Goal: Task Accomplishment & Management: Use online tool/utility

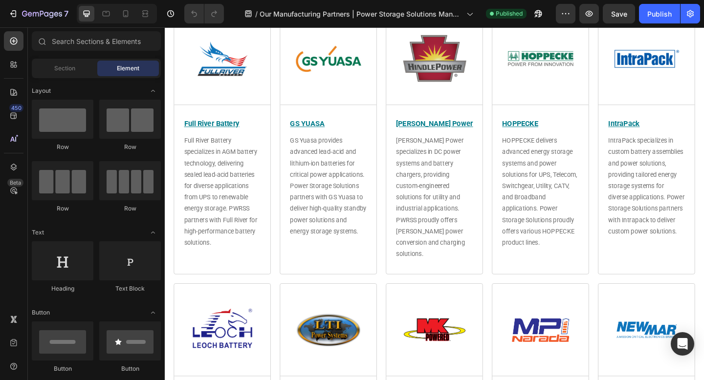
scroll to position [1673, 0]
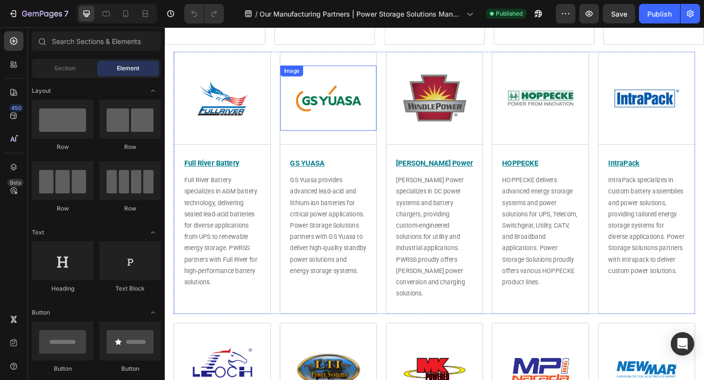
click at [344, 111] on img at bounding box center [342, 104] width 71 height 71
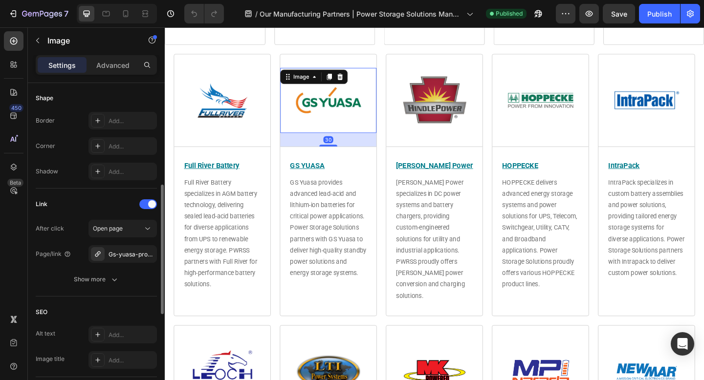
scroll to position [488, 0]
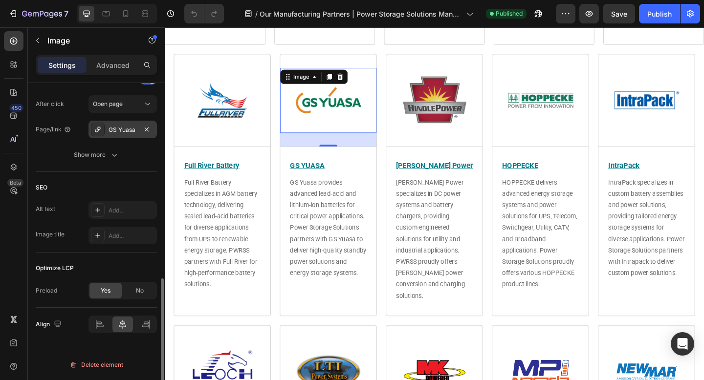
click at [128, 128] on div "GS Yuasa" at bounding box center [122, 130] width 28 height 9
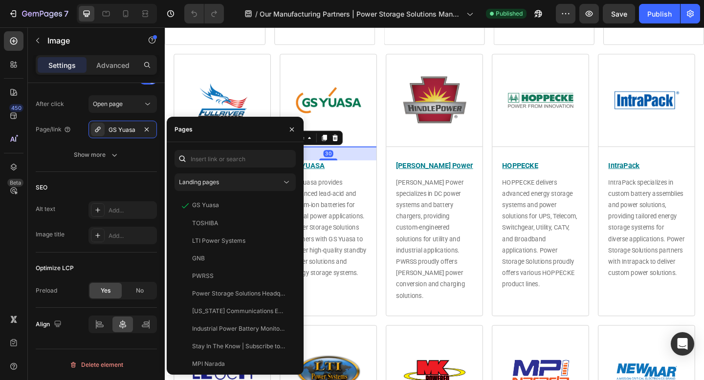
click at [348, 157] on div "Title Line 30" at bounding box center [342, 157] width 105 height 0
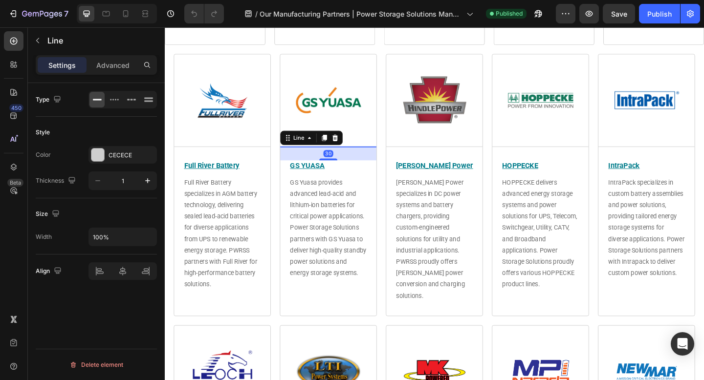
click at [329, 175] on u "GS YUASA" at bounding box center [320, 177] width 38 height 9
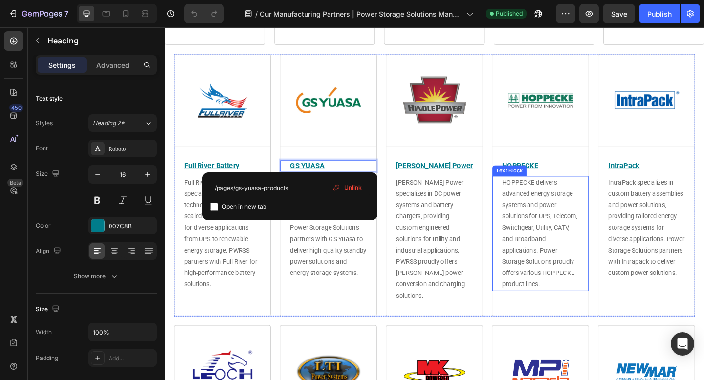
click at [511, 267] on div "Image Title Line Full River Battery Heading Full River Battery specializes in A…" at bounding box center [457, 198] width 567 height 285
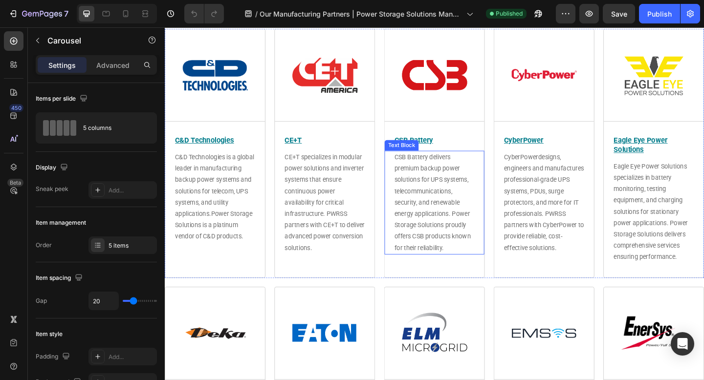
scroll to position [811, 0]
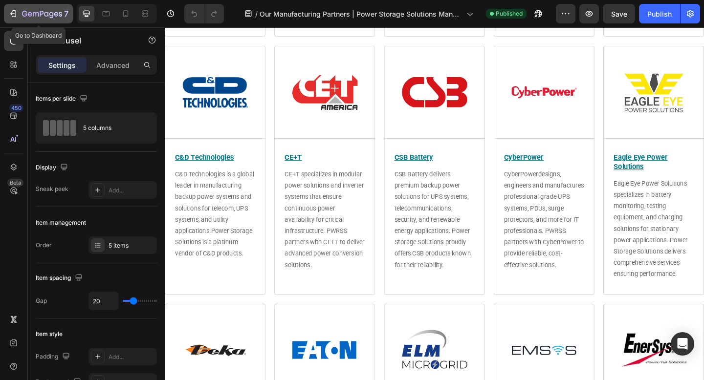
click at [33, 12] on icon "button" at bounding box center [42, 14] width 40 height 8
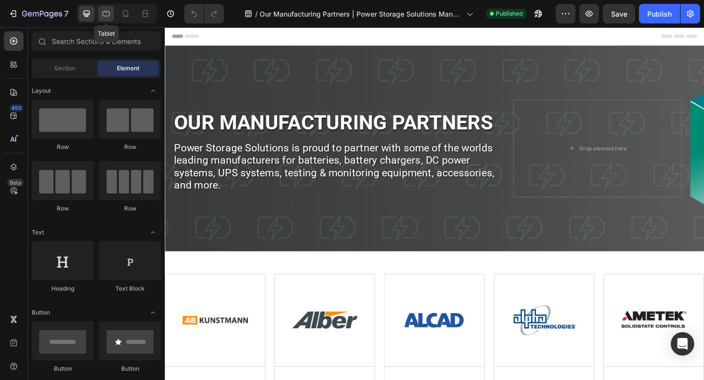
click at [105, 17] on icon at bounding box center [106, 14] width 10 height 10
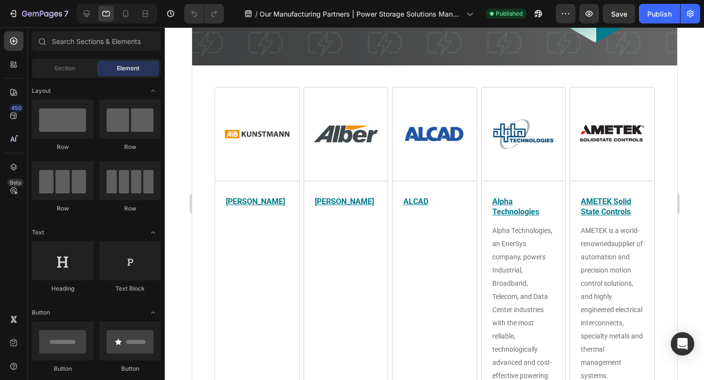
scroll to position [178, 0]
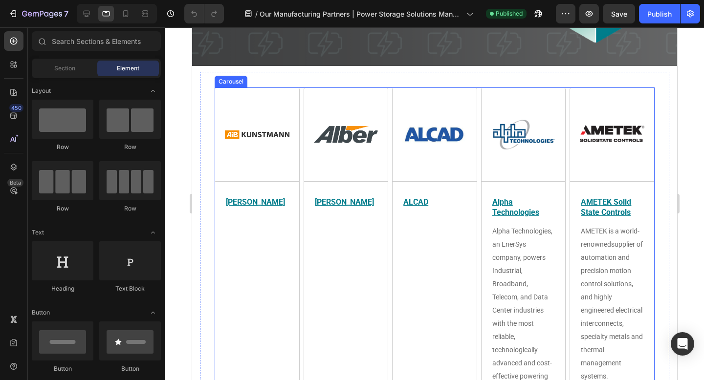
click at [308, 255] on div "Image Title Line [PERSON_NAME] Heading [PERSON_NAME], a division of Vertiv, lea…" at bounding box center [345, 265] width 84 height 324
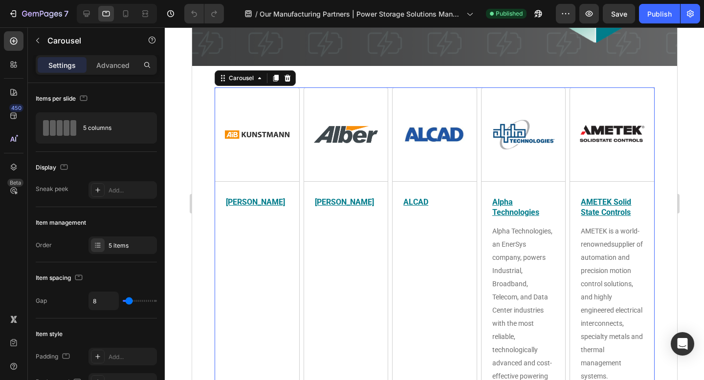
click at [331, 248] on div "Image Title Line [PERSON_NAME] Heading [PERSON_NAME], a division of Vertiv, lea…" at bounding box center [345, 265] width 84 height 324
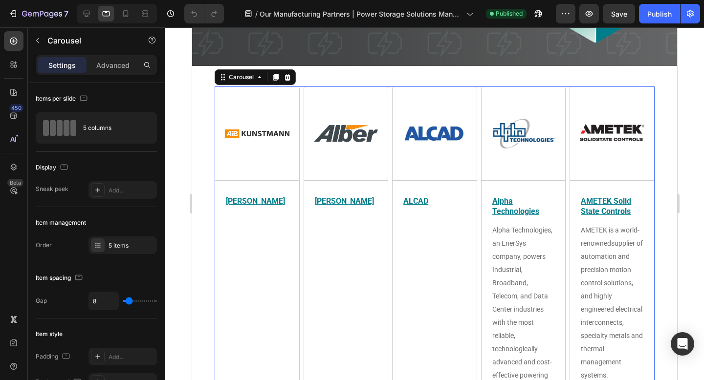
click at [459, 240] on div "Image Title Line ALCAD Heading ALCAD delivers advanced battery technology solut…" at bounding box center [434, 264] width 84 height 324
click at [90, 16] on icon at bounding box center [87, 14] width 10 height 10
type input "20"
type input "1200"
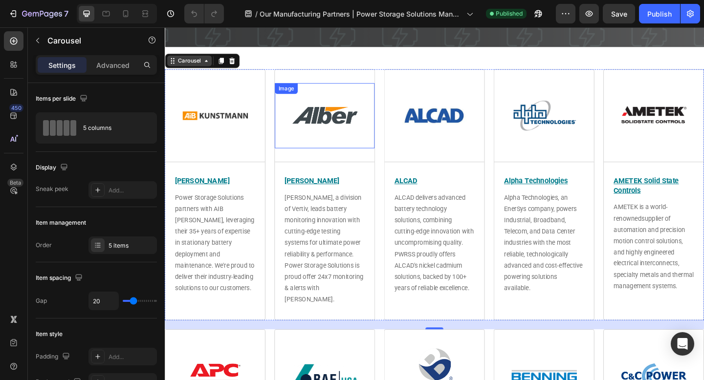
scroll to position [206, 0]
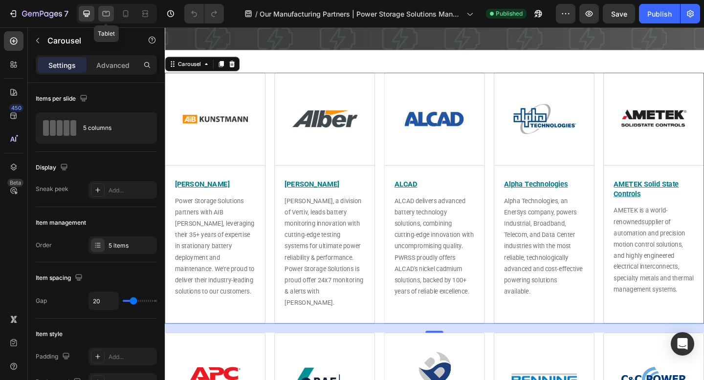
click at [109, 17] on icon at bounding box center [106, 14] width 10 height 10
type input "8"
type input "900"
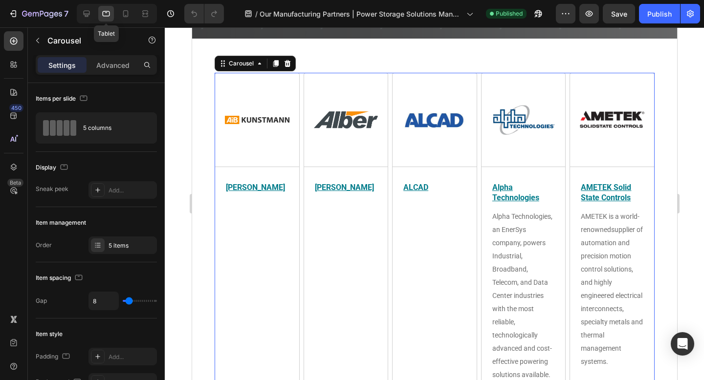
scroll to position [217, 0]
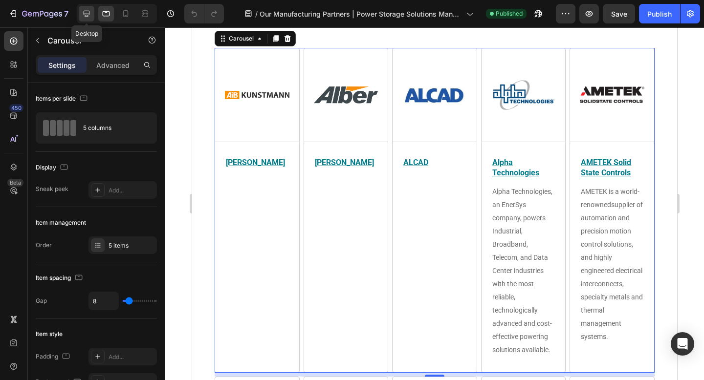
click at [86, 16] on icon at bounding box center [87, 14] width 6 height 6
type input "20"
type input "1200"
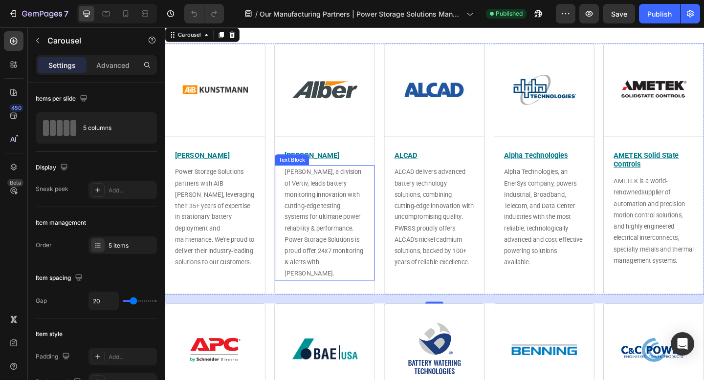
scroll to position [195, 0]
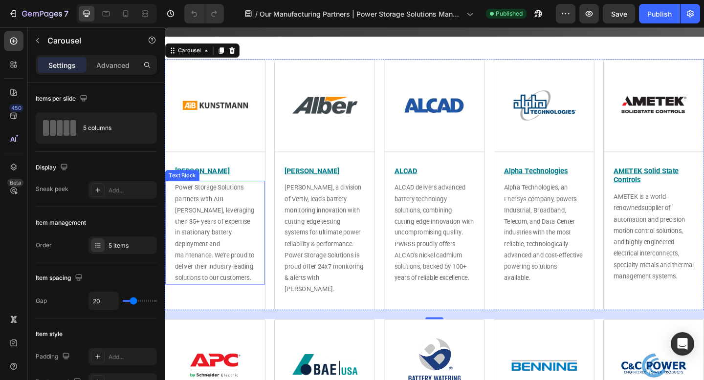
click at [241, 229] on span "Power Storage Solutions partners with AIB [PERSON_NAME], leveraging their 35+ y…" at bounding box center [219, 250] width 86 height 107
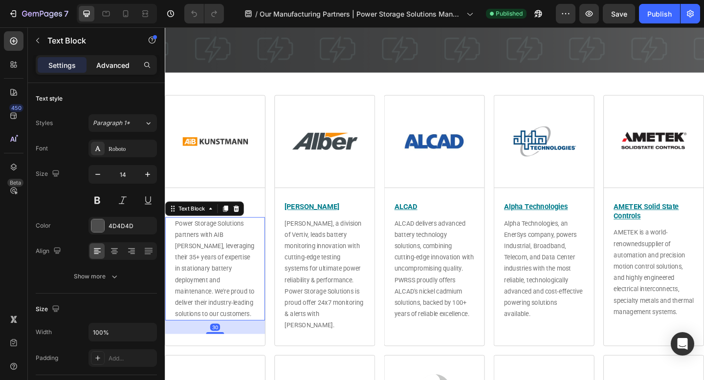
click at [118, 70] on p "Advanced" at bounding box center [112, 65] width 33 height 10
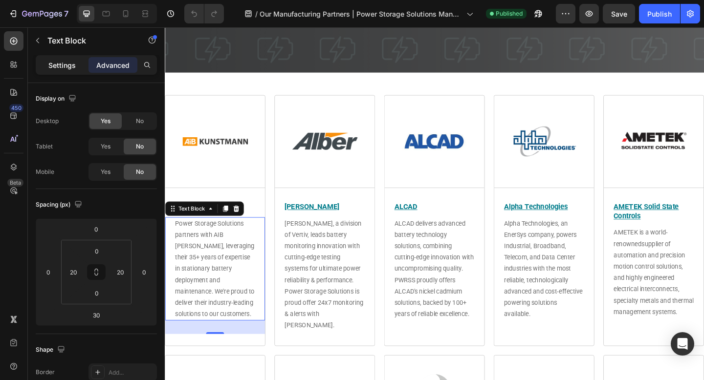
click at [77, 69] on div "Settings" at bounding box center [62, 65] width 49 height 16
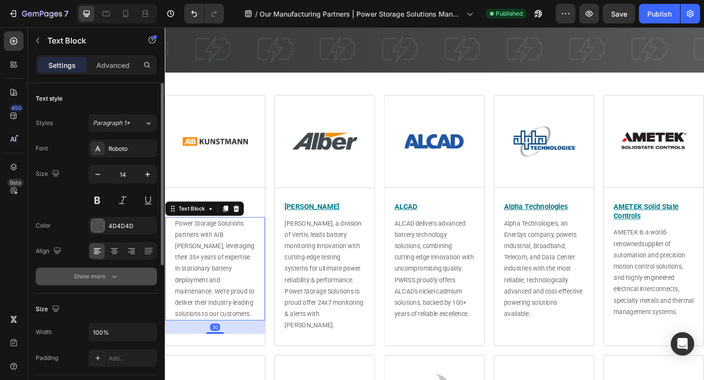
click at [112, 275] on icon "button" at bounding box center [114, 277] width 10 height 10
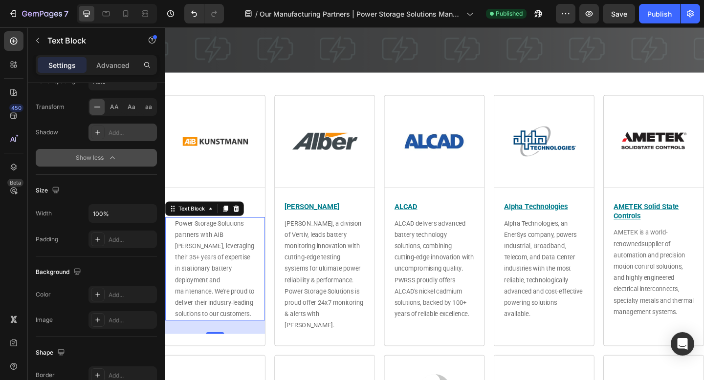
scroll to position [0, 0]
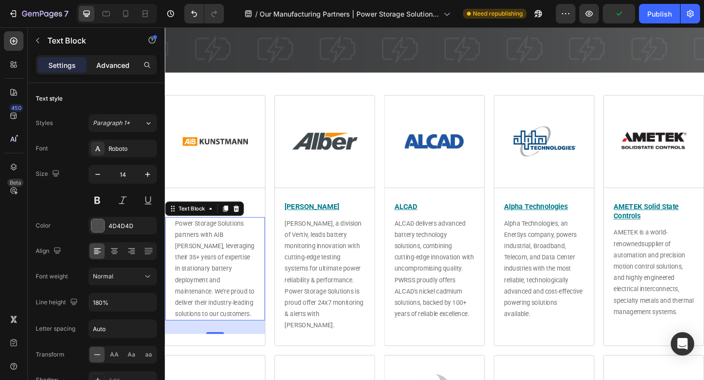
click at [113, 67] on p "Advanced" at bounding box center [112, 65] width 33 height 10
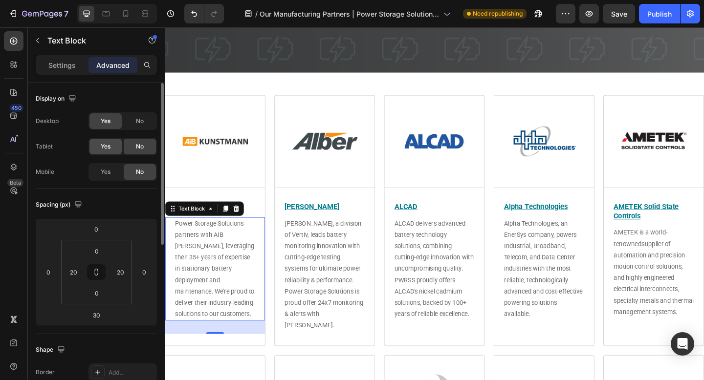
click at [100, 146] on div "Yes" at bounding box center [105, 147] width 32 height 16
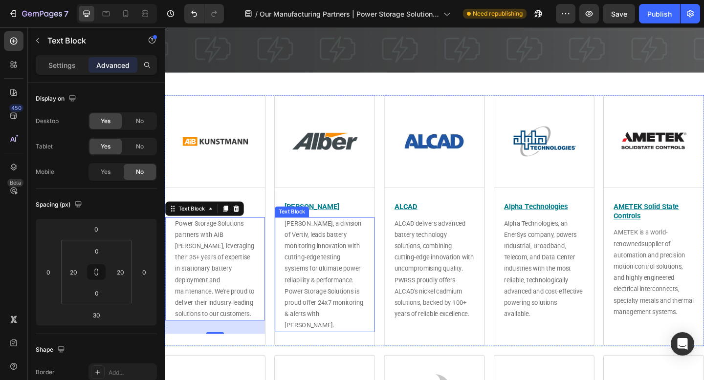
click at [322, 271] on p "[PERSON_NAME], a division of Vertiv, leads battery monitoring innovation with c…" at bounding box center [338, 296] width 87 height 123
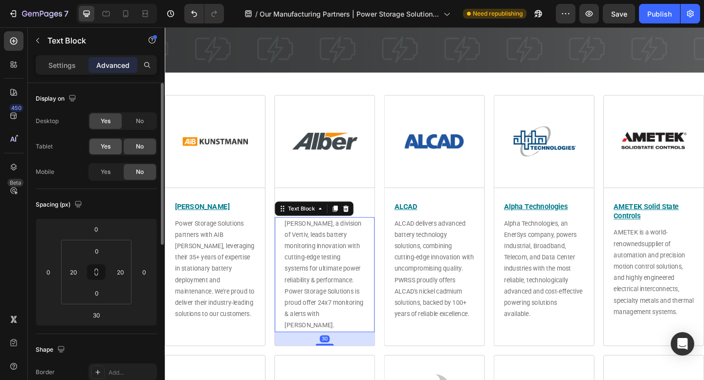
click at [95, 145] on div "Yes" at bounding box center [105, 147] width 32 height 16
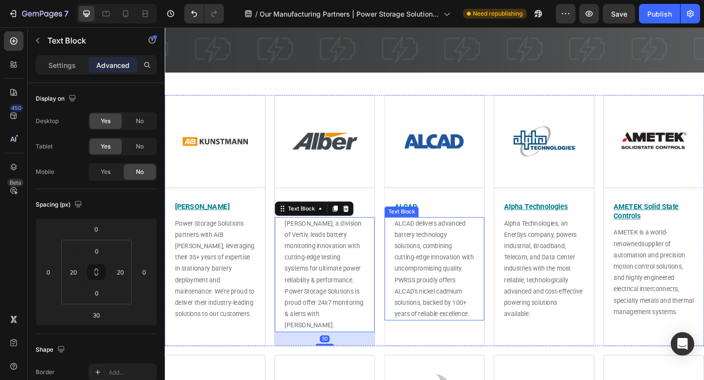
click at [434, 249] on span "ALCAD delivers advanced battery technology solutions, combining cutting-edge in…" at bounding box center [457, 290] width 86 height 107
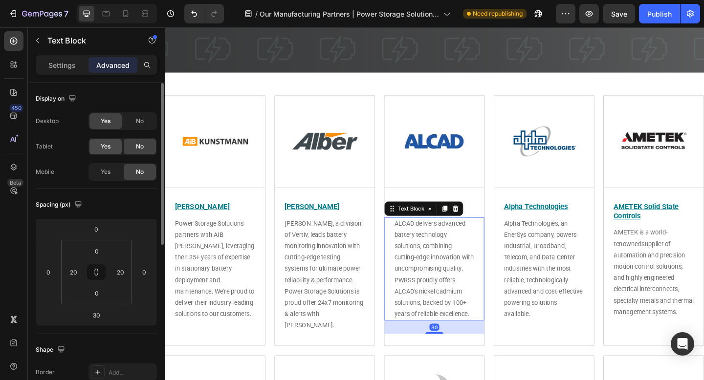
click at [104, 148] on span "Yes" at bounding box center [106, 146] width 10 height 9
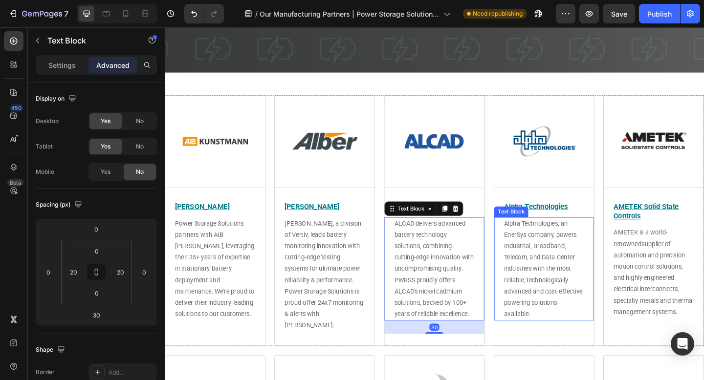
click at [600, 259] on p "Alpha Technologies, an EnerSys company, powers Industrial, Broadband, Telecom, …" at bounding box center [577, 290] width 87 height 111
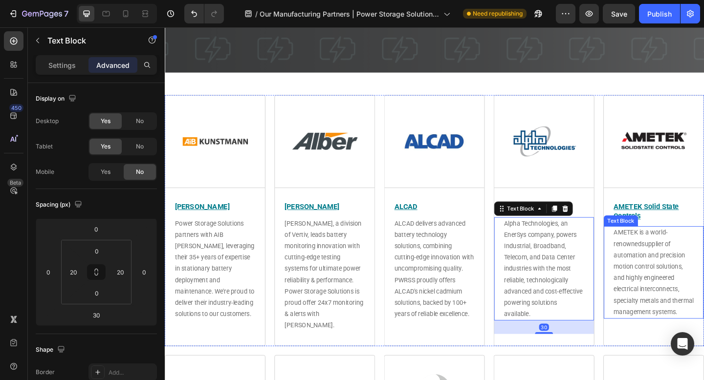
click at [699, 280] on p "AMETEK is a world-renowned supplier of automation and precision motion control …" at bounding box center [696, 294] width 87 height 99
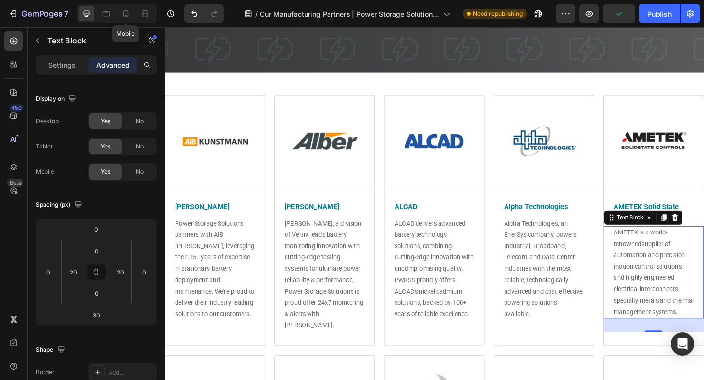
click at [127, 17] on icon at bounding box center [126, 14] width 10 height 10
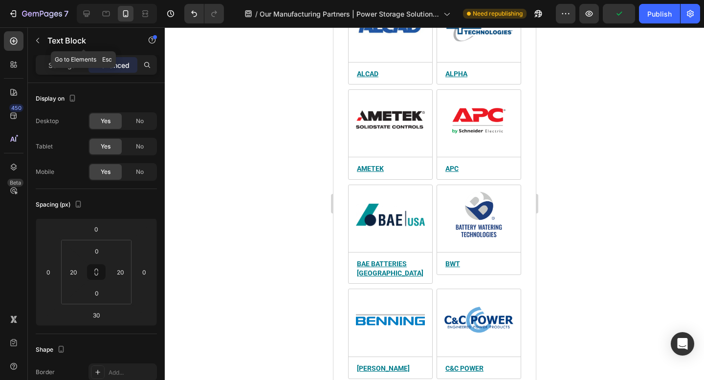
scroll to position [443, 0]
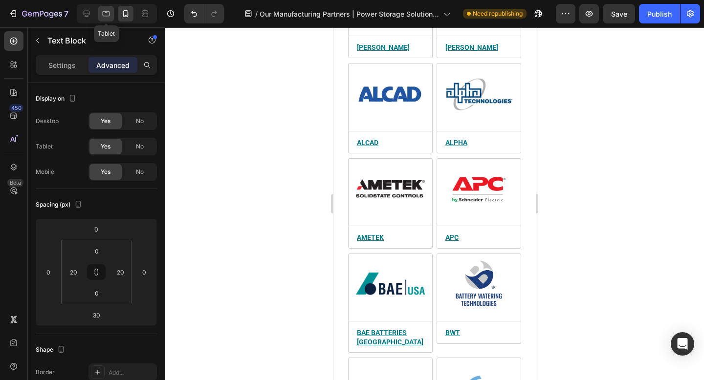
click at [103, 15] on icon at bounding box center [106, 13] width 7 height 5
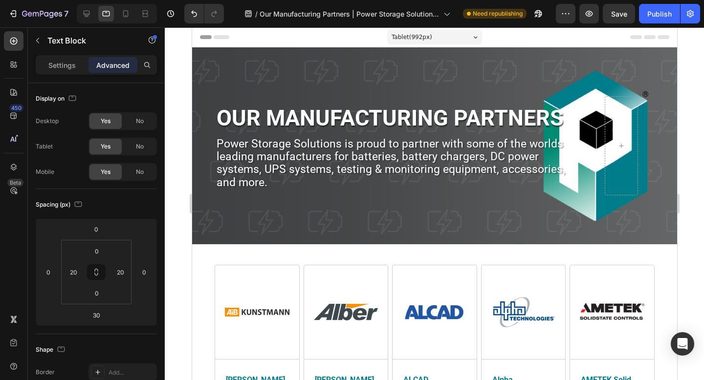
click at [465, 34] on div "Tablet ( 992 px)" at bounding box center [434, 37] width 95 height 15
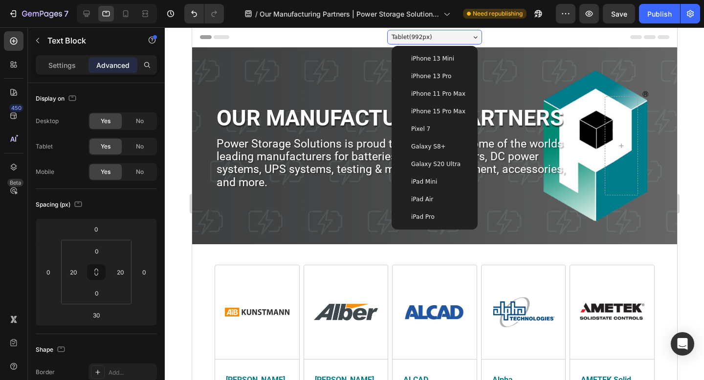
click at [436, 199] on div "iPad Air" at bounding box center [434, 200] width 70 height 10
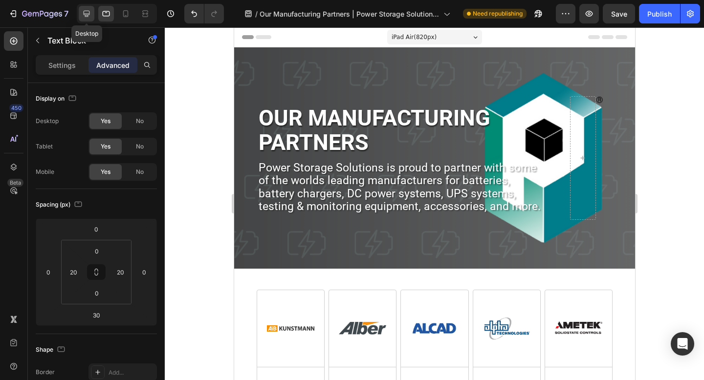
click at [83, 12] on icon at bounding box center [87, 14] width 10 height 10
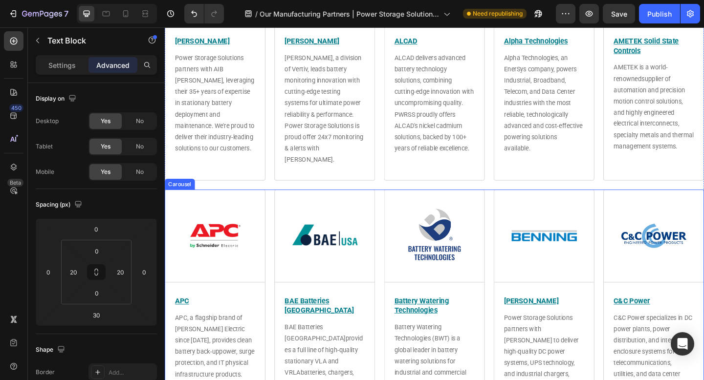
scroll to position [364, 0]
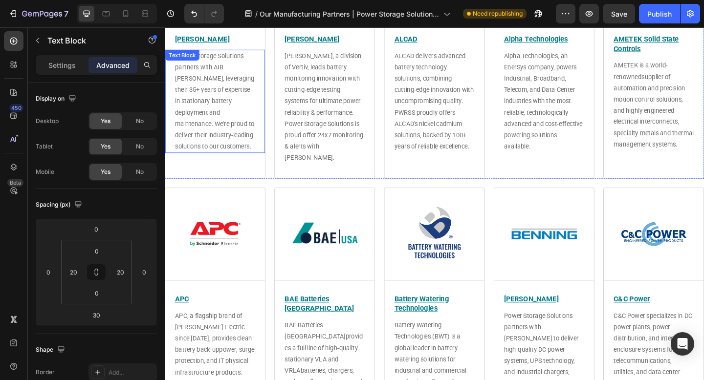
click at [212, 124] on span "Power Storage Solutions partners with AIB [PERSON_NAME], leveraging their 35+ y…" at bounding box center [219, 108] width 86 height 107
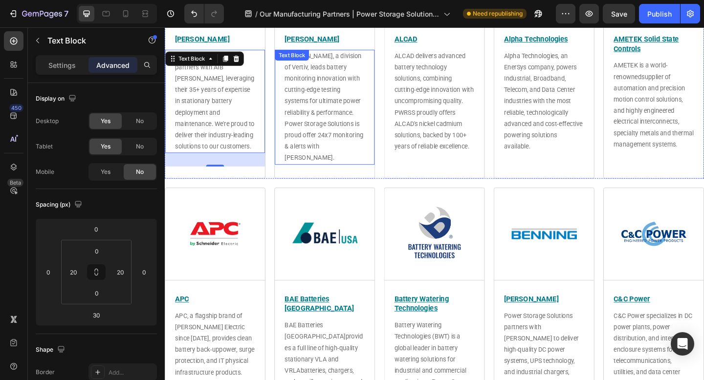
click at [330, 122] on span "[PERSON_NAME], a division of Vertiv, leads battery monitoring innovation with c…" at bounding box center [338, 114] width 86 height 119
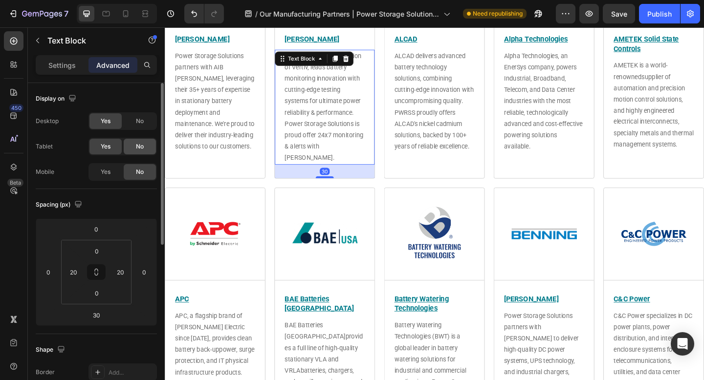
click at [145, 149] on div "No" at bounding box center [140, 147] width 32 height 16
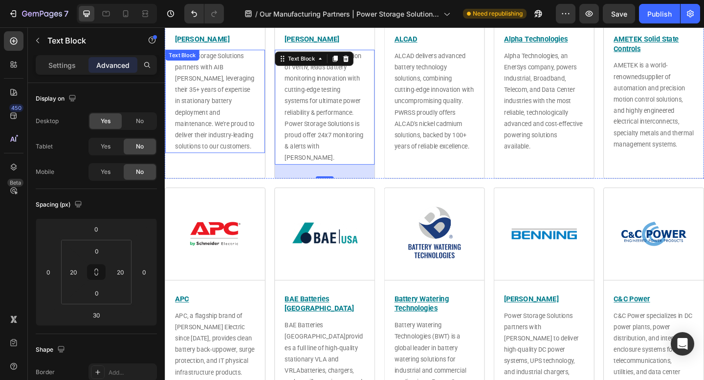
click at [223, 94] on span "Power Storage Solutions partners with AIB [PERSON_NAME], leveraging their 35+ y…" at bounding box center [219, 108] width 86 height 107
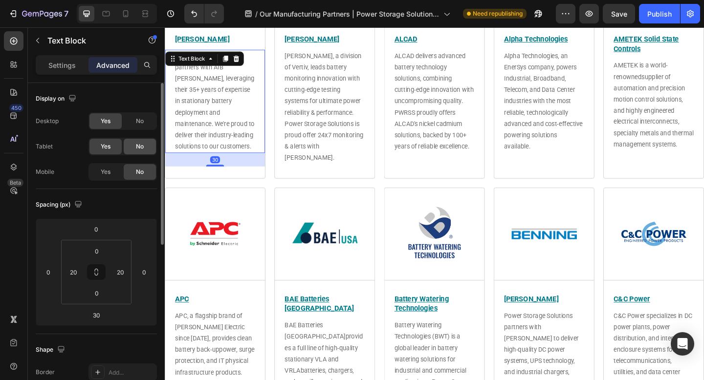
click at [137, 146] on span "No" at bounding box center [140, 146] width 8 height 9
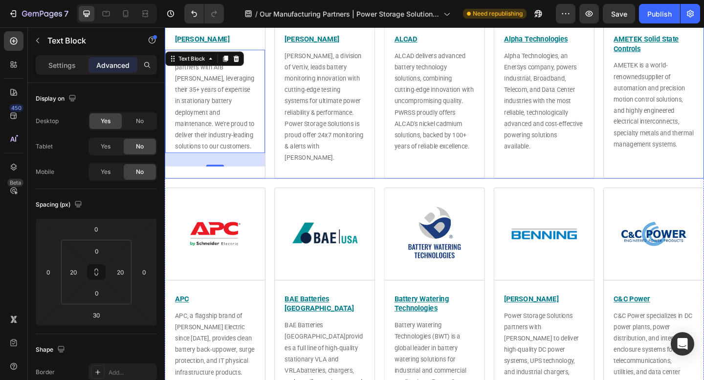
click at [321, 110] on span "[PERSON_NAME], a division of Vertiv, leads battery monitoring innovation with c…" at bounding box center [338, 114] width 86 height 119
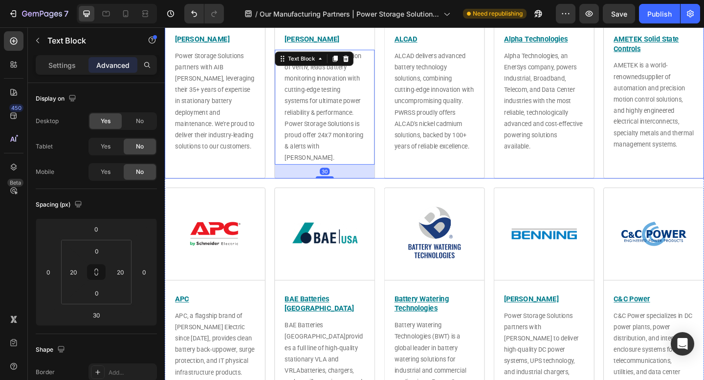
click at [405, 113] on div "ALCAD delivers advanced battery technology solutions, combining cutting-edge in…" at bounding box center [458, 108] width 108 height 113
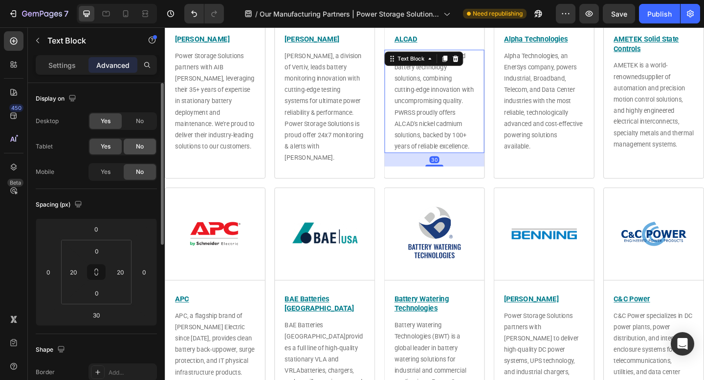
click at [142, 147] on span "No" at bounding box center [140, 146] width 8 height 9
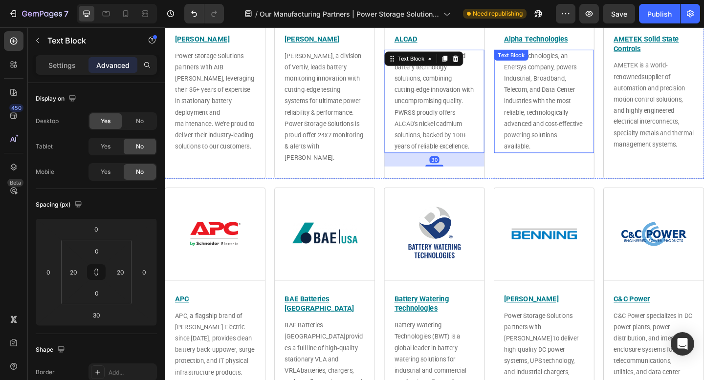
click at [567, 123] on span "Alpha Technologies, an EnerSys company, powers Industrial, Broadband, Telecom, …" at bounding box center [577, 108] width 86 height 107
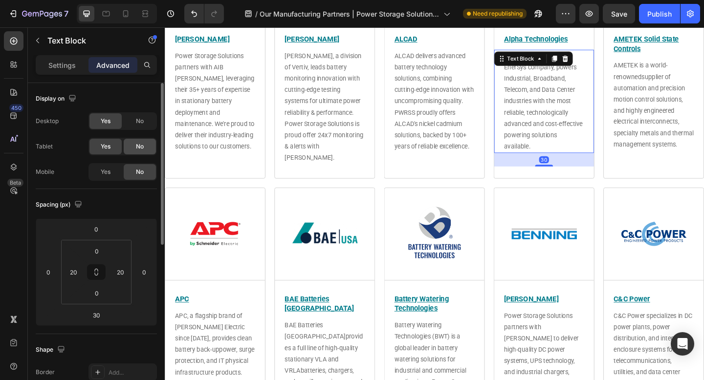
click at [136, 151] on span "No" at bounding box center [140, 146] width 8 height 9
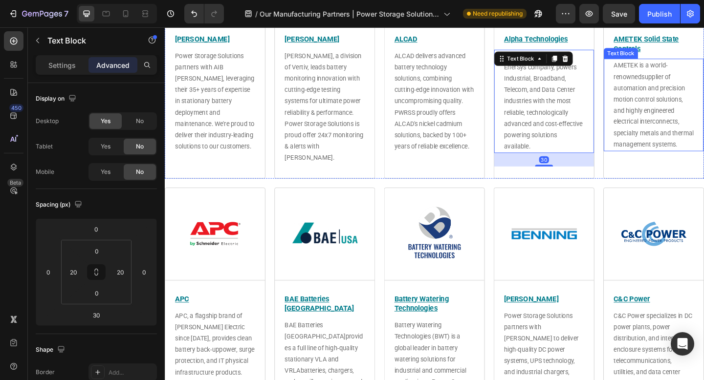
click at [681, 118] on span "supplier of automation and precision motion control solutions, and highly engin…" at bounding box center [696, 118] width 87 height 82
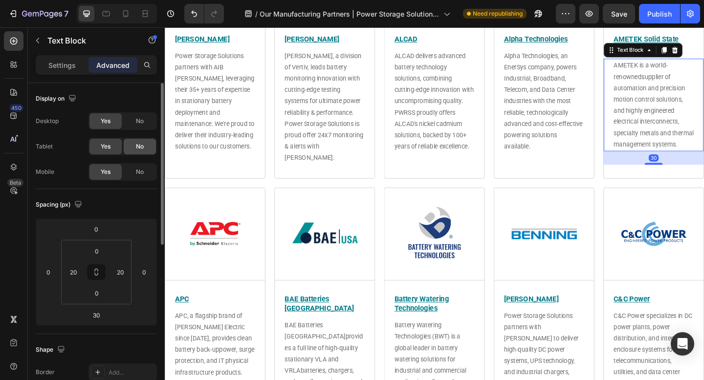
click at [142, 151] on div "No" at bounding box center [140, 147] width 32 height 16
click at [139, 172] on span "No" at bounding box center [140, 172] width 8 height 9
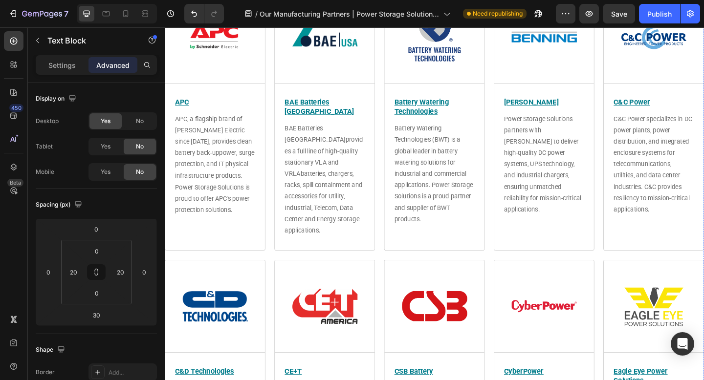
scroll to position [577, 0]
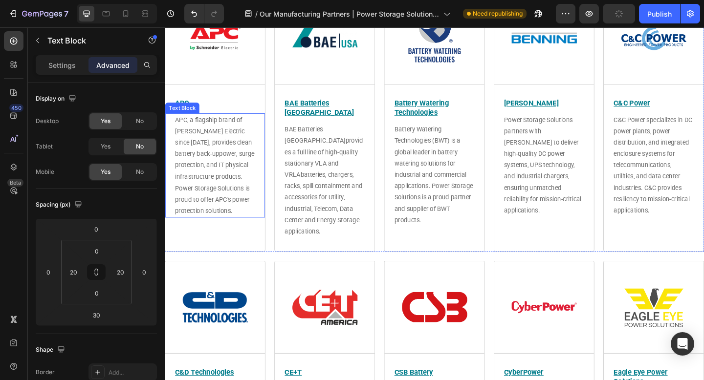
click at [230, 178] on span ", surge protection, and IT physical infrastructure" at bounding box center [219, 177] width 86 height 33
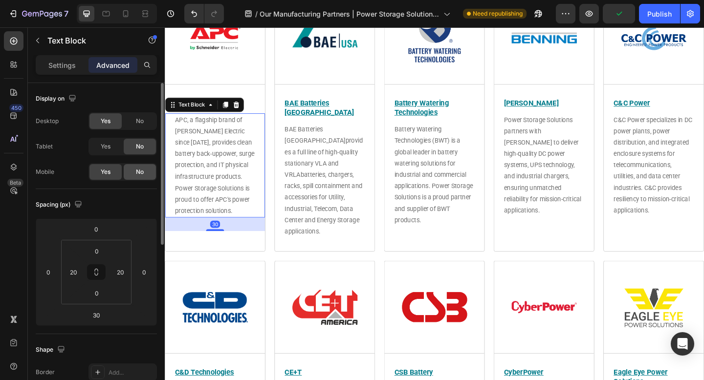
click at [139, 168] on span "No" at bounding box center [140, 172] width 8 height 9
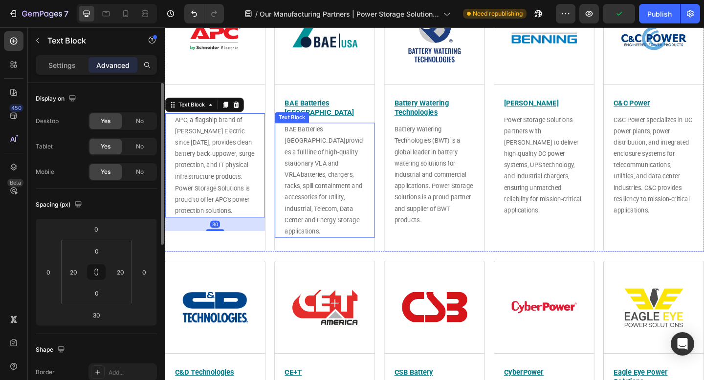
click at [336, 167] on p "BAE Batteries USA provides a full line of high-quality stationary VLA and VRLA …" at bounding box center [338, 193] width 87 height 123
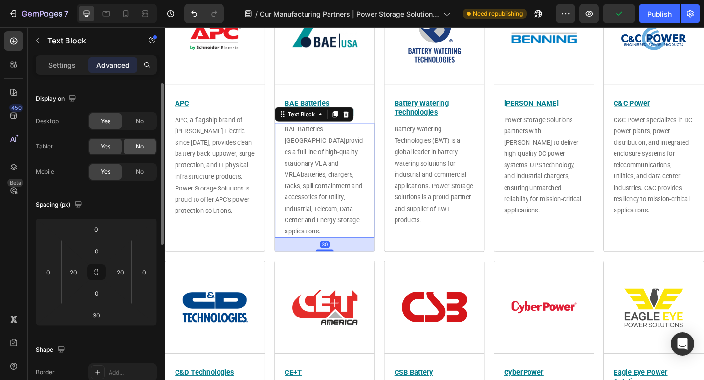
click at [140, 147] on span "No" at bounding box center [140, 146] width 8 height 9
click at [139, 170] on span "No" at bounding box center [140, 172] width 8 height 9
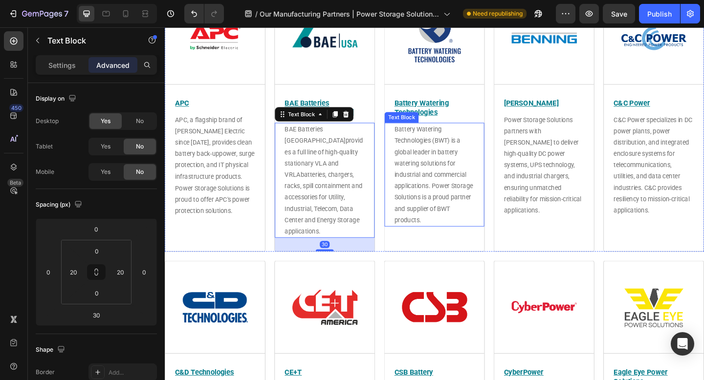
click at [483, 168] on p "Battery Watering Technologies (BWT) is a global leader in battery watering solu…" at bounding box center [457, 187] width 87 height 111
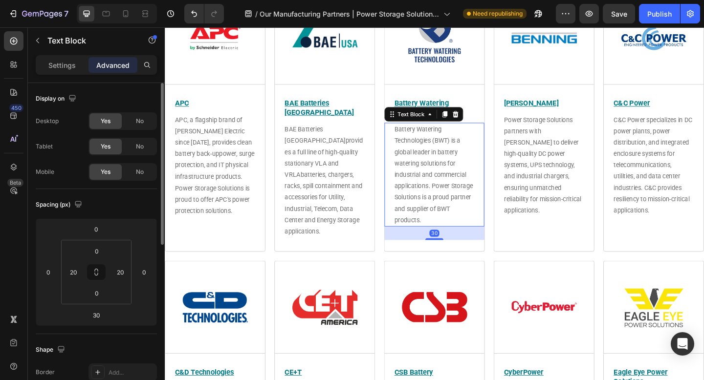
click at [150, 149] on div "No" at bounding box center [140, 147] width 32 height 16
click at [141, 170] on span "No" at bounding box center [140, 172] width 8 height 9
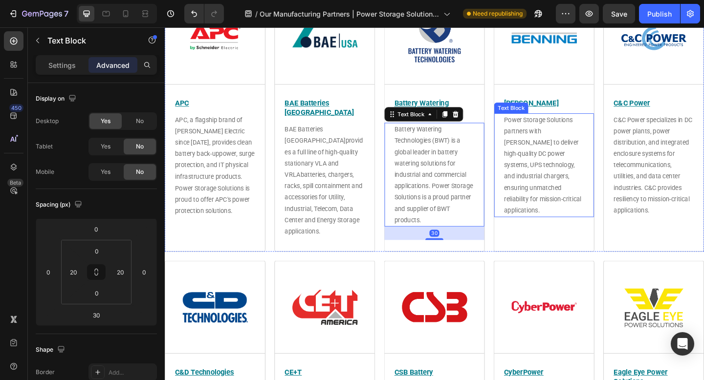
click at [549, 173] on span "Power Storage Solutions partners with [PERSON_NAME] to deliver high-quality DC …" at bounding box center [576, 177] width 84 height 107
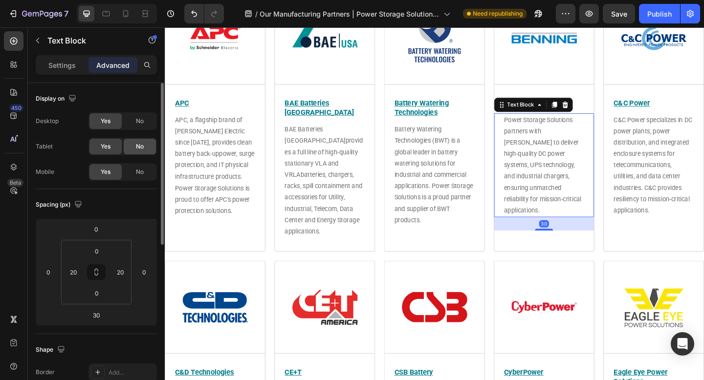
click at [142, 153] on div "No" at bounding box center [140, 147] width 32 height 16
click at [139, 173] on span "No" at bounding box center [140, 172] width 8 height 9
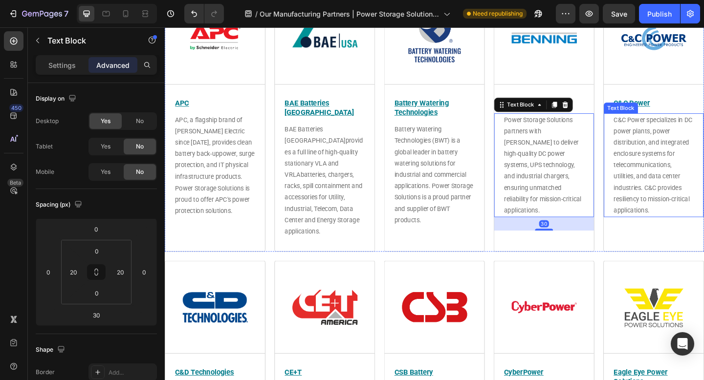
click at [677, 173] on span "C&C Power specializes in DC power plants, power distribution, and integrated en…" at bounding box center [696, 177] width 86 height 107
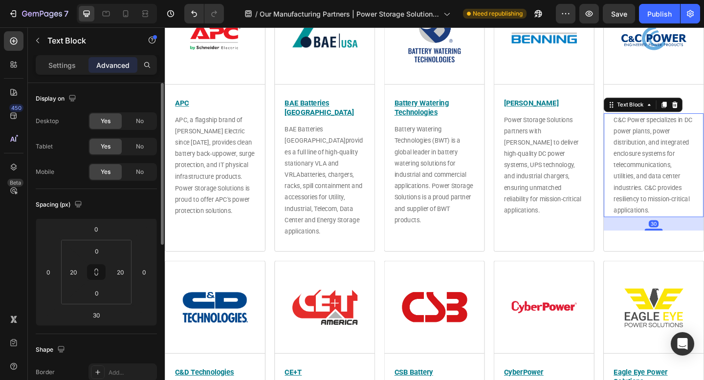
click at [144, 153] on div "No" at bounding box center [140, 147] width 32 height 16
click at [142, 176] on div "No" at bounding box center [140, 172] width 32 height 16
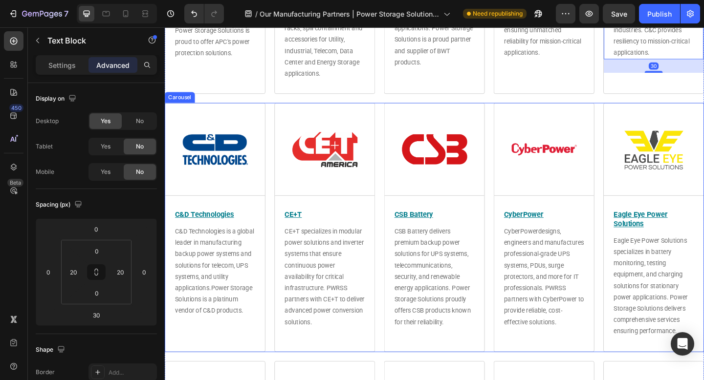
scroll to position [751, 0]
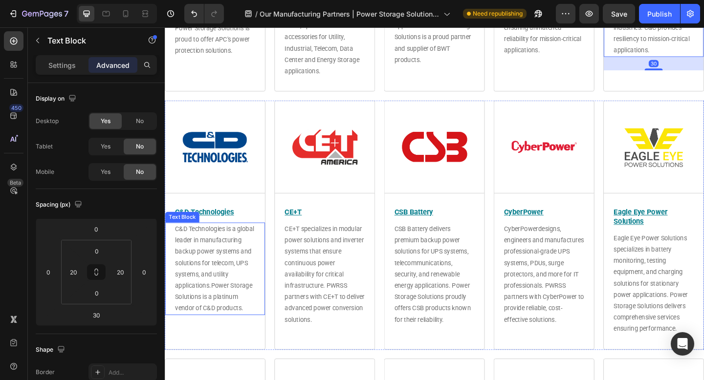
click at [227, 271] on span "C&D Technologies is a global leader in manufacturing backup power systems and s…" at bounding box center [219, 277] width 86 height 69
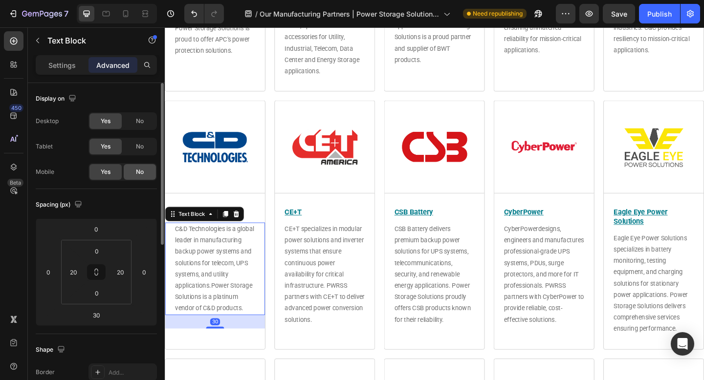
click at [143, 147] on span "No" at bounding box center [140, 146] width 8 height 9
click at [140, 175] on span "No" at bounding box center [140, 172] width 8 height 9
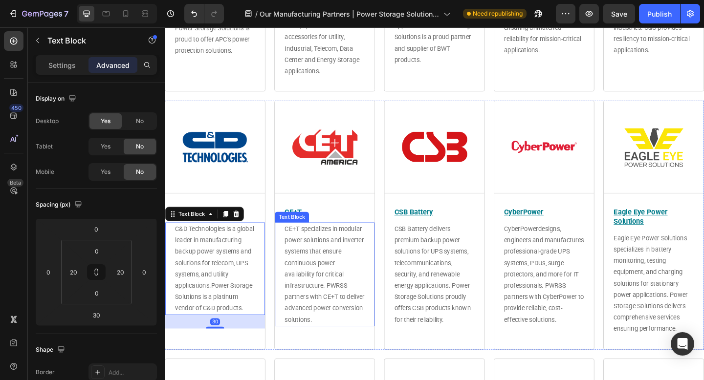
click at [333, 276] on p "CE+T specializes in modular power solutions and inverter systems that ensure co…" at bounding box center [338, 296] width 87 height 111
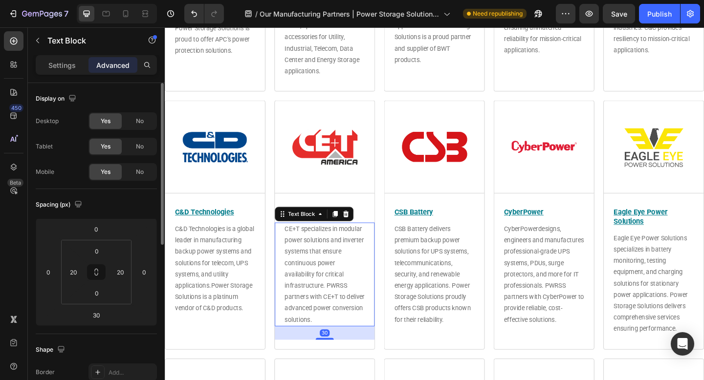
click at [137, 150] on span "No" at bounding box center [140, 146] width 8 height 9
click at [137, 178] on div "No" at bounding box center [140, 172] width 32 height 16
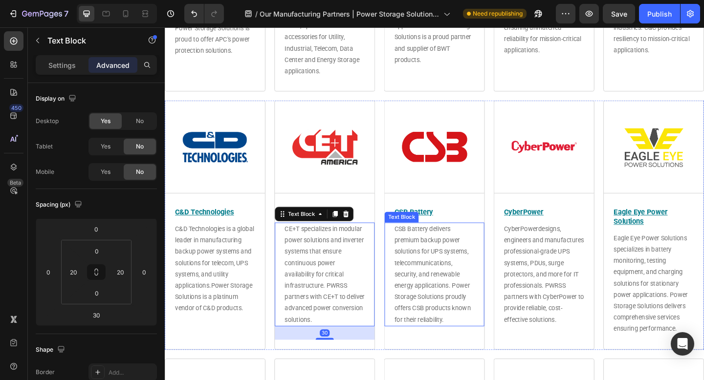
click at [433, 263] on p "CSB Battery delivers premium backup power solutions for UPS systems, telecommun…" at bounding box center [457, 296] width 87 height 111
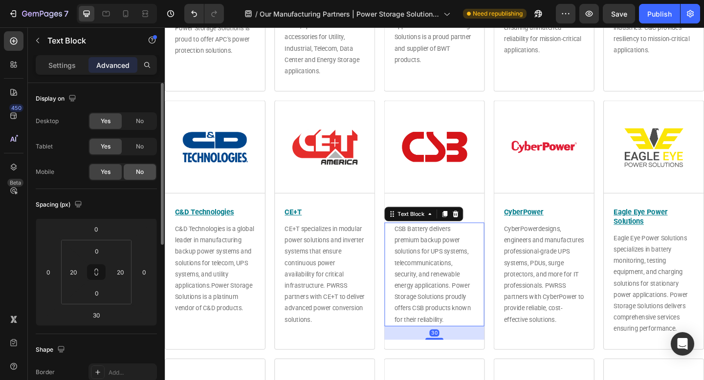
click at [139, 150] on span "No" at bounding box center [140, 146] width 8 height 9
click at [138, 171] on span "No" at bounding box center [140, 172] width 8 height 9
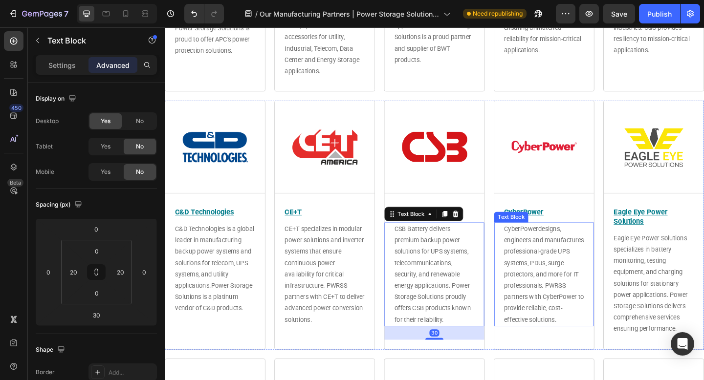
click at [575, 270] on span "designs, engineers and manufactures professional-grade UPS systems, PDUs, surge…" at bounding box center [577, 296] width 87 height 107
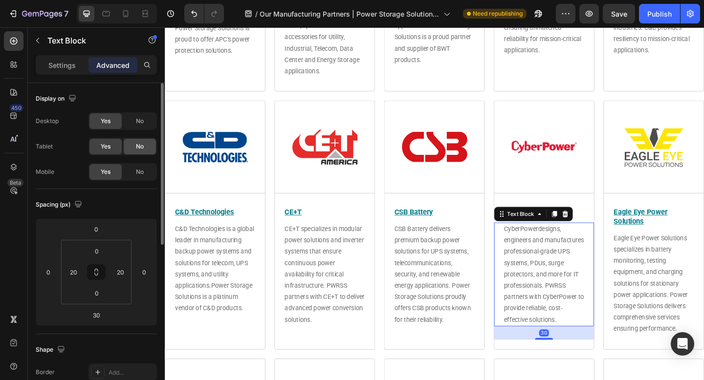
click at [136, 152] on div "No" at bounding box center [140, 147] width 32 height 16
click at [139, 180] on div "Yes No" at bounding box center [122, 172] width 68 height 18
click at [138, 175] on span "No" at bounding box center [140, 172] width 8 height 9
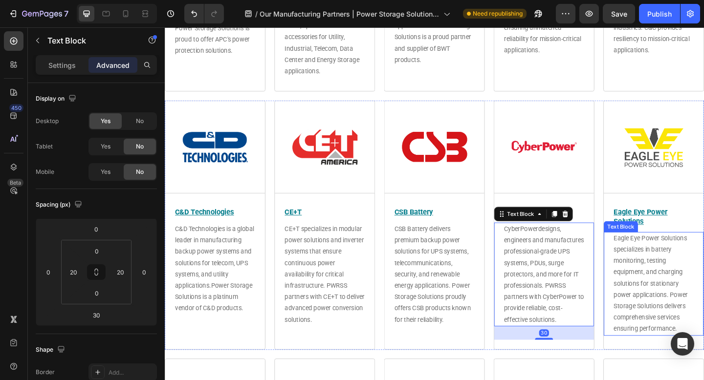
click at [694, 289] on span "Eagle Eye Power Solutions specializes in battery monitoring, testing equipment,…" at bounding box center [693, 306] width 81 height 107
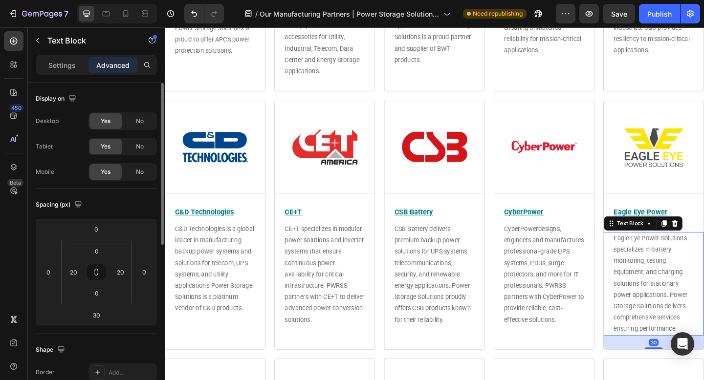
click at [136, 148] on span "No" at bounding box center [140, 146] width 8 height 9
click at [141, 168] on span "No" at bounding box center [140, 172] width 8 height 9
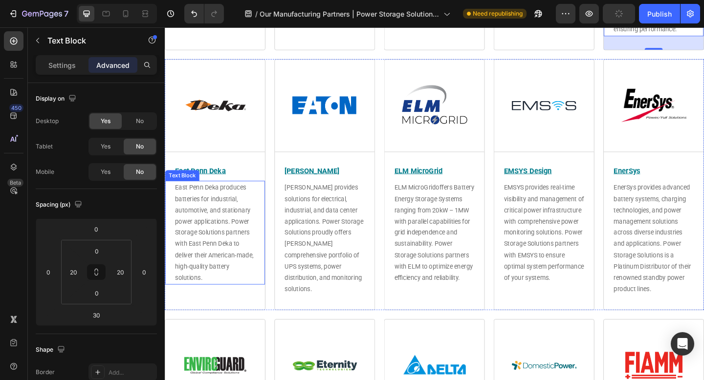
scroll to position [1080, 0]
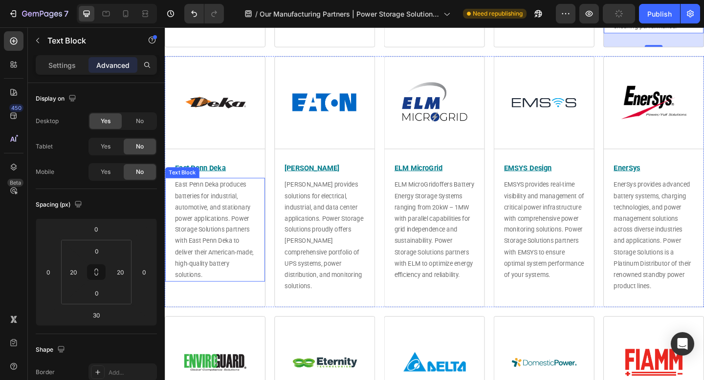
click at [213, 215] on p "East Penn Deka produces batteries for industrial, automotive, and stationary po…" at bounding box center [219, 248] width 87 height 111
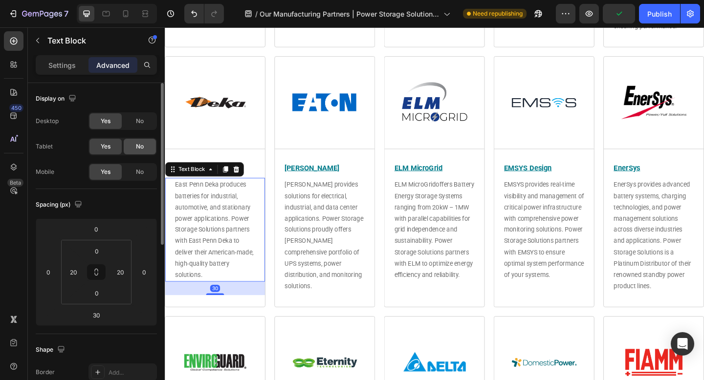
click at [143, 153] on div "No" at bounding box center [140, 147] width 32 height 16
click at [141, 171] on span "No" at bounding box center [140, 172] width 8 height 9
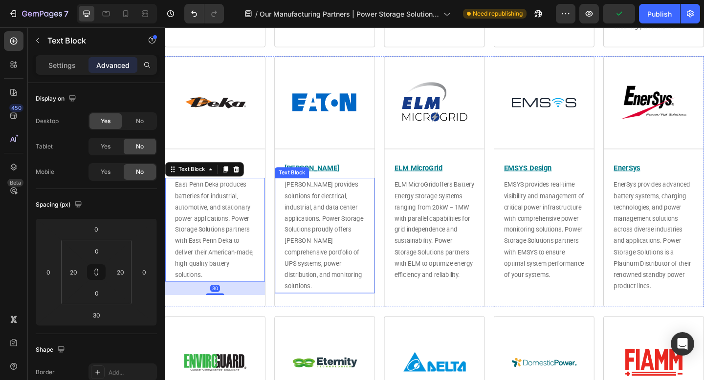
click at [325, 232] on span "[PERSON_NAME] provides solutions for electrical, industrial, and data center ap…" at bounding box center [338, 254] width 86 height 119
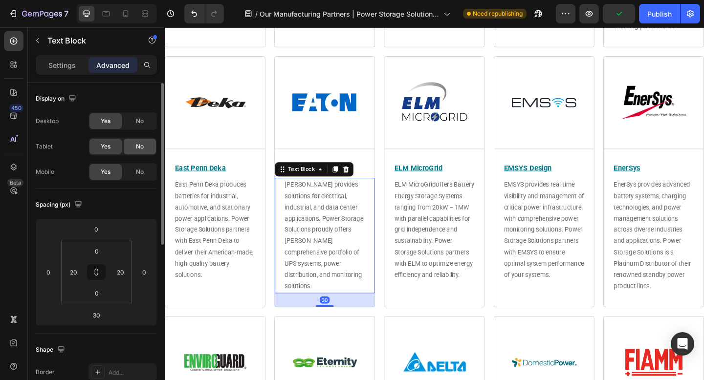
click at [141, 153] on div "No" at bounding box center [140, 147] width 32 height 16
click at [141, 174] on span "No" at bounding box center [140, 172] width 8 height 9
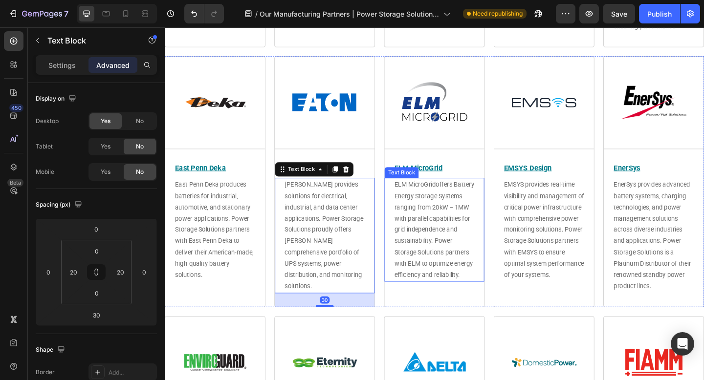
click at [449, 227] on p "ELM MicroGrid offers Battery Energy Storage Systems ranging from 20kW – 1MW wit…" at bounding box center [457, 248] width 87 height 111
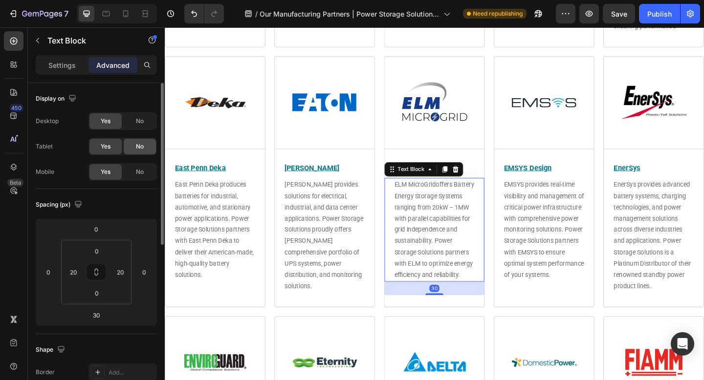
click at [146, 149] on div "No" at bounding box center [140, 147] width 32 height 16
click at [146, 171] on div "No" at bounding box center [140, 172] width 32 height 16
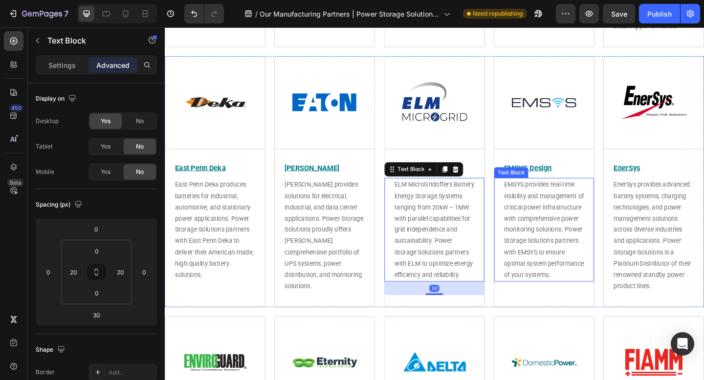
click at [565, 225] on p "EMSYS provides real-time visibility and management of critical power infrastruc…" at bounding box center [577, 248] width 87 height 111
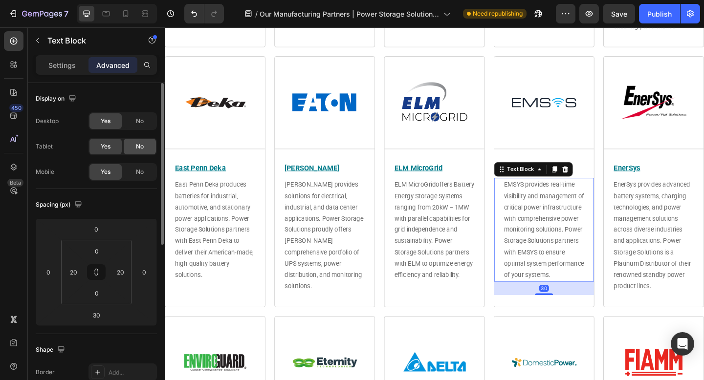
click at [142, 147] on span "No" at bounding box center [140, 146] width 8 height 9
click at [139, 173] on span "No" at bounding box center [140, 172] width 8 height 9
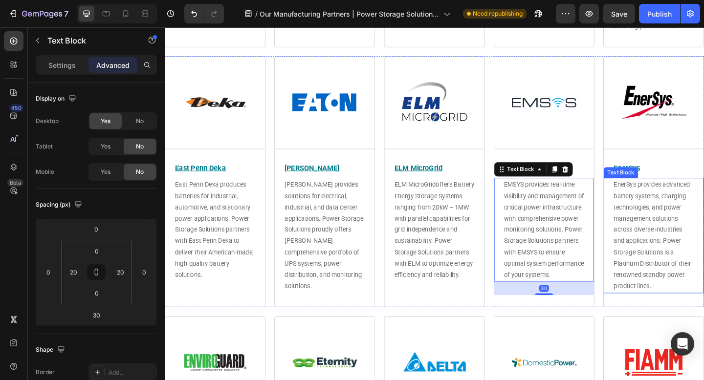
click at [676, 251] on p "EnerSys provides advanced battery systems, charging technologies, and power man…" at bounding box center [696, 254] width 87 height 123
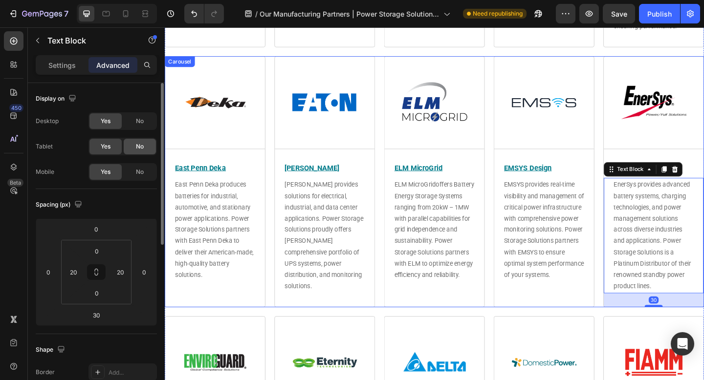
click at [142, 146] on span "No" at bounding box center [140, 146] width 8 height 9
click at [142, 170] on span "No" at bounding box center [140, 172] width 8 height 9
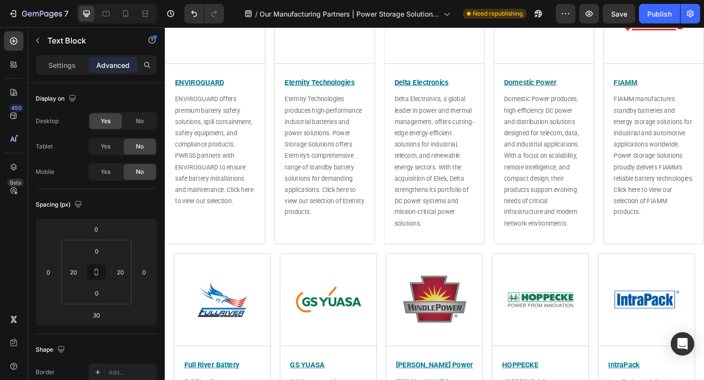
scroll to position [1456, 0]
click at [216, 156] on span "ENVIROGUARD offers premium battery safety solutions, spill containment, safety …" at bounding box center [218, 161] width 85 height 119
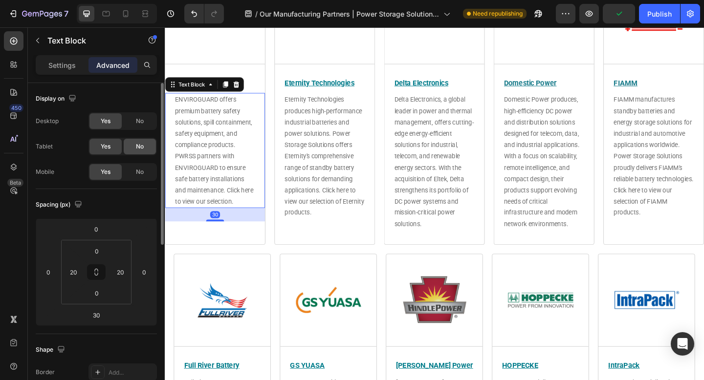
click at [151, 151] on div "No" at bounding box center [140, 147] width 32 height 16
click at [141, 172] on span "No" at bounding box center [140, 172] width 8 height 9
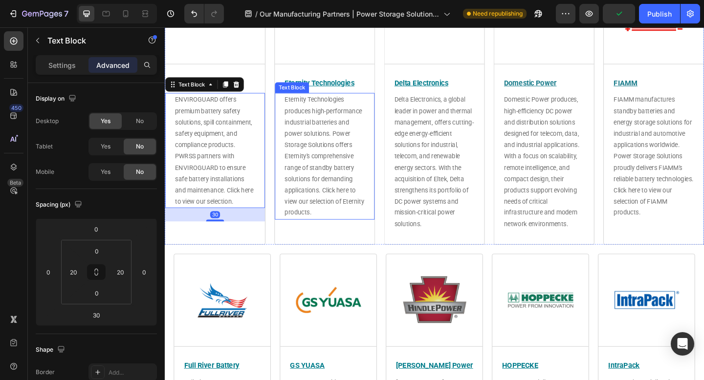
click at [346, 169] on span "Eternity Technologies produces high-performance industrial batteries and power …" at bounding box center [338, 167] width 86 height 131
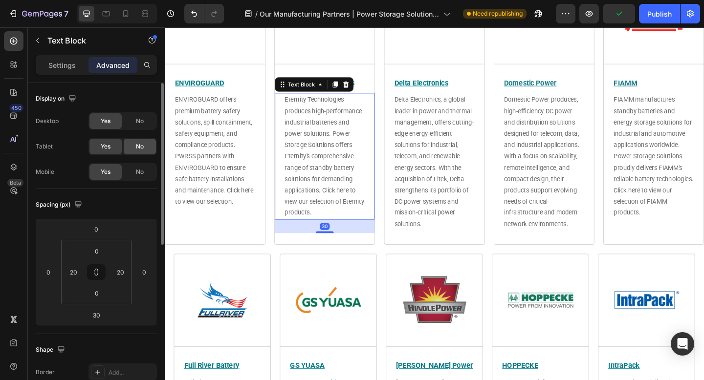
click at [139, 149] on span "No" at bounding box center [140, 146] width 8 height 9
click at [141, 171] on span "No" at bounding box center [140, 172] width 8 height 9
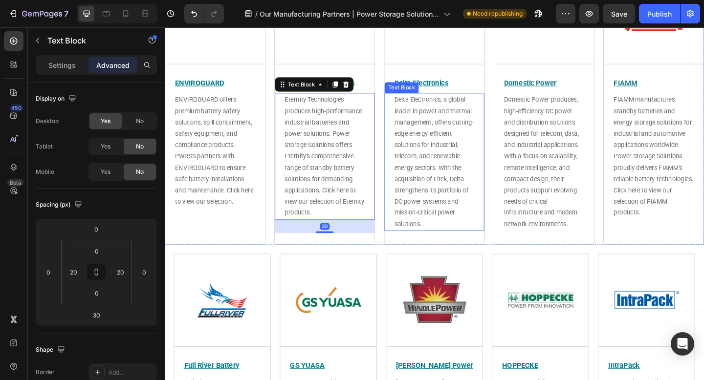
click at [467, 182] on p "Delta Electronics, a global leader in power and thermal management, offers cutt…" at bounding box center [457, 174] width 87 height 148
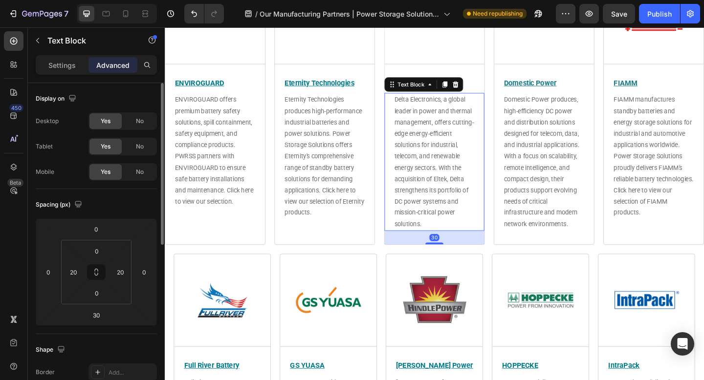
click at [132, 149] on div "No" at bounding box center [140, 147] width 32 height 16
click at [134, 167] on div "No" at bounding box center [140, 172] width 32 height 16
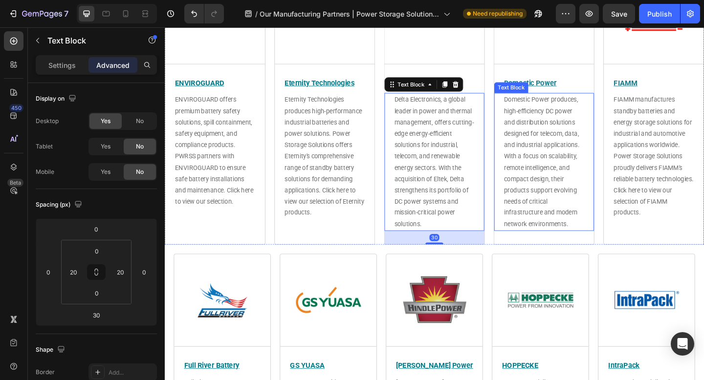
click at [555, 163] on span "Domestic Power produces, high-efficiency DC power and distribution solutions de…" at bounding box center [575, 173] width 82 height 143
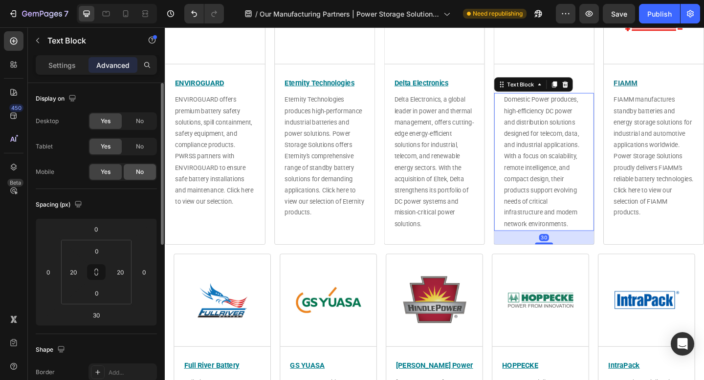
click at [137, 151] on div "No" at bounding box center [140, 147] width 32 height 16
click at [139, 173] on span "No" at bounding box center [140, 172] width 8 height 9
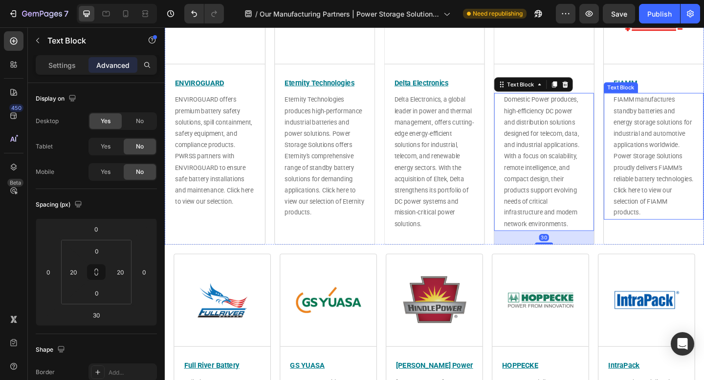
click at [664, 187] on span "FIAMM manufactures standby batteries and energy storage solutions for industria…" at bounding box center [696, 167] width 87 height 131
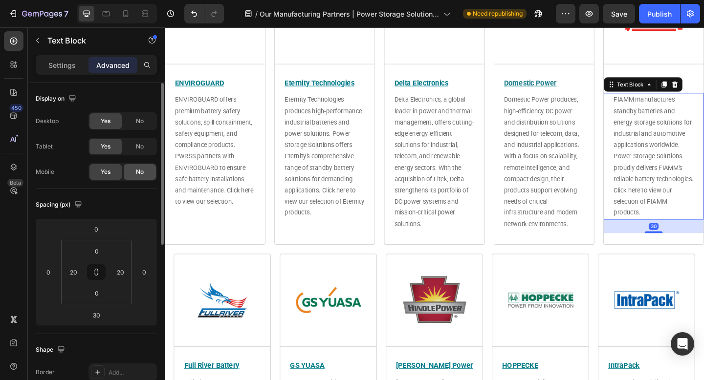
click at [136, 147] on span "No" at bounding box center [140, 146] width 8 height 9
click at [139, 173] on span "No" at bounding box center [140, 172] width 8 height 9
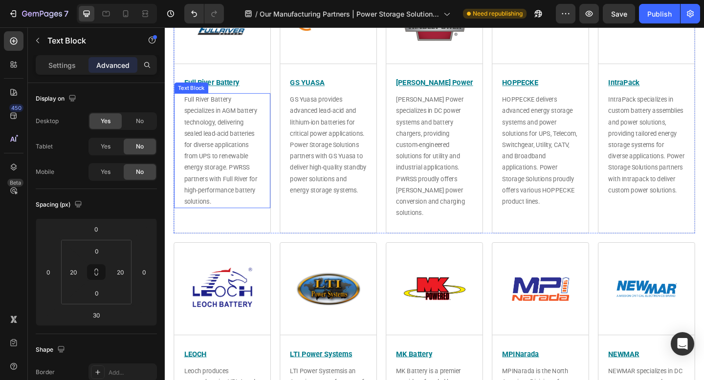
scroll to position [1760, 0]
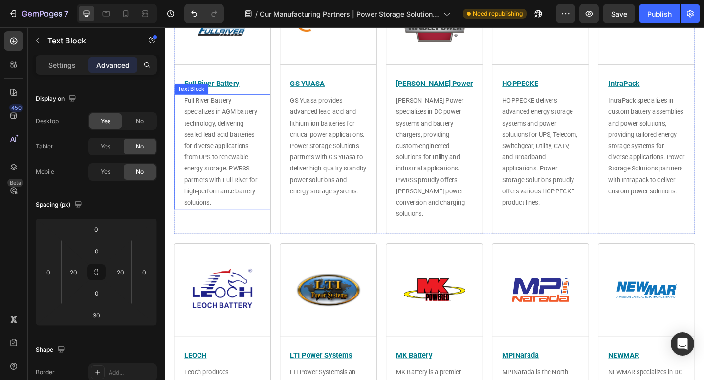
click at [228, 155] on span "Full River Battery specializes in AGM battery technology, delivering sealed lea…" at bounding box center [226, 162] width 80 height 119
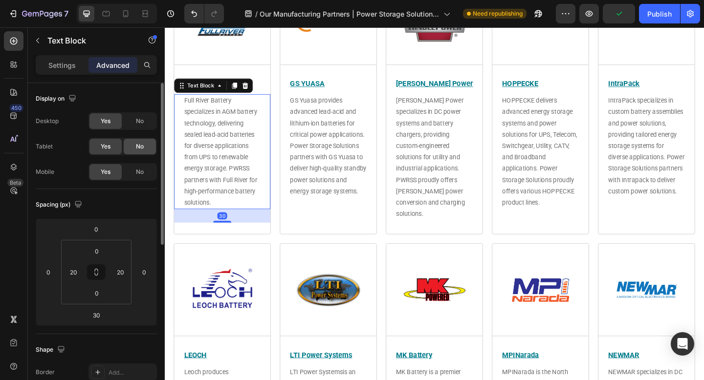
click at [140, 150] on span "No" at bounding box center [140, 146] width 8 height 9
click at [136, 171] on span "No" at bounding box center [140, 172] width 8 height 9
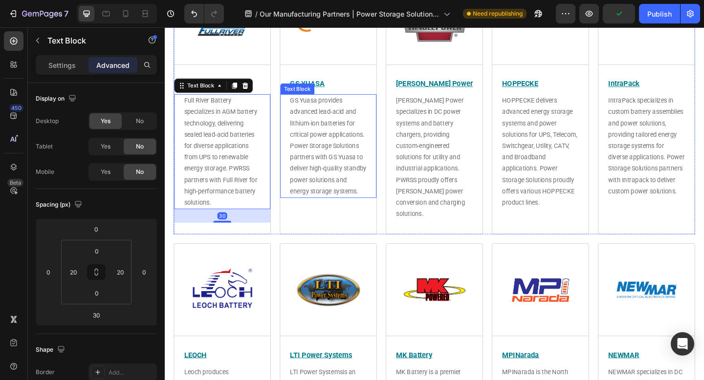
click at [342, 171] on span "GS Yuasa provides advanced lead-acid and lithium-ion batteries for critical pow…" at bounding box center [342, 156] width 83 height 107
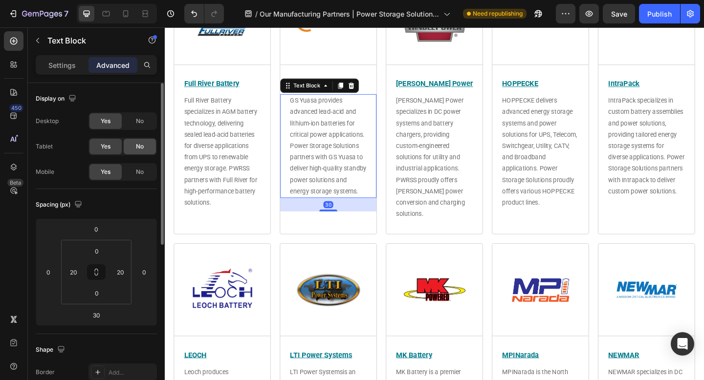
click at [130, 146] on div "No" at bounding box center [140, 147] width 32 height 16
click at [136, 170] on span "No" at bounding box center [140, 172] width 8 height 9
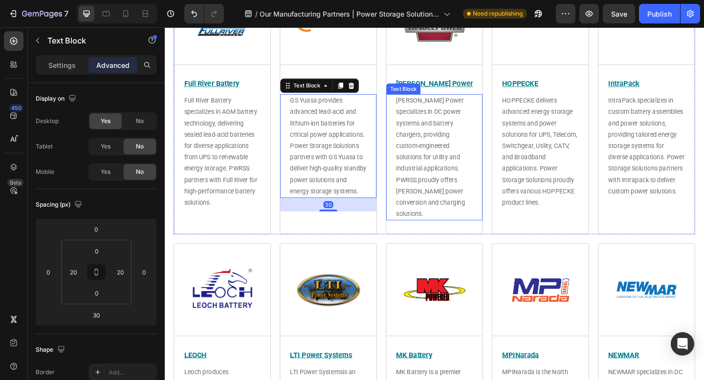
click at [428, 167] on span "[PERSON_NAME] Power specializes in DC power systems and battery chargers, provi…" at bounding box center [453, 168] width 75 height 131
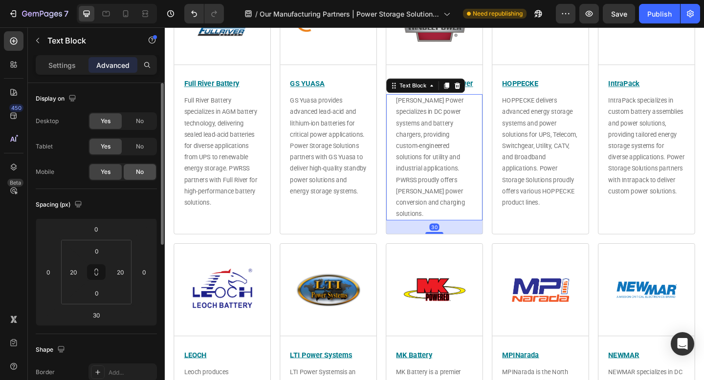
click at [134, 150] on div "No" at bounding box center [140, 147] width 32 height 16
click at [138, 179] on div "No" at bounding box center [140, 172] width 32 height 16
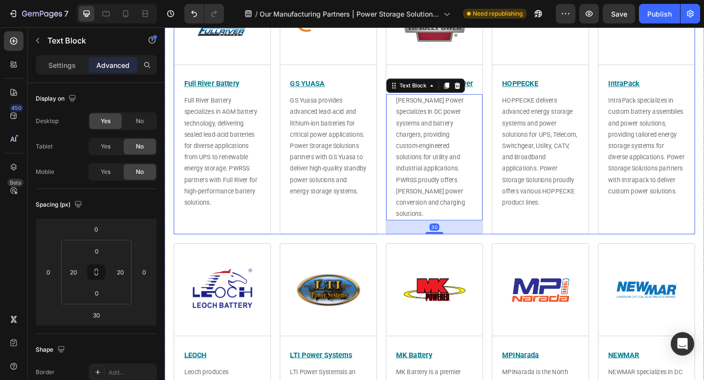
click at [553, 163] on p "HOPPECKE delivers advanced energy storage systems and power solutions for UPS, …" at bounding box center [573, 162] width 83 height 123
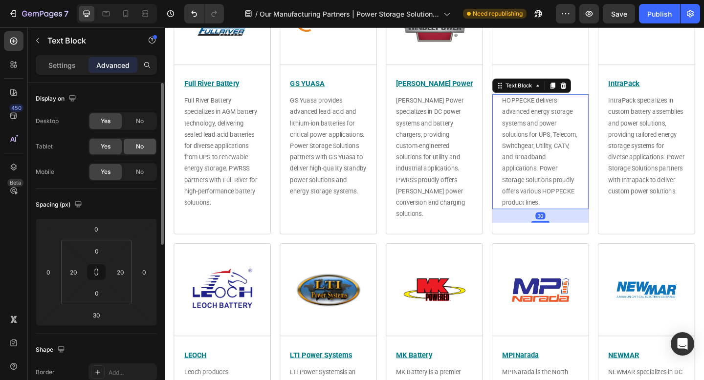
click at [134, 147] on div "No" at bounding box center [140, 147] width 32 height 16
click at [136, 172] on span "No" at bounding box center [140, 172] width 8 height 9
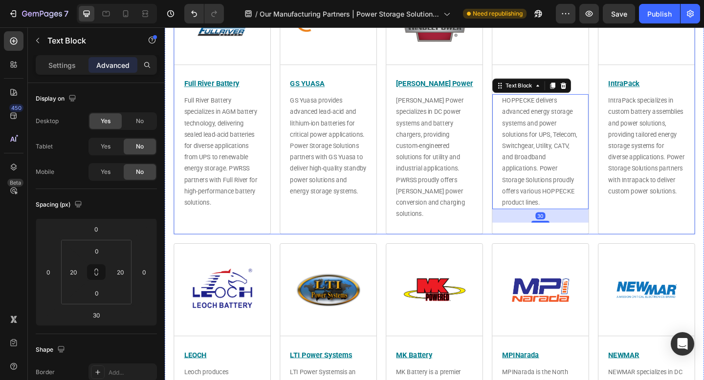
click at [659, 160] on p "IntraPack specializes in custom battery assemblies and power solutions, providi…" at bounding box center [688, 156] width 83 height 111
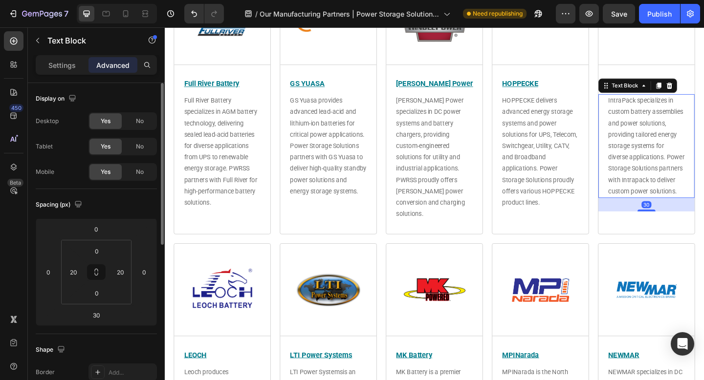
click at [142, 150] on span "No" at bounding box center [140, 146] width 8 height 9
click at [139, 173] on span "No" at bounding box center [140, 172] width 8 height 9
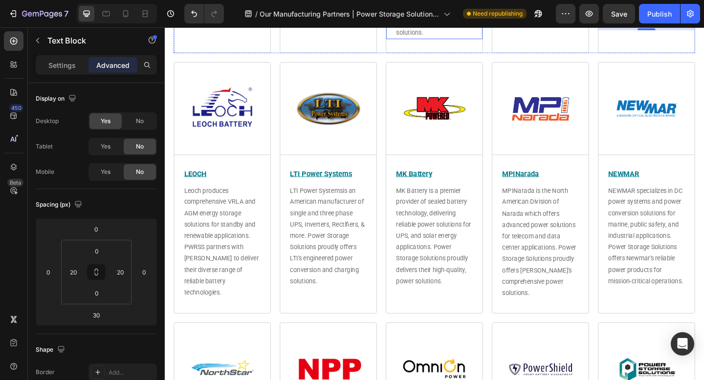
scroll to position [1966, 0]
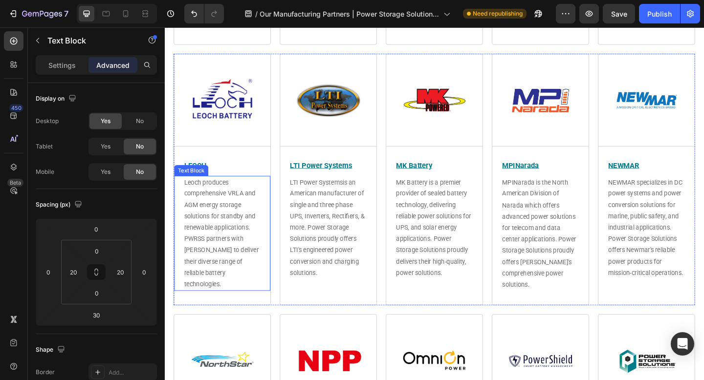
click at [227, 210] on span "Leoch produces comprehensive VRLA and AGM energy storage solutions for standby …" at bounding box center [226, 251] width 81 height 119
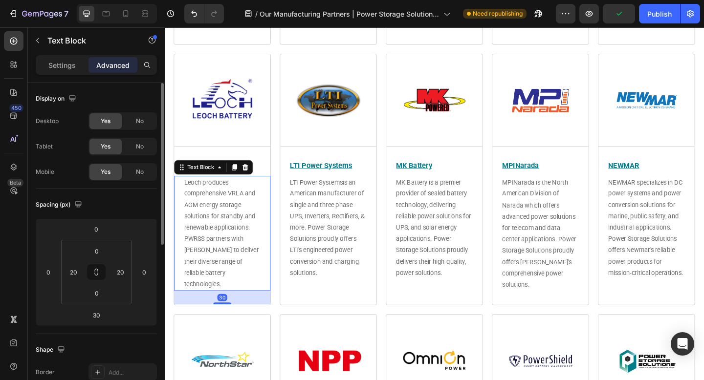
click at [149, 154] on div "No" at bounding box center [140, 147] width 32 height 16
click at [145, 172] on div "No" at bounding box center [140, 172] width 32 height 16
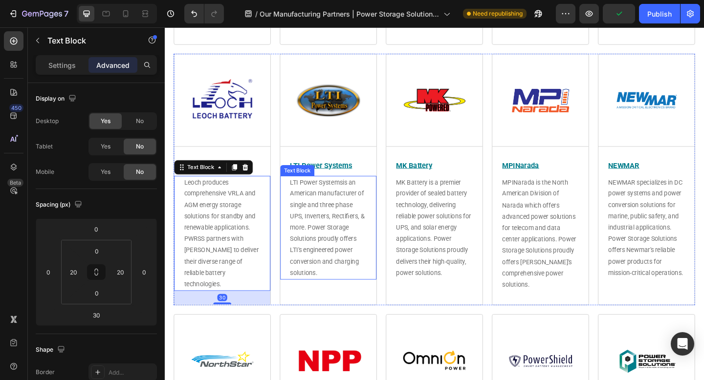
click at [352, 232] on span "is an American manufacturer of single and three phase UPS, Inverters, Rectifier…" at bounding box center [341, 245] width 81 height 107
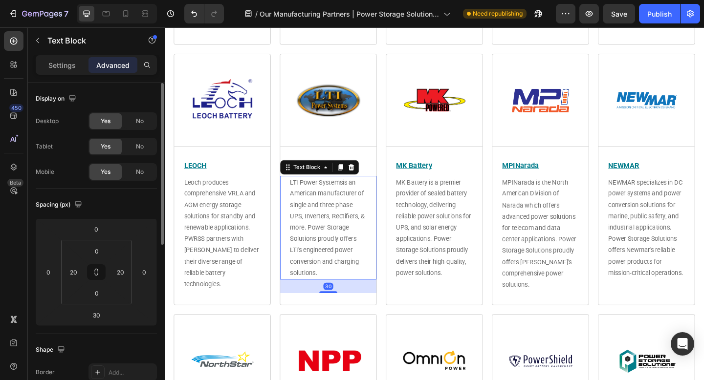
click at [140, 148] on span "No" at bounding box center [140, 146] width 8 height 9
click at [145, 177] on div "No" at bounding box center [140, 172] width 32 height 16
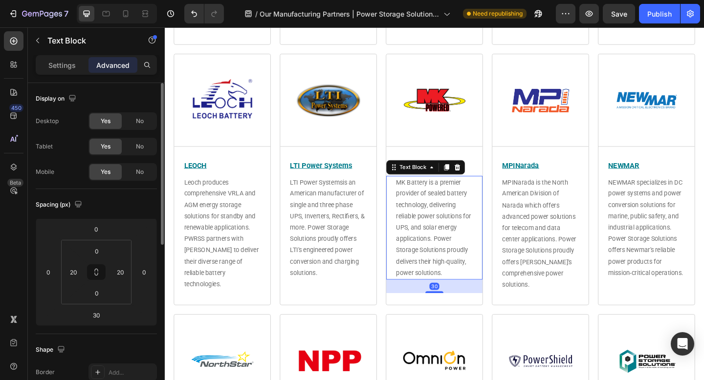
click at [470, 233] on span "MK Battery is a premier provider of sealed battery technology, delivering relia…" at bounding box center [457, 245] width 82 height 107
click at [137, 151] on span "No" at bounding box center [140, 146] width 8 height 9
click at [139, 168] on span "No" at bounding box center [140, 172] width 8 height 9
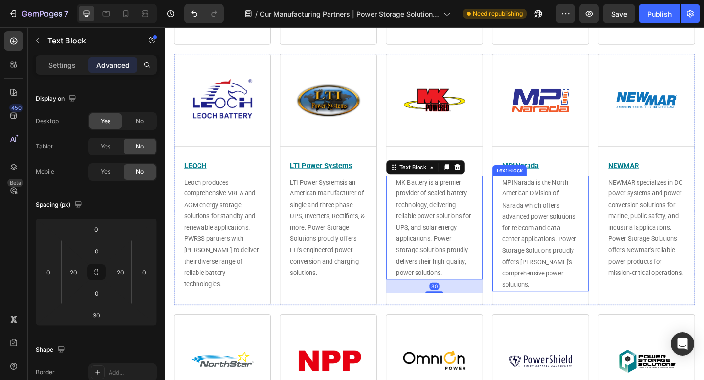
click at [540, 214] on p "MPINarada is the North American Division of Narada which offers advanced power …" at bounding box center [573, 252] width 83 height 124
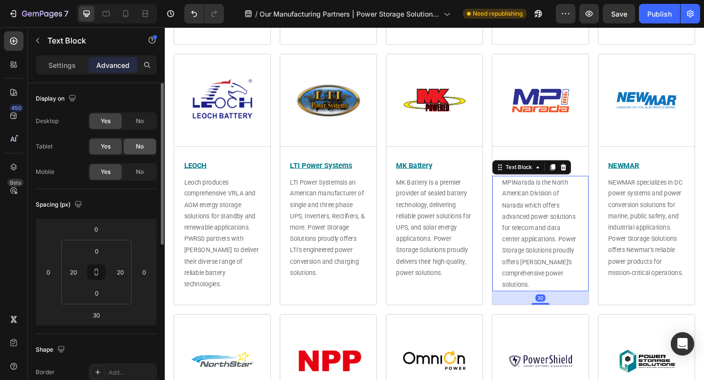
click at [133, 149] on div "No" at bounding box center [140, 147] width 32 height 16
click at [136, 174] on span "No" at bounding box center [140, 172] width 8 height 9
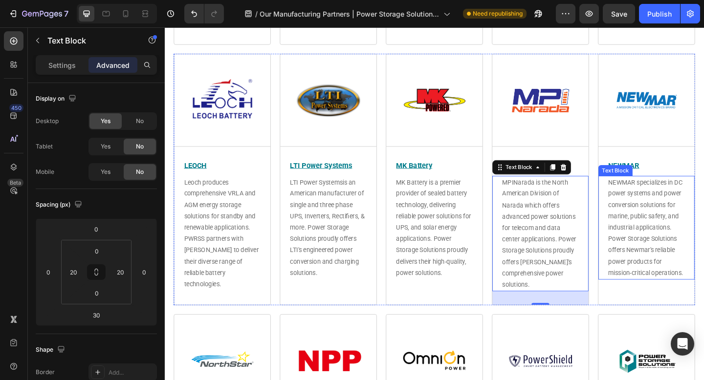
click at [697, 224] on span "NEWMAR specializes in DC power systems and power conversion solutions for marin…" at bounding box center [688, 245] width 82 height 107
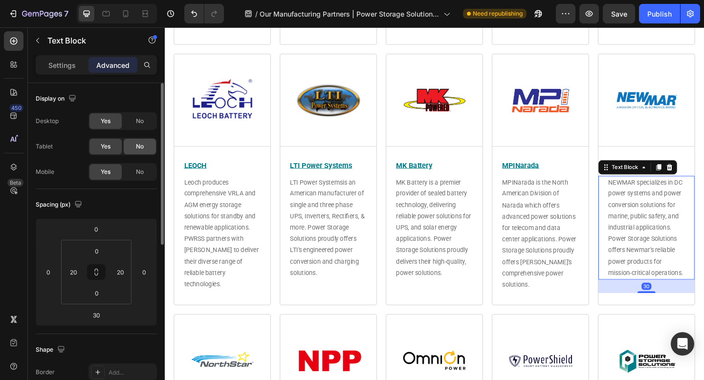
click at [145, 151] on div "No" at bounding box center [140, 147] width 32 height 16
click at [140, 174] on span "No" at bounding box center [140, 172] width 8 height 9
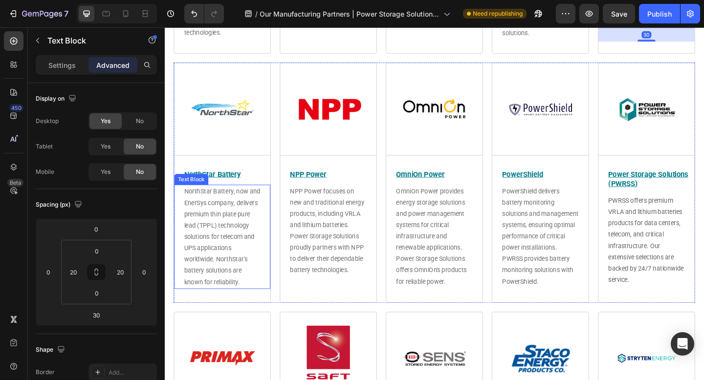
scroll to position [2241, 0]
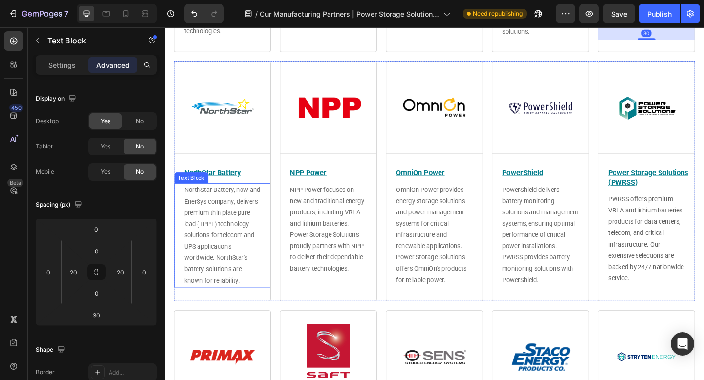
click at [231, 236] on p "NorthStar Battery, now and EnerSys company, delivers premium thin plate pure le…" at bounding box center [227, 253] width 83 height 111
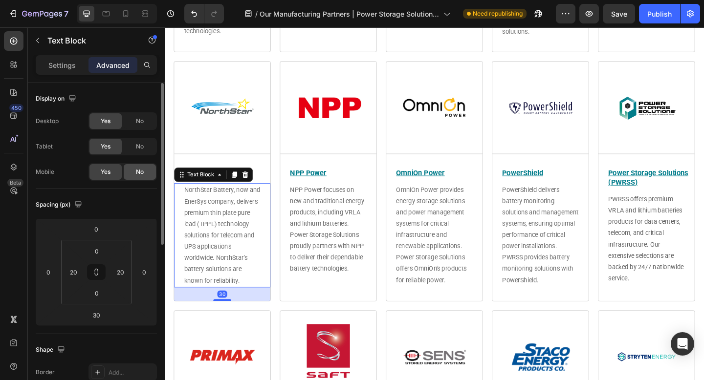
click at [133, 149] on div "No" at bounding box center [140, 147] width 32 height 16
click at [137, 172] on span "No" at bounding box center [140, 172] width 8 height 9
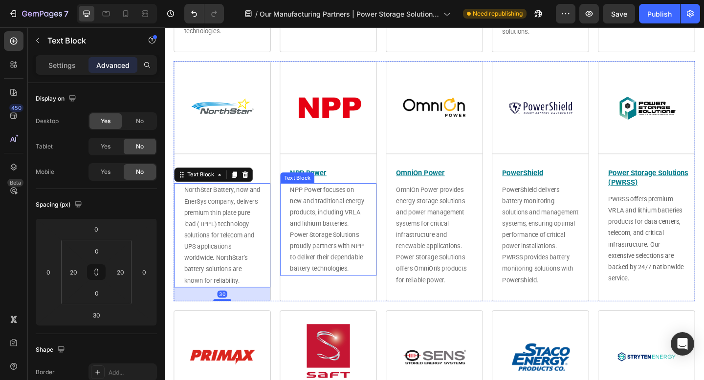
click at [309, 235] on p "NPP Power focuses on new and traditional energy products, including VRLA and li…" at bounding box center [342, 247] width 83 height 99
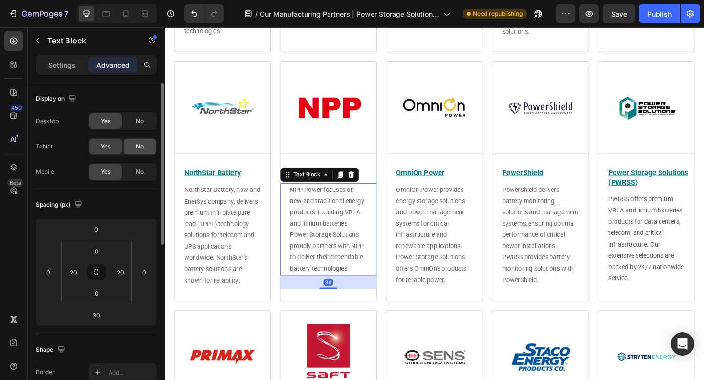
click at [136, 148] on span "No" at bounding box center [140, 146] width 8 height 9
click at [139, 171] on span "No" at bounding box center [140, 172] width 8 height 9
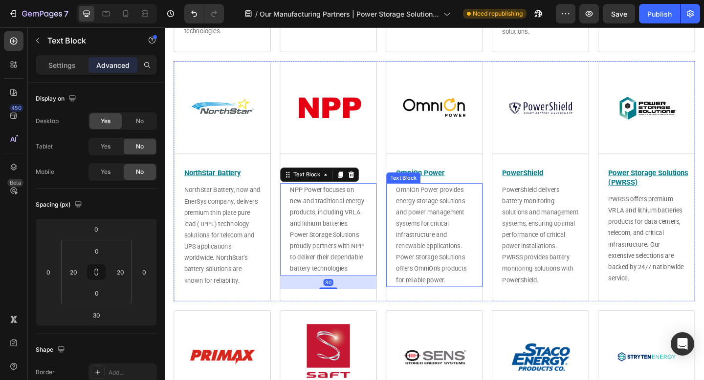
click at [455, 231] on span "OmniOn Power provides energy storage solutions and power management systems for…" at bounding box center [454, 253] width 77 height 107
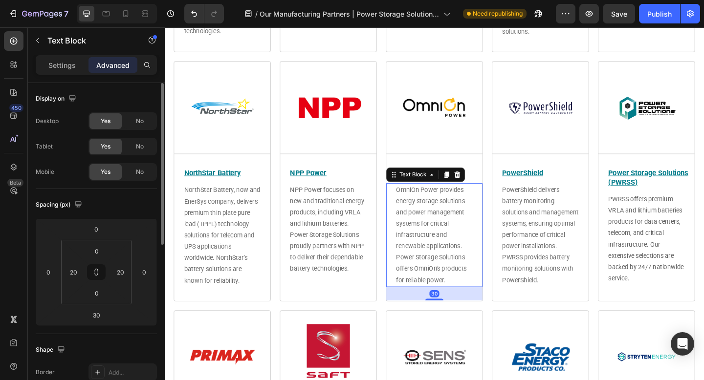
click at [147, 150] on div "No" at bounding box center [140, 147] width 32 height 16
click at [143, 172] on span "No" at bounding box center [140, 172] width 8 height 9
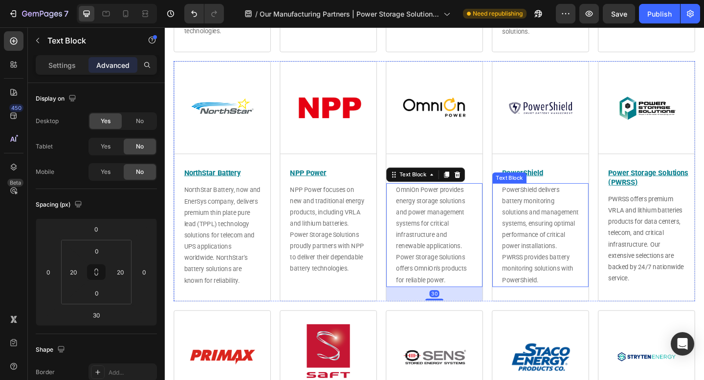
click at [556, 245] on span "PowerShield delivers battery monitoring solutions and management systems, ensur…" at bounding box center [573, 253] width 83 height 107
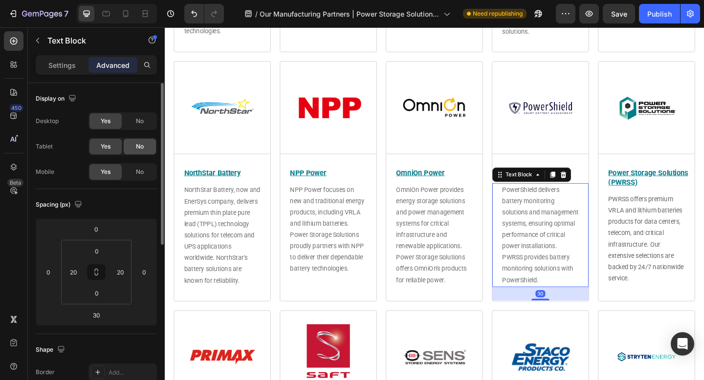
click at [144, 150] on div "No" at bounding box center [140, 147] width 32 height 16
click at [144, 170] on div "No" at bounding box center [140, 172] width 32 height 16
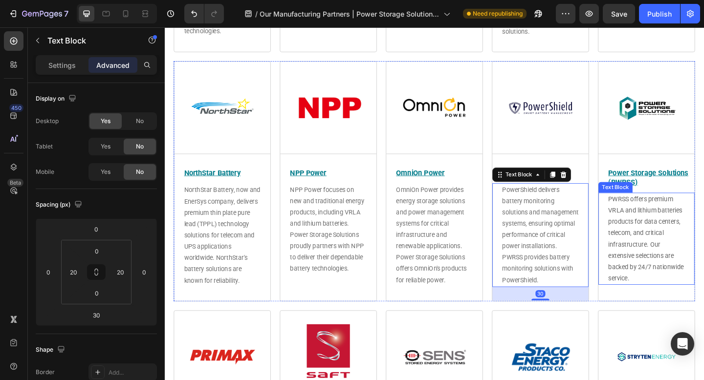
click at [679, 242] on span "PWRSS offers premium VRLA and lithium batteries products for data centers, tele…" at bounding box center [688, 258] width 82 height 94
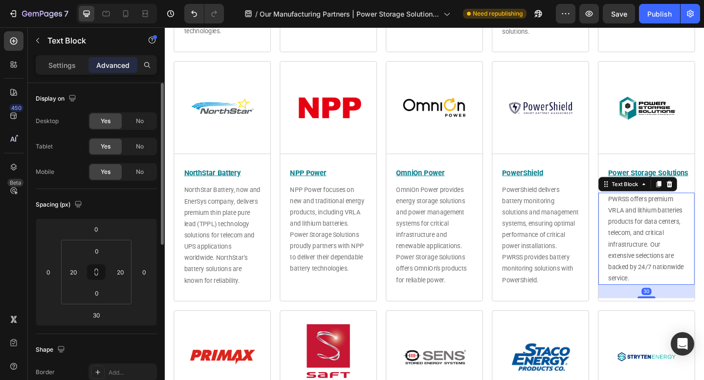
click at [144, 148] on div "No" at bounding box center [140, 147] width 32 height 16
click at [142, 170] on span "No" at bounding box center [140, 172] width 8 height 9
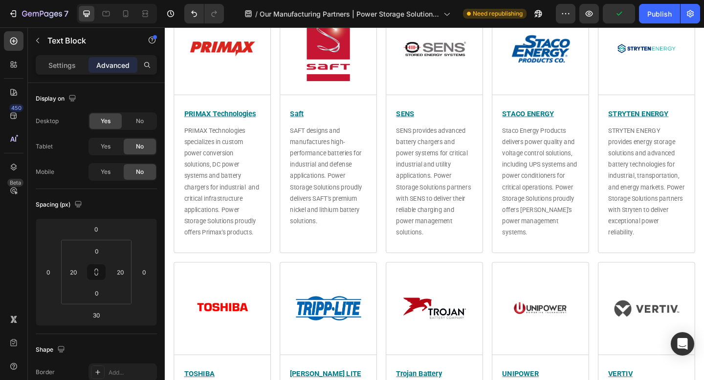
scroll to position [2579, 0]
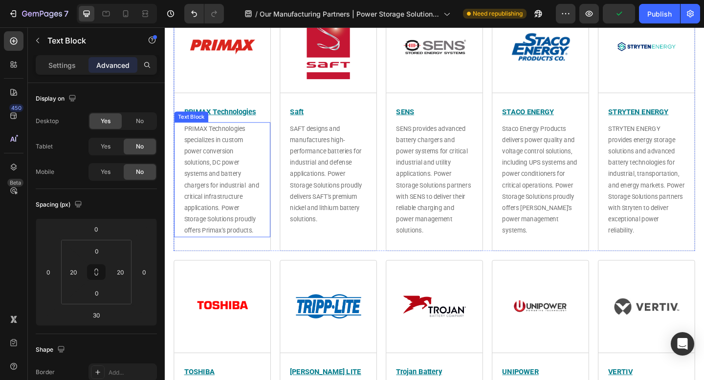
click at [231, 177] on span "PRIMAX Technologies specializes in custom power conversion solutions, DC power …" at bounding box center [227, 193] width 82 height 119
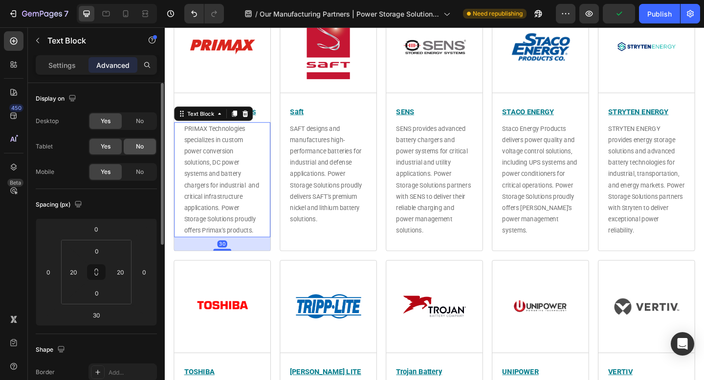
click at [144, 148] on div "No" at bounding box center [140, 147] width 32 height 16
click at [142, 172] on span "No" at bounding box center [140, 172] width 8 height 9
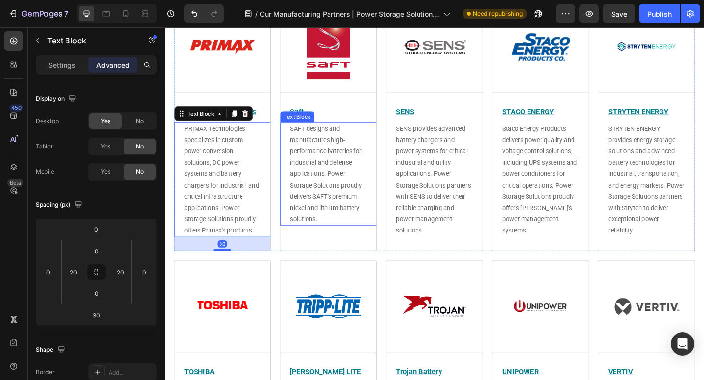
click at [389, 181] on div "SAFT designs and manufactures high-performance batteries for industrial and def…" at bounding box center [342, 187] width 105 height 113
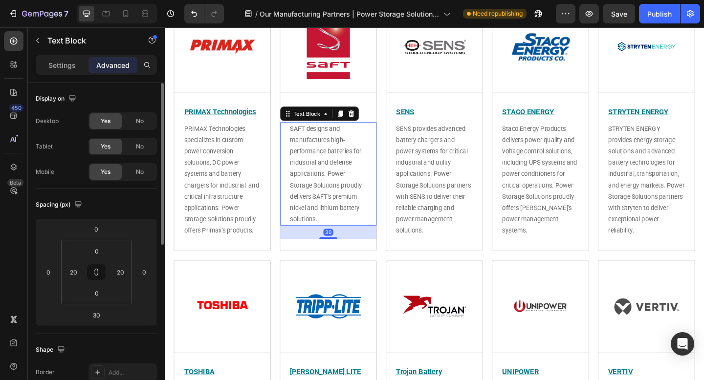
click at [134, 150] on div "No" at bounding box center [140, 147] width 32 height 16
click at [139, 175] on span "No" at bounding box center [140, 172] width 8 height 9
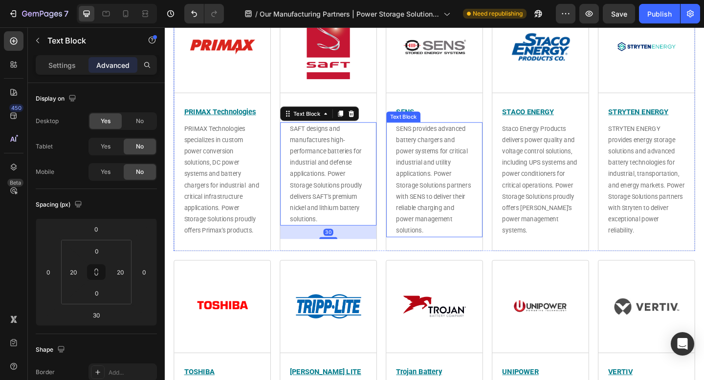
click at [451, 185] on span "SENS provides advanced battery chargers and power systems for critical industri…" at bounding box center [456, 193] width 81 height 119
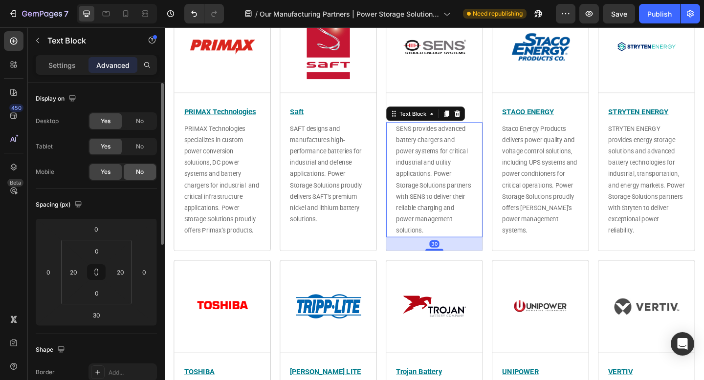
click at [141, 152] on div "No" at bounding box center [140, 147] width 32 height 16
click at [143, 176] on div "No" at bounding box center [140, 172] width 32 height 16
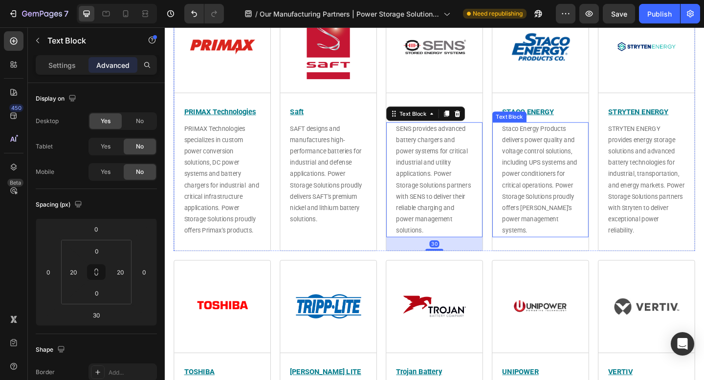
click at [574, 173] on span "Staco Energy Products delivers power quality and voltage control solutions, inc…" at bounding box center [573, 193] width 82 height 119
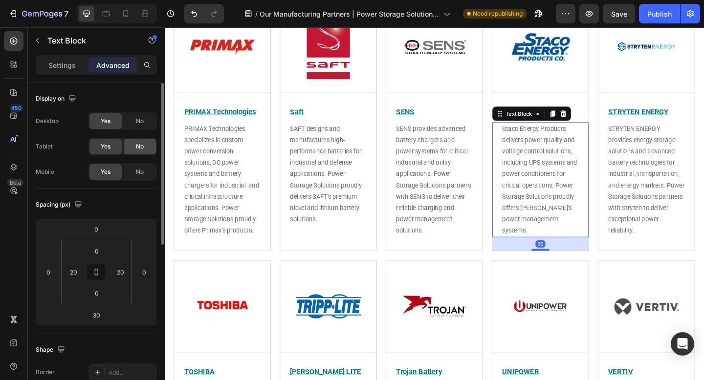
click at [139, 150] on span "No" at bounding box center [140, 146] width 8 height 9
click at [137, 173] on span "No" at bounding box center [140, 172] width 8 height 9
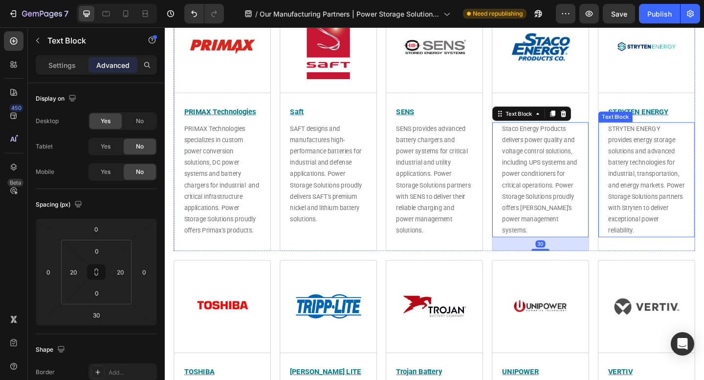
click at [675, 173] on span "STRYTEN ENERGY provides energy storage solutions and advanced battery technolog…" at bounding box center [688, 193] width 83 height 119
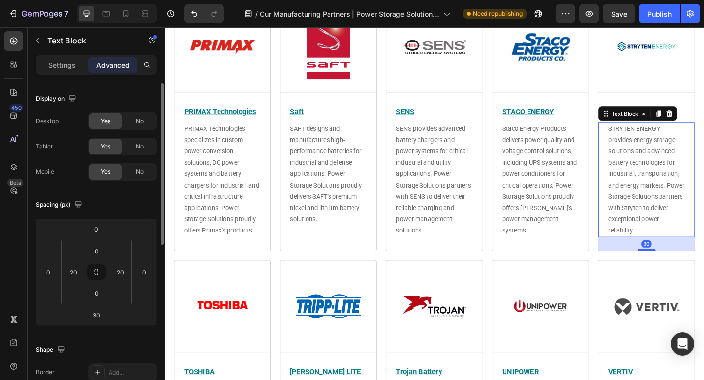
click at [149, 149] on div "No" at bounding box center [140, 147] width 32 height 16
click at [146, 170] on div "No" at bounding box center [140, 172] width 32 height 16
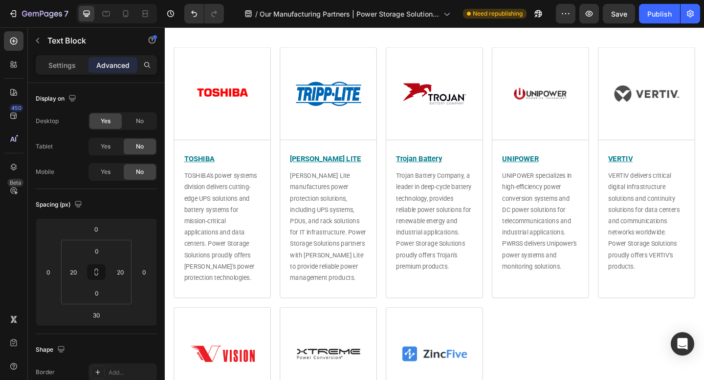
scroll to position [2831, 0]
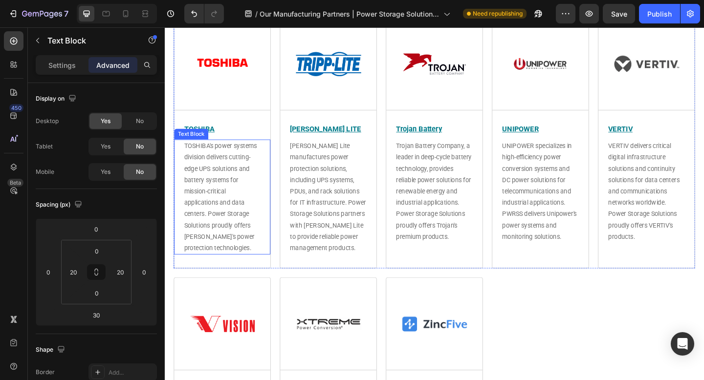
click at [192, 194] on span "TOSHIBA's power systems division delivers cutting-edge UPS solutions and batter…" at bounding box center [225, 211] width 79 height 119
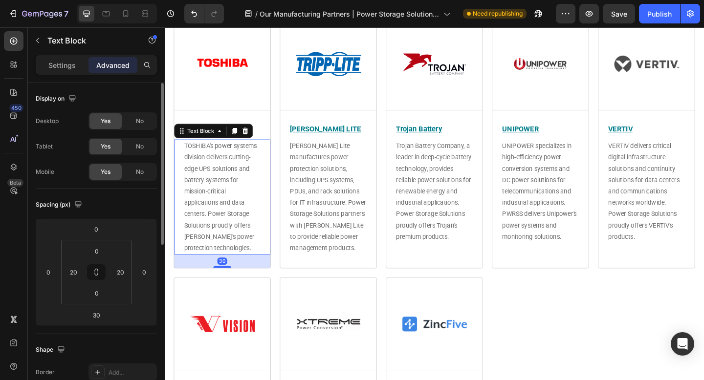
click at [147, 151] on div "No" at bounding box center [140, 147] width 32 height 16
click at [148, 170] on div "No" at bounding box center [140, 172] width 32 height 16
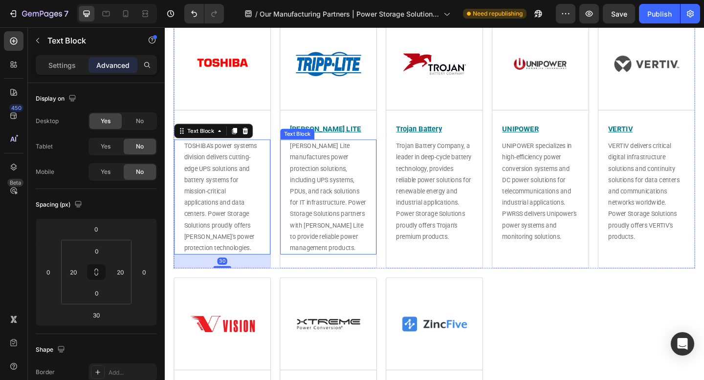
click at [378, 211] on p "[PERSON_NAME] Lite manufactures power protection solutions, including UPS syste…" at bounding box center [342, 212] width 83 height 123
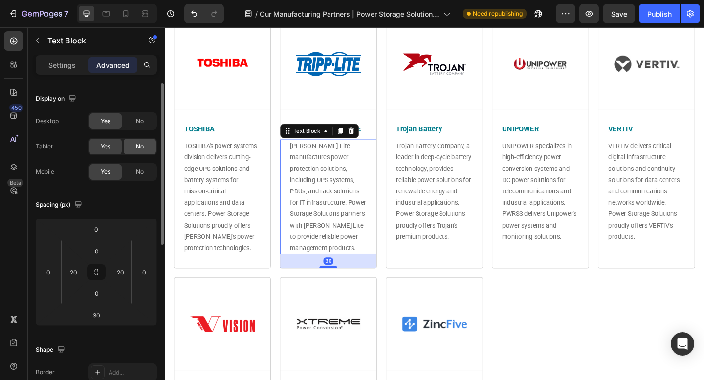
click at [138, 149] on span "No" at bounding box center [140, 146] width 8 height 9
click at [140, 171] on span "No" at bounding box center [140, 172] width 8 height 9
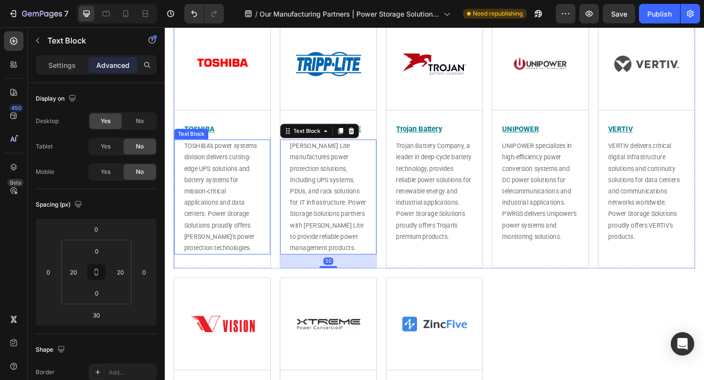
click at [224, 196] on span "TOSHIBA's power systems division delivers cutting-edge UPS solutions and batter…" at bounding box center [225, 211] width 79 height 119
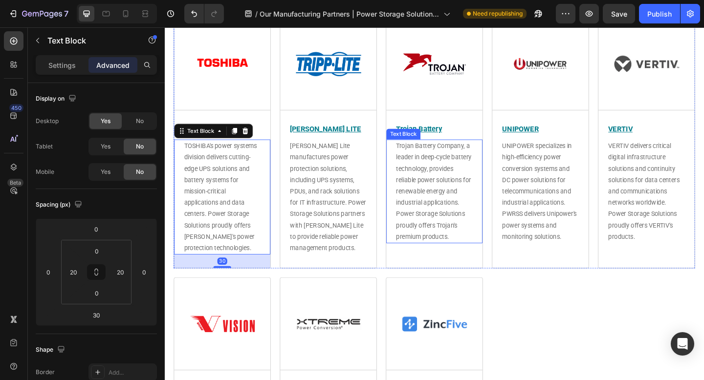
click at [475, 198] on p "Trojan Battery Company, a leader in deep-cycle battery technology, provides rel…" at bounding box center [457, 206] width 83 height 111
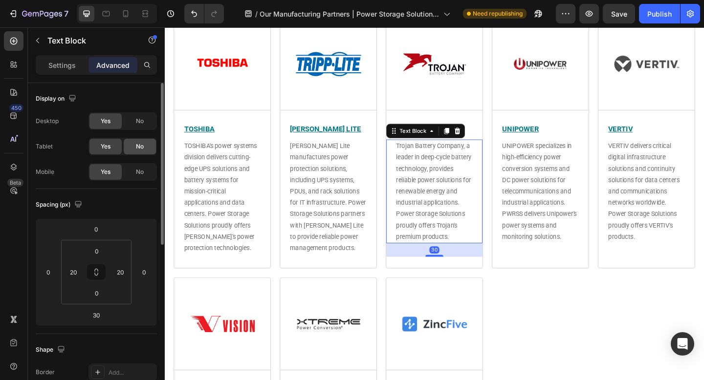
click at [145, 151] on div "No" at bounding box center [140, 147] width 32 height 16
click at [144, 173] on div "No" at bounding box center [140, 172] width 32 height 16
click at [568, 197] on span "UNIPOWER specializes in high-efficiency power conversion systems and DC power s…" at bounding box center [572, 205] width 81 height 107
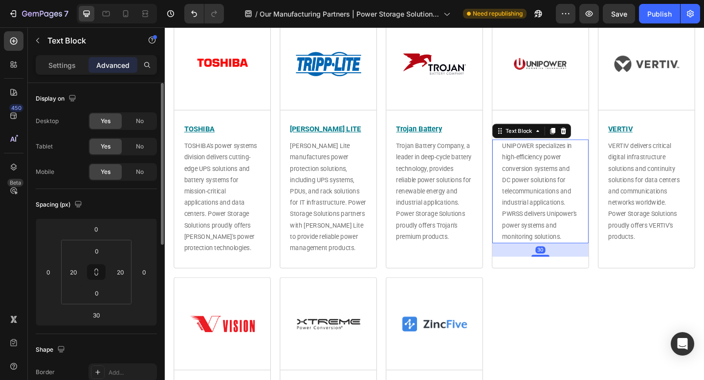
click at [143, 149] on span "No" at bounding box center [140, 146] width 8 height 9
click at [138, 172] on span "No" at bounding box center [140, 172] width 8 height 9
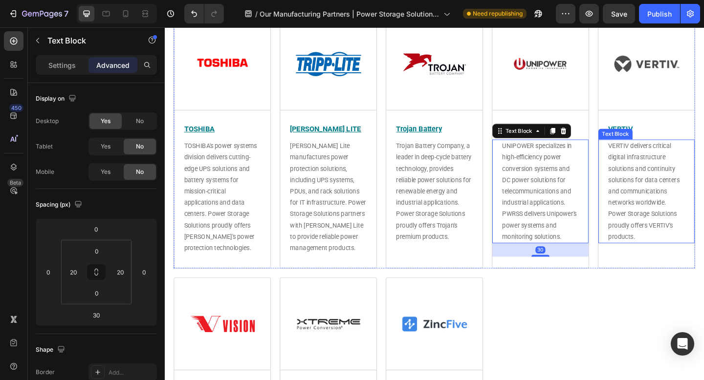
click at [670, 202] on span "VERTIV delivers critical digital infrastructure solutions and continuity soluti…" at bounding box center [686, 205] width 78 height 107
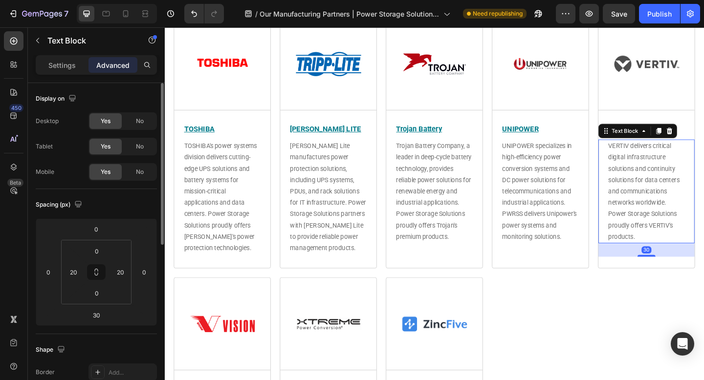
click at [139, 150] on span "No" at bounding box center [140, 146] width 8 height 9
click at [137, 171] on span "No" at bounding box center [140, 172] width 8 height 9
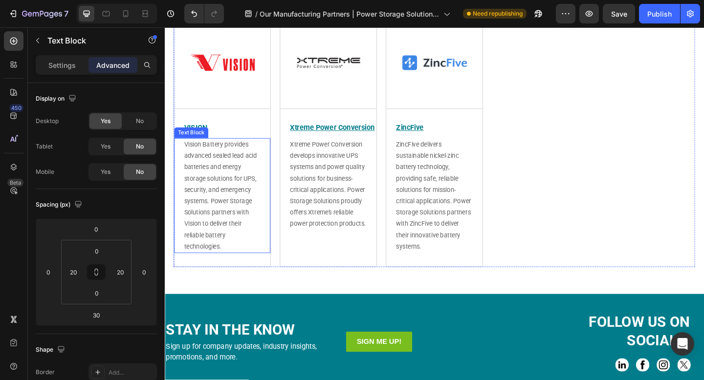
scroll to position [3118, 0]
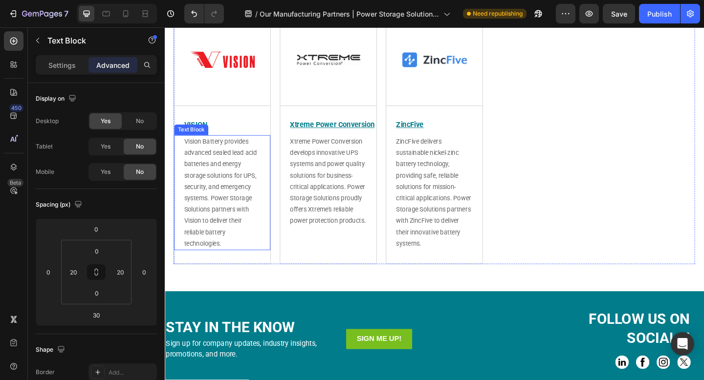
click at [204, 195] on p "Vision Battery provides advanced sealed lead acid batteries and energy storage …" at bounding box center [227, 207] width 83 height 123
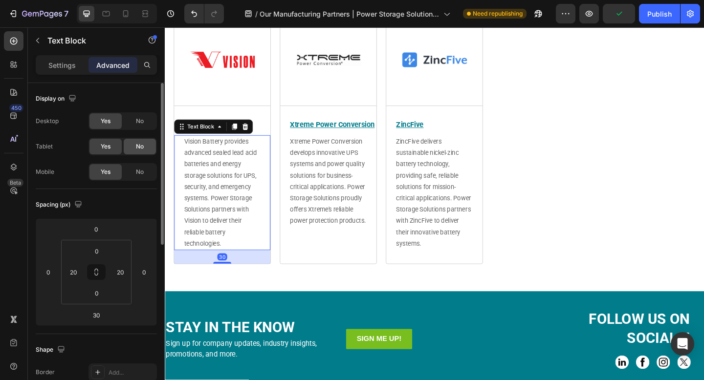
click at [145, 152] on div "No" at bounding box center [140, 147] width 32 height 16
click at [144, 173] on span "No" at bounding box center [140, 172] width 8 height 9
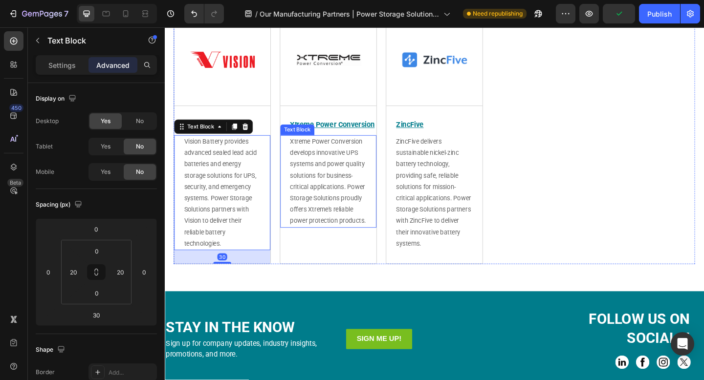
click at [332, 200] on span "Xtreme Power Conversion develops innovative UPS systems and power quality solut…" at bounding box center [342, 195] width 83 height 94
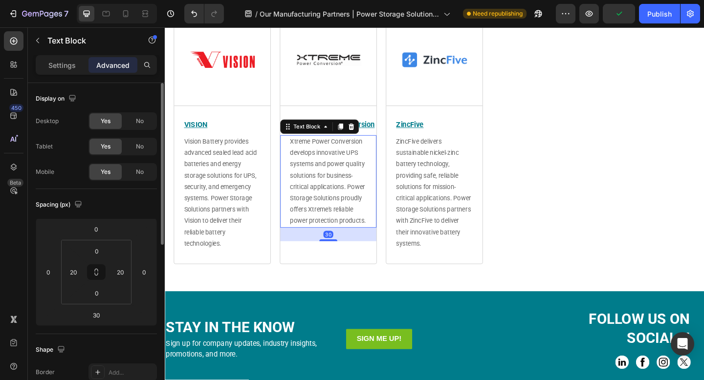
click at [146, 151] on div "No" at bounding box center [140, 147] width 32 height 16
click at [144, 169] on div "No" at bounding box center [140, 172] width 32 height 16
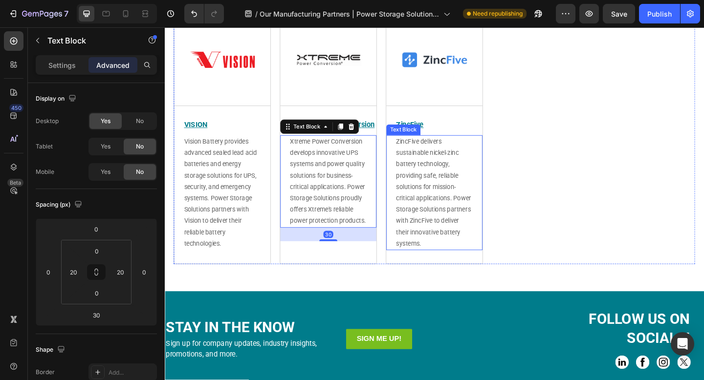
click at [413, 203] on div "ZincFive delivers sustainable nickel-zinc battery technology, providing safe, r…" at bounding box center [458, 207] width 105 height 125
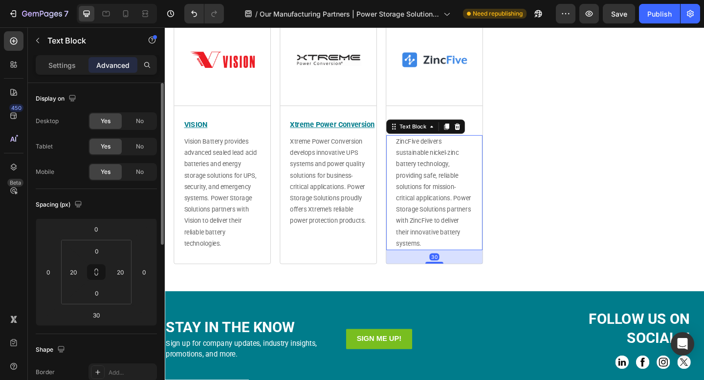
click at [143, 151] on div "No" at bounding box center [140, 147] width 32 height 16
click at [142, 170] on span "No" at bounding box center [140, 172] width 8 height 9
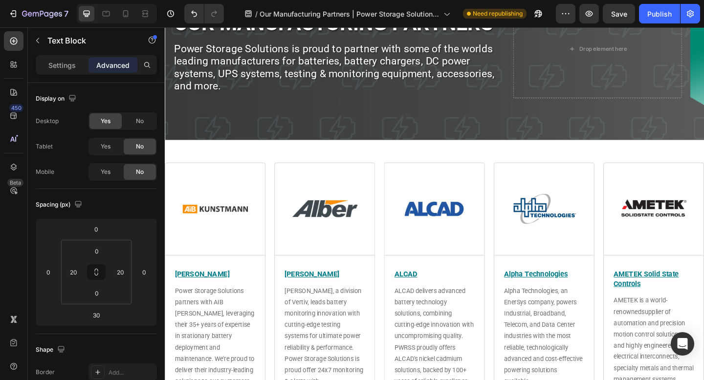
scroll to position [0, 0]
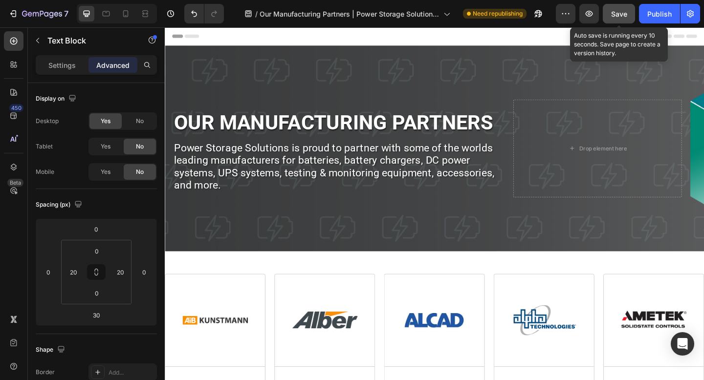
click at [610, 16] on button "Save" at bounding box center [619, 14] width 32 height 20
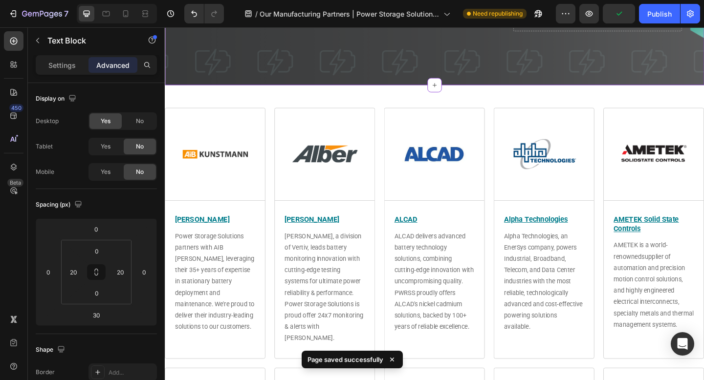
scroll to position [235, 0]
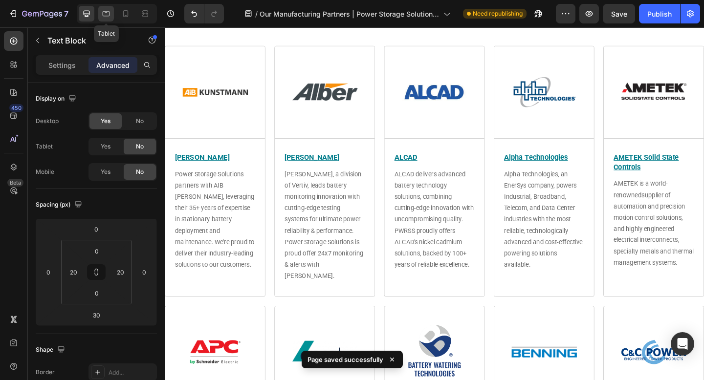
click at [107, 11] on icon at bounding box center [106, 13] width 7 height 5
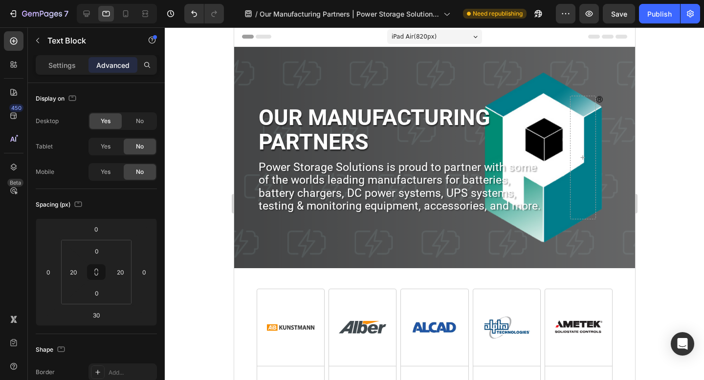
scroll to position [1, 0]
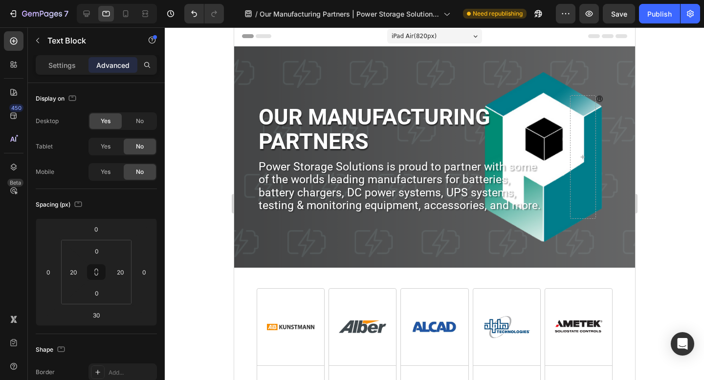
click at [459, 36] on div "iPad Air ( 820 px)" at bounding box center [434, 36] width 95 height 15
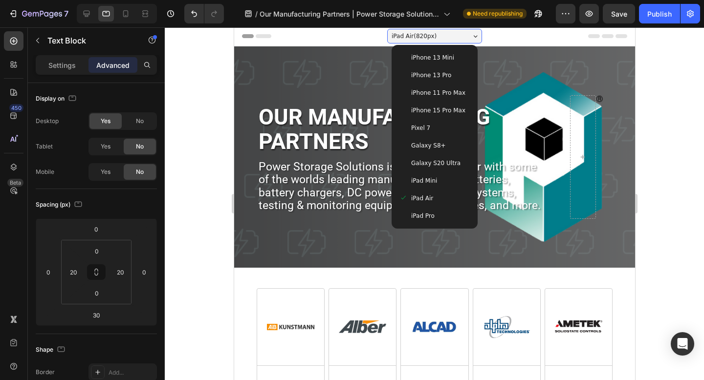
click at [438, 210] on div "iPad Pro" at bounding box center [434, 216] width 78 height 18
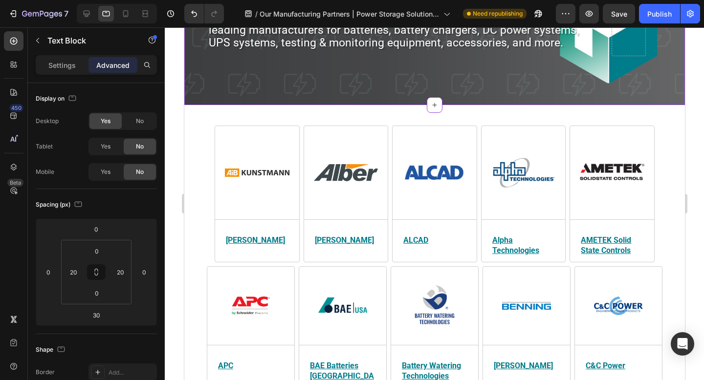
scroll to position [129, 0]
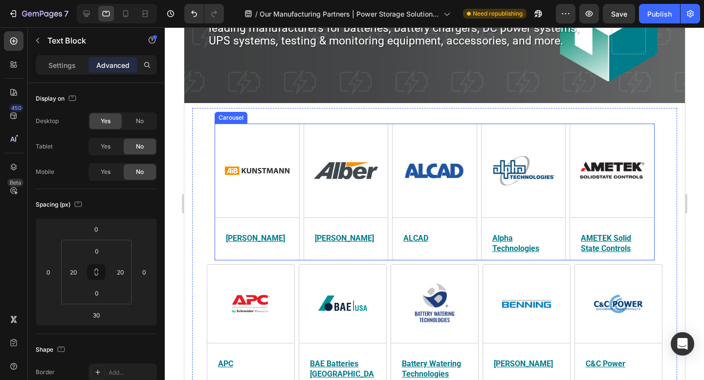
click at [299, 180] on div "Image Title Line AiB Kunstmann Heading Power Storage Solutions partners with AI…" at bounding box center [434, 192] width 440 height 137
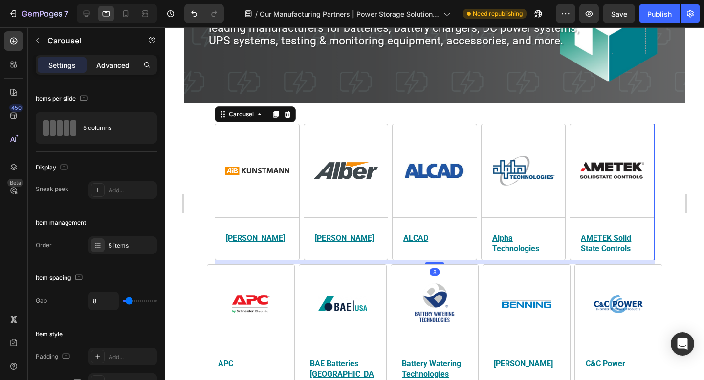
click at [119, 68] on p "Advanced" at bounding box center [112, 65] width 33 height 10
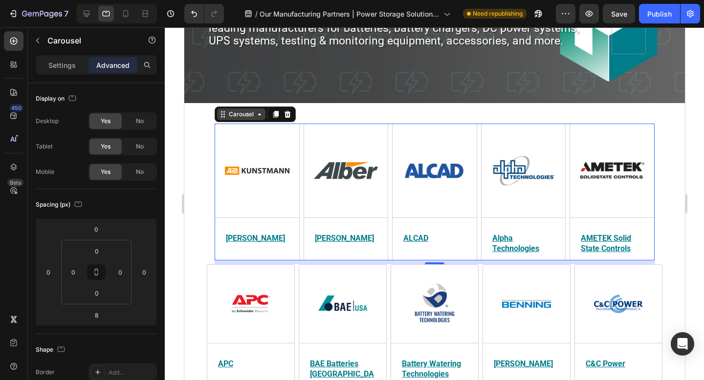
click at [253, 113] on div "Carousel" at bounding box center [240, 114] width 29 height 9
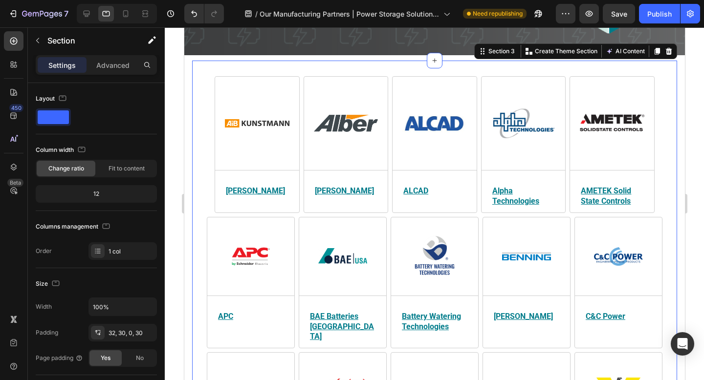
scroll to position [144, 0]
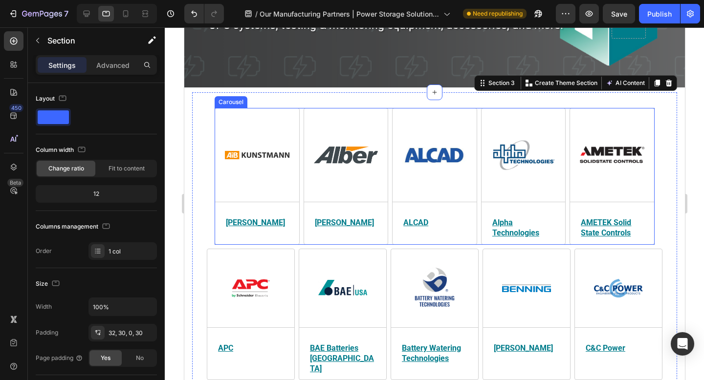
click at [218, 207] on div "Image Title Line AiB Kunstmann Heading Power Storage Solutions partners with AI…" at bounding box center [257, 191] width 84 height 136
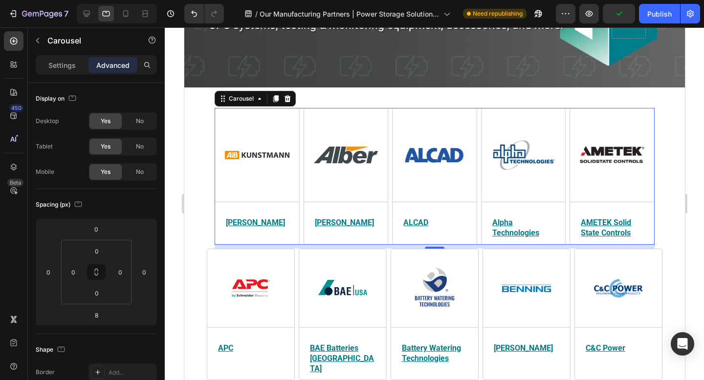
click at [300, 140] on div "Image Title Line AiB Kunstmann Heading Power Storage Solutions partners with AI…" at bounding box center [434, 176] width 440 height 137
click at [255, 101] on icon at bounding box center [259, 99] width 8 height 8
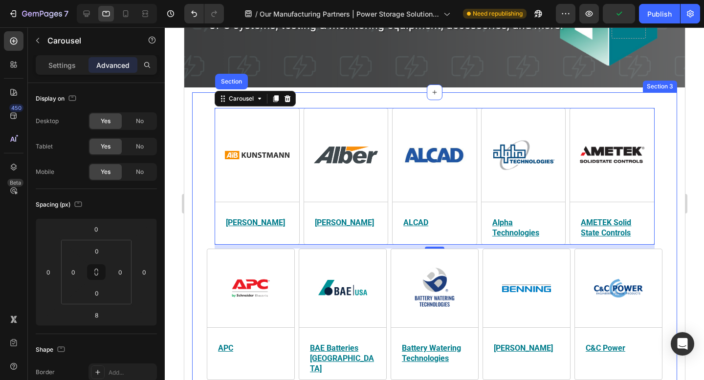
click at [210, 151] on div "Image Title Line AiB Kunstmann Heading Power Storage Solutions partners with AI…" at bounding box center [433, 178] width 455 height 141
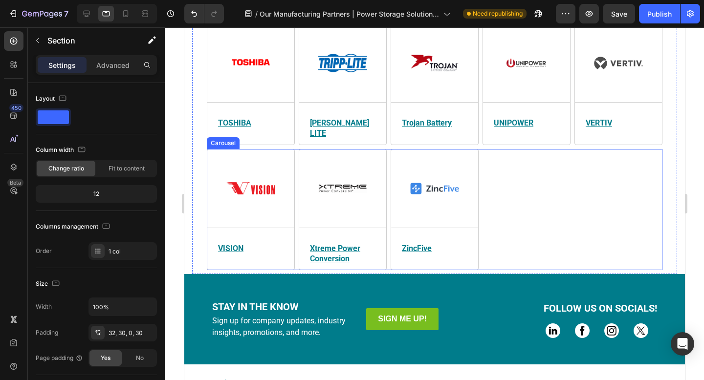
scroll to position [1326, 0]
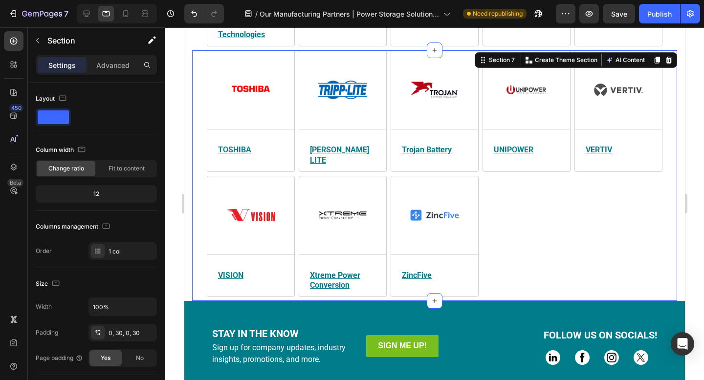
click at [200, 185] on div "Image Title Line TOSHIBA Heading TOSHIBA's power systems division delivers cutt…" at bounding box center [434, 175] width 485 height 251
click at [105, 66] on p "Advanced" at bounding box center [112, 65] width 33 height 10
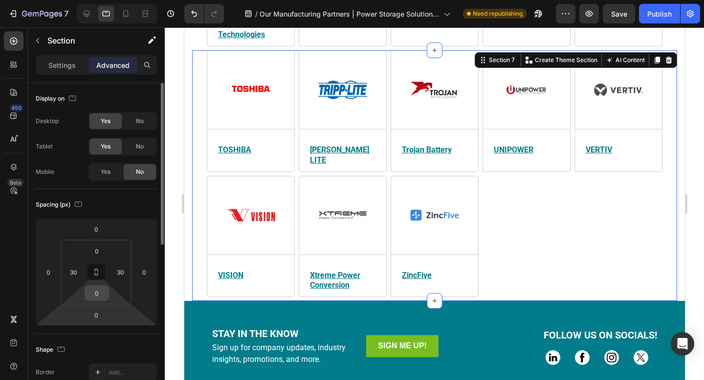
click at [101, 294] on input "0" at bounding box center [97, 293] width 20 height 15
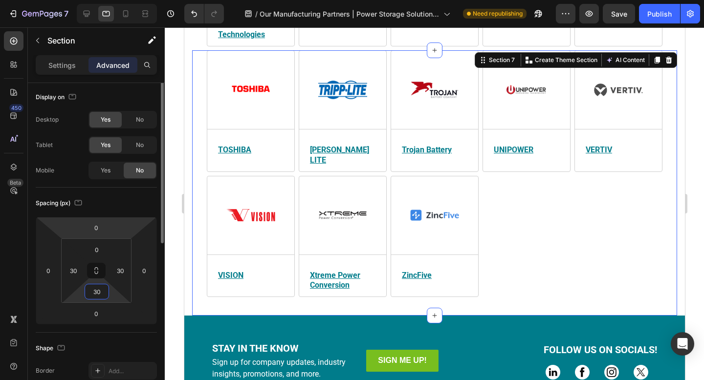
scroll to position [0, 0]
type input "30"
click at [134, 212] on div "Spacing (px) 0 0 0 0 0 30 30 30" at bounding box center [96, 261] width 121 height 145
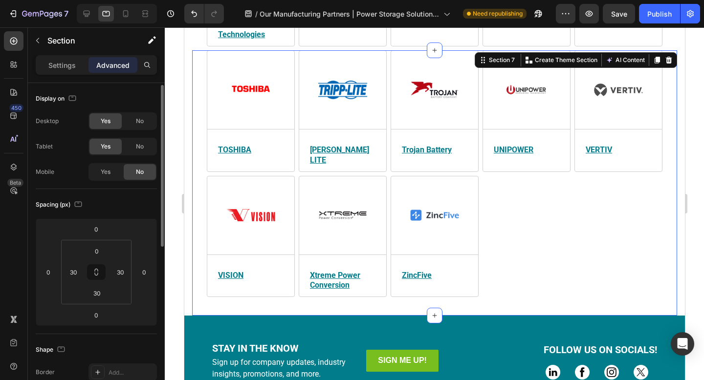
scroll to position [1, 0]
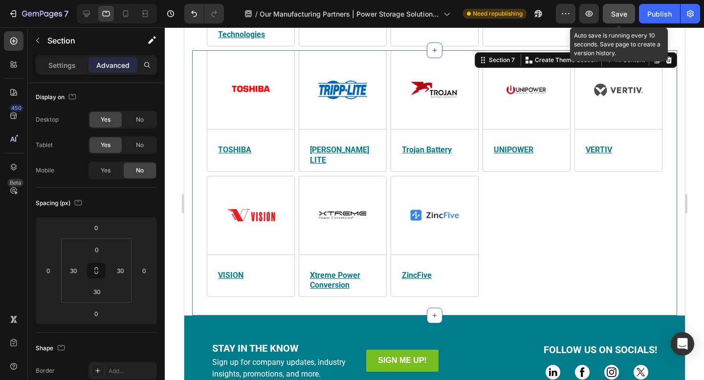
click at [610, 13] on button "Save" at bounding box center [619, 14] width 32 height 20
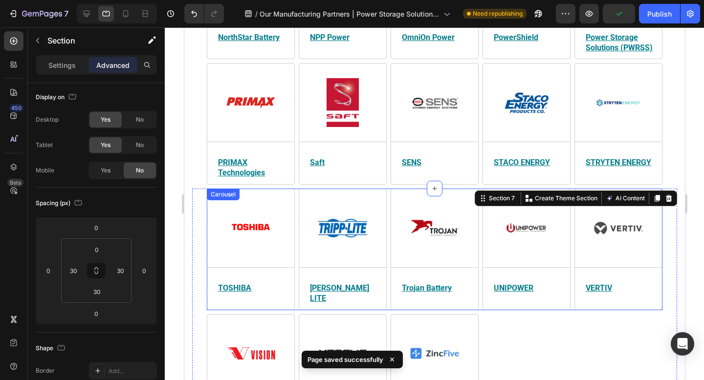
scroll to position [1184, 0]
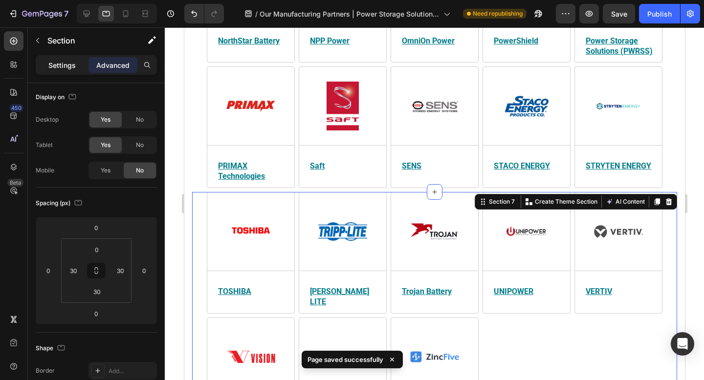
click at [63, 65] on p "Settings" at bounding box center [61, 65] width 27 height 10
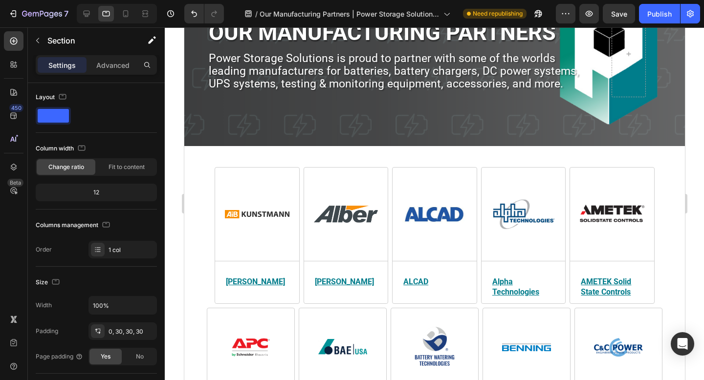
scroll to position [83, 0]
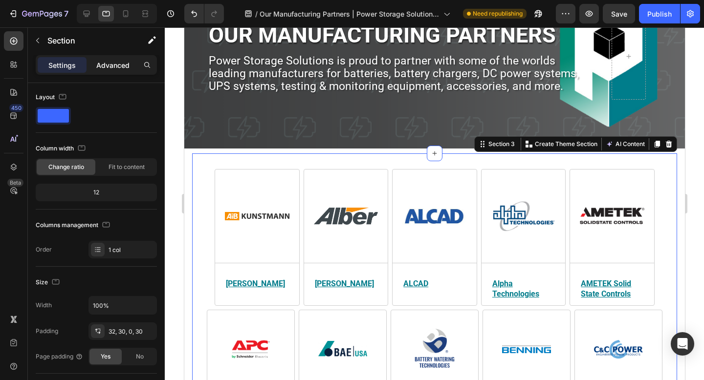
click at [106, 66] on p "Advanced" at bounding box center [112, 65] width 33 height 10
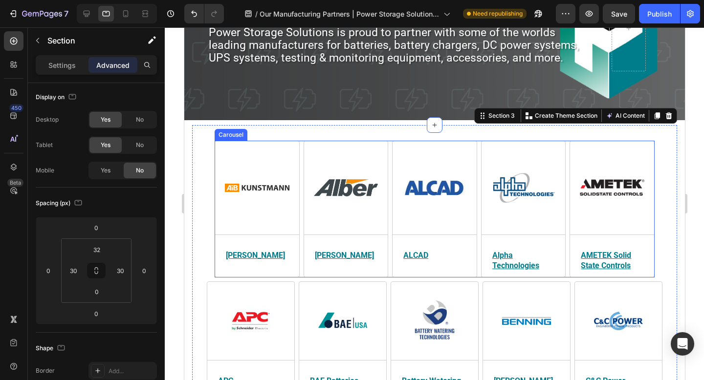
scroll to position [119, 0]
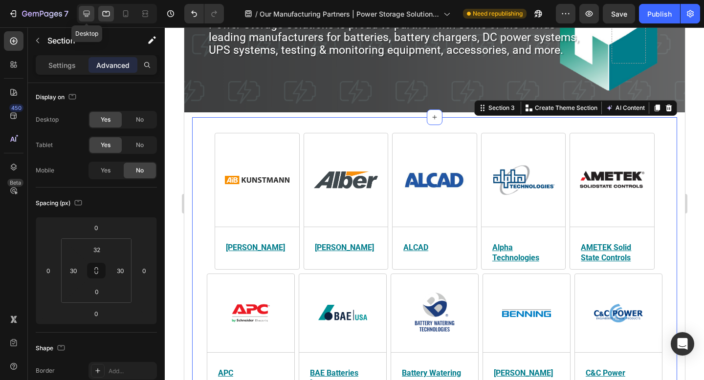
click at [88, 15] on icon at bounding box center [87, 14] width 6 height 6
type input "10"
type input "40"
type input "0"
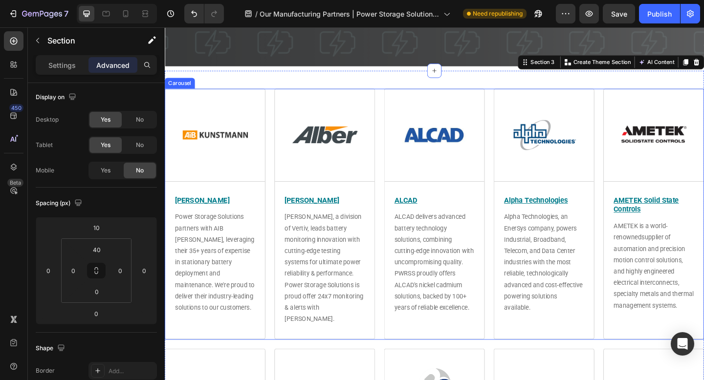
scroll to position [202, 0]
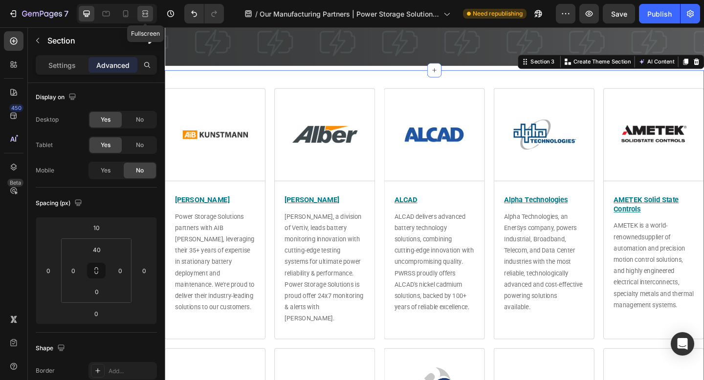
click at [143, 13] on icon at bounding box center [143, 13] width 3 height 2
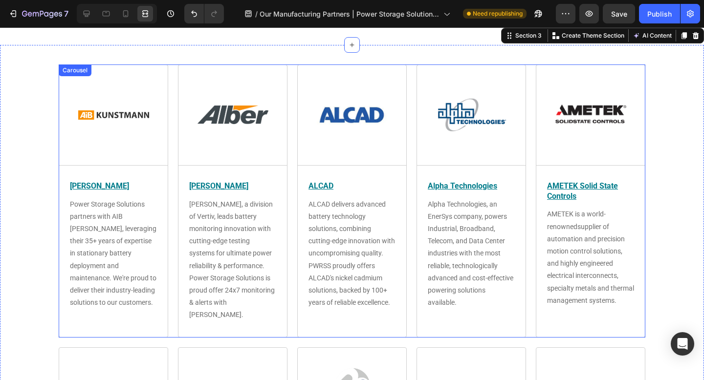
scroll to position [217, 0]
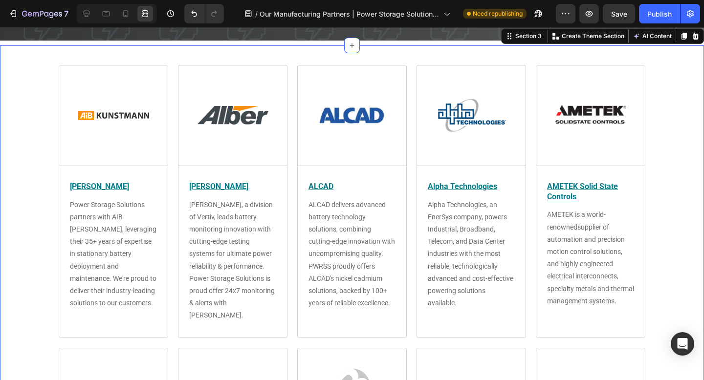
click at [32, 124] on div "Image Title Line AiB Kunstmann Heading Power Storage Solutions partners with AI…" at bounding box center [352, 206] width 704 height 283
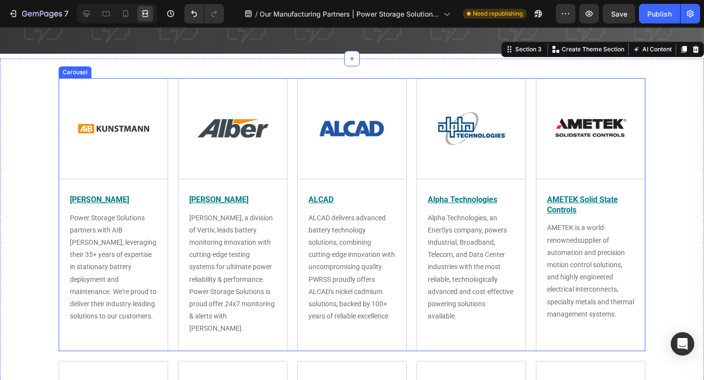
click at [169, 78] on div "Image Title Line AiB Kunstmann Heading Power Storage Solutions partners with AI…" at bounding box center [352, 214] width 586 height 273
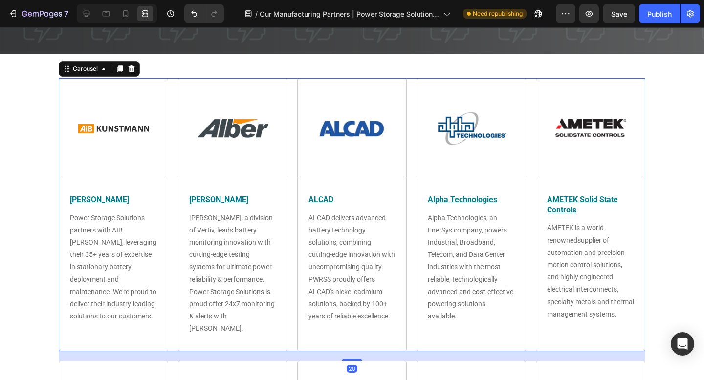
scroll to position [0, 0]
click at [96, 65] on div "Carousel" at bounding box center [85, 69] width 29 height 9
click at [91, 14] on icon at bounding box center [87, 14] width 10 height 10
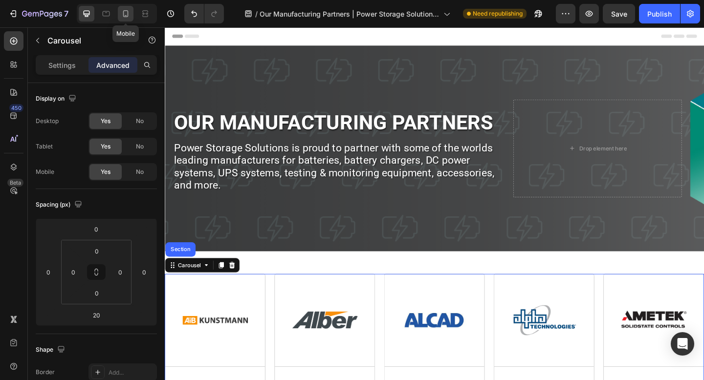
click at [128, 16] on icon at bounding box center [125, 13] width 5 height 7
type input "8"
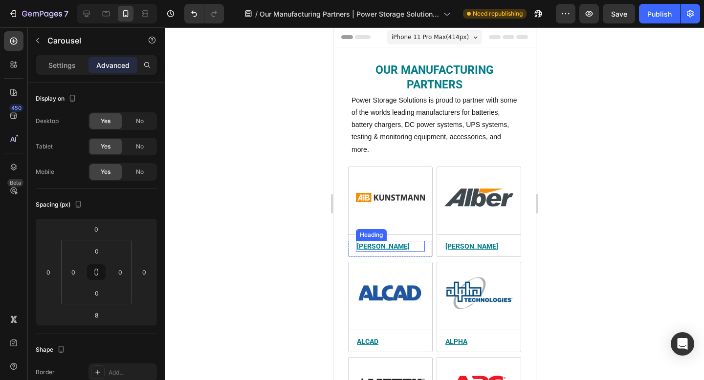
click at [383, 243] on u "[PERSON_NAME]" at bounding box center [382, 246] width 53 height 8
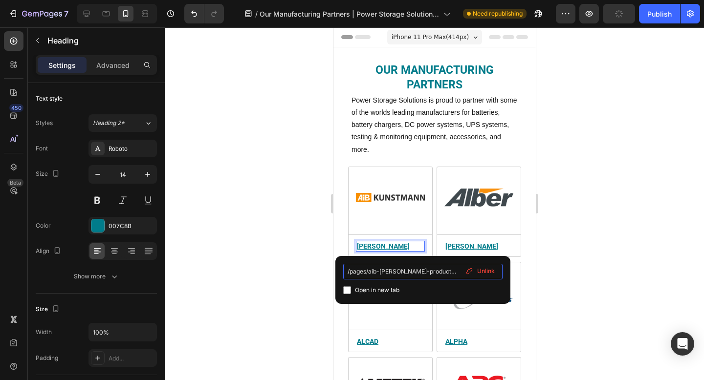
click at [419, 270] on input "/pages/aib-kunstmann-products?_ab=0&key=1736871863720" at bounding box center [422, 272] width 159 height 16
drag, startPoint x: 436, startPoint y: 272, endPoint x: 470, endPoint y: 271, distance: 33.2
click at [470, 271] on div "/pages/aib-kunstmann-products?_ab=0&key=1736871863720 Open in new tab Unlink" at bounding box center [422, 280] width 159 height 32
type input "/pages/aib-kunstmann-products"
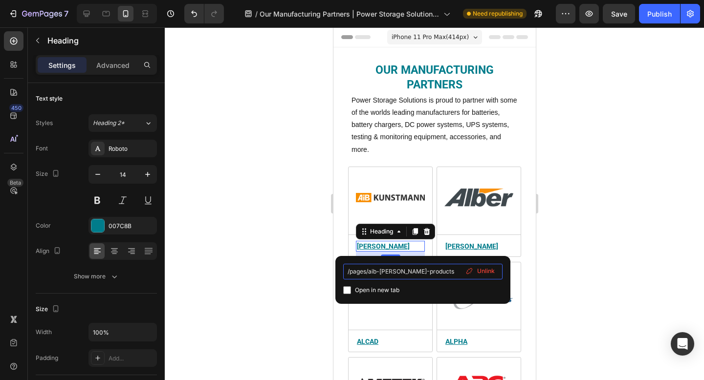
scroll to position [0, 0]
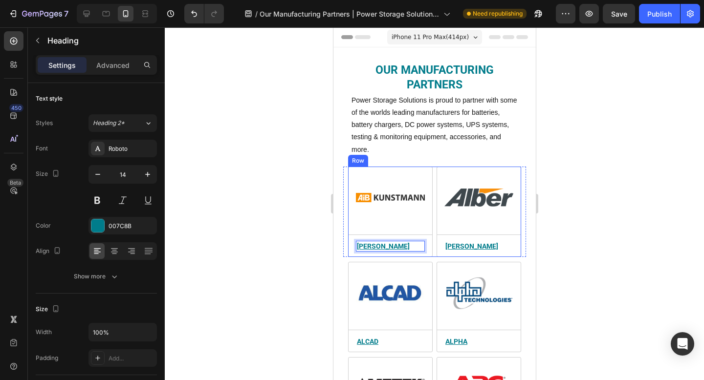
click at [392, 196] on img at bounding box center [389, 198] width 69 height 52
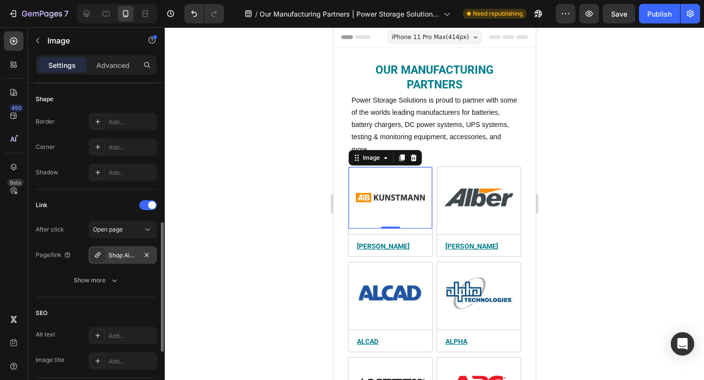
scroll to position [367, 0]
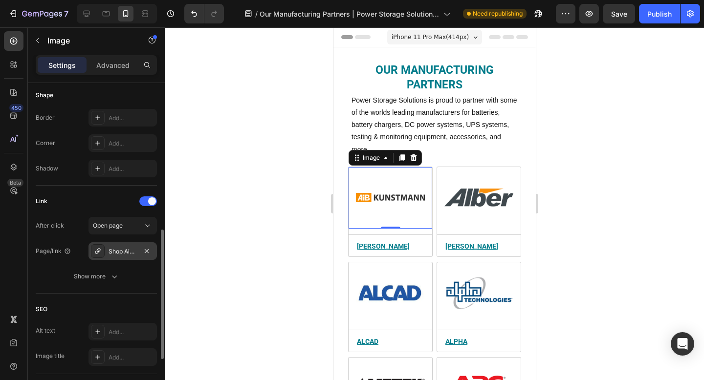
click at [115, 248] on div "Shop AiB Kunstmann Racks | UPS Battery Racks | Power Storage Solutions" at bounding box center [122, 251] width 28 height 9
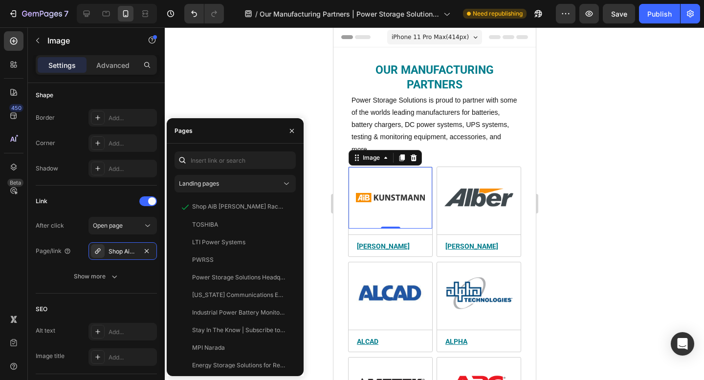
drag, startPoint x: 293, startPoint y: 131, endPoint x: 313, endPoint y: 146, distance: 24.8
click at [293, 131] on icon "button" at bounding box center [292, 131] width 8 height 8
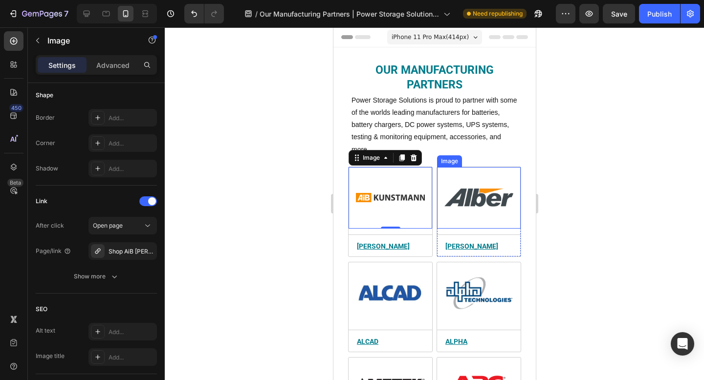
click at [493, 214] on img at bounding box center [478, 198] width 69 height 52
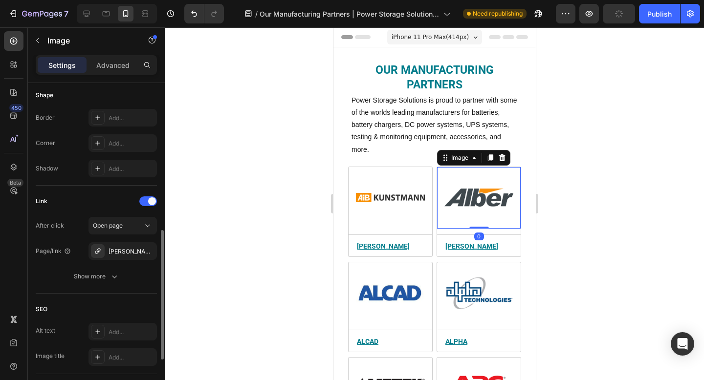
scroll to position [370, 0]
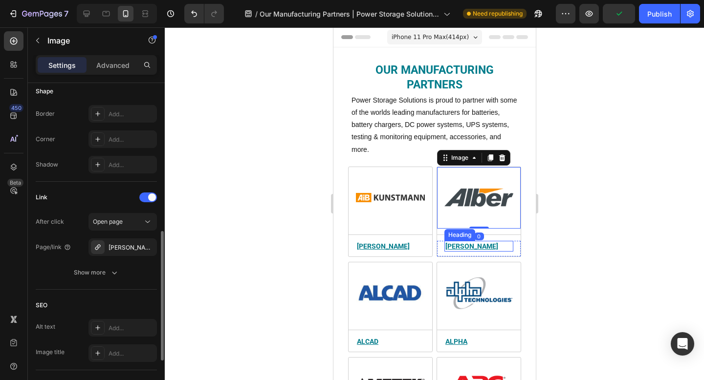
click at [448, 244] on u "[PERSON_NAME]" at bounding box center [471, 246] width 53 height 8
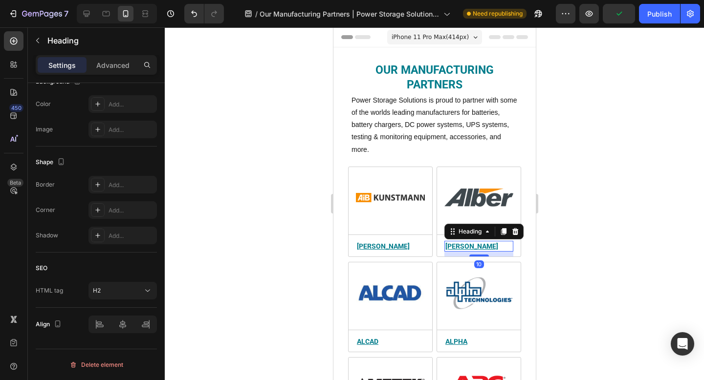
scroll to position [0, 0]
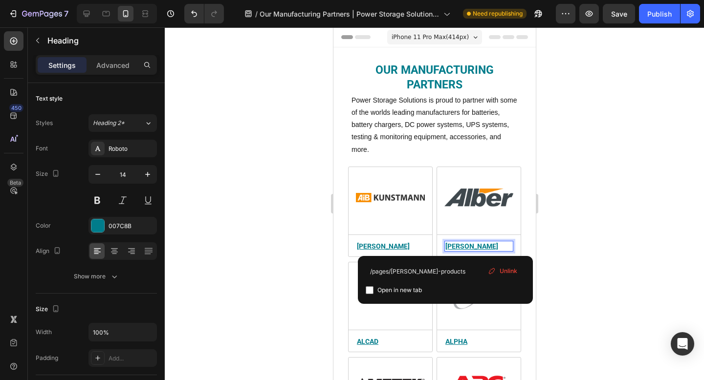
click at [592, 214] on div at bounding box center [434, 203] width 539 height 353
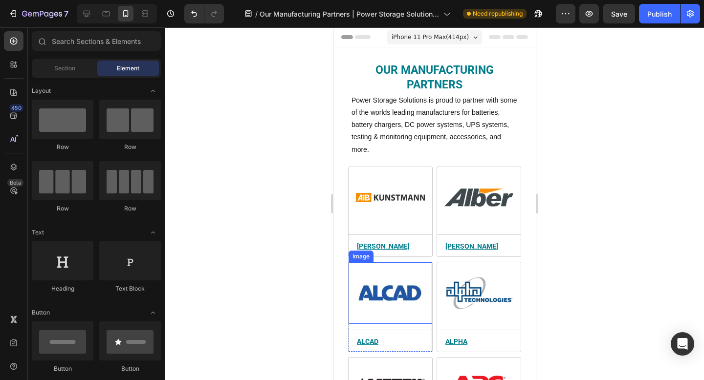
click at [403, 298] on img at bounding box center [389, 293] width 69 height 52
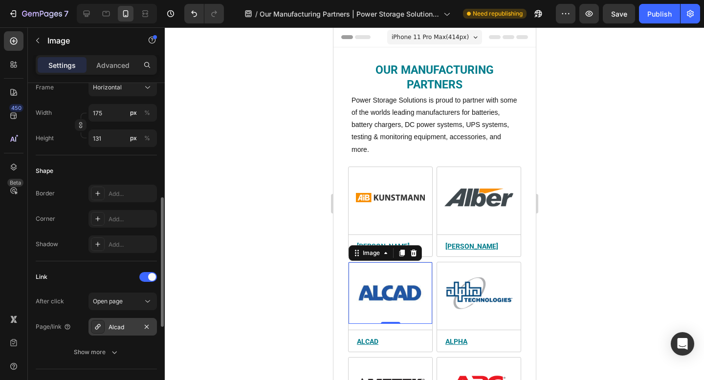
scroll to position [289, 0]
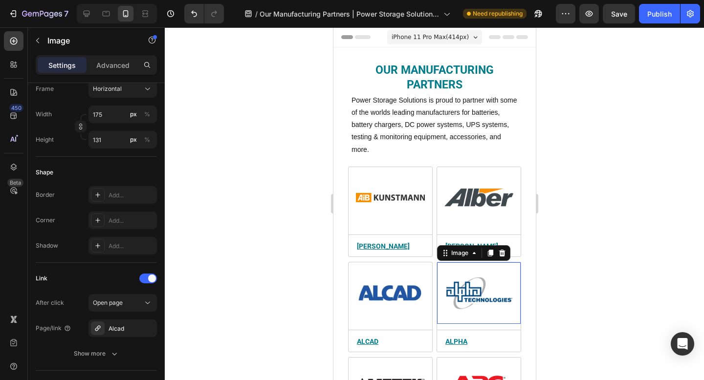
click at [490, 279] on img at bounding box center [478, 293] width 69 height 52
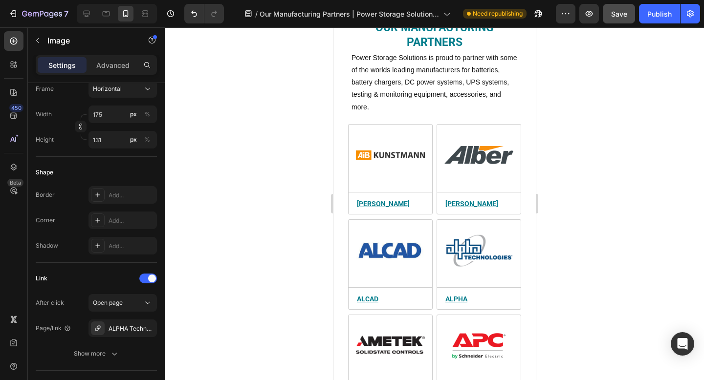
scroll to position [284, 0]
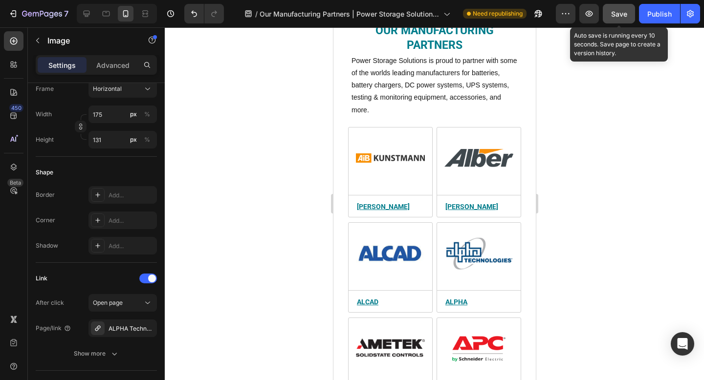
click at [616, 14] on span "Save" at bounding box center [619, 14] width 16 height 8
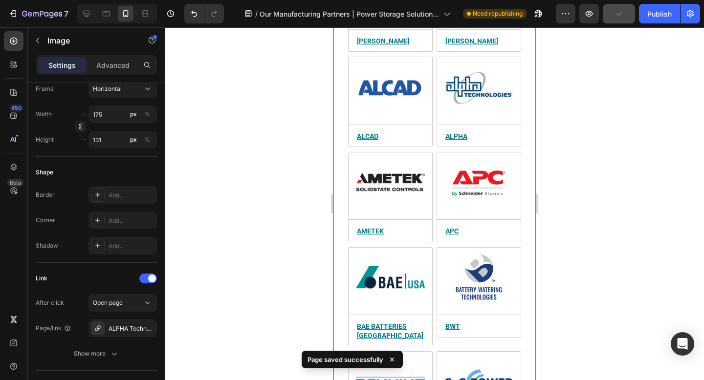
scroll to position [451, 0]
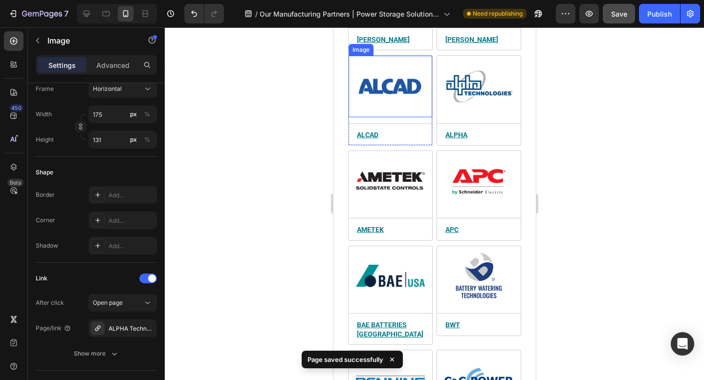
click at [391, 86] on img at bounding box center [389, 87] width 69 height 52
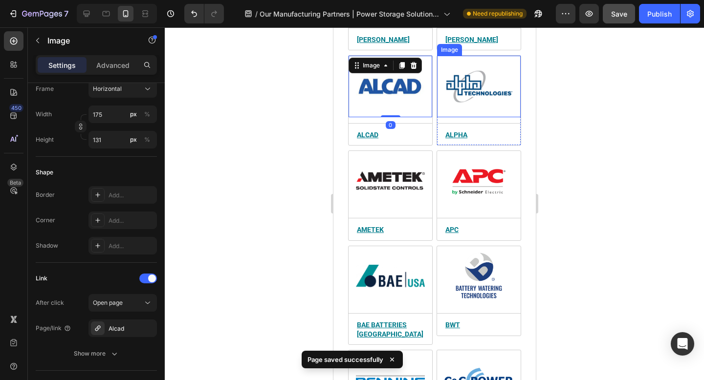
click at [471, 97] on img at bounding box center [478, 87] width 69 height 52
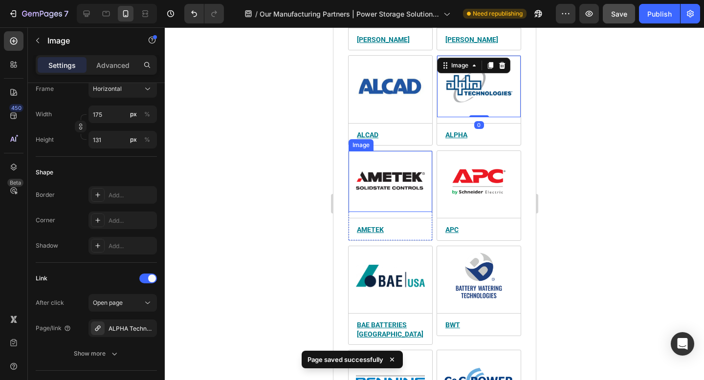
click at [381, 183] on img at bounding box center [389, 182] width 69 height 52
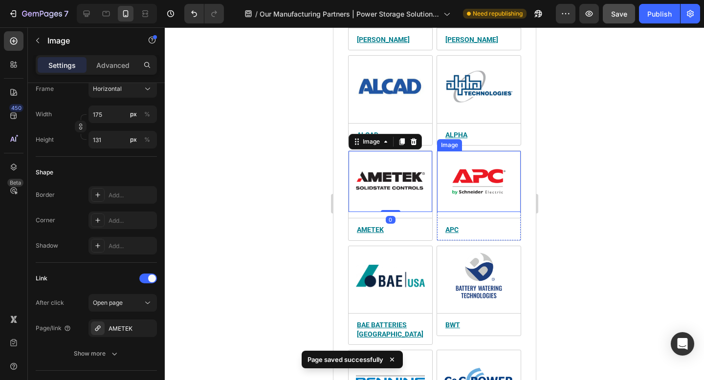
click at [479, 187] on img at bounding box center [478, 182] width 69 height 52
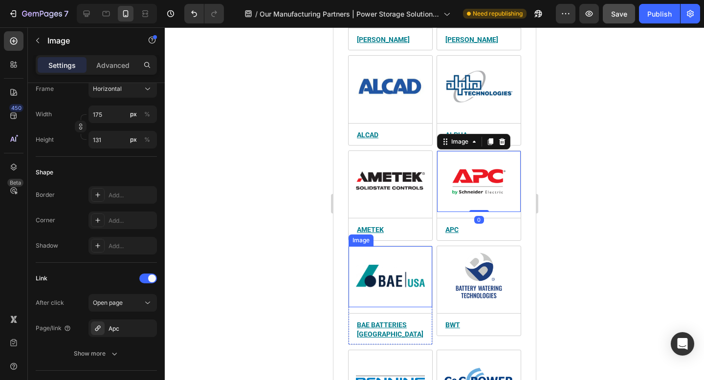
click at [397, 286] on img at bounding box center [389, 277] width 69 height 52
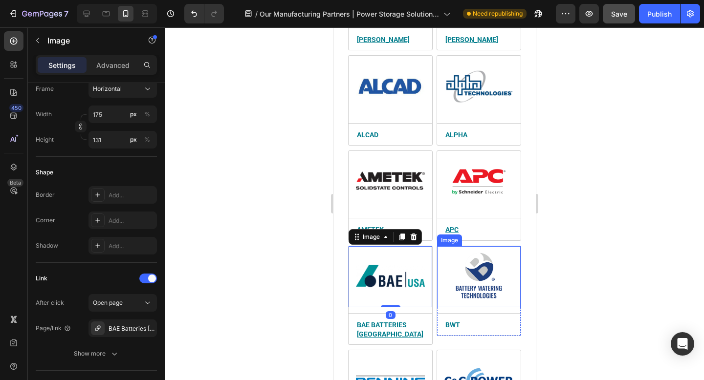
click at [488, 277] on img at bounding box center [478, 277] width 69 height 52
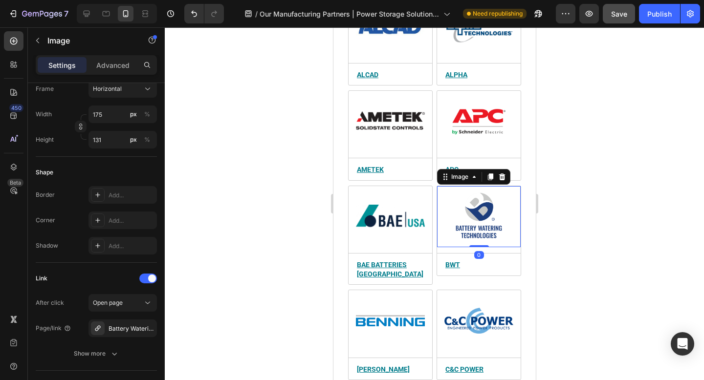
scroll to position [538, 0]
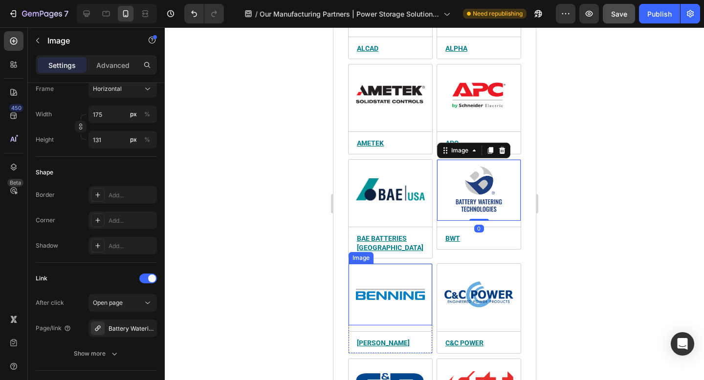
click at [381, 277] on img at bounding box center [389, 295] width 69 height 52
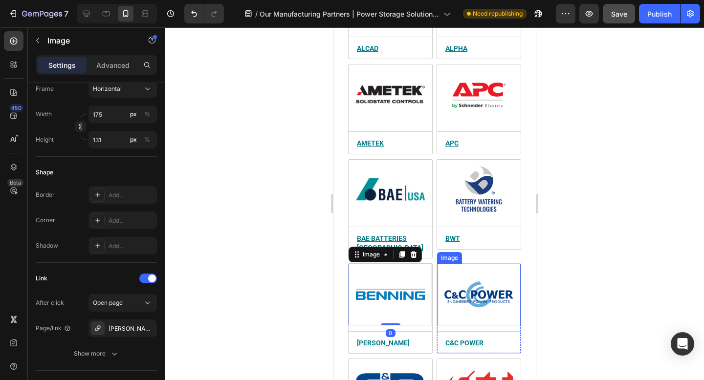
click at [475, 278] on img at bounding box center [478, 295] width 69 height 52
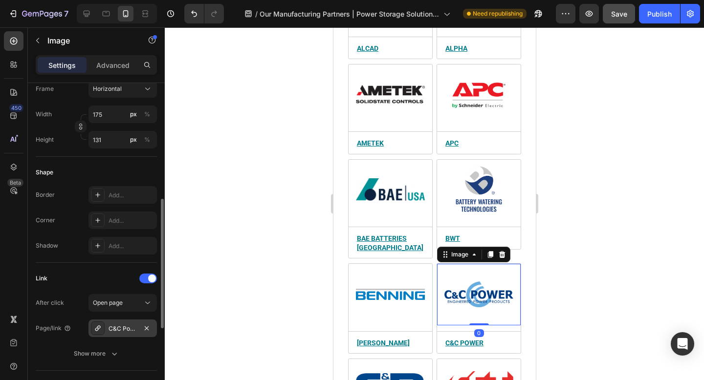
click at [126, 327] on div "C&C Power" at bounding box center [122, 328] width 28 height 9
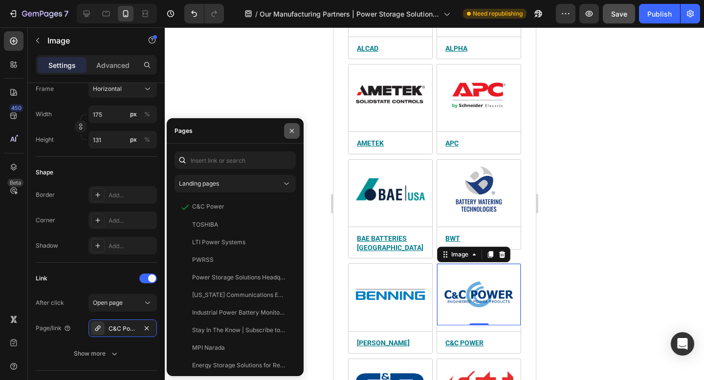
click at [292, 131] on icon "button" at bounding box center [292, 131] width 4 height 4
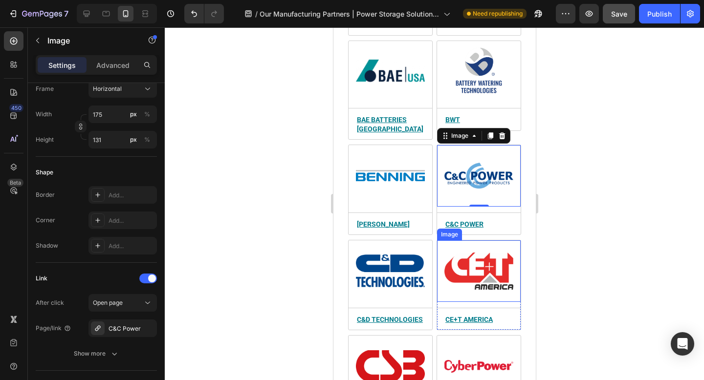
scroll to position [671, 0]
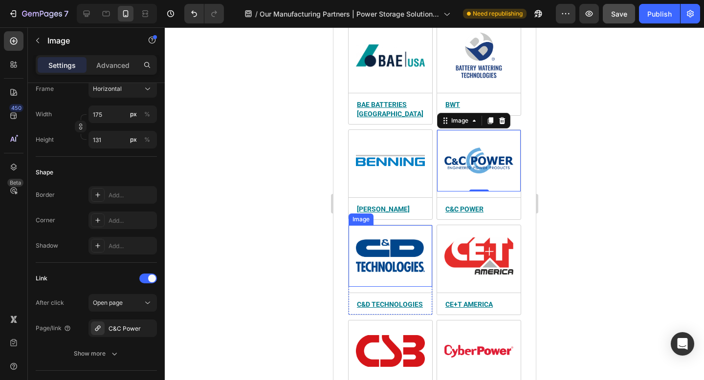
click at [387, 260] on img at bounding box center [389, 256] width 69 height 52
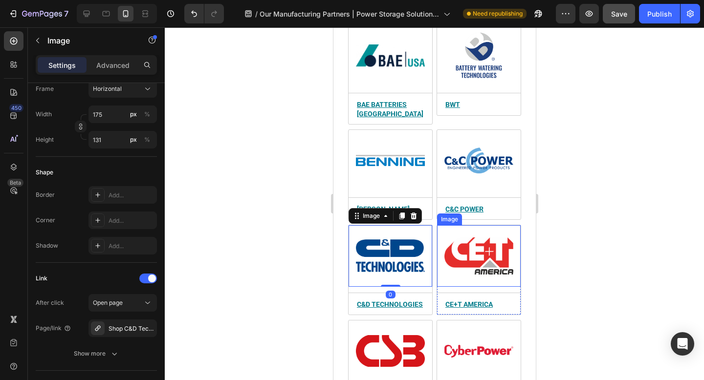
click at [462, 256] on img at bounding box center [478, 256] width 69 height 52
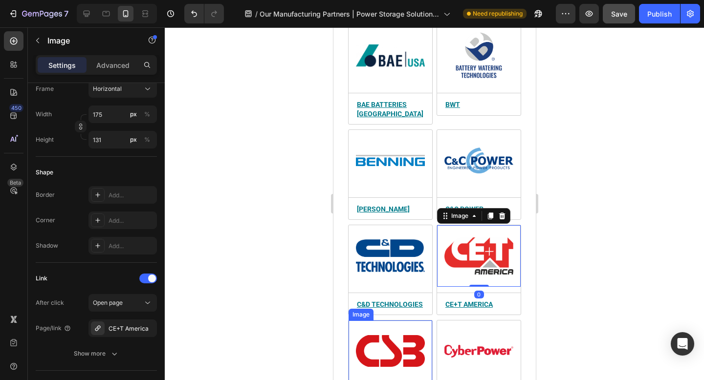
click at [388, 339] on img at bounding box center [389, 351] width 69 height 52
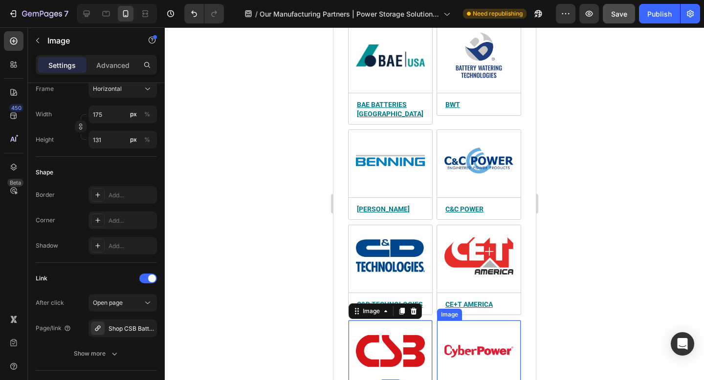
click at [449, 338] on img at bounding box center [478, 351] width 69 height 52
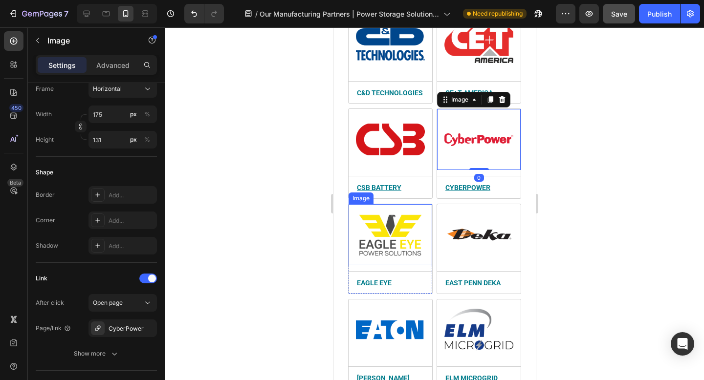
scroll to position [892, 0]
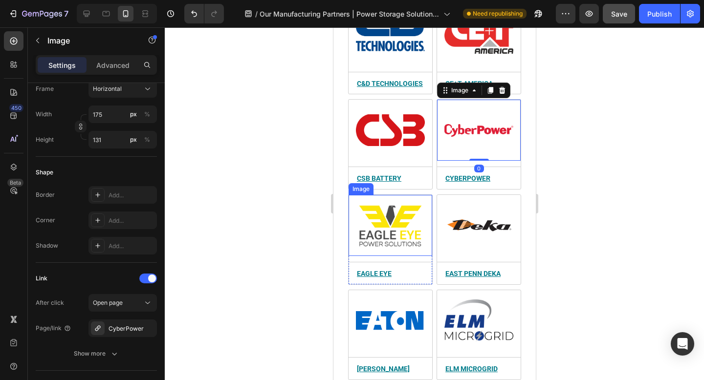
click at [390, 222] on img at bounding box center [389, 226] width 69 height 52
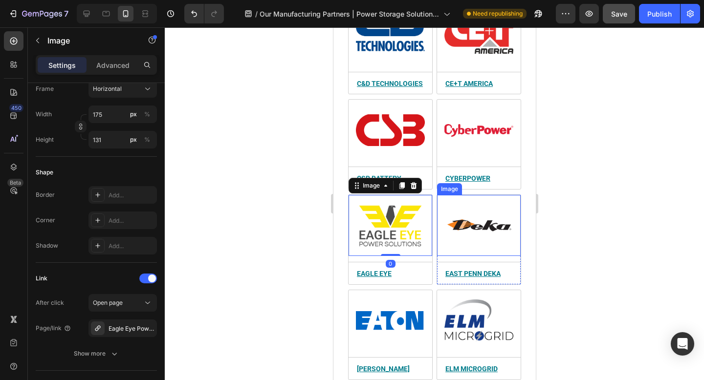
click at [502, 220] on img at bounding box center [478, 226] width 69 height 52
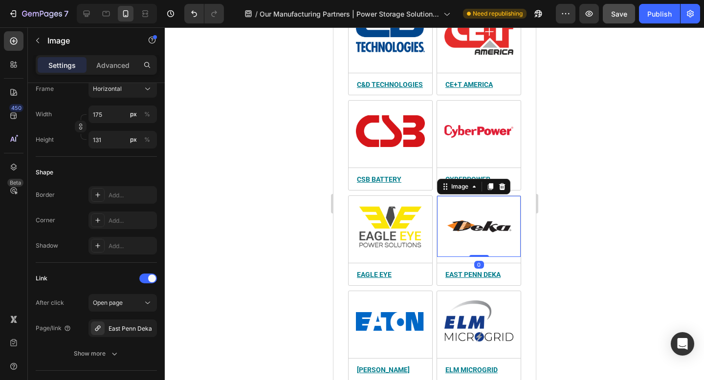
scroll to position [891, 0]
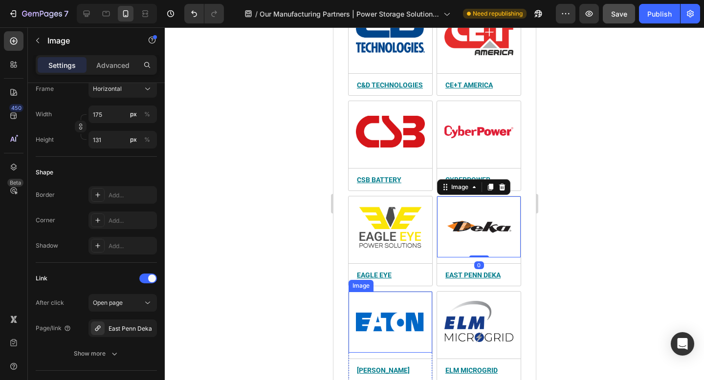
click at [391, 319] on img at bounding box center [389, 323] width 69 height 52
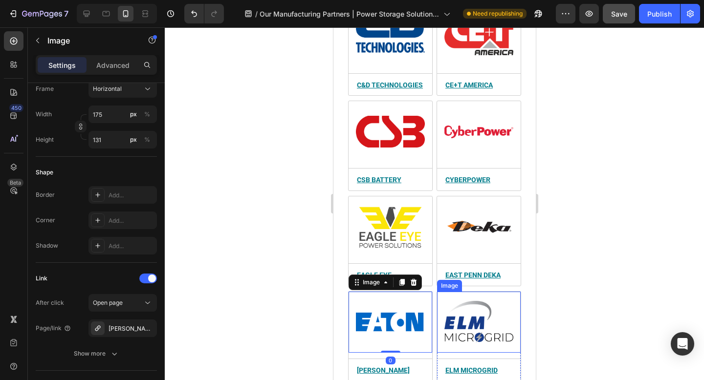
click at [483, 312] on img at bounding box center [478, 323] width 69 height 52
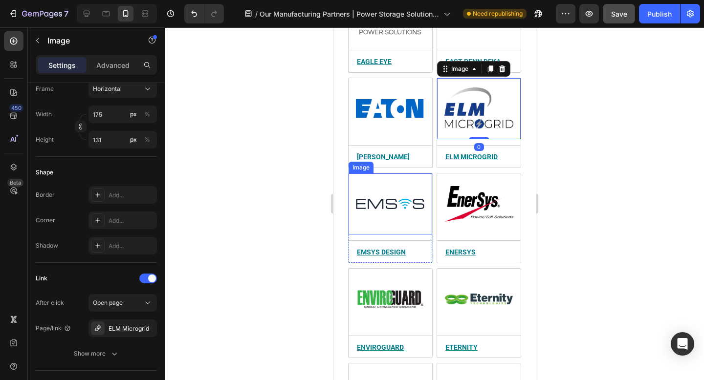
scroll to position [1117, 0]
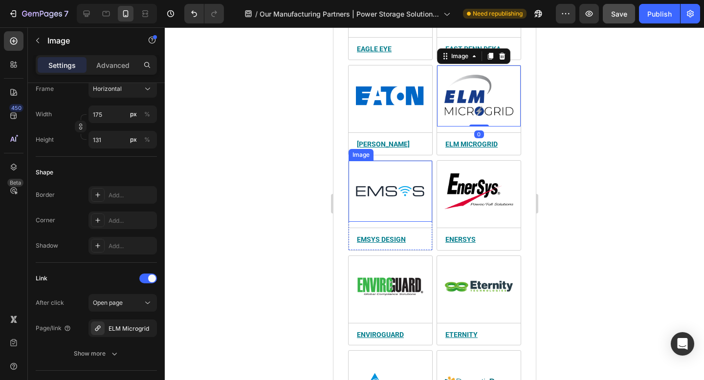
click at [384, 183] on img at bounding box center [389, 192] width 69 height 52
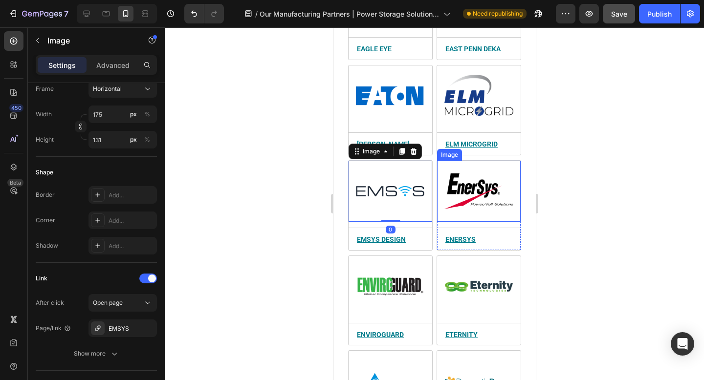
click at [462, 177] on img at bounding box center [478, 192] width 69 height 52
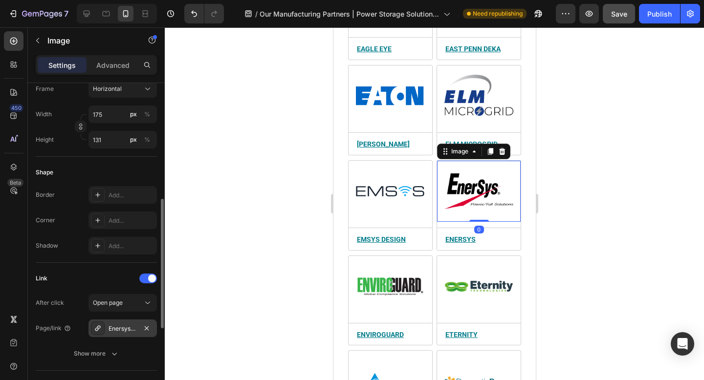
click at [117, 332] on div "Enersys-products" at bounding box center [122, 328] width 28 height 9
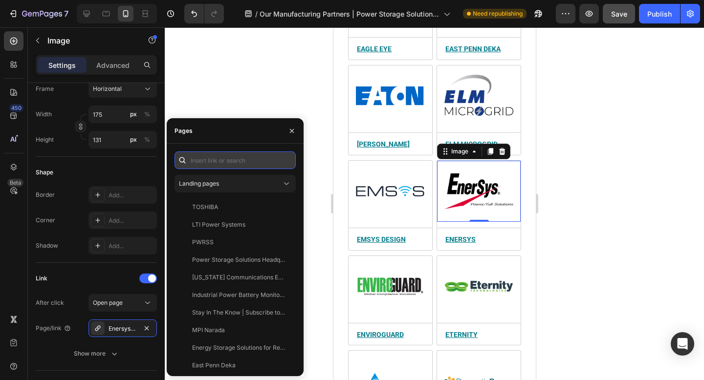
click at [232, 162] on input "text" at bounding box center [234, 160] width 121 height 18
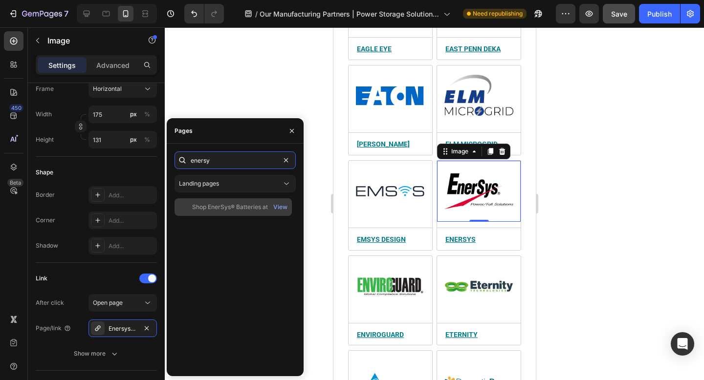
type input "enersy"
click at [237, 209] on div "Shop EnerSys® Batteries at Power Storage Solutions®" at bounding box center [239, 207] width 94 height 9
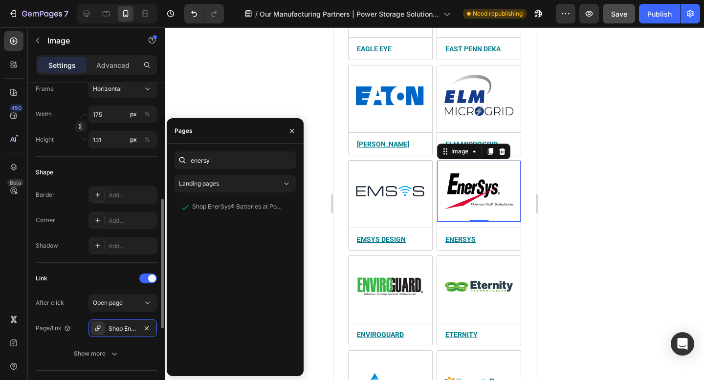
click at [88, 281] on div "Link" at bounding box center [96, 279] width 121 height 16
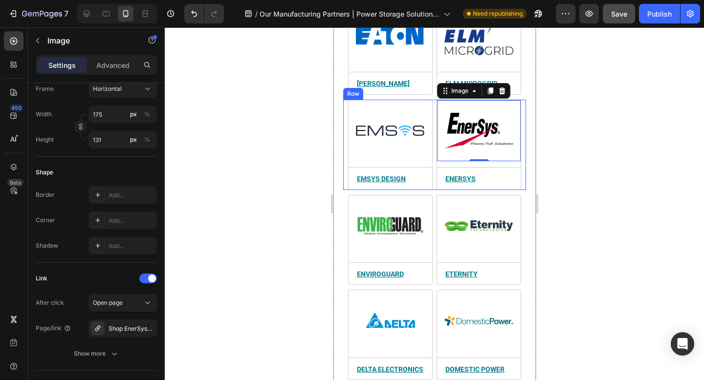
scroll to position [1281, 0]
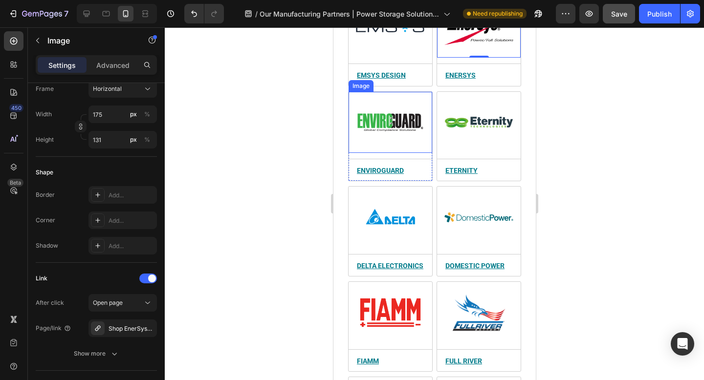
click at [396, 107] on img at bounding box center [389, 123] width 69 height 52
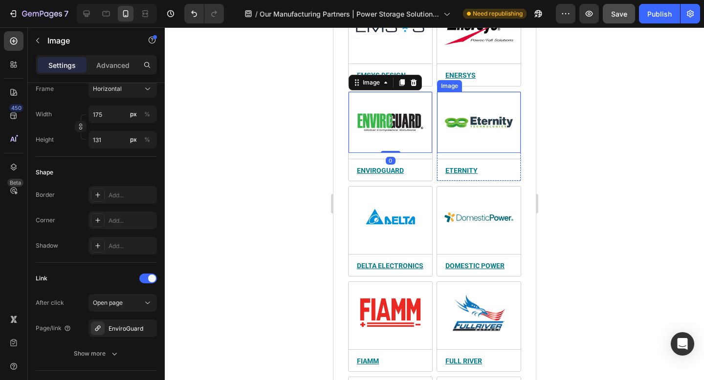
click at [468, 121] on img at bounding box center [478, 123] width 69 height 52
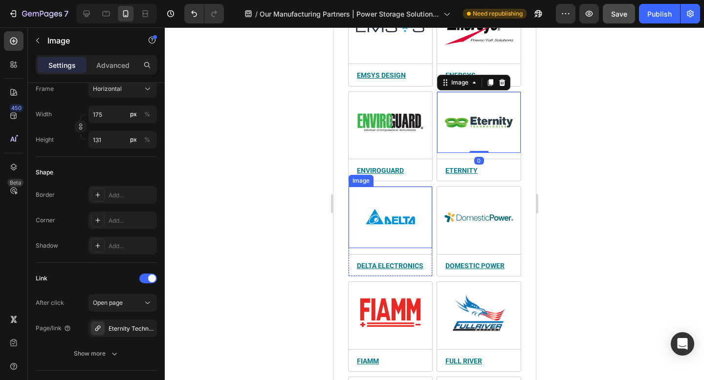
click at [396, 215] on img at bounding box center [389, 218] width 69 height 52
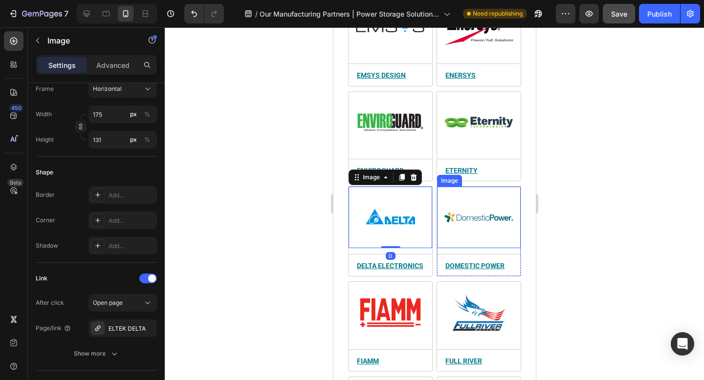
click at [473, 211] on img at bounding box center [478, 218] width 69 height 52
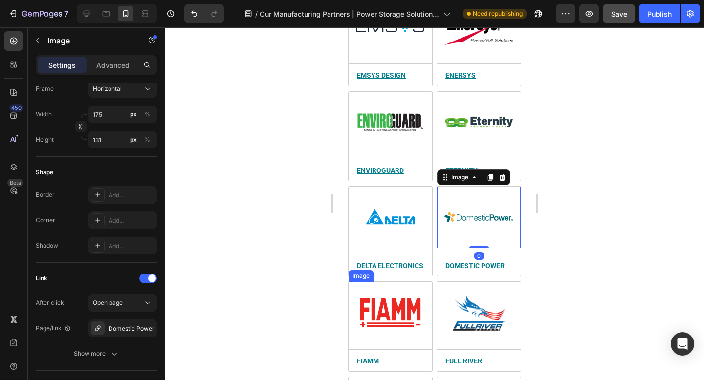
click at [382, 297] on img at bounding box center [389, 313] width 69 height 52
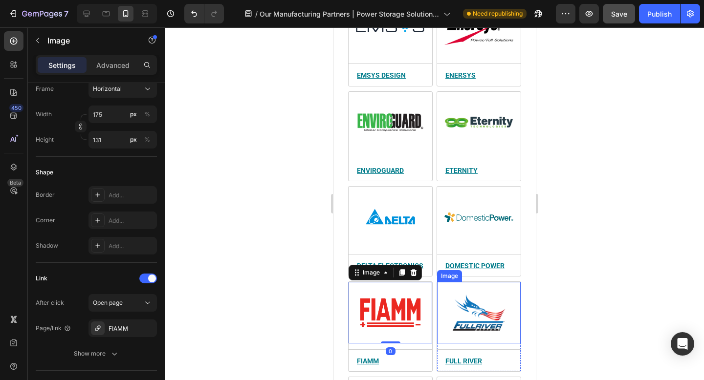
click at [469, 301] on img at bounding box center [478, 313] width 69 height 52
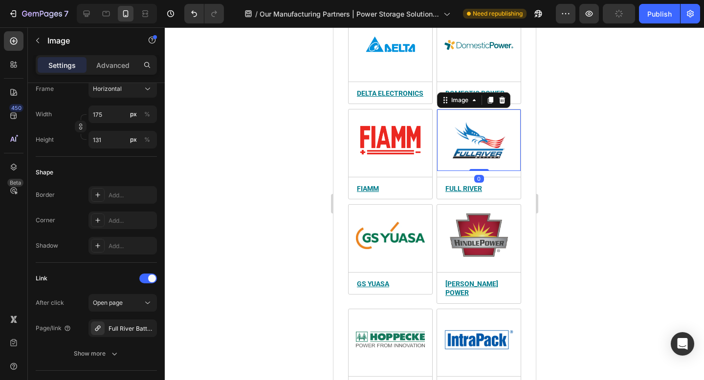
scroll to position [1459, 0]
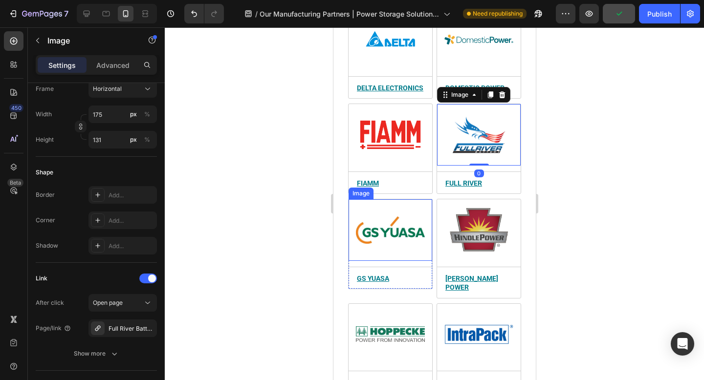
click at [404, 222] on img at bounding box center [389, 230] width 69 height 52
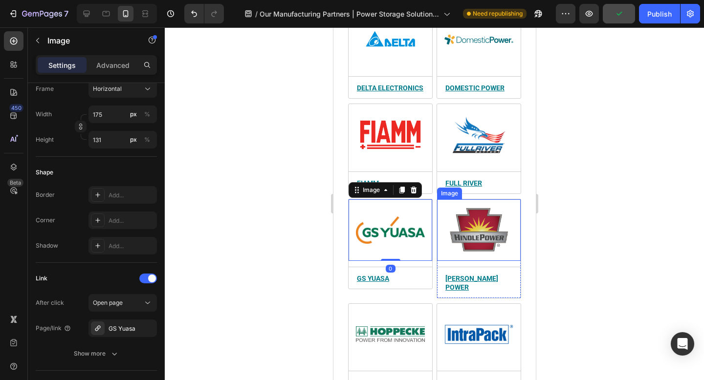
click at [462, 217] on img at bounding box center [478, 230] width 69 height 52
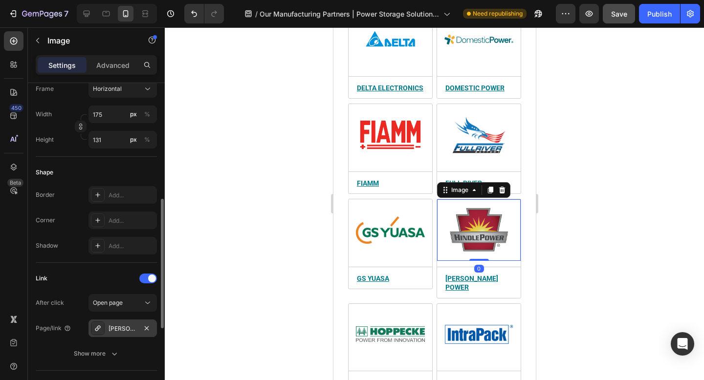
click at [118, 330] on div "Hindle-power-products" at bounding box center [122, 328] width 28 height 9
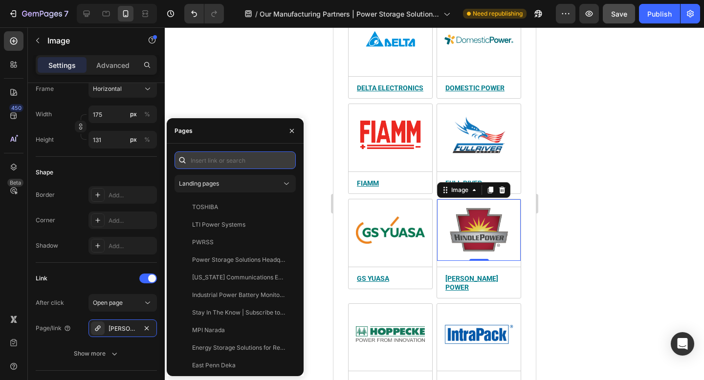
click at [232, 158] on input "text" at bounding box center [234, 160] width 121 height 18
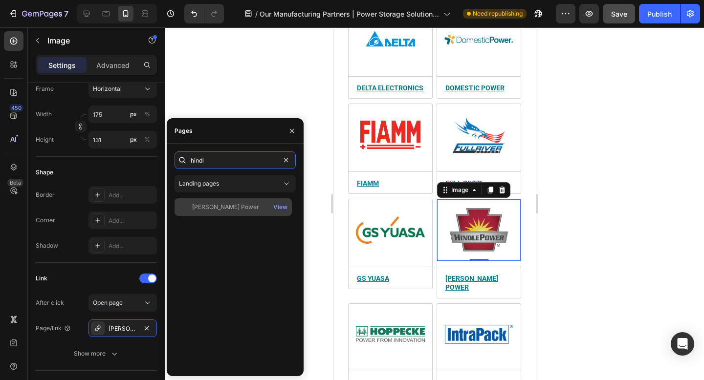
type input "hindl"
click at [233, 203] on div "[PERSON_NAME] Power" at bounding box center [232, 207] width 109 height 9
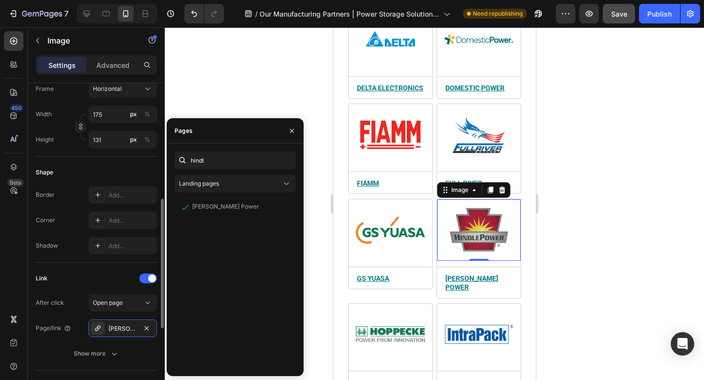
click at [91, 276] on div "Link" at bounding box center [96, 279] width 121 height 16
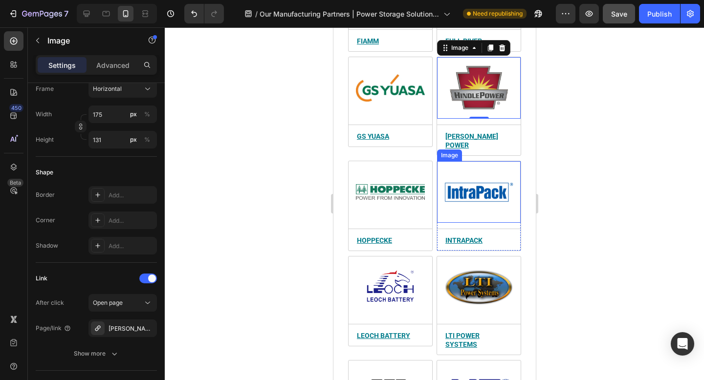
scroll to position [1668, 0]
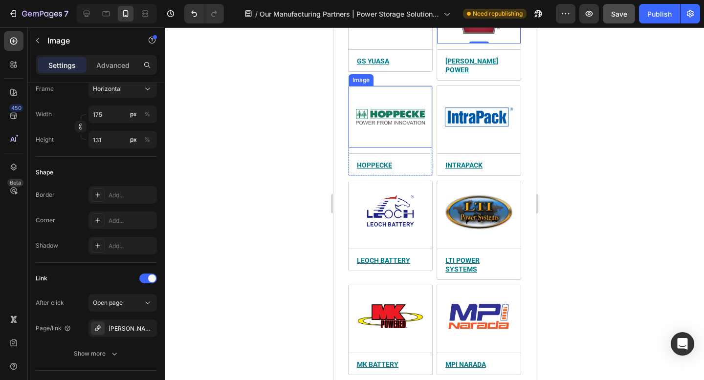
click at [394, 96] on img at bounding box center [389, 117] width 69 height 52
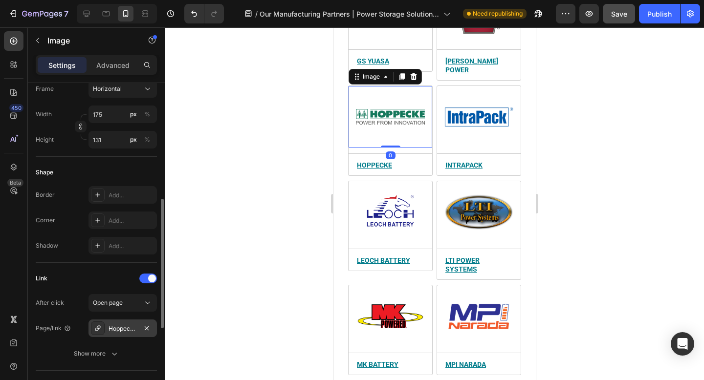
click at [112, 329] on div "Hoppecke-products" at bounding box center [122, 328] width 28 height 9
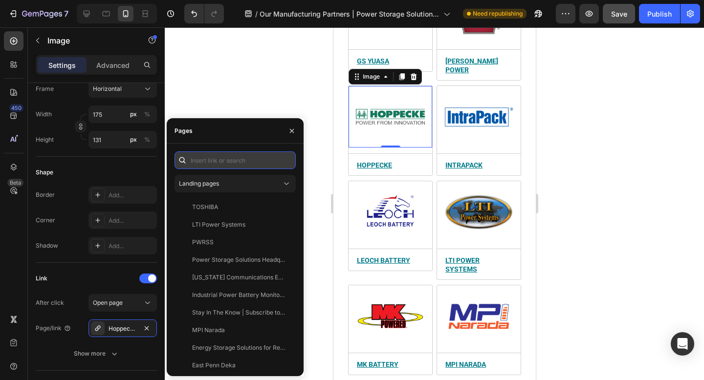
click at [234, 162] on input "text" at bounding box center [234, 160] width 121 height 18
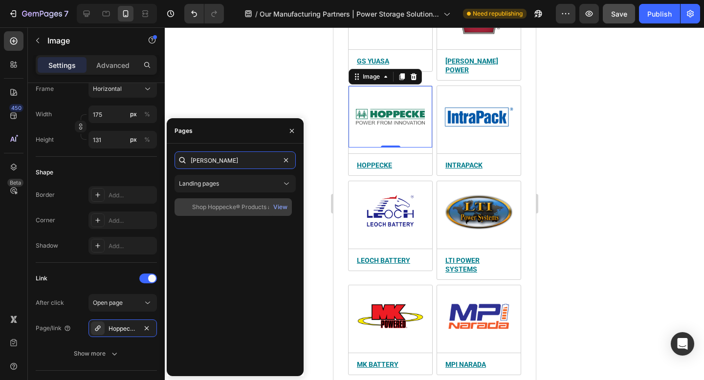
type input "hopp"
click at [234, 206] on div "Shop Hoppecke® Products at Power Storage Solutions®" at bounding box center [239, 207] width 94 height 9
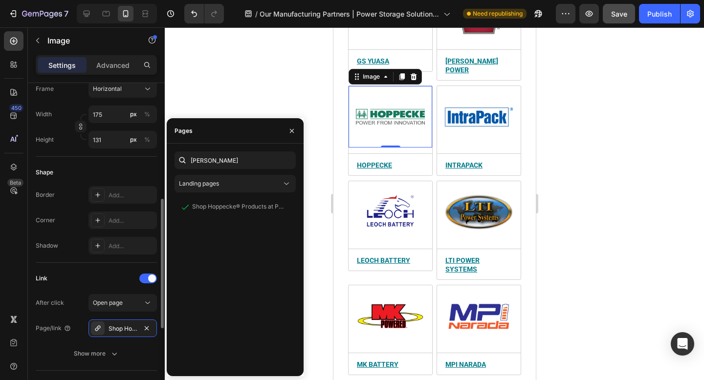
click at [130, 171] on div "Shape" at bounding box center [96, 173] width 121 height 16
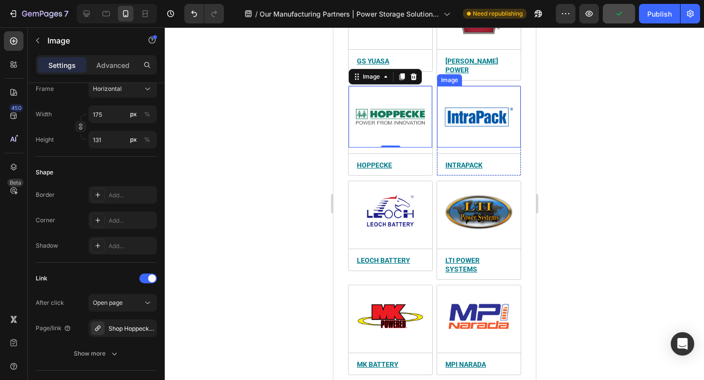
click at [474, 118] on img at bounding box center [478, 117] width 69 height 52
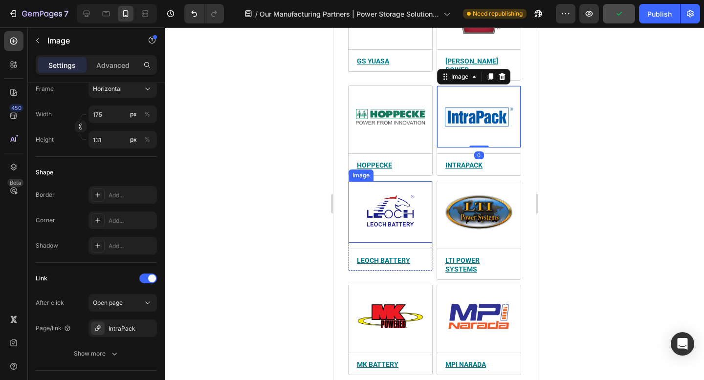
click at [398, 218] on img at bounding box center [389, 212] width 69 height 52
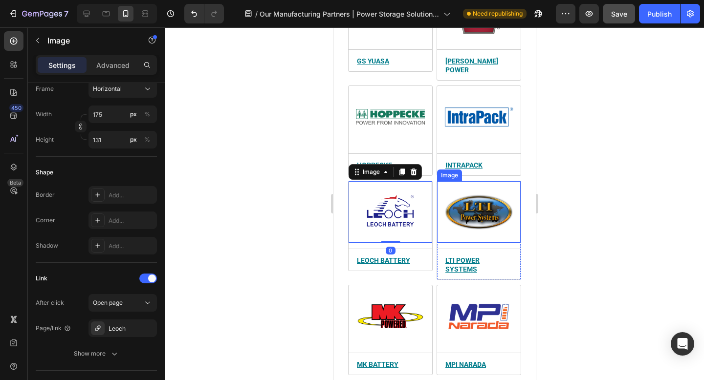
click at [489, 206] on img at bounding box center [478, 212] width 69 height 52
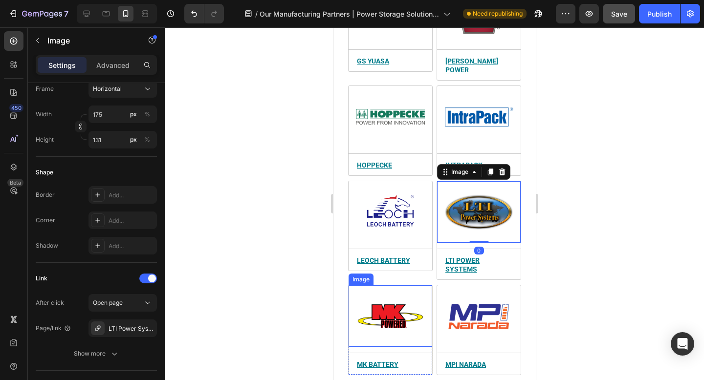
click at [383, 298] on img at bounding box center [389, 316] width 69 height 52
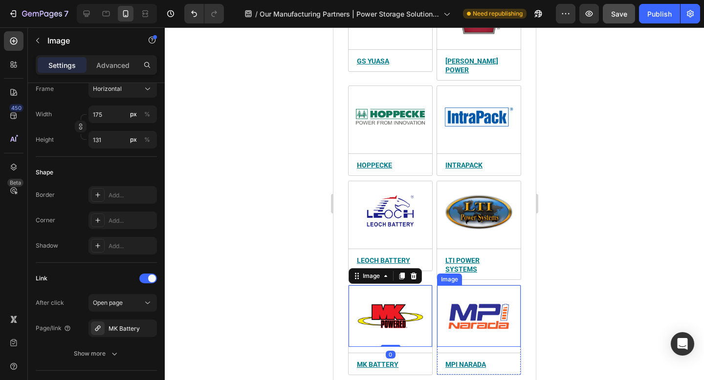
click at [470, 292] on img at bounding box center [478, 316] width 69 height 52
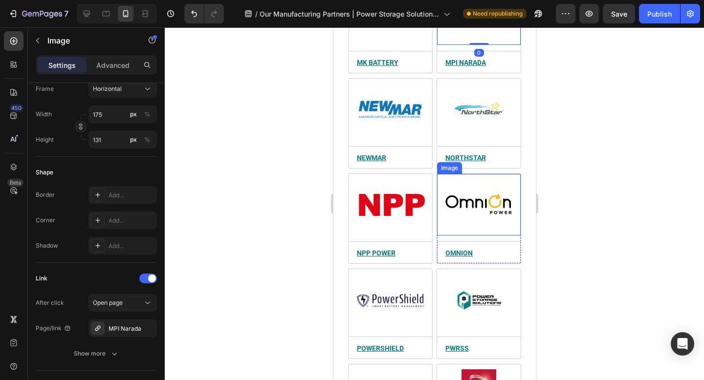
scroll to position [1975, 0]
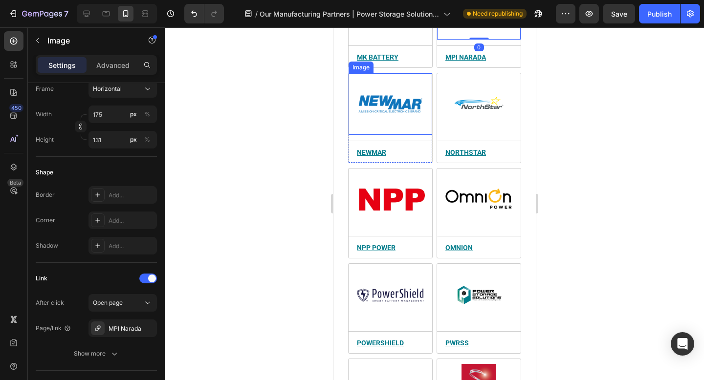
click at [388, 79] on img at bounding box center [389, 104] width 69 height 52
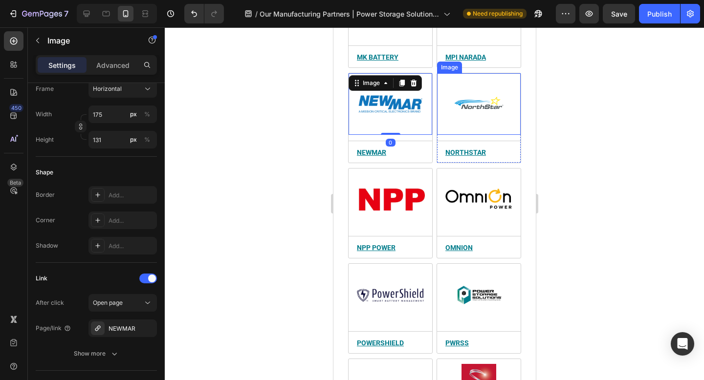
click at [481, 93] on img at bounding box center [478, 104] width 69 height 52
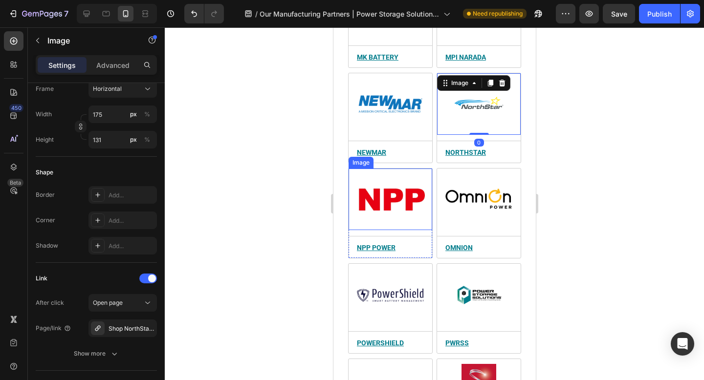
click at [397, 180] on img at bounding box center [389, 199] width 69 height 52
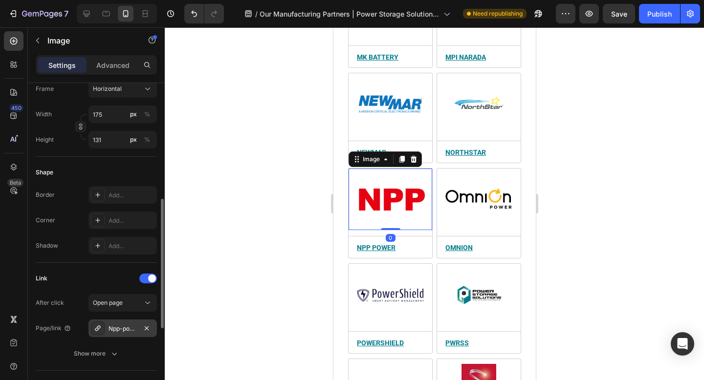
click at [131, 327] on div "Npp-power-products" at bounding box center [122, 328] width 28 height 9
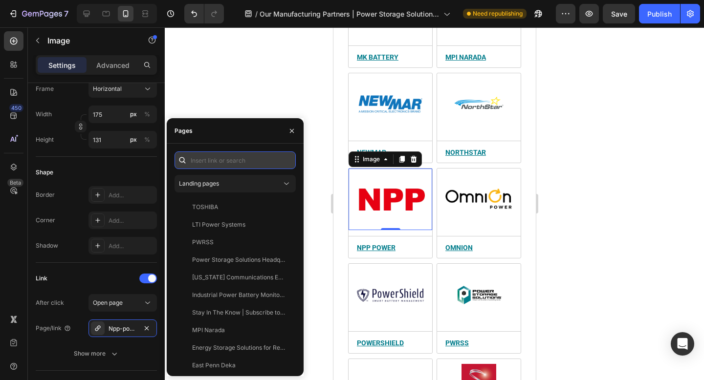
click at [223, 161] on input "text" at bounding box center [234, 160] width 121 height 18
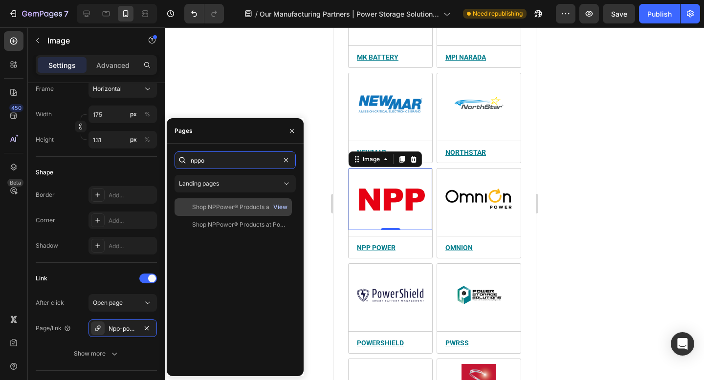
type input "nppo"
click at [280, 205] on div "View" at bounding box center [280, 207] width 14 height 9
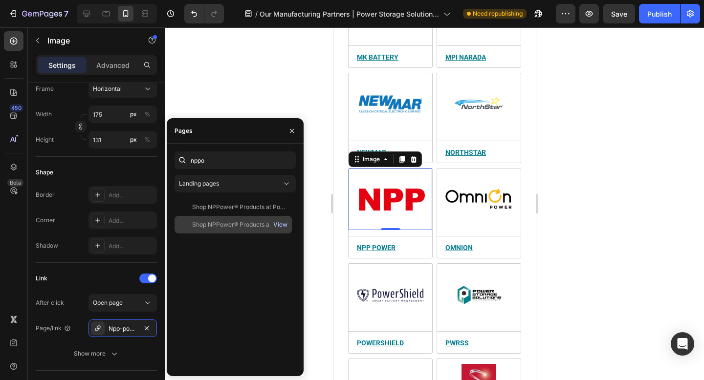
click at [278, 226] on div "View" at bounding box center [280, 224] width 14 height 9
click at [277, 224] on div "View" at bounding box center [280, 224] width 14 height 9
click at [210, 227] on div "Shop NPPower® Products at Power Storage Solutions" at bounding box center [239, 224] width 94 height 9
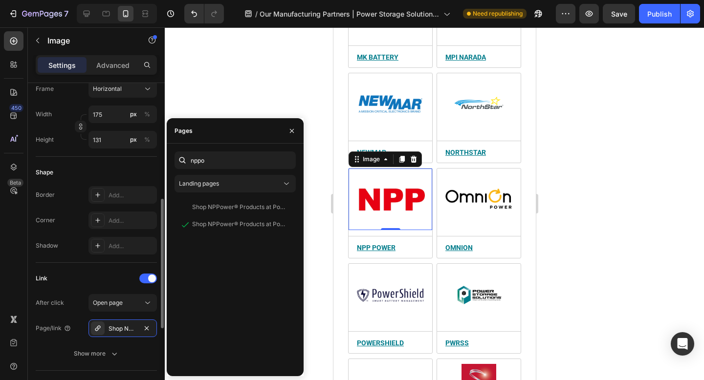
click at [107, 275] on div "Link" at bounding box center [96, 279] width 121 height 16
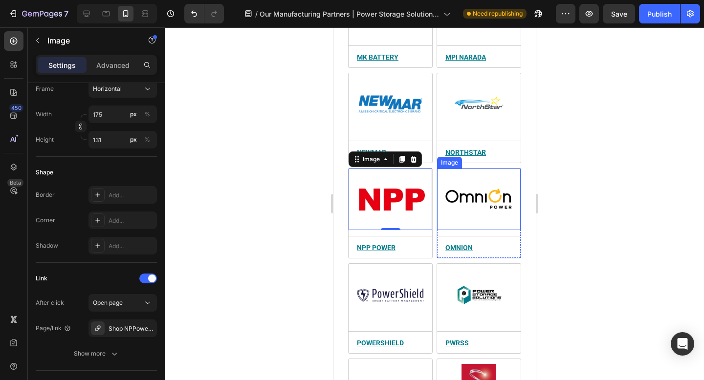
click at [492, 183] on img at bounding box center [478, 199] width 69 height 52
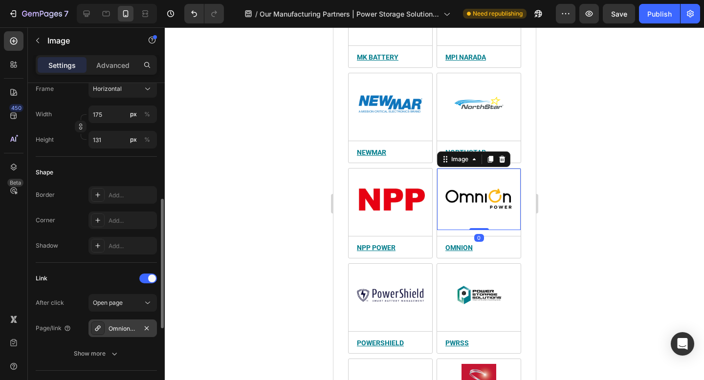
click at [109, 331] on div "Omnion-power-products" at bounding box center [122, 328] width 28 height 9
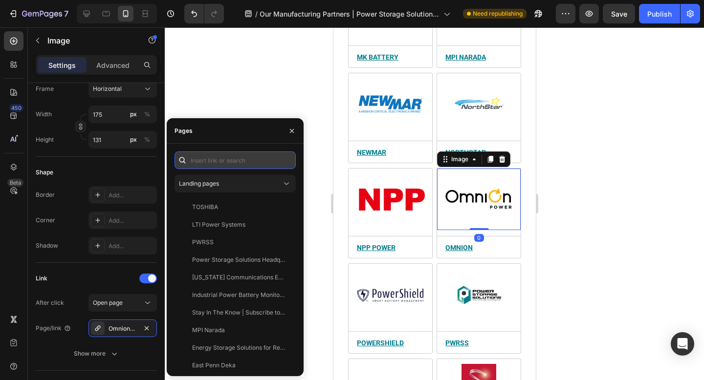
click at [231, 159] on input "text" at bounding box center [234, 160] width 121 height 18
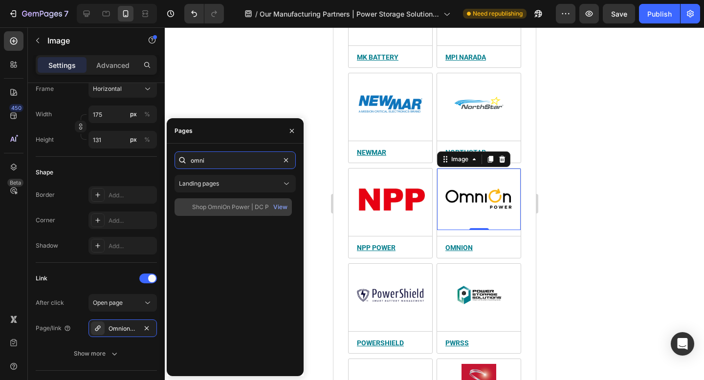
type input "omni"
click at [232, 210] on div "Shop OmniOn Power | DC Power Products | Power Storage Solutions" at bounding box center [239, 207] width 94 height 9
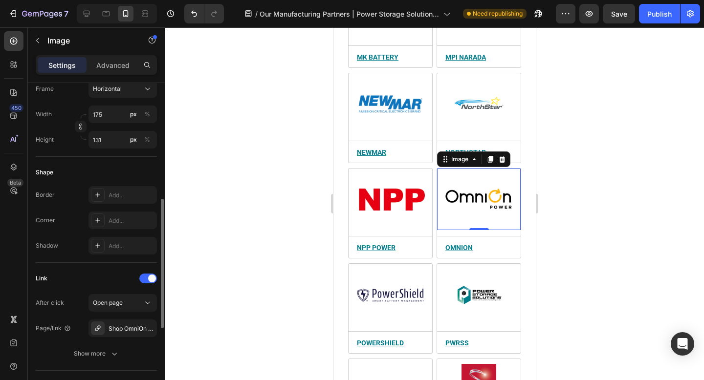
click at [109, 286] on div "Link After click Open page Page/link Shop OmniOn Power | DC Power Products | Po…" at bounding box center [96, 317] width 121 height 92
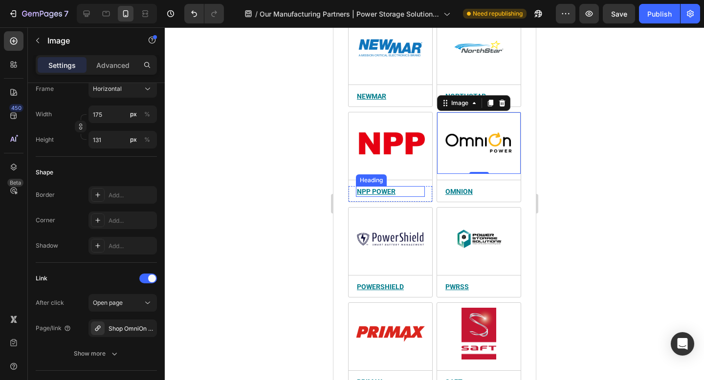
scroll to position [2033, 0]
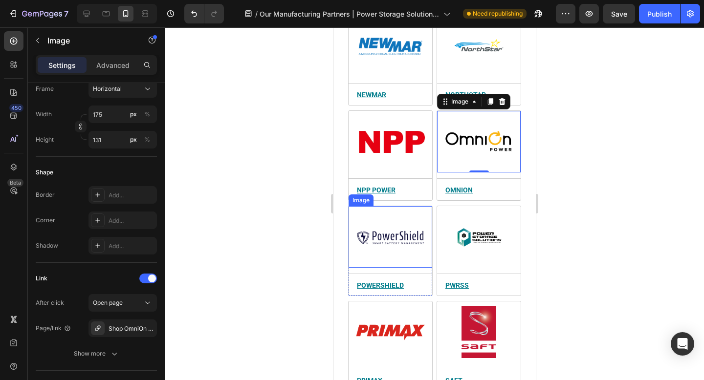
click at [390, 216] on img at bounding box center [389, 237] width 69 height 52
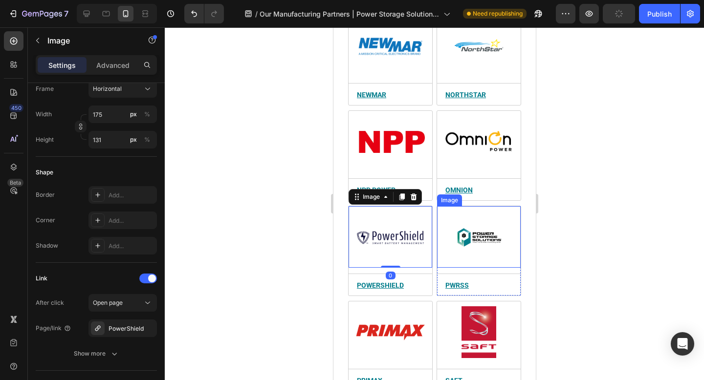
click at [456, 222] on img at bounding box center [478, 237] width 69 height 52
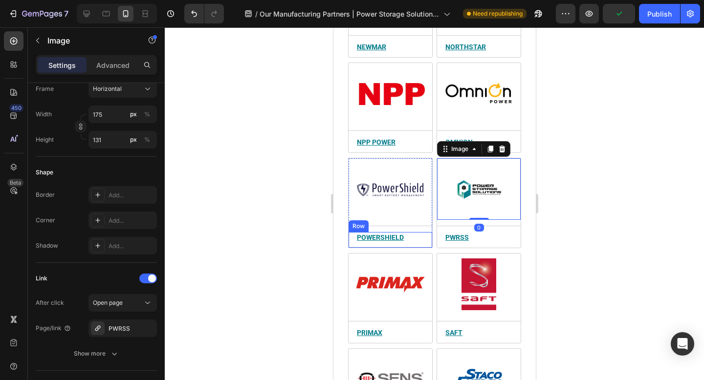
scroll to position [2099, 0]
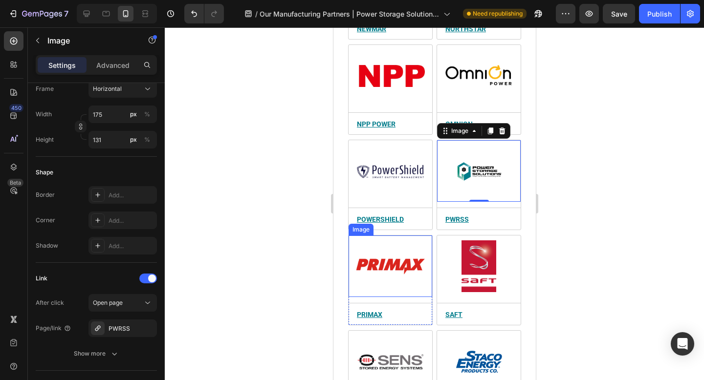
click at [387, 250] on img at bounding box center [389, 266] width 69 height 52
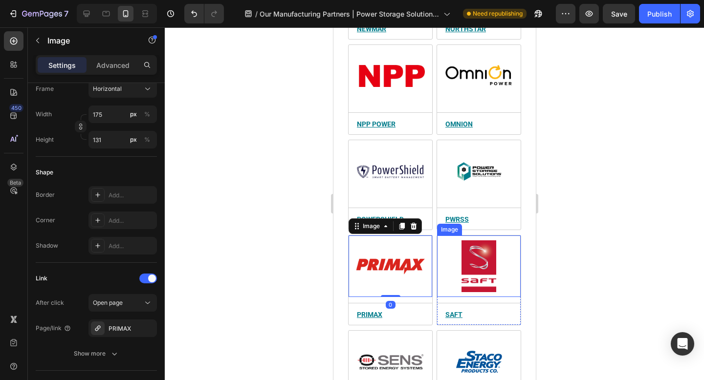
click at [492, 252] on img at bounding box center [478, 266] width 69 height 52
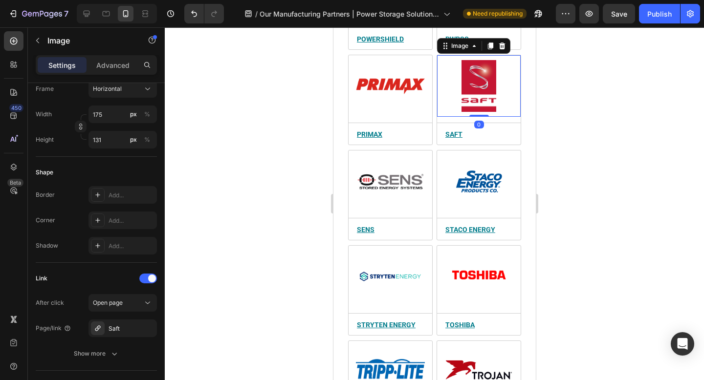
scroll to position [2295, 0]
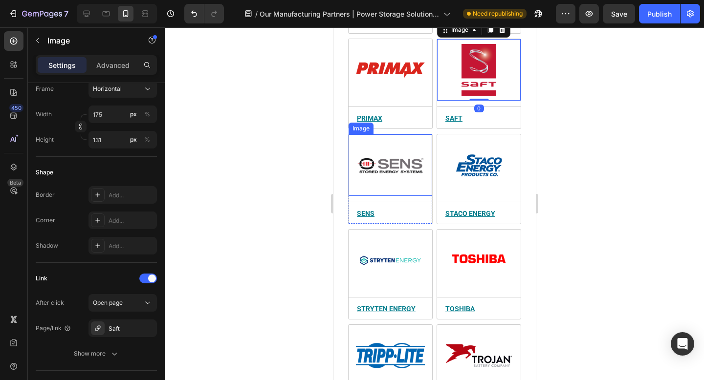
click at [392, 139] on img at bounding box center [389, 165] width 69 height 52
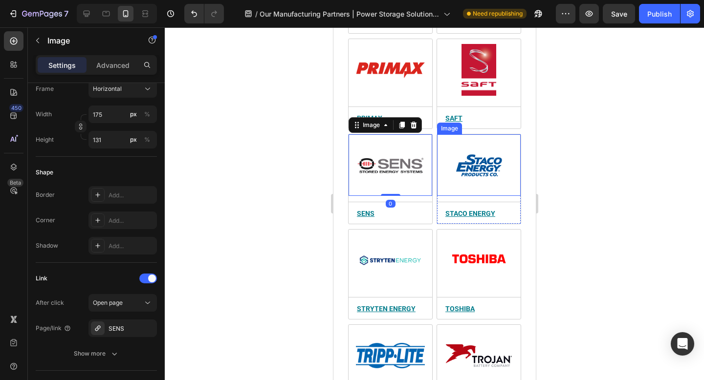
click at [475, 142] on img at bounding box center [478, 165] width 69 height 52
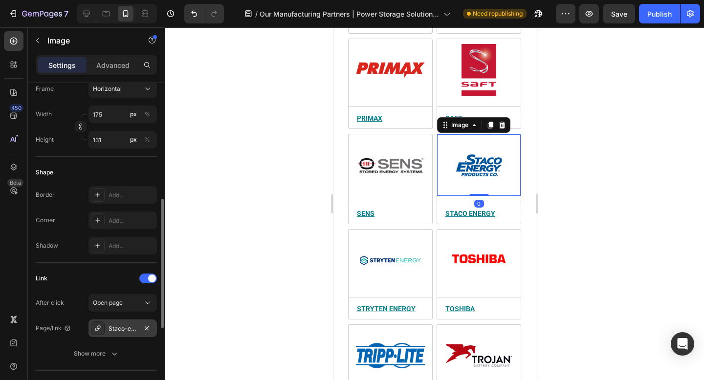
click at [122, 331] on div "Staco-energy" at bounding box center [122, 328] width 28 height 9
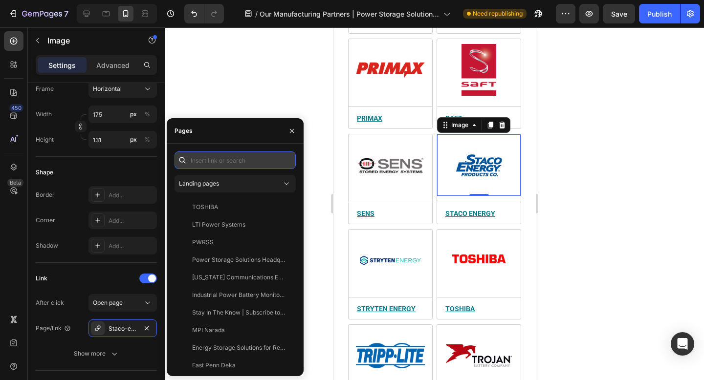
click at [229, 165] on input "text" at bounding box center [234, 160] width 121 height 18
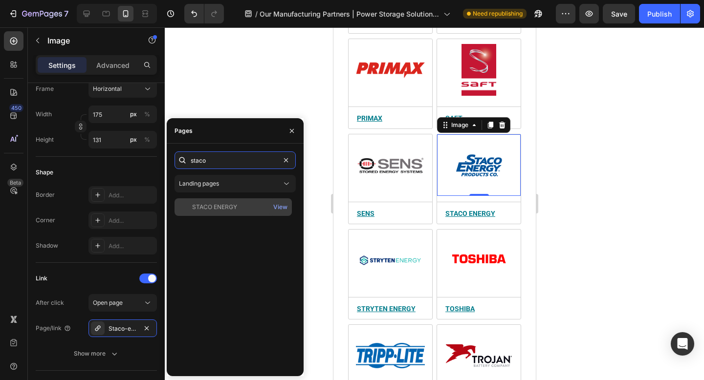
type input "staco"
click at [219, 207] on div "STACO ENERGY" at bounding box center [214, 207] width 45 height 9
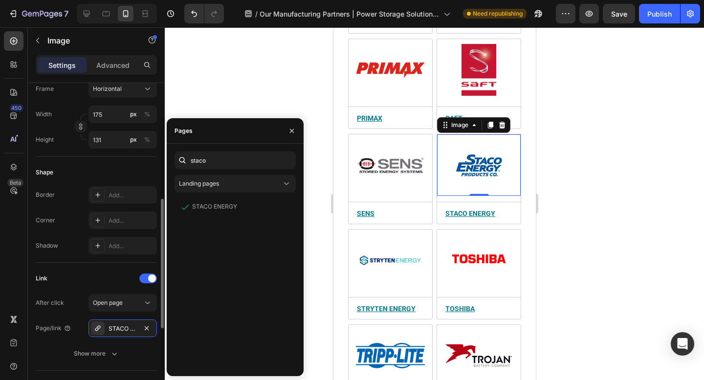
click at [114, 274] on div "Link" at bounding box center [96, 279] width 121 height 16
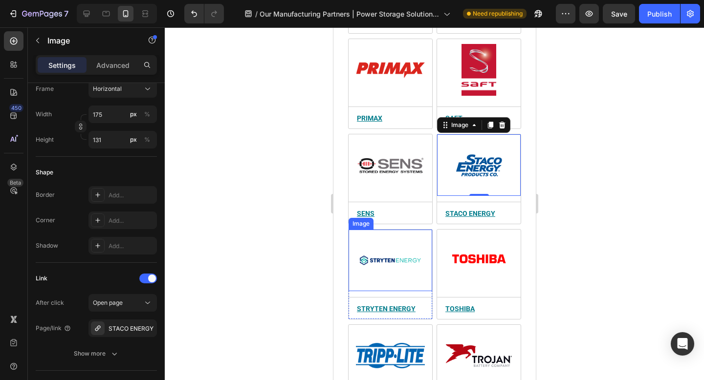
click at [399, 237] on img at bounding box center [389, 261] width 69 height 52
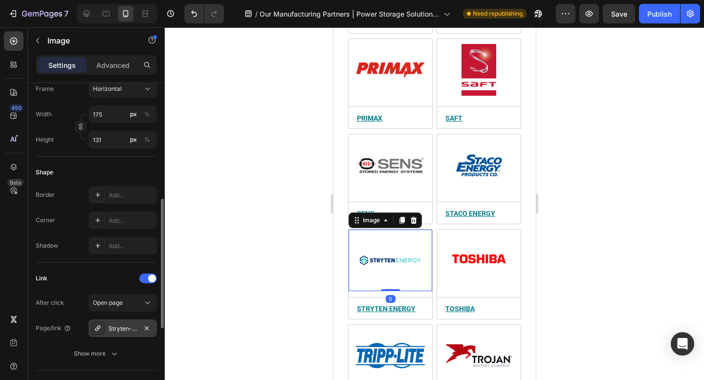
click at [124, 330] on div "Stryten-energy-products" at bounding box center [122, 328] width 28 height 9
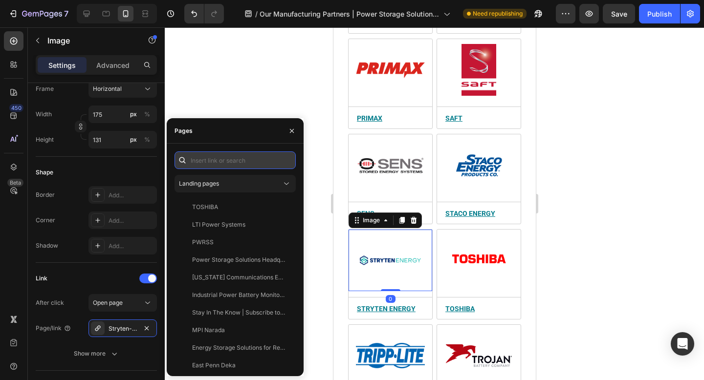
click at [216, 156] on input "text" at bounding box center [234, 160] width 121 height 18
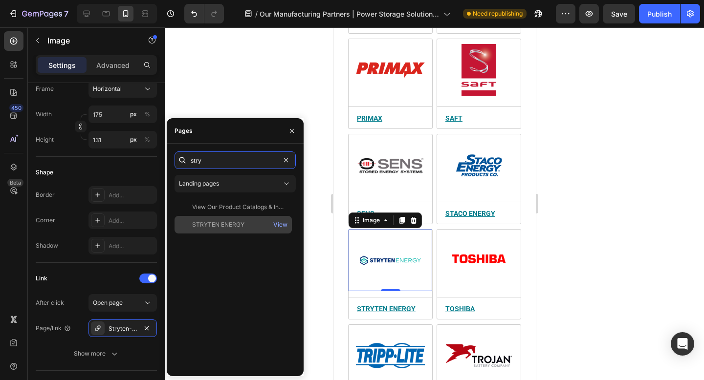
type input "stry"
click at [216, 228] on div "STRYTEN ENERGY" at bounding box center [218, 224] width 52 height 9
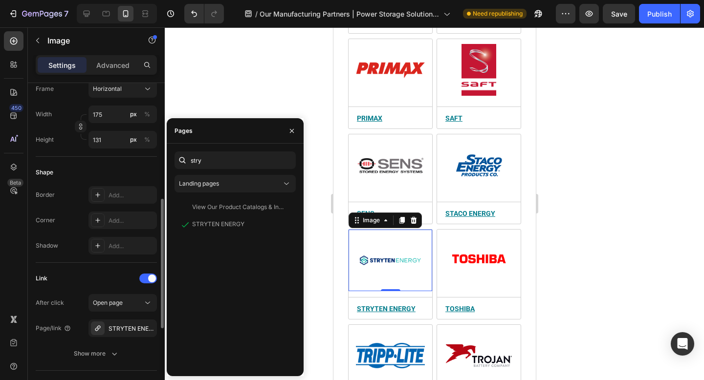
drag, startPoint x: 103, startPoint y: 283, endPoint x: 62, endPoint y: 225, distance: 70.5
click at [103, 283] on div "Link" at bounding box center [96, 279] width 121 height 16
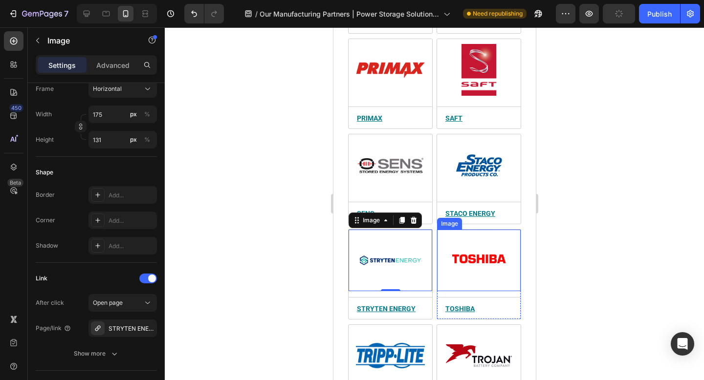
click at [481, 237] on img at bounding box center [478, 261] width 69 height 52
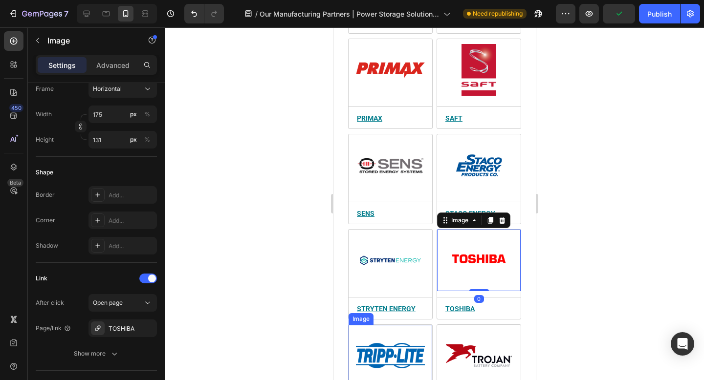
click at [401, 334] on img at bounding box center [389, 356] width 69 height 52
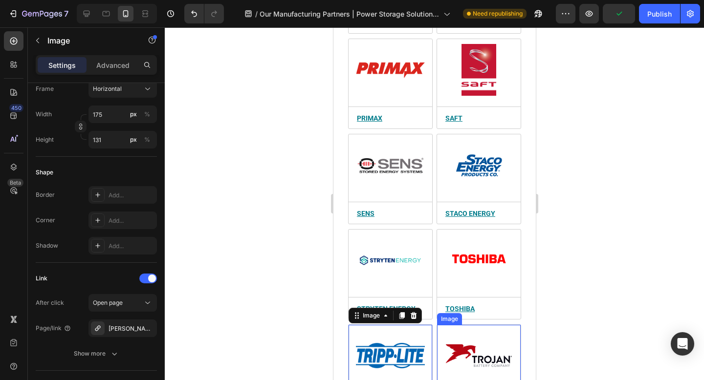
click at [456, 340] on img at bounding box center [478, 356] width 69 height 52
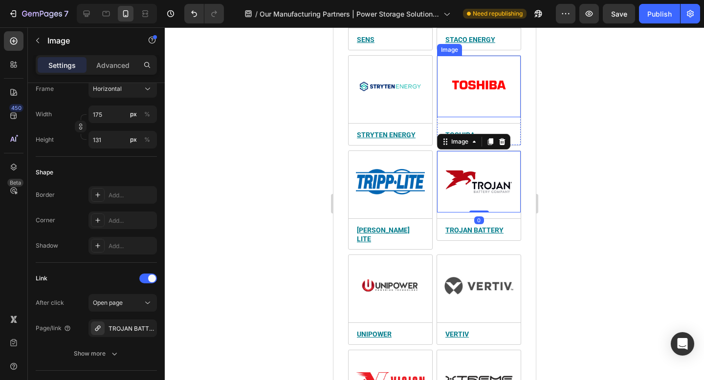
scroll to position [2470, 0]
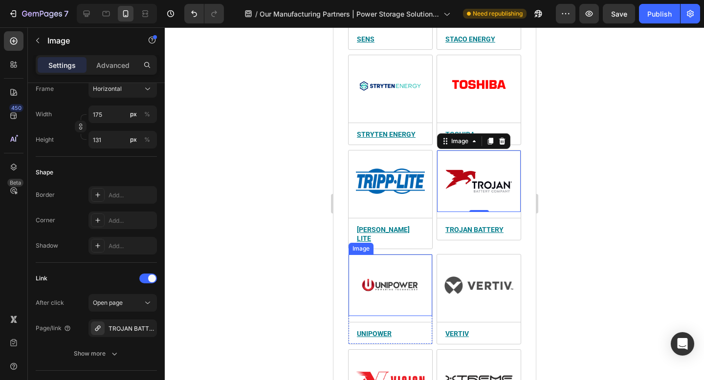
click at [388, 259] on img at bounding box center [389, 285] width 69 height 52
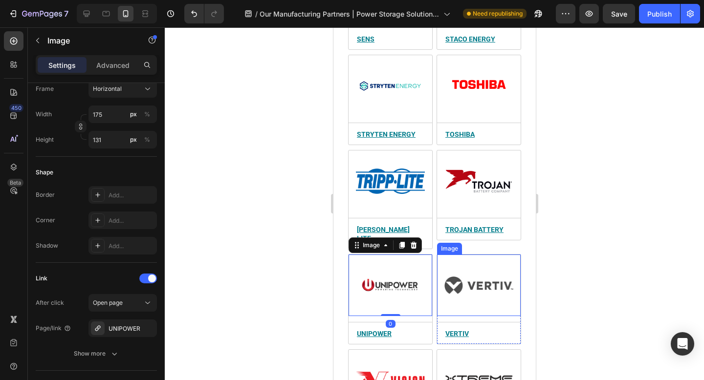
click at [464, 259] on img at bounding box center [478, 285] width 69 height 52
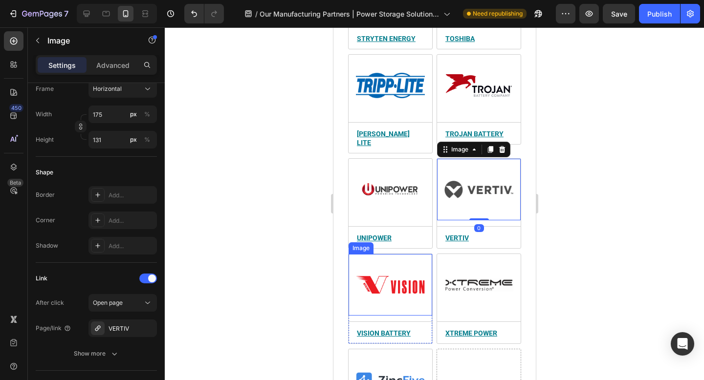
scroll to position [2572, 0]
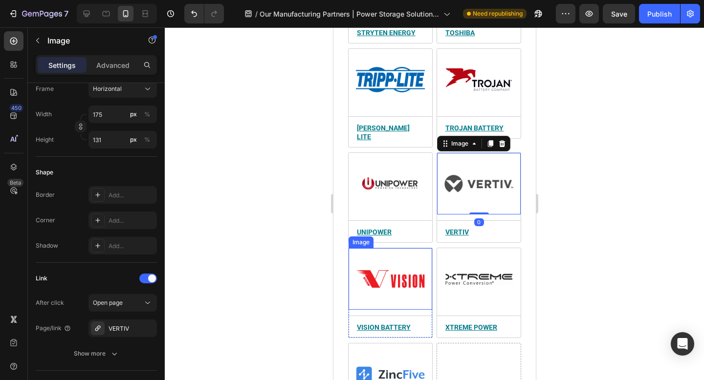
click at [403, 262] on img at bounding box center [389, 279] width 69 height 52
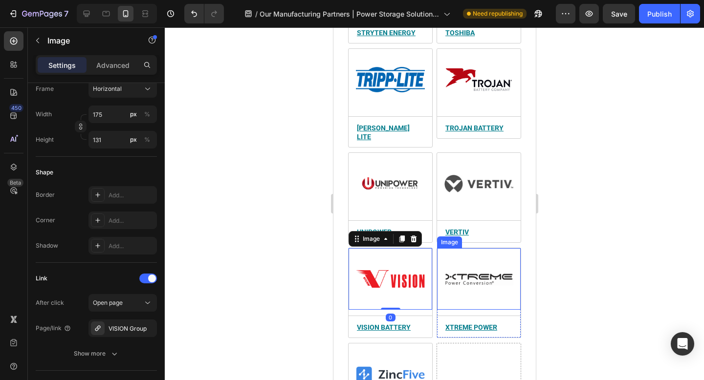
click at [494, 253] on img at bounding box center [478, 279] width 69 height 52
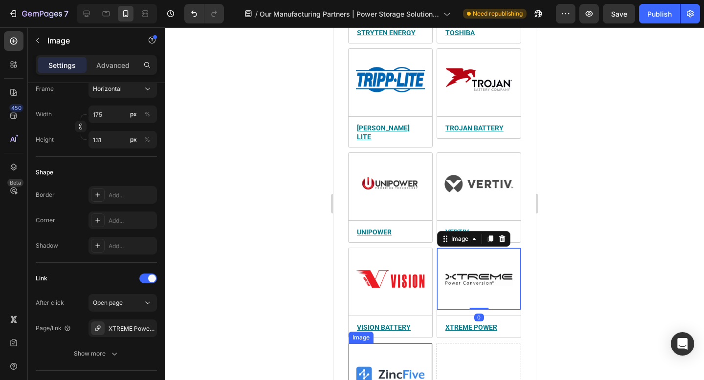
click at [372, 348] on img at bounding box center [389, 374] width 69 height 52
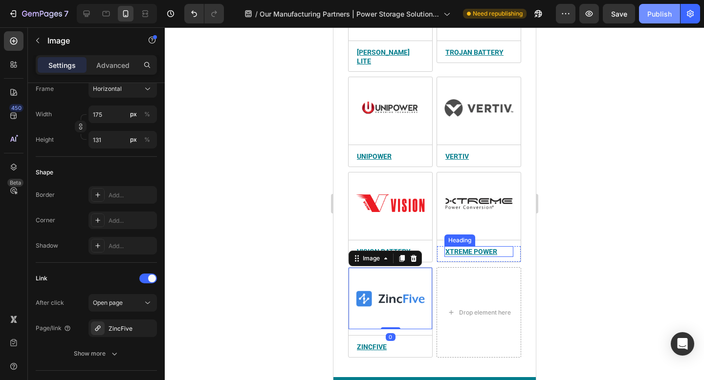
scroll to position [2649, 0]
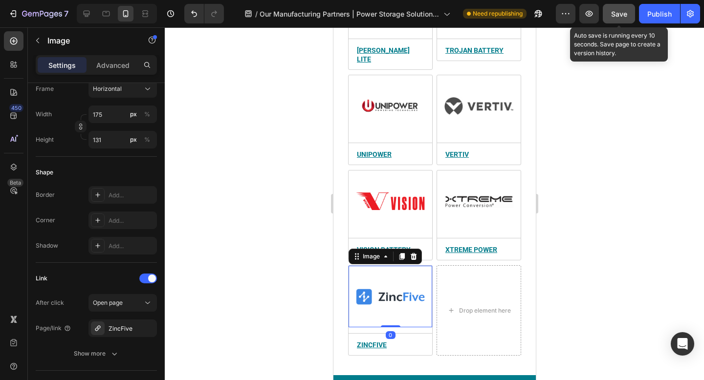
click at [626, 10] on span "Save" at bounding box center [619, 14] width 16 height 8
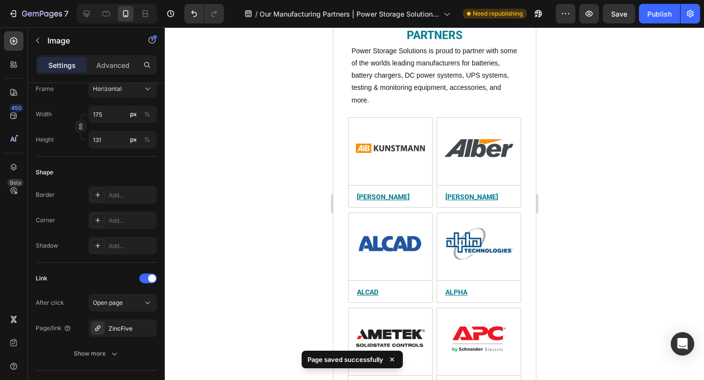
scroll to position [296, 0]
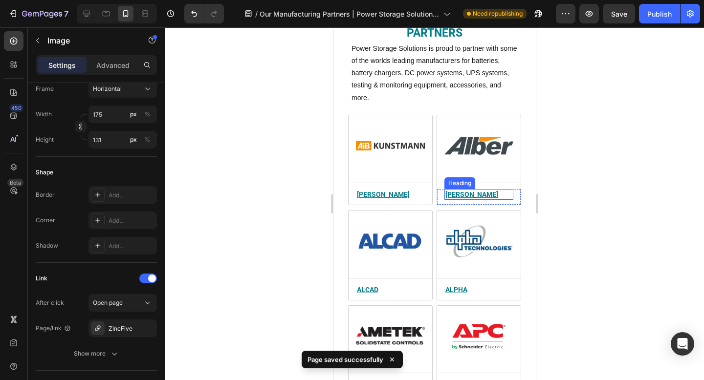
click at [460, 194] on u "Albér" at bounding box center [471, 195] width 53 height 8
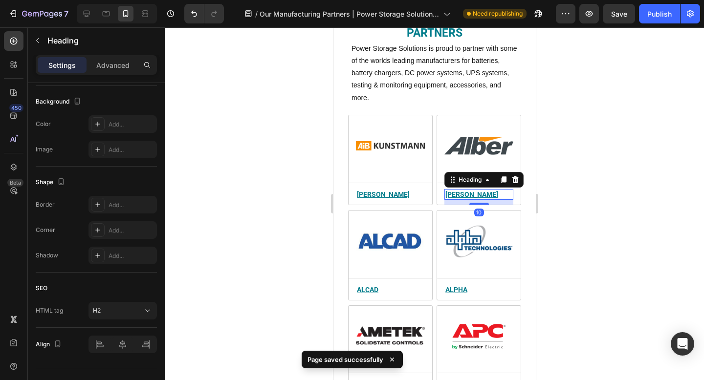
scroll to position [0, 0]
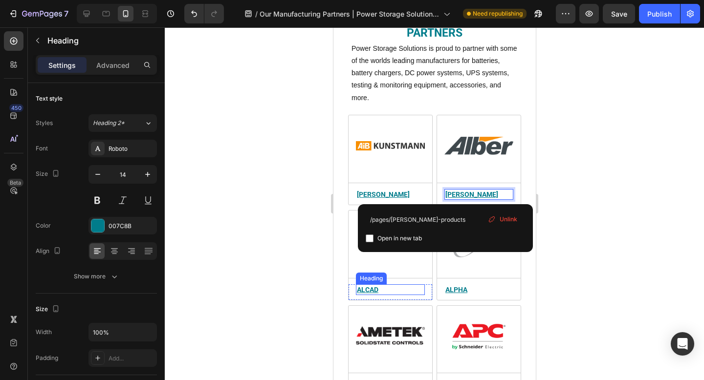
click at [369, 288] on u "ALCAD" at bounding box center [367, 290] width 22 height 8
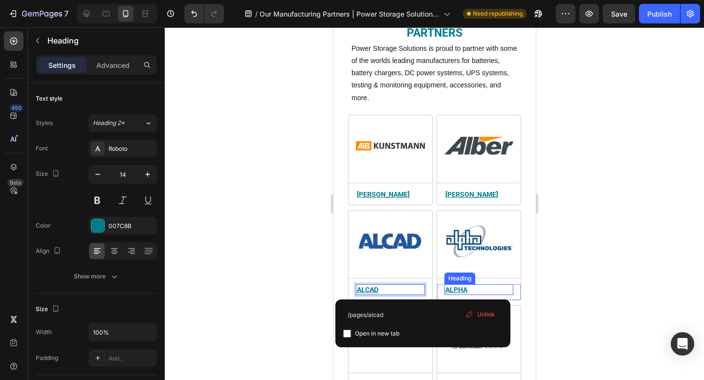
click at [464, 287] on u "Alpha" at bounding box center [456, 290] width 22 height 8
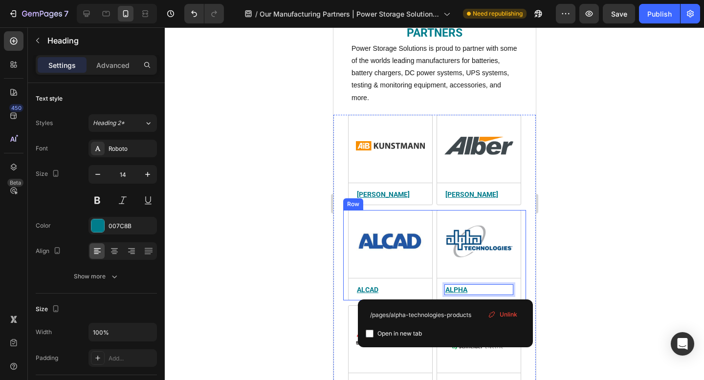
click at [524, 249] on div "Image Title Line ⁠⁠⁠⁠⁠⁠⁠ ALCAD Heading Row Row Image Title Line Alpha Heading 1…" at bounding box center [434, 255] width 183 height 90
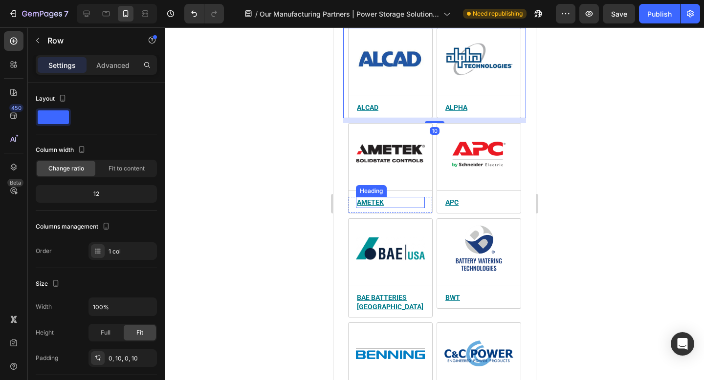
scroll to position [482, 0]
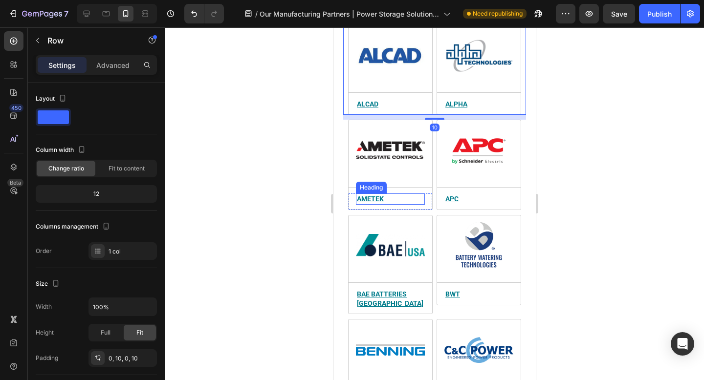
click at [363, 195] on h2 "AMETEK" at bounding box center [389, 199] width 69 height 11
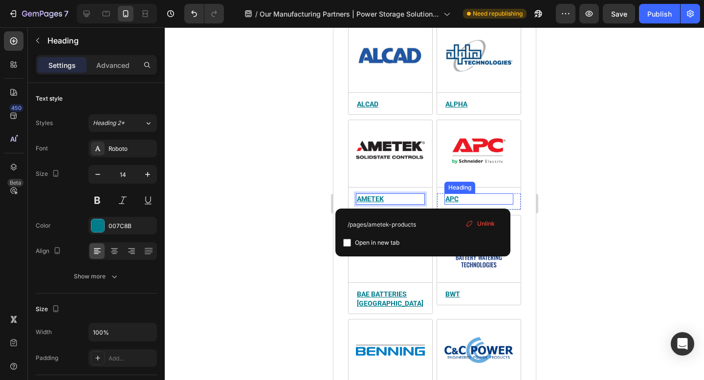
click at [455, 201] on u "APC" at bounding box center [451, 199] width 13 height 8
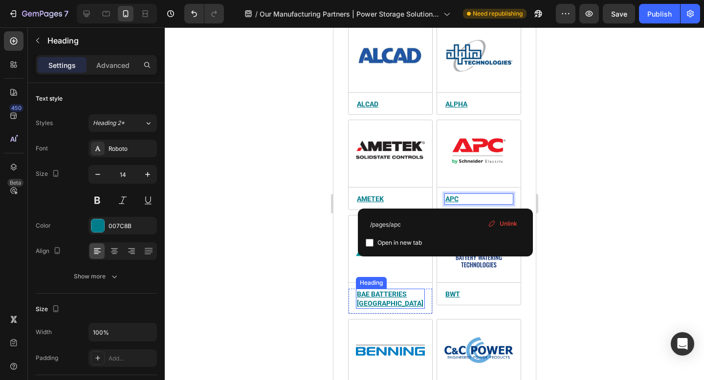
click at [391, 293] on u "BAE Batteries USA" at bounding box center [389, 298] width 66 height 17
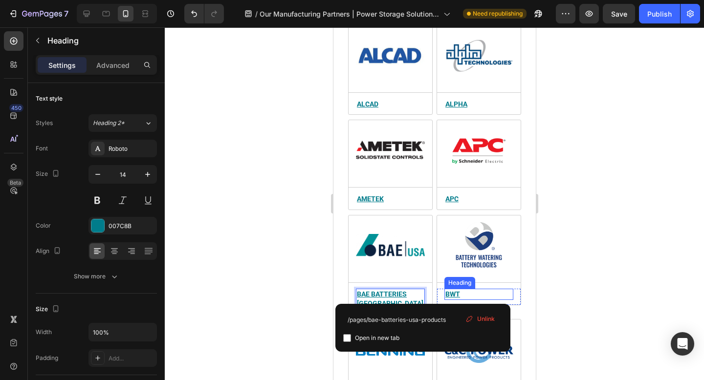
click at [455, 295] on u "bwt" at bounding box center [452, 294] width 15 height 8
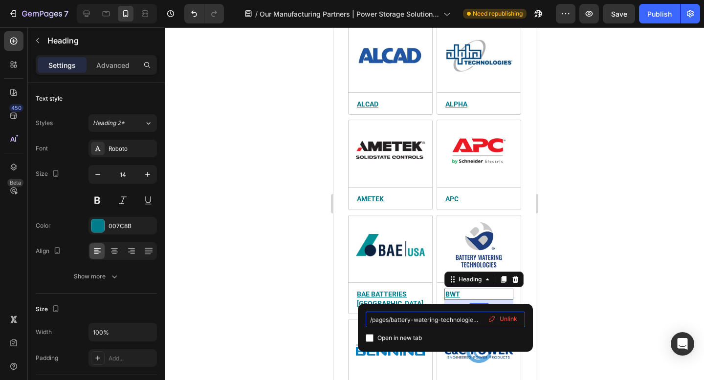
click at [422, 321] on input "/pages/battery-watering-technologies-products" at bounding box center [445, 320] width 159 height 16
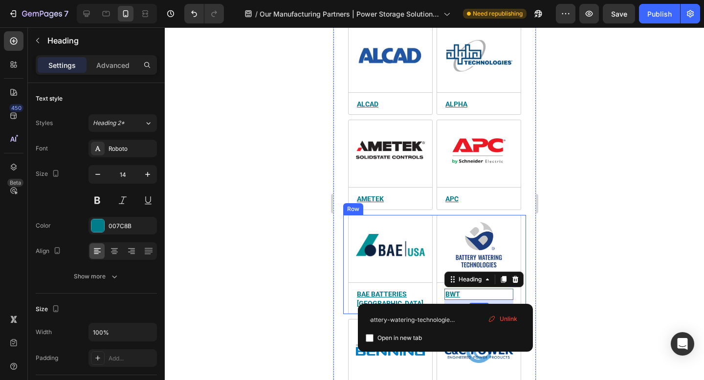
click at [522, 217] on div "Image Title Line ⁠⁠⁠⁠⁠⁠⁠ BAE Batteries USA Heading Row Row Image Title Line bwt…" at bounding box center [434, 264] width 183 height 99
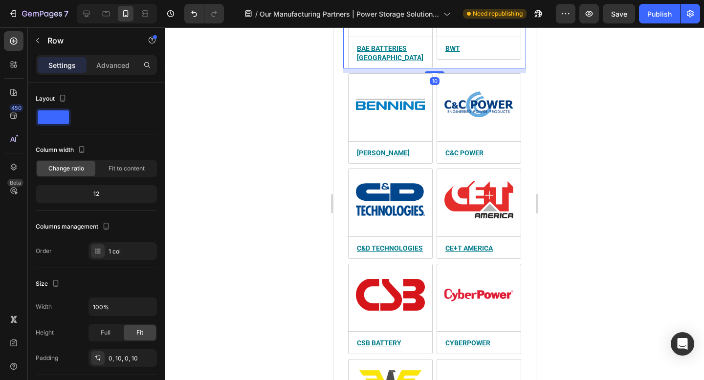
scroll to position [740, 0]
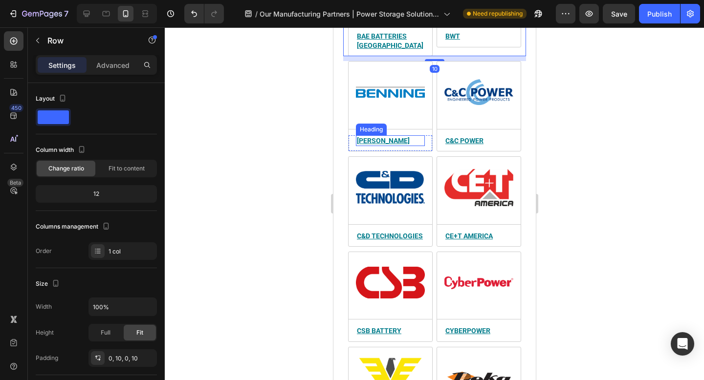
click at [367, 137] on u "BENNING" at bounding box center [382, 141] width 53 height 8
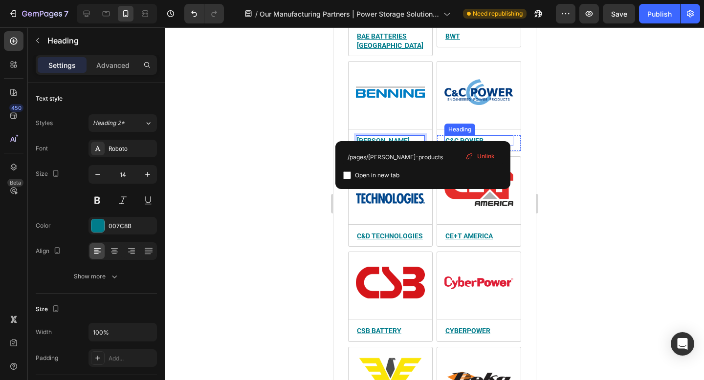
click at [469, 137] on u "C&C POWER" at bounding box center [464, 141] width 38 height 8
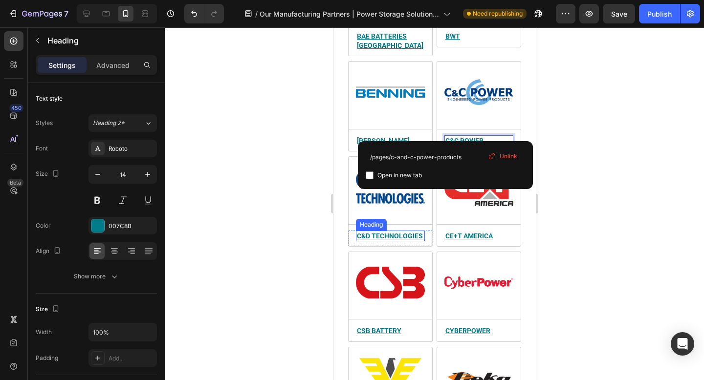
click at [392, 232] on u "C&D TECHNOLOGIES" at bounding box center [389, 236] width 66 height 8
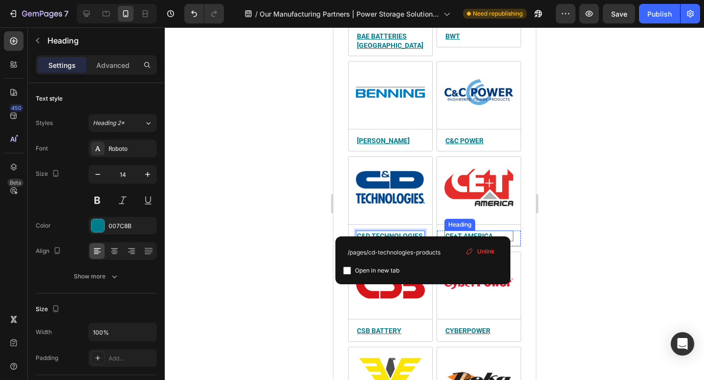
click at [471, 232] on u "ce+t america" at bounding box center [468, 236] width 47 height 8
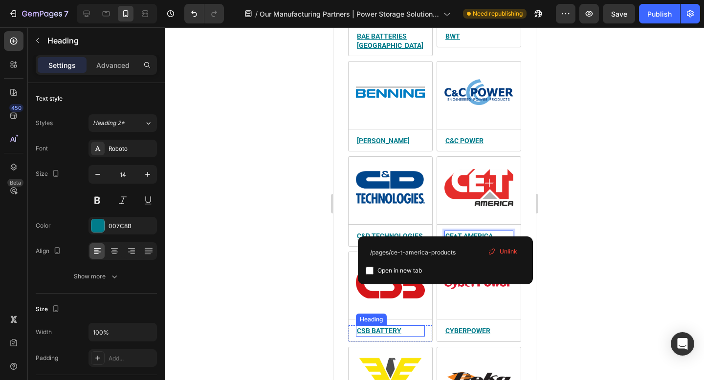
click at [382, 327] on u "csb battery" at bounding box center [378, 331] width 44 height 8
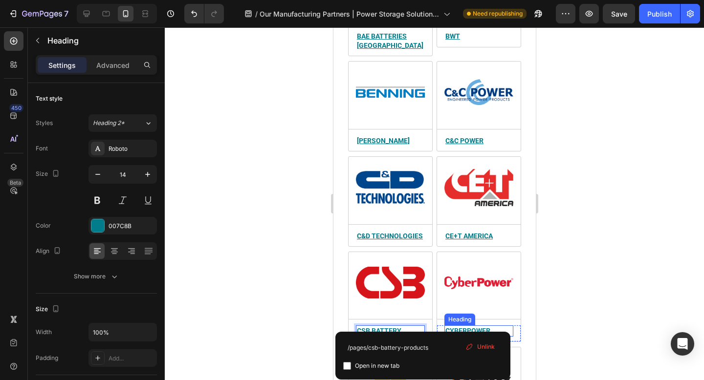
click at [464, 327] on u "cyberpower" at bounding box center [467, 331] width 45 height 8
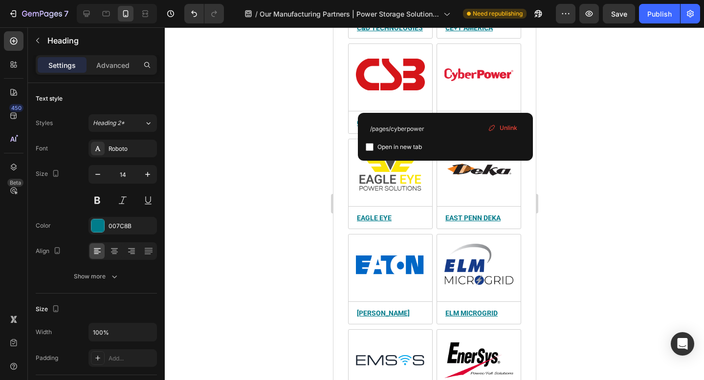
scroll to position [959, 0]
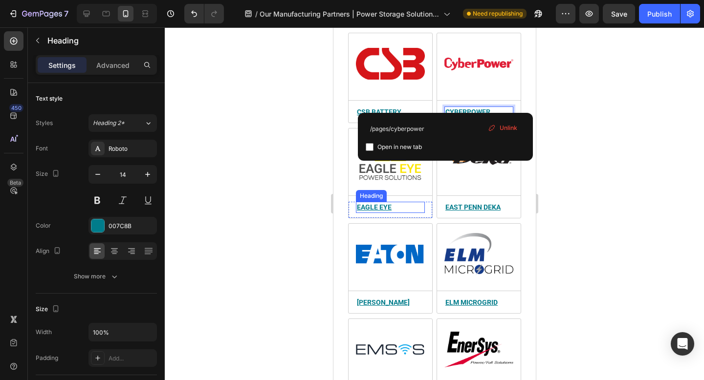
click at [382, 203] on u "eagle eye" at bounding box center [373, 207] width 35 height 8
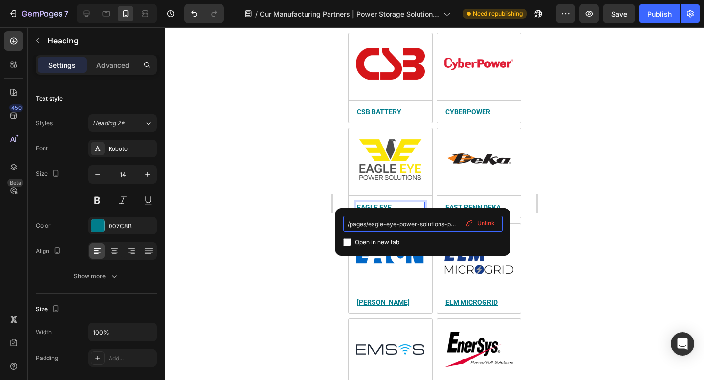
click at [408, 227] on input "/pages/eagle-eye-power-solutions-products" at bounding box center [422, 224] width 159 height 16
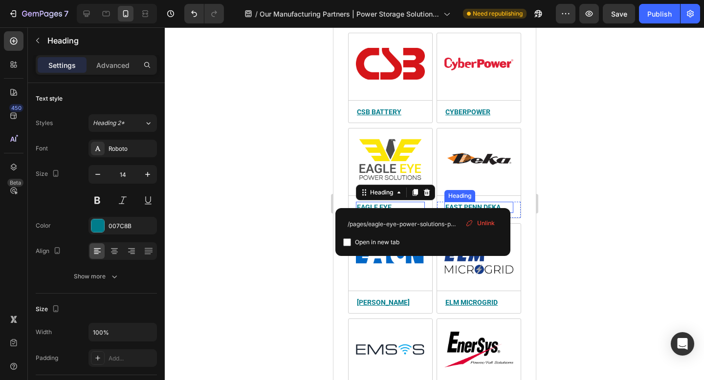
click at [474, 203] on u "east penn deka" at bounding box center [472, 207] width 55 height 8
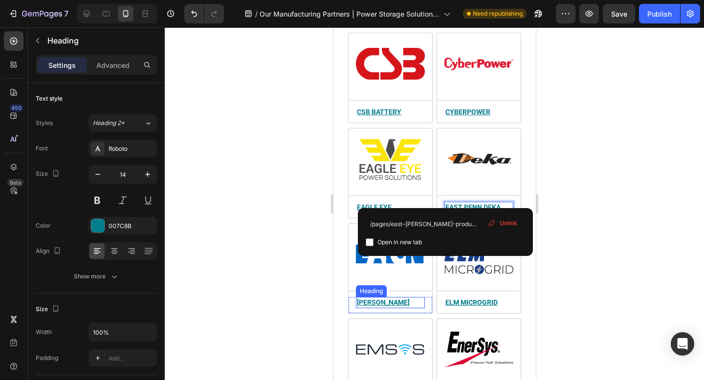
click at [371, 299] on u "eaton" at bounding box center [382, 303] width 53 height 8
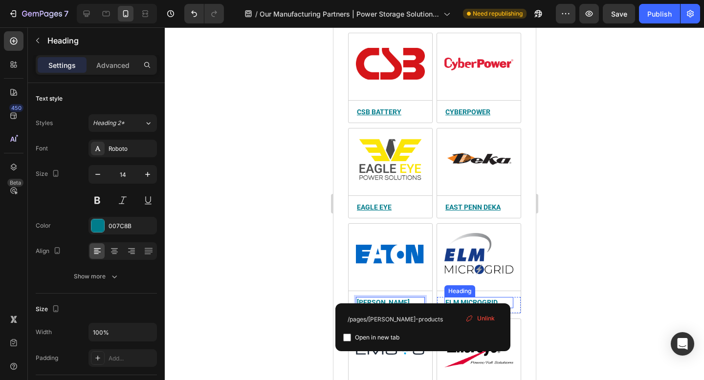
click at [472, 299] on u "elm microgrid" at bounding box center [471, 303] width 52 height 8
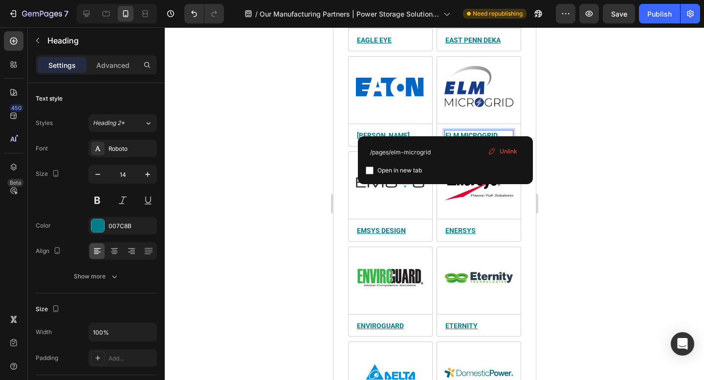
scroll to position [1129, 0]
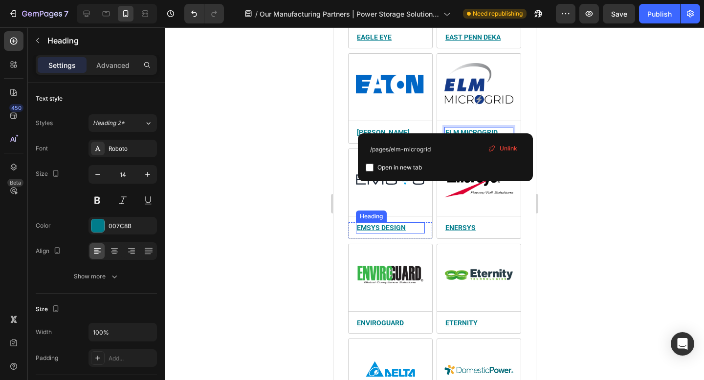
click at [387, 224] on u "emsys design" at bounding box center [380, 228] width 49 height 8
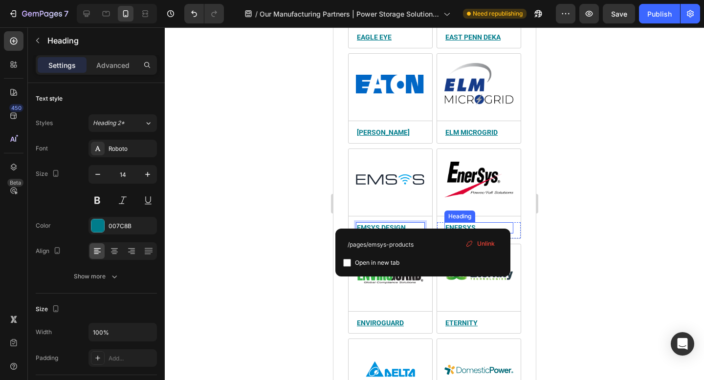
click at [452, 224] on u "enersys" at bounding box center [460, 228] width 30 height 8
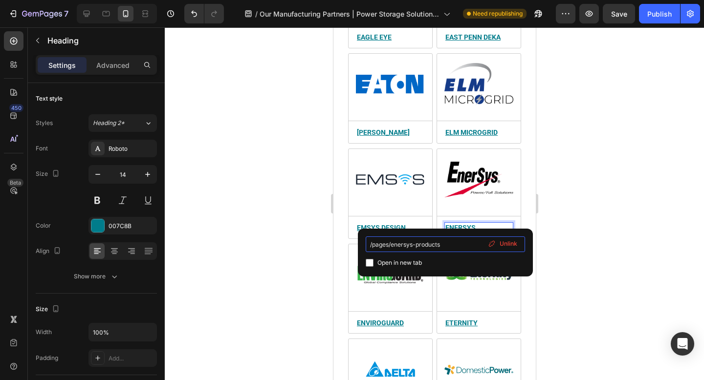
click at [443, 246] on input "/pages/enersys-products" at bounding box center [445, 245] width 159 height 16
drag, startPoint x: 431, startPoint y: 243, endPoint x: 416, endPoint y: 244, distance: 14.7
click at [416, 244] on input "/pages/enersys-products" at bounding box center [445, 245] width 159 height 16
type input "/pages/enersys"
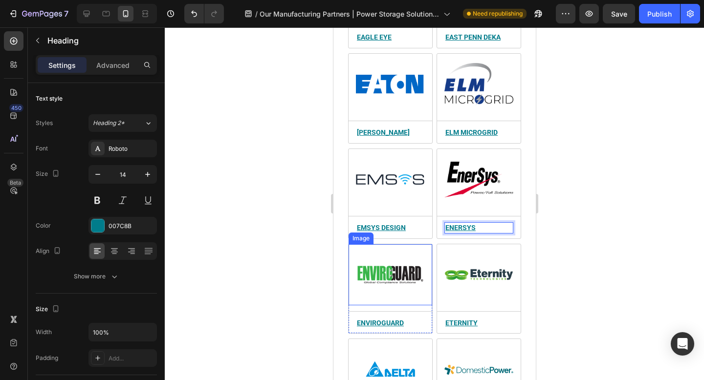
click at [385, 275] on img at bounding box center [389, 275] width 69 height 52
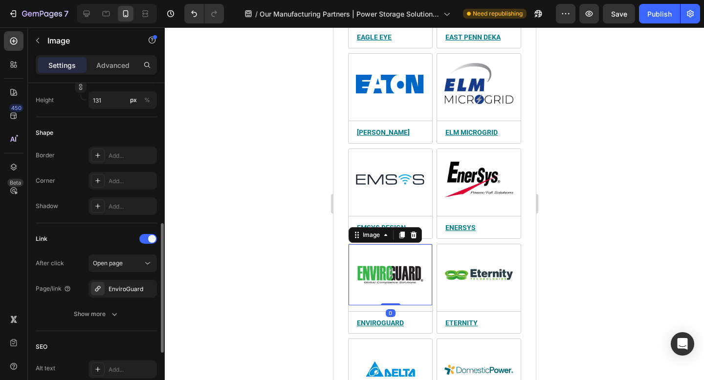
scroll to position [335, 0]
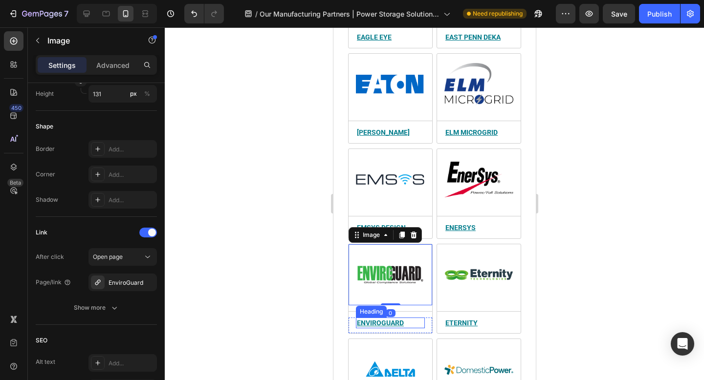
click at [376, 319] on u "enviroguard" at bounding box center [379, 323] width 47 height 8
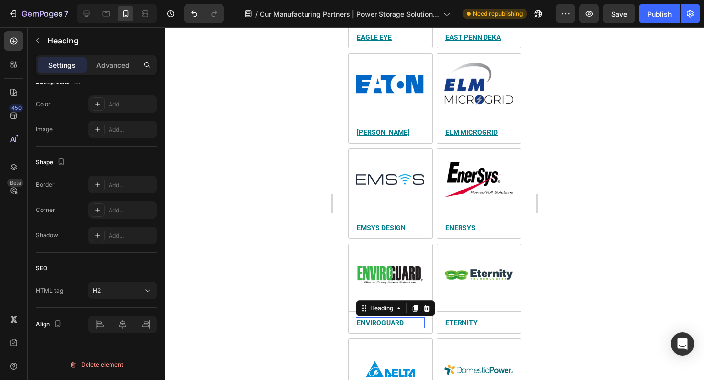
scroll to position [0, 0]
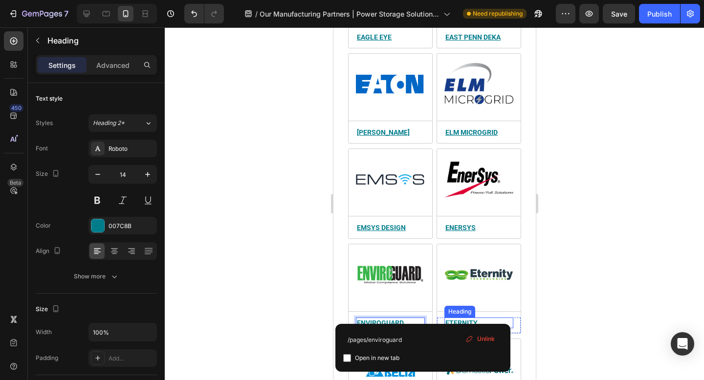
click at [463, 319] on u "eternity" at bounding box center [461, 323] width 32 height 8
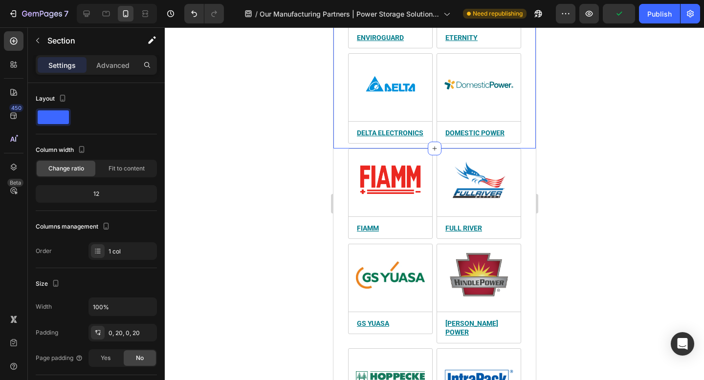
scroll to position [1423, 0]
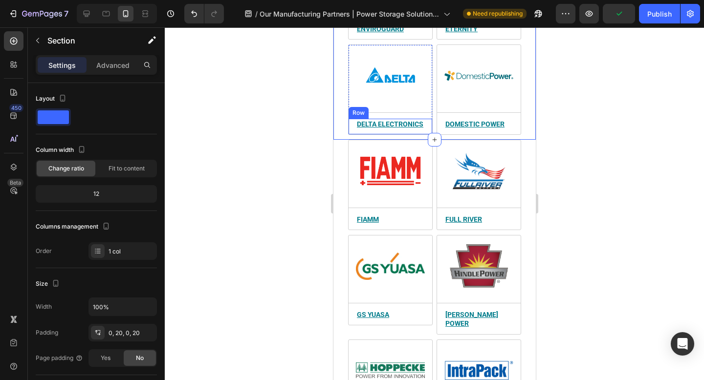
click at [376, 120] on u "delta electronics" at bounding box center [389, 124] width 66 height 8
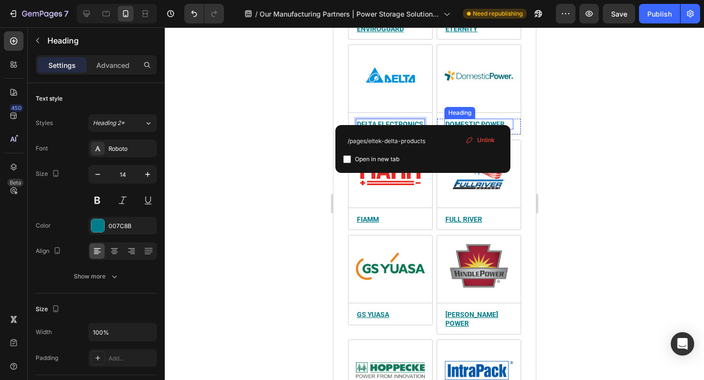
click at [478, 120] on u "Domestic power" at bounding box center [474, 124] width 59 height 8
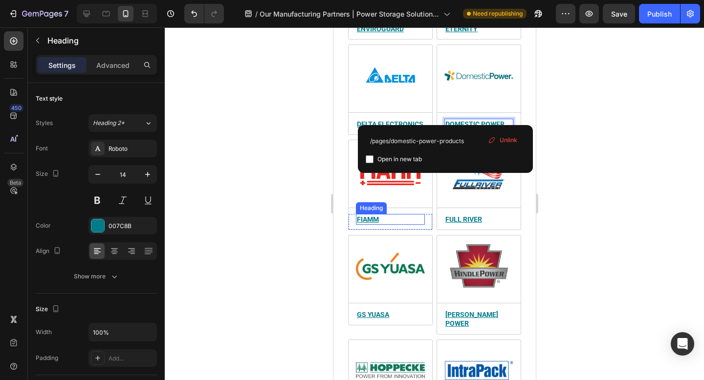
click at [366, 216] on u "fiamm" at bounding box center [367, 220] width 22 height 8
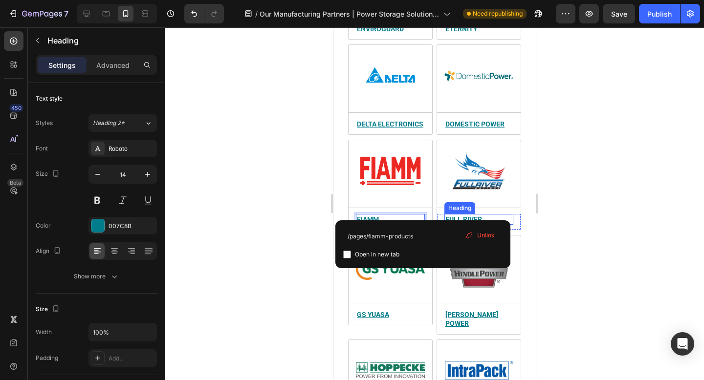
click at [475, 216] on u "full river" at bounding box center [463, 220] width 37 height 8
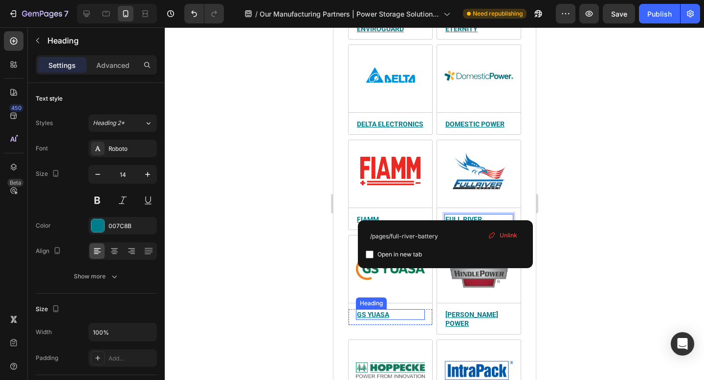
click at [372, 311] on u "gs yuasa" at bounding box center [372, 315] width 32 height 8
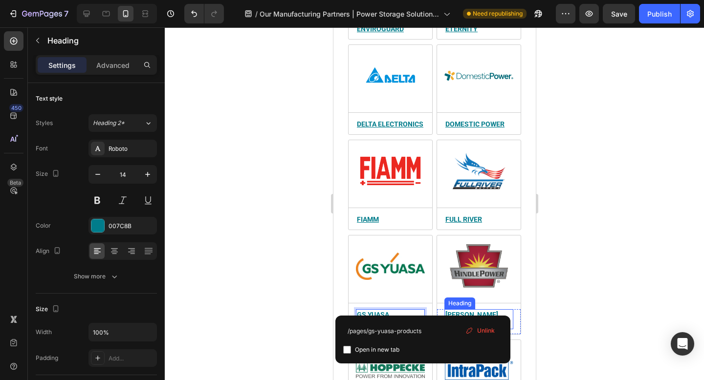
click at [462, 311] on u "hindle power" at bounding box center [471, 319] width 53 height 17
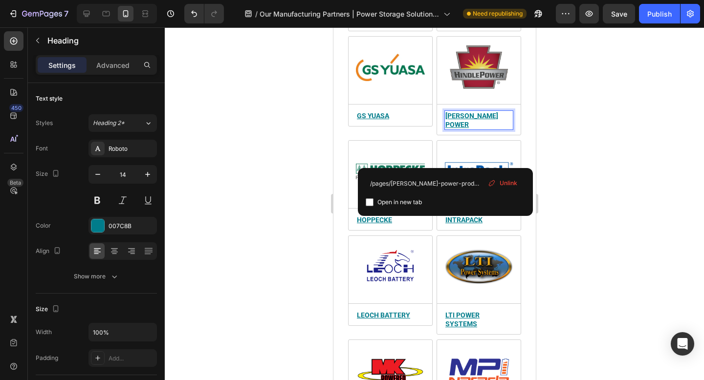
scroll to position [1619, 0]
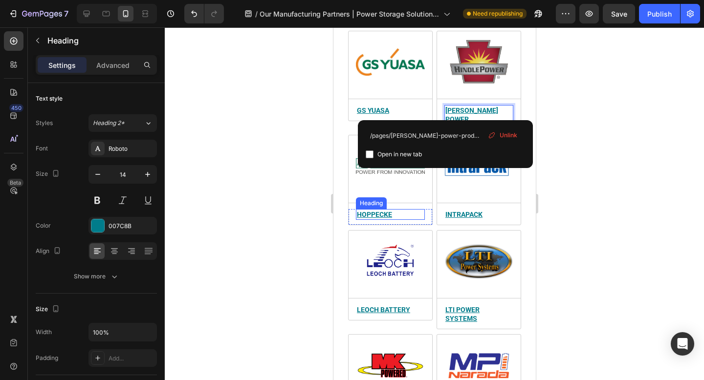
click at [379, 211] on u "hoppecke" at bounding box center [373, 215] width 35 height 8
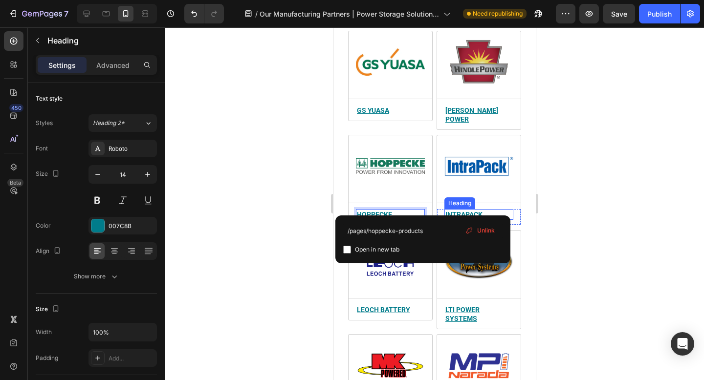
click at [462, 211] on u "intrapack" at bounding box center [463, 215] width 37 height 8
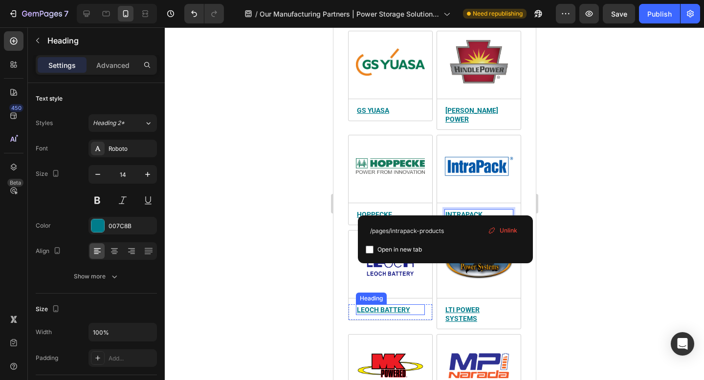
click at [379, 306] on u "leoch battery" at bounding box center [382, 310] width 53 height 8
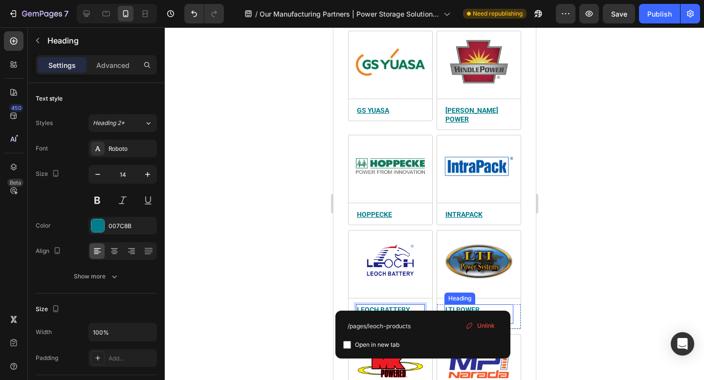
click at [468, 306] on u "lti power systems" at bounding box center [462, 314] width 34 height 17
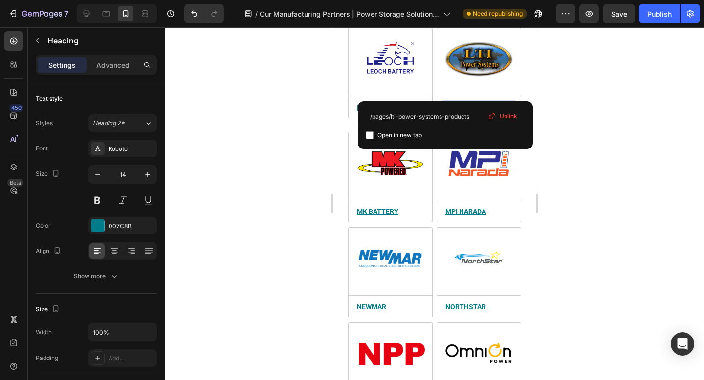
scroll to position [1832, 0]
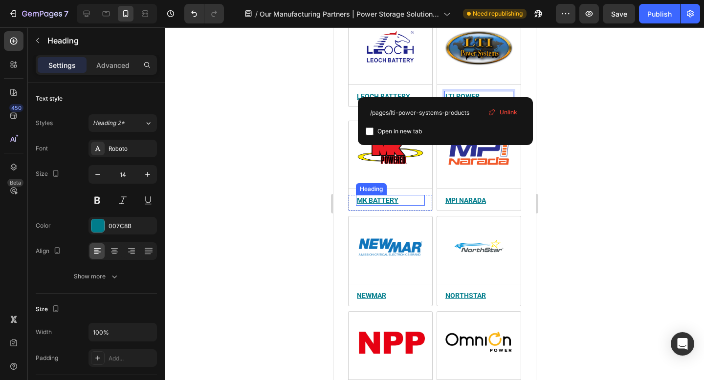
click at [372, 196] on u "mk battery" at bounding box center [377, 200] width 42 height 8
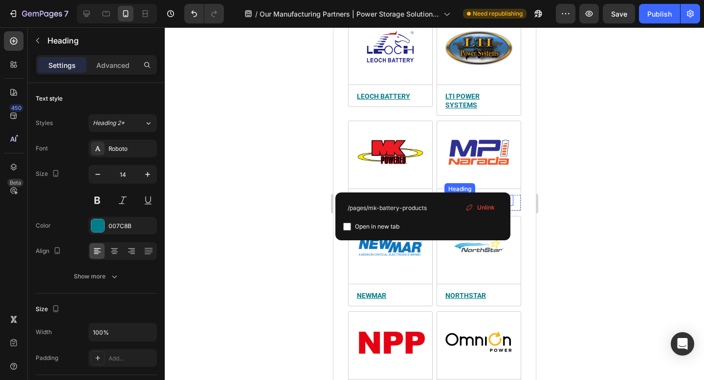
click at [463, 196] on u "mpi narada" at bounding box center [465, 200] width 41 height 8
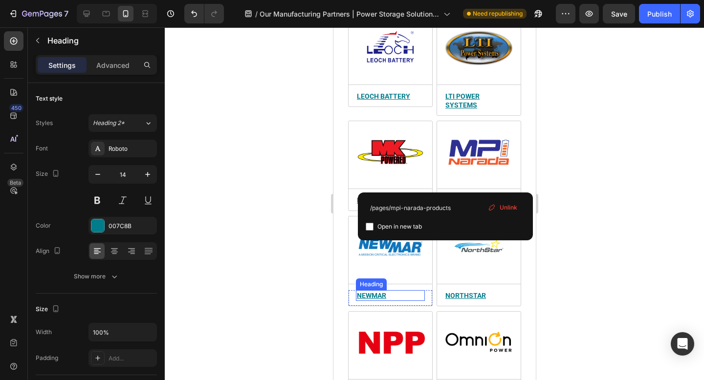
click at [371, 292] on u "newmar" at bounding box center [370, 296] width 29 height 8
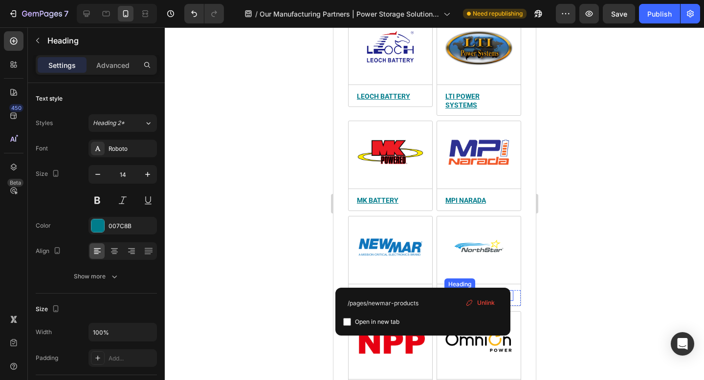
click at [461, 292] on u "northstar" at bounding box center [465, 296] width 41 height 8
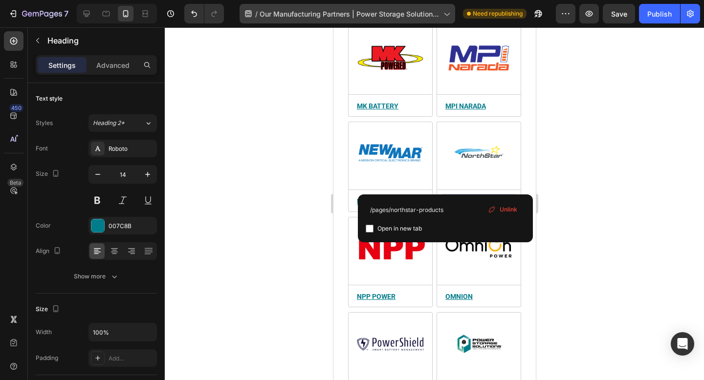
scroll to position [1927, 0]
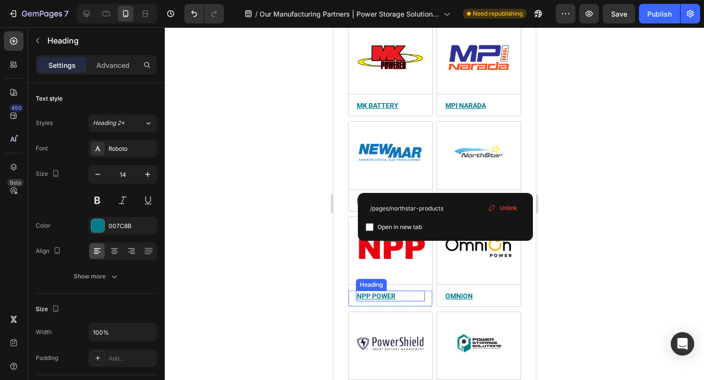
click at [385, 292] on u "npp power" at bounding box center [375, 296] width 39 height 8
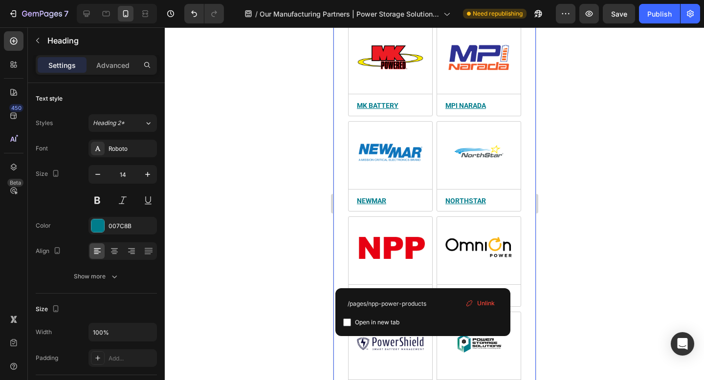
click at [561, 250] on div at bounding box center [434, 203] width 539 height 353
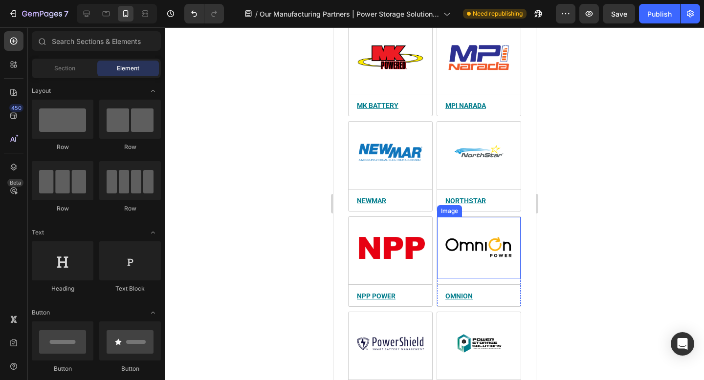
click at [508, 230] on img at bounding box center [478, 248] width 69 height 52
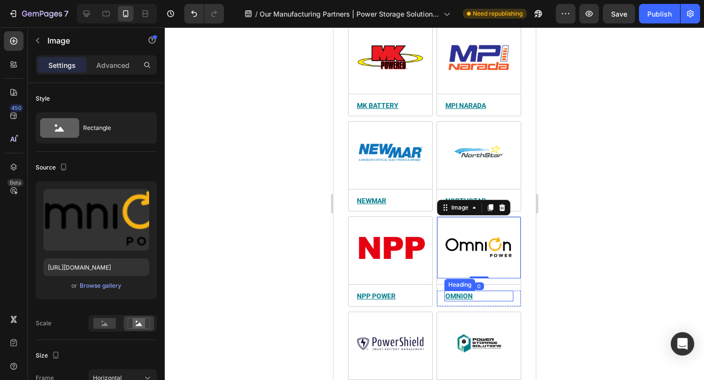
click at [467, 292] on u "omnion" at bounding box center [458, 296] width 27 height 8
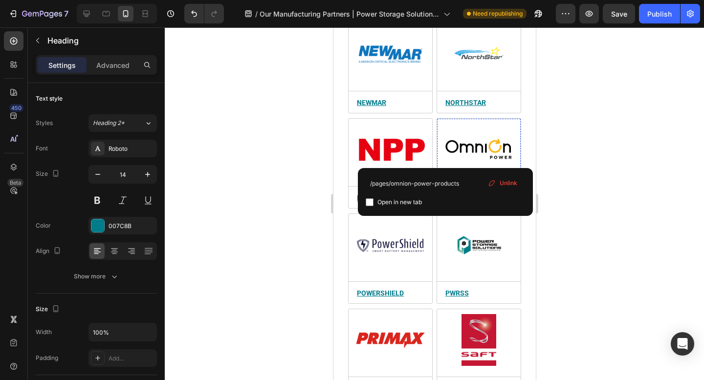
scroll to position [2091, 0]
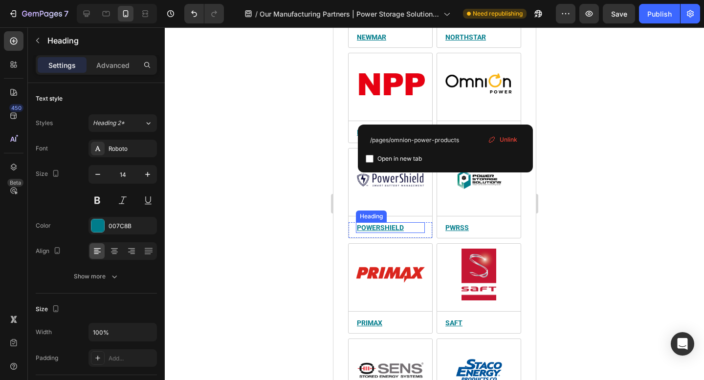
click at [367, 224] on u "powershield" at bounding box center [379, 228] width 47 height 8
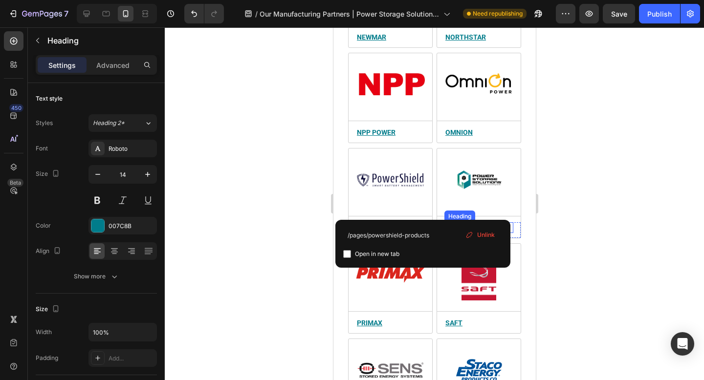
click at [462, 224] on u "pwrss" at bounding box center [456, 228] width 23 height 8
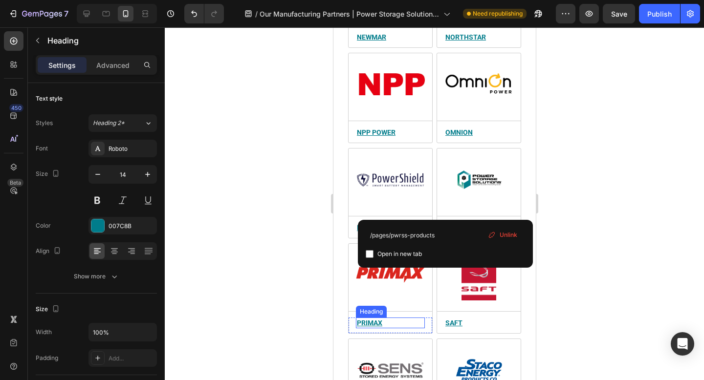
click at [373, 319] on u "primax" at bounding box center [368, 323] width 25 height 8
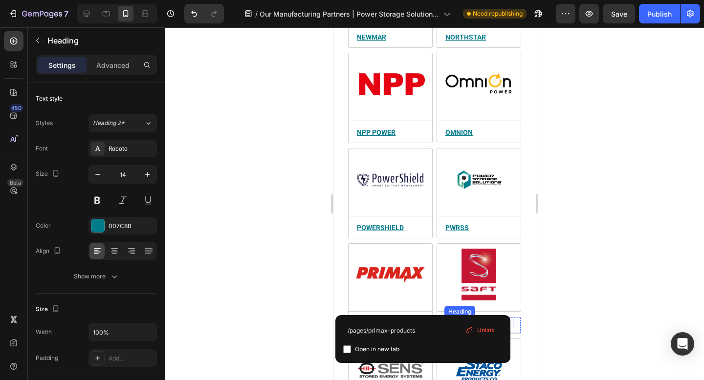
click at [456, 319] on u "saft" at bounding box center [453, 323] width 17 height 8
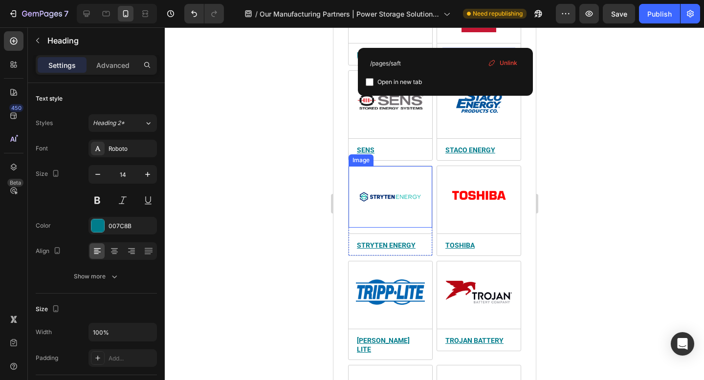
scroll to position [2361, 0]
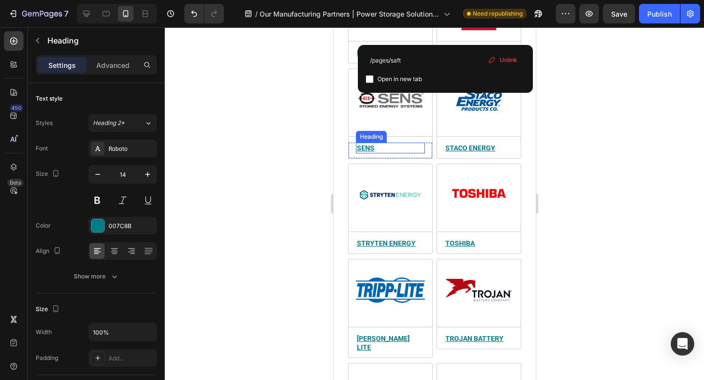
click at [364, 144] on u "sens" at bounding box center [365, 148] width 18 height 8
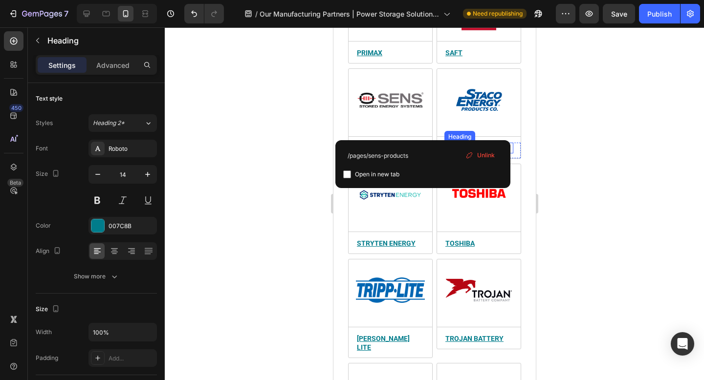
click at [472, 144] on u "staco energy" at bounding box center [470, 148] width 50 height 8
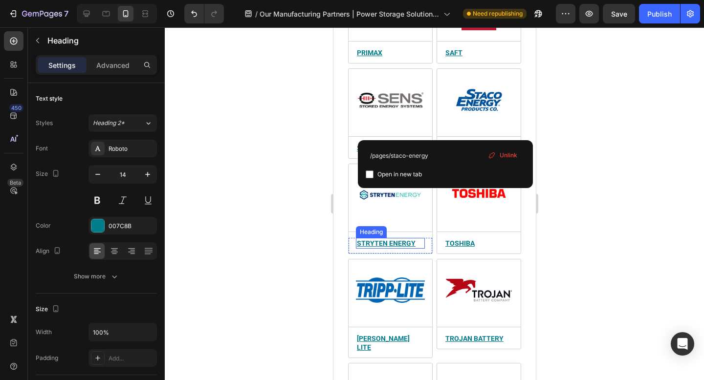
click at [378, 239] on u "stryten energy" at bounding box center [385, 243] width 59 height 8
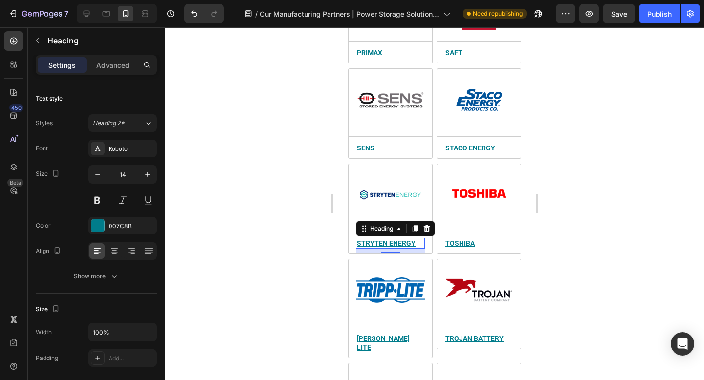
click at [405, 239] on u "stryten energy" at bounding box center [385, 243] width 59 height 8
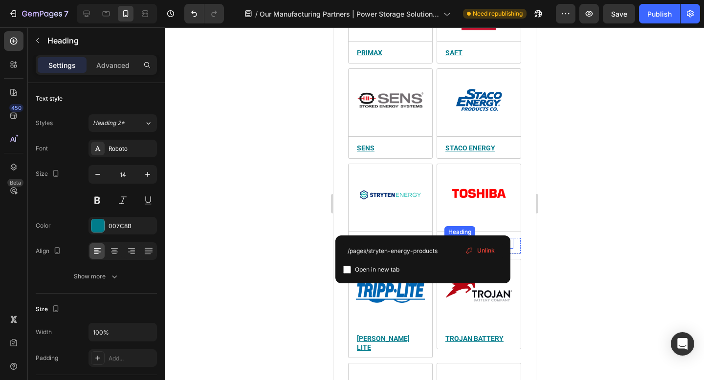
click at [467, 239] on u "toshiba" at bounding box center [459, 243] width 29 height 8
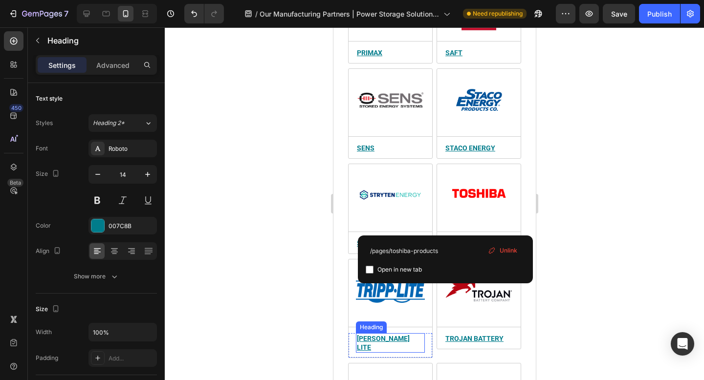
click at [378, 335] on u "tripp lite" at bounding box center [382, 343] width 53 height 17
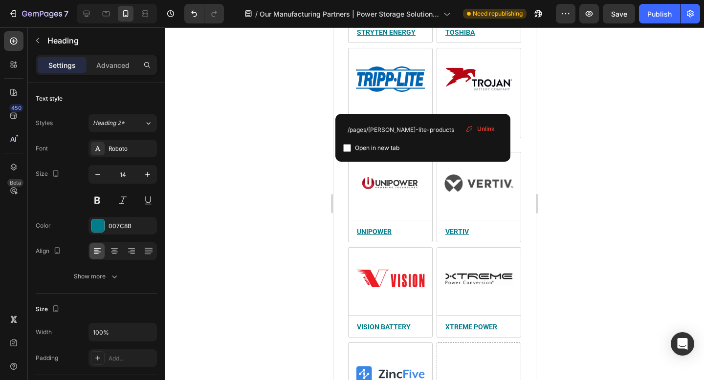
scroll to position [2579, 0]
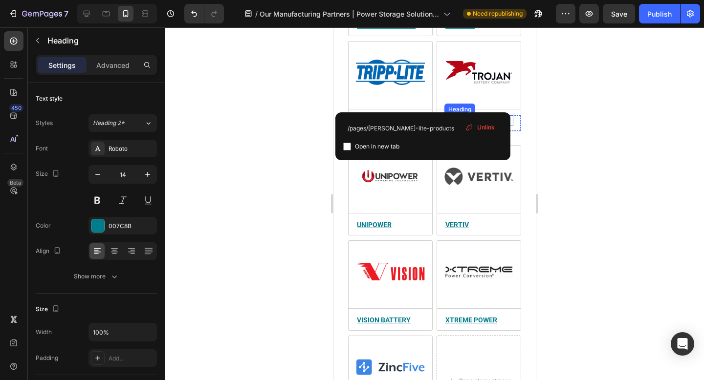
click at [467, 117] on u "trojan battery" at bounding box center [474, 121] width 58 height 8
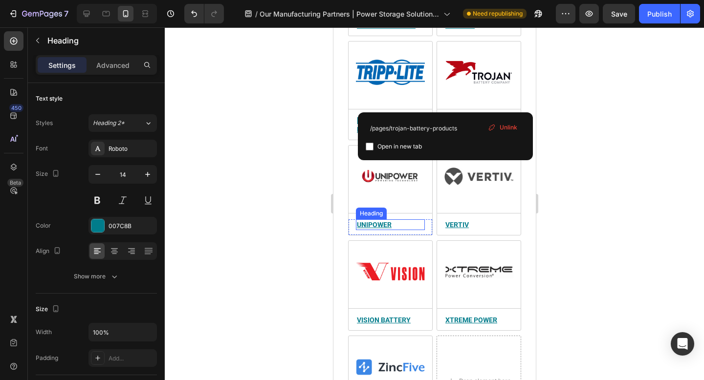
click at [375, 221] on u "unipower" at bounding box center [373, 225] width 35 height 8
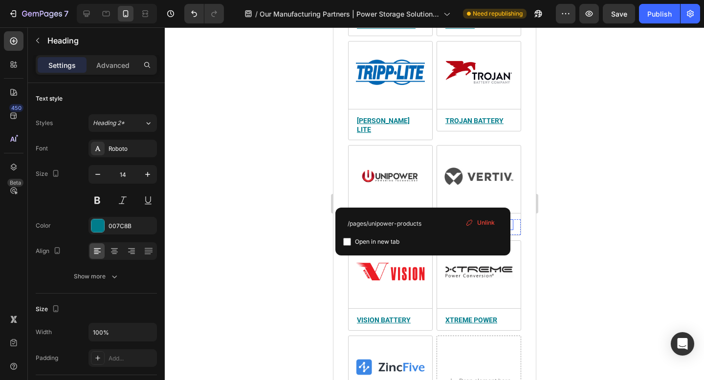
click at [458, 221] on u "vertiv" at bounding box center [456, 225] width 23 height 8
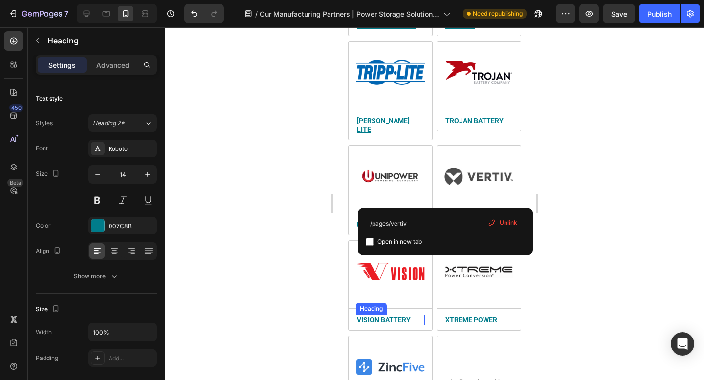
click at [373, 316] on u "vision battery" at bounding box center [383, 320] width 54 height 8
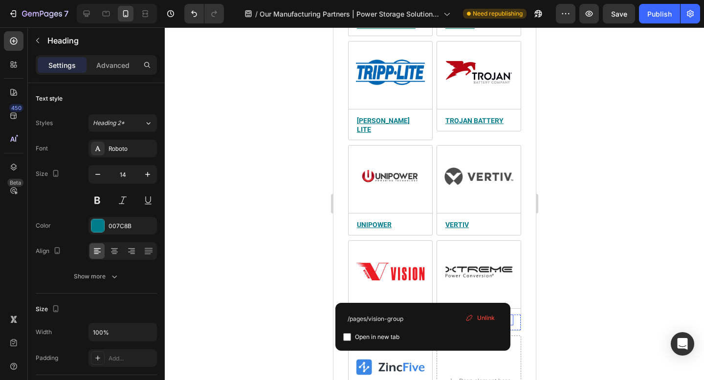
click at [454, 316] on u "xtreme power" at bounding box center [471, 320] width 52 height 8
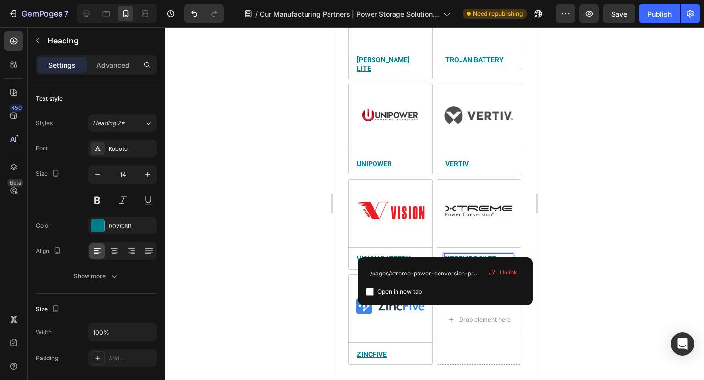
scroll to position [2637, 0]
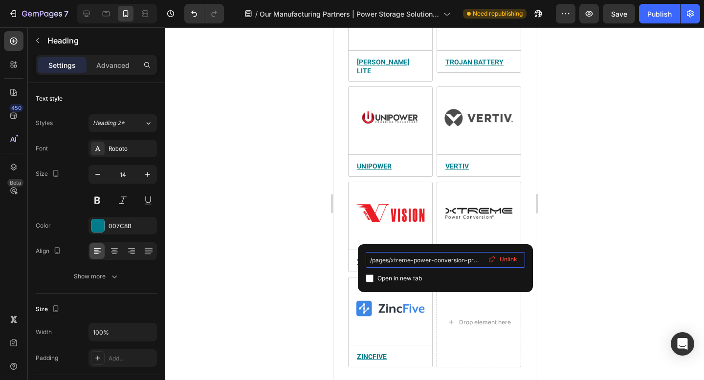
click at [443, 262] on input "/pages/xtreme-power-conversion-products" at bounding box center [445, 260] width 159 height 16
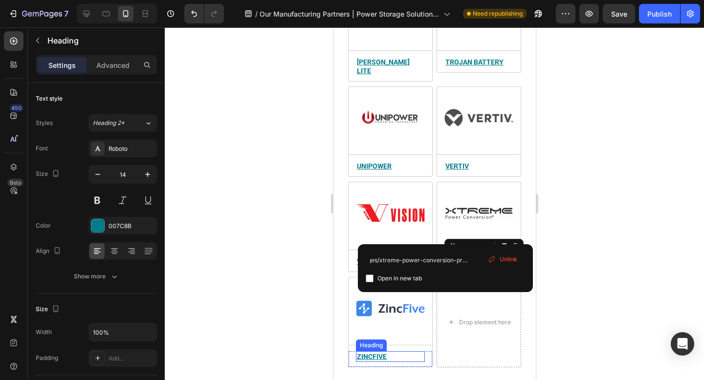
click at [378, 353] on u "zincfive" at bounding box center [371, 357] width 30 height 8
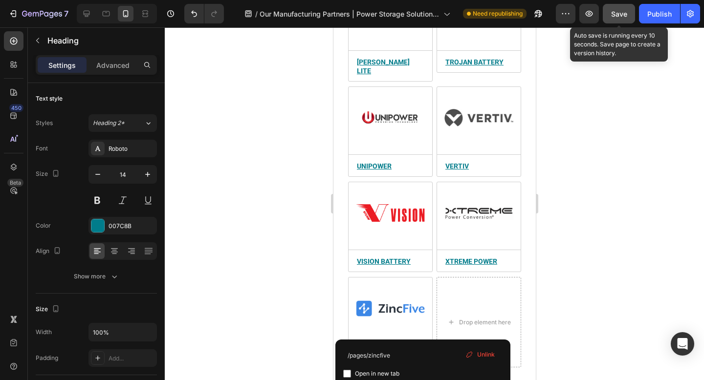
click at [619, 15] on span "Save" at bounding box center [619, 14] width 16 height 8
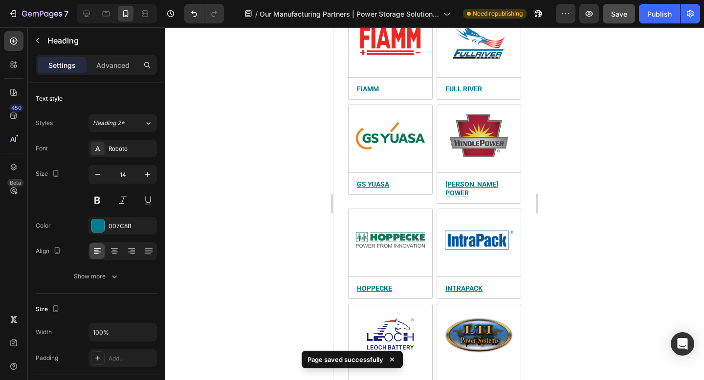
scroll to position [0, 0]
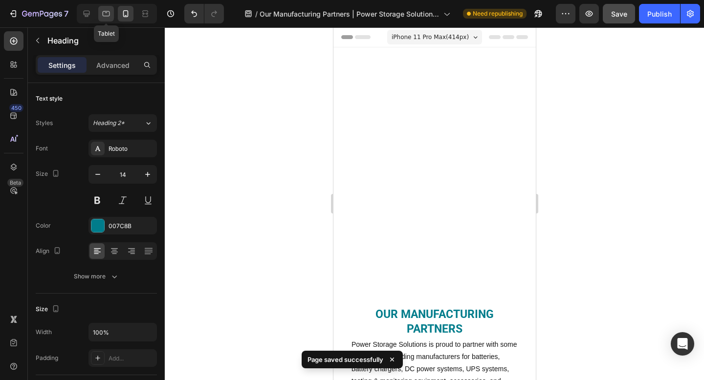
click at [106, 13] on icon at bounding box center [106, 14] width 10 height 10
type input "16"
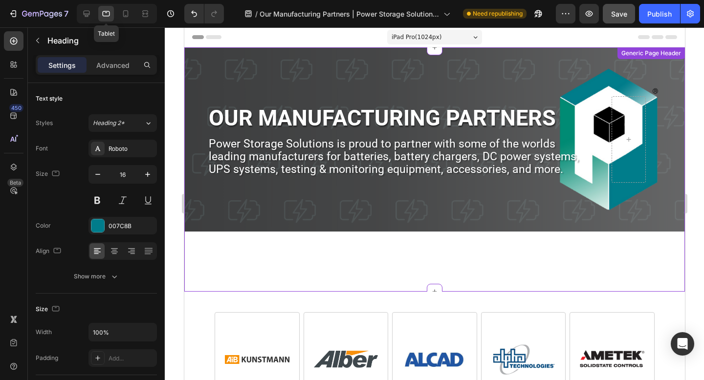
click at [271, 93] on div "OUR MANUFACTURING PARTNERS Heading Power Storage Solutions is proud to partner …" at bounding box center [433, 139] width 471 height 184
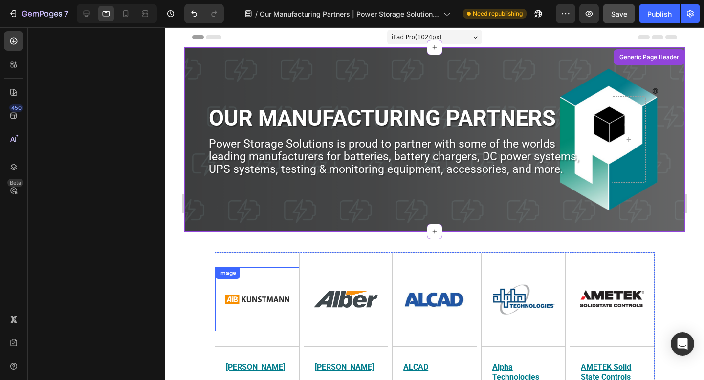
click at [277, 267] on div "Image Title Line AiB Kunstmann Heading Power Storage Solutions partners with AI…" at bounding box center [257, 335] width 84 height 136
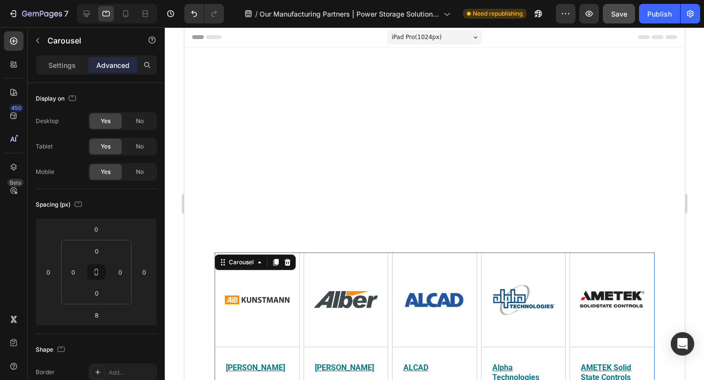
scroll to position [191, 0]
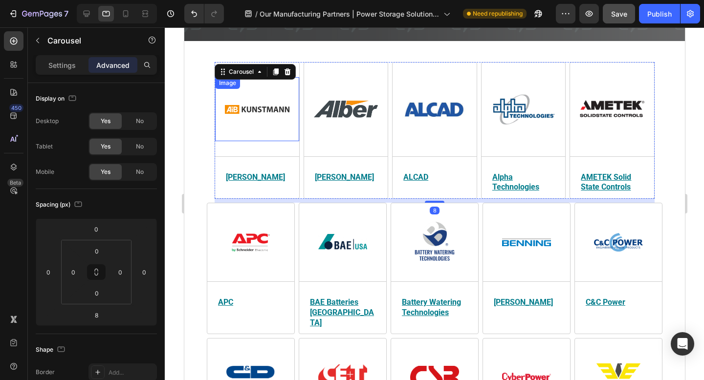
click at [265, 103] on img at bounding box center [256, 109] width 65 height 65
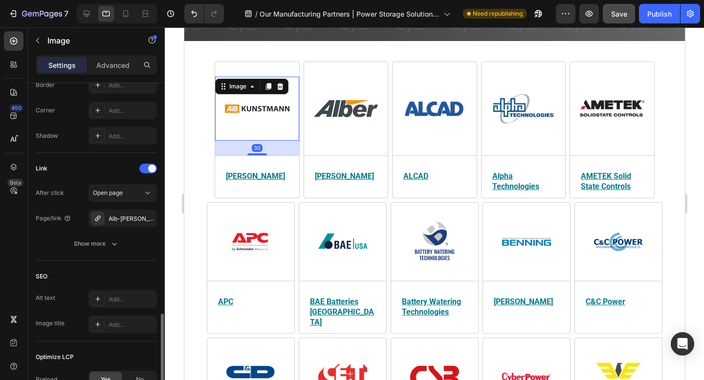
scroll to position [461, 0]
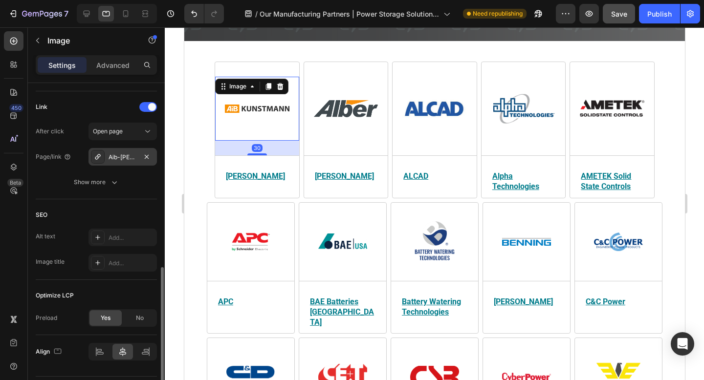
click at [121, 157] on div "Aib-kunstmann-products?_ab=0&key=1736871863720" at bounding box center [122, 157] width 28 height 9
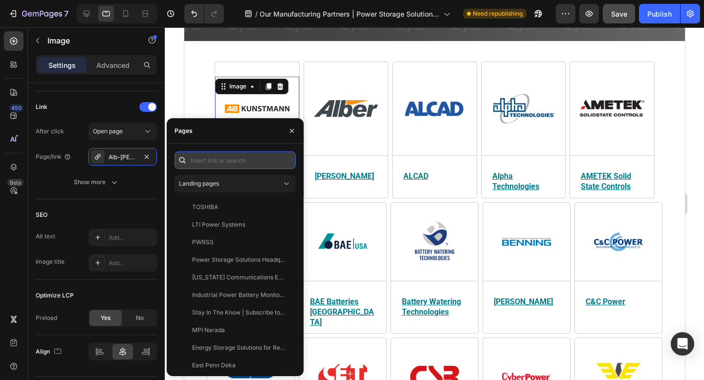
click at [223, 160] on input "text" at bounding box center [234, 160] width 121 height 18
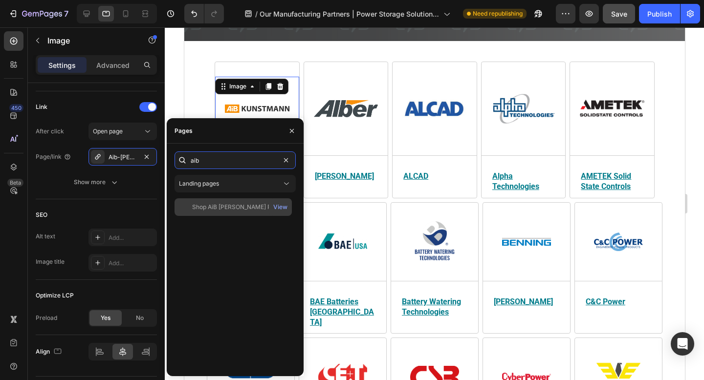
type input "aib"
click at [222, 201] on div "Shop AiB Kunstmann Racks | UPS Battery Racks | Power Storage Solutions View" at bounding box center [232, 207] width 117 height 18
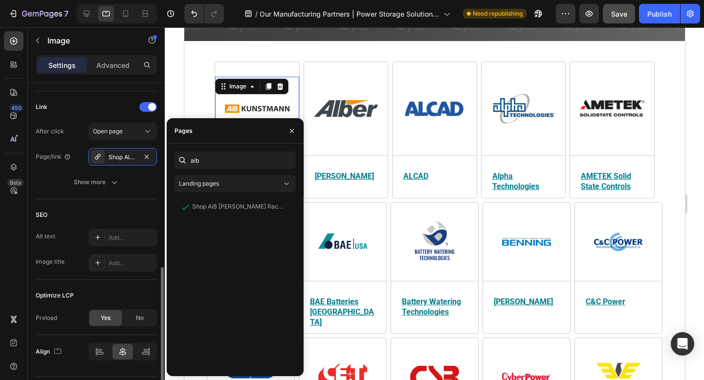
click at [118, 108] on div "Link" at bounding box center [96, 107] width 121 height 16
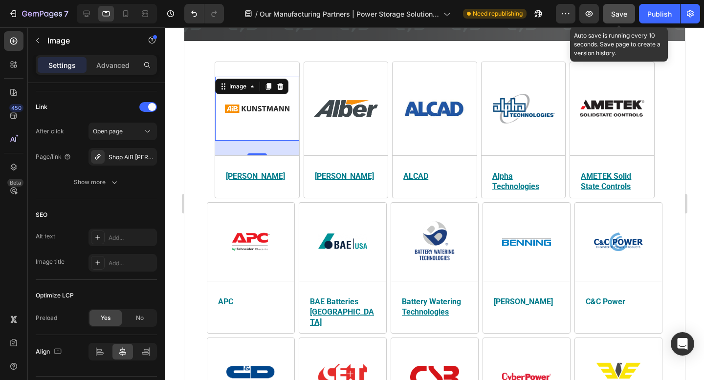
click at [607, 17] on button "Save" at bounding box center [619, 14] width 32 height 20
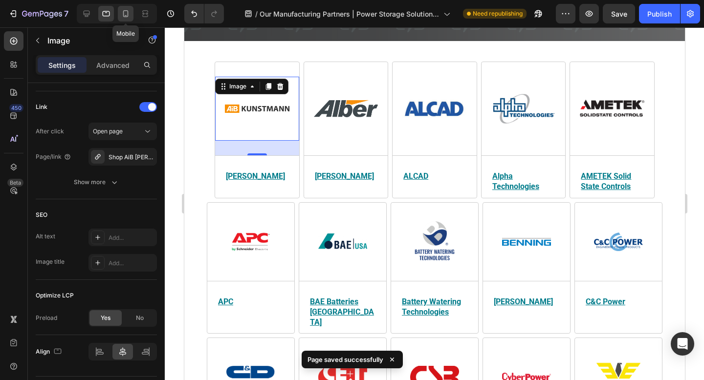
click at [127, 13] on icon at bounding box center [126, 14] width 10 height 10
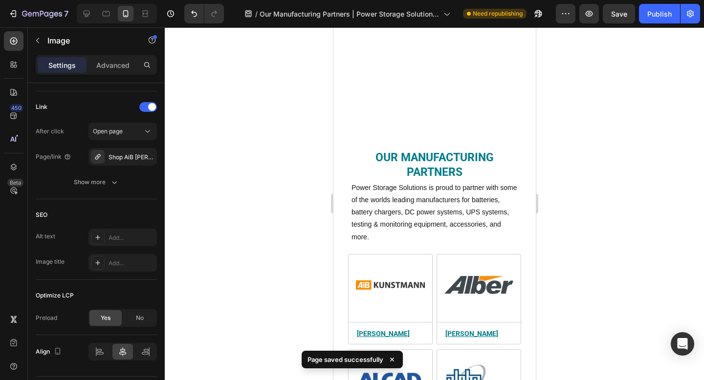
scroll to position [156, 0]
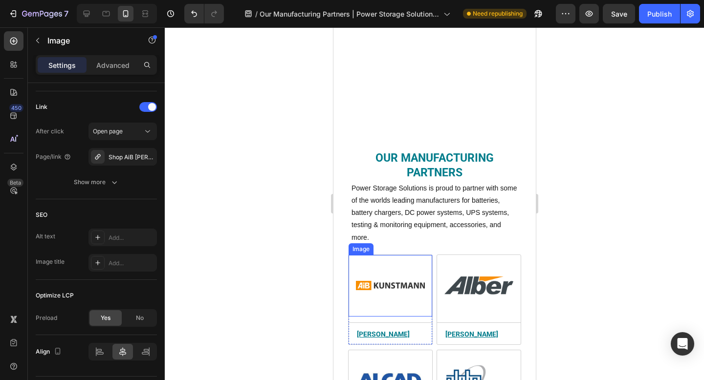
click at [401, 289] on img at bounding box center [389, 286] width 69 height 52
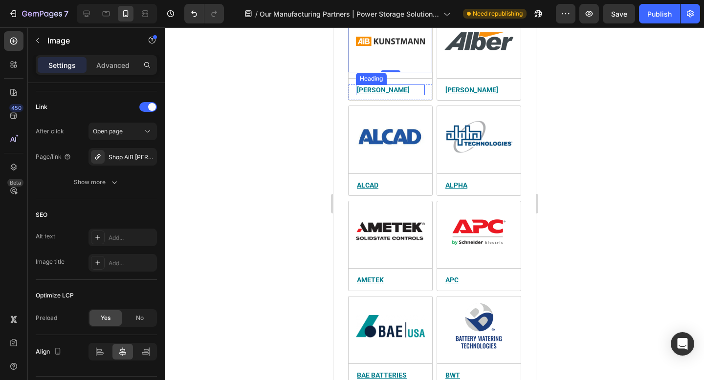
click at [380, 91] on u "AiB Kunstmann" at bounding box center [382, 90] width 53 height 8
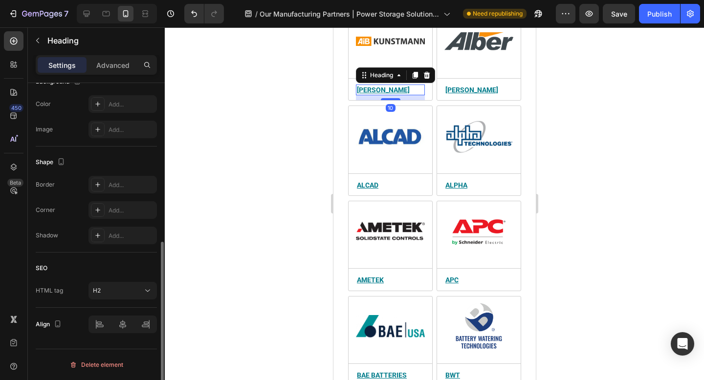
scroll to position [0, 0]
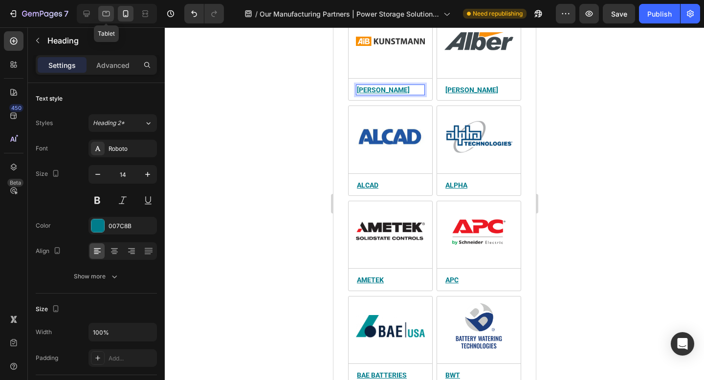
click at [103, 12] on icon at bounding box center [106, 13] width 7 height 5
type input "16"
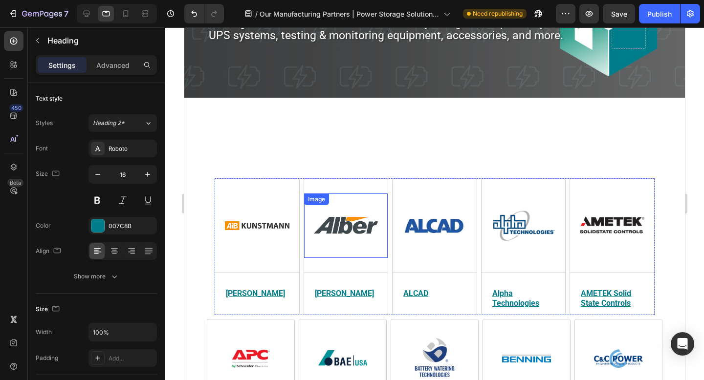
scroll to position [155, 0]
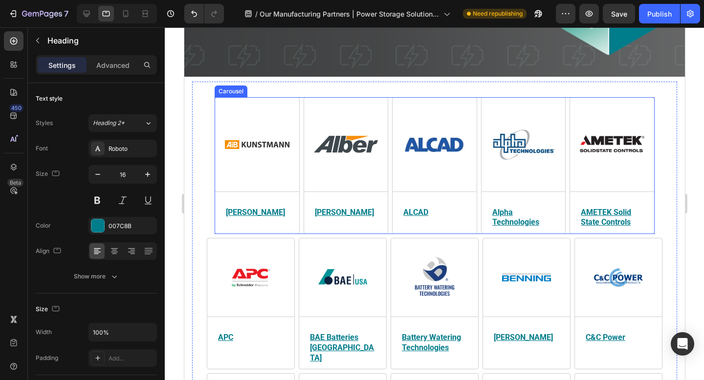
click at [300, 187] on div "Image Title Line AiB Kunstmann Heading Power Storage Solutions partners with AI…" at bounding box center [434, 165] width 440 height 137
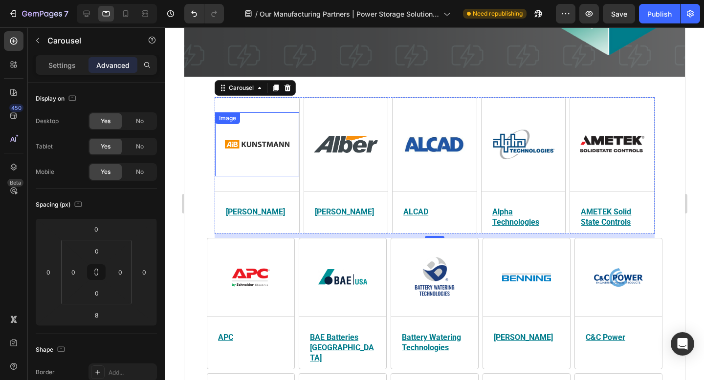
click at [284, 132] on img at bounding box center [256, 144] width 65 height 65
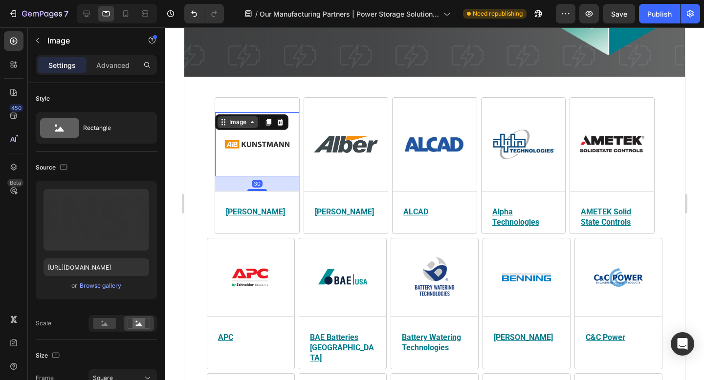
click at [250, 123] on icon at bounding box center [252, 122] width 8 height 8
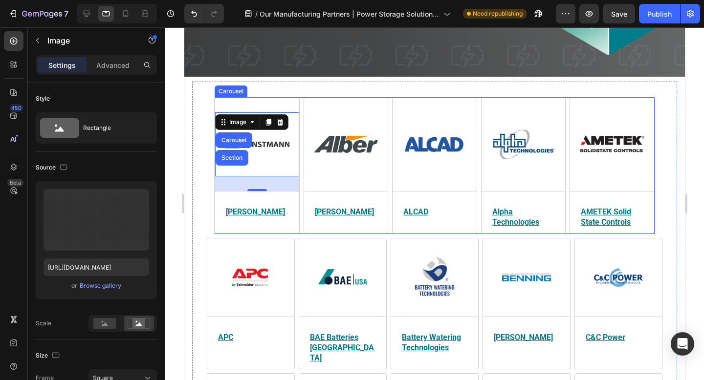
click at [287, 106] on div "Image Carousel Section 30 Title Line AiB Kunstmann Heading Power Storage Soluti…" at bounding box center [256, 165] width 85 height 137
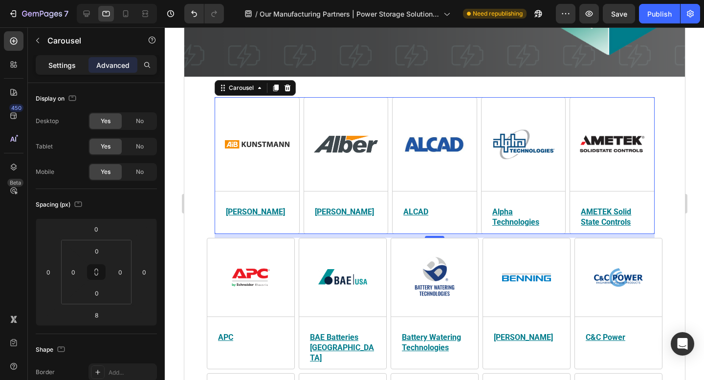
click at [69, 70] on p "Settings" at bounding box center [61, 65] width 27 height 10
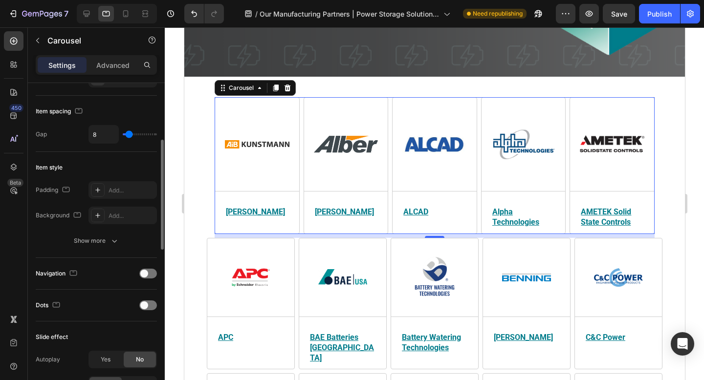
scroll to position [168, 0]
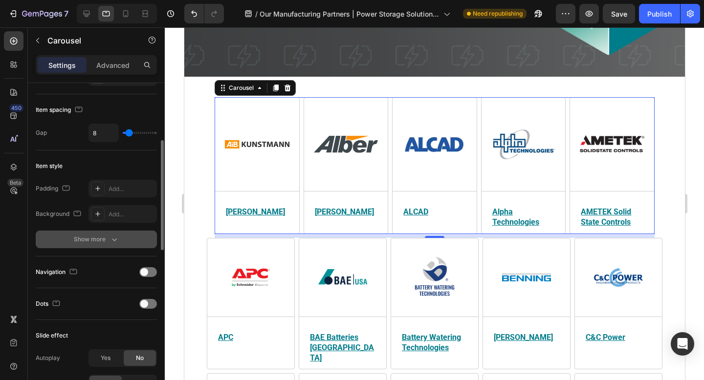
click at [94, 241] on div "Show more" at bounding box center [96, 240] width 45 height 10
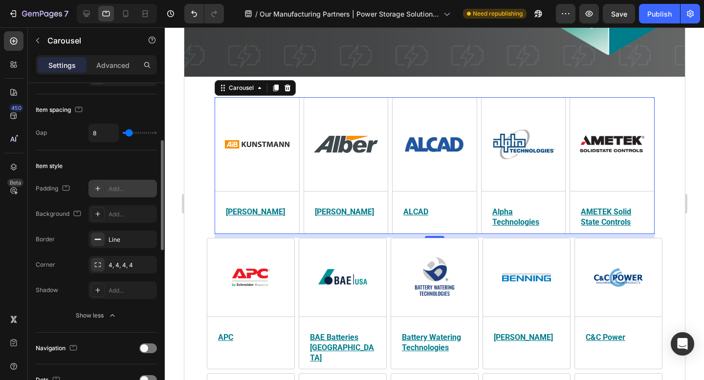
click at [134, 191] on div "Add..." at bounding box center [131, 189] width 46 height 9
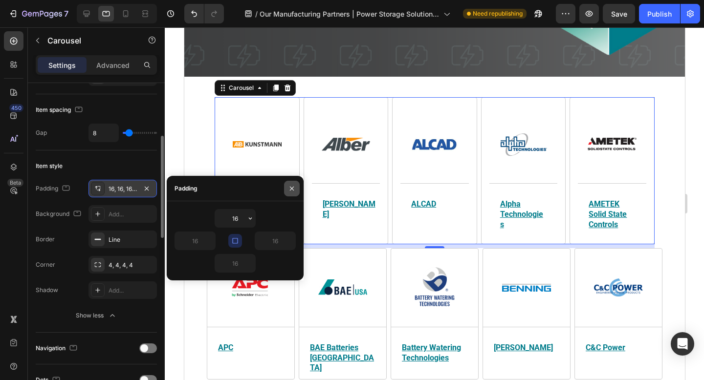
click at [289, 189] on icon "button" at bounding box center [292, 189] width 8 height 8
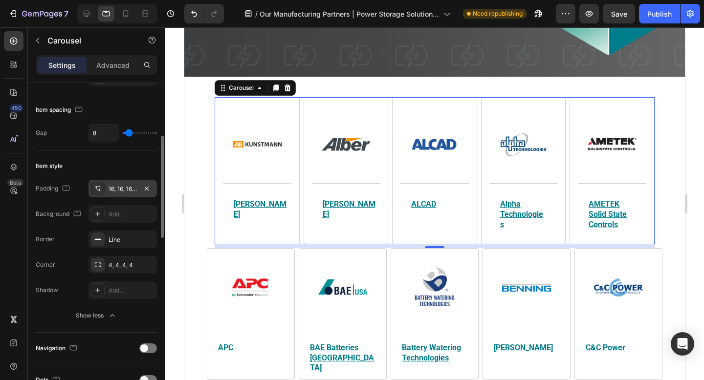
click at [109, 185] on div "16, 16, 16, 16" at bounding box center [122, 189] width 28 height 9
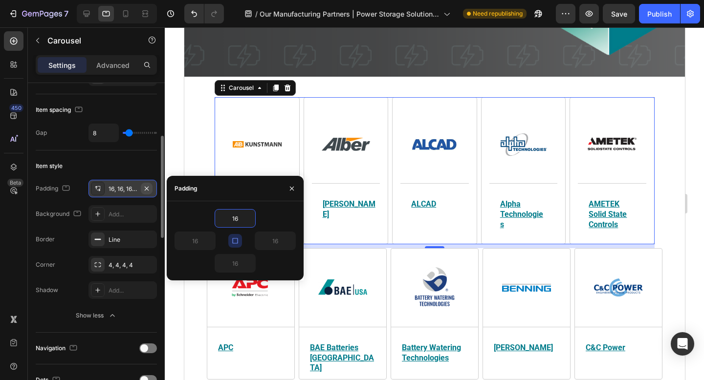
click at [148, 188] on icon "button" at bounding box center [147, 189] width 8 height 8
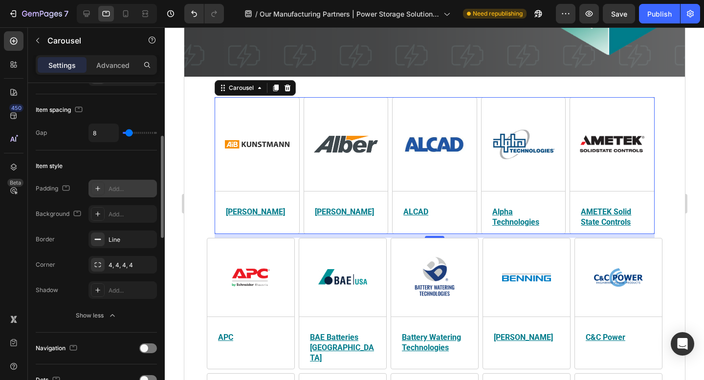
click at [138, 167] on div "Item style" at bounding box center [96, 166] width 121 height 16
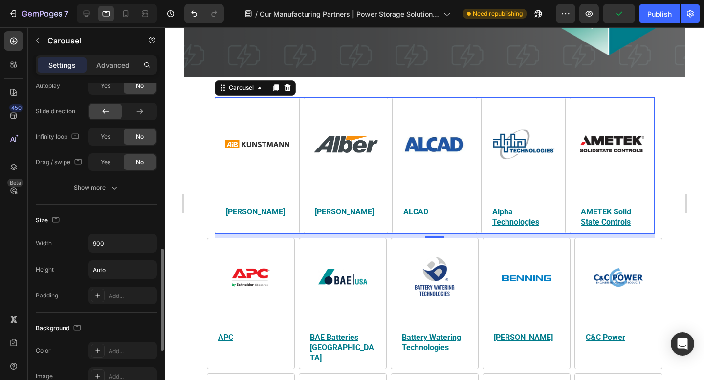
scroll to position [519, 0]
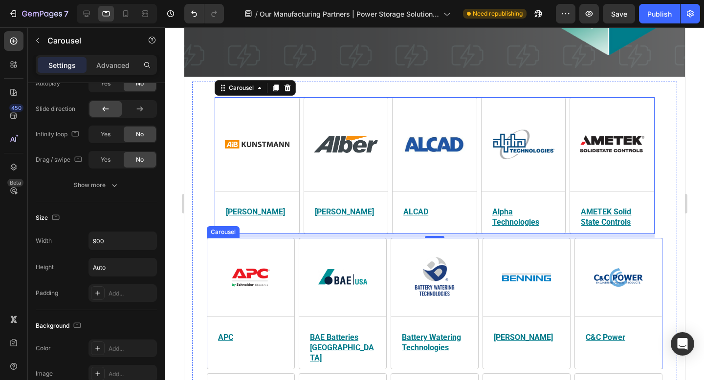
click at [298, 251] on div "Image Title Line APC Heading APC , a flagship brand of Schneider Electric since…" at bounding box center [433, 303] width 455 height 131
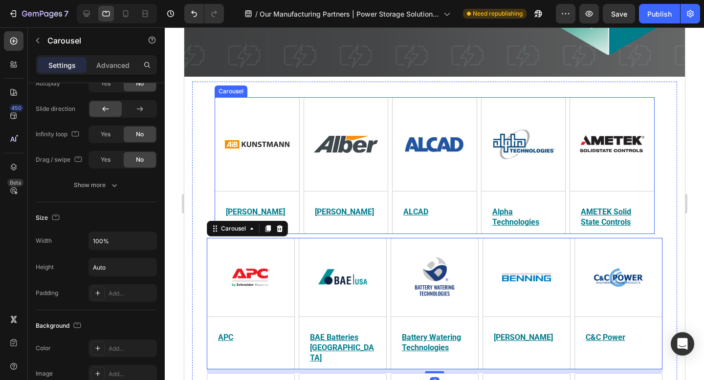
click at [301, 185] on div "Image Title Line AiB Kunstmann Heading Power Storage Solutions partners with AI…" at bounding box center [434, 165] width 440 height 137
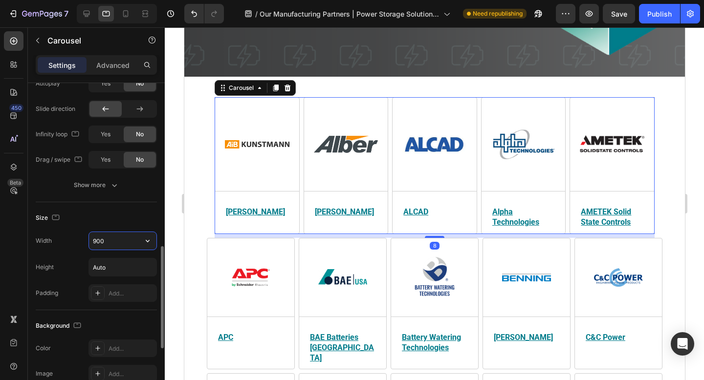
click at [119, 241] on input "900" at bounding box center [122, 241] width 67 height 18
click at [141, 241] on button "button" at bounding box center [148, 241] width 18 height 18
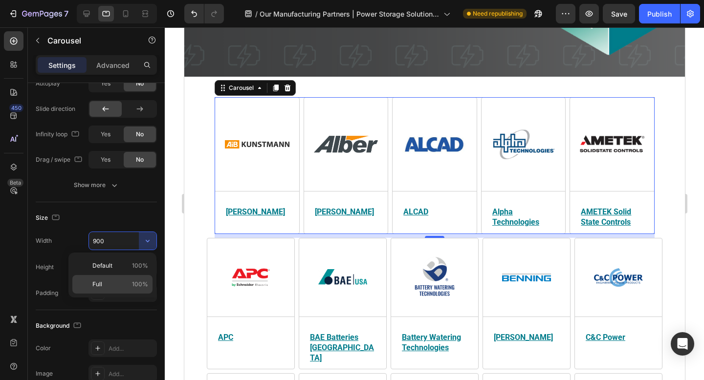
click at [137, 284] on span "100%" at bounding box center [140, 284] width 16 height 9
type input "100%"
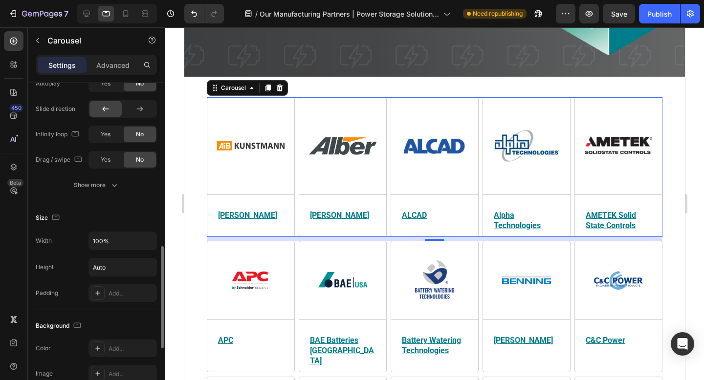
click at [139, 219] on div "Size" at bounding box center [96, 218] width 121 height 16
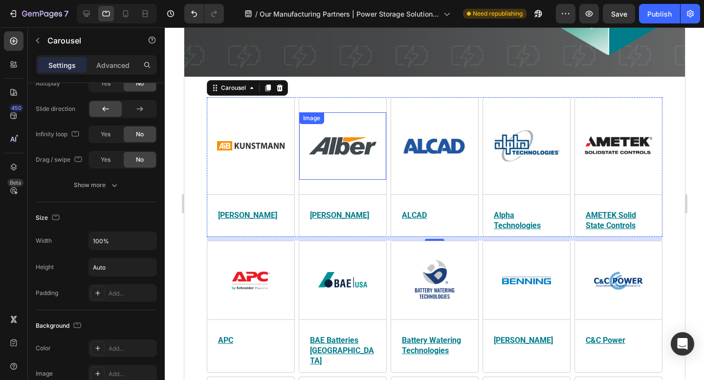
click at [339, 155] on img at bounding box center [341, 145] width 67 height 67
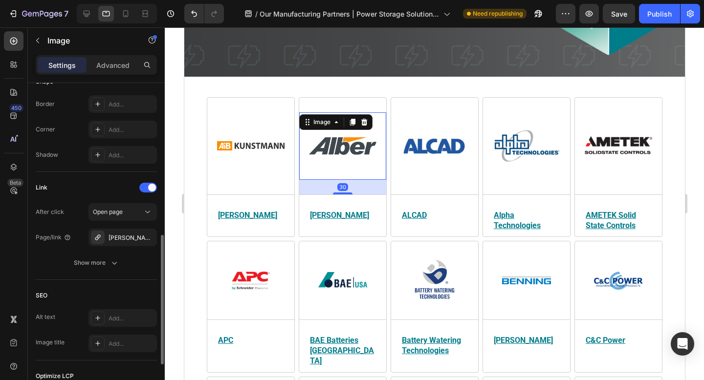
scroll to position [379, 0]
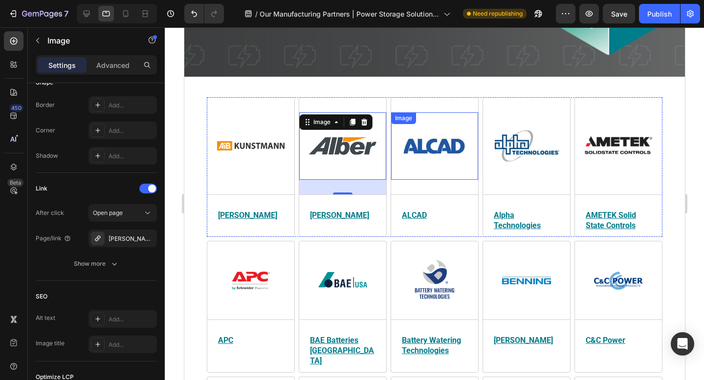
click at [423, 157] on img at bounding box center [433, 145] width 67 height 67
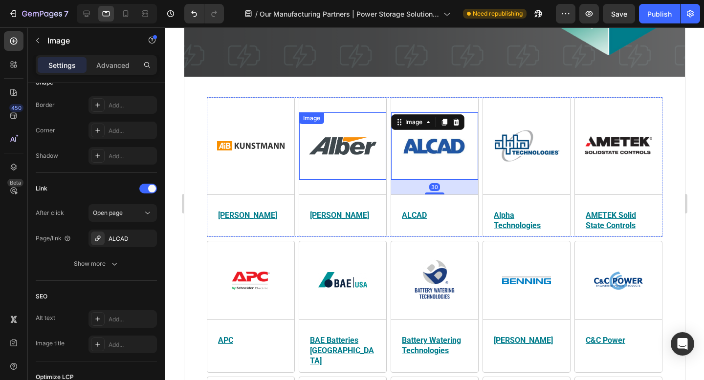
click at [359, 155] on img at bounding box center [341, 145] width 67 height 67
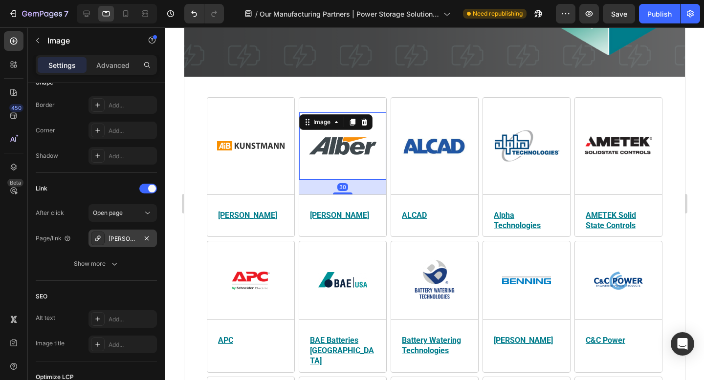
click at [115, 237] on div "Alber-products?_ab=0&key=1736872325452" at bounding box center [122, 239] width 28 height 9
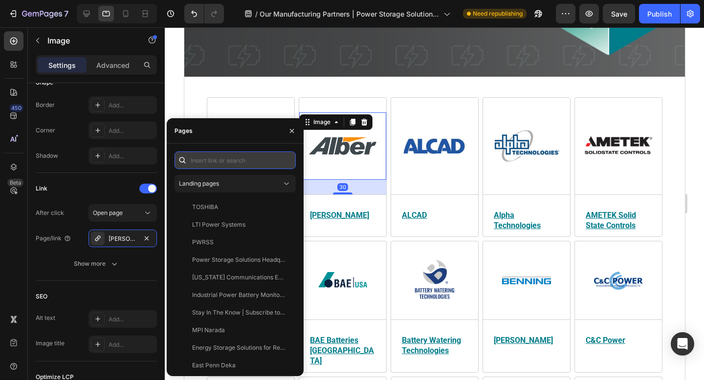
click at [239, 166] on input "text" at bounding box center [234, 160] width 121 height 18
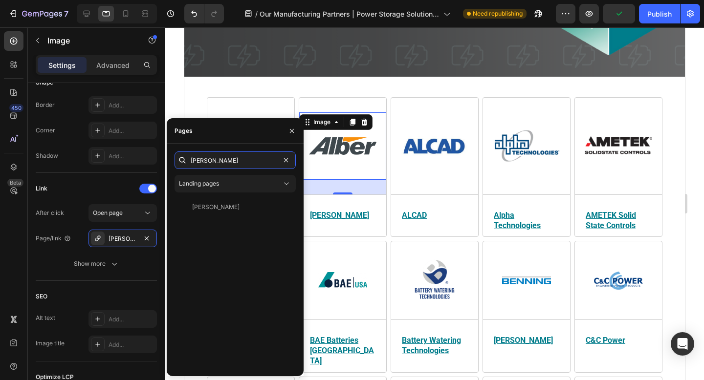
type input "alber"
click at [214, 216] on div "Alber View" at bounding box center [234, 283] width 121 height 170
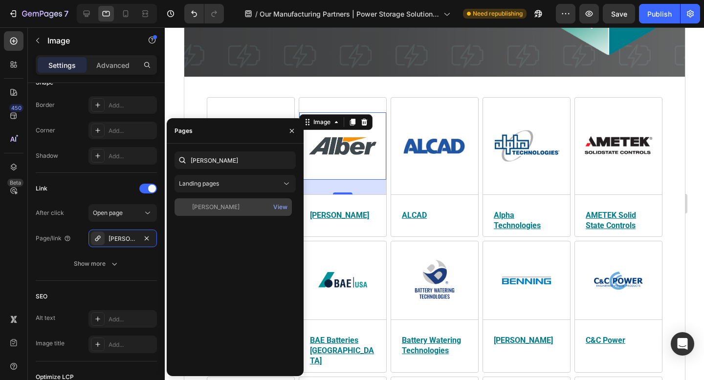
click at [215, 212] on div "Alber View" at bounding box center [232, 207] width 117 height 18
click at [100, 186] on div "Link" at bounding box center [96, 189] width 121 height 16
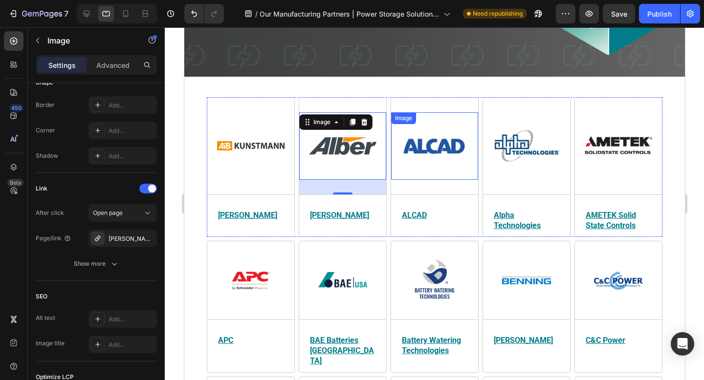
click at [460, 142] on img at bounding box center [433, 145] width 67 height 67
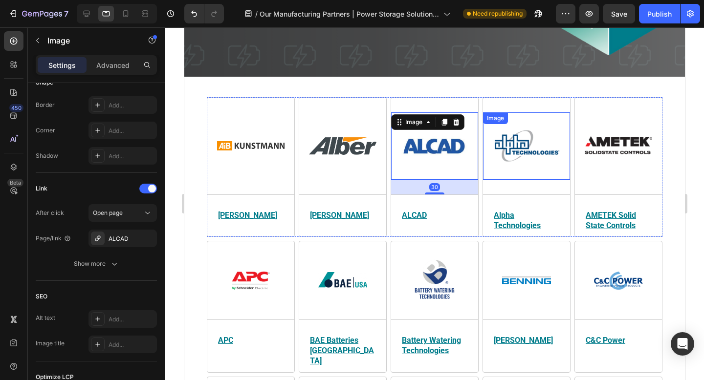
click at [508, 142] on img at bounding box center [525, 145] width 67 height 67
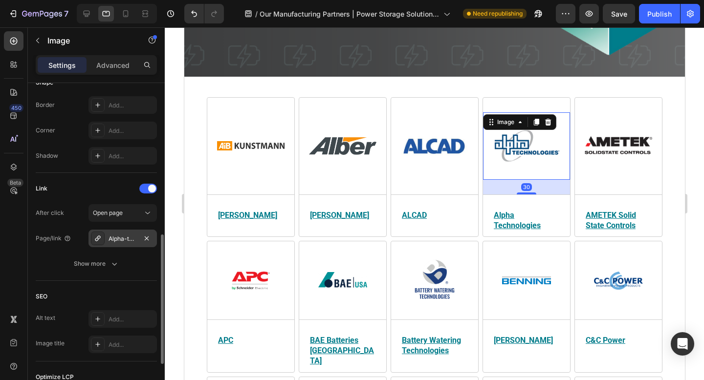
click at [116, 238] on div "Alpha-technologies-products?_ab=0&key=1736872097510" at bounding box center [122, 239] width 28 height 9
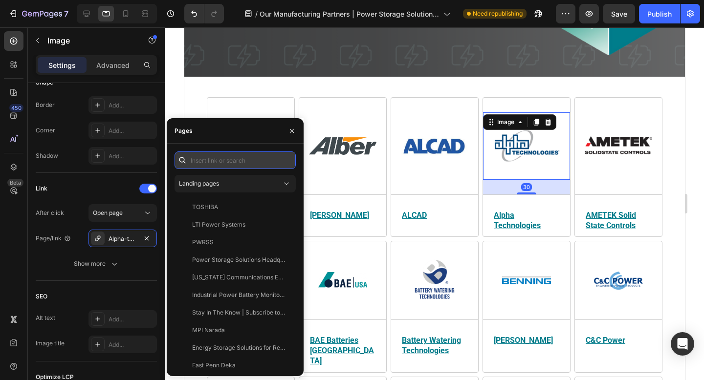
click at [233, 160] on input "text" at bounding box center [234, 160] width 121 height 18
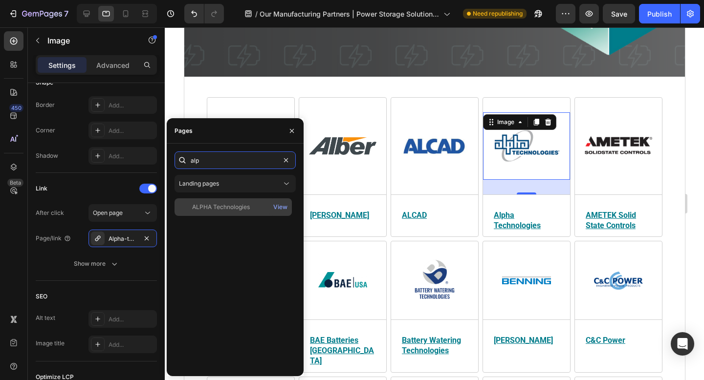
type input "alp"
click at [223, 204] on div "ALPHA Technologies" at bounding box center [221, 207] width 58 height 9
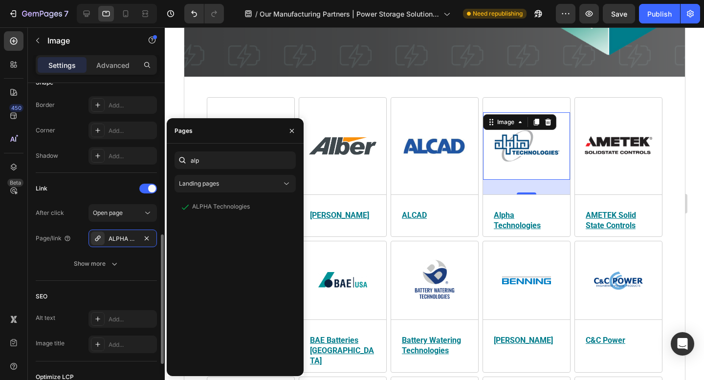
click at [109, 190] on div "Link" at bounding box center [96, 189] width 121 height 16
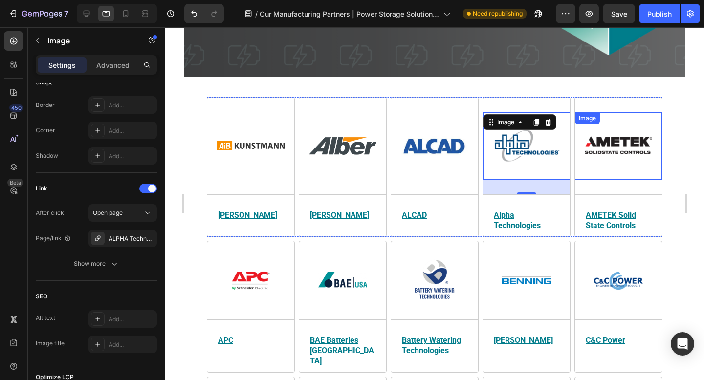
click at [622, 144] on img at bounding box center [617, 145] width 67 height 67
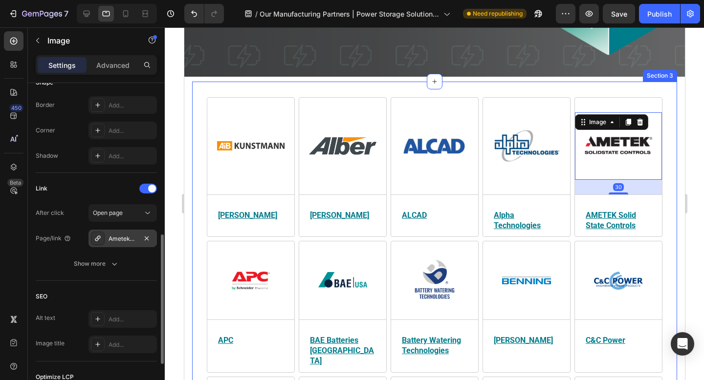
click at [127, 239] on div "Ametek-products?_ab=0&key=1736872098396" at bounding box center [122, 239] width 28 height 9
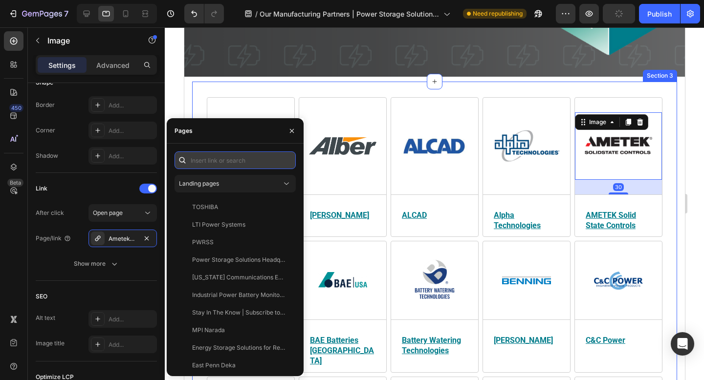
click at [228, 161] on input "text" at bounding box center [234, 160] width 121 height 18
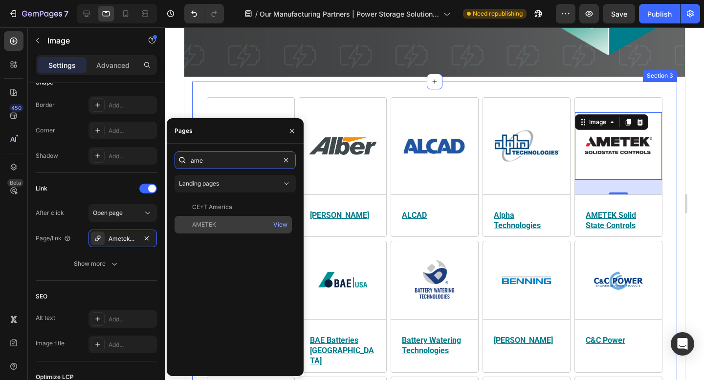
type input "ame"
click at [220, 219] on div "AMETEK View" at bounding box center [232, 225] width 117 height 18
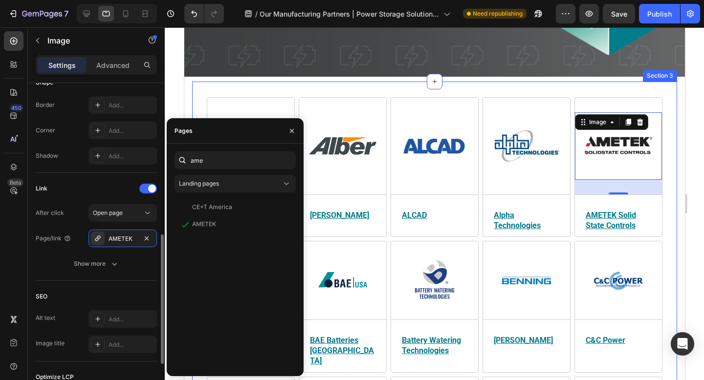
click at [88, 178] on div "Link After click Open page Page/link AMETEK Show more" at bounding box center [96, 227] width 121 height 108
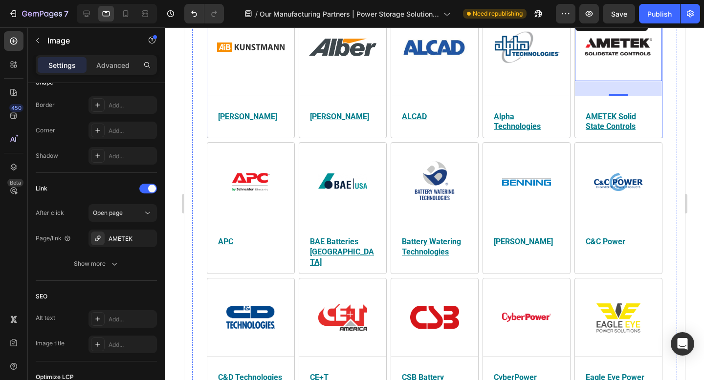
scroll to position [258, 0]
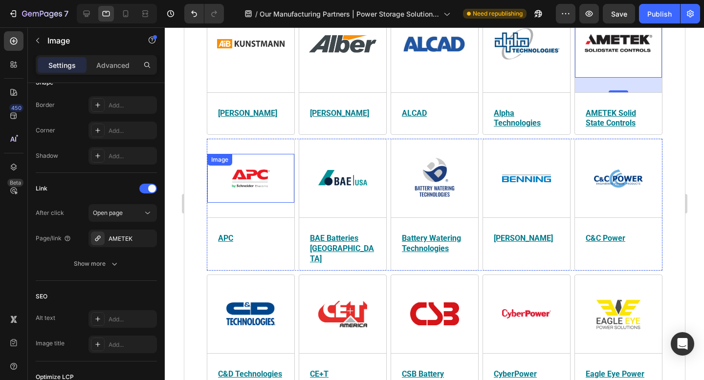
click at [261, 169] on img at bounding box center [250, 178] width 49 height 49
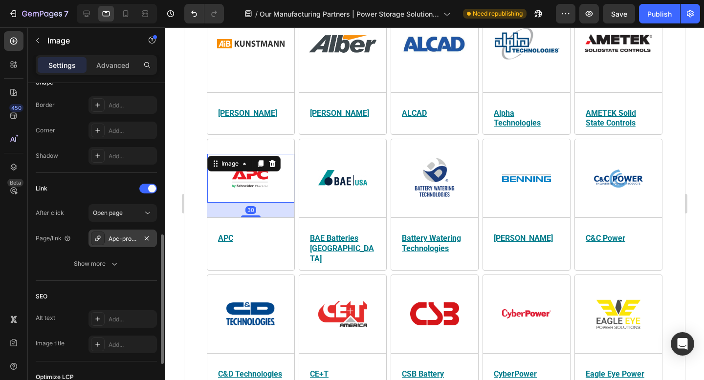
click at [124, 240] on div "Apc-products?_ab=0&key=1736872099291" at bounding box center [122, 239] width 28 height 9
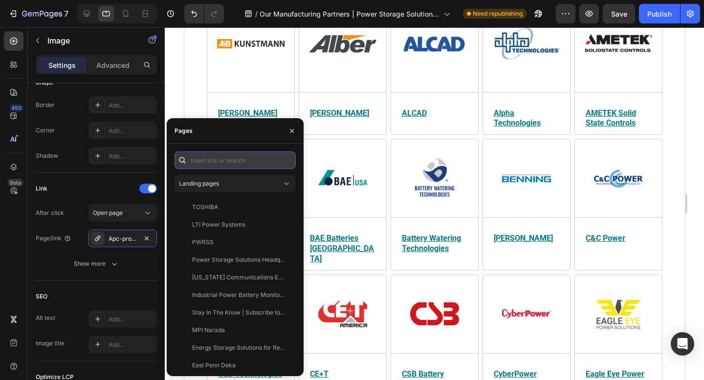
click at [232, 161] on input "text" at bounding box center [234, 160] width 121 height 18
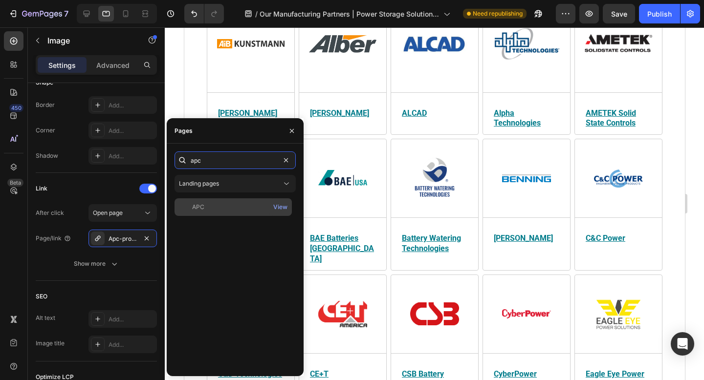
type input "apc"
click at [216, 208] on div "APC" at bounding box center [232, 207] width 109 height 9
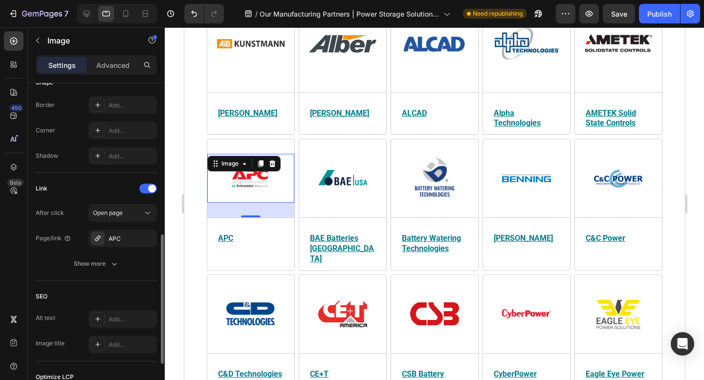
click at [118, 188] on div "Link" at bounding box center [96, 189] width 121 height 16
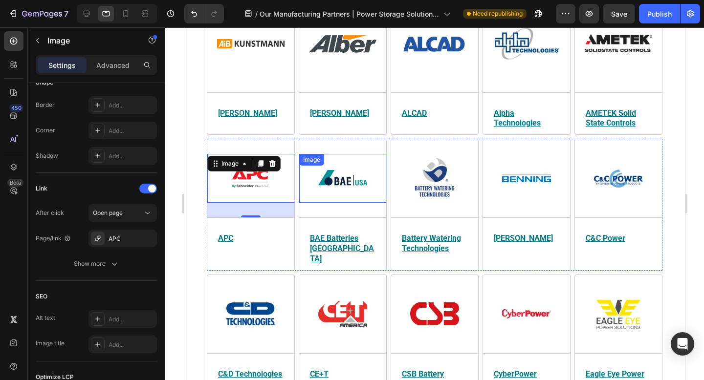
click at [363, 176] on img at bounding box center [342, 178] width 49 height 49
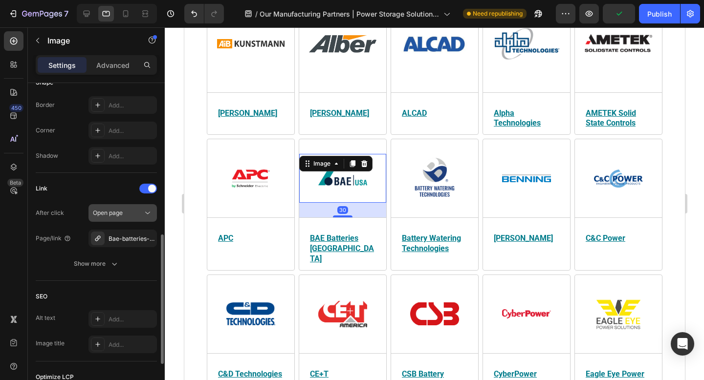
click at [125, 213] on div "Open page" at bounding box center [118, 213] width 50 height 9
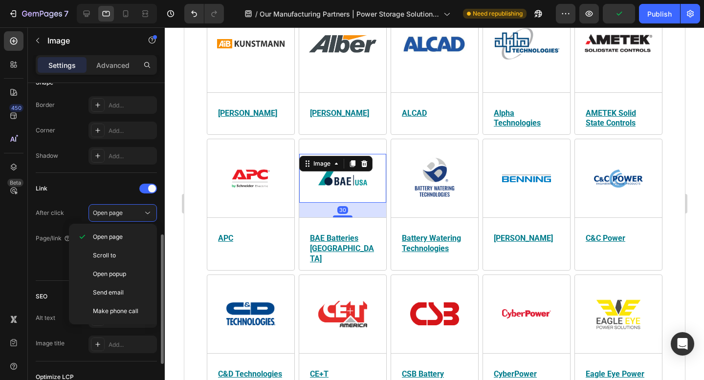
click at [92, 191] on div "Link" at bounding box center [96, 189] width 121 height 16
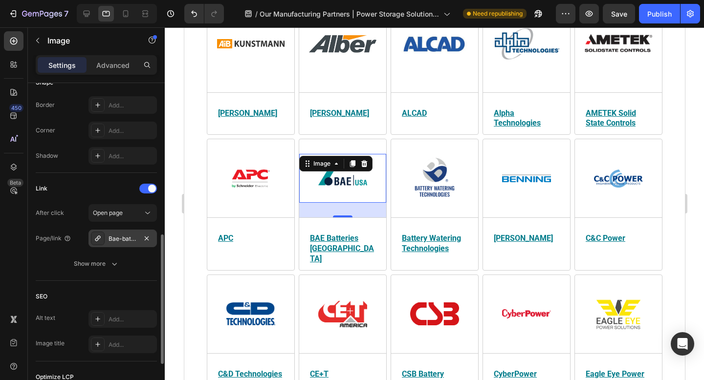
click at [124, 235] on div "Bae-batteries-usa-products?_ab=0&key=1736872101886" at bounding box center [122, 239] width 28 height 9
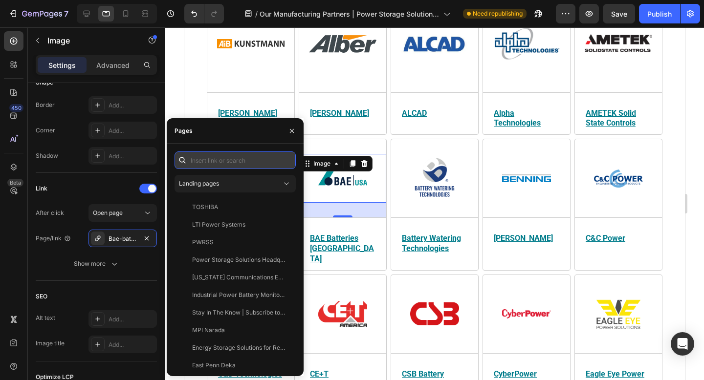
click at [250, 159] on input "text" at bounding box center [234, 160] width 121 height 18
type input "ba"
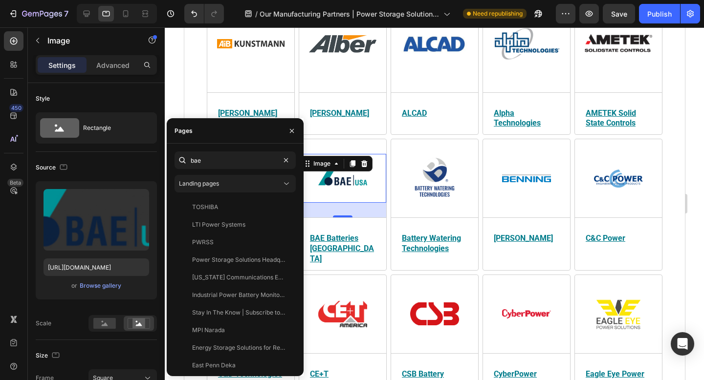
scroll to position [379, 0]
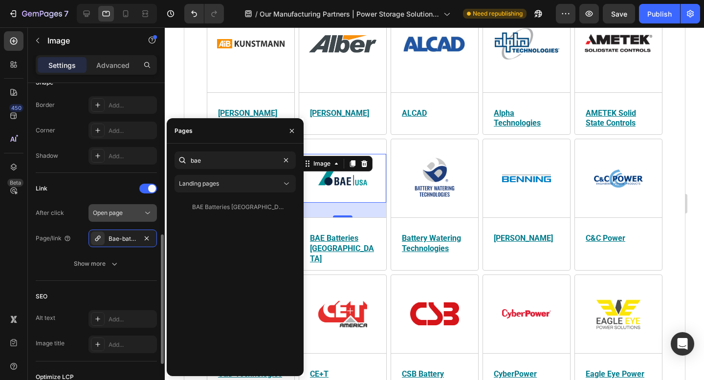
type input "bae"
click at [224, 211] on div "BAE Batteries [GEOGRAPHIC_DATA]" at bounding box center [239, 207] width 94 height 9
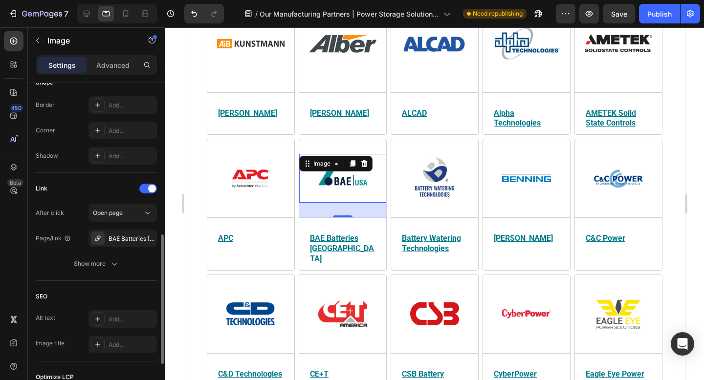
click at [117, 192] on div "Link" at bounding box center [96, 189] width 121 height 16
click at [446, 185] on img at bounding box center [434, 178] width 49 height 49
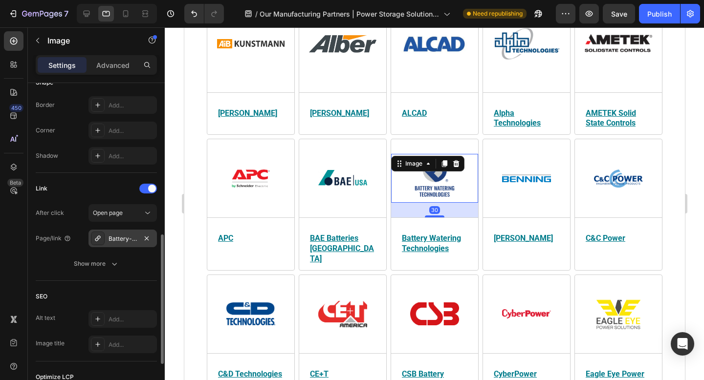
click at [110, 238] on div "Battery-watering-technologies-products?_ab=0&key=1736872403480" at bounding box center [122, 239] width 28 height 9
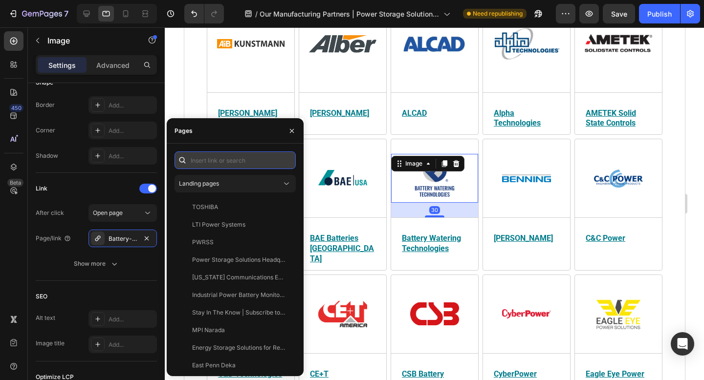
click at [202, 161] on input "text" at bounding box center [234, 160] width 121 height 18
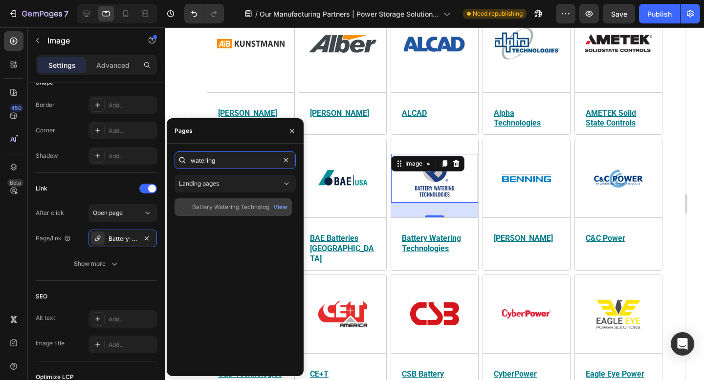
type input "watering"
click at [207, 203] on div "Battery Watering Technologies" at bounding box center [234, 207] width 85 height 9
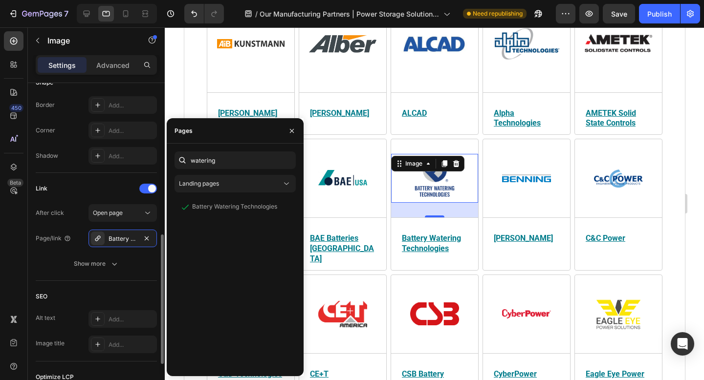
click at [106, 194] on div "Link" at bounding box center [96, 189] width 121 height 16
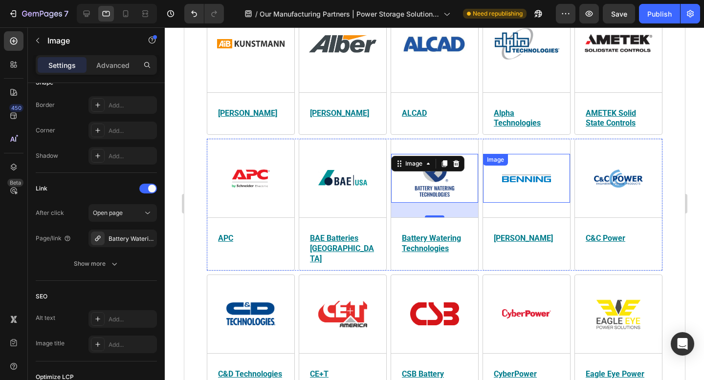
click at [533, 174] on img at bounding box center [525, 178] width 49 height 49
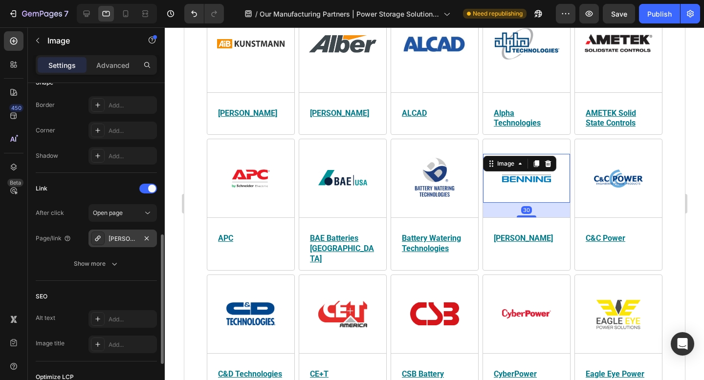
click at [122, 238] on div "Benning-products?_ab=0&key=1736872105109" at bounding box center [122, 239] width 28 height 9
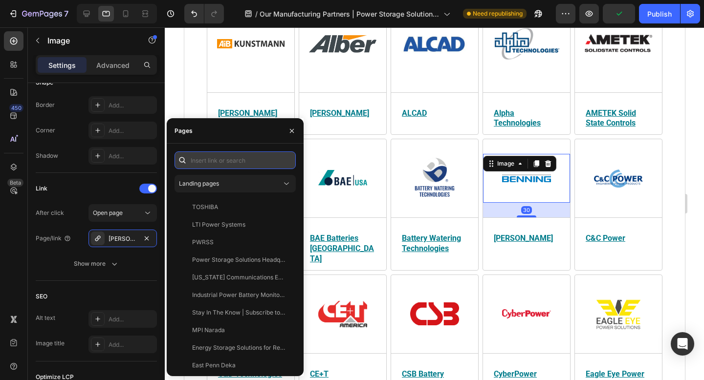
click at [232, 153] on input "text" at bounding box center [234, 160] width 121 height 18
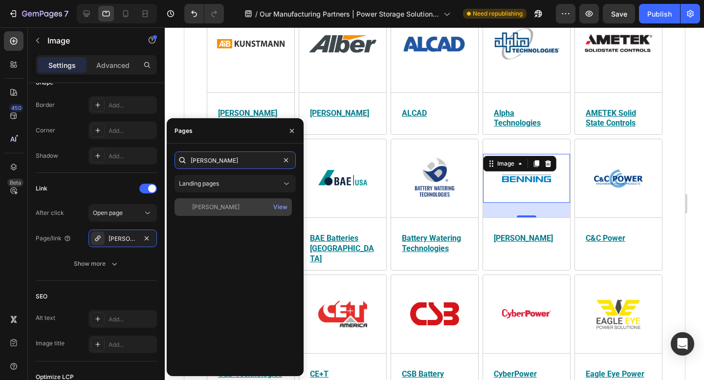
type input "benn"
click at [214, 207] on div "[PERSON_NAME]" at bounding box center [215, 207] width 47 height 9
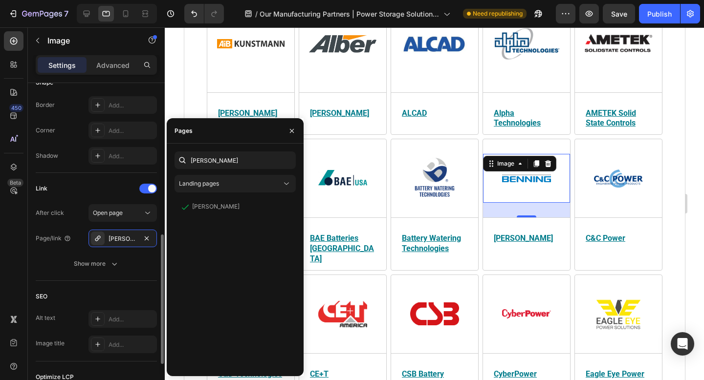
click at [124, 195] on div "Link" at bounding box center [96, 189] width 121 height 16
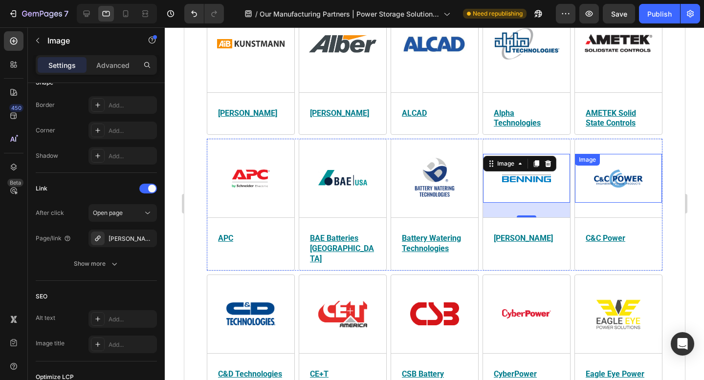
click at [626, 186] on img at bounding box center [617, 178] width 49 height 49
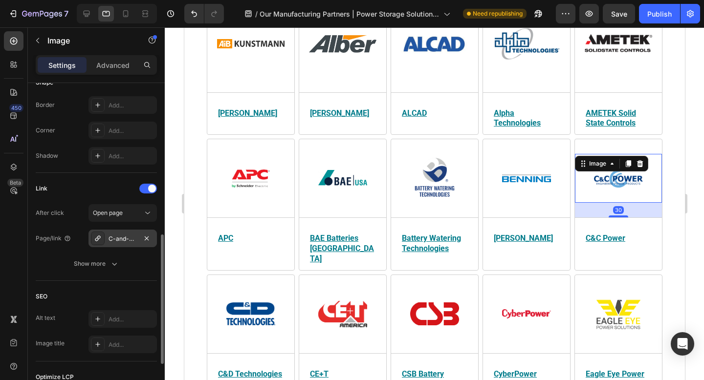
click at [125, 236] on div "C-and-c-power-products?_ab=0&key=1736872467595" at bounding box center [122, 239] width 28 height 9
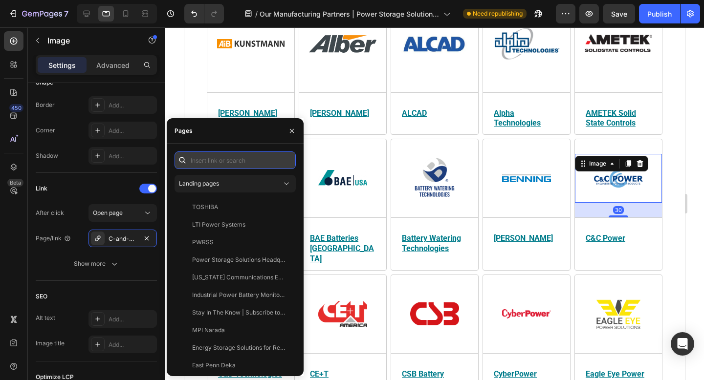
click at [214, 161] on input "text" at bounding box center [234, 160] width 121 height 18
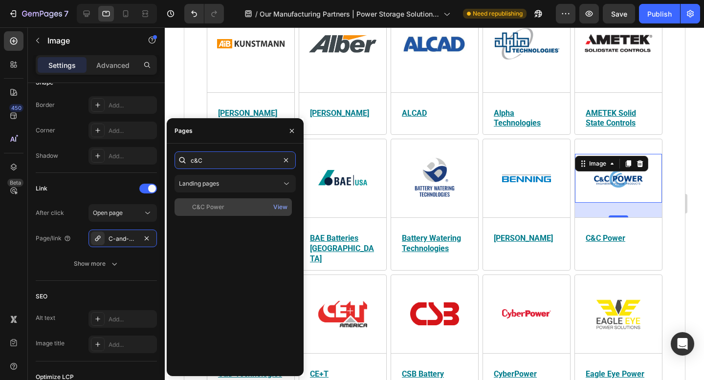
type input "c&C"
click at [211, 206] on div "C&C Power" at bounding box center [208, 207] width 32 height 9
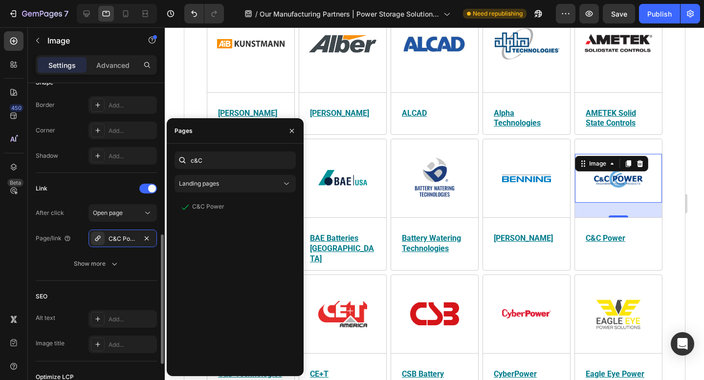
click at [95, 191] on div "Link" at bounding box center [96, 189] width 121 height 16
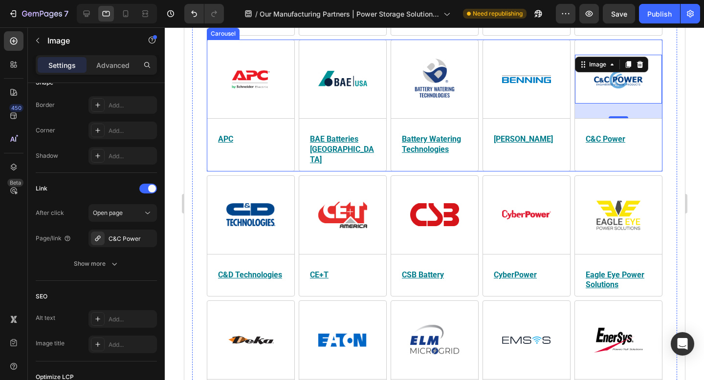
scroll to position [403, 0]
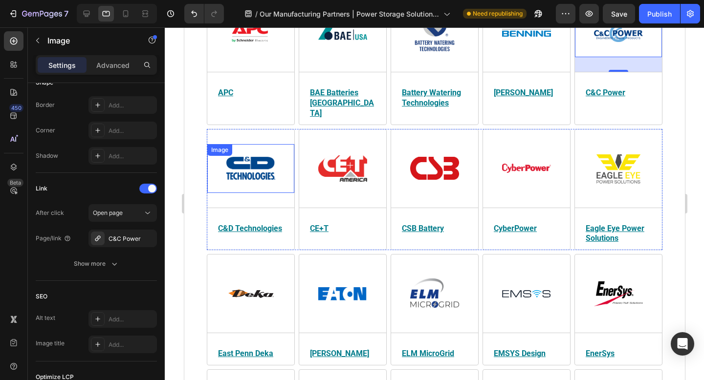
click at [255, 157] on img at bounding box center [250, 168] width 49 height 49
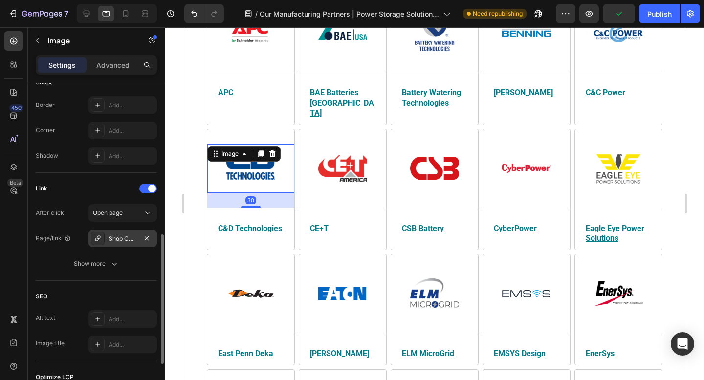
click at [124, 238] on div "Shop C&D Technologies® Batteries at Power Storage Solutions®" at bounding box center [122, 239] width 28 height 9
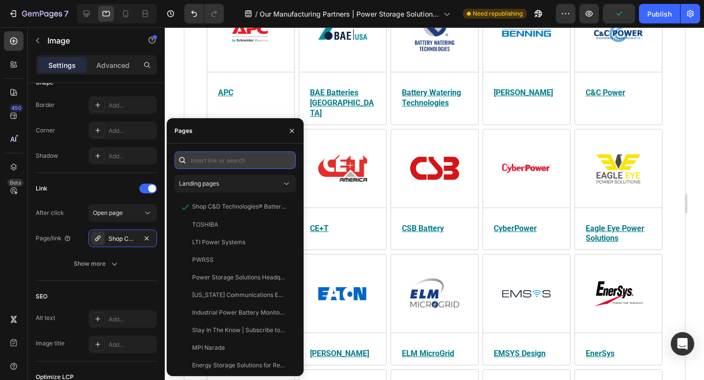
click at [219, 160] on input "text" at bounding box center [234, 160] width 121 height 18
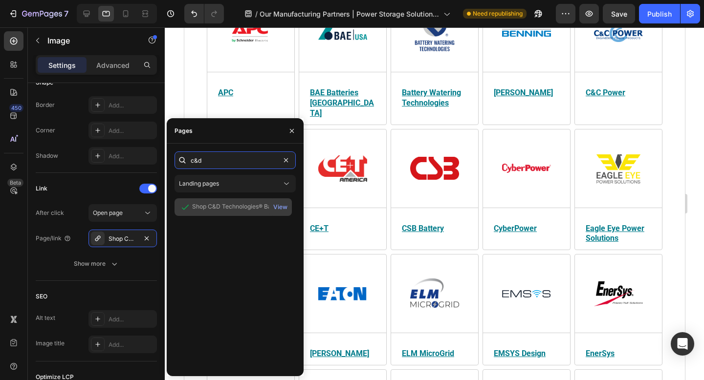
type input "c&d"
click at [219, 210] on div "Shop C&D Technologies® Batteries at Power Storage Solutions®" at bounding box center [239, 206] width 94 height 9
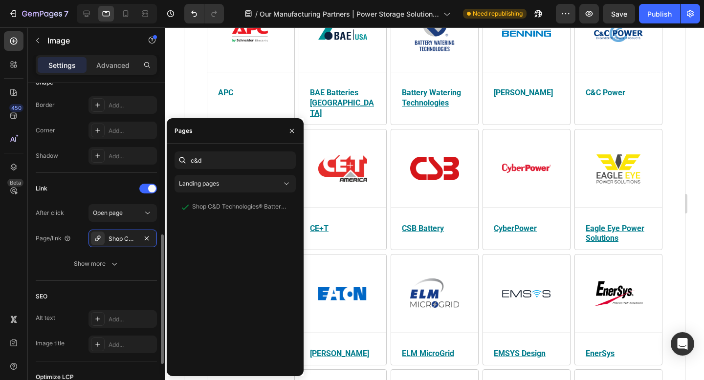
click at [97, 182] on div "Link" at bounding box center [96, 189] width 121 height 16
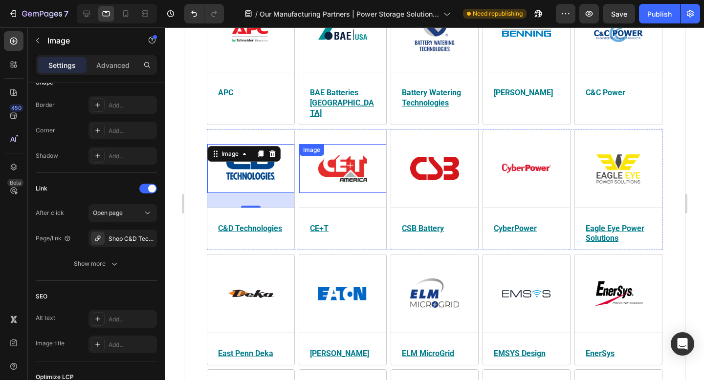
click at [349, 156] on img at bounding box center [342, 168] width 49 height 49
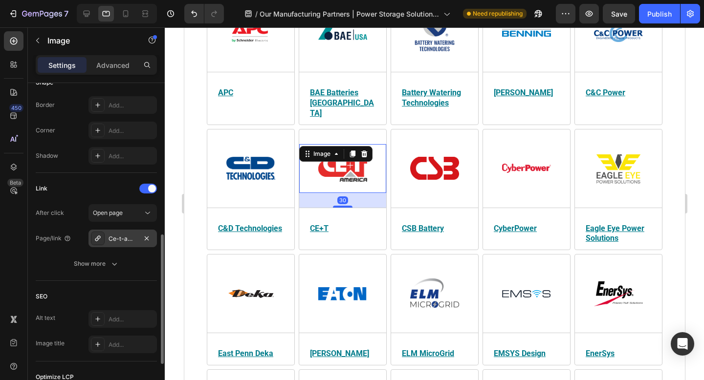
click at [121, 236] on div "Ce-t-america-products?_ab=0&key=1736872595955" at bounding box center [122, 239] width 28 height 9
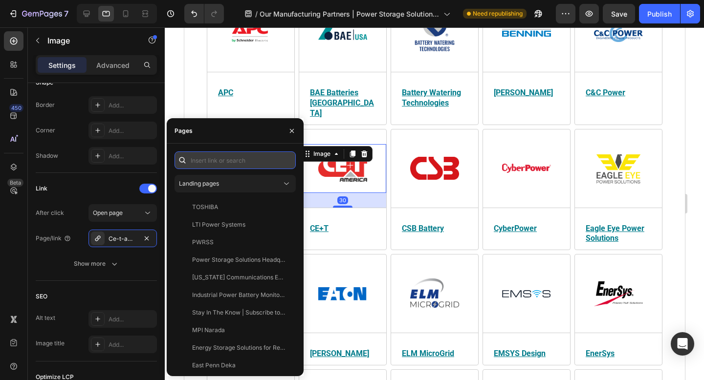
click at [210, 160] on input "text" at bounding box center [234, 160] width 121 height 18
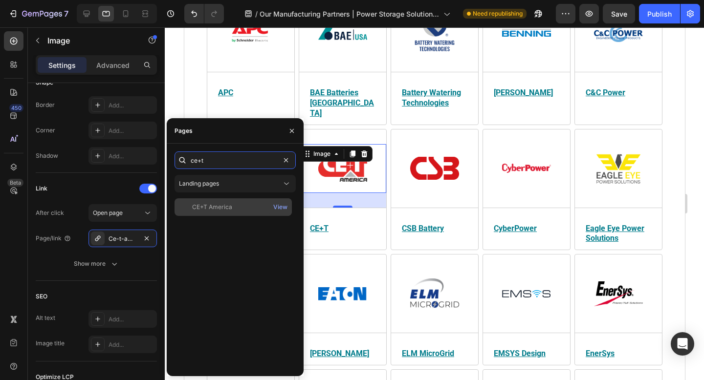
type input "ce+t"
click at [218, 208] on div "CE+T America" at bounding box center [212, 207] width 40 height 9
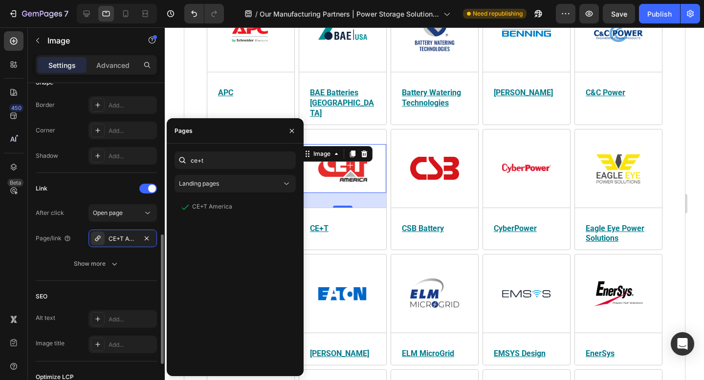
click at [117, 186] on div "Link" at bounding box center [96, 189] width 121 height 16
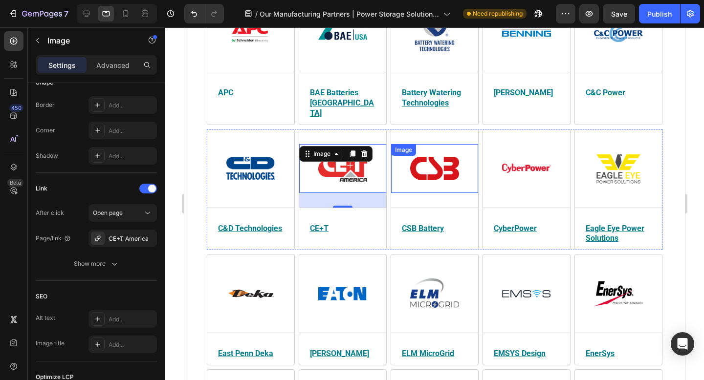
click at [410, 157] on img at bounding box center [434, 168] width 49 height 49
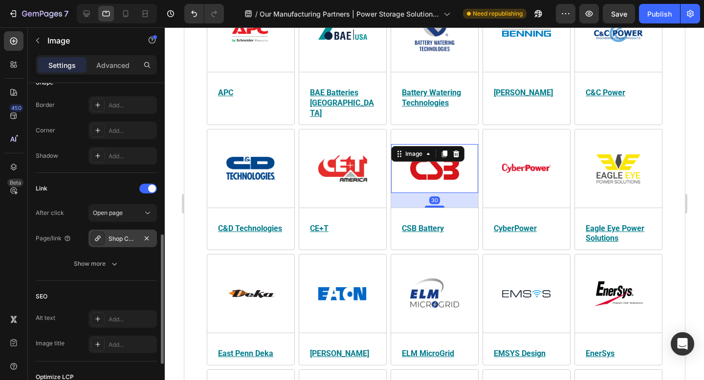
click at [125, 237] on div "Shop CSB Battery® Products at Power Storage Solutions®" at bounding box center [122, 239] width 28 height 9
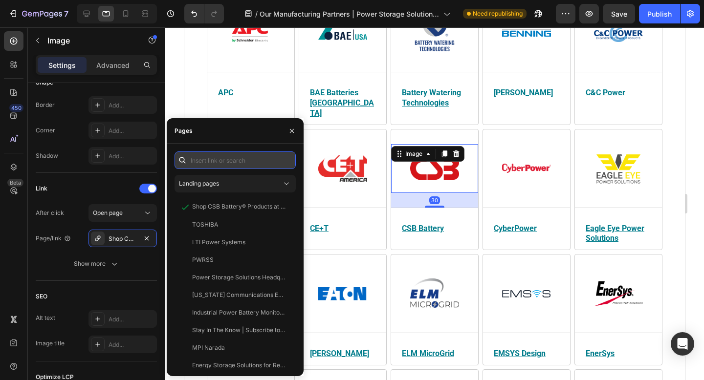
click at [220, 157] on input "text" at bounding box center [234, 160] width 121 height 18
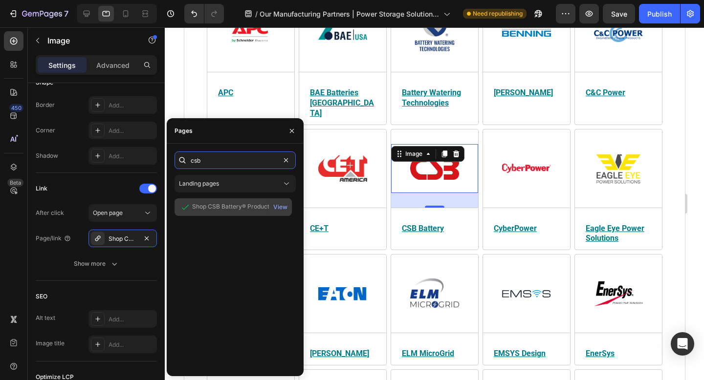
type input "csb"
click at [216, 204] on div "Shop CSB Battery® Products at Power Storage Solutions®" at bounding box center [239, 206] width 94 height 9
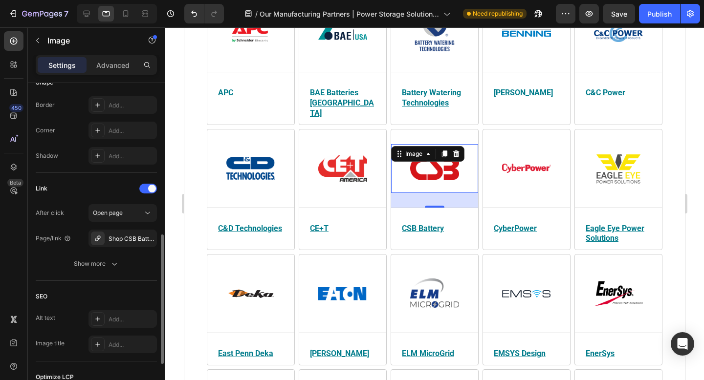
click at [108, 190] on div "Link" at bounding box center [96, 189] width 121 height 16
click at [550, 163] on img at bounding box center [525, 168] width 49 height 49
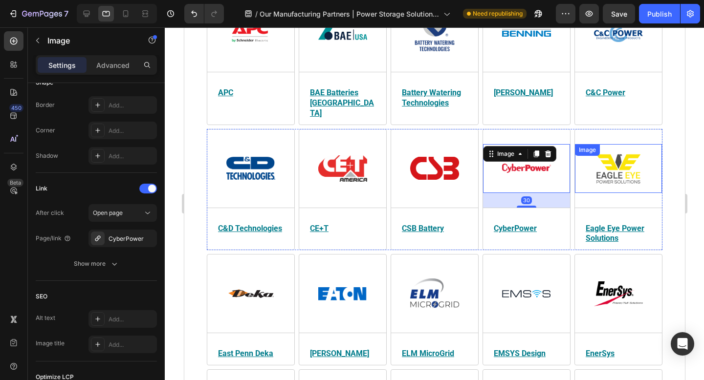
click at [627, 165] on img at bounding box center [617, 168] width 49 height 49
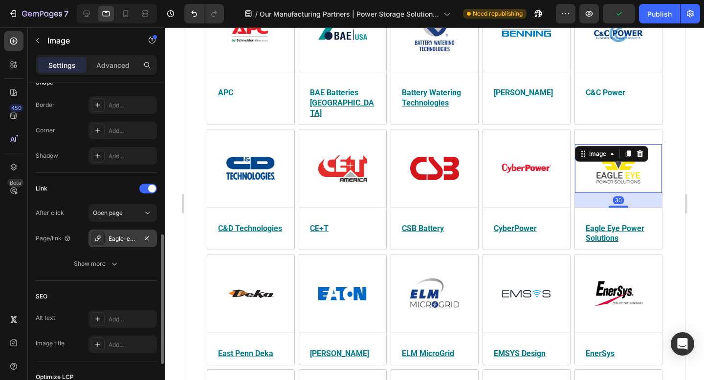
click at [127, 241] on div "Eagle-eye-power-solutions-products?_ab=0&key=1736872654384" at bounding box center [122, 239] width 28 height 9
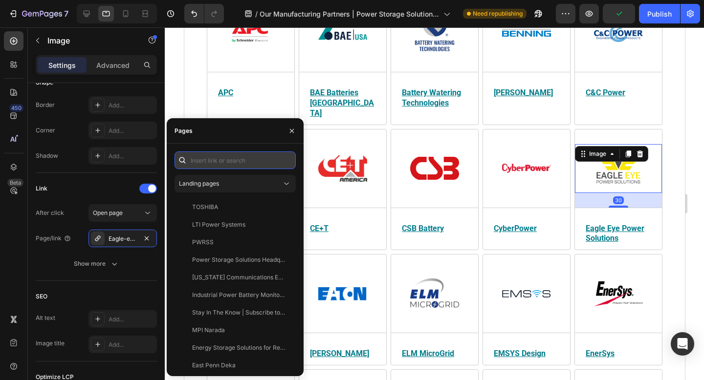
click at [225, 162] on input "text" at bounding box center [234, 160] width 121 height 18
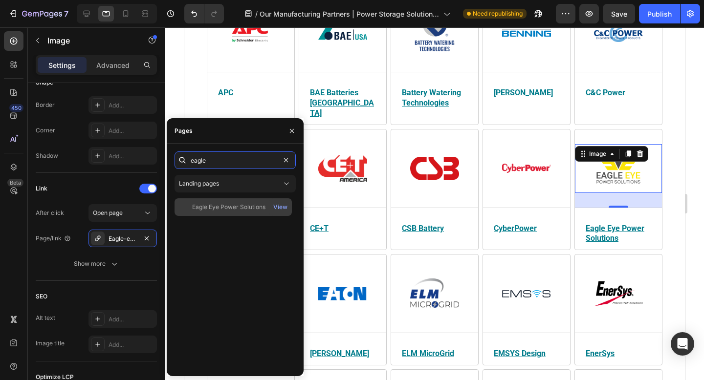
type input "eagle"
click at [207, 206] on div "Eagle Eye Power Solutions" at bounding box center [228, 207] width 73 height 9
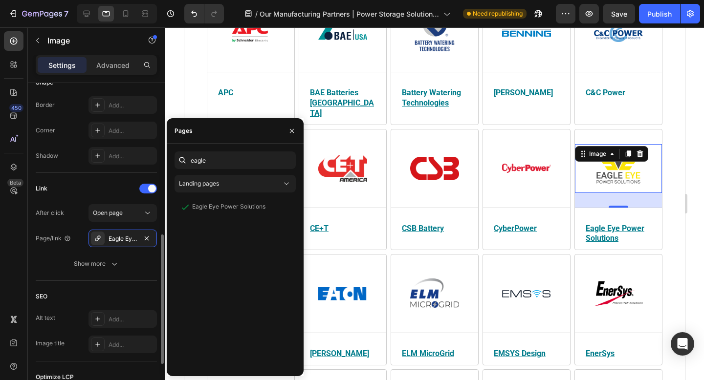
click at [105, 185] on div "Link" at bounding box center [96, 189] width 121 height 16
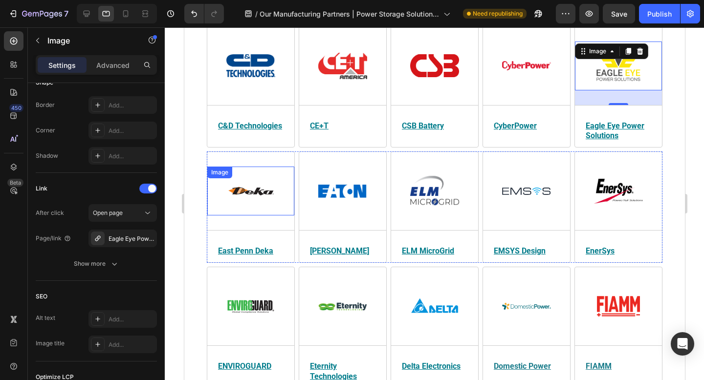
scroll to position [573, 0]
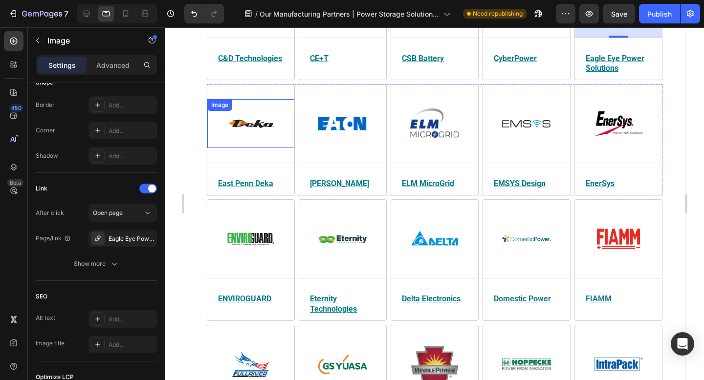
click at [269, 116] on img at bounding box center [250, 123] width 49 height 49
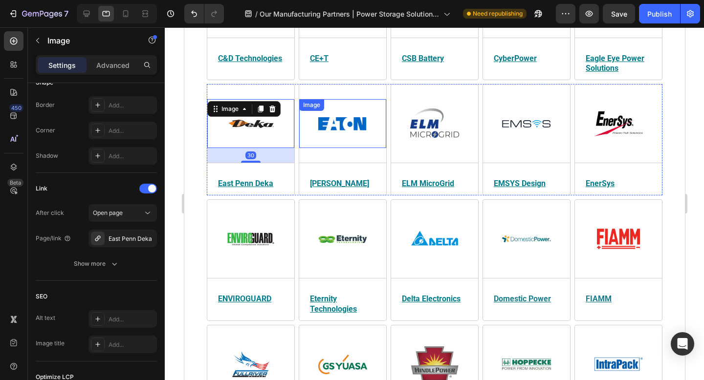
click at [351, 110] on img at bounding box center [342, 123] width 49 height 49
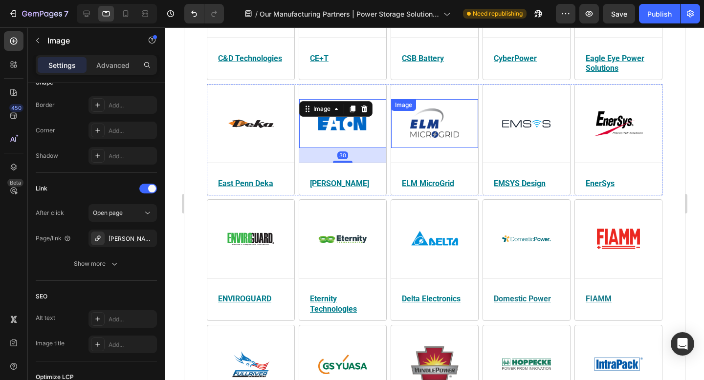
click at [440, 115] on img at bounding box center [434, 123] width 49 height 49
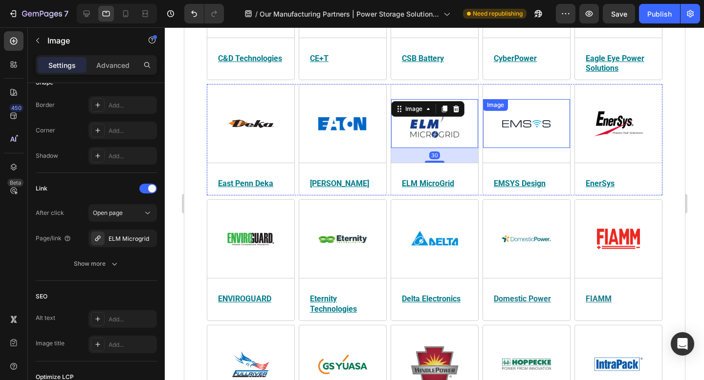
click at [526, 116] on img at bounding box center [525, 123] width 49 height 49
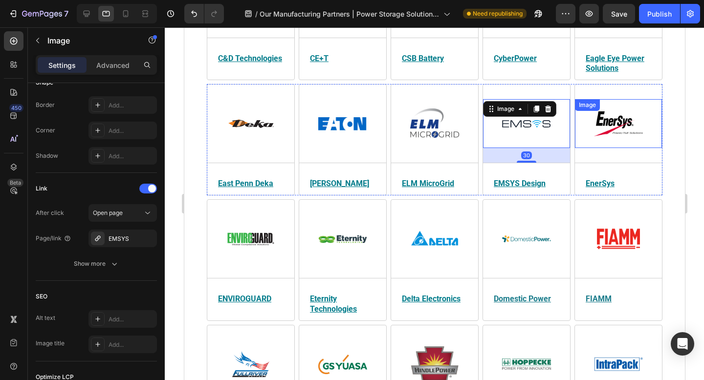
click at [612, 119] on img at bounding box center [617, 123] width 49 height 49
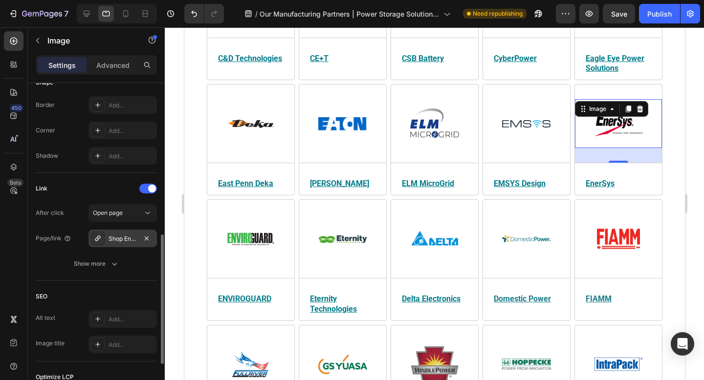
click at [116, 242] on div "Shop EnerSys® Batteries at Power Storage Solutions®" at bounding box center [122, 239] width 28 height 9
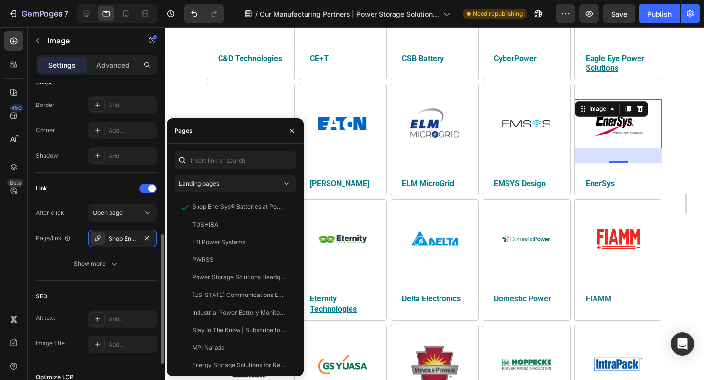
click at [93, 179] on div "Link After click Open page Page/link Shop EnerSys® Batteries at Power Storage S…" at bounding box center [96, 227] width 121 height 108
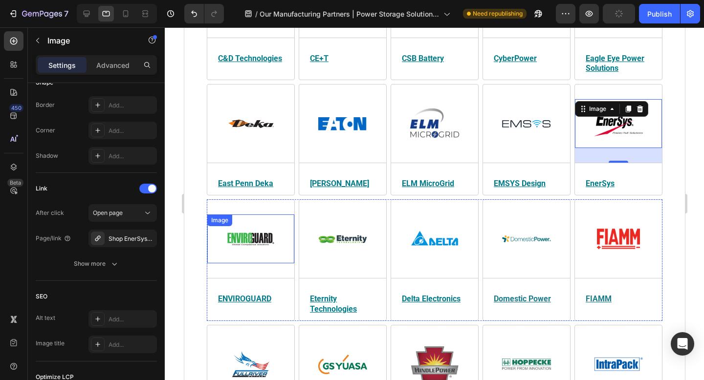
click at [251, 228] on img at bounding box center [250, 239] width 49 height 49
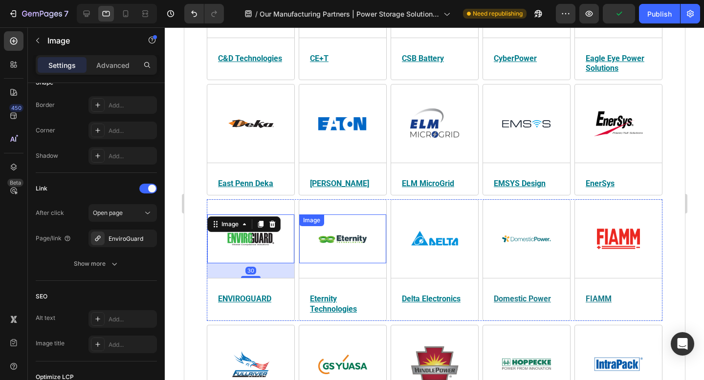
click at [335, 228] on img at bounding box center [342, 239] width 49 height 49
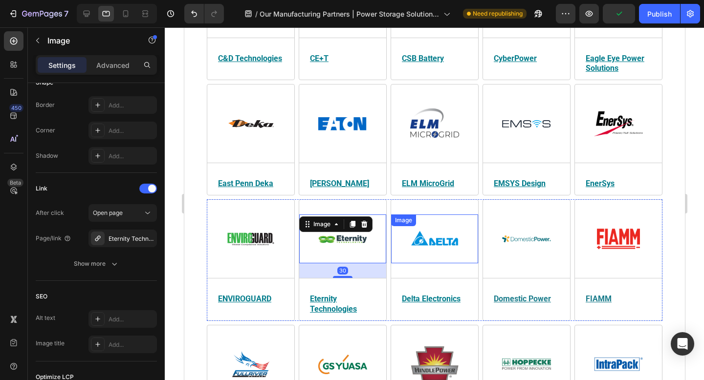
click at [434, 234] on img at bounding box center [434, 239] width 49 height 49
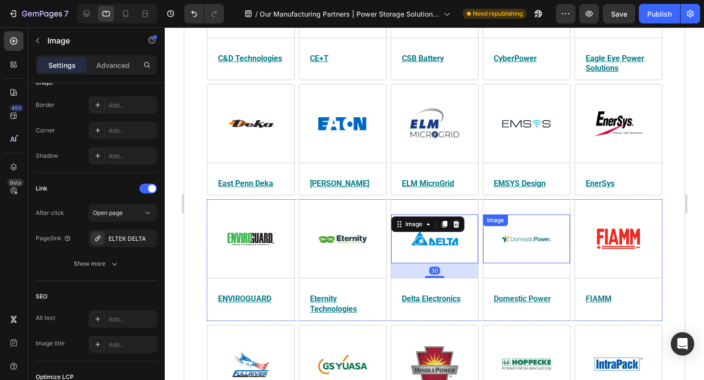
click at [523, 224] on img at bounding box center [525, 239] width 49 height 49
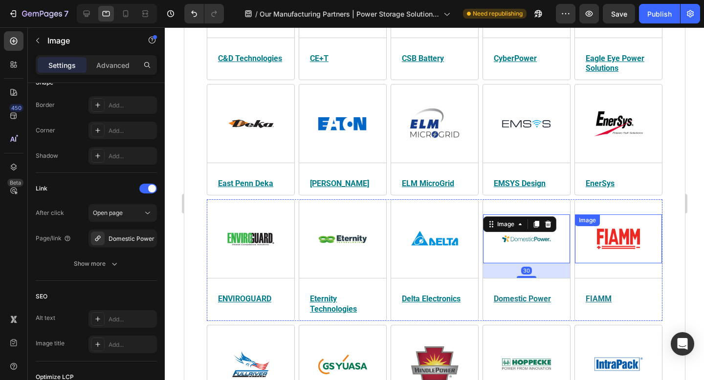
click at [615, 225] on img at bounding box center [617, 239] width 49 height 49
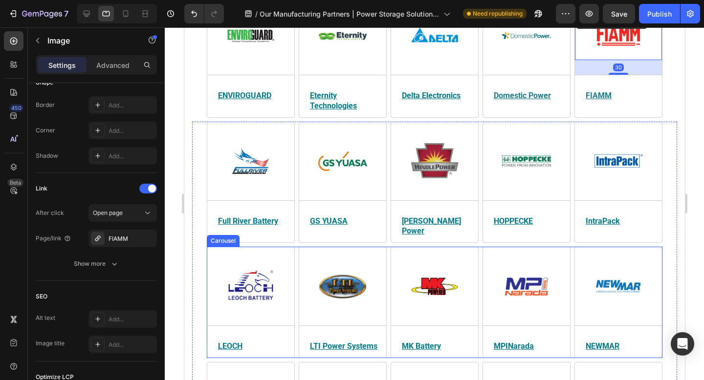
scroll to position [789, 0]
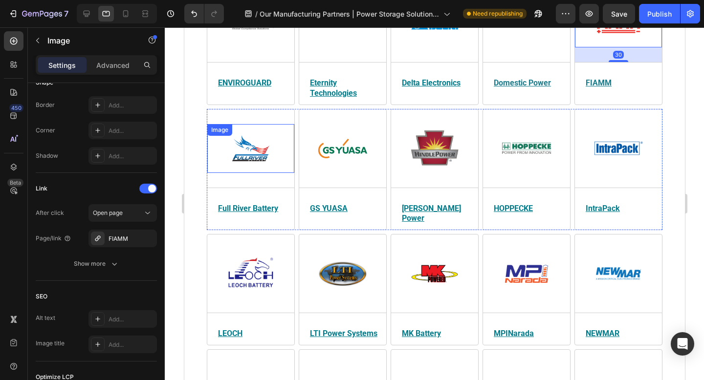
click at [247, 151] on img at bounding box center [250, 148] width 49 height 49
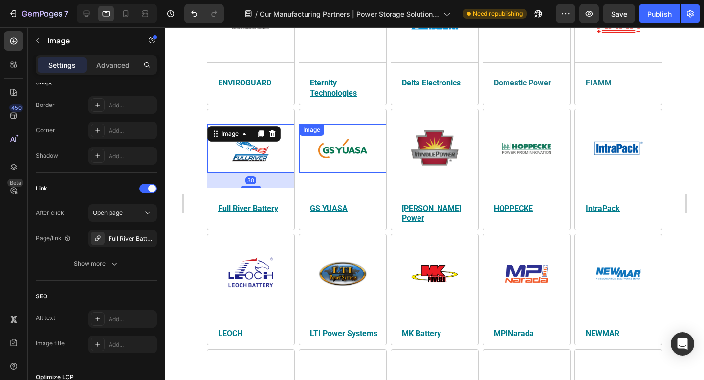
click at [342, 142] on img at bounding box center [342, 148] width 49 height 49
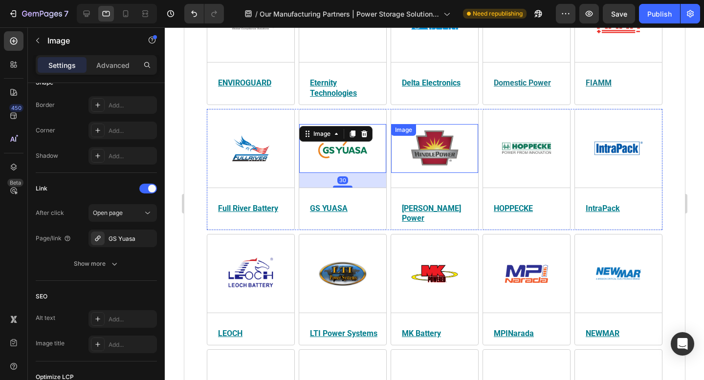
click at [437, 139] on img at bounding box center [434, 148] width 49 height 49
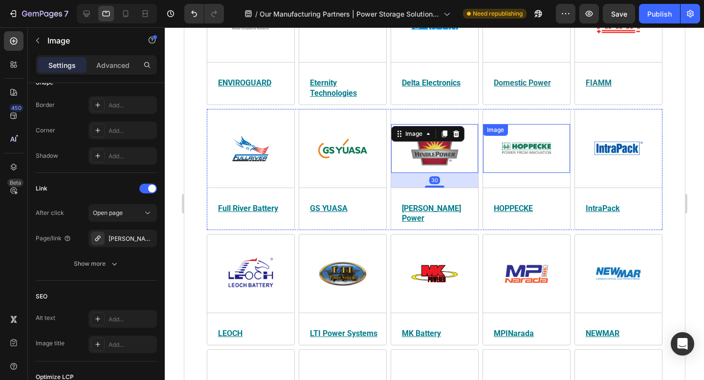
click at [519, 136] on img at bounding box center [525, 148] width 49 height 49
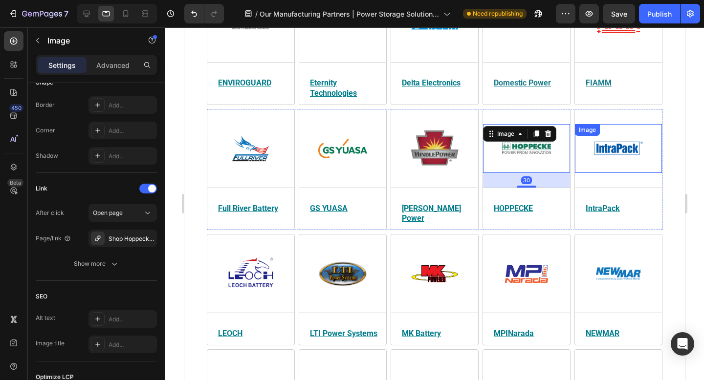
click at [621, 139] on img at bounding box center [617, 148] width 49 height 49
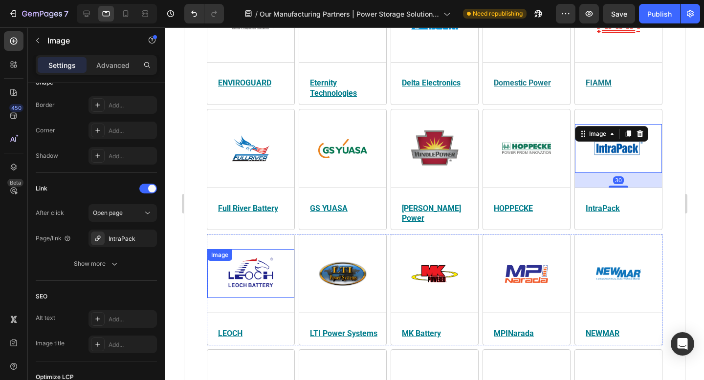
click at [269, 257] on img at bounding box center [250, 273] width 49 height 49
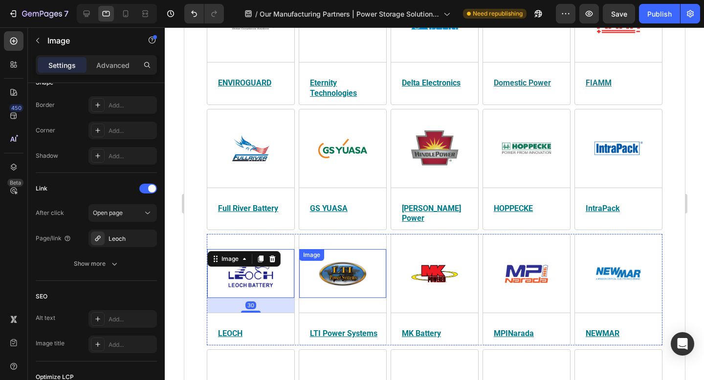
click at [345, 254] on img at bounding box center [342, 273] width 49 height 49
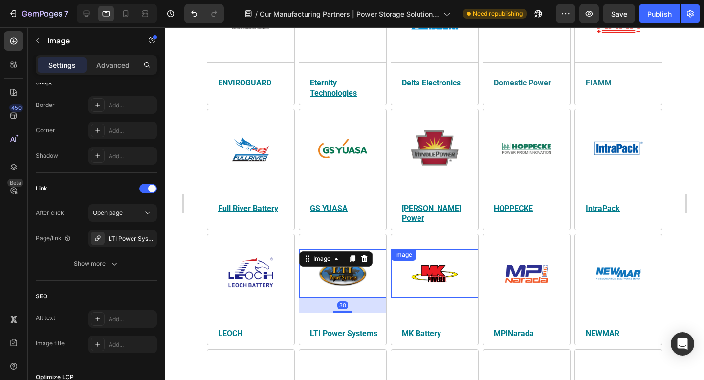
click at [446, 251] on img at bounding box center [434, 273] width 49 height 49
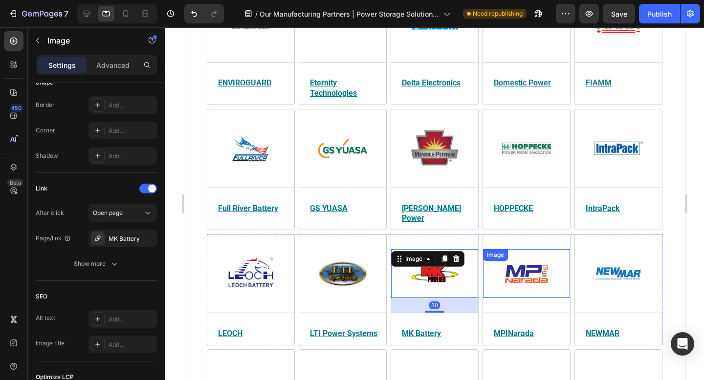
click at [536, 249] on img at bounding box center [525, 273] width 49 height 49
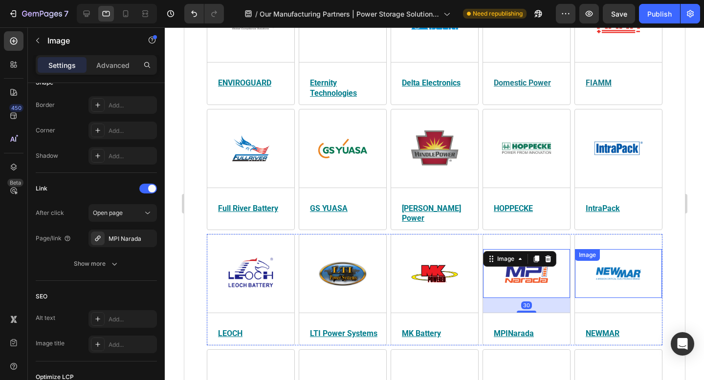
click at [630, 254] on img at bounding box center [617, 273] width 49 height 49
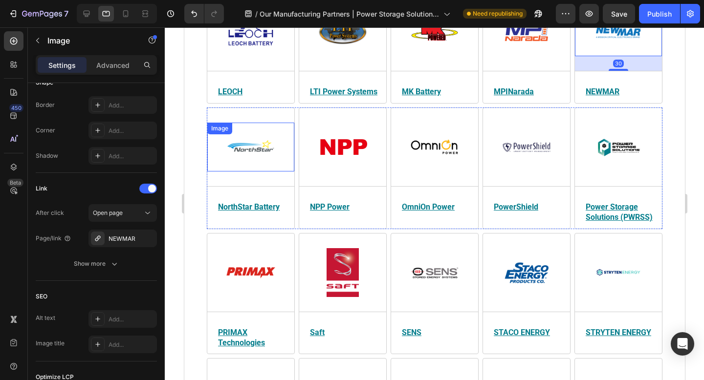
scroll to position [1022, 0]
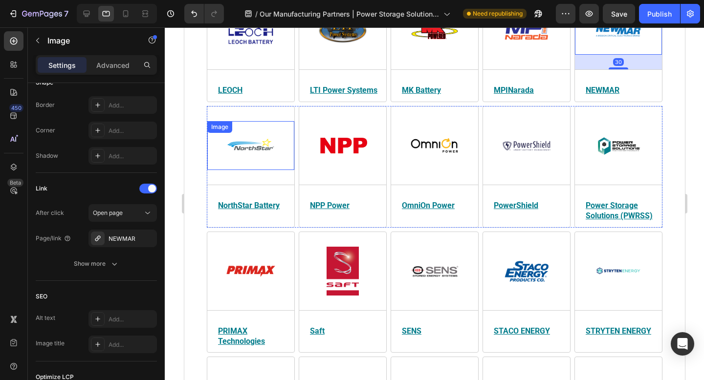
click at [252, 140] on img at bounding box center [250, 145] width 49 height 49
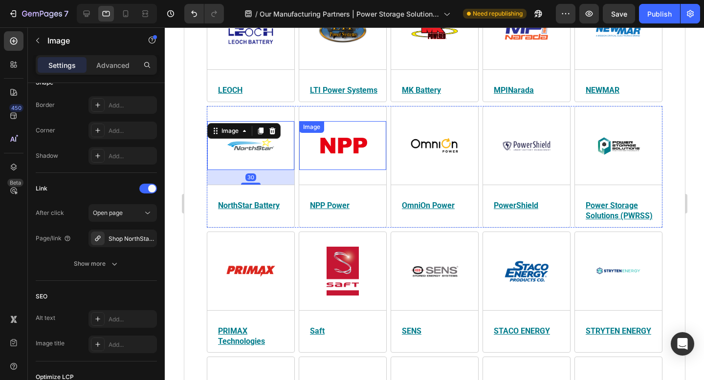
click at [344, 140] on img at bounding box center [342, 145] width 49 height 49
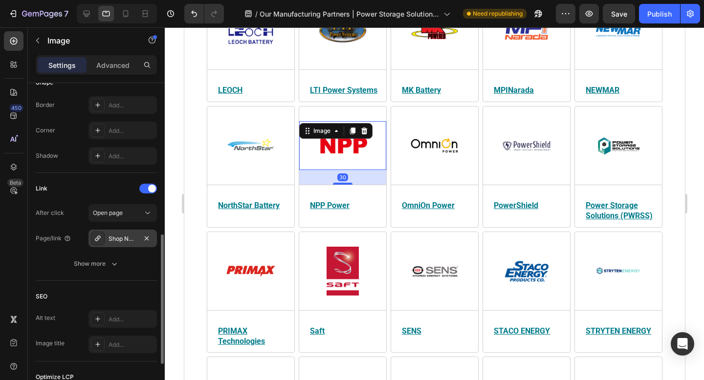
click at [118, 240] on div "Shop NPPower® Products at Power Storage Solutions" at bounding box center [122, 239] width 28 height 9
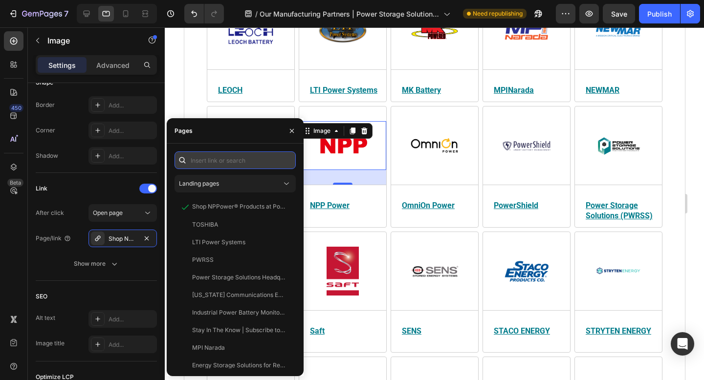
click at [226, 161] on input "text" at bounding box center [234, 160] width 121 height 18
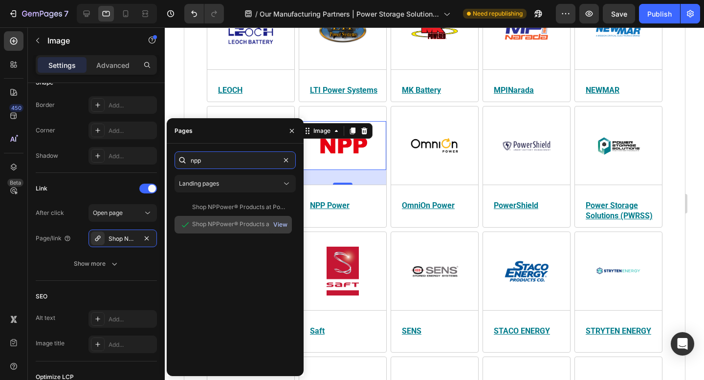
type input "npp"
click at [283, 224] on div "View" at bounding box center [280, 224] width 14 height 9
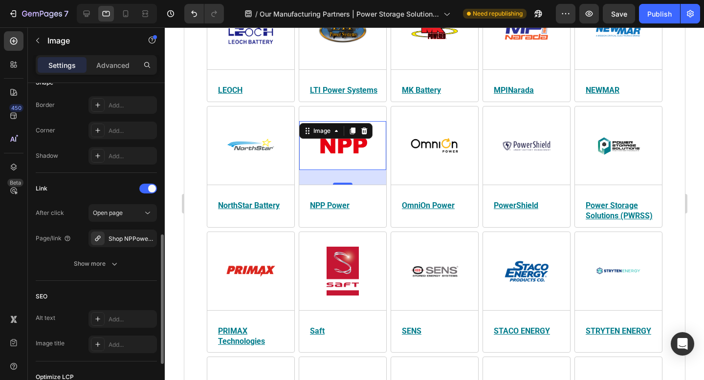
click at [108, 191] on div "Link" at bounding box center [96, 189] width 121 height 16
click at [456, 130] on img at bounding box center [434, 145] width 49 height 49
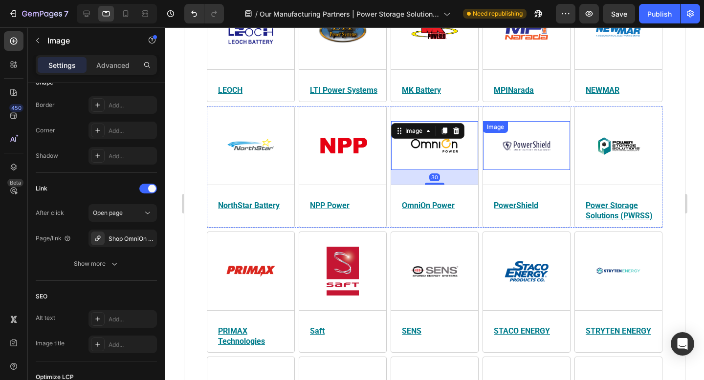
click at [527, 131] on img at bounding box center [525, 145] width 49 height 49
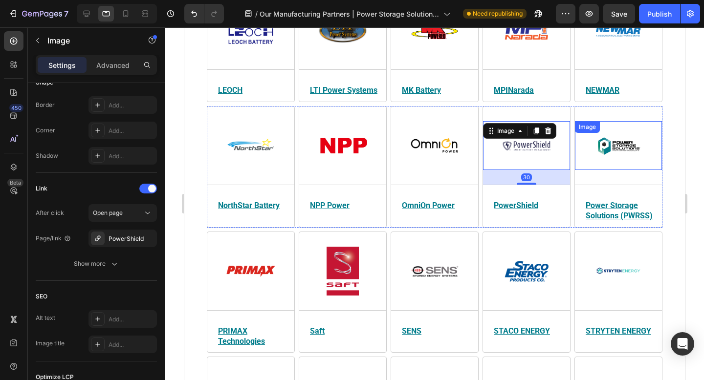
click at [596, 137] on img at bounding box center [617, 145] width 49 height 49
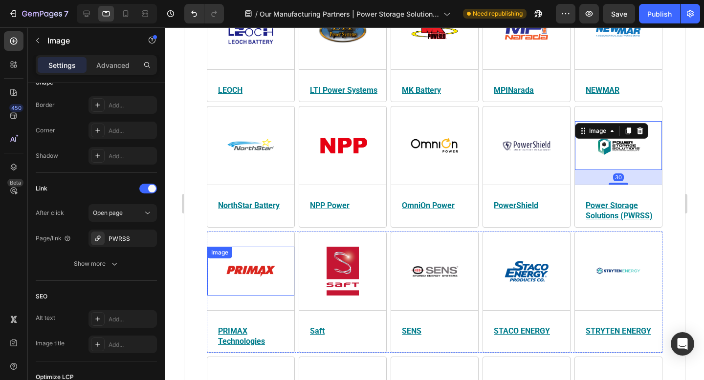
click at [277, 260] on link at bounding box center [249, 271] width 67 height 49
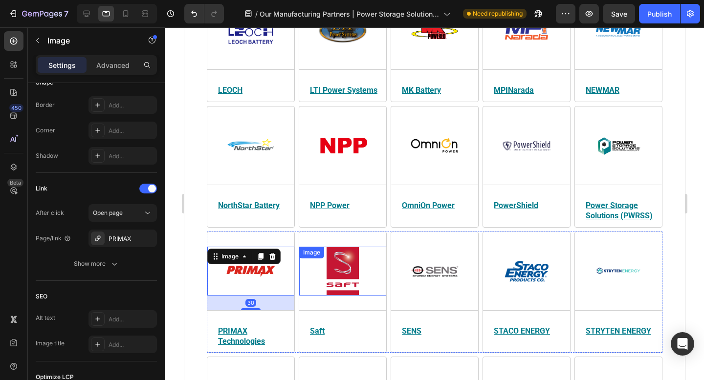
click at [360, 261] on img at bounding box center [342, 271] width 49 height 49
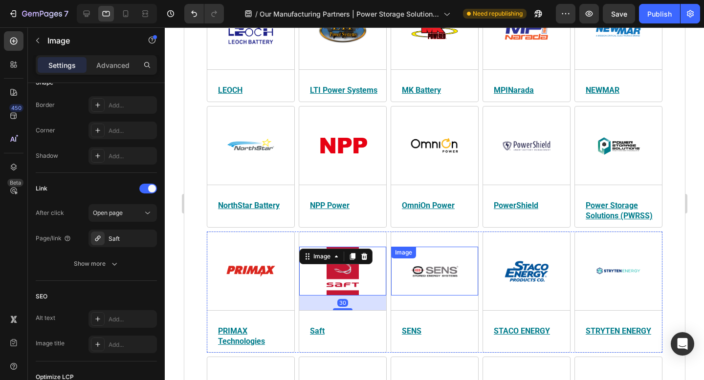
click at [430, 262] on img at bounding box center [434, 271] width 49 height 49
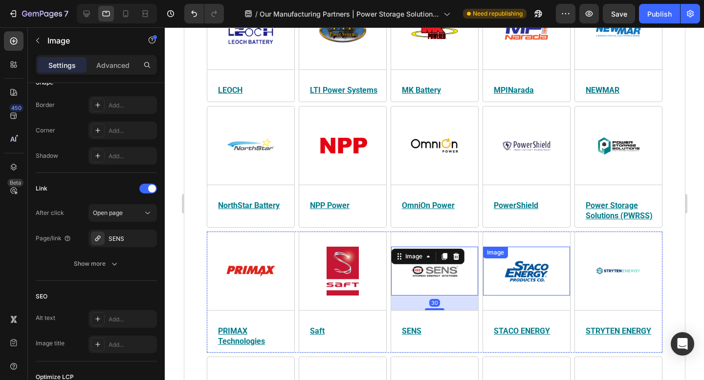
click at [526, 263] on img at bounding box center [525, 271] width 49 height 49
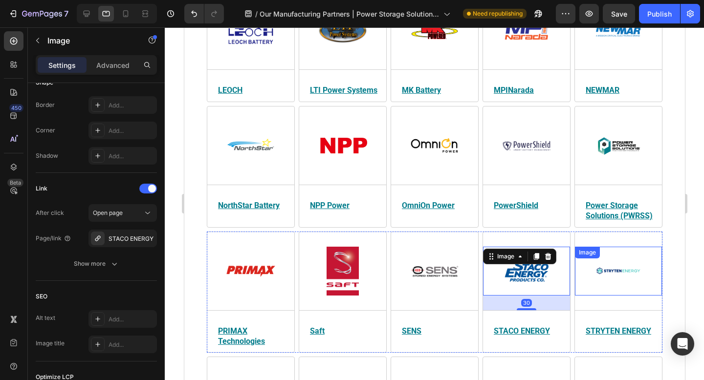
click at [615, 261] on img at bounding box center [617, 271] width 49 height 49
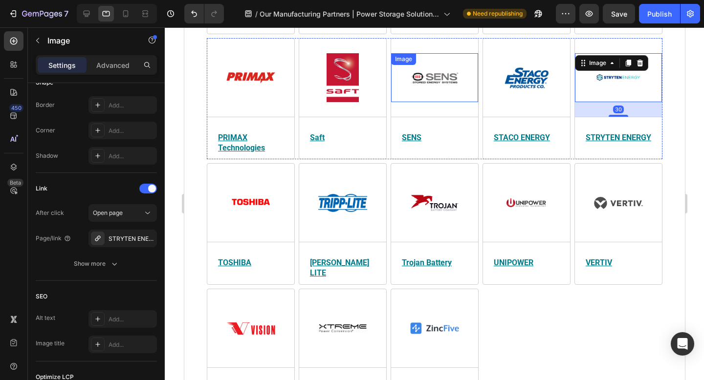
scroll to position [1312, 0]
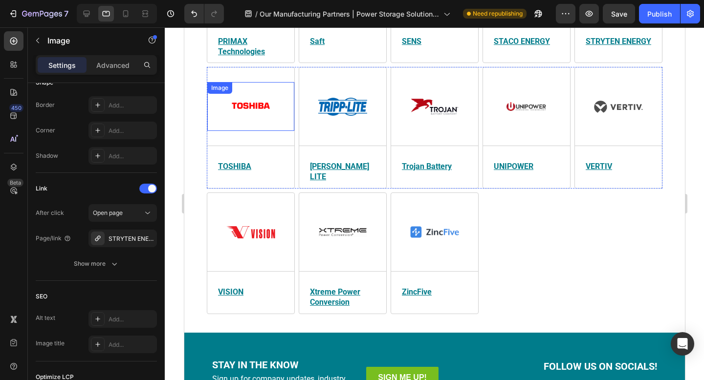
click at [260, 95] on img at bounding box center [250, 106] width 49 height 49
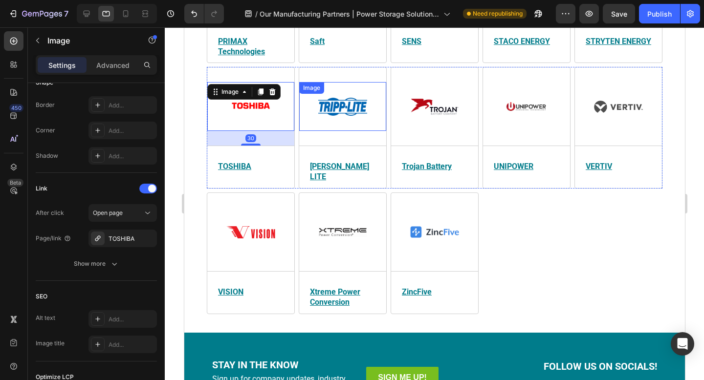
click at [357, 98] on img at bounding box center [342, 106] width 49 height 49
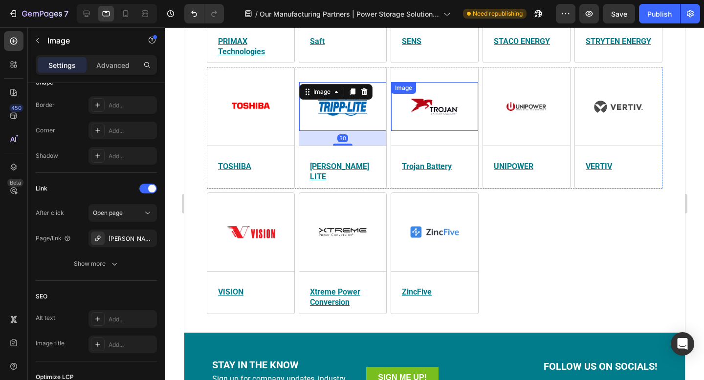
click at [419, 98] on img at bounding box center [434, 106] width 49 height 49
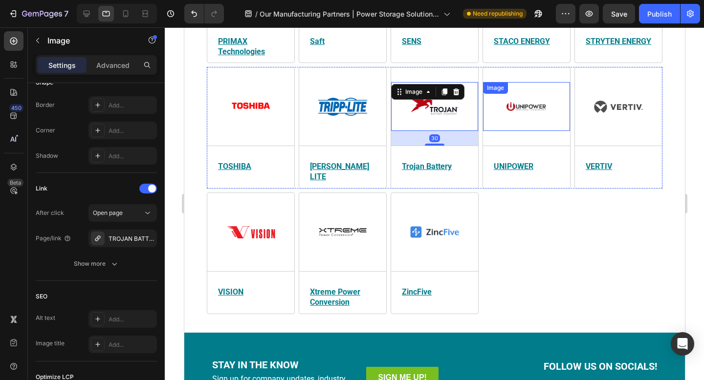
click at [509, 108] on img at bounding box center [525, 106] width 49 height 49
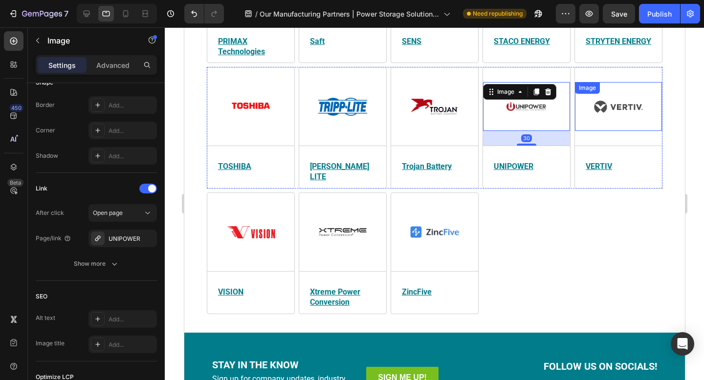
click at [615, 95] on img at bounding box center [617, 106] width 49 height 49
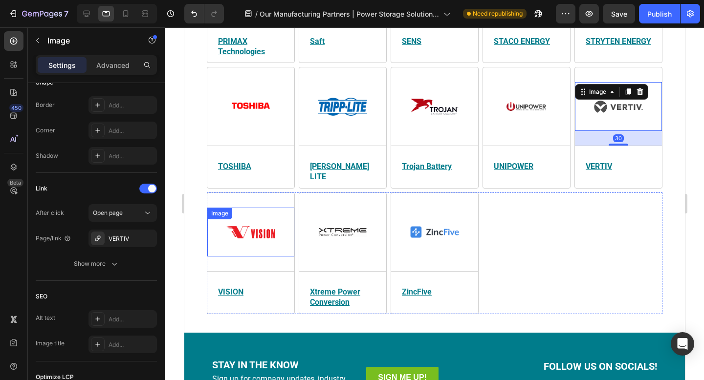
click at [280, 218] on link at bounding box center [249, 232] width 67 height 49
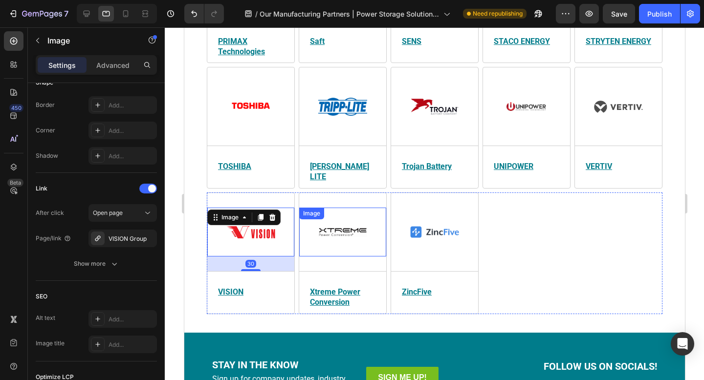
click at [352, 219] on img at bounding box center [342, 232] width 49 height 49
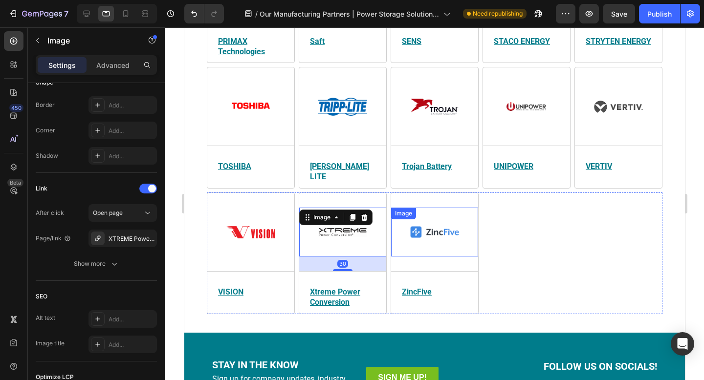
click at [459, 218] on link at bounding box center [433, 232] width 67 height 49
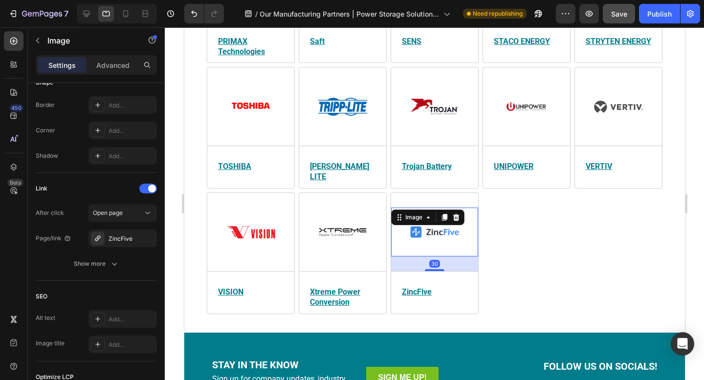
click at [623, 22] on button "Save" at bounding box center [619, 14] width 32 height 20
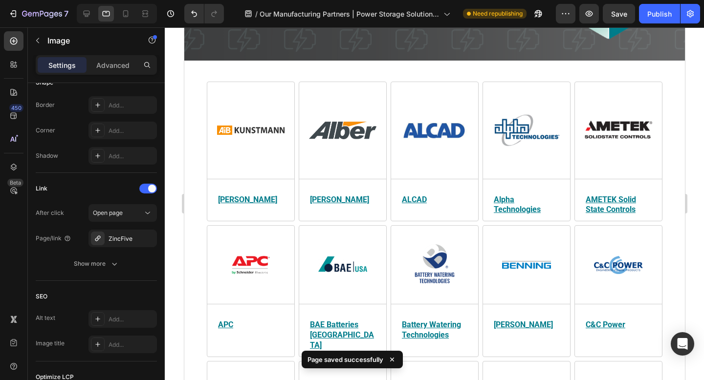
scroll to position [175, 0]
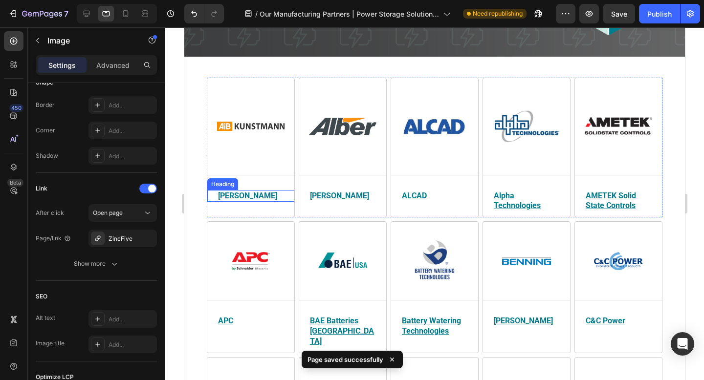
click at [251, 193] on u "[PERSON_NAME]" at bounding box center [246, 195] width 59 height 9
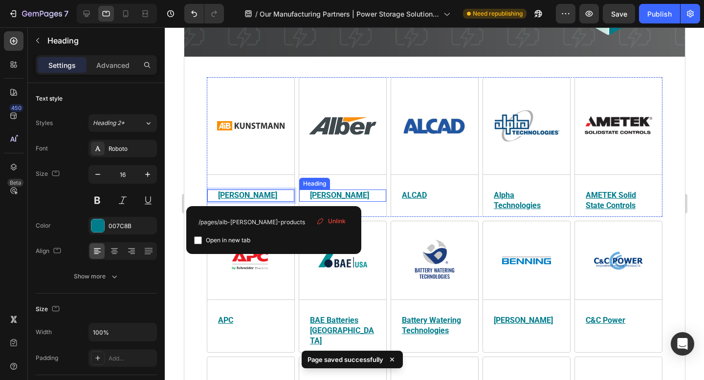
click at [324, 194] on u "[PERSON_NAME]" at bounding box center [338, 195] width 59 height 9
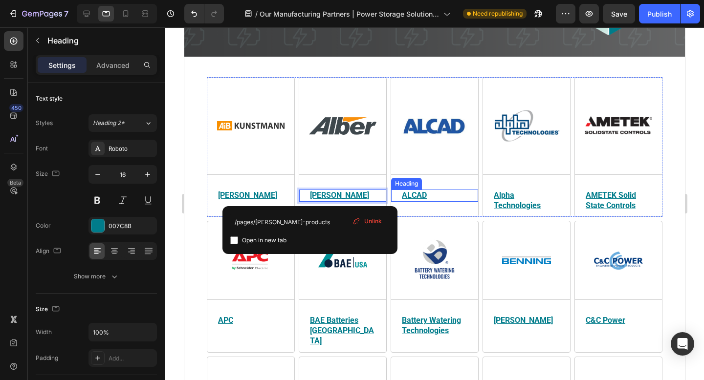
click at [411, 196] on u "ALCAD" at bounding box center [413, 195] width 25 height 9
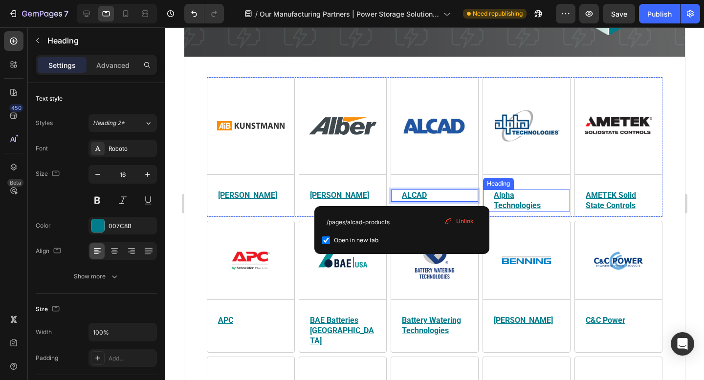
click at [503, 199] on u "Alpha Technologies" at bounding box center [516, 201] width 47 height 20
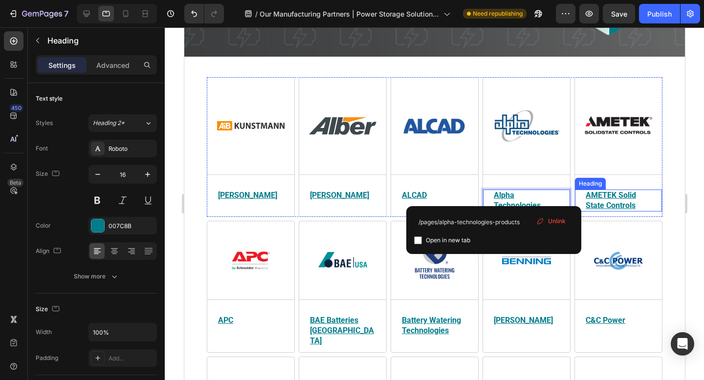
click at [588, 201] on h2 "AMETEK Solid State Controls" at bounding box center [617, 201] width 67 height 22
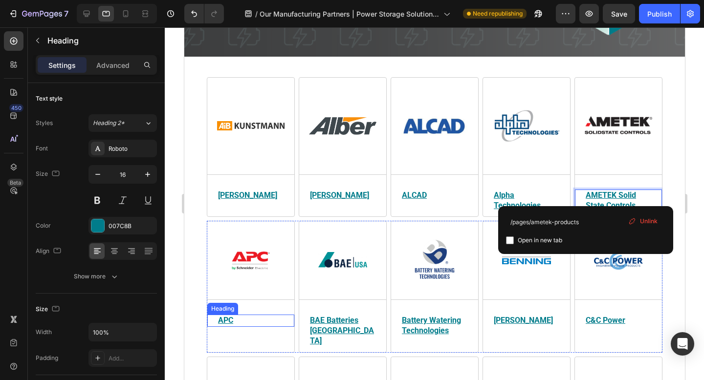
click at [221, 320] on u "APC" at bounding box center [224, 320] width 15 height 9
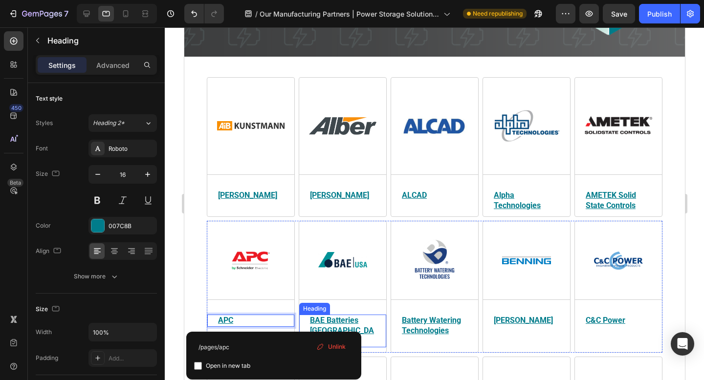
click at [342, 320] on u "BAE Batteries [GEOGRAPHIC_DATA]" at bounding box center [341, 331] width 64 height 30
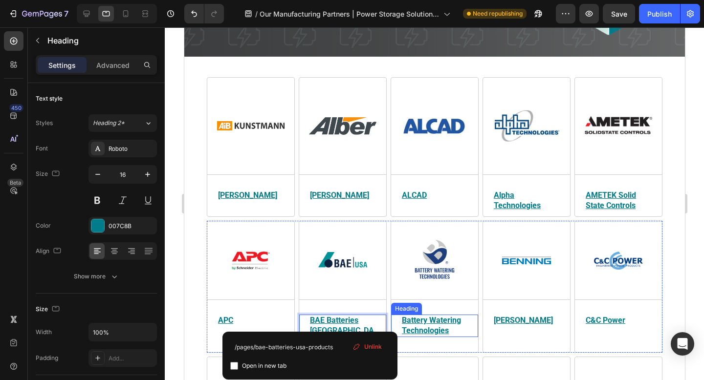
click at [421, 324] on u "Battery Watering Technologies" at bounding box center [430, 326] width 59 height 20
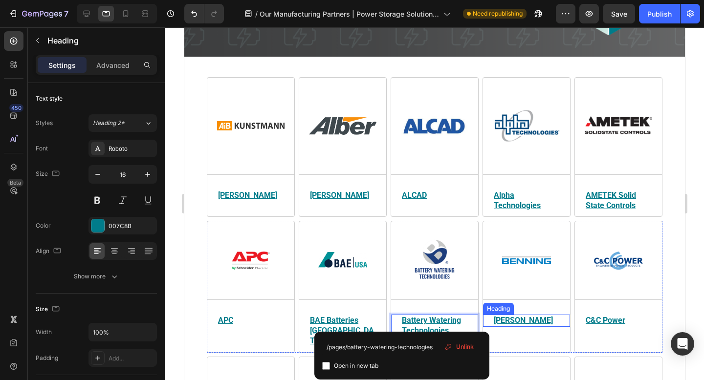
click at [513, 324] on u "[PERSON_NAME]" at bounding box center [522, 320] width 59 height 9
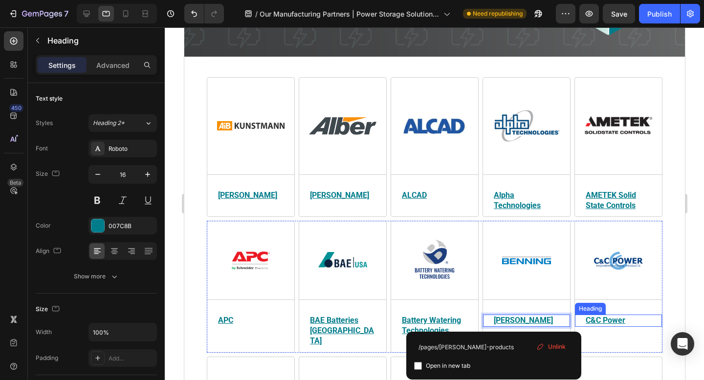
click at [600, 320] on u "C&C Power" at bounding box center [605, 320] width 40 height 9
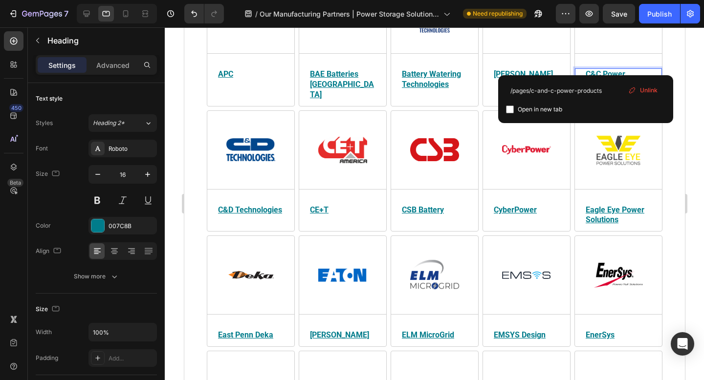
scroll to position [440, 0]
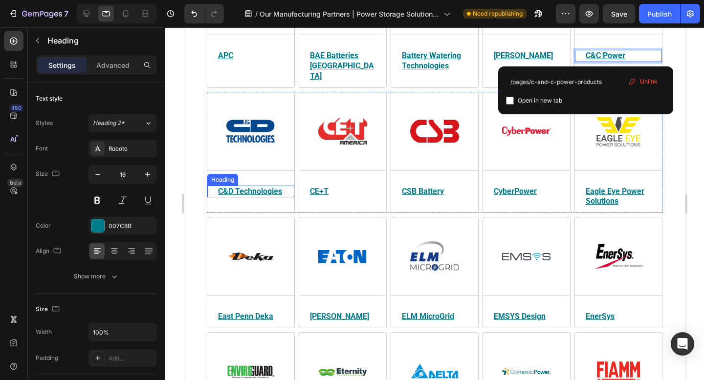
click at [261, 187] on u "C&D Technologies" at bounding box center [249, 191] width 64 height 9
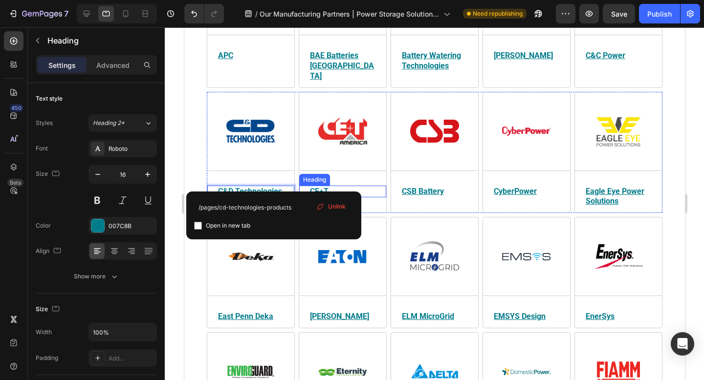
click at [319, 187] on u "CE+T" at bounding box center [318, 191] width 19 height 9
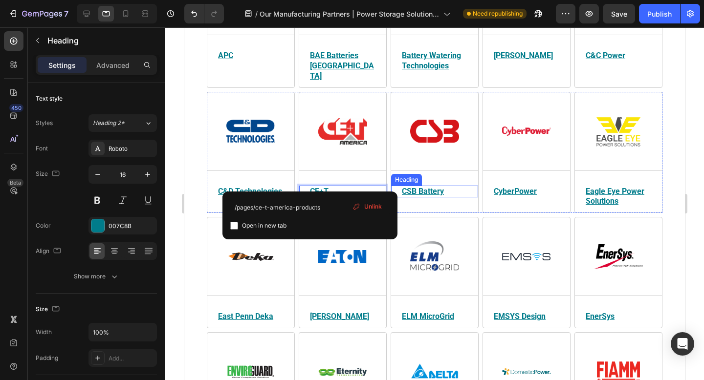
click at [438, 187] on u "CSB Battery" at bounding box center [422, 191] width 42 height 9
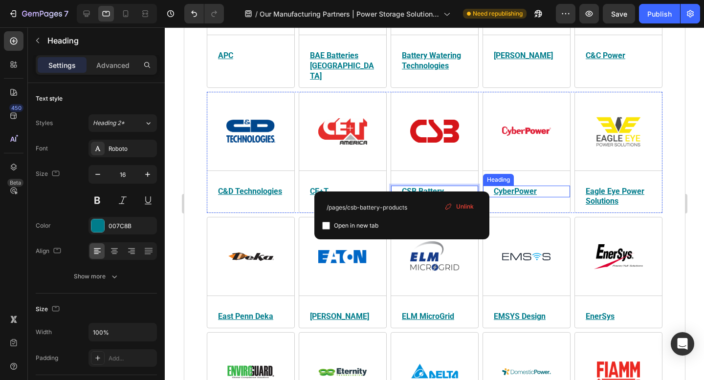
click at [506, 187] on u "CyberPower" at bounding box center [514, 191] width 43 height 9
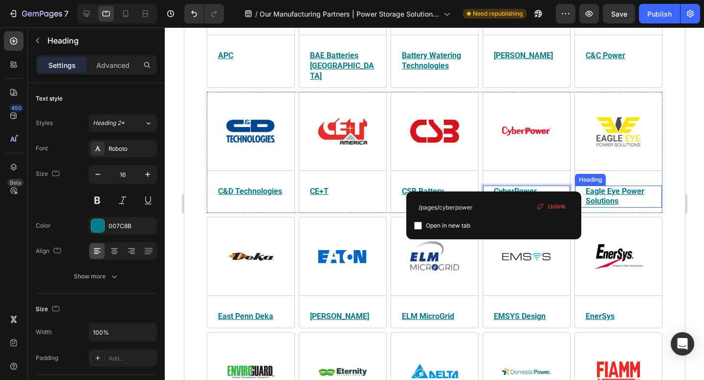
click at [608, 188] on u "Eagle Eye Power Solutions" at bounding box center [614, 197] width 59 height 20
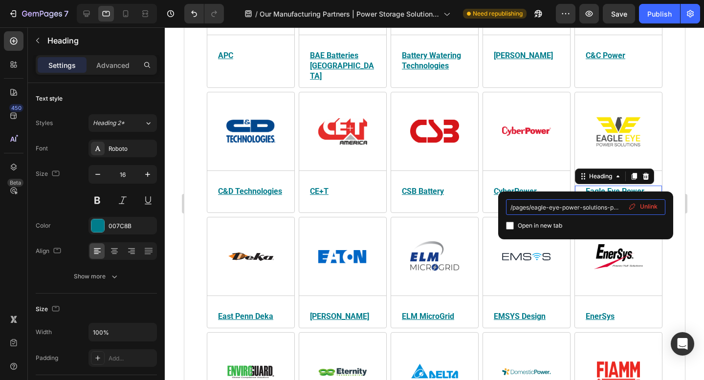
click at [587, 208] on input "/pages/eagle-eye-power-solutions-products" at bounding box center [585, 207] width 159 height 16
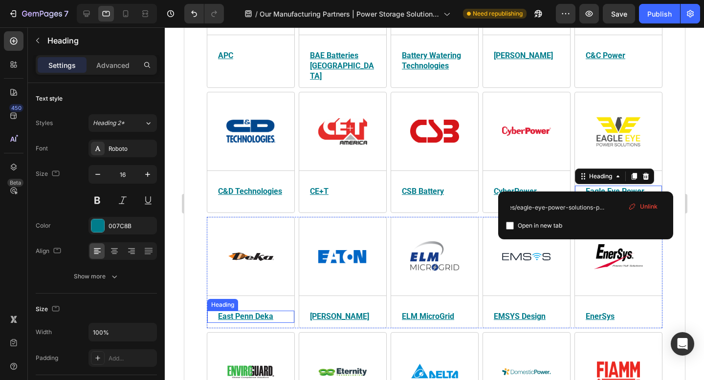
click at [262, 312] on u "East Penn Deka" at bounding box center [244, 316] width 55 height 9
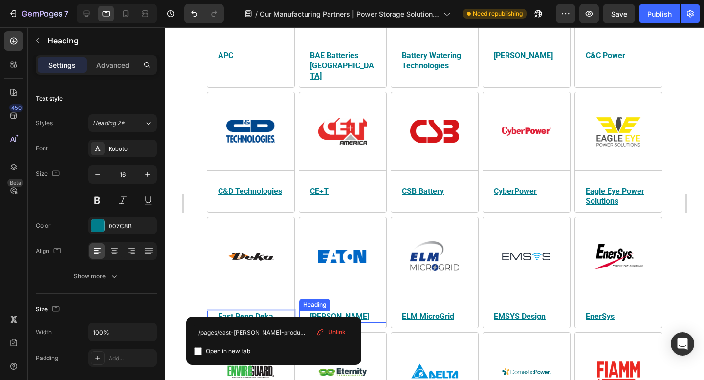
click at [317, 312] on u "[PERSON_NAME]" at bounding box center [338, 316] width 59 height 9
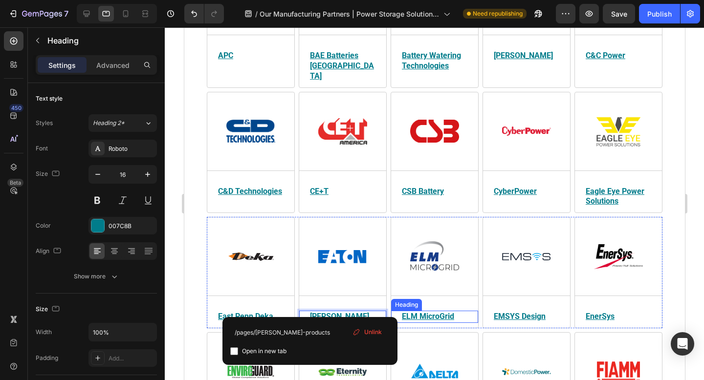
click at [432, 312] on u "ELM MicroGrid" at bounding box center [427, 316] width 52 height 9
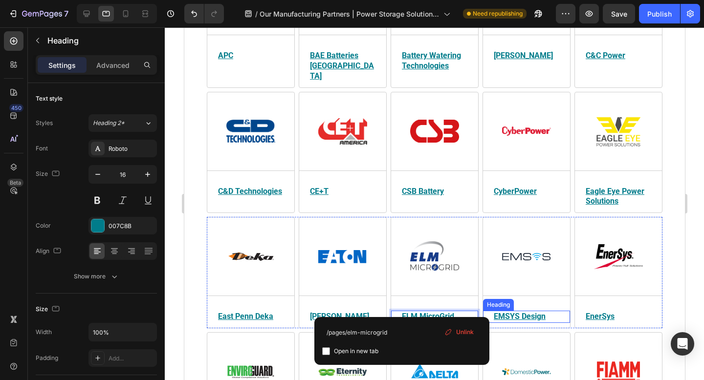
click at [509, 312] on u "EMSYS Design" at bounding box center [519, 316] width 52 height 9
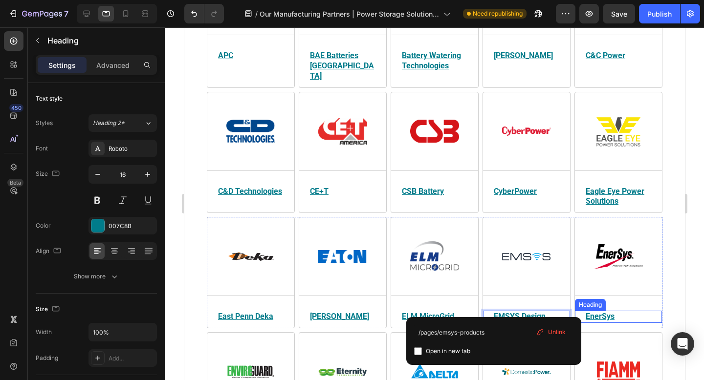
click at [593, 312] on u "EnerSys" at bounding box center [599, 316] width 29 height 9
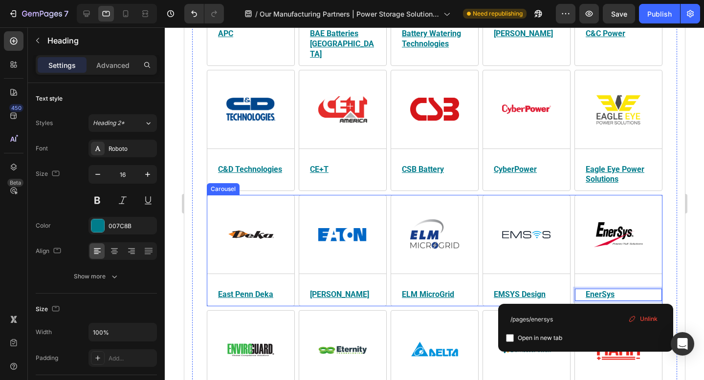
scroll to position [469, 0]
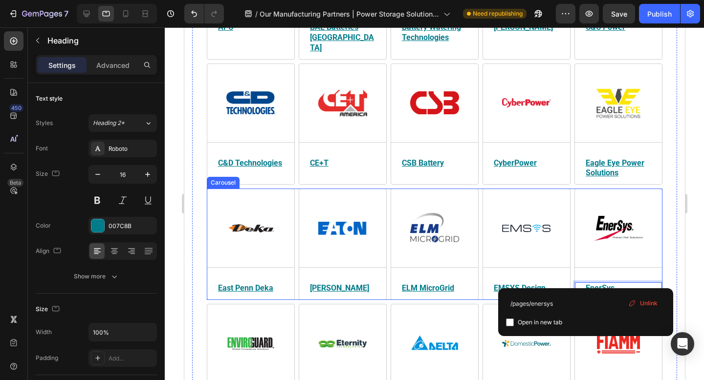
click at [247, 304] on div "Image Title Line ENVIROGUARD Heading ENVIROGUARD offers premium battery safety …" at bounding box center [250, 365] width 88 height 122
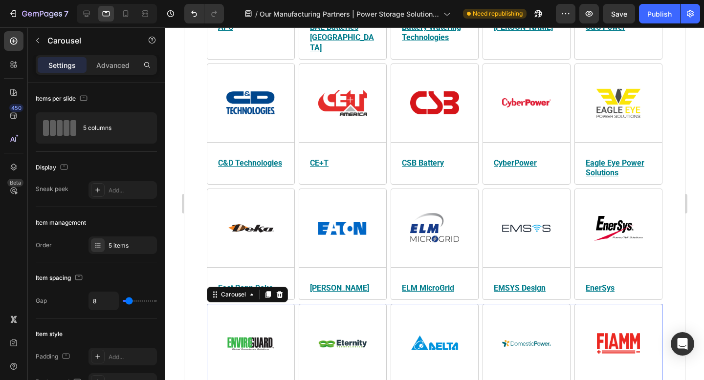
scroll to position [627, 0]
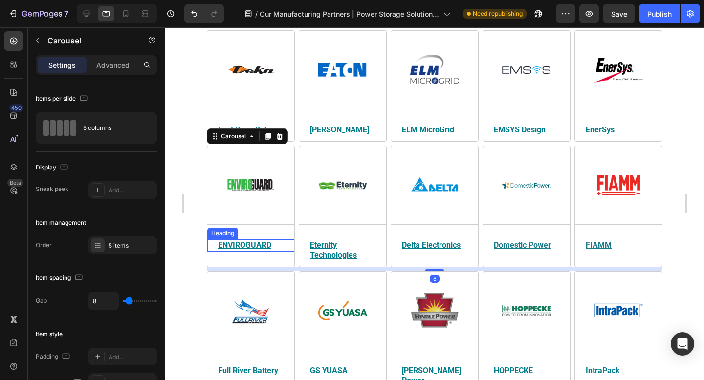
click at [257, 240] on u "ENVIROGUARD" at bounding box center [243, 244] width 53 height 9
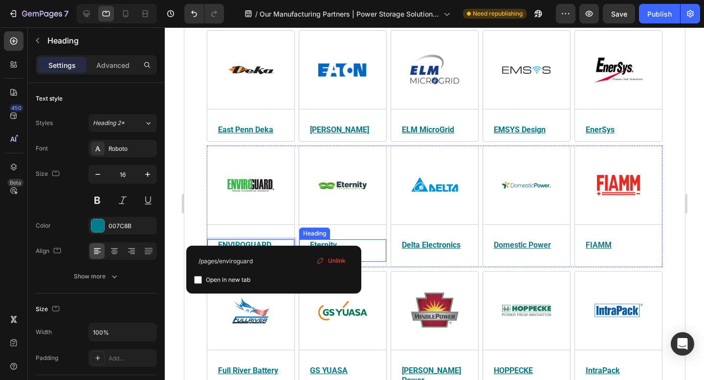
click at [326, 240] on u "Eternity Technologies" at bounding box center [332, 250] width 47 height 20
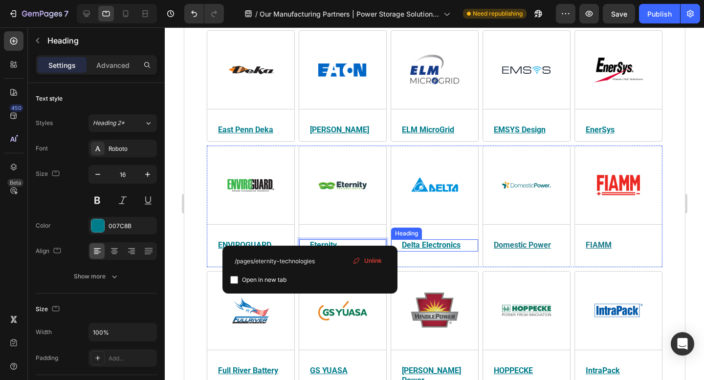
click at [422, 240] on u "Delta Electronics" at bounding box center [430, 244] width 59 height 9
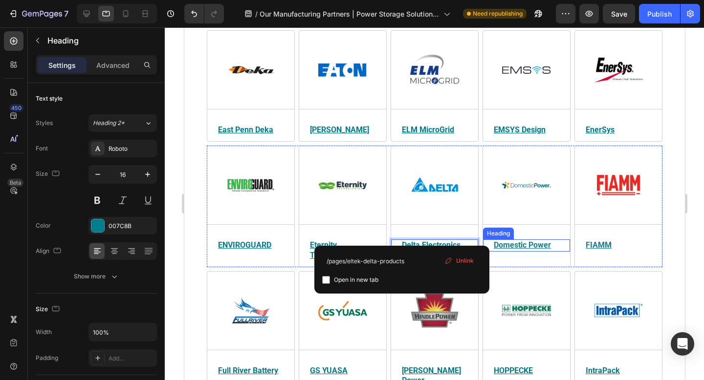
click at [519, 240] on u "Domestic Power" at bounding box center [521, 244] width 57 height 9
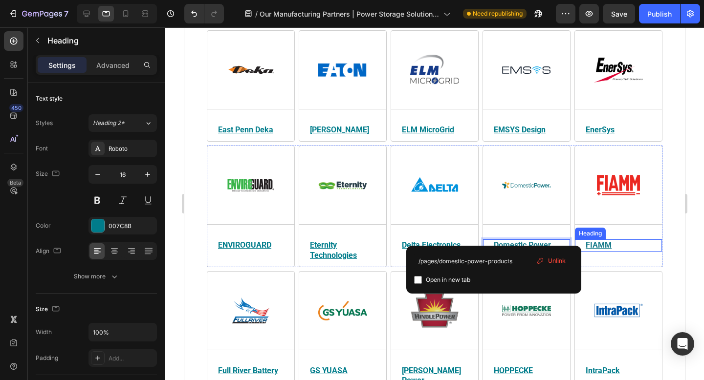
click at [590, 240] on u "FIAMM" at bounding box center [598, 244] width 26 height 9
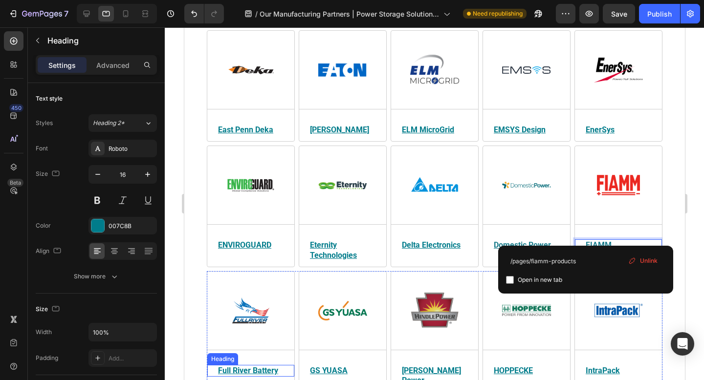
click at [255, 366] on u "Full River Battery" at bounding box center [247, 370] width 60 height 9
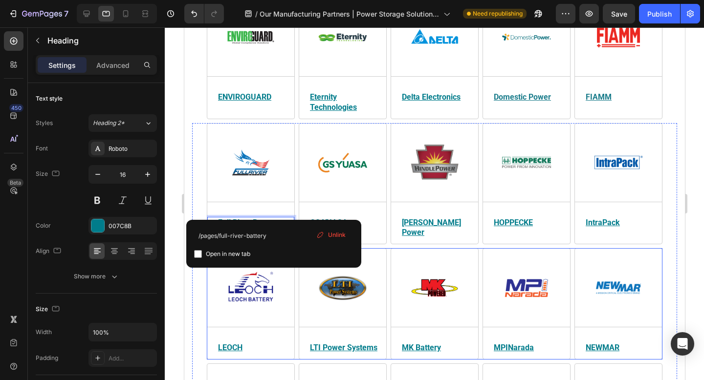
scroll to position [778, 0]
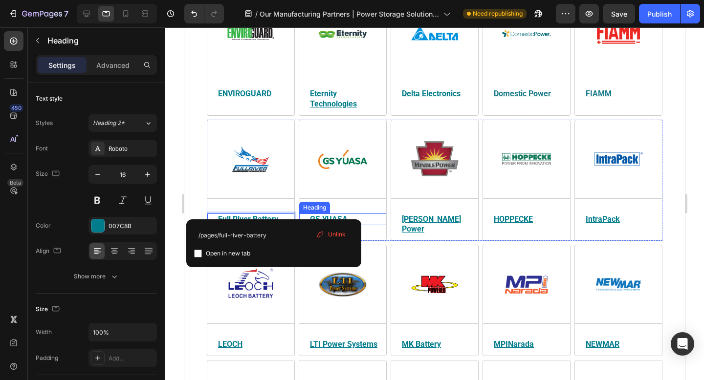
click at [335, 215] on u "GS YUASA" at bounding box center [328, 219] width 38 height 9
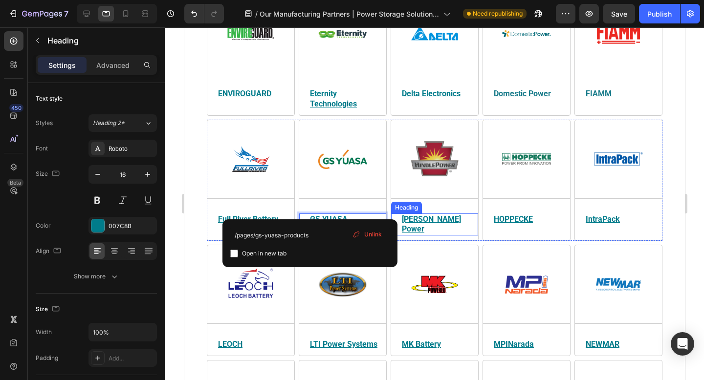
click at [418, 215] on u "[PERSON_NAME] Power" at bounding box center [430, 225] width 59 height 20
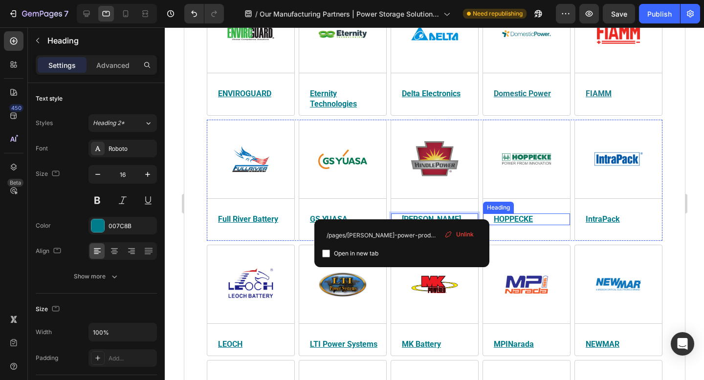
click at [507, 215] on u "HOPPECKE" at bounding box center [512, 219] width 39 height 9
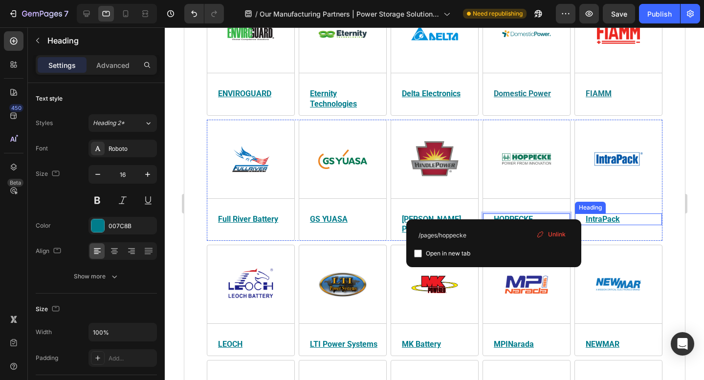
click at [599, 215] on u "IntraPack" at bounding box center [602, 219] width 34 height 9
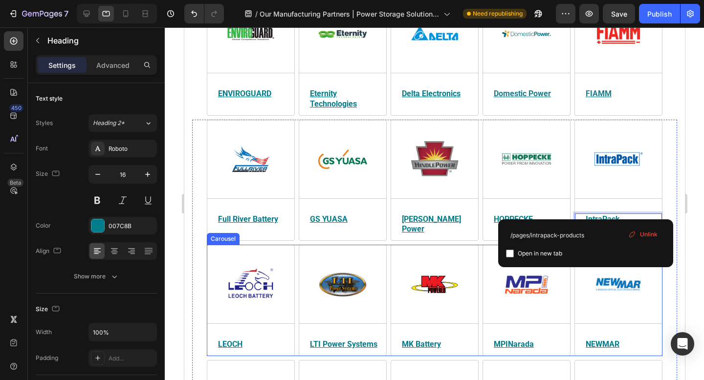
click at [225, 340] on u "LEOCH" at bounding box center [229, 344] width 24 height 9
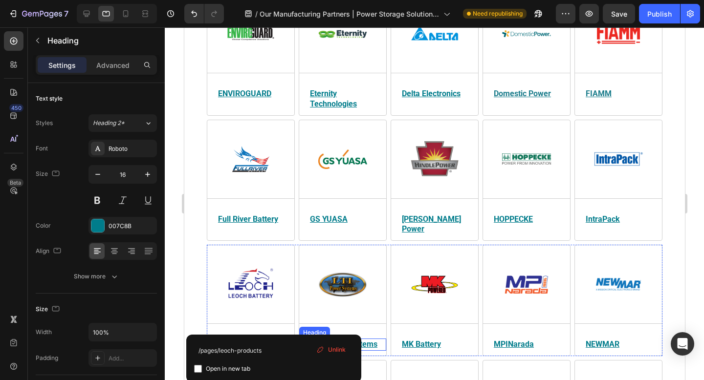
click at [343, 340] on u "LTI Power Systems" at bounding box center [342, 344] width 67 height 9
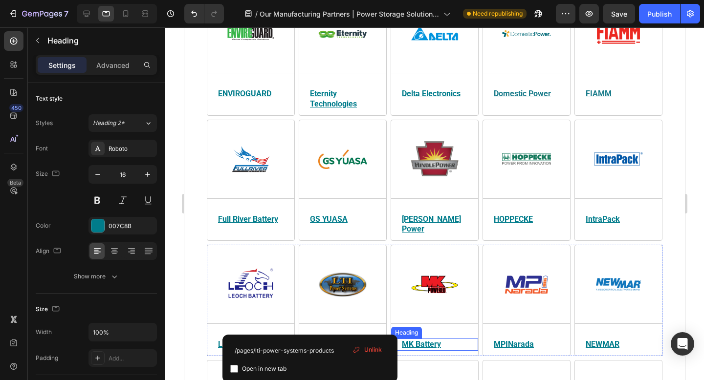
click at [424, 340] on u "MK Battery" at bounding box center [420, 344] width 39 height 9
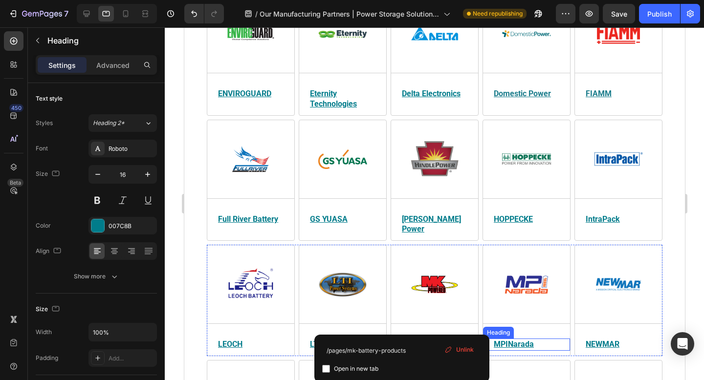
click at [526, 340] on u "MPINarada" at bounding box center [513, 344] width 40 height 9
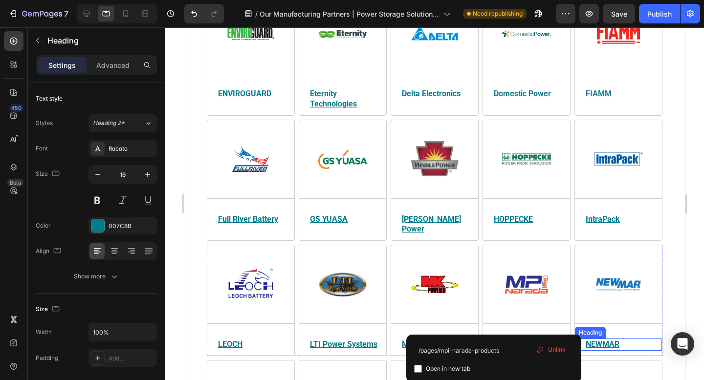
click at [596, 340] on u "NEWMAR" at bounding box center [602, 344] width 34 height 9
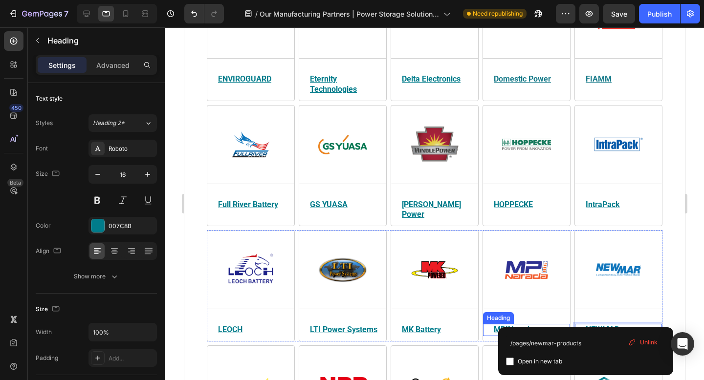
scroll to position [883, 0]
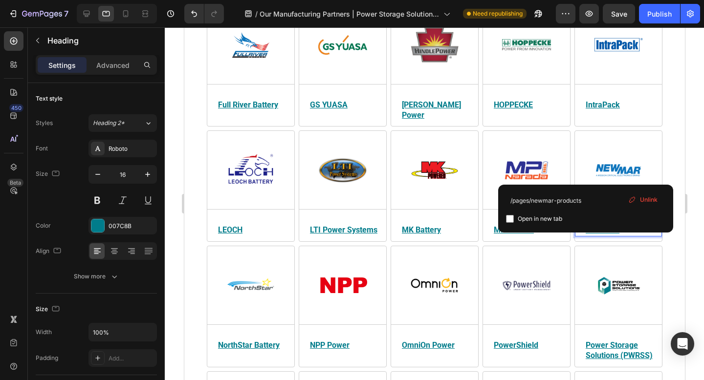
click at [255, 261] on div "Image Title Line NorthStar Battery Heading NorthStar Battery, now and EnerSys c…" at bounding box center [250, 321] width 87 height 121
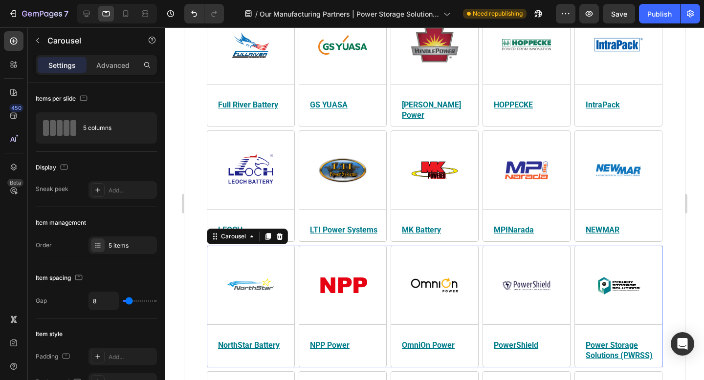
scroll to position [1009, 0]
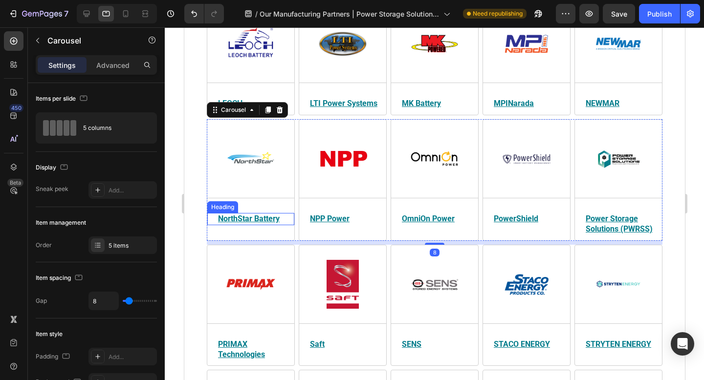
click at [264, 214] on u "NorthStar Battery" at bounding box center [248, 218] width 62 height 9
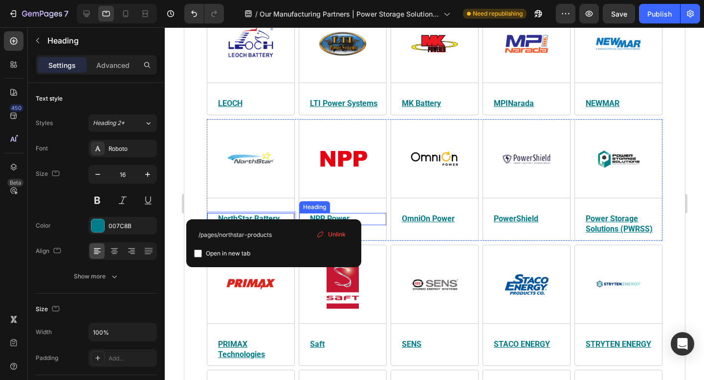
click at [343, 214] on u "NPP Power" at bounding box center [329, 218] width 40 height 9
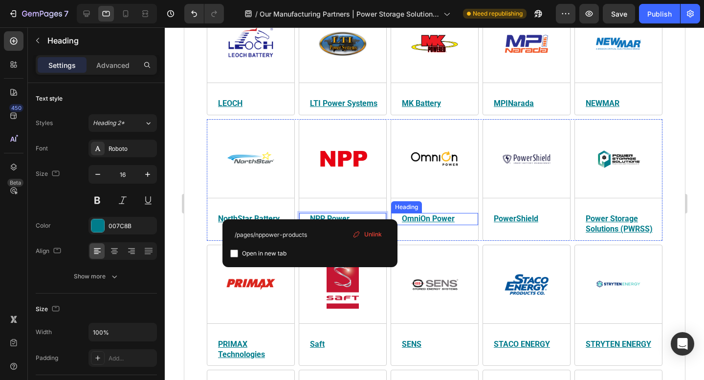
click at [423, 214] on u "OmniOn Power" at bounding box center [427, 218] width 53 height 9
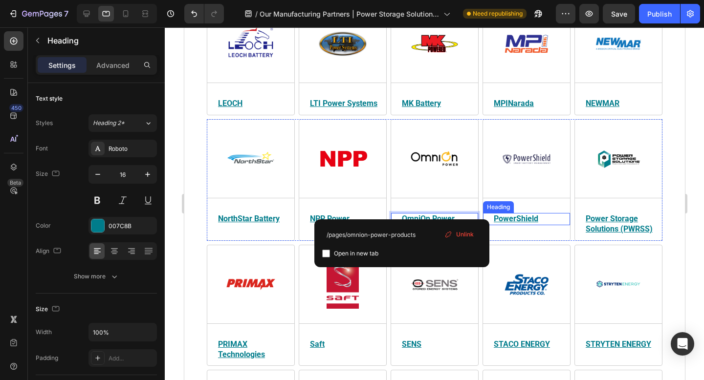
click at [502, 214] on u "PowerShield" at bounding box center [515, 218] width 44 height 9
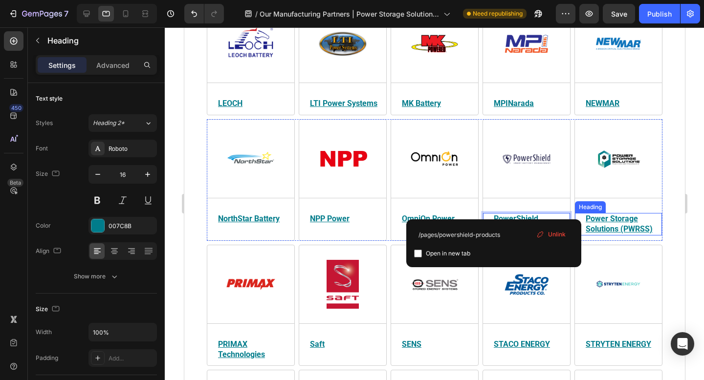
click at [608, 214] on u "Power Storage Solutions (PWRSS)" at bounding box center [618, 224] width 67 height 20
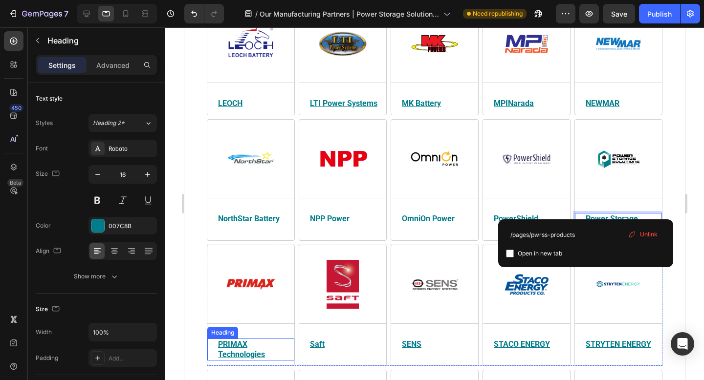
click at [259, 340] on u "PRIMAX Technologies" at bounding box center [240, 350] width 47 height 20
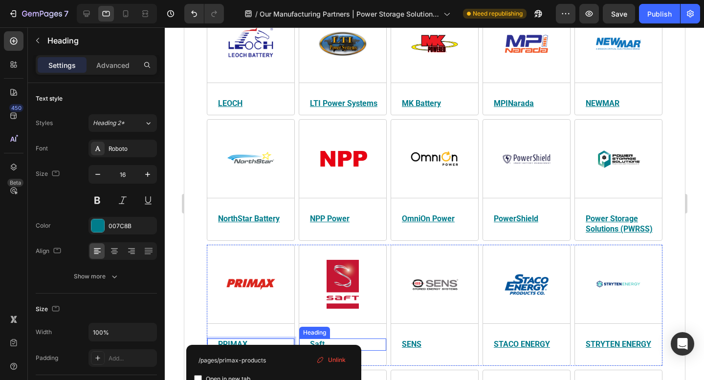
click at [314, 340] on u "Saft" at bounding box center [316, 344] width 15 height 9
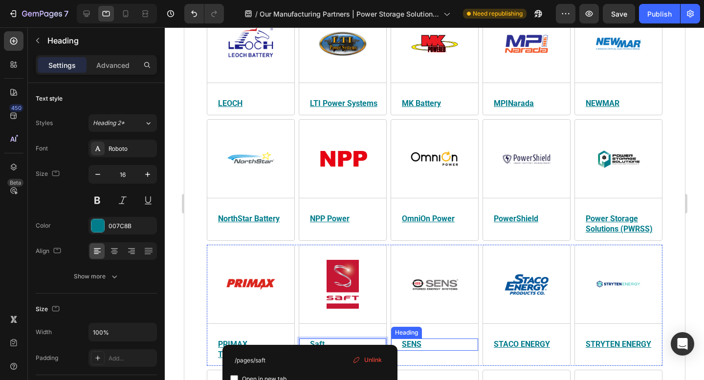
click at [410, 340] on u "SENS" at bounding box center [411, 344] width 20 height 9
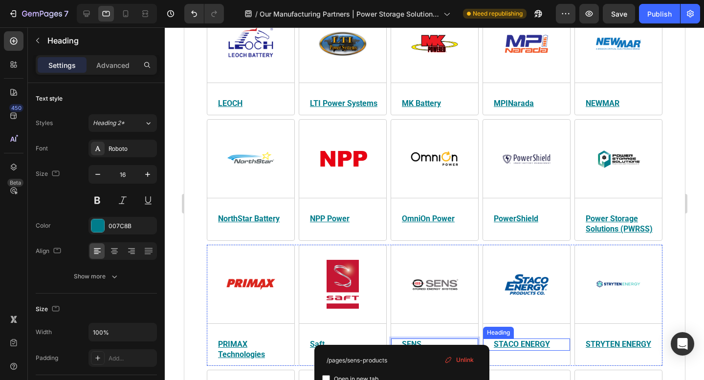
click at [504, 340] on u "STACO ENERGY" at bounding box center [521, 344] width 56 height 9
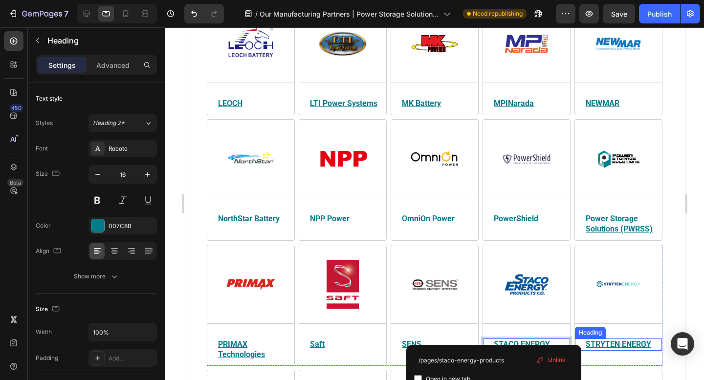
click at [613, 340] on u "STRYTEN ENERGY" at bounding box center [617, 344] width 65 height 9
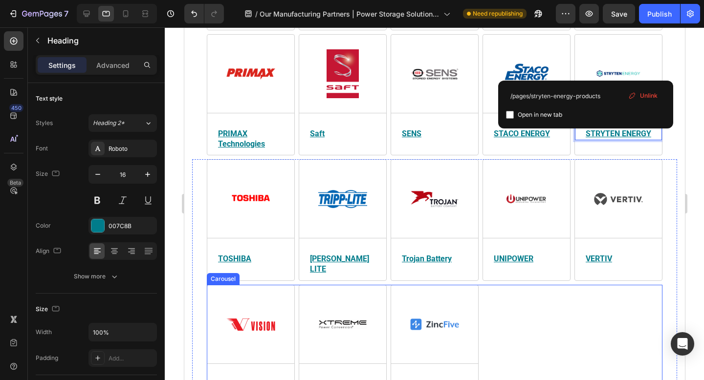
scroll to position [1312, 0]
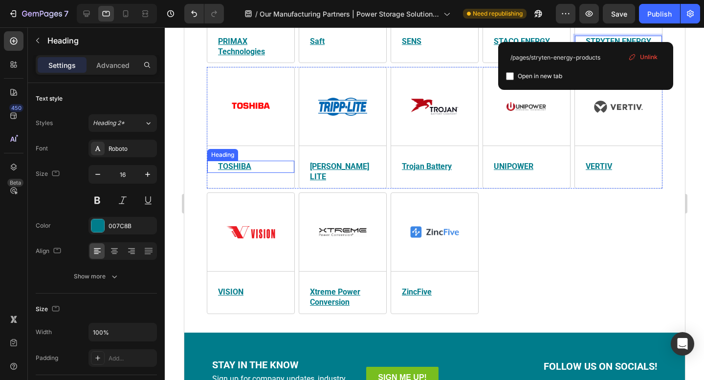
click at [234, 162] on u "TOSHIBA" at bounding box center [233, 166] width 33 height 9
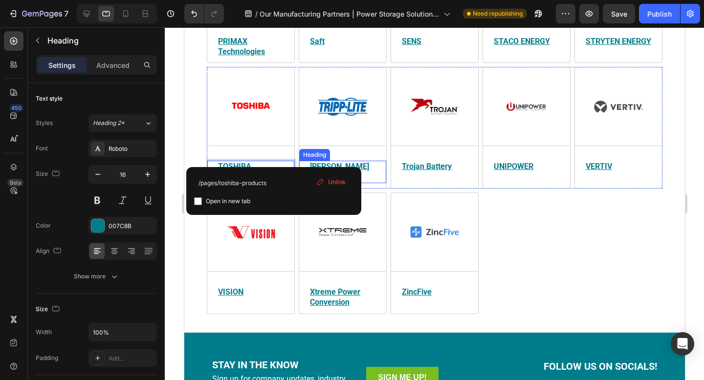
click at [321, 162] on u "[PERSON_NAME] LITE" at bounding box center [338, 172] width 59 height 20
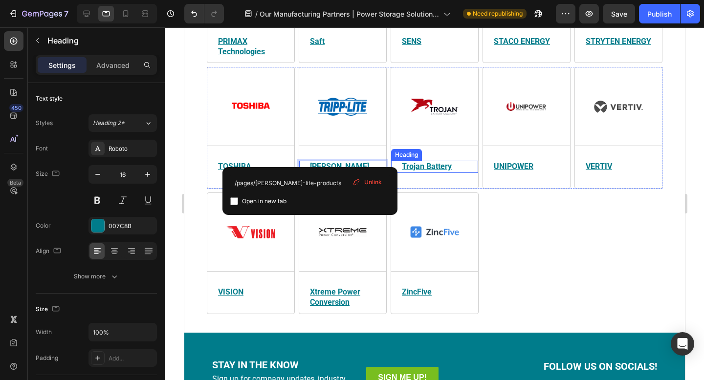
click at [447, 162] on u "Trojan Battery" at bounding box center [426, 166] width 50 height 9
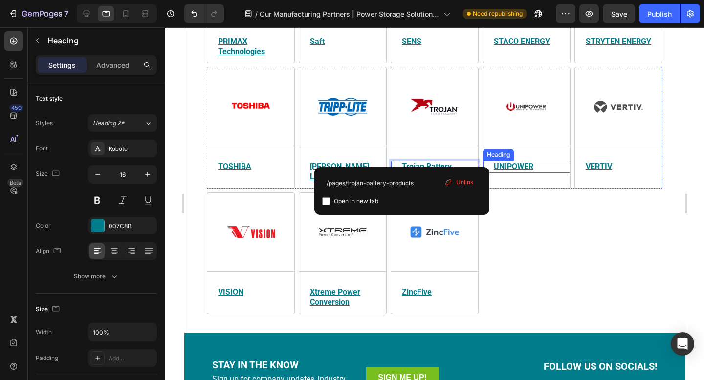
click at [514, 162] on u "UNIPOWER" at bounding box center [513, 166] width 40 height 9
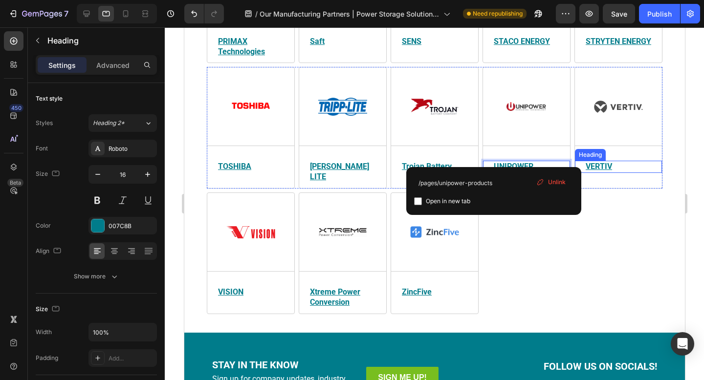
click at [593, 162] on u "VERTIV" at bounding box center [598, 166] width 26 height 9
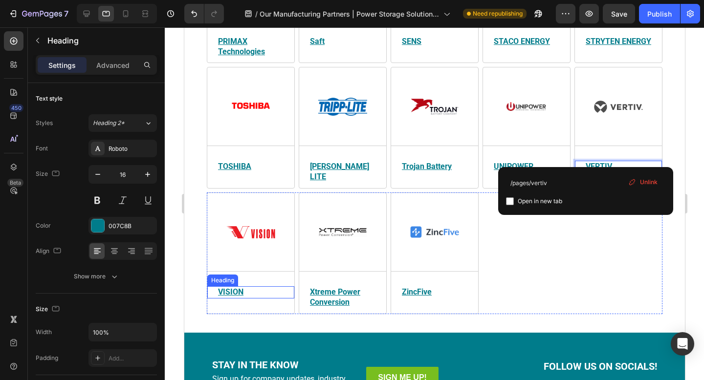
click at [238, 287] on u "VISION" at bounding box center [229, 291] width 25 height 9
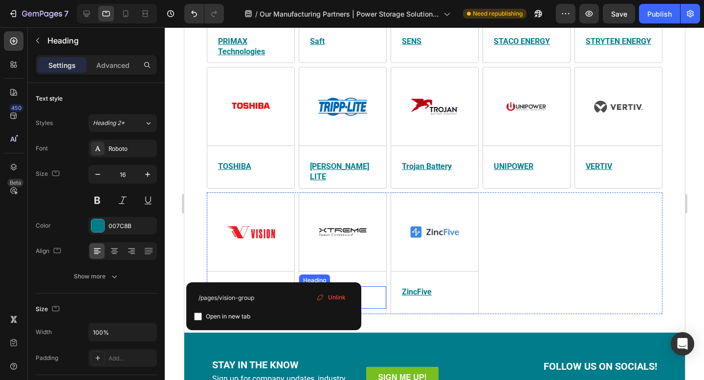
click at [327, 287] on u "Xtreme Power Conversion" at bounding box center [334, 297] width 50 height 20
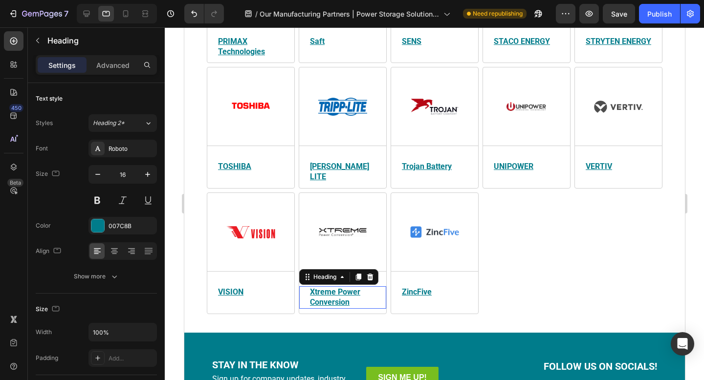
click at [335, 286] on h2 "Xtreme Power Conversion" at bounding box center [346, 297] width 77 height 22
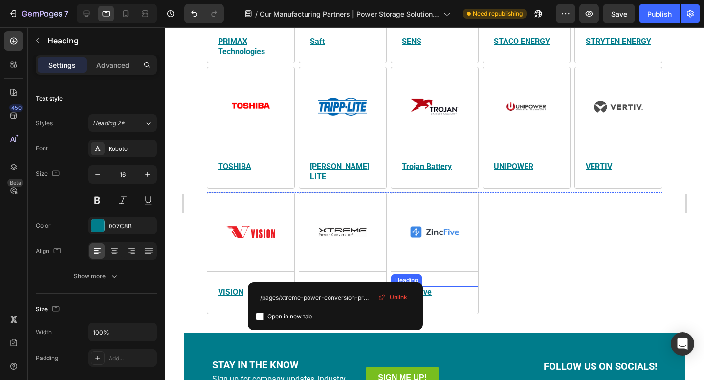
click at [403, 287] on u "ZincFive" at bounding box center [416, 291] width 30 height 9
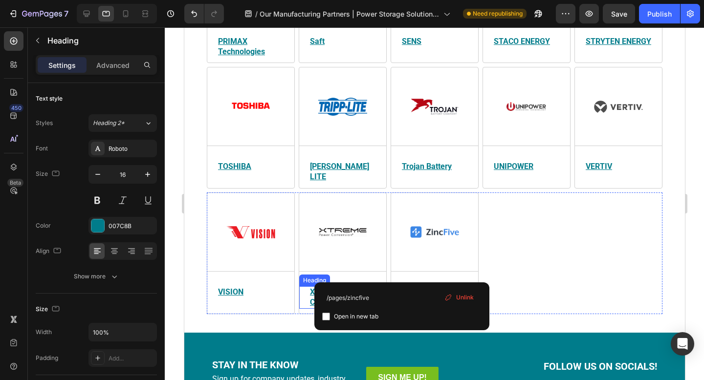
click at [343, 287] on u "Xtreme Power Conversion" at bounding box center [334, 297] width 50 height 20
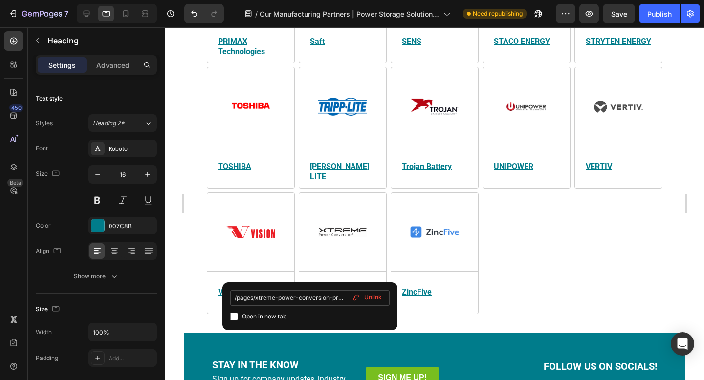
scroll to position [0, 11]
click at [314, 304] on input "/pages/xtreme-power-conversion-products" at bounding box center [309, 298] width 159 height 16
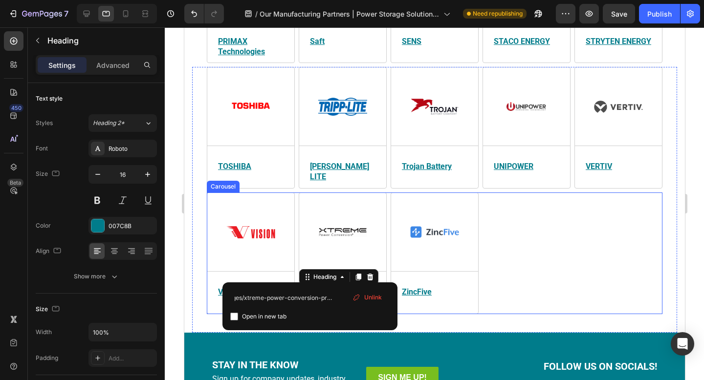
click at [582, 257] on div "Image Title Line ⁠⁠⁠⁠⁠⁠⁠ VISION Heading Vision Battery provides advanced sealed…" at bounding box center [433, 254] width 455 height 122
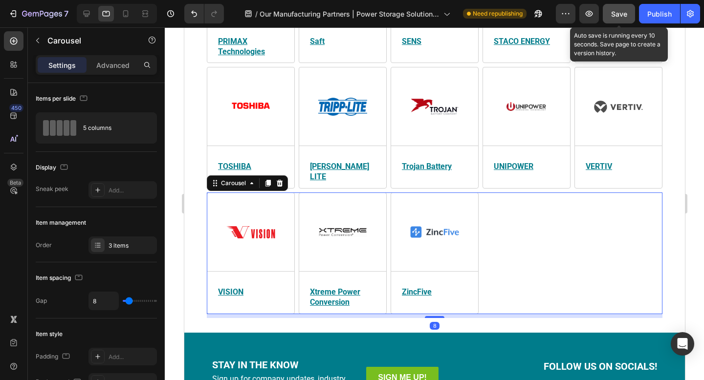
click at [624, 15] on span "Save" at bounding box center [619, 14] width 16 height 8
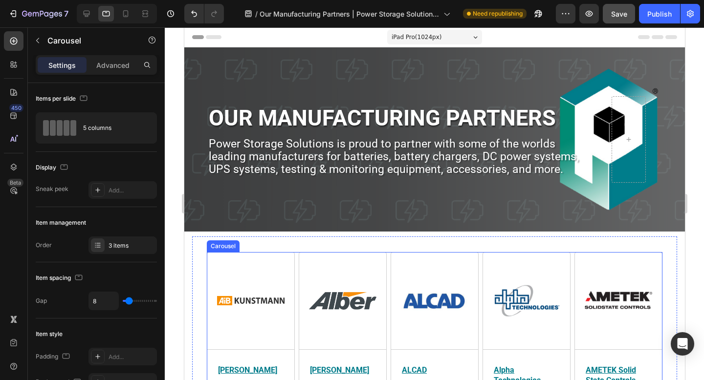
scroll to position [44, 0]
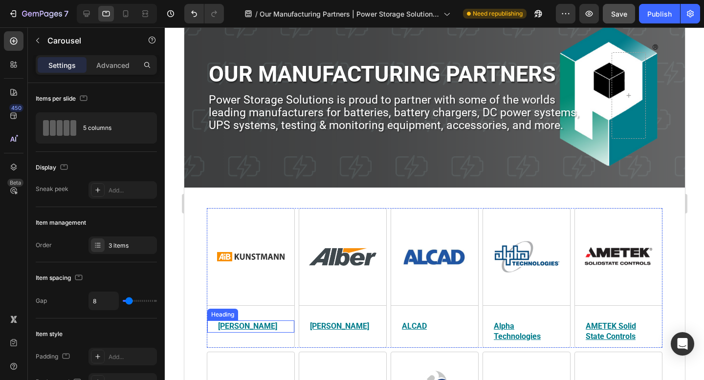
click at [243, 325] on u "[PERSON_NAME]" at bounding box center [246, 326] width 59 height 9
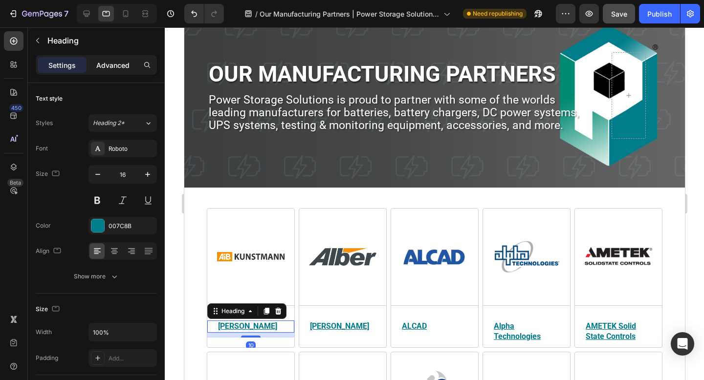
click at [126, 67] on p "Advanced" at bounding box center [112, 65] width 33 height 10
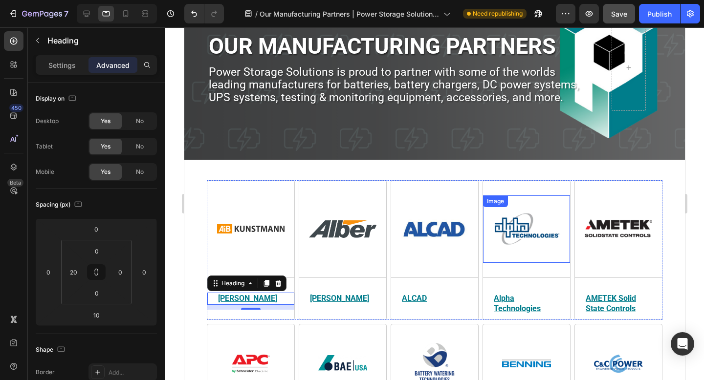
scroll to position [74, 0]
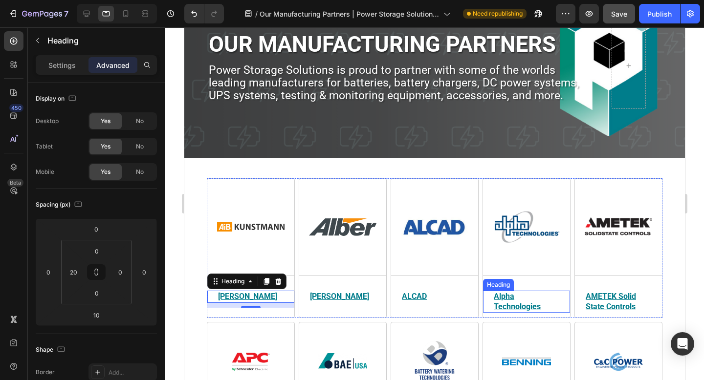
click at [531, 301] on h2 "Alpha Technologies" at bounding box center [525, 302] width 67 height 22
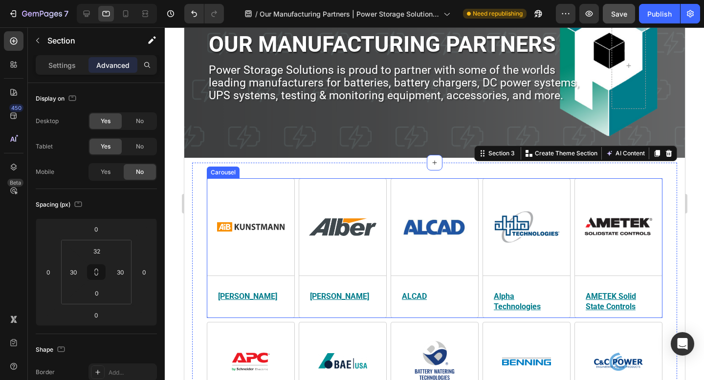
click at [275, 281] on div "Image Title Line AiB Kunstmann Heading Power Storage Solutions partners with AI…" at bounding box center [250, 263] width 87 height 139
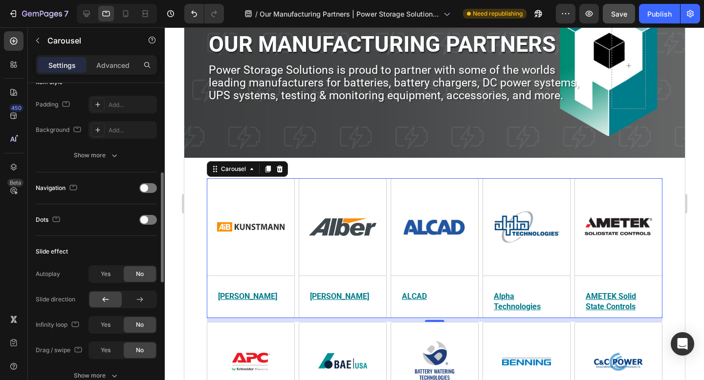
scroll to position [257, 0]
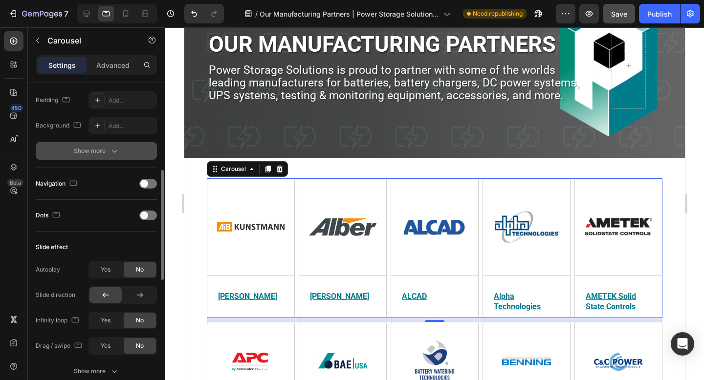
click at [102, 148] on div "Show more" at bounding box center [96, 151] width 45 height 10
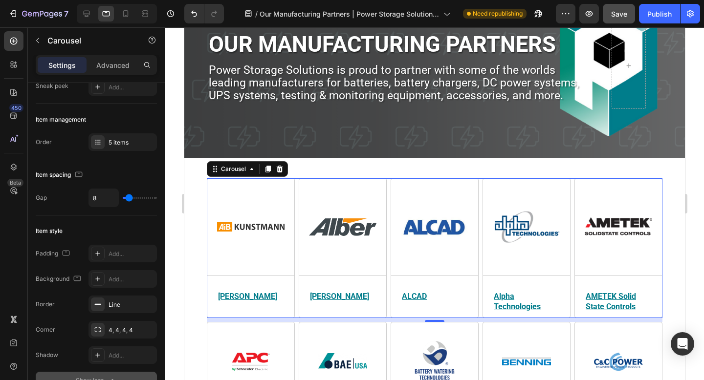
scroll to position [0, 0]
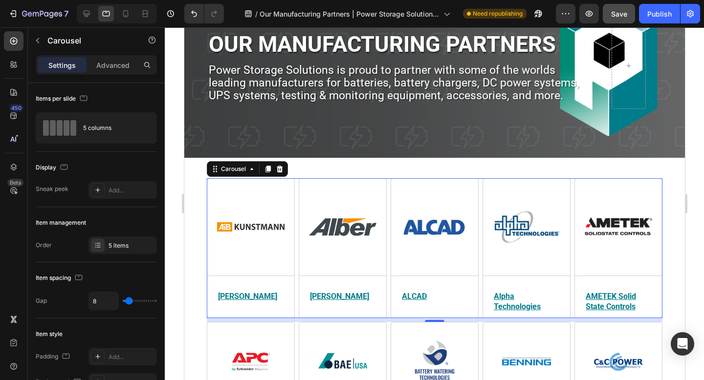
click at [119, 56] on div "Settings Advanced" at bounding box center [96, 65] width 121 height 20
click at [119, 63] on p "Advanced" at bounding box center [112, 65] width 33 height 10
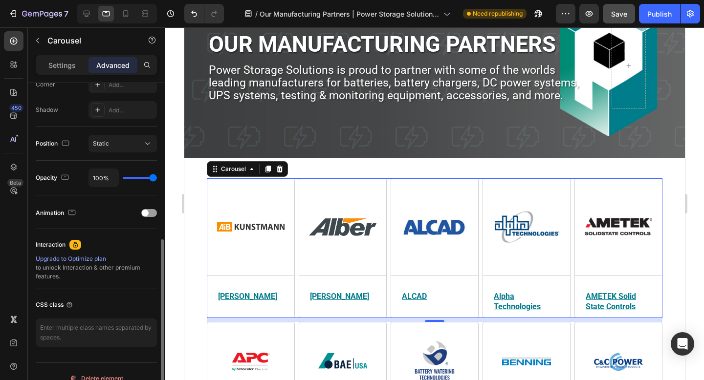
scroll to position [327, 0]
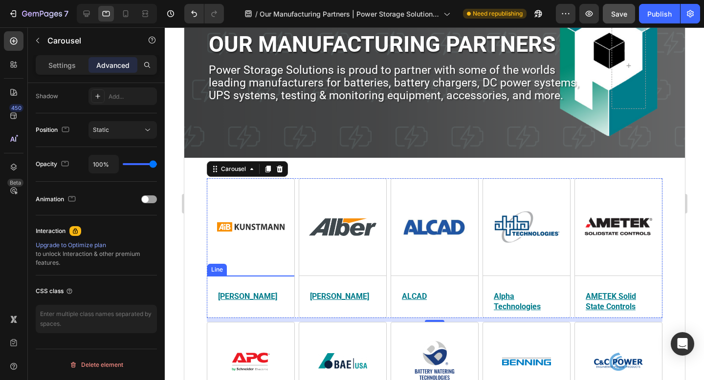
click at [254, 277] on div "Image Title Line AiB Kunstmann Heading Power Storage Solutions partners with AI…" at bounding box center [250, 263] width 87 height 139
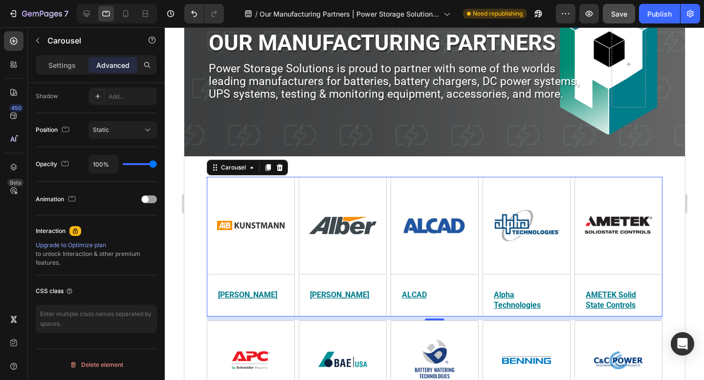
click at [239, 277] on div "Image Title Line AiB Kunstmann Heading Power Storage Solutions partners with AI…" at bounding box center [250, 261] width 87 height 139
click at [308, 274] on div "Image Title Line Albér Heading Albér, a division of Vertiv, leads battery monit…" at bounding box center [342, 261] width 87 height 139
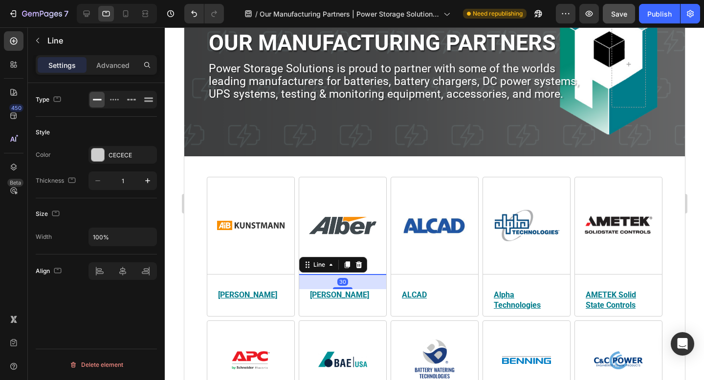
scroll to position [0, 0]
click at [122, 71] on div "Advanced" at bounding box center [112, 65] width 49 height 16
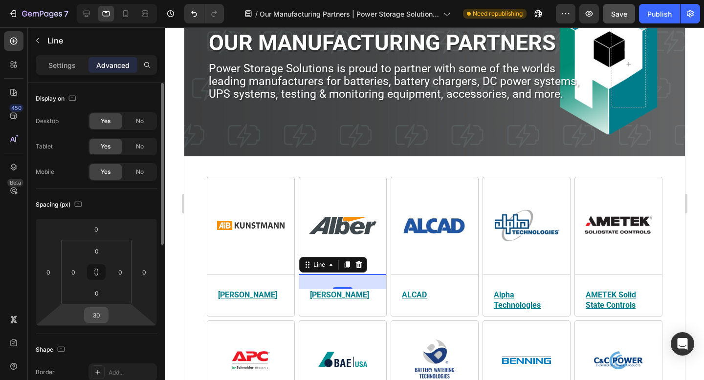
click at [100, 313] on input "30" at bounding box center [96, 315] width 20 height 15
type input "15"
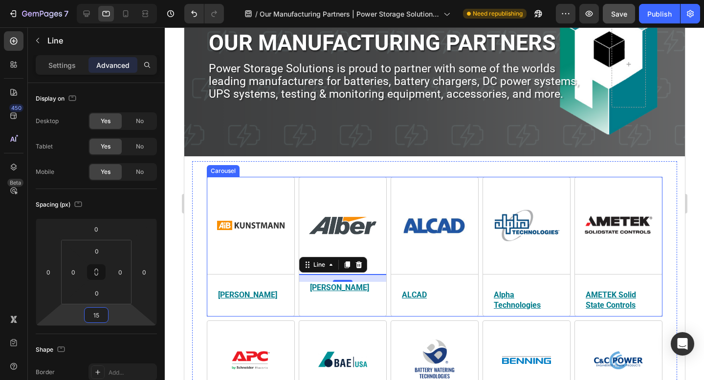
click at [389, 293] on div "Image Title Line AiB Kunstmann Heading Power Storage Solutions partners with AI…" at bounding box center [433, 247] width 455 height 140
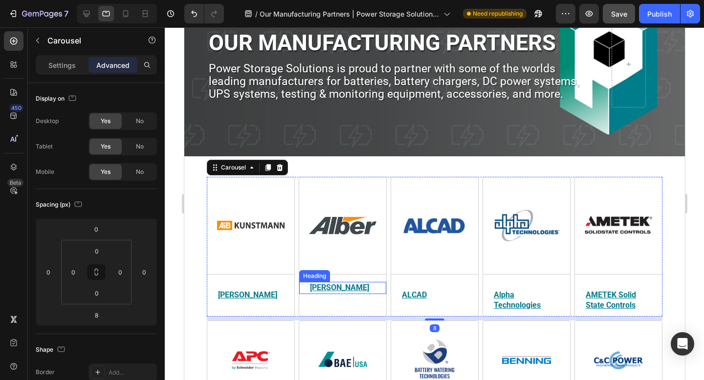
click at [320, 287] on u "Albér" at bounding box center [338, 287] width 59 height 9
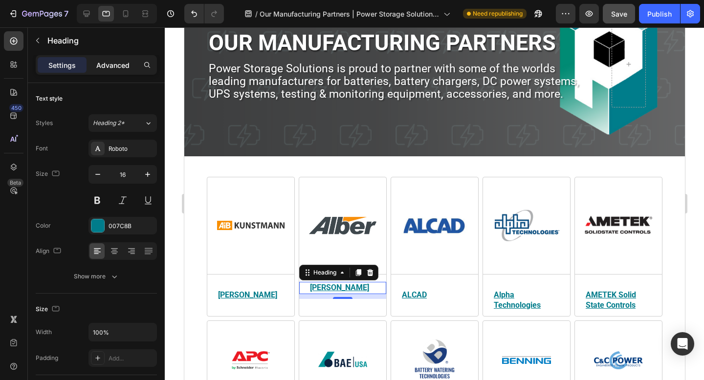
click at [118, 64] on p "Advanced" at bounding box center [112, 65] width 33 height 10
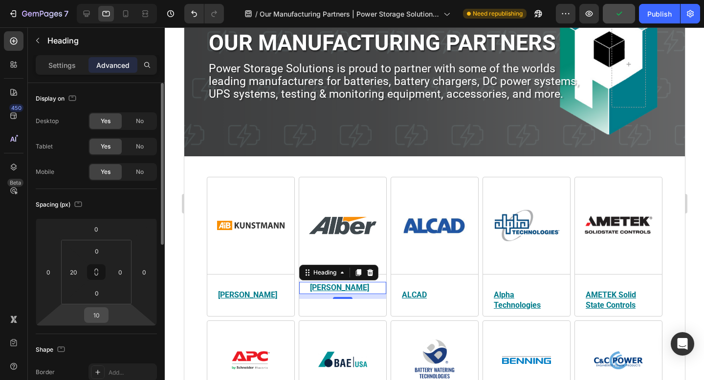
click at [104, 316] on input "10" at bounding box center [96, 315] width 20 height 15
type input "0"
click at [134, 207] on div "Spacing (px)" at bounding box center [96, 205] width 121 height 16
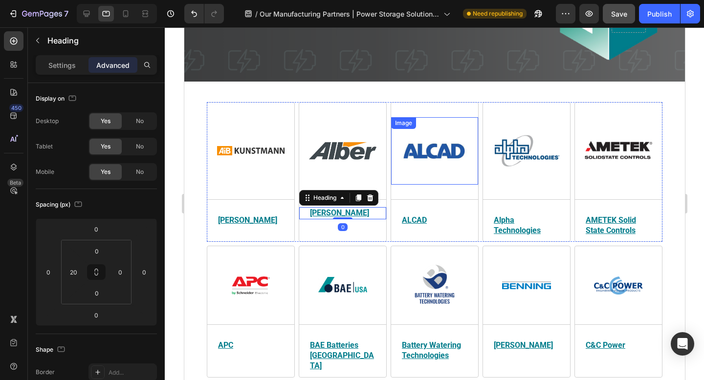
scroll to position [151, 0]
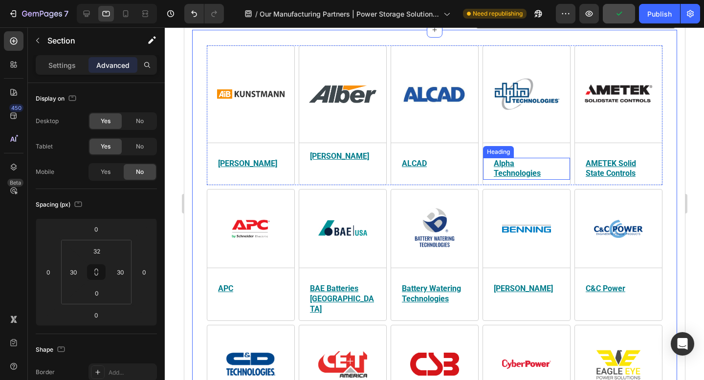
scroll to position [205, 0]
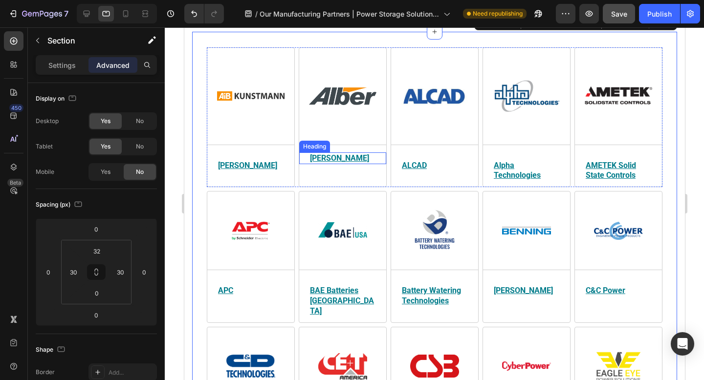
click at [331, 161] on h2 "Albér" at bounding box center [346, 158] width 77 height 12
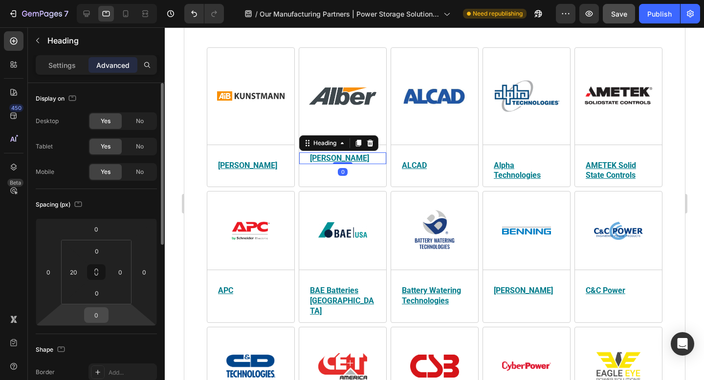
click at [95, 316] on input "0" at bounding box center [96, 315] width 20 height 15
type input "15"
click at [130, 203] on div "Spacing (px)" at bounding box center [96, 205] width 121 height 16
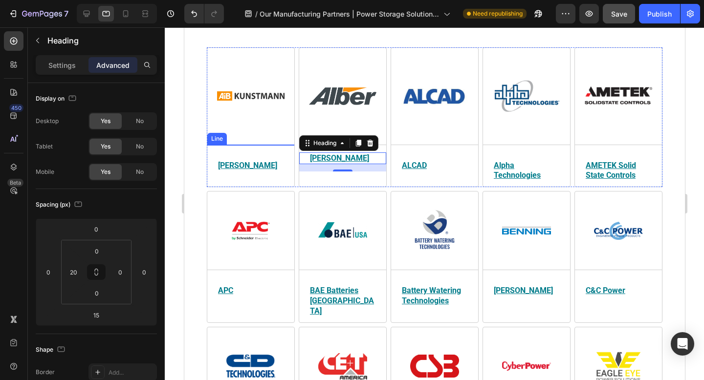
click at [236, 145] on div at bounding box center [250, 145] width 87 height 0
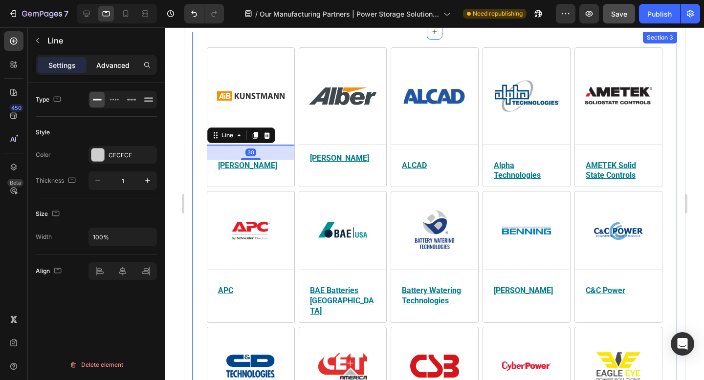
click at [125, 71] on div "Advanced" at bounding box center [112, 65] width 49 height 16
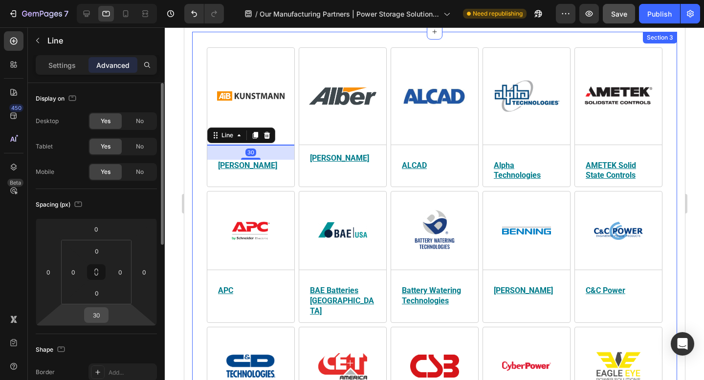
click at [101, 312] on input "30" at bounding box center [96, 315] width 20 height 15
type input "15"
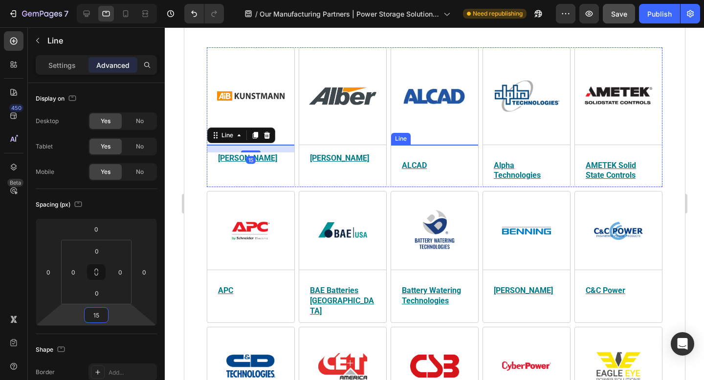
click at [413, 145] on div "Image Title Line ALCAD Heading ALCAD delivers advanced battery technology solut…" at bounding box center [433, 132] width 87 height 139
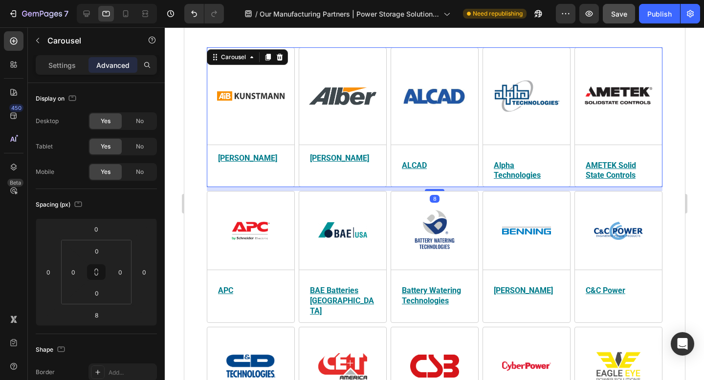
click at [407, 145] on div "Image Title Line ALCAD Heading ALCAD delivers advanced battery technology solut…" at bounding box center [433, 132] width 87 height 139
click at [434, 145] on div at bounding box center [433, 145] width 87 height 0
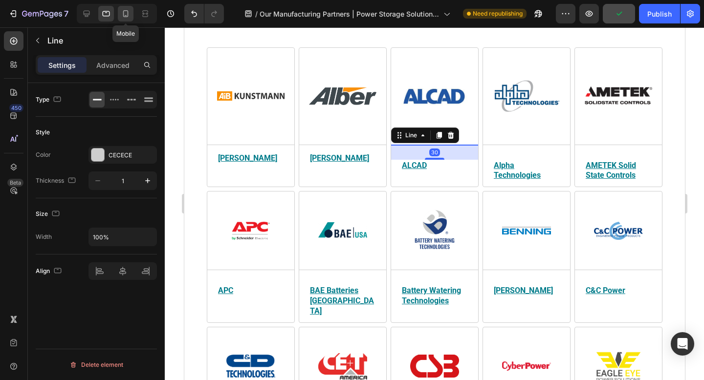
click at [123, 18] on icon at bounding box center [126, 14] width 10 height 10
click at [134, 16] on div "Mobile" at bounding box center [117, 14] width 80 height 20
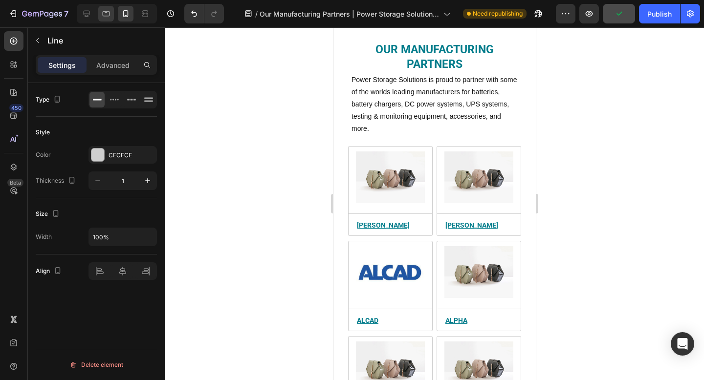
click at [106, 17] on icon at bounding box center [106, 14] width 10 height 10
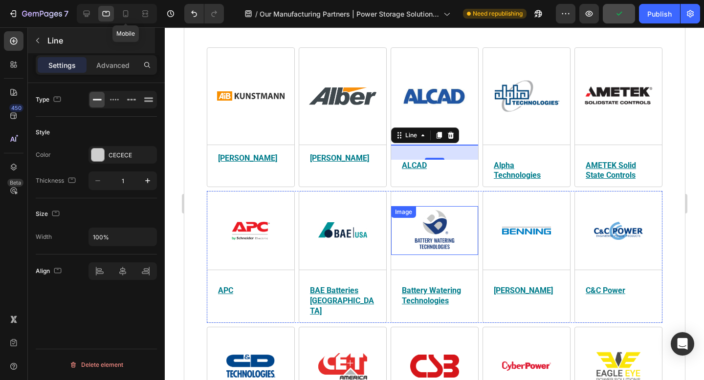
click at [106, 69] on p "Advanced" at bounding box center [112, 65] width 33 height 10
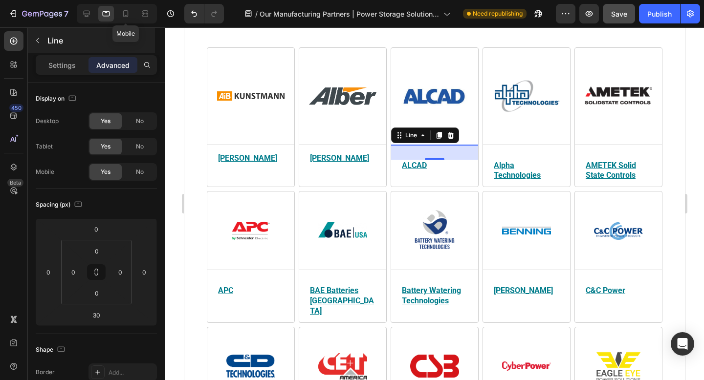
scroll to position [288, 0]
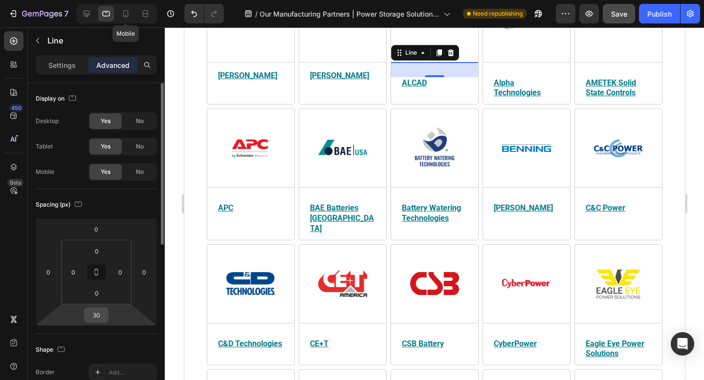
click at [100, 317] on input "30" at bounding box center [96, 315] width 20 height 15
type input "15"
drag, startPoint x: 99, startPoint y: 315, endPoint x: 92, endPoint y: 315, distance: 6.9
click at [92, 315] on input "15" at bounding box center [96, 315] width 20 height 15
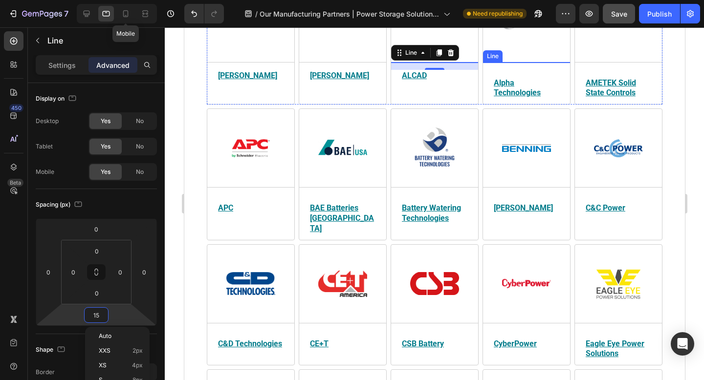
click at [522, 62] on div at bounding box center [525, 62] width 87 height 0
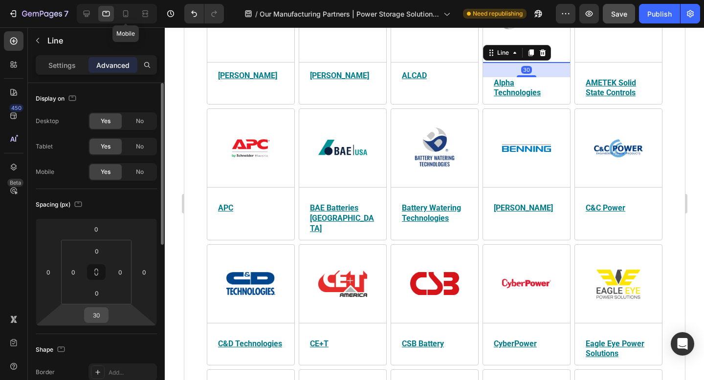
click at [104, 314] on input "30" at bounding box center [96, 315] width 20 height 15
paste input "15"
type input "15"
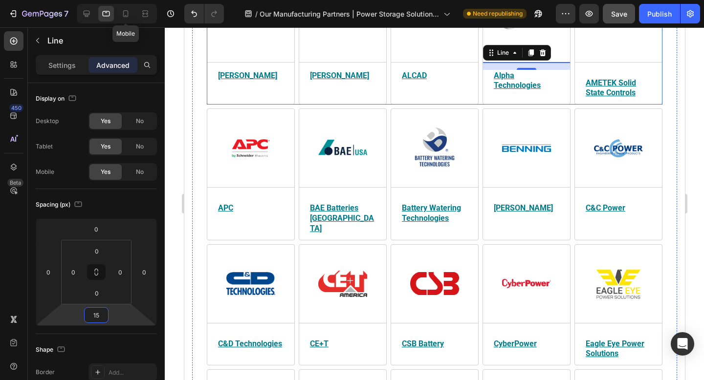
click at [611, 61] on div "Image Title Line AMETEK Solid State Controls Heading AMETEK is a world-renowned…" at bounding box center [617, 49] width 87 height 139
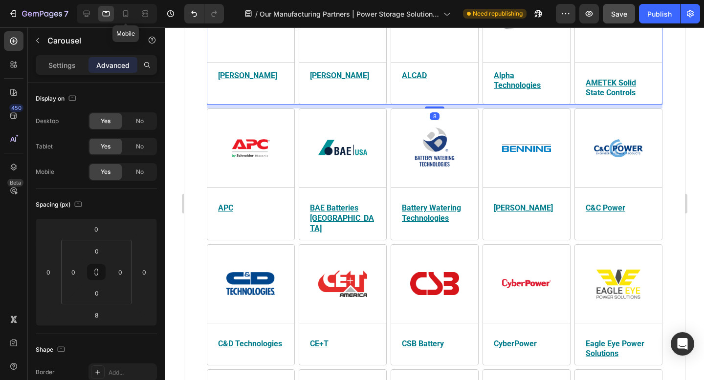
click at [610, 62] on div "Image Title Line AMETEK Solid State Controls Heading AMETEK is a world-renowned…" at bounding box center [617, 49] width 87 height 139
click at [611, 62] on div at bounding box center [617, 62] width 87 height 0
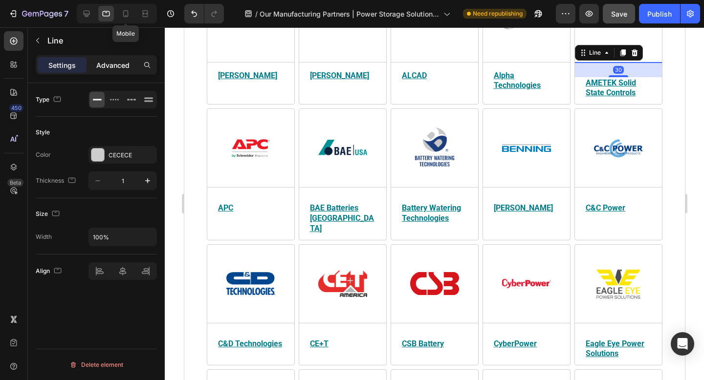
click at [115, 64] on p "Advanced" at bounding box center [112, 65] width 33 height 10
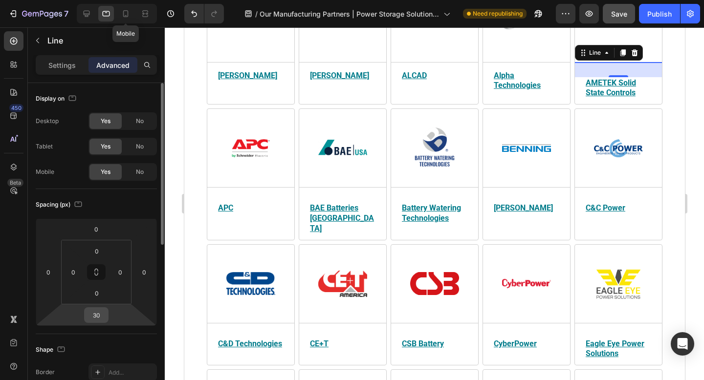
click at [102, 312] on input "30" at bounding box center [96, 315] width 20 height 15
paste input "15"
type input "3015"
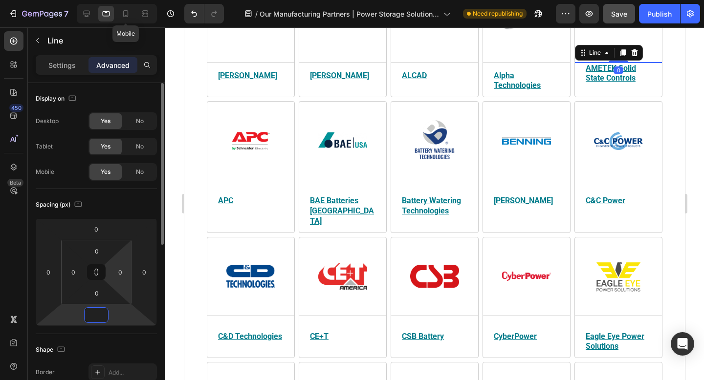
paste input "15"
type input "15"
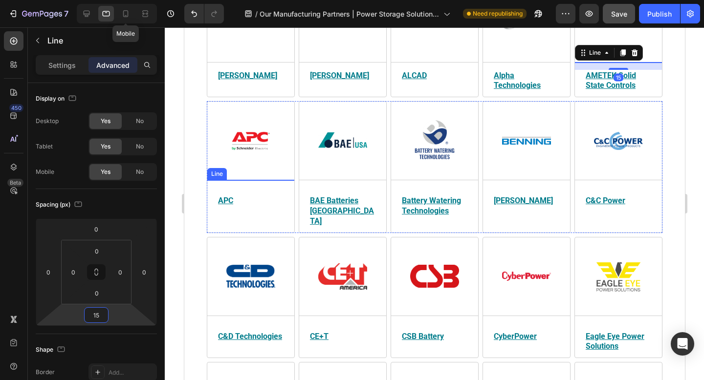
click at [253, 180] on div at bounding box center [250, 180] width 87 height 0
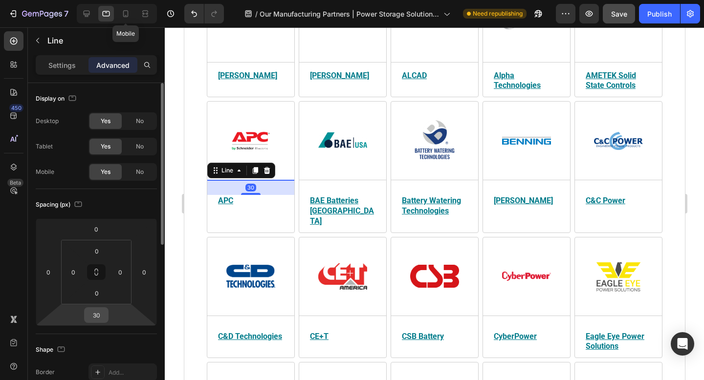
click at [104, 314] on input "30" at bounding box center [96, 315] width 20 height 15
paste input "15"
type input "15"
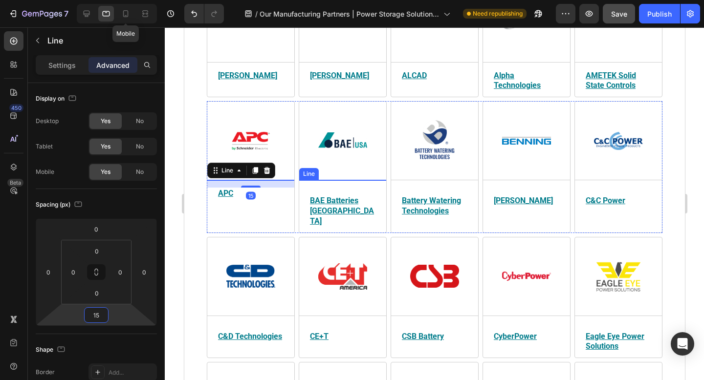
click at [338, 180] on div at bounding box center [342, 180] width 87 height 0
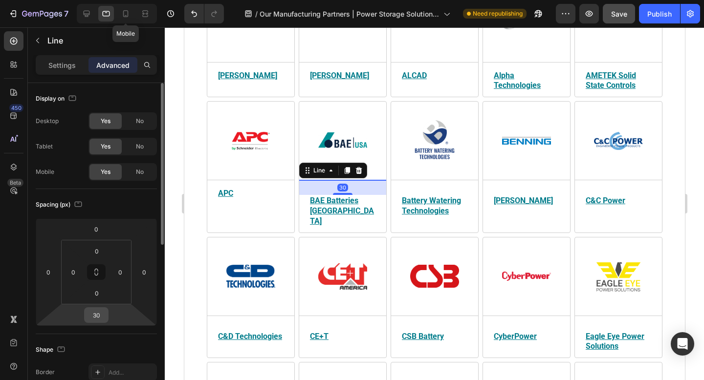
click at [100, 315] on input "30" at bounding box center [96, 315] width 20 height 15
paste input "15"
type input "15"
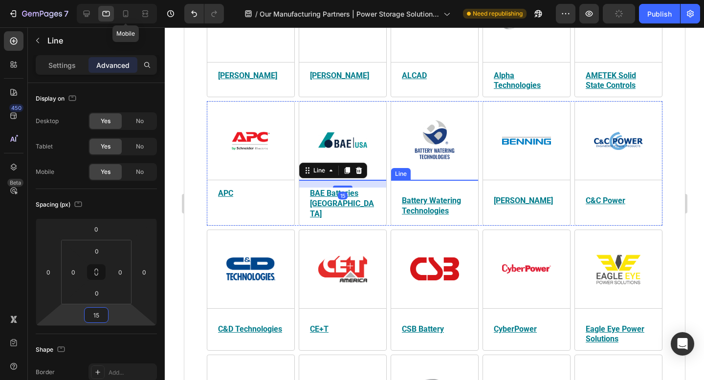
click at [425, 180] on div at bounding box center [433, 180] width 87 height 0
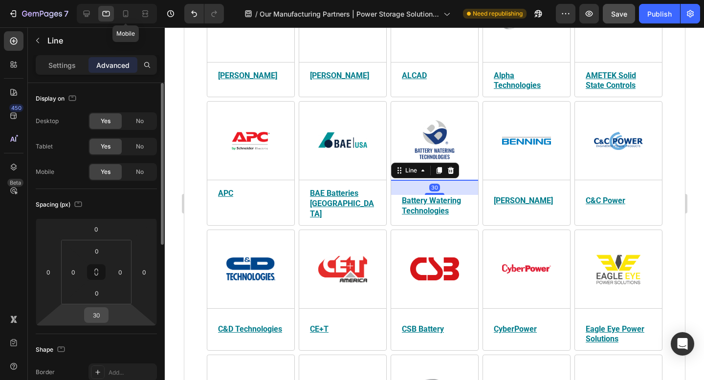
click at [100, 317] on input "30" at bounding box center [96, 315] width 20 height 15
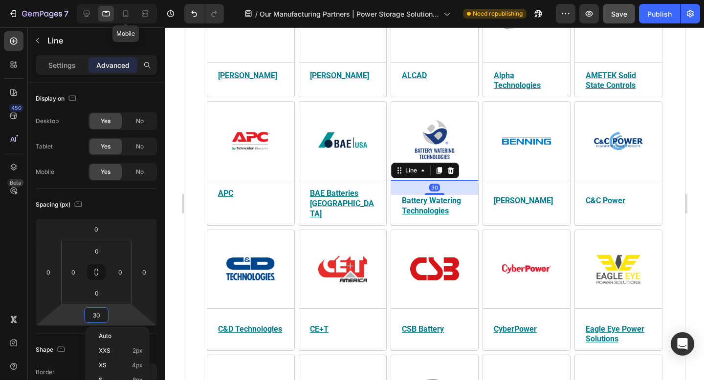
paste input "15"
type input "15"
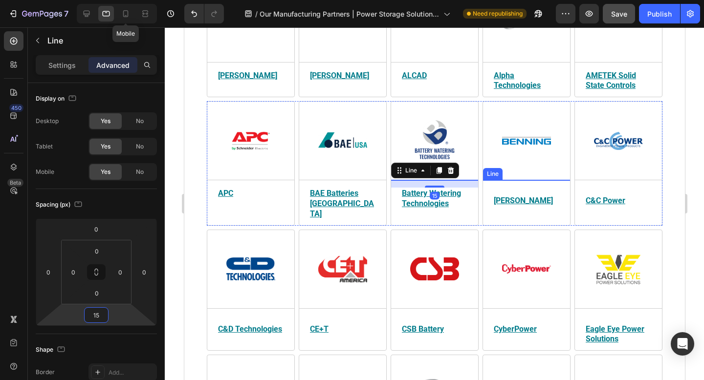
click at [523, 180] on div at bounding box center [525, 180] width 87 height 0
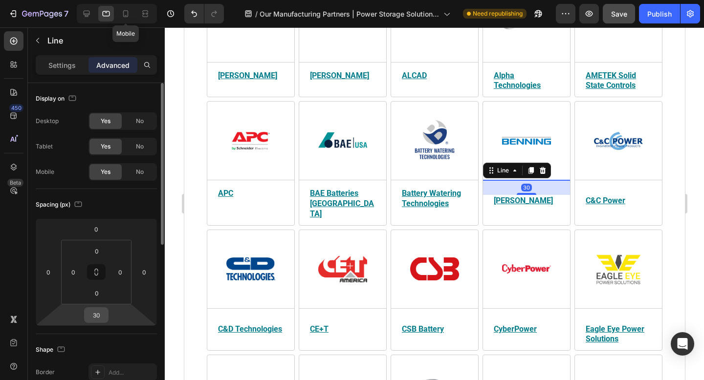
click at [100, 313] on input "30" at bounding box center [96, 315] width 20 height 15
paste input "15"
type input "15"
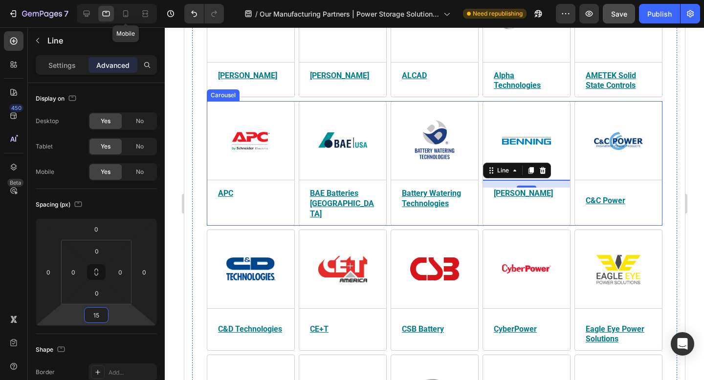
click at [602, 180] on div "Image Title Line C&C Power Heading C&C Power specializes in DC power plants, po…" at bounding box center [617, 177] width 87 height 123
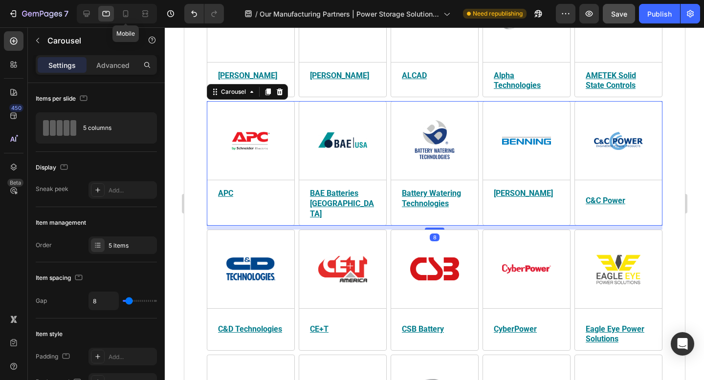
click at [635, 182] on div "Image Title Line C&C Power Heading C&C Power specializes in DC power plants, po…" at bounding box center [617, 177] width 87 height 123
click at [635, 180] on div at bounding box center [617, 180] width 87 height 0
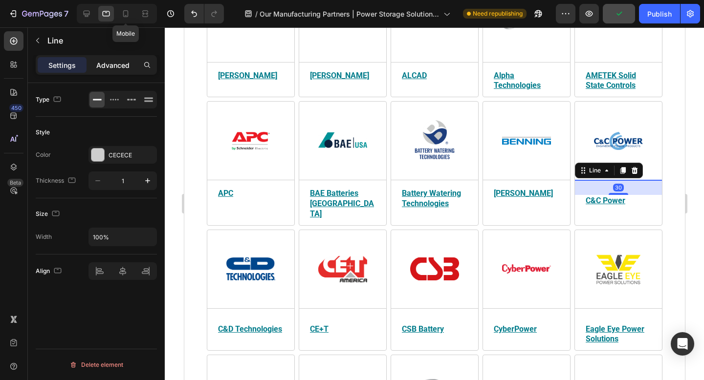
click at [113, 66] on p "Advanced" at bounding box center [112, 65] width 33 height 10
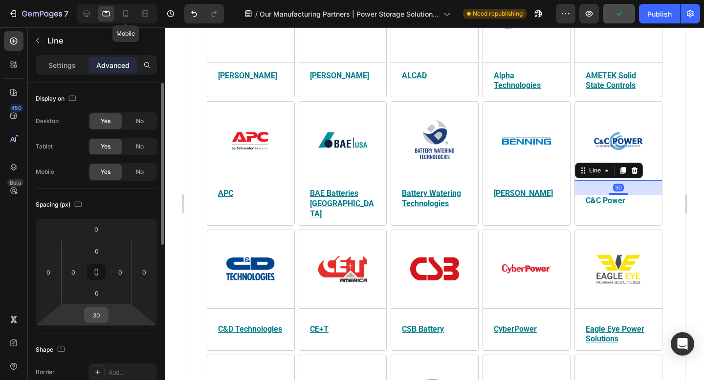
click at [105, 315] on input "30" at bounding box center [96, 315] width 20 height 15
paste input "15"
type input "3015"
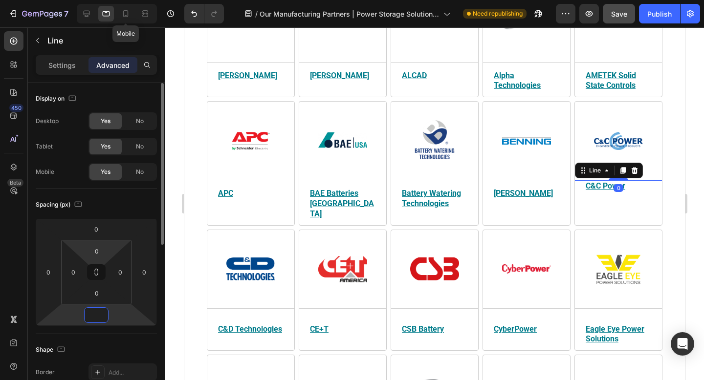
paste input "15"
type input "15"
click at [126, 208] on div "Spacing (px)" at bounding box center [96, 205] width 121 height 16
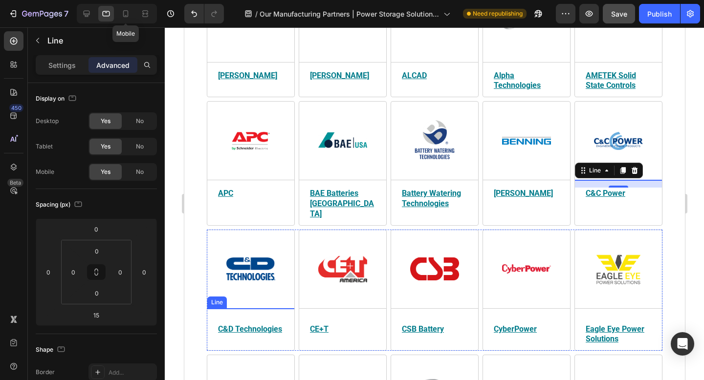
click at [245, 308] on div at bounding box center [250, 308] width 87 height 0
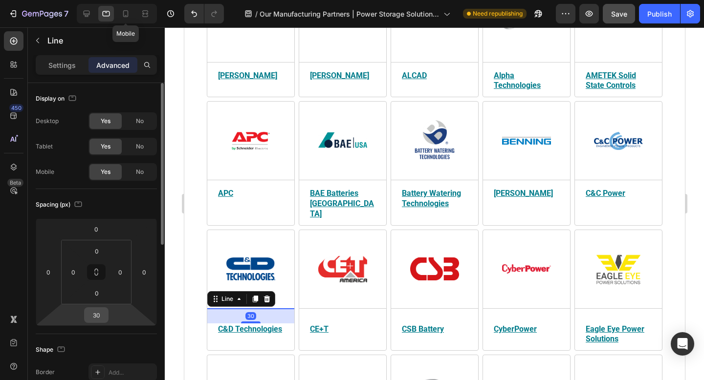
click at [102, 314] on input "30" at bounding box center [96, 315] width 20 height 15
paste input "15"
type input "15"
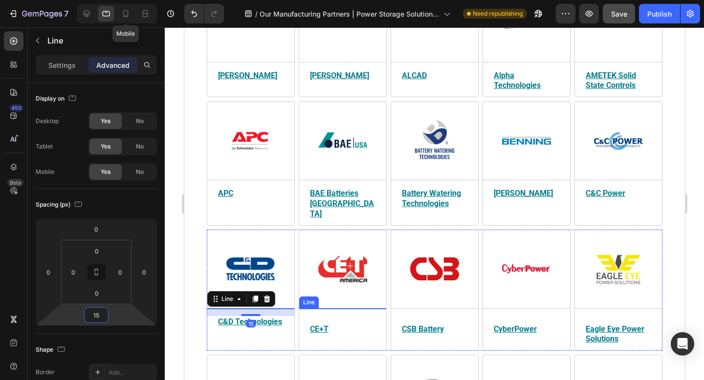
click at [333, 308] on div at bounding box center [342, 308] width 87 height 0
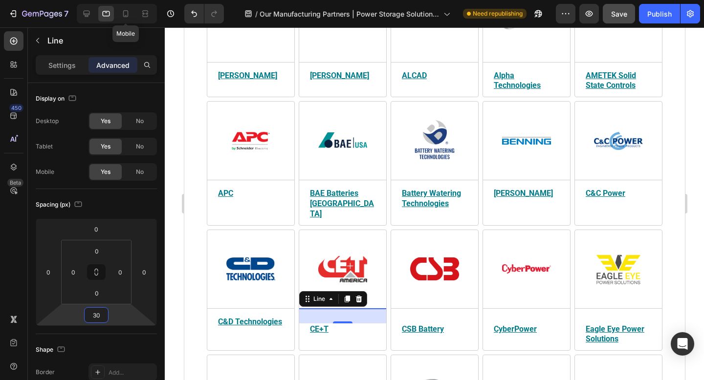
click at [99, 314] on input "30" at bounding box center [96, 315] width 20 height 15
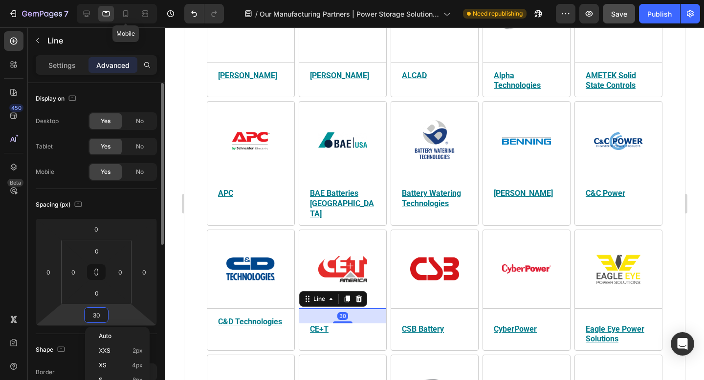
click at [101, 316] on input "30" at bounding box center [96, 315] width 20 height 15
type input "15"
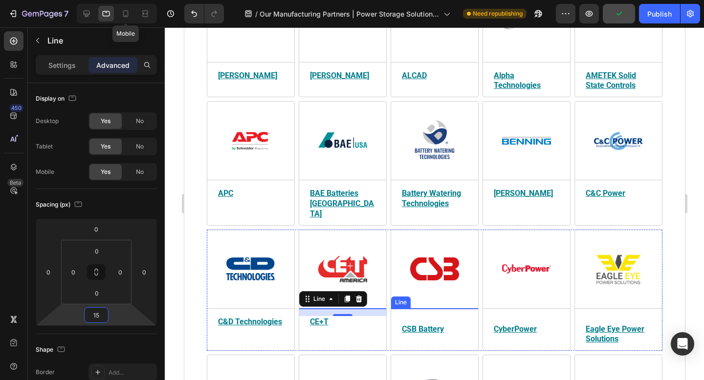
click at [439, 308] on div at bounding box center [433, 308] width 87 height 0
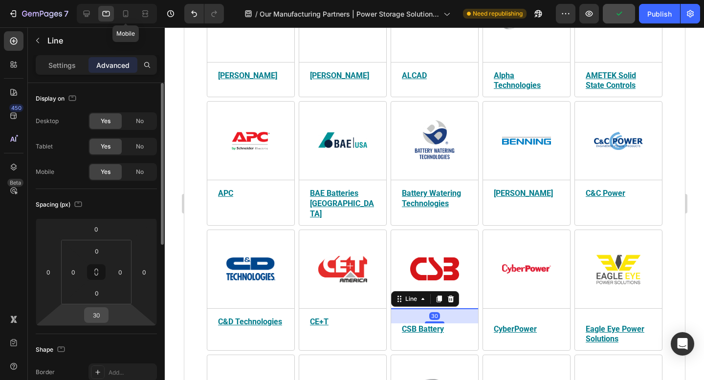
click at [105, 317] on input "30" at bounding box center [96, 315] width 20 height 15
paste input "15"
type input "15"
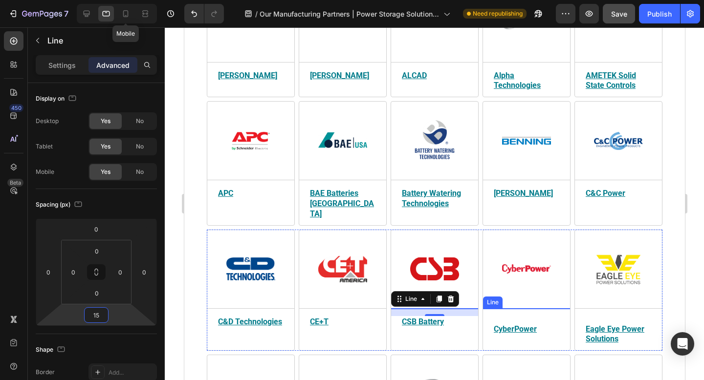
click at [529, 308] on div at bounding box center [525, 308] width 87 height 0
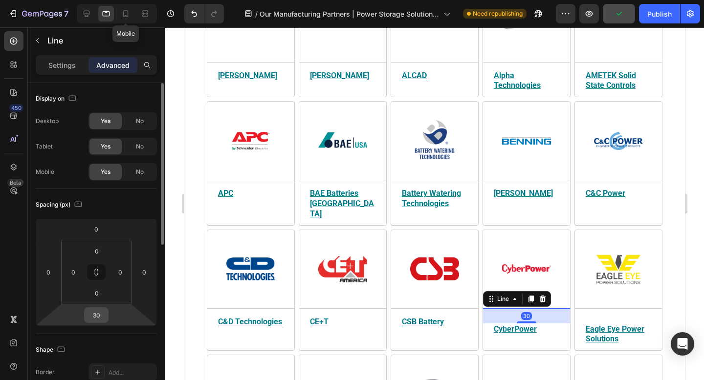
click at [100, 315] on input "30" at bounding box center [96, 315] width 20 height 15
paste input "15"
type input "15"
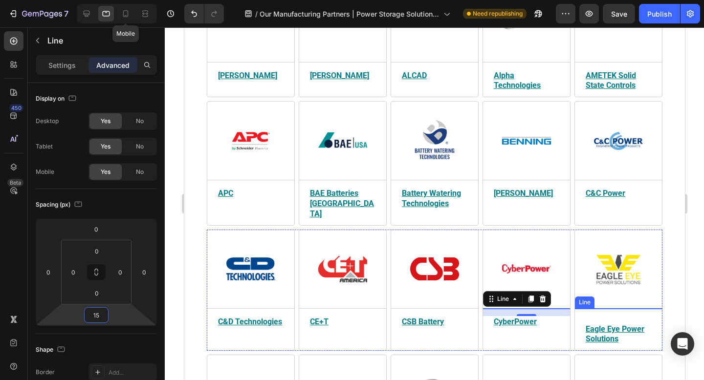
click at [646, 308] on div at bounding box center [617, 308] width 87 height 0
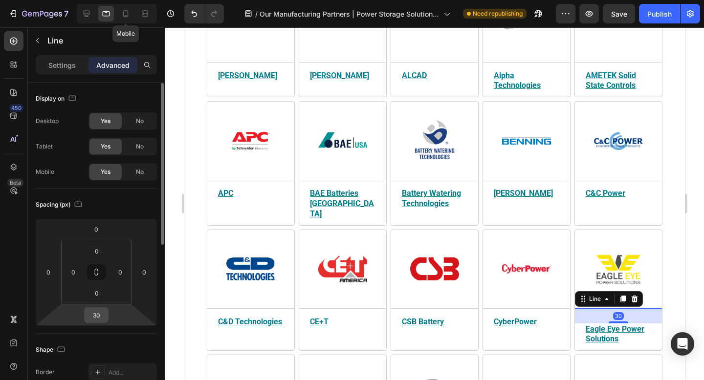
click at [101, 314] on input "30" at bounding box center [96, 315] width 20 height 15
paste input "15"
type input "15"
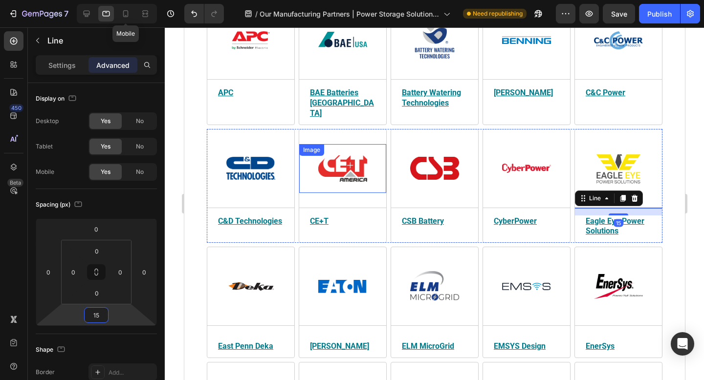
scroll to position [398, 0]
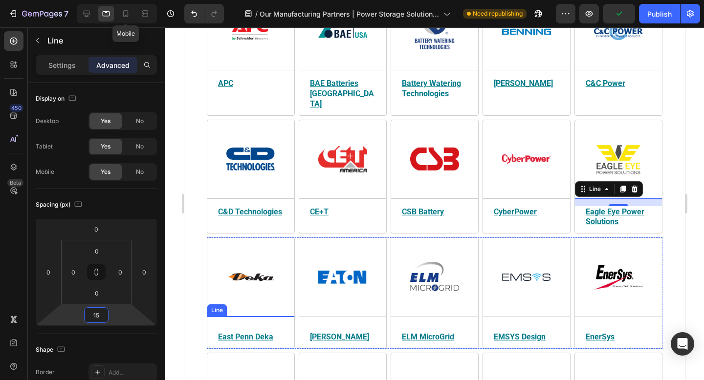
click at [268, 316] on div at bounding box center [250, 316] width 87 height 0
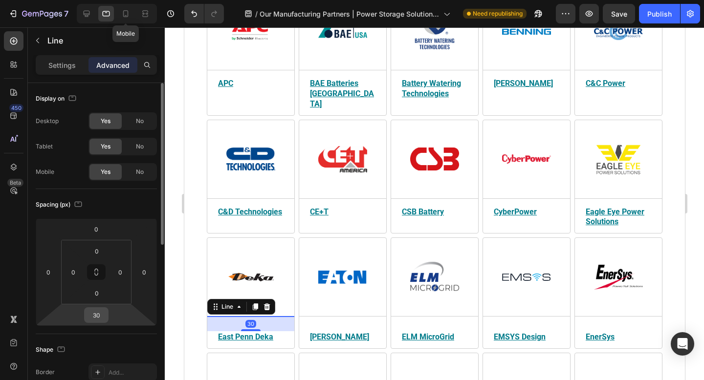
click at [101, 315] on input "30" at bounding box center [96, 315] width 20 height 15
paste input "15"
type input "15"
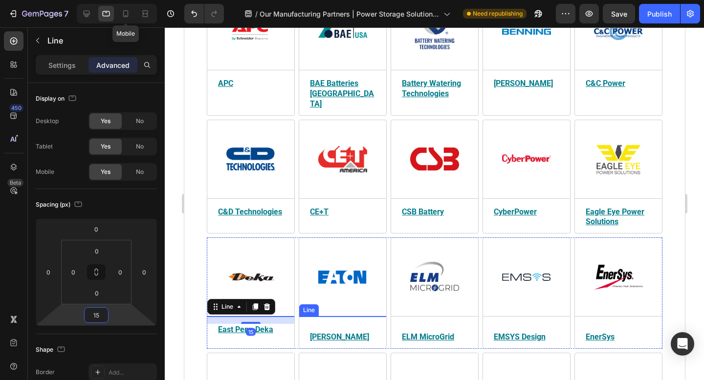
click at [375, 316] on div at bounding box center [342, 316] width 87 height 0
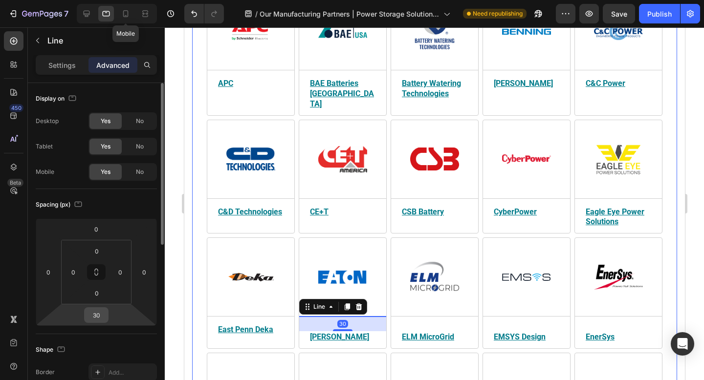
click at [99, 316] on input "30" at bounding box center [96, 315] width 20 height 15
paste input "15"
type input "15"
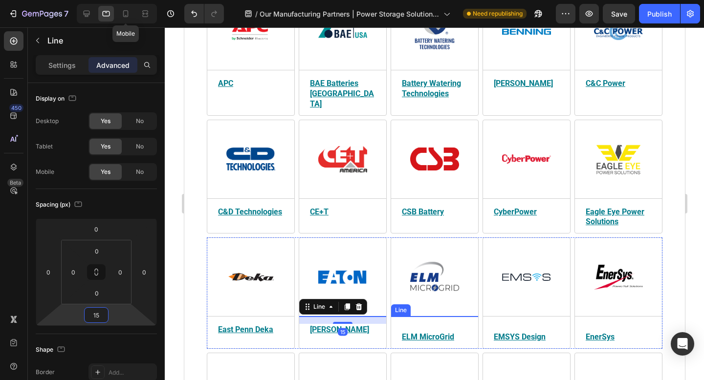
click at [463, 316] on div at bounding box center [433, 316] width 87 height 0
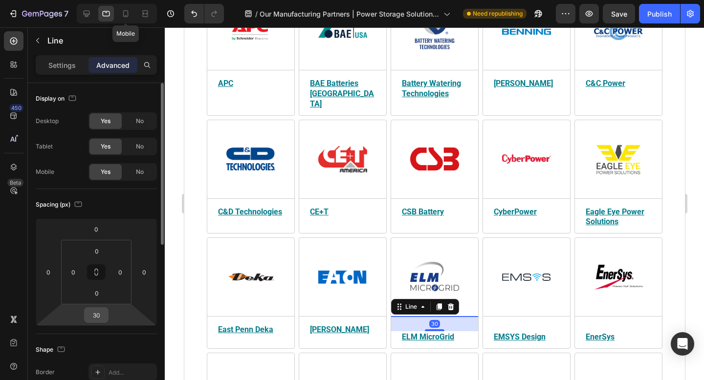
click at [100, 313] on input "30" at bounding box center [96, 315] width 20 height 15
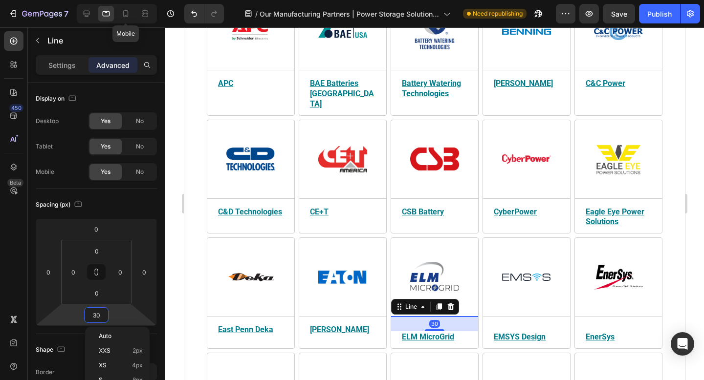
paste input "15"
type input "15"
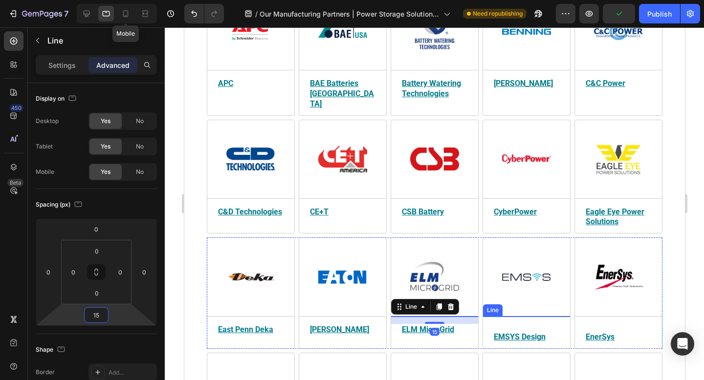
click at [516, 316] on div at bounding box center [525, 316] width 87 height 0
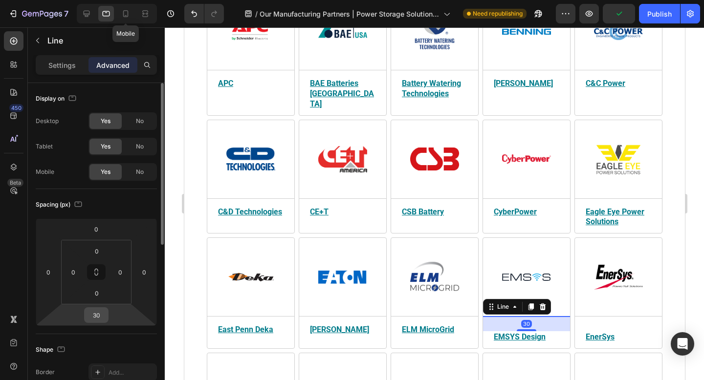
click at [100, 315] on input "30" at bounding box center [96, 315] width 20 height 15
paste input "15"
type input "15"
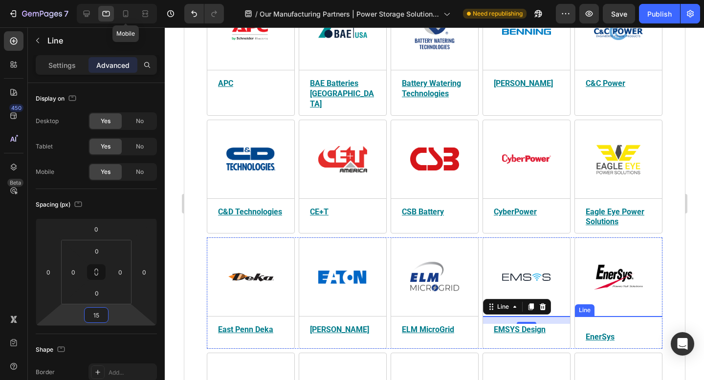
click at [639, 316] on div at bounding box center [617, 316] width 87 height 0
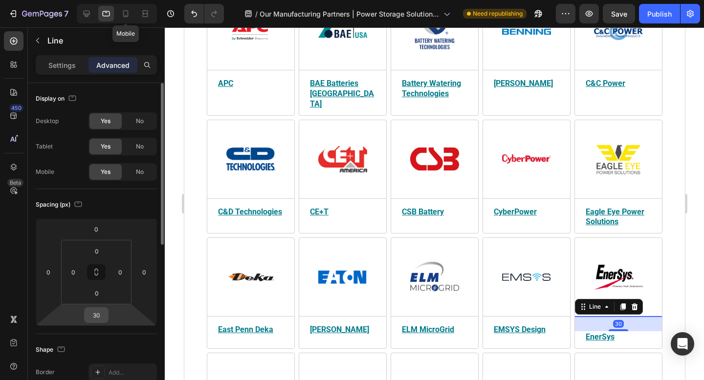
click at [102, 318] on input "30" at bounding box center [96, 315] width 20 height 15
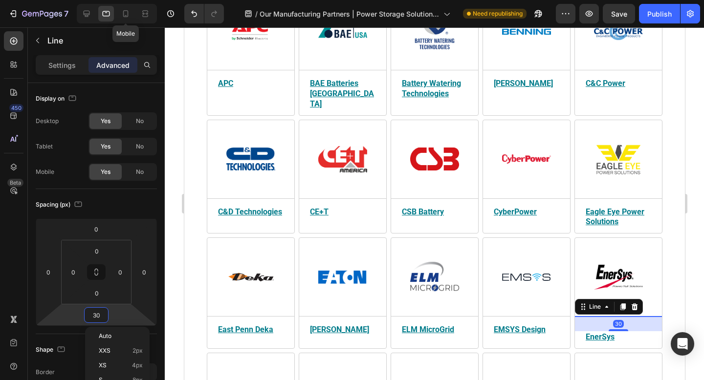
paste input "15"
type input "15"
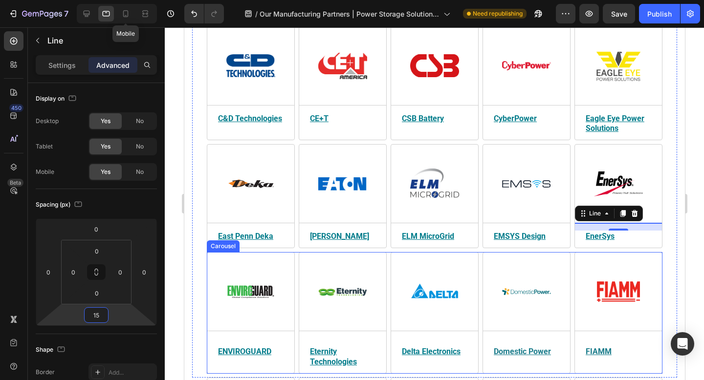
scroll to position [561, 0]
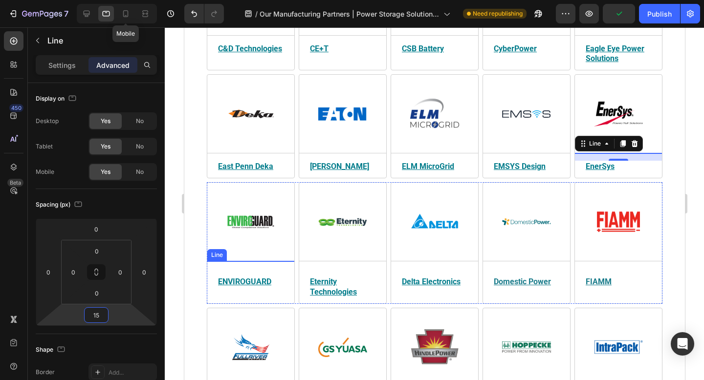
click at [273, 261] on div at bounding box center [250, 261] width 87 height 0
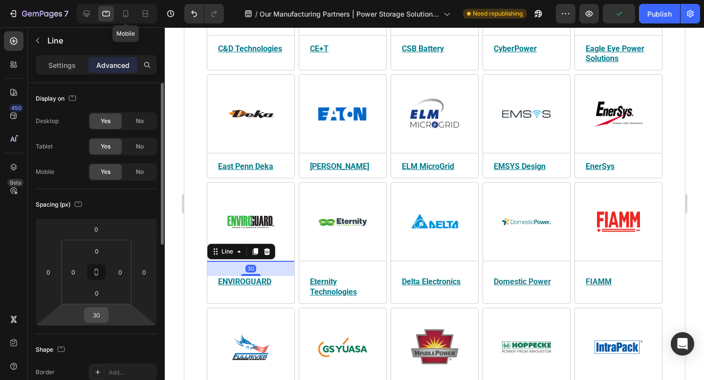
click at [101, 313] on input "30" at bounding box center [96, 315] width 20 height 15
paste input "15"
type input "15"
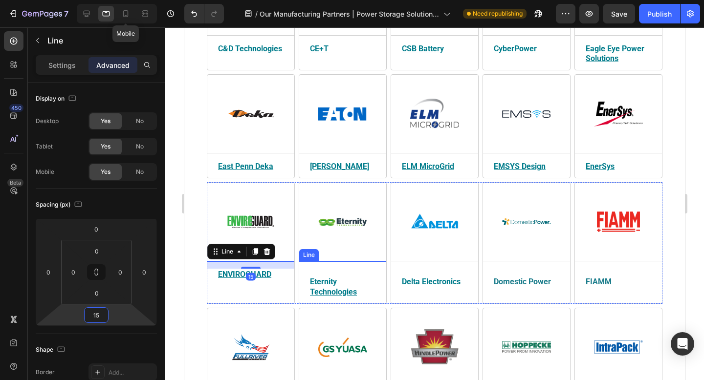
click at [372, 261] on div at bounding box center [342, 261] width 87 height 0
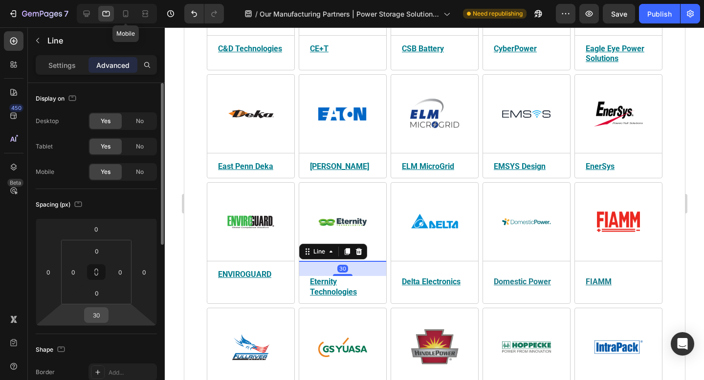
click at [102, 316] on input "30" at bounding box center [96, 315] width 20 height 15
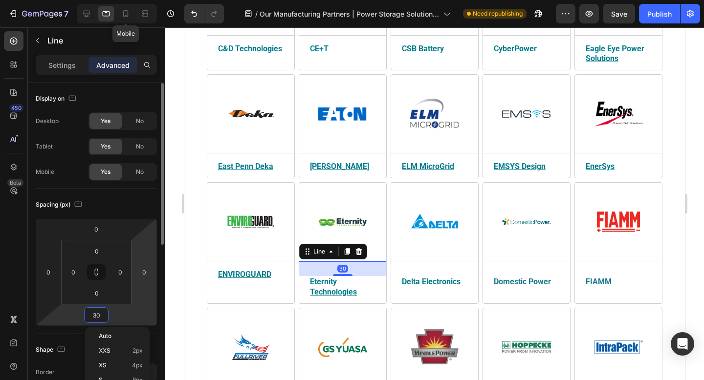
paste input "15"
type input "15"
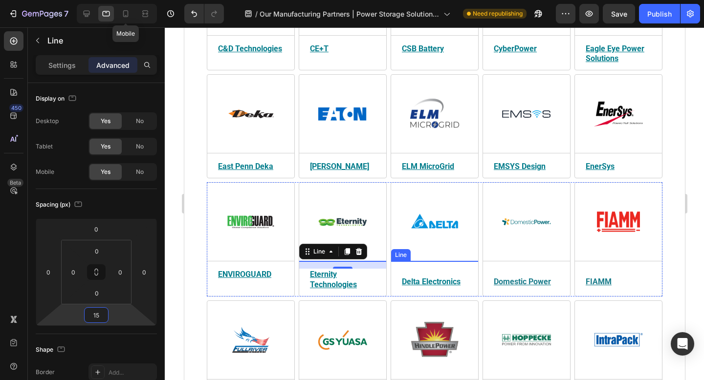
click at [461, 261] on div at bounding box center [433, 261] width 87 height 0
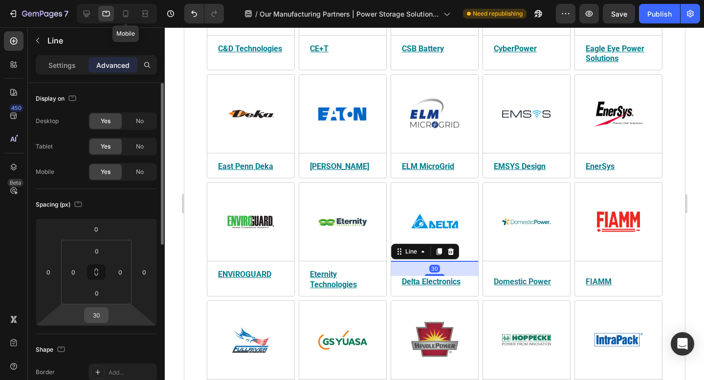
click at [103, 314] on input "30" at bounding box center [96, 315] width 20 height 15
paste input "15"
type input "15"
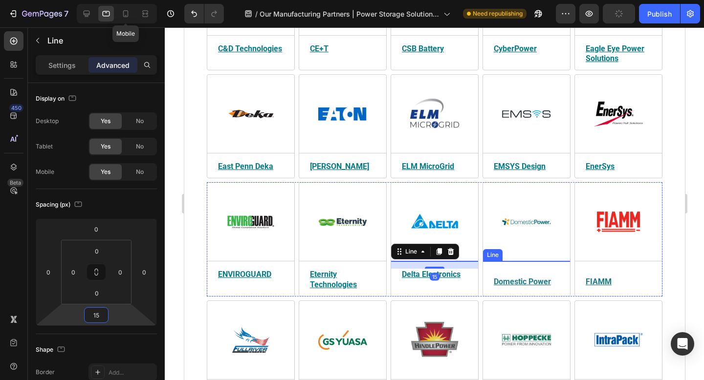
click at [534, 261] on div at bounding box center [525, 261] width 87 height 0
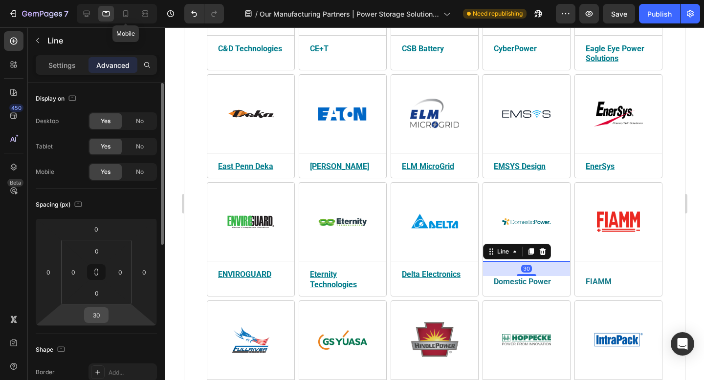
click at [101, 314] on input "30" at bounding box center [96, 315] width 20 height 15
paste input "15"
type input "15"
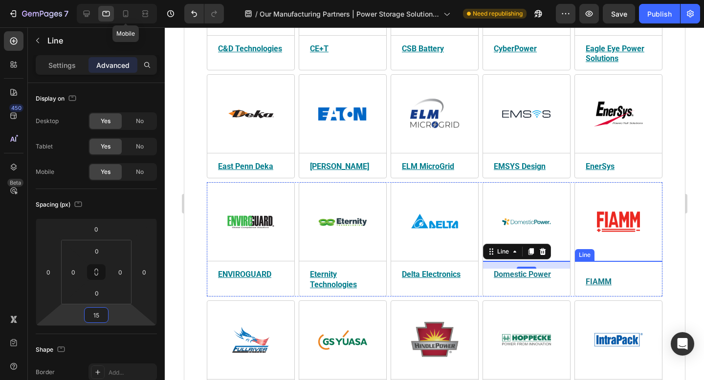
click at [644, 261] on div at bounding box center [617, 261] width 87 height 0
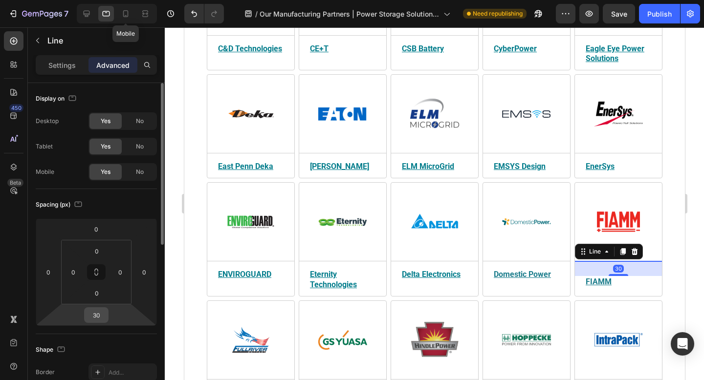
click at [99, 317] on input "30" at bounding box center [96, 315] width 20 height 15
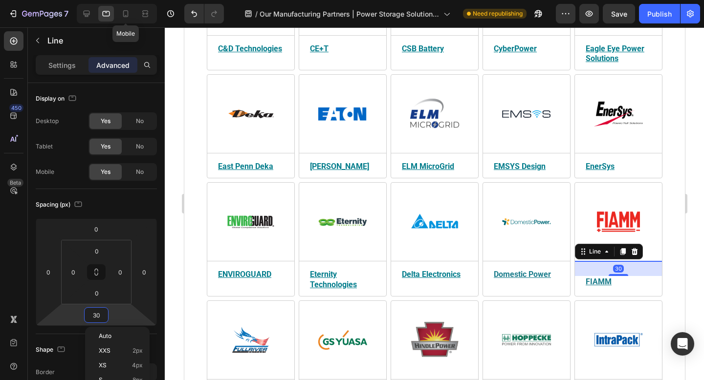
paste input "15"
type input "15"
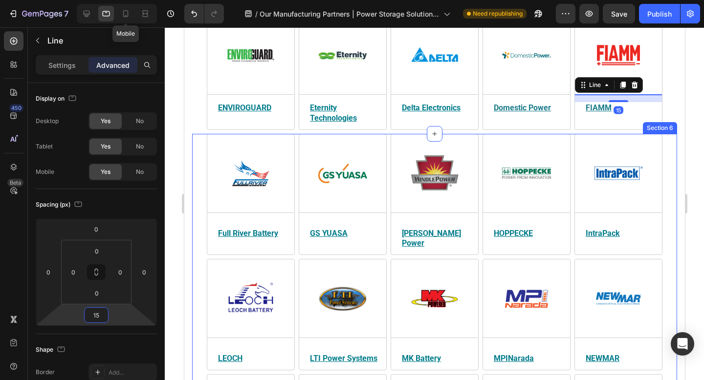
scroll to position [729, 0]
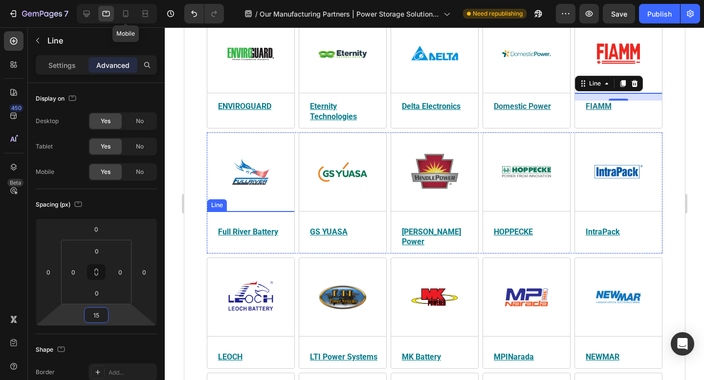
click at [281, 211] on div at bounding box center [250, 211] width 87 height 0
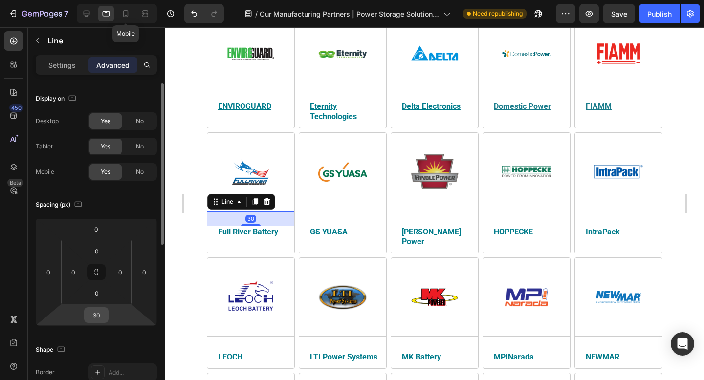
click at [101, 315] on input "30" at bounding box center [96, 315] width 20 height 15
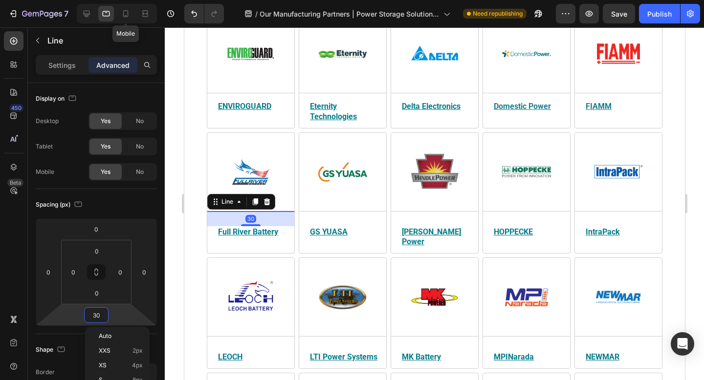
paste input "15"
type input "15"
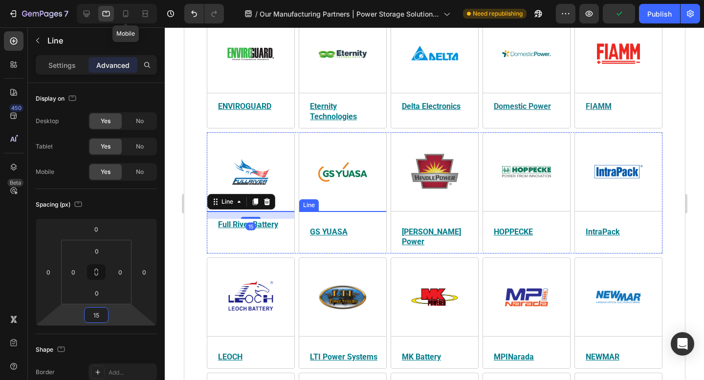
click at [373, 211] on div at bounding box center [342, 211] width 87 height 0
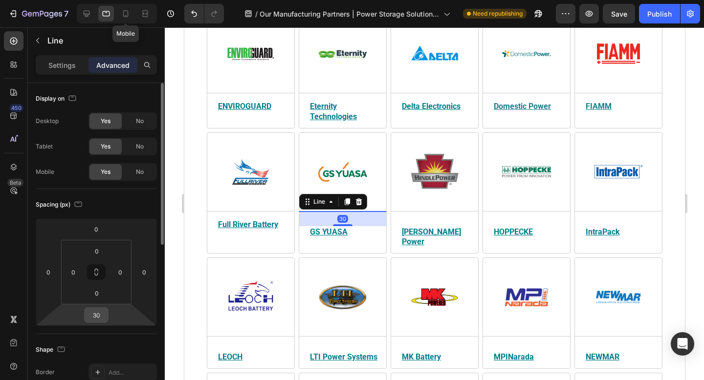
click at [104, 314] on input "30" at bounding box center [96, 315] width 20 height 15
paste input "15"
type input "15"
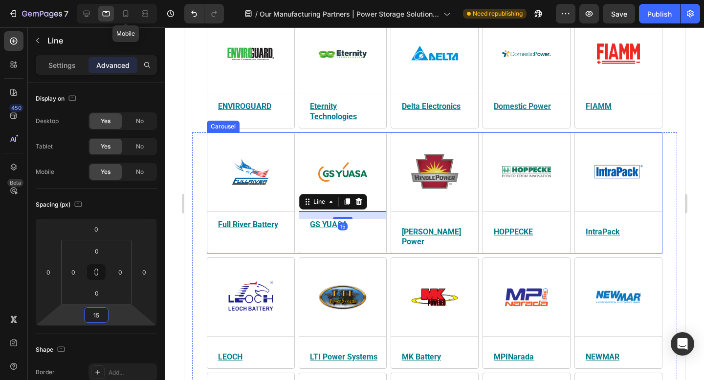
click at [441, 201] on div "Image Title Line [PERSON_NAME] Power Heading [PERSON_NAME] Power specializes in…" at bounding box center [433, 208] width 87 height 121
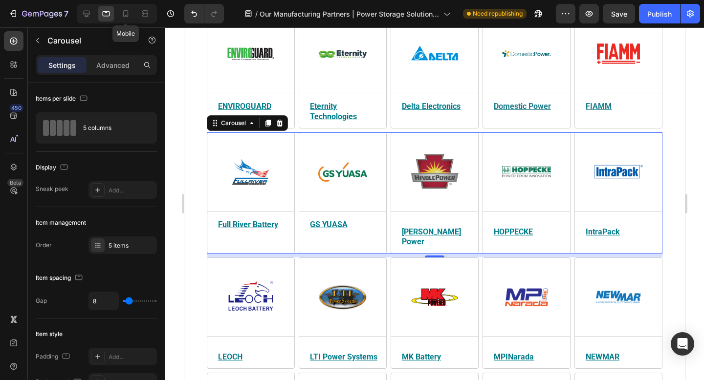
click at [459, 192] on div "Image Title Line [PERSON_NAME] Power Heading [PERSON_NAME] Power specializes in…" at bounding box center [433, 208] width 87 height 121
click at [456, 201] on div "Image Title Line [PERSON_NAME] Power Heading [PERSON_NAME] Power specializes in…" at bounding box center [433, 208] width 87 height 121
click at [501, 277] on link at bounding box center [525, 297] width 67 height 49
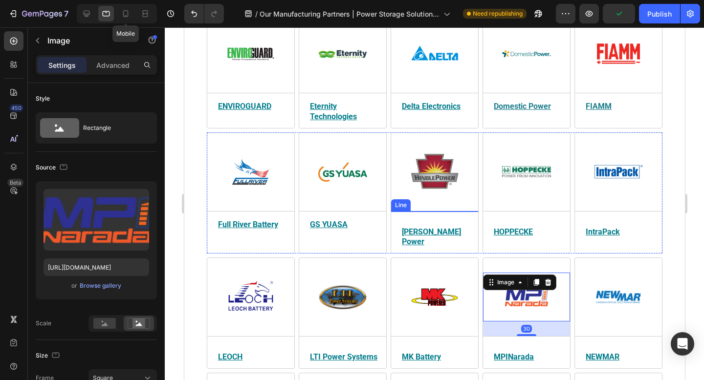
click at [432, 211] on div at bounding box center [433, 211] width 87 height 0
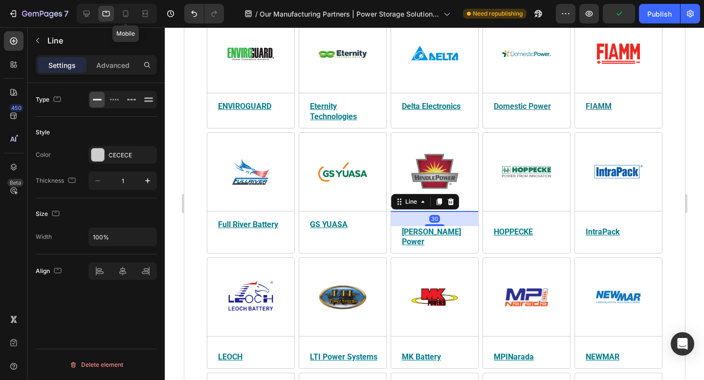
click at [107, 66] on p "Advanced" at bounding box center [112, 65] width 33 height 10
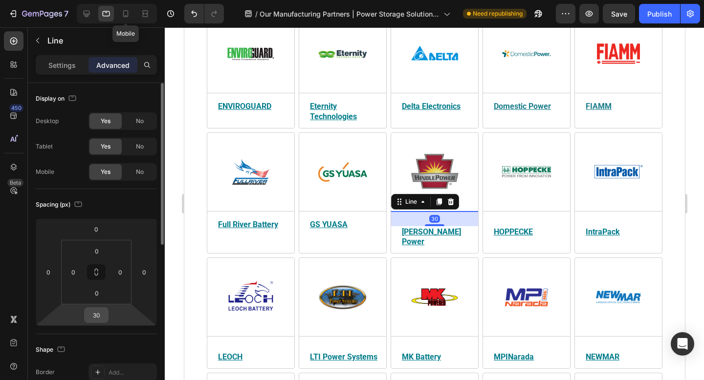
click at [104, 315] on input "30" at bounding box center [96, 315] width 20 height 15
paste input "15"
type input "15"
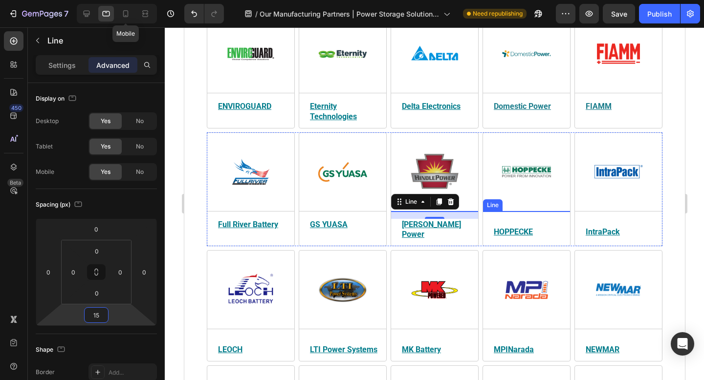
click at [563, 211] on div at bounding box center [525, 211] width 87 height 0
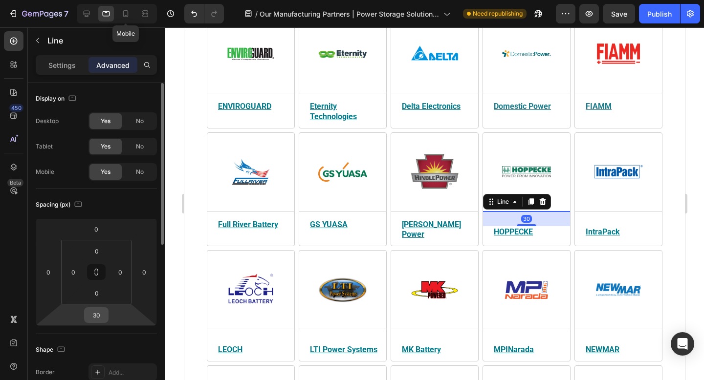
click at [101, 318] on input "30" at bounding box center [96, 315] width 20 height 15
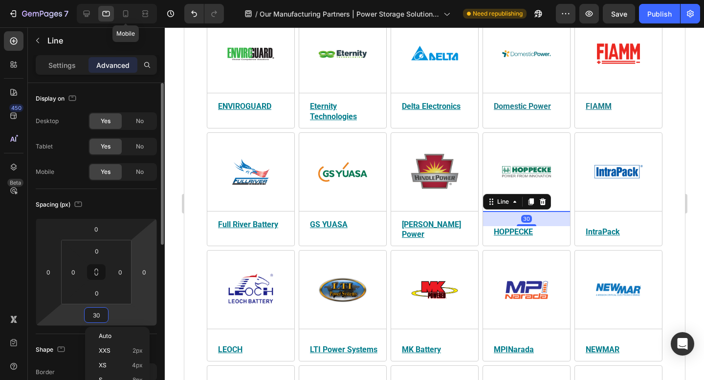
paste input "15"
type input "15"
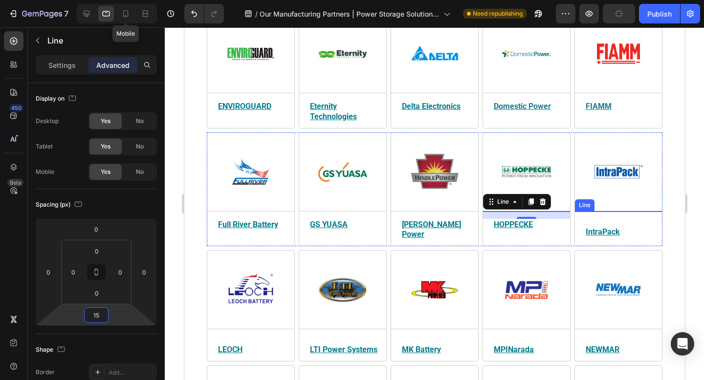
click at [641, 211] on div at bounding box center [617, 211] width 87 height 0
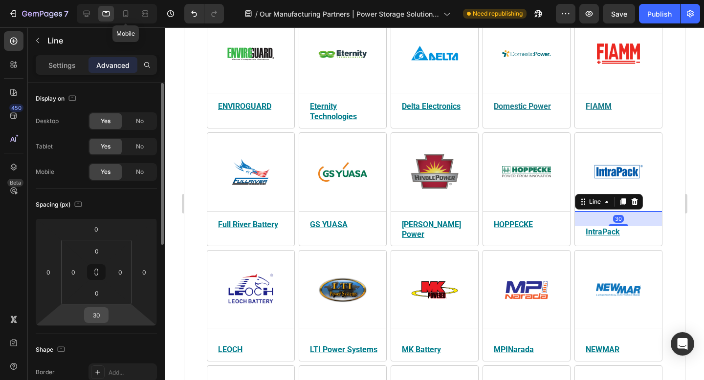
click at [102, 317] on input "30" at bounding box center [96, 315] width 20 height 15
paste input "15"
type input "15"
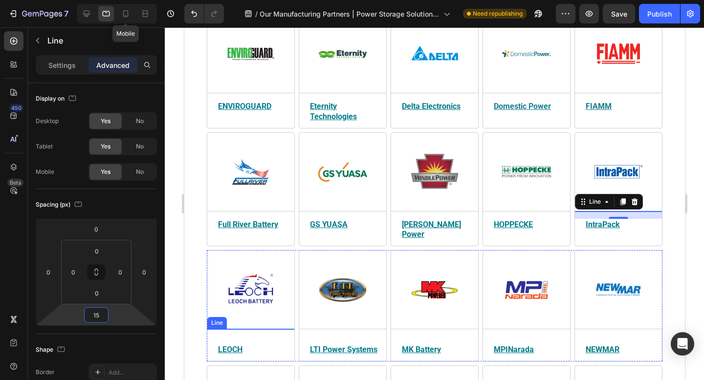
click at [254, 329] on div at bounding box center [250, 329] width 87 height 0
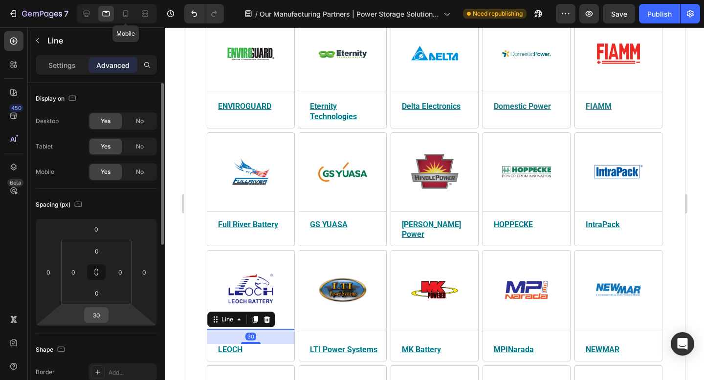
click at [98, 317] on input "30" at bounding box center [96, 315] width 20 height 15
paste input "15"
type input "15"
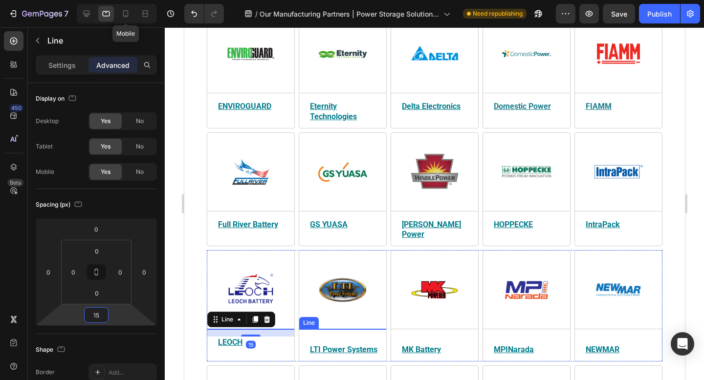
click at [344, 329] on div at bounding box center [342, 329] width 87 height 0
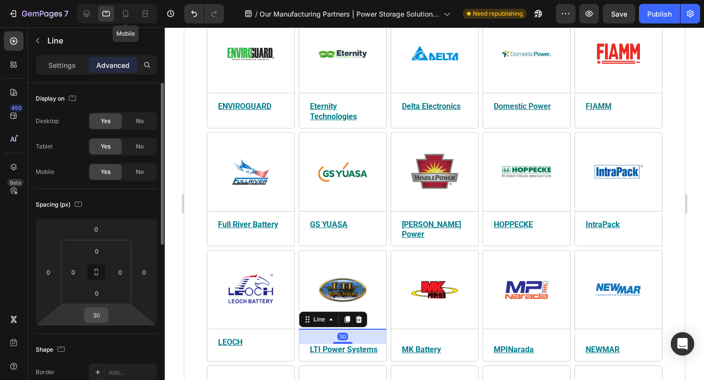
click at [100, 314] on input "30" at bounding box center [96, 315] width 20 height 15
paste input "15"
type input "15"
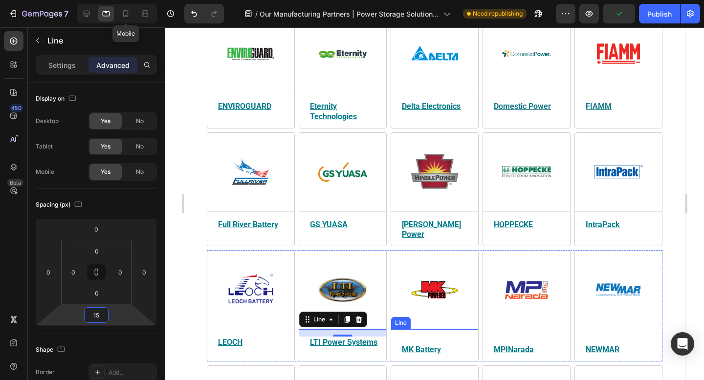
click at [437, 329] on div at bounding box center [433, 329] width 87 height 0
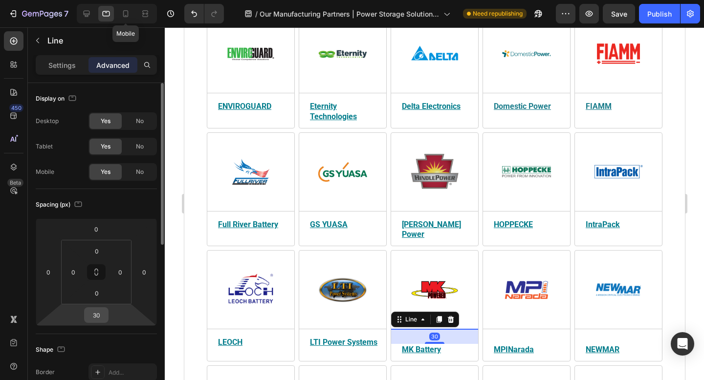
click at [102, 318] on input "30" at bounding box center [96, 315] width 20 height 15
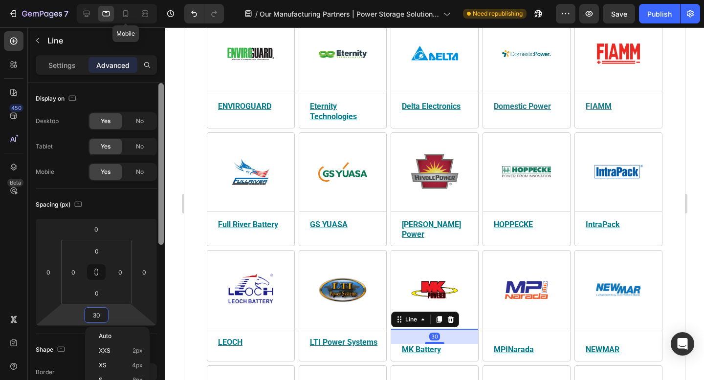
paste input "15"
type input "15"
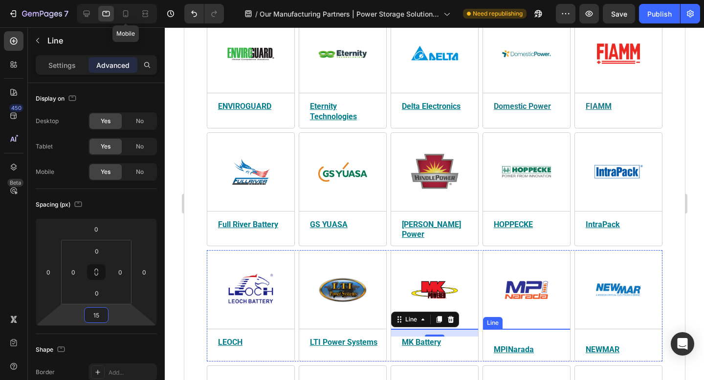
click at [545, 329] on div at bounding box center [525, 329] width 87 height 0
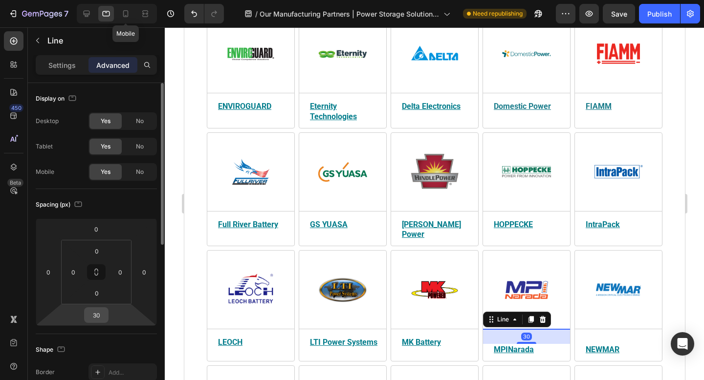
click at [103, 313] on input "30" at bounding box center [96, 315] width 20 height 15
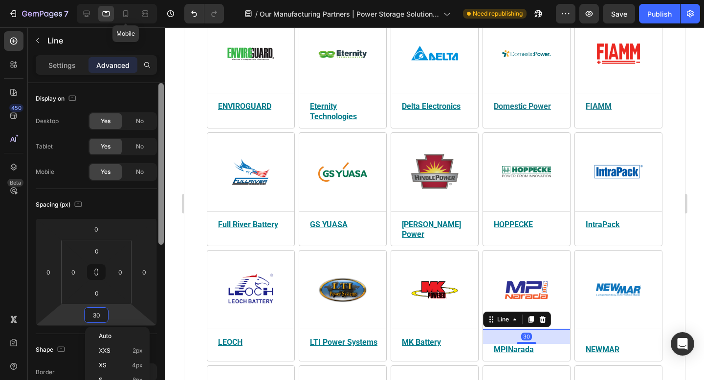
paste input "15"
type input "15"
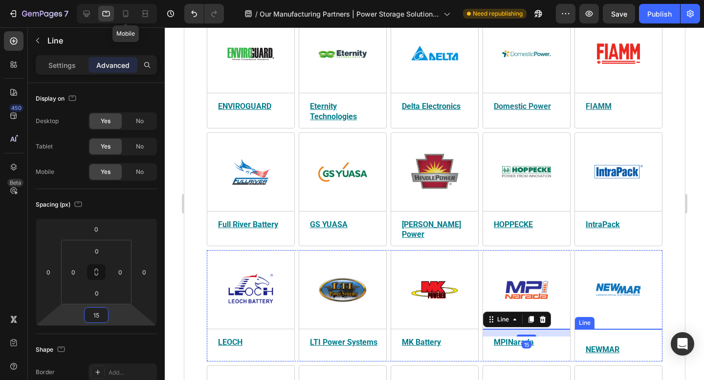
click at [639, 329] on div at bounding box center [617, 329] width 87 height 0
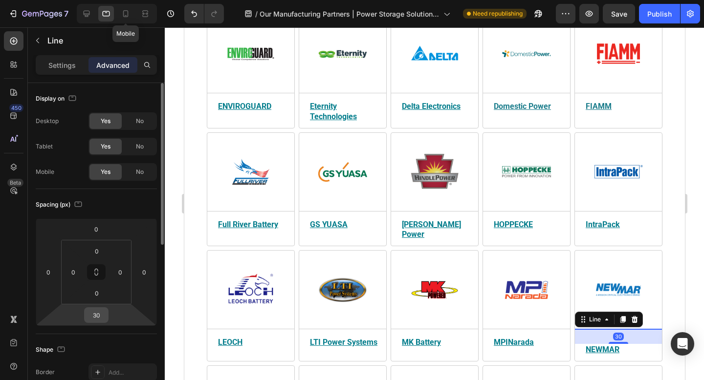
click at [100, 312] on input "30" at bounding box center [96, 315] width 20 height 15
paste input "15"
type input "15"
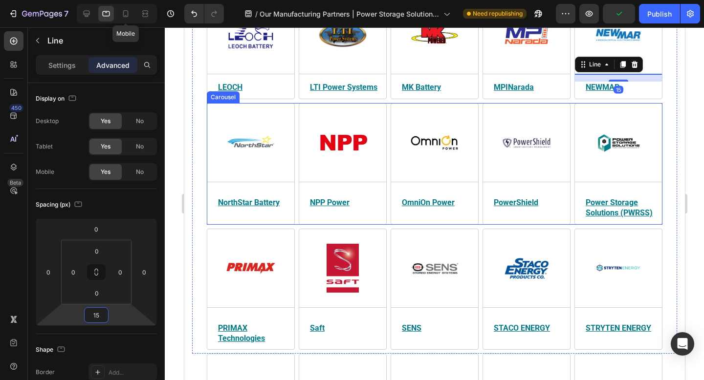
scroll to position [977, 0]
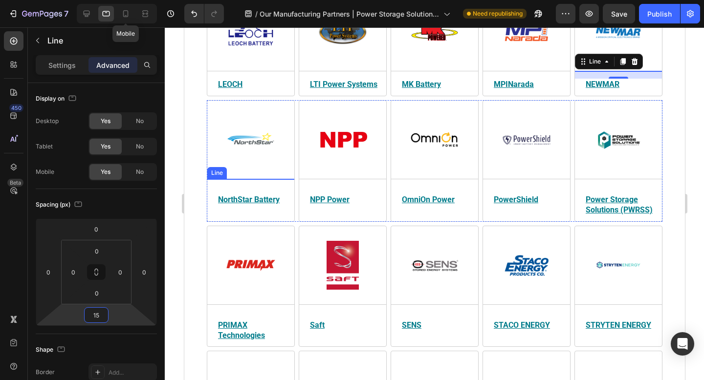
click at [264, 179] on div at bounding box center [250, 179] width 87 height 0
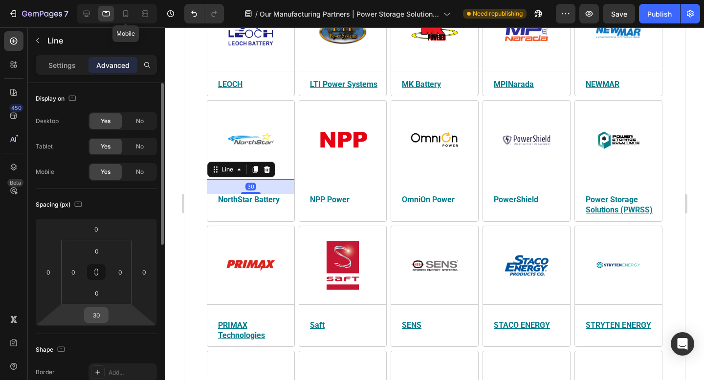
click at [100, 312] on input "30" at bounding box center [96, 315] width 20 height 15
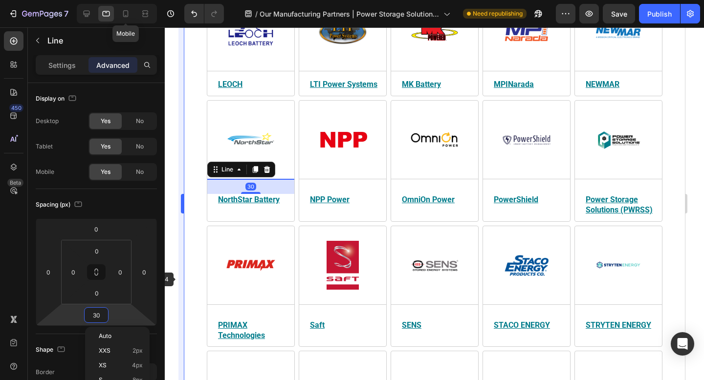
paste input "15"
type input "15"
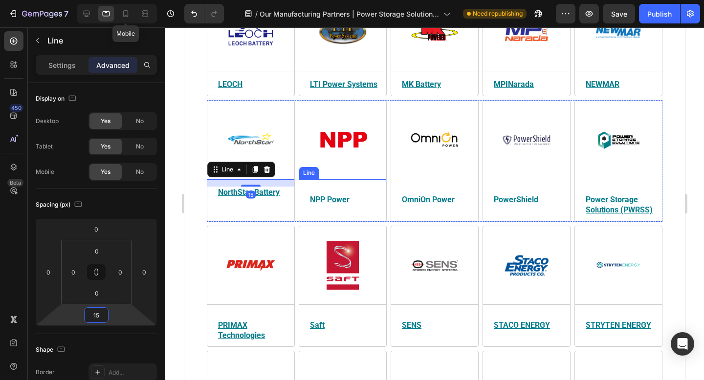
click at [358, 179] on div at bounding box center [342, 179] width 87 height 0
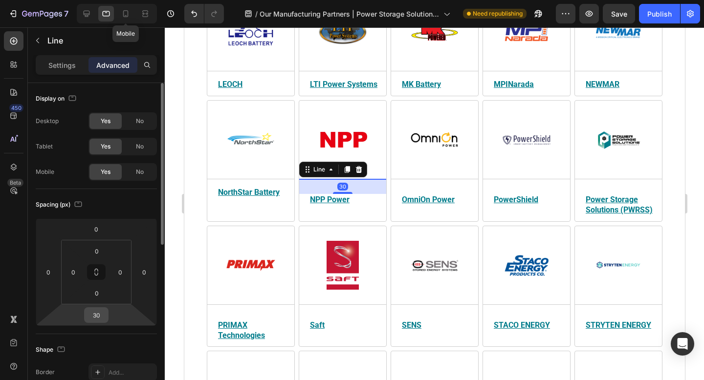
click at [96, 317] on input "30" at bounding box center [96, 315] width 20 height 15
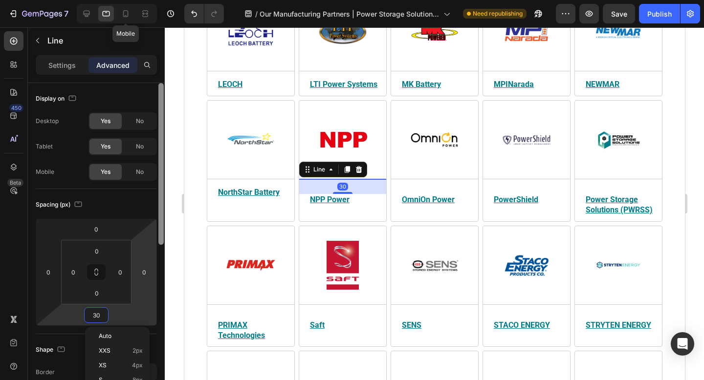
paste input "15"
type input "15"
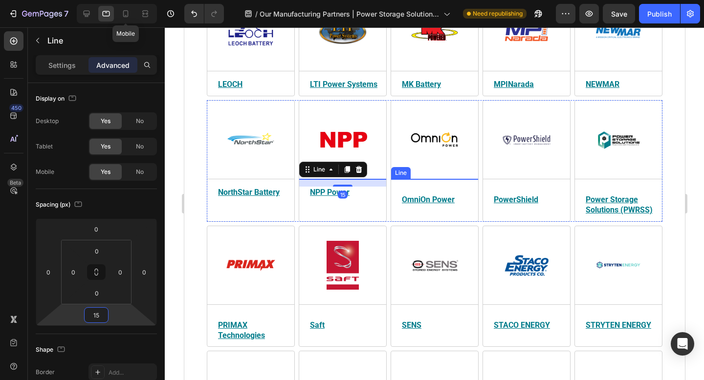
click at [443, 179] on div at bounding box center [433, 179] width 87 height 0
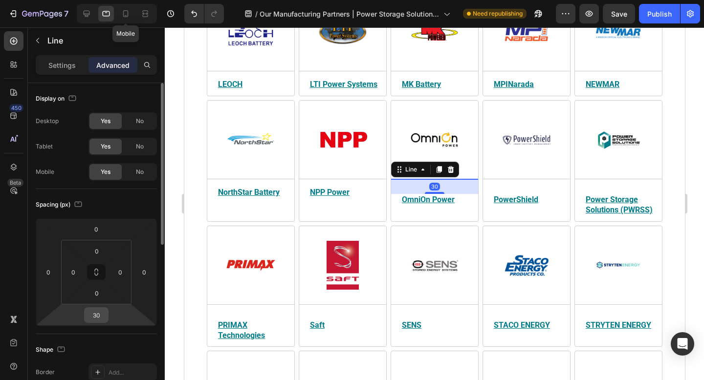
click at [101, 318] on input "30" at bounding box center [96, 315] width 20 height 15
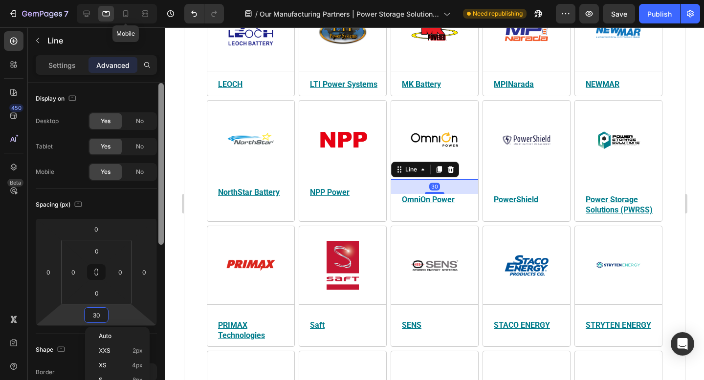
paste input "15"
type input "15"
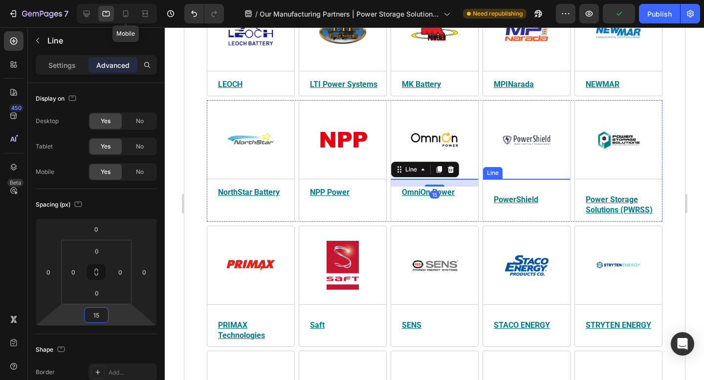
click at [521, 179] on div at bounding box center [525, 179] width 87 height 0
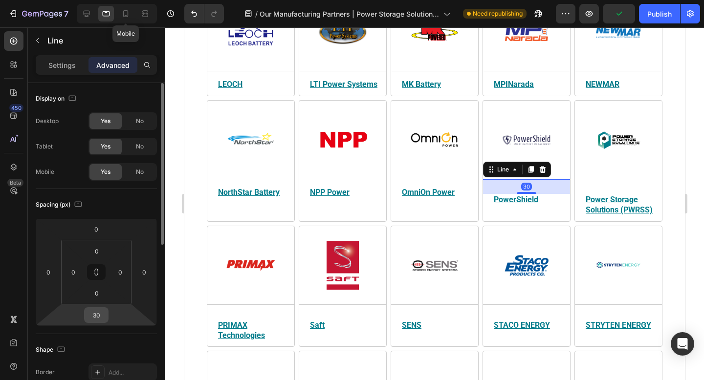
click at [99, 316] on input "30" at bounding box center [96, 315] width 20 height 15
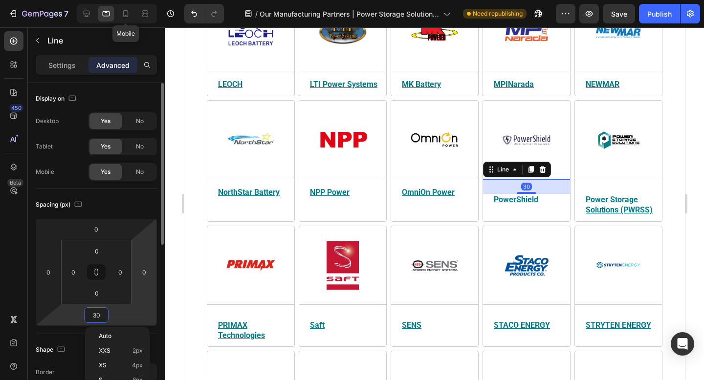
paste input "15"
type input "15"
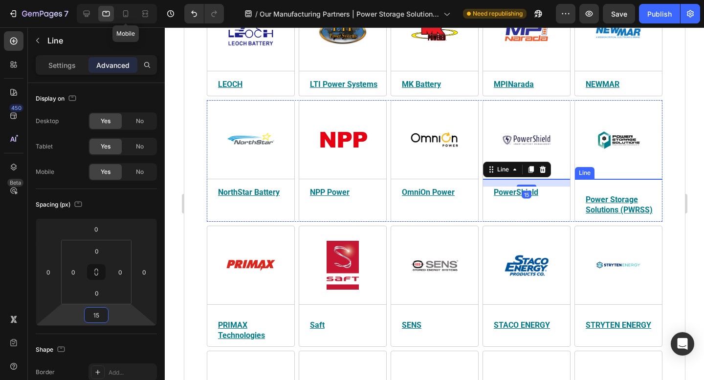
click at [634, 179] on div at bounding box center [617, 179] width 87 height 0
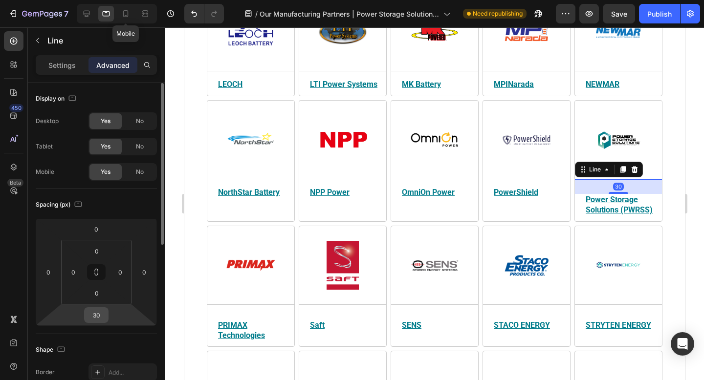
click at [100, 315] on input "30" at bounding box center [96, 315] width 20 height 15
paste input "15"
type input "15"
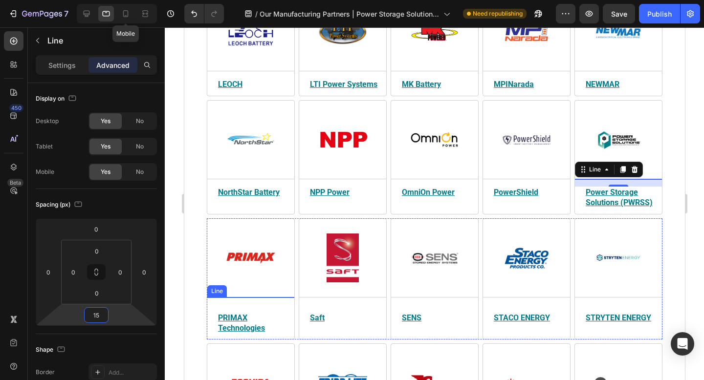
click at [264, 297] on div at bounding box center [250, 297] width 87 height 0
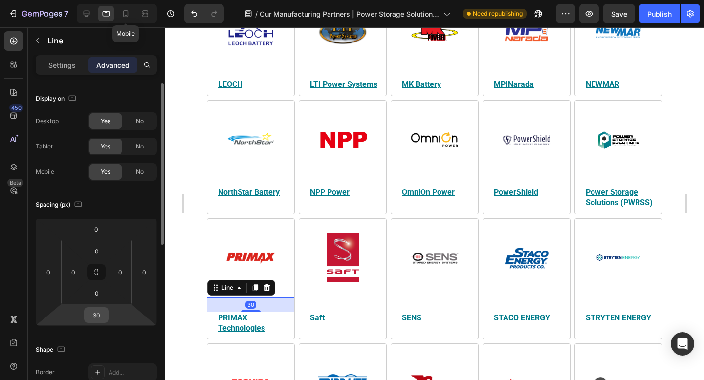
click at [98, 316] on input "30" at bounding box center [96, 315] width 20 height 15
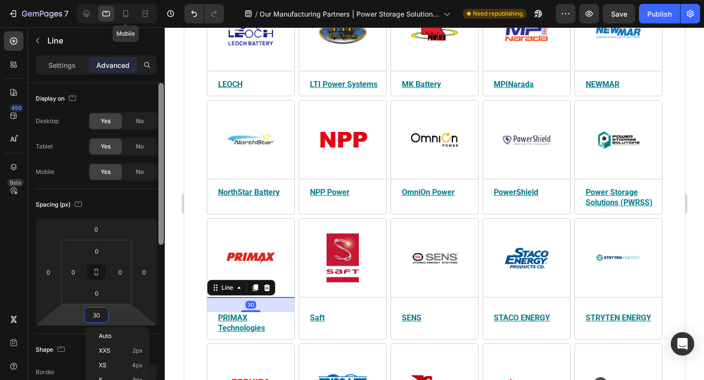
paste input "15"
type input "15"
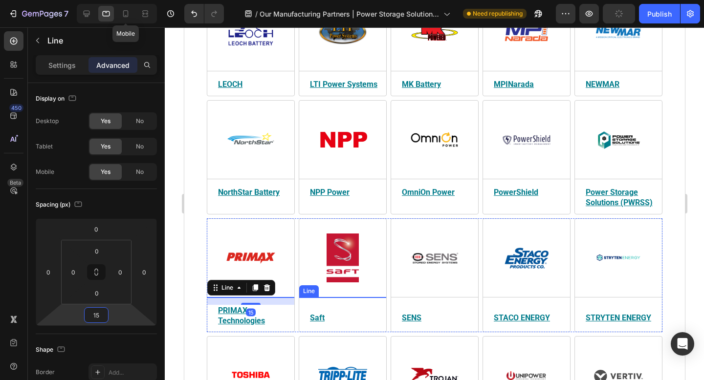
click at [361, 297] on div at bounding box center [342, 297] width 87 height 0
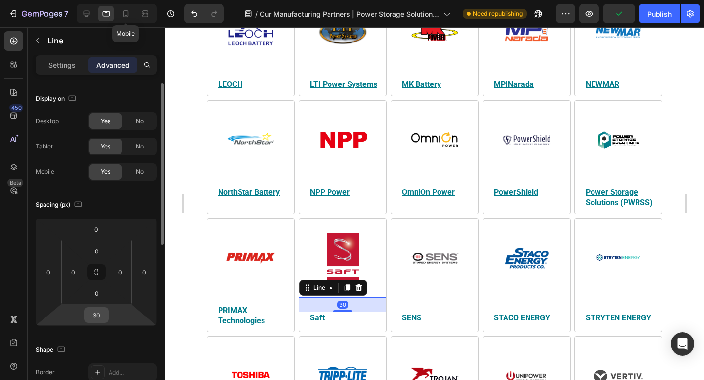
click at [99, 312] on input "30" at bounding box center [96, 315] width 20 height 15
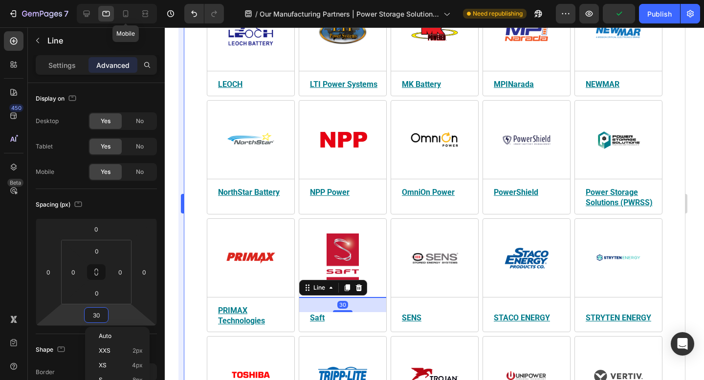
paste input "15"
type input "15"
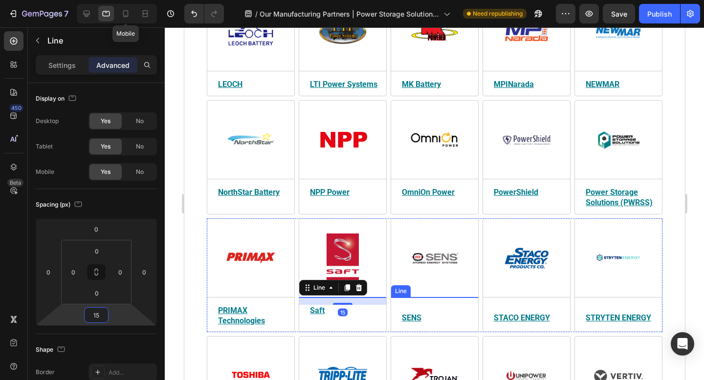
click at [450, 297] on div at bounding box center [433, 297] width 87 height 0
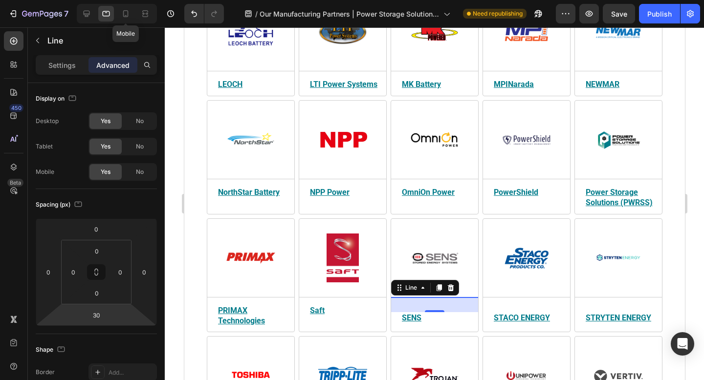
click at [100, 316] on input "30" at bounding box center [96, 315] width 20 height 15
paste input "15"
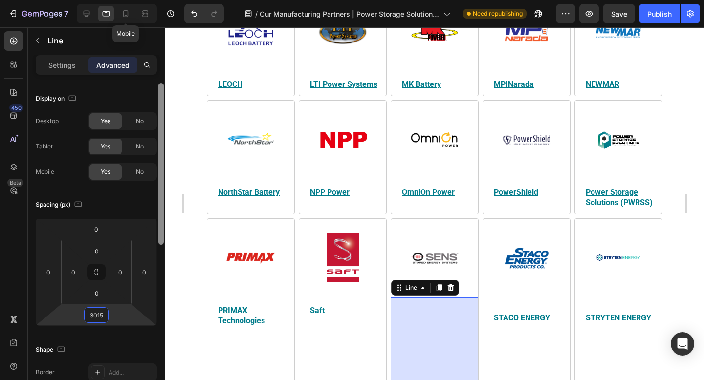
paste input "number"
type input "15"
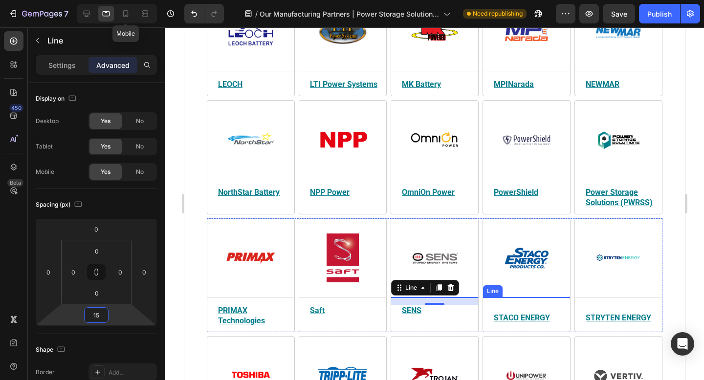
click at [507, 297] on div at bounding box center [525, 297] width 87 height 0
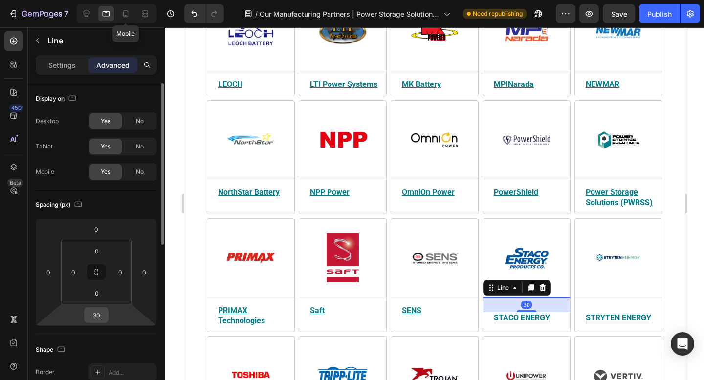
click at [102, 317] on input "30" at bounding box center [96, 315] width 20 height 15
paste input "15"
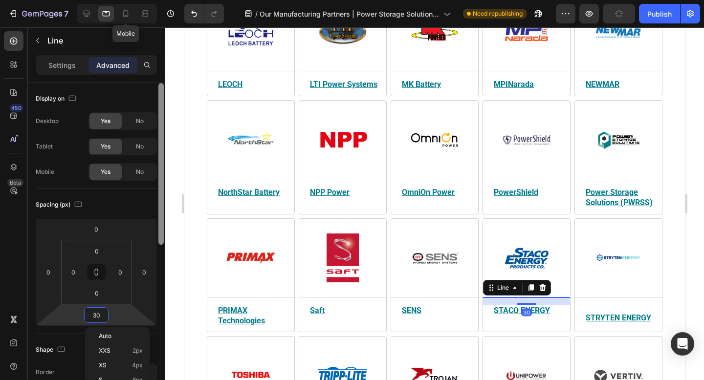
type input "15"
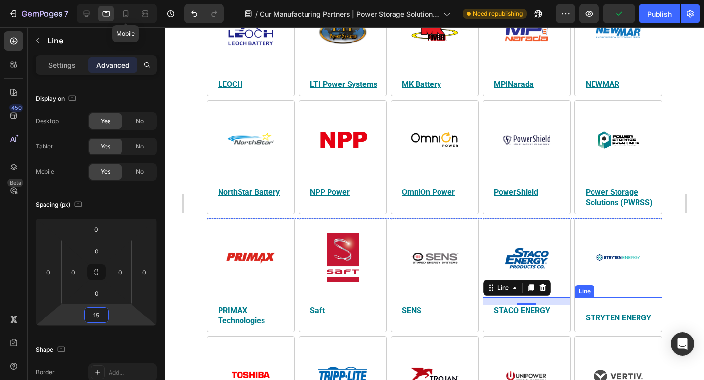
click at [613, 297] on div at bounding box center [617, 297] width 87 height 0
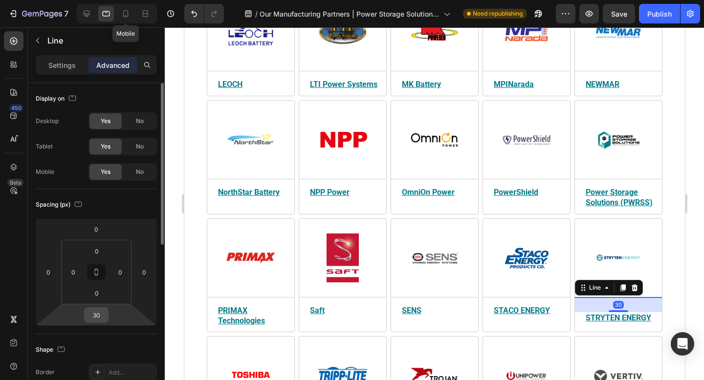
click at [102, 316] on input "30" at bounding box center [96, 315] width 20 height 15
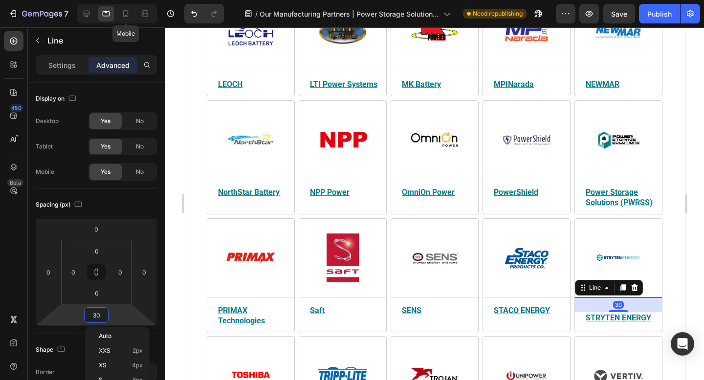
paste input "15"
type input "15"
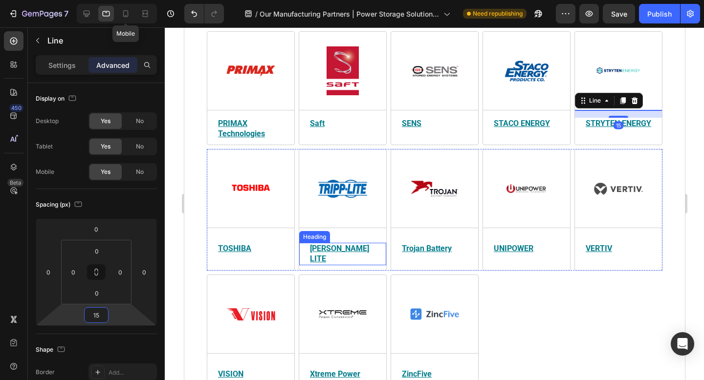
scroll to position [1166, 0]
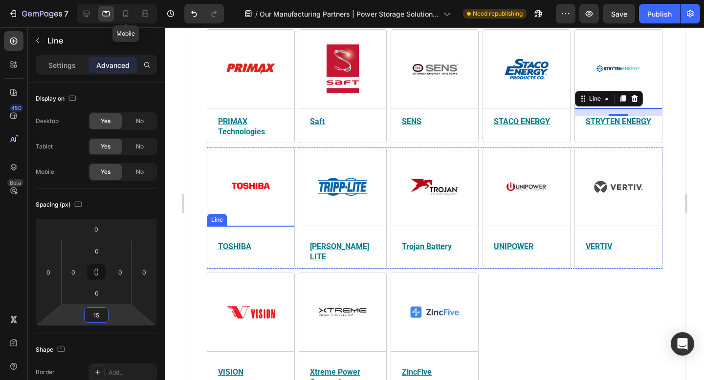
click at [262, 226] on div at bounding box center [250, 226] width 87 height 0
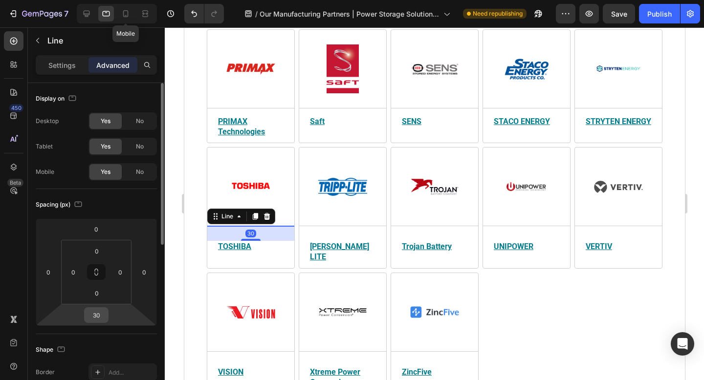
click at [101, 316] on input "30" at bounding box center [96, 315] width 20 height 15
paste input "15"
type input "15"
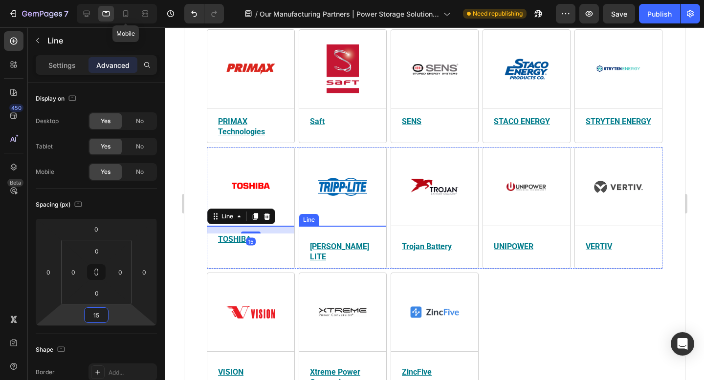
click at [381, 226] on div at bounding box center [342, 226] width 87 height 0
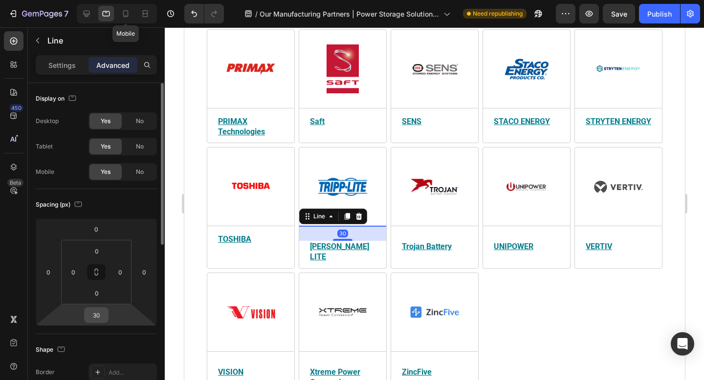
click at [103, 315] on input "30" at bounding box center [96, 315] width 20 height 15
paste input "15"
type input "15"
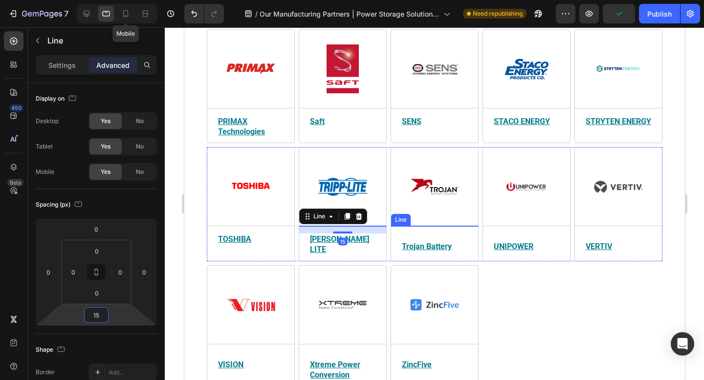
click at [463, 226] on div at bounding box center [433, 226] width 87 height 0
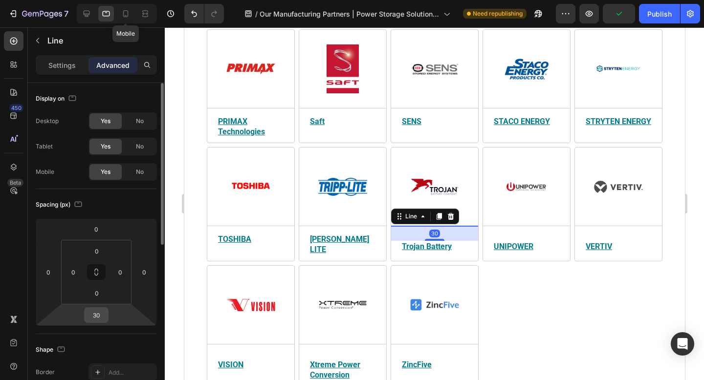
click at [99, 316] on input "30" at bounding box center [96, 315] width 20 height 15
paste input "15"
type input "15"
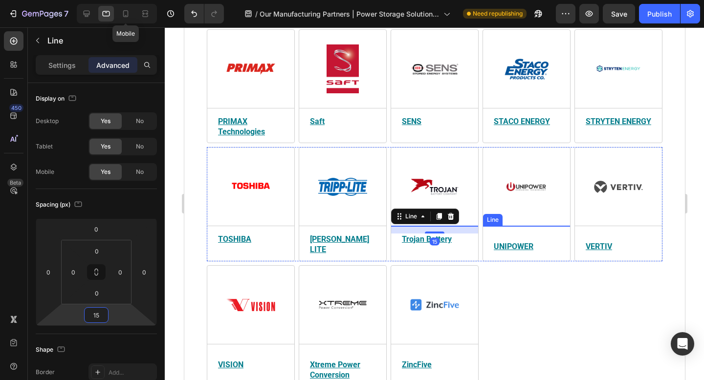
click at [520, 226] on div at bounding box center [525, 226] width 87 height 0
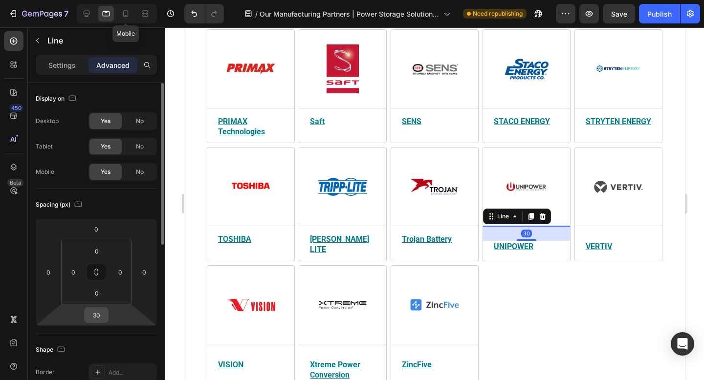
click at [105, 317] on input "30" at bounding box center [96, 315] width 20 height 15
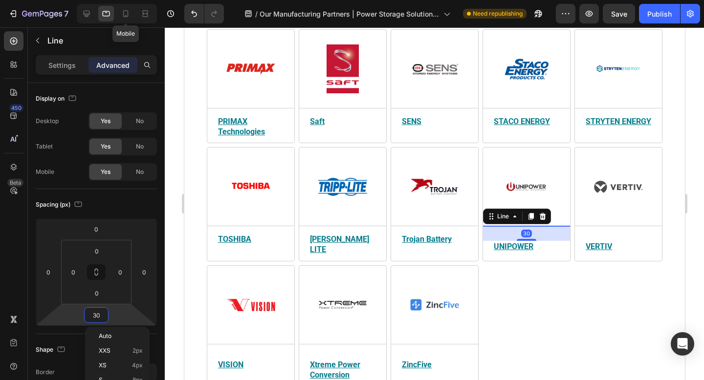
paste input "15"
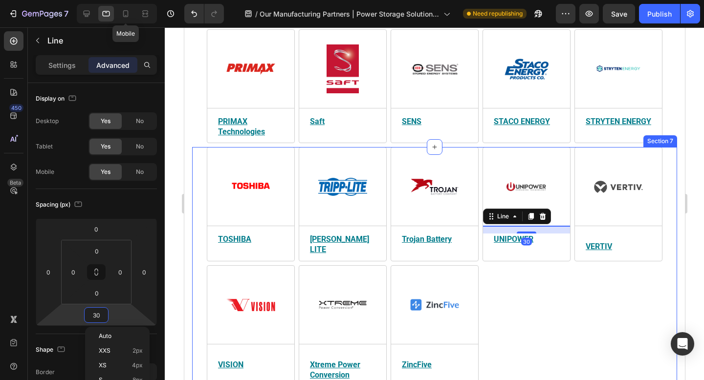
type input "15"
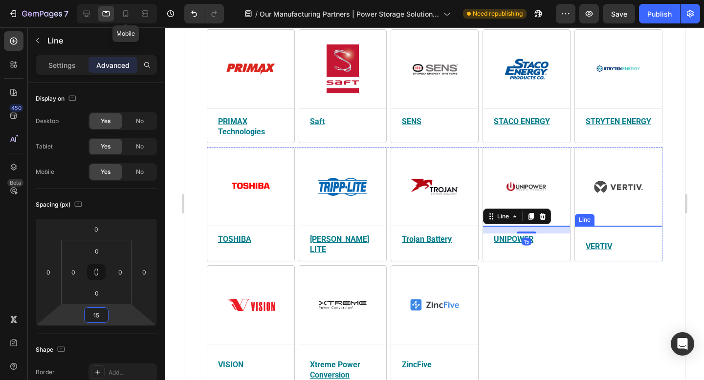
click at [613, 226] on div at bounding box center [617, 226] width 87 height 0
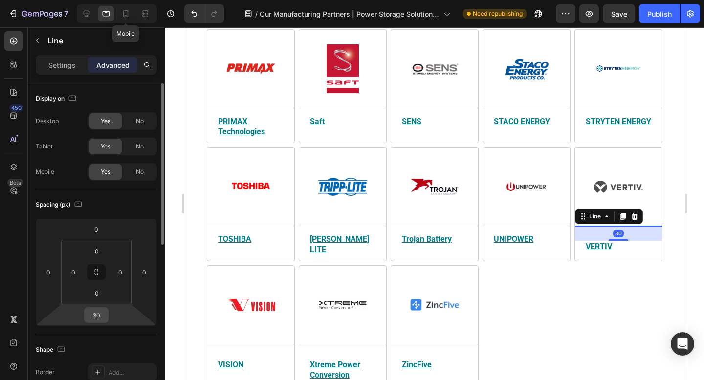
click at [101, 316] on input "30" at bounding box center [96, 315] width 20 height 15
paste input "15"
type input "15"
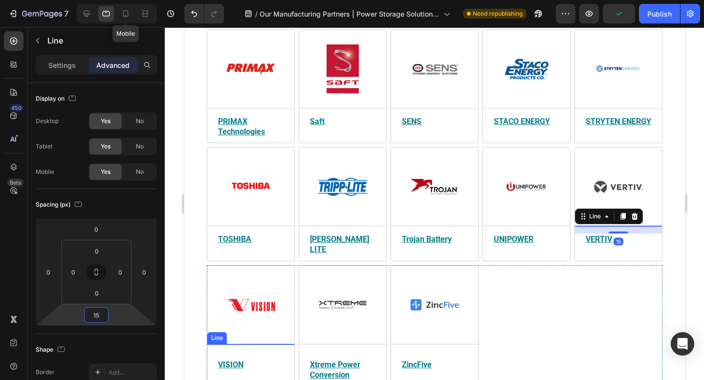
click at [246, 344] on div at bounding box center [250, 344] width 87 height 0
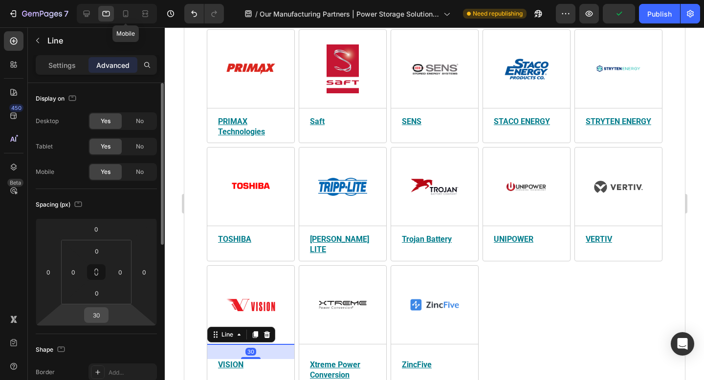
click at [103, 316] on input "30" at bounding box center [96, 315] width 20 height 15
paste input "15"
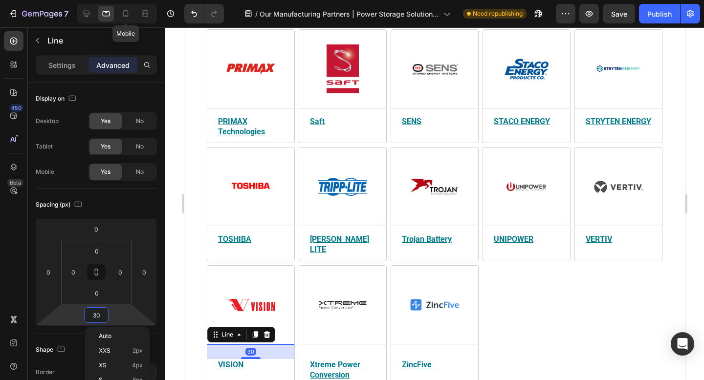
type input "15"
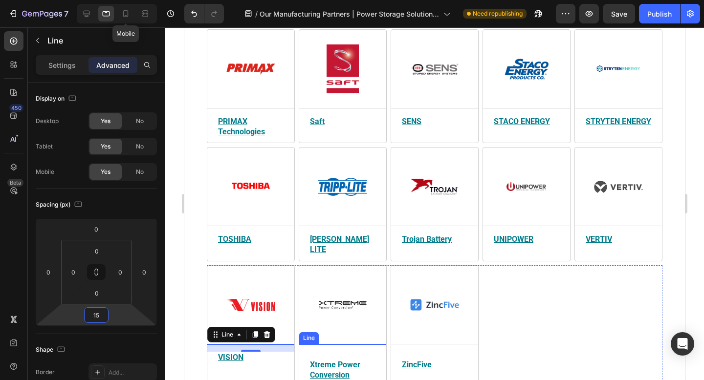
click at [346, 344] on div at bounding box center [342, 344] width 87 height 0
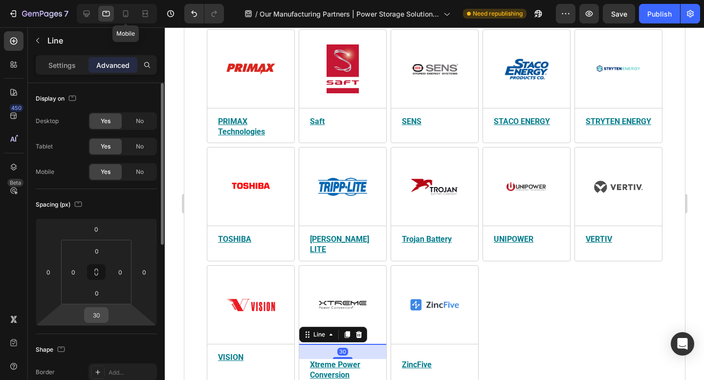
click at [100, 316] on input "30" at bounding box center [96, 315] width 20 height 15
paste input "15"
type input "15"
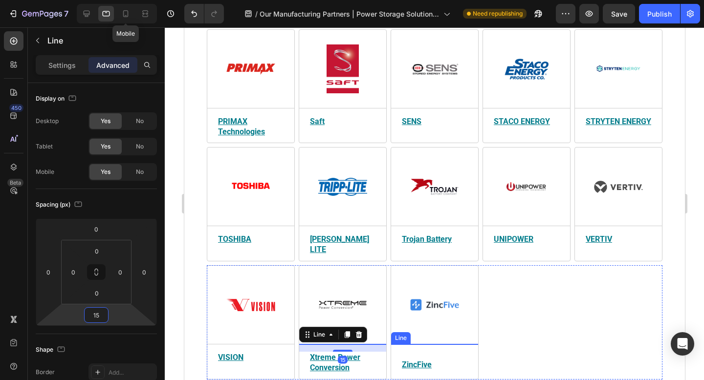
click at [422, 344] on div at bounding box center [433, 344] width 87 height 0
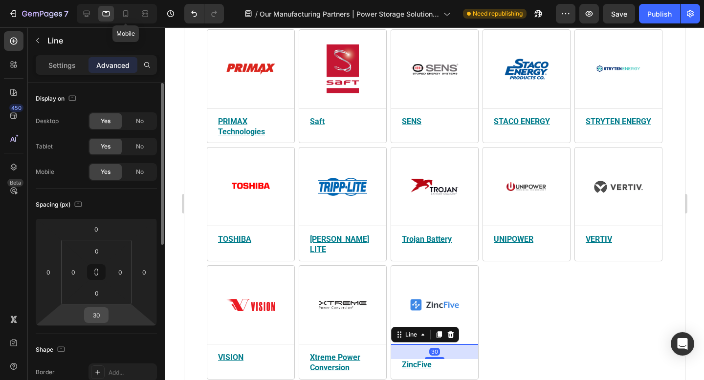
click at [101, 312] on input "30" at bounding box center [96, 315] width 20 height 15
paste input "15"
type input "15"
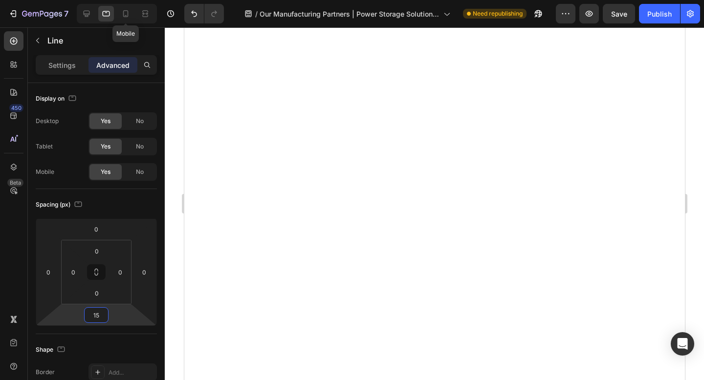
scroll to position [0, 0]
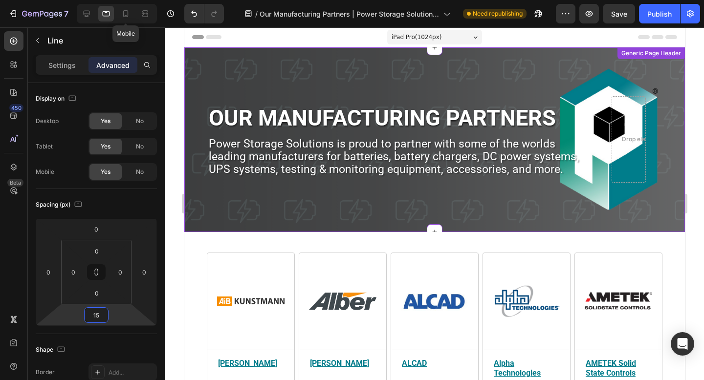
click at [516, 179] on div "OUR MANUFACTURING PARTNERS Heading Power Storage Solutions is proud to partner …" at bounding box center [396, 139] width 379 height 86
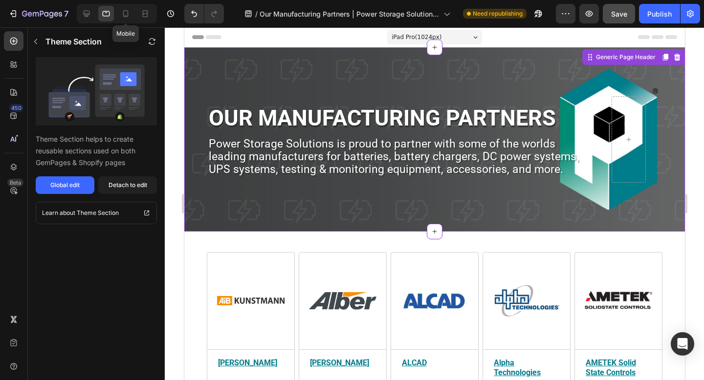
click at [615, 16] on span "Save" at bounding box center [619, 14] width 16 height 8
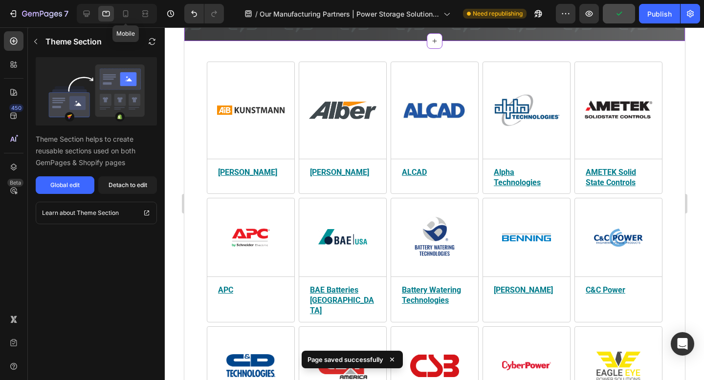
scroll to position [193, 0]
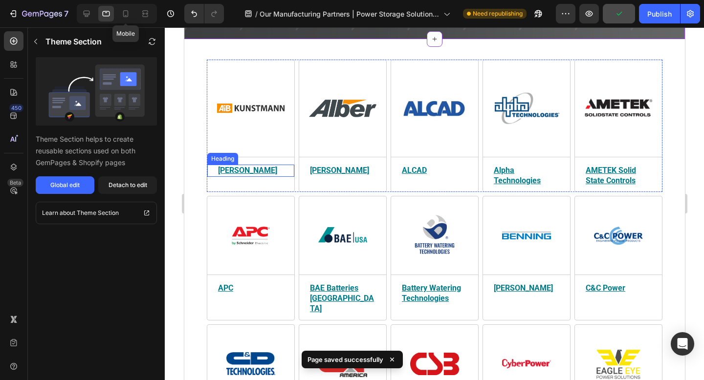
click at [243, 171] on u "[PERSON_NAME]" at bounding box center [246, 170] width 59 height 9
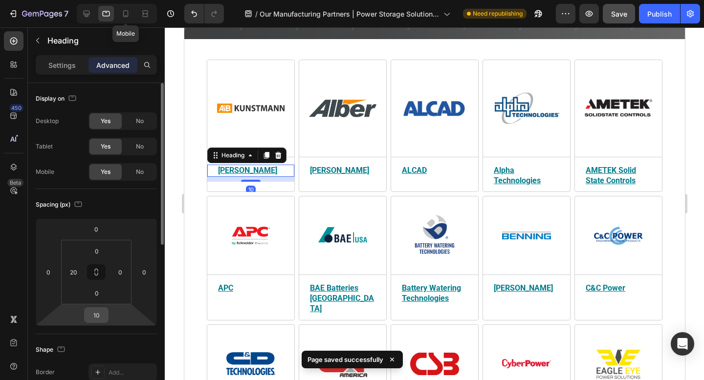
click at [99, 315] on input "10" at bounding box center [96, 315] width 20 height 15
type input "15"
click at [130, 213] on div "Spacing (px) 0 0 15 0 0 20 0 0" at bounding box center [96, 261] width 121 height 145
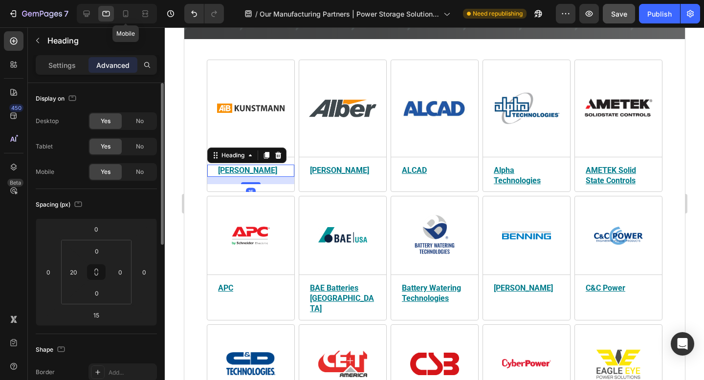
click at [134, 212] on div "Spacing (px)" at bounding box center [96, 205] width 121 height 16
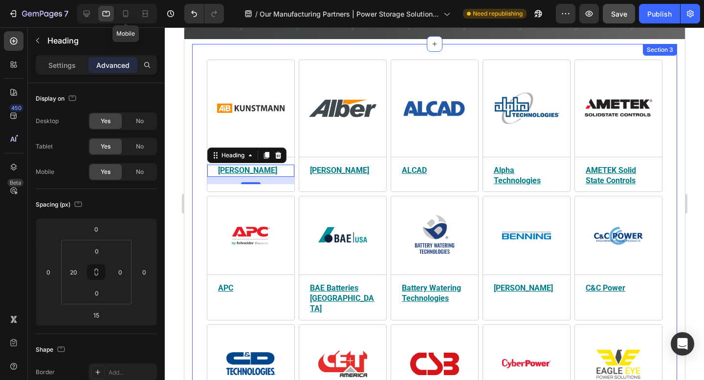
click at [666, 201] on div "Image Title Line AiB [PERSON_NAME] Heading 15 Power Storage Solutions partners …" at bounding box center [434, 356] width 485 height 625
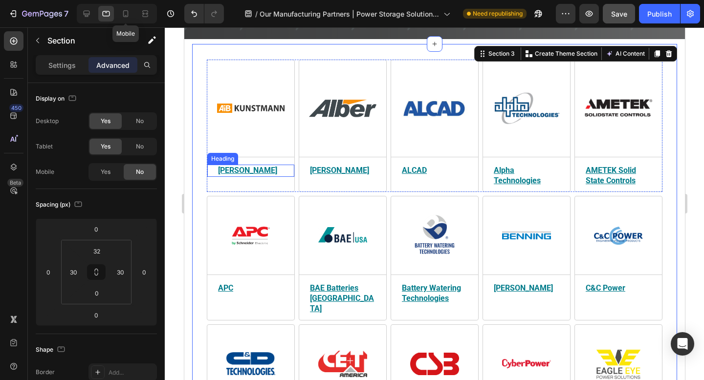
click at [271, 172] on u "[PERSON_NAME]" at bounding box center [246, 170] width 59 height 9
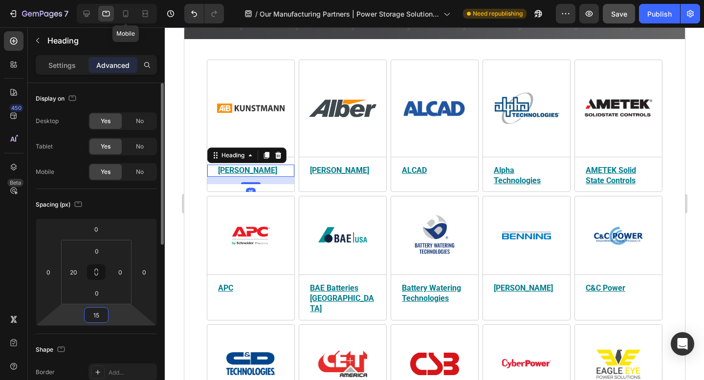
click at [99, 315] on input "15" at bounding box center [96, 315] width 20 height 15
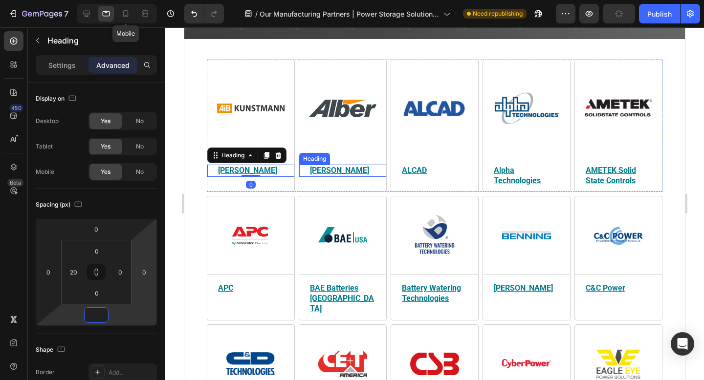
click at [358, 170] on h2 "[PERSON_NAME]" at bounding box center [346, 171] width 77 height 12
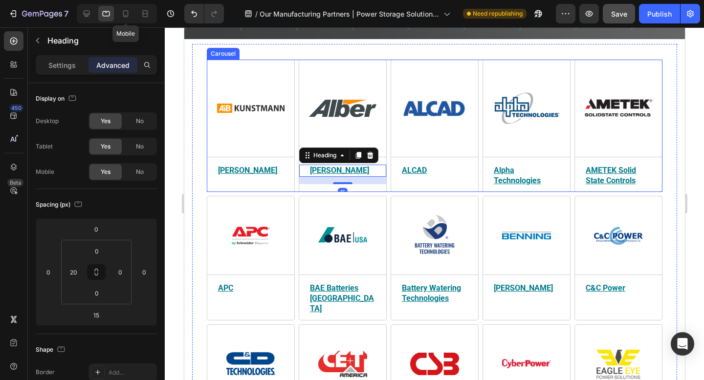
click at [271, 171] on u "[PERSON_NAME]" at bounding box center [246, 170] width 59 height 9
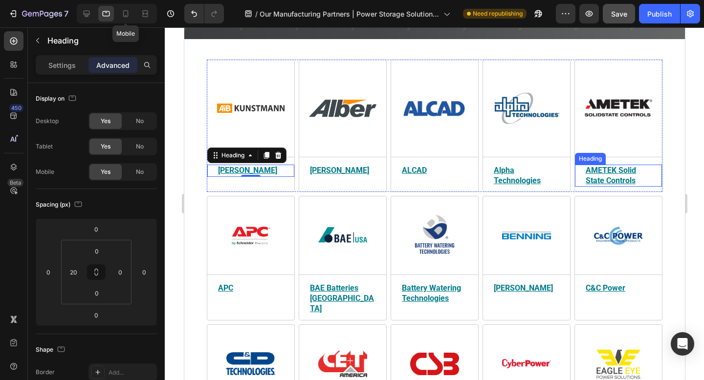
click at [586, 176] on h2 "AMETEK Solid State Controls" at bounding box center [617, 176] width 67 height 22
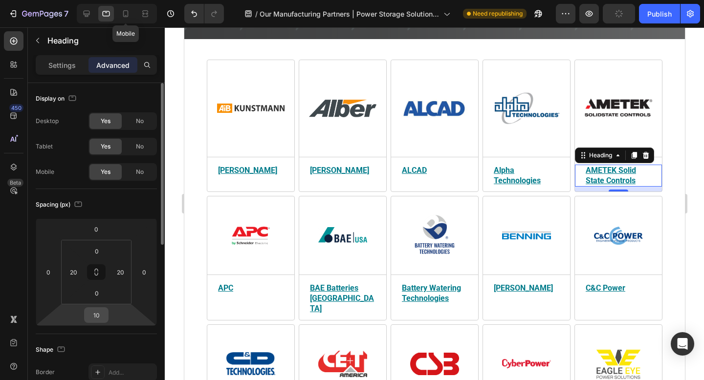
click at [101, 316] on input "10" at bounding box center [96, 315] width 20 height 15
paste input "5"
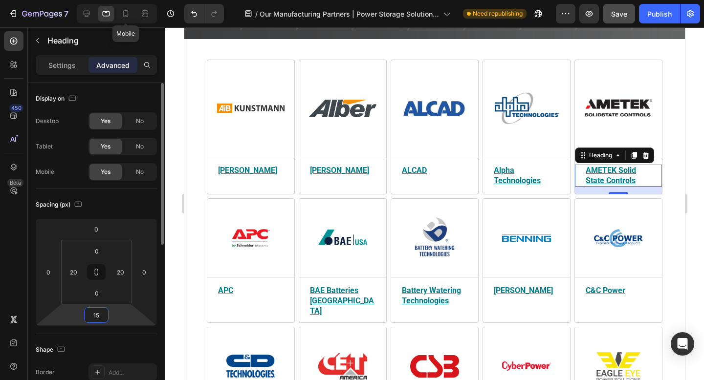
type input "15"
click at [139, 213] on div "Spacing (px) 0 0 15 0 0 20 0 20" at bounding box center [96, 261] width 121 height 145
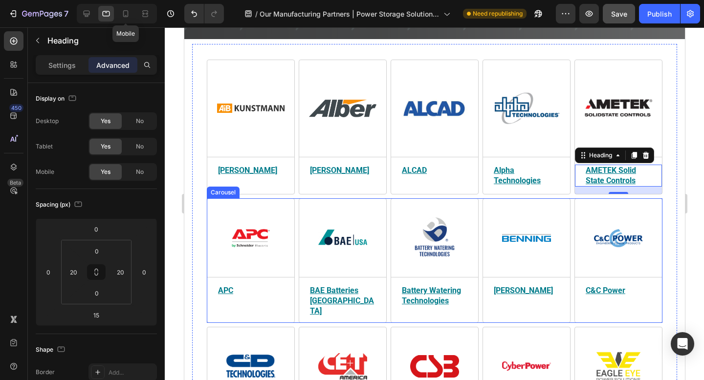
click at [561, 210] on div "Image Title Line [PERSON_NAME] Heading Power Storage Solutions partners with [P…" at bounding box center [526, 260] width 88 height 124
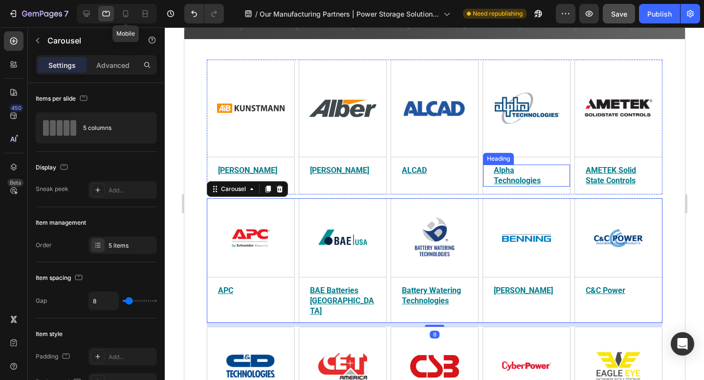
click at [528, 177] on u "Alpha Technologies" at bounding box center [516, 176] width 47 height 20
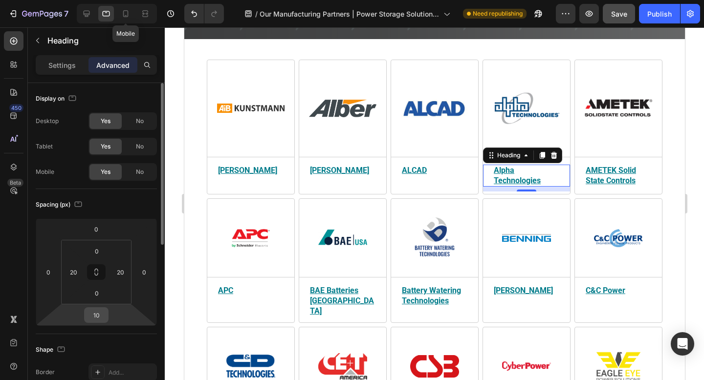
click at [100, 318] on input "10" at bounding box center [96, 315] width 20 height 15
type input "15"
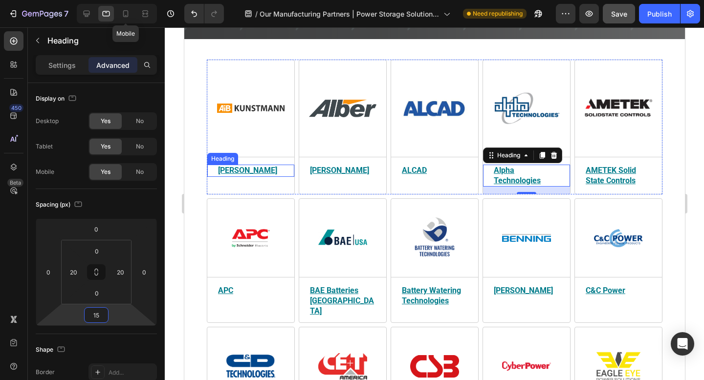
click at [268, 168] on u "[PERSON_NAME]" at bounding box center [246, 170] width 59 height 9
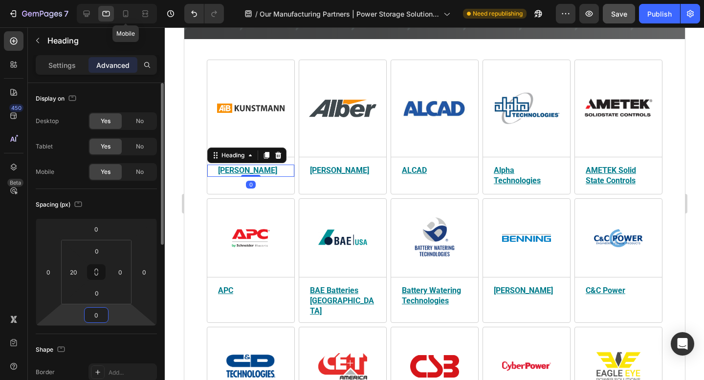
click at [93, 316] on input "0" at bounding box center [96, 315] width 20 height 15
type input "15"
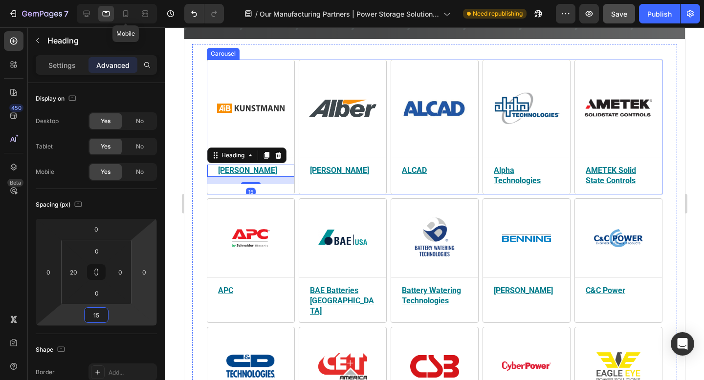
click at [322, 171] on u "[PERSON_NAME]" at bounding box center [338, 170] width 59 height 9
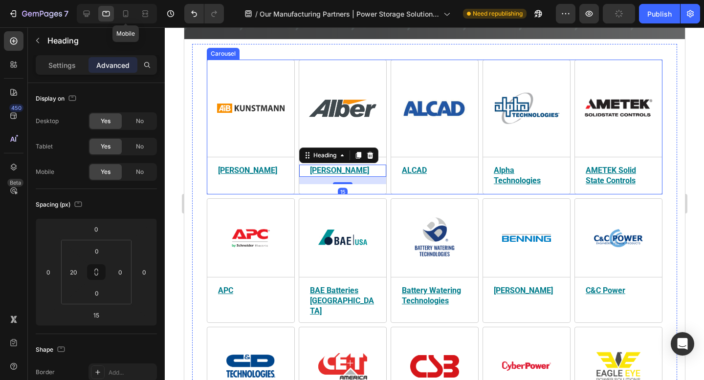
click at [422, 172] on u "ALCAD" at bounding box center [413, 170] width 25 height 9
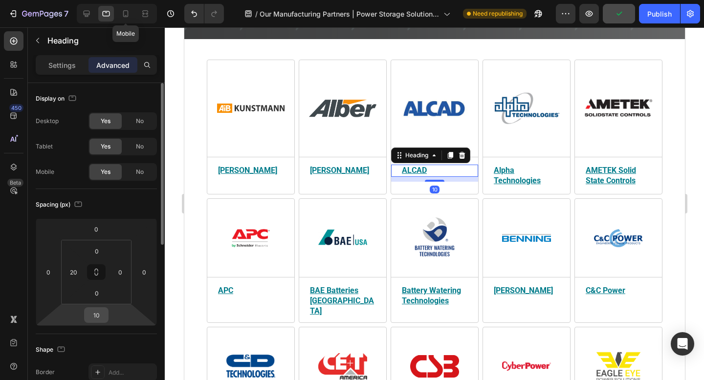
click at [102, 317] on input "10" at bounding box center [96, 315] width 20 height 15
paste input "15"
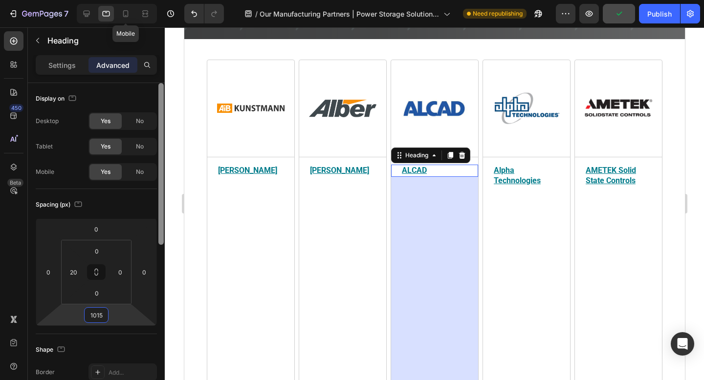
paste input "number"
type input "15"
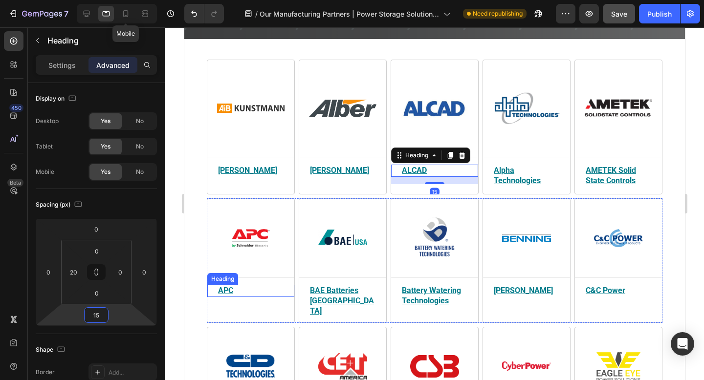
click at [231, 294] on u "APC" at bounding box center [224, 290] width 15 height 9
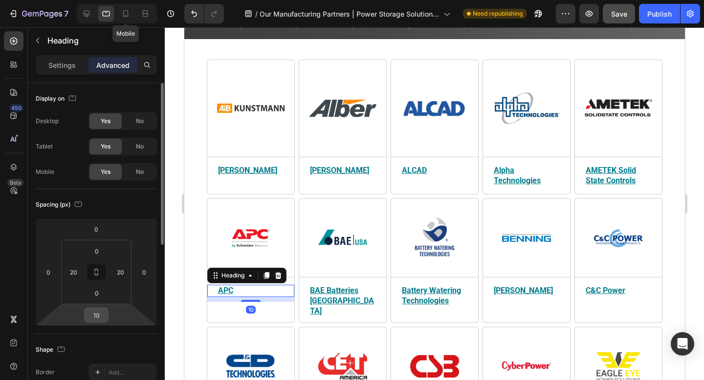
click at [100, 314] on input "10" at bounding box center [96, 315] width 20 height 15
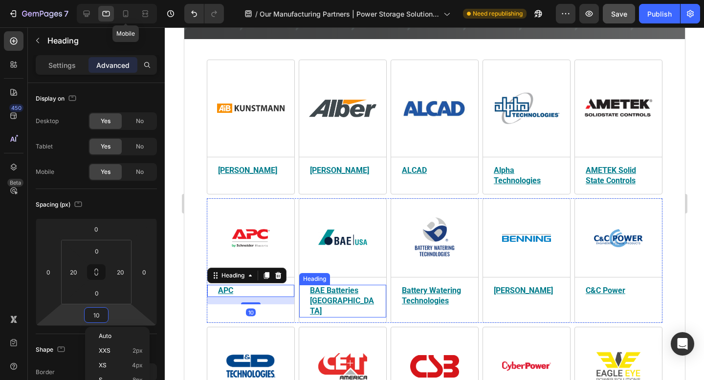
type input "15"
click at [360, 296] on h2 "BAE Batteries [GEOGRAPHIC_DATA]" at bounding box center [341, 301] width 67 height 32
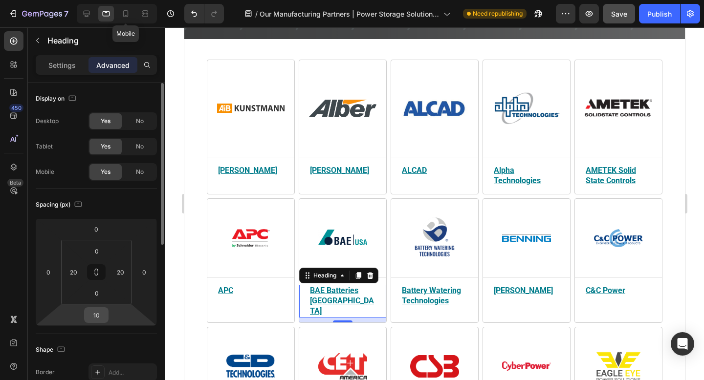
click at [101, 318] on input "10" at bounding box center [96, 315] width 20 height 15
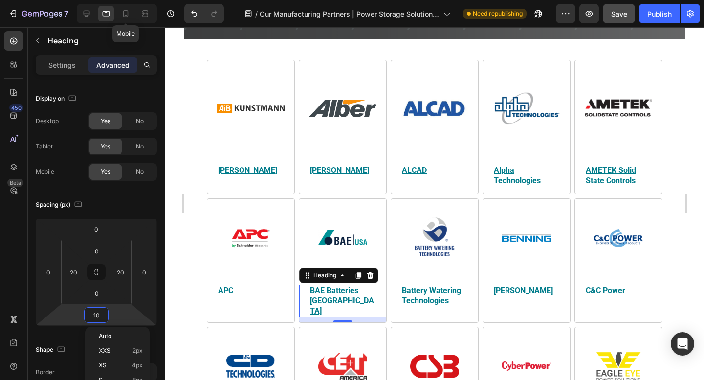
paste input "5"
type input "15"
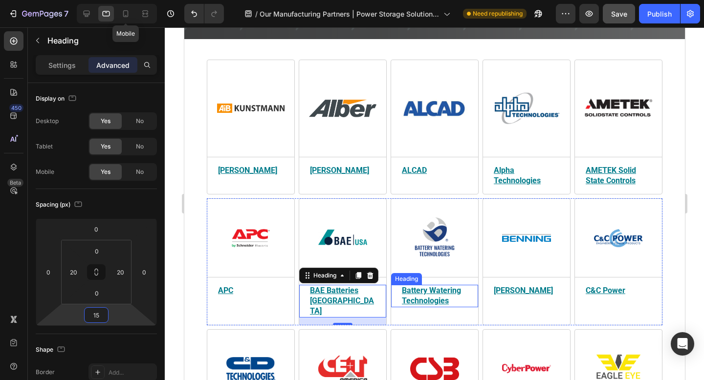
click at [452, 297] on h2 "Battery Watering Technologies" at bounding box center [433, 296] width 67 height 22
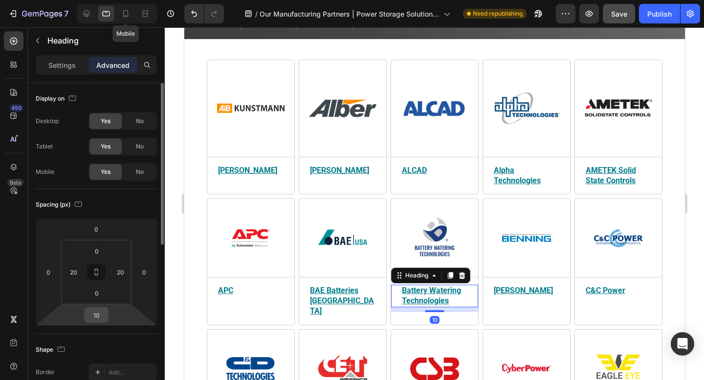
click at [96, 314] on input "10" at bounding box center [96, 315] width 20 height 15
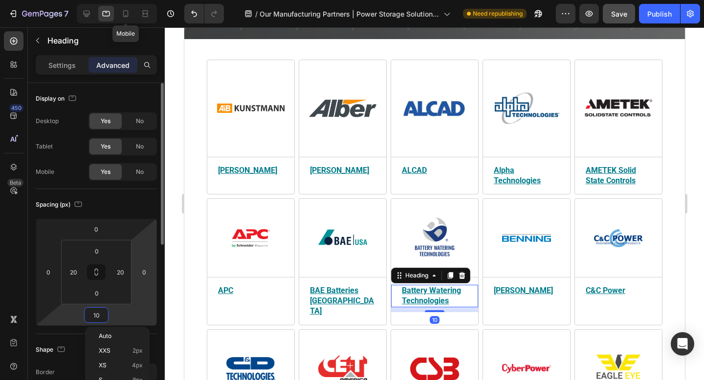
paste input "5"
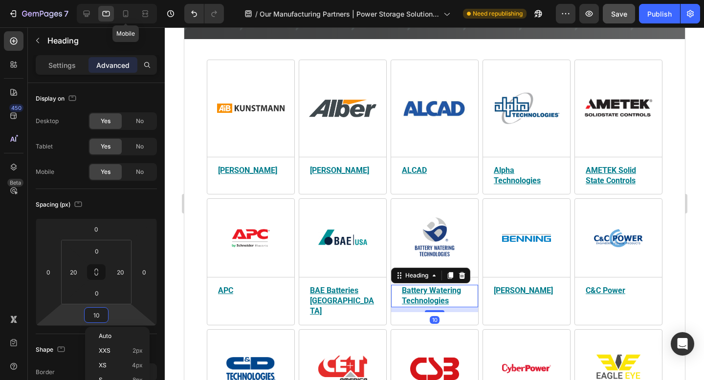
type input "15"
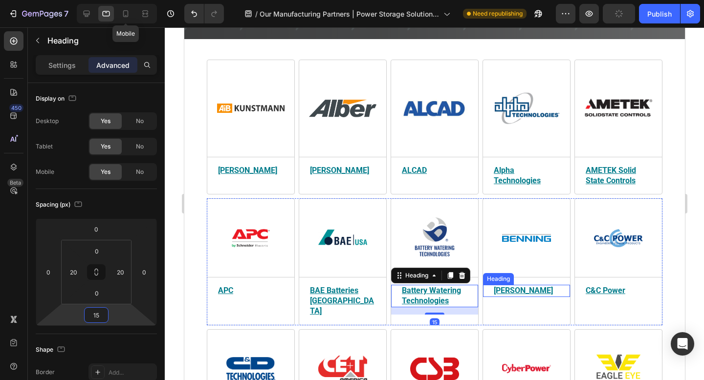
click at [522, 290] on u "[PERSON_NAME]" at bounding box center [522, 290] width 59 height 9
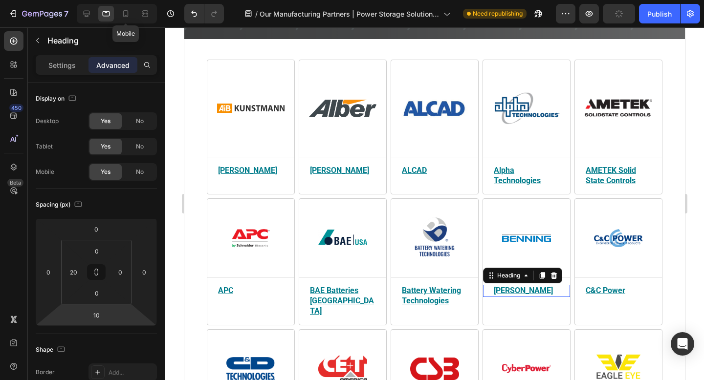
click at [103, 313] on input "10" at bounding box center [96, 315] width 20 height 15
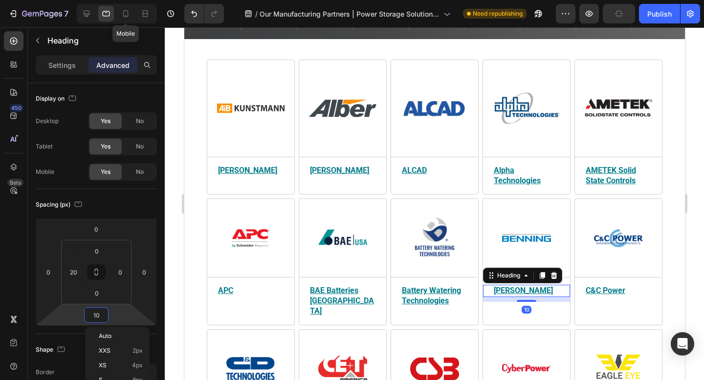
type input "15"
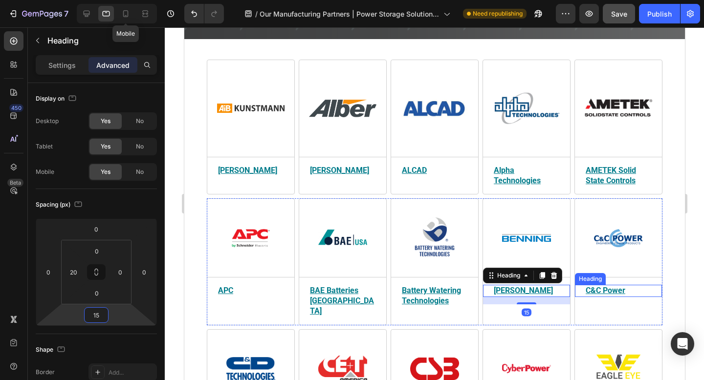
click at [626, 293] on h2 "C&C Power" at bounding box center [617, 291] width 67 height 12
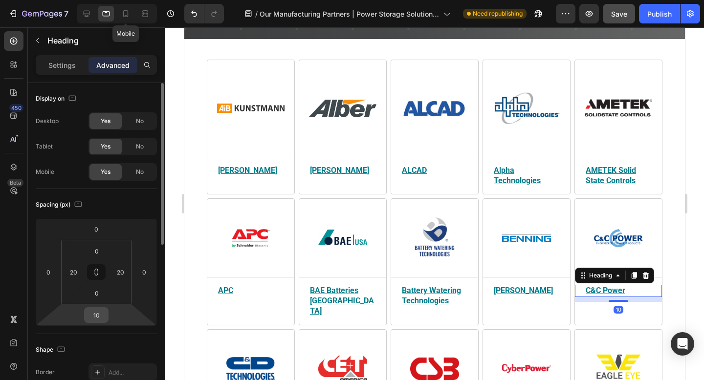
click at [102, 314] on input "10" at bounding box center [96, 315] width 20 height 15
paste input "5"
type input "15"
click at [146, 203] on div "Spacing (px)" at bounding box center [96, 205] width 121 height 16
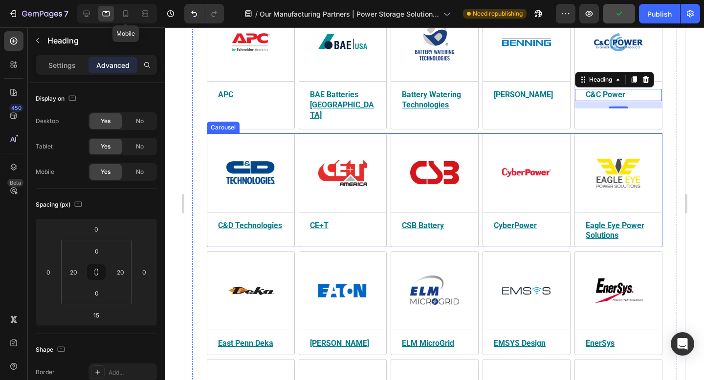
scroll to position [385, 0]
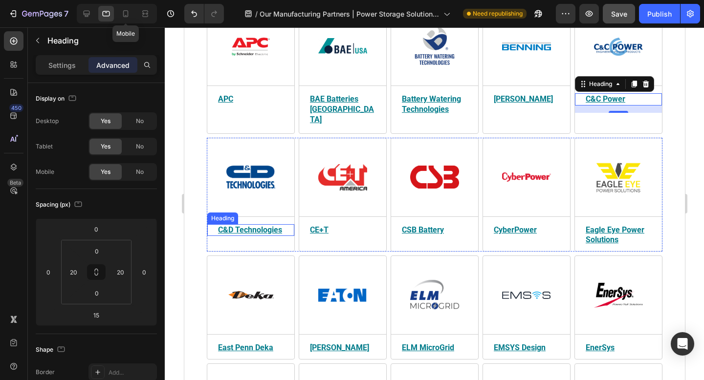
click at [259, 225] on u "C&D Technologies" at bounding box center [249, 229] width 64 height 9
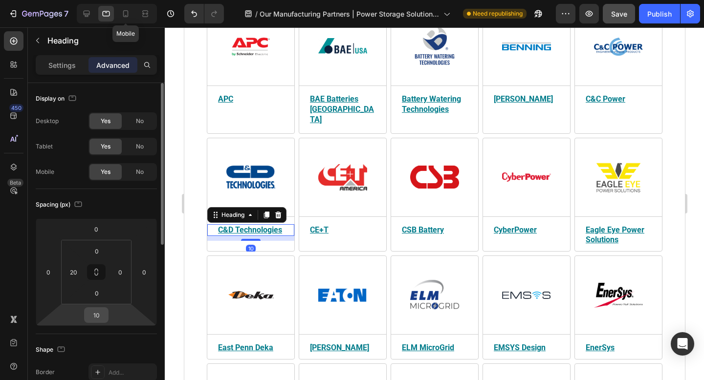
click at [100, 314] on input "10" at bounding box center [96, 315] width 20 height 15
type input "15"
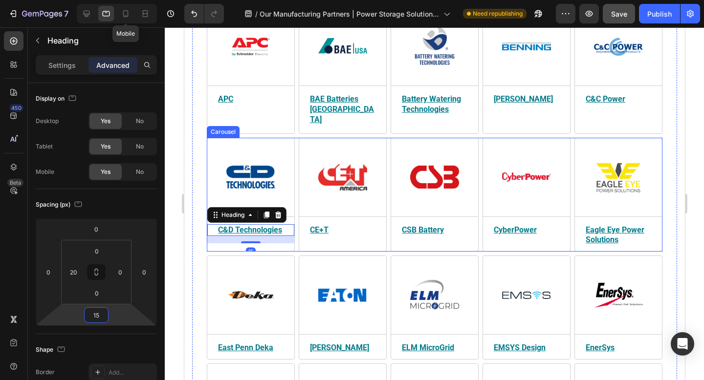
click at [321, 225] on u "CE+T" at bounding box center [318, 229] width 19 height 9
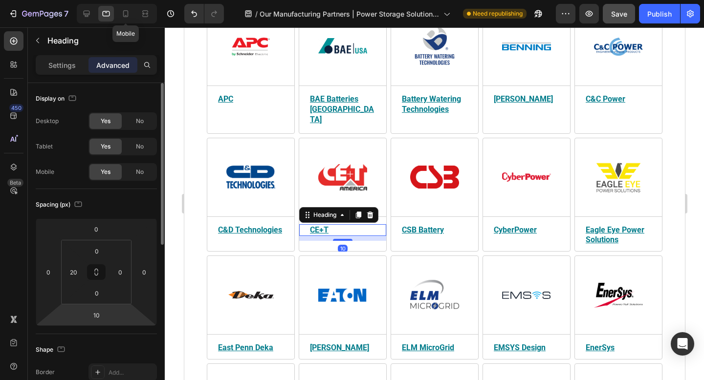
click at [97, 316] on input "10" at bounding box center [96, 315] width 20 height 15
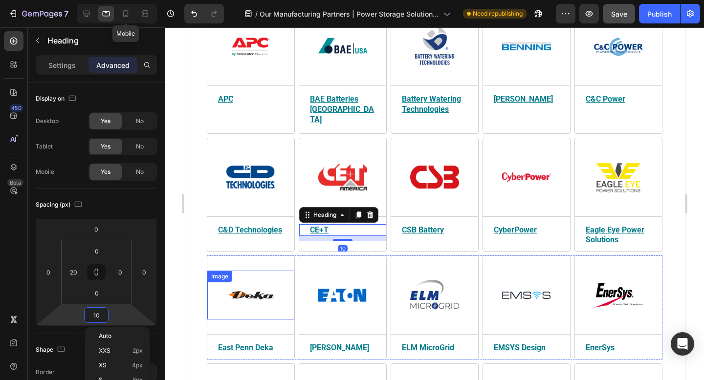
type input "15"
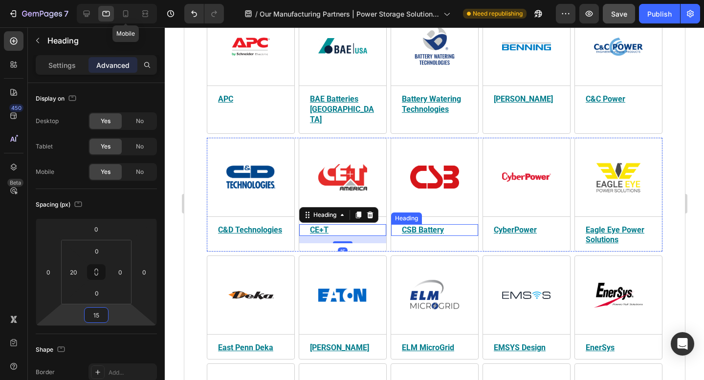
click at [432, 225] on u "CSB Battery" at bounding box center [422, 229] width 42 height 9
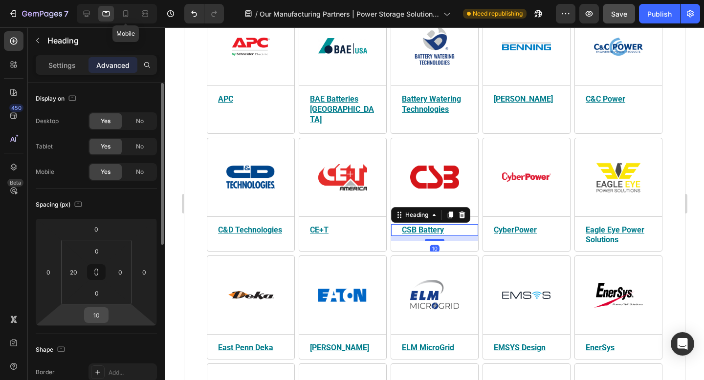
click at [99, 317] on input "10" at bounding box center [96, 315] width 20 height 15
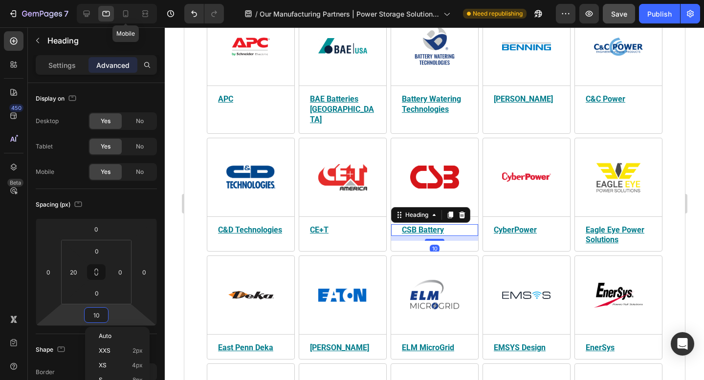
type input "15"
click at [531, 225] on u "CyberPower" at bounding box center [514, 229] width 43 height 9
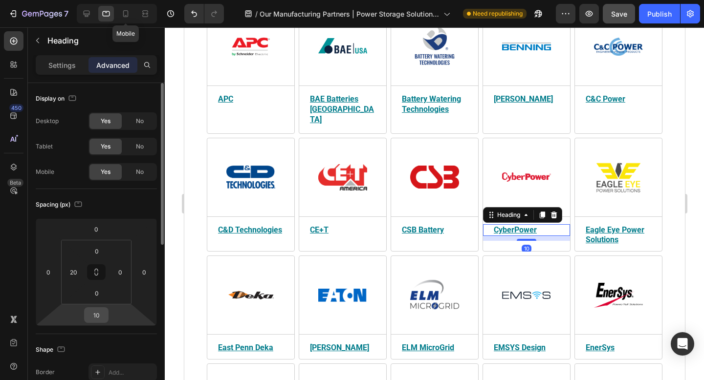
click at [101, 317] on input "10" at bounding box center [96, 315] width 20 height 15
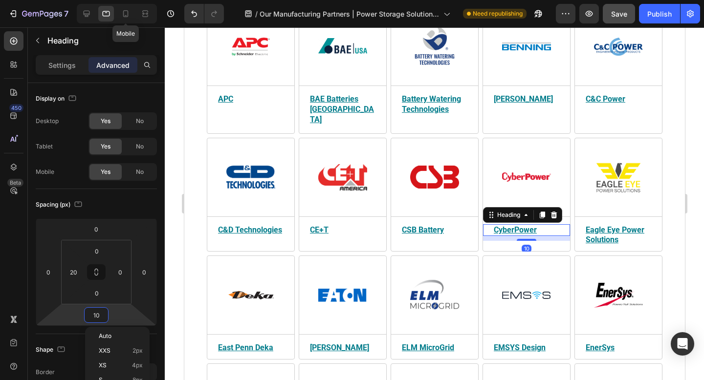
paste input "5"
type input "15"
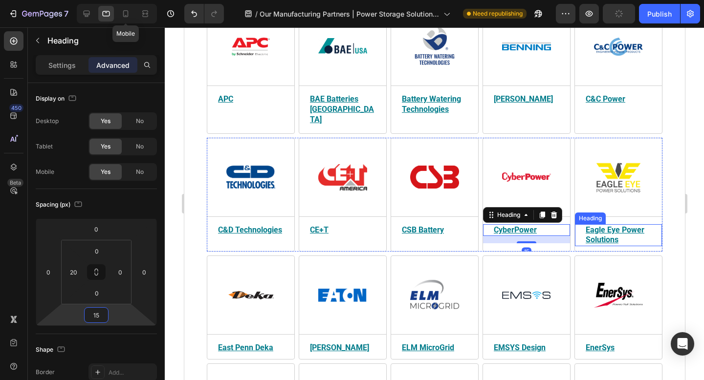
click at [607, 227] on u "Eagle Eye Power Solutions" at bounding box center [614, 235] width 59 height 20
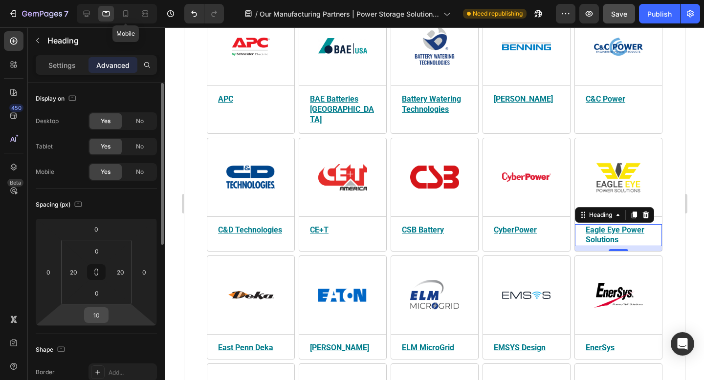
click at [100, 313] on input "10" at bounding box center [96, 315] width 20 height 15
type input "15"
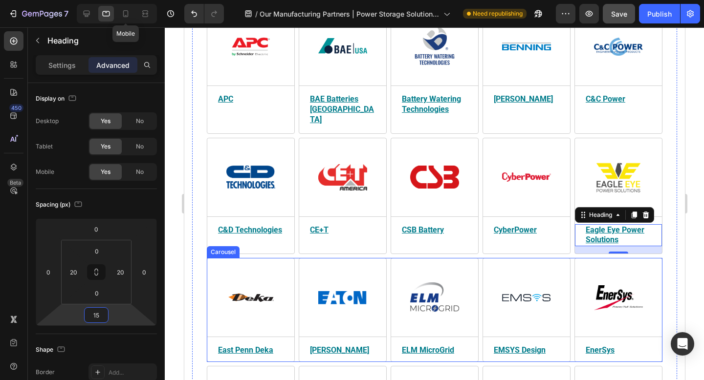
scroll to position [436, 0]
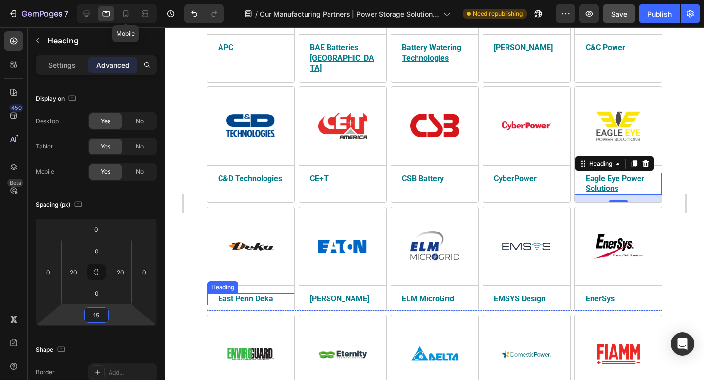
click at [274, 293] on h2 "East Penn Deka" at bounding box center [254, 299] width 77 height 12
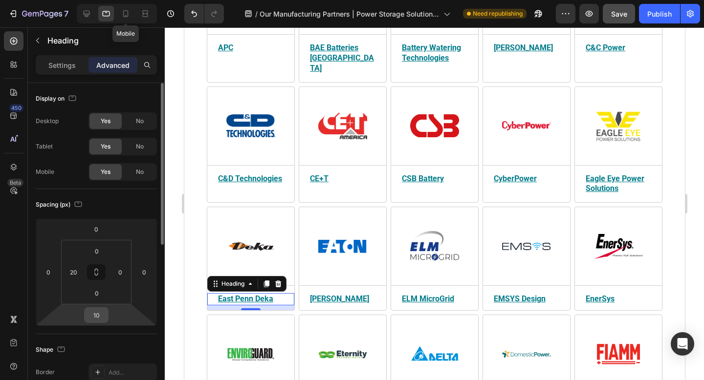
click at [97, 314] on input "10" at bounding box center [96, 315] width 20 height 15
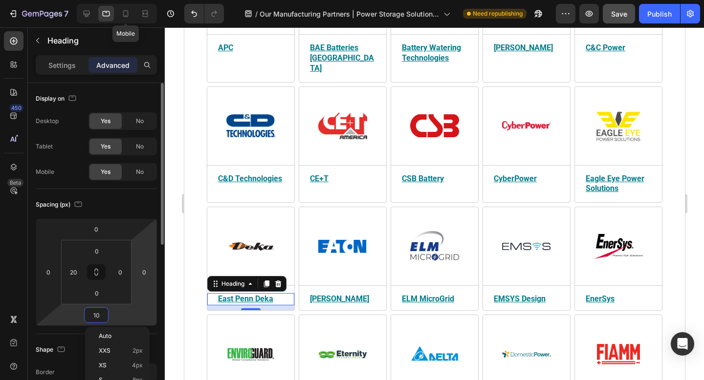
paste input "5"
type input "15"
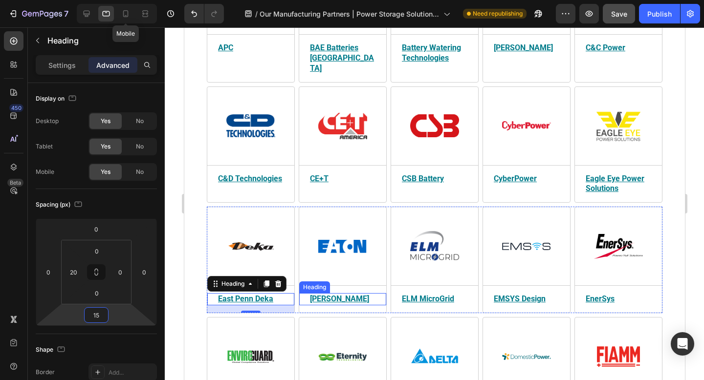
click at [322, 294] on u "[PERSON_NAME]" at bounding box center [338, 298] width 59 height 9
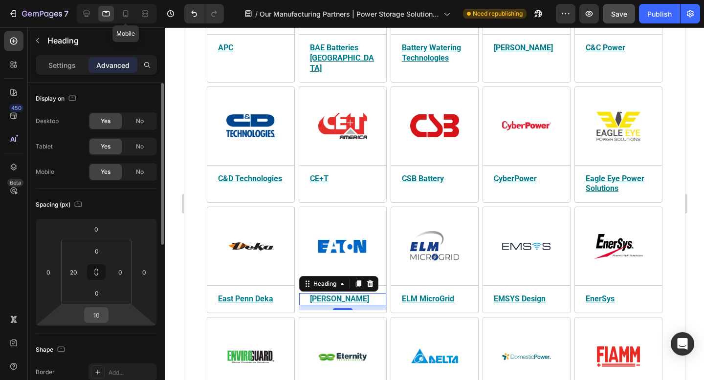
click at [97, 318] on input "10" at bounding box center [96, 315] width 20 height 15
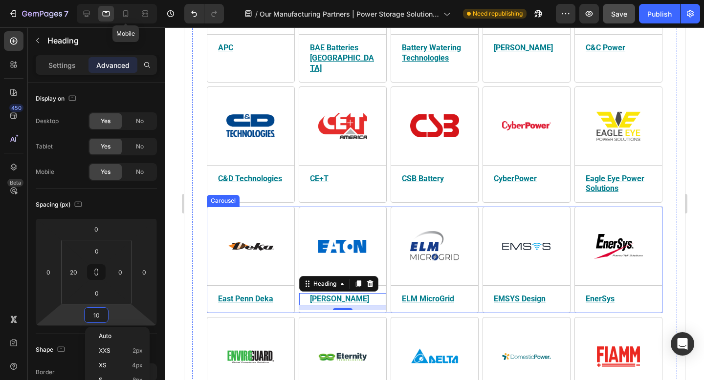
type input "15"
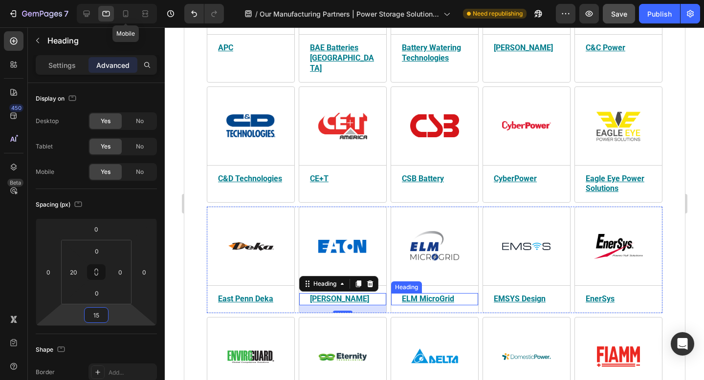
click at [415, 294] on u "ELM MicroGrid" at bounding box center [427, 298] width 52 height 9
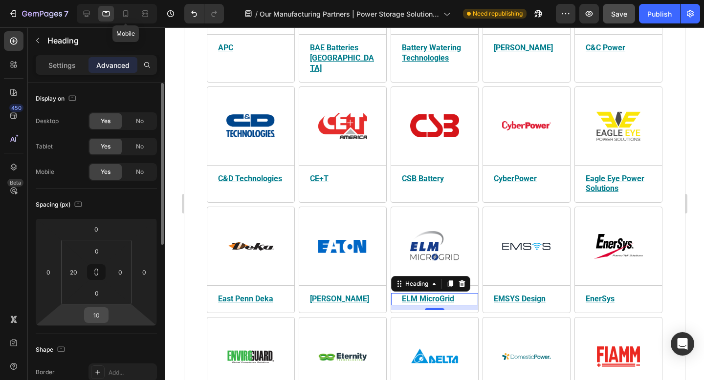
click at [98, 314] on input "10" at bounding box center [96, 315] width 20 height 15
paste input "5"
type input "15"
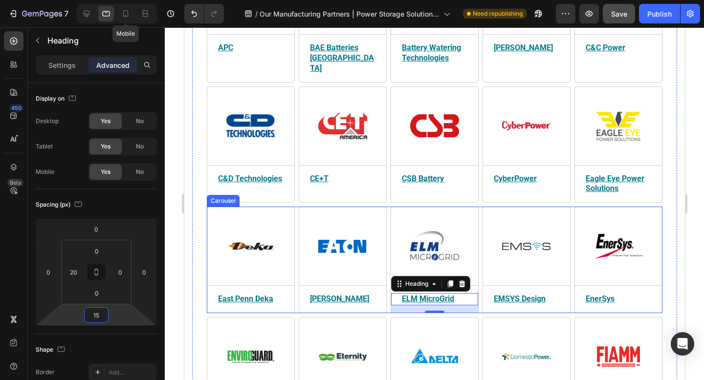
click at [540, 294] on u "EMSYS Design" at bounding box center [519, 298] width 52 height 9
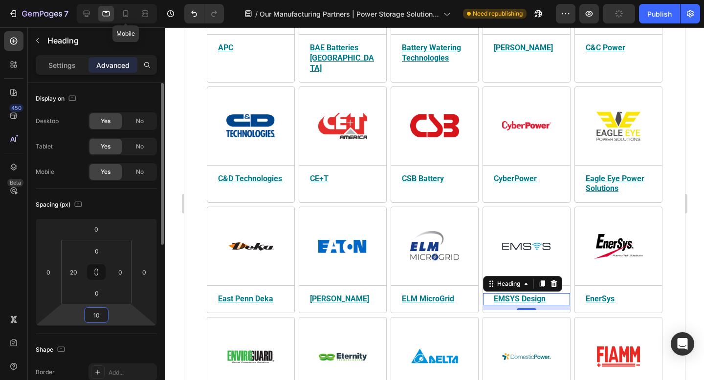
click at [94, 315] on input "10" at bounding box center [96, 315] width 20 height 15
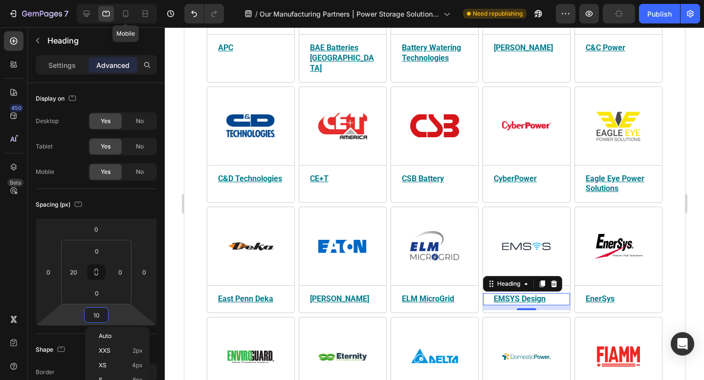
type input "15"
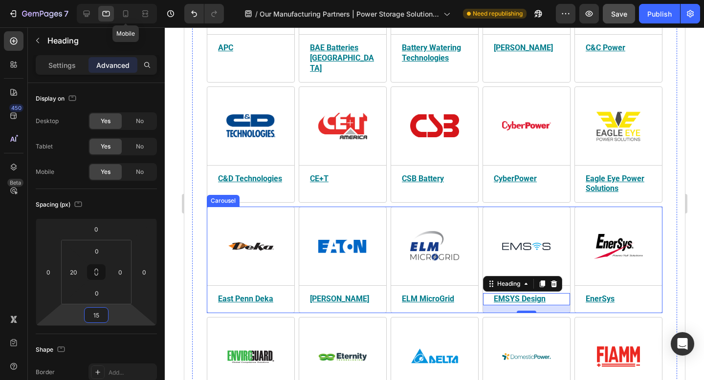
click at [598, 294] on u "EnerSys" at bounding box center [599, 298] width 29 height 9
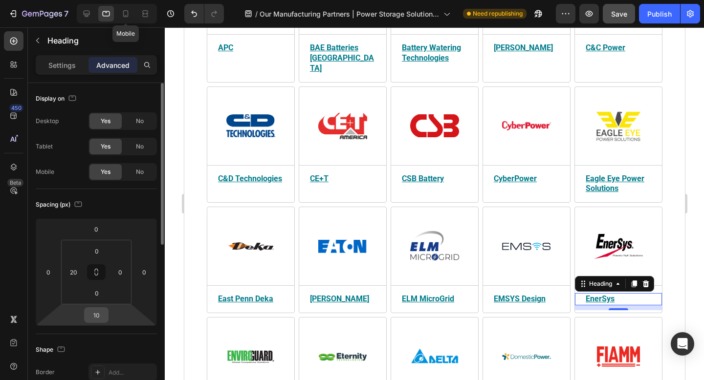
click at [100, 315] on input "10" at bounding box center [96, 315] width 20 height 15
type input "15"
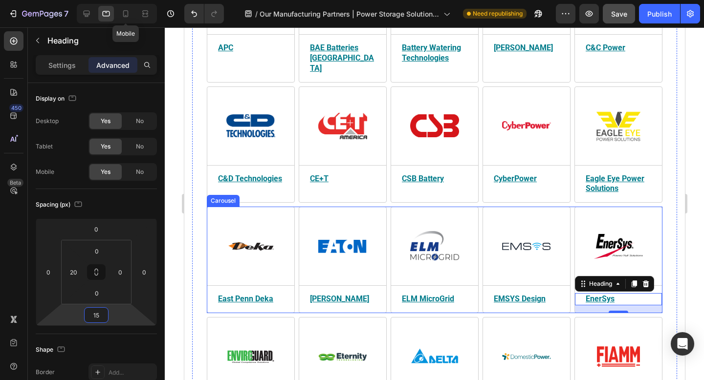
scroll to position [473, 0]
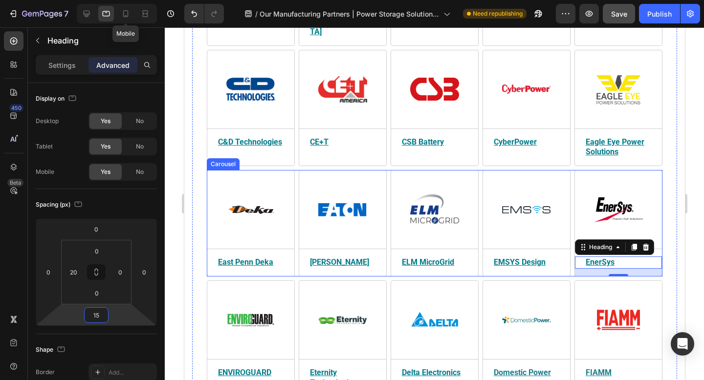
click at [262, 170] on div "Image Title Line East Penn Deka Heading East Penn Deka produces batteries for i…" at bounding box center [250, 223] width 88 height 107
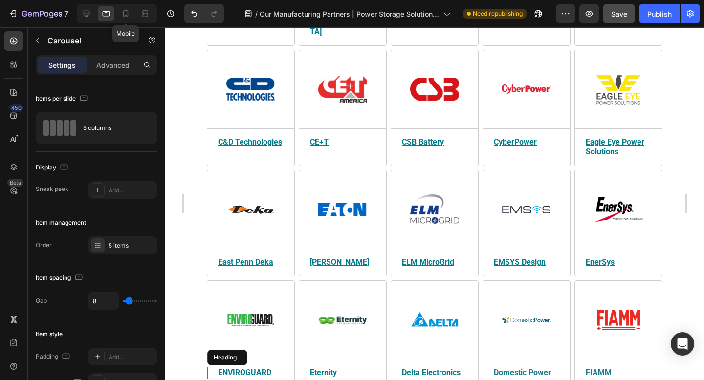
click at [240, 368] on u "ENVIROGUARD" at bounding box center [243, 372] width 53 height 9
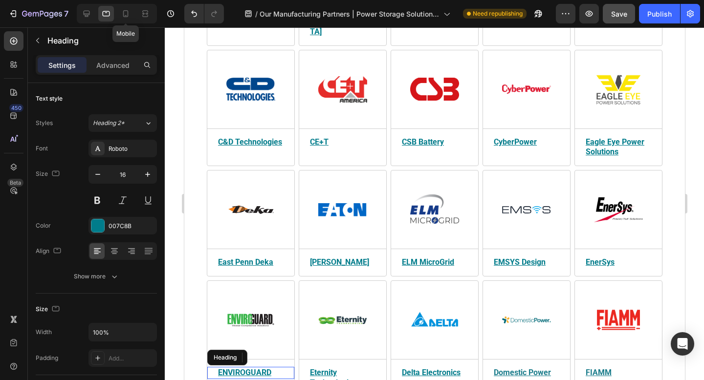
scroll to position [686, 0]
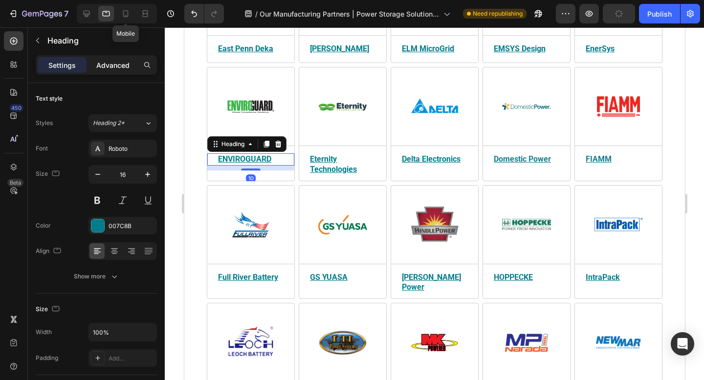
click at [110, 62] on p "Advanced" at bounding box center [112, 65] width 33 height 10
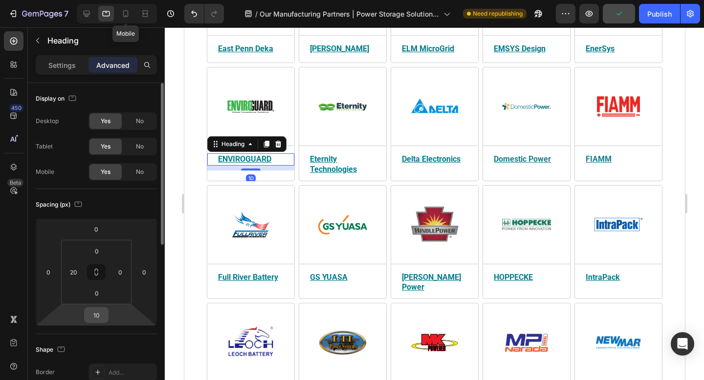
click at [100, 315] on input "10" at bounding box center [96, 315] width 20 height 15
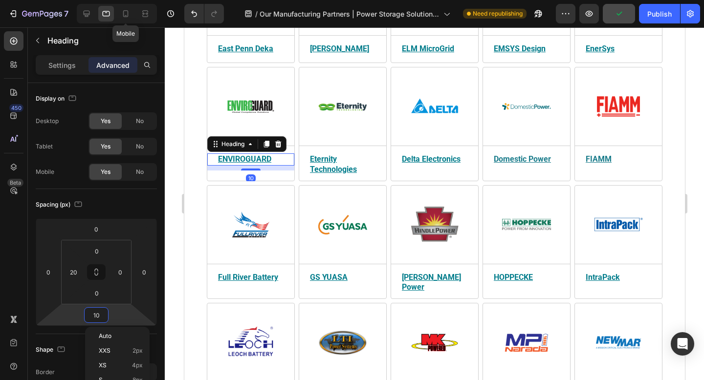
paste input "5"
type input "15"
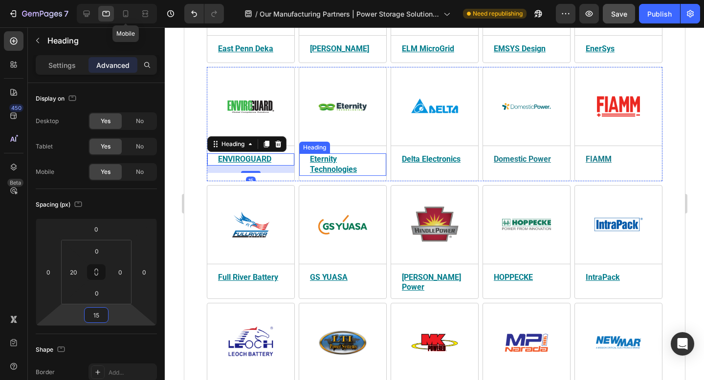
click at [333, 155] on u "Eternity Technologies" at bounding box center [332, 164] width 47 height 20
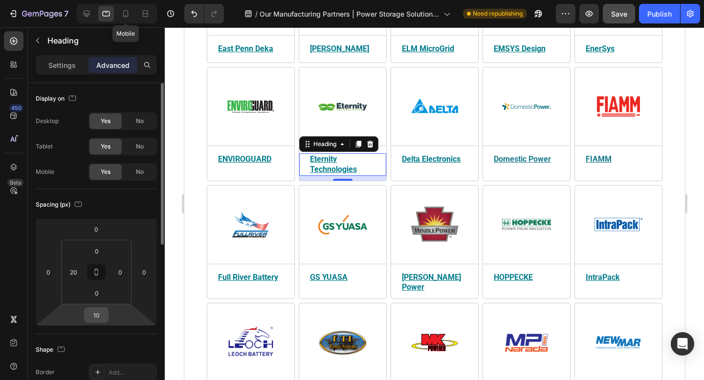
click at [99, 316] on input "10" at bounding box center [96, 315] width 20 height 15
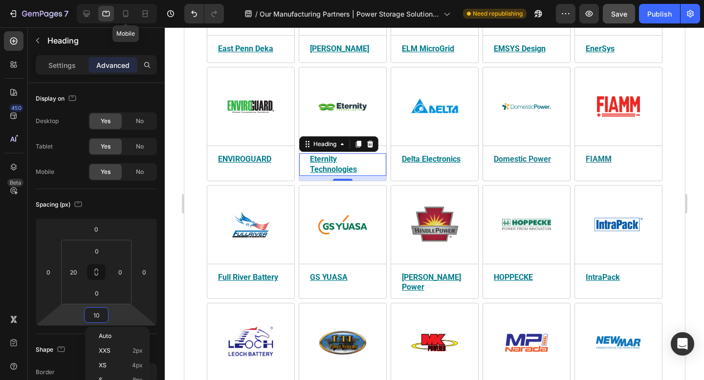
paste input "5"
type input "15"
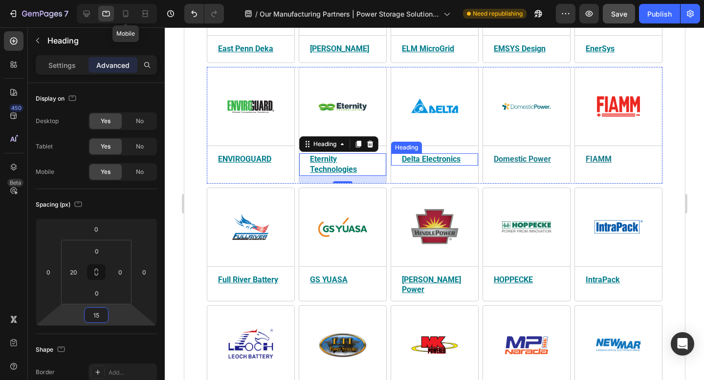
click at [424, 154] on u "Delta Electronics" at bounding box center [430, 158] width 59 height 9
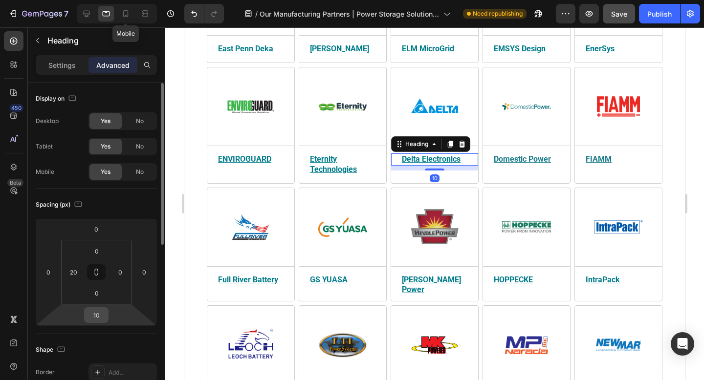
click at [100, 314] on input "10" at bounding box center [96, 315] width 20 height 15
type input "15"
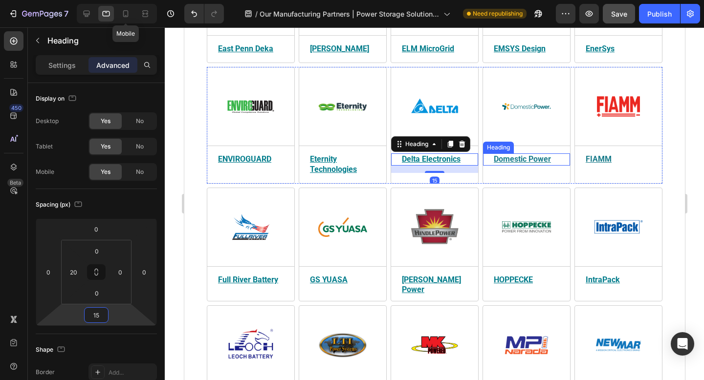
click at [517, 154] on u "Domestic Power" at bounding box center [521, 158] width 57 height 9
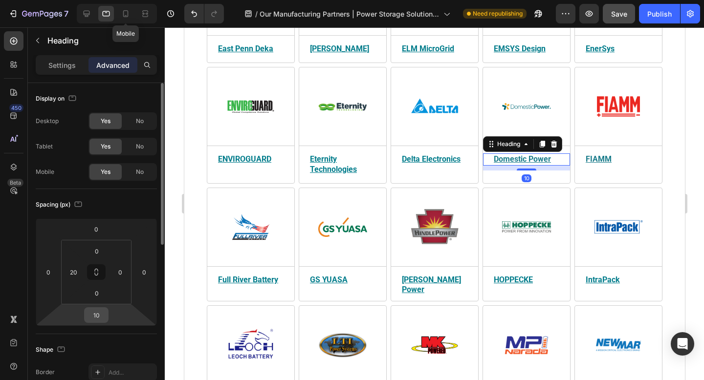
click at [101, 315] on input "10" at bounding box center [96, 315] width 20 height 15
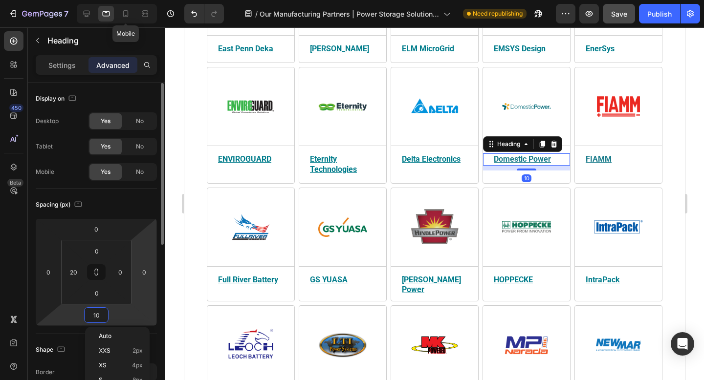
type input "15"
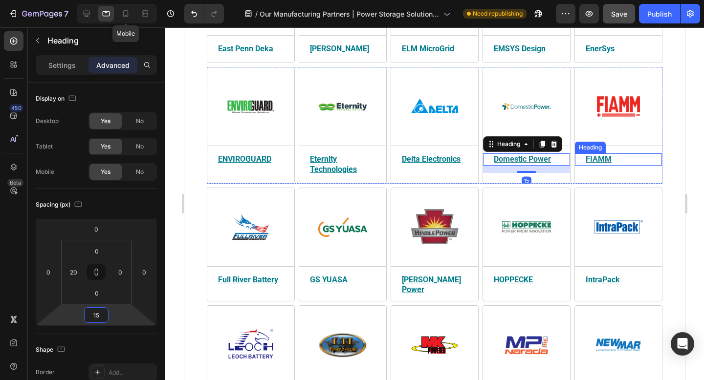
click at [607, 154] on u "FIAMM" at bounding box center [598, 158] width 26 height 9
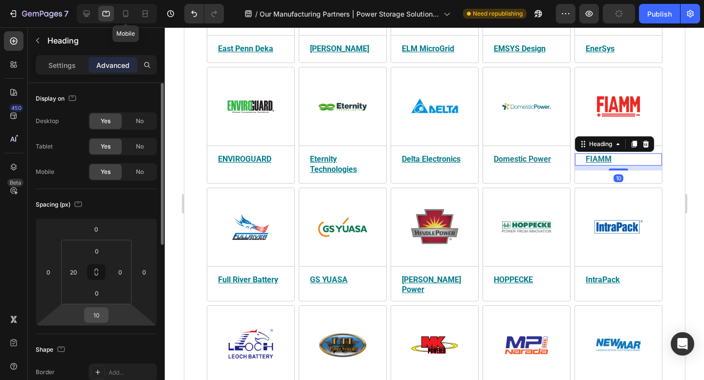
click at [101, 315] on input "10" at bounding box center [96, 315] width 20 height 15
type input "15"
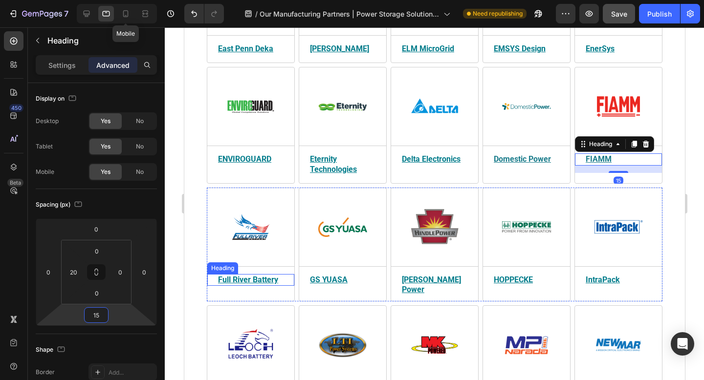
click at [255, 275] on u "Full River Battery" at bounding box center [247, 279] width 60 height 9
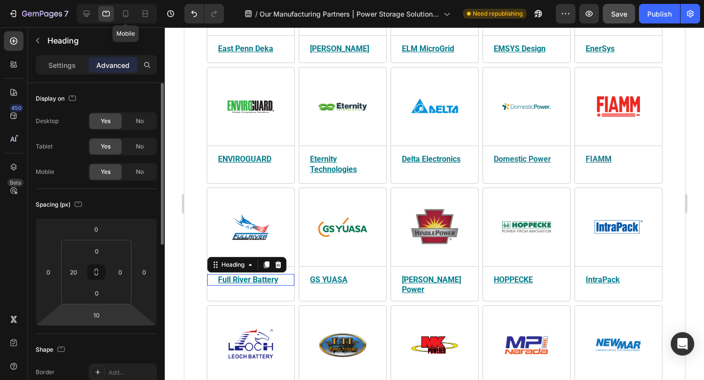
click at [98, 315] on input "10" at bounding box center [96, 315] width 20 height 15
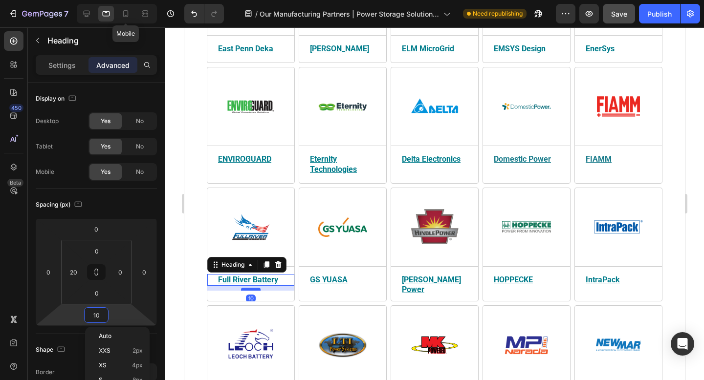
paste input "5"
type input "15"
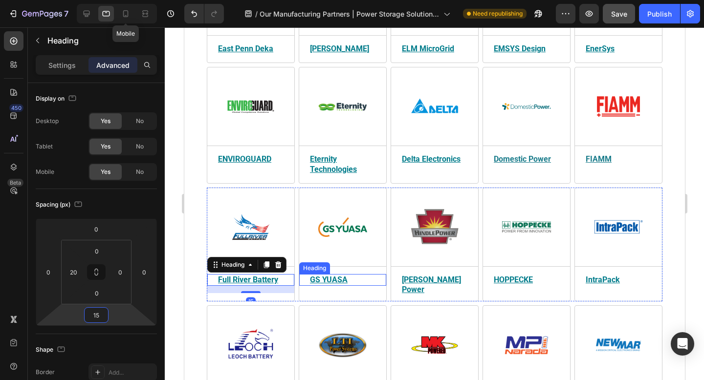
click at [339, 275] on u "GS YUASA" at bounding box center [328, 279] width 38 height 9
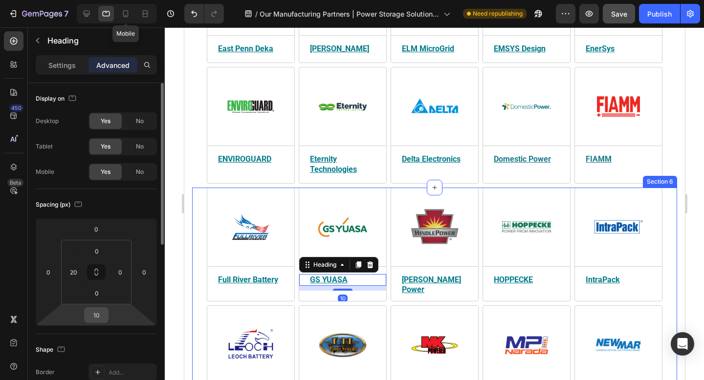
click at [98, 316] on input "10" at bounding box center [96, 315] width 20 height 15
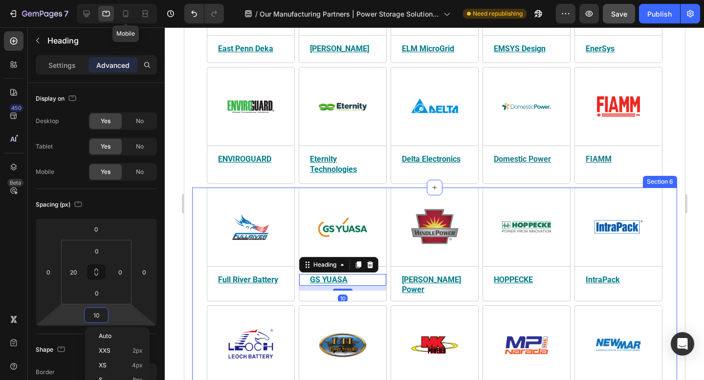
type input "15"
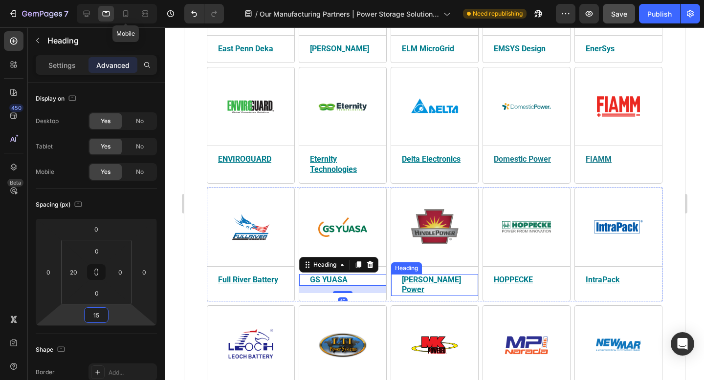
click at [426, 275] on u "[PERSON_NAME] Power" at bounding box center [430, 285] width 59 height 20
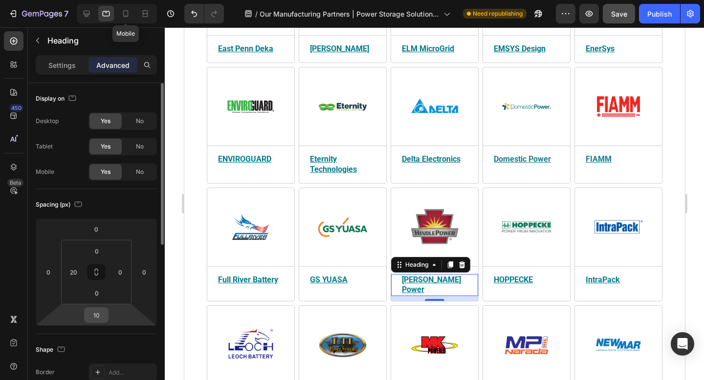
click at [100, 313] on input "10" at bounding box center [96, 315] width 20 height 15
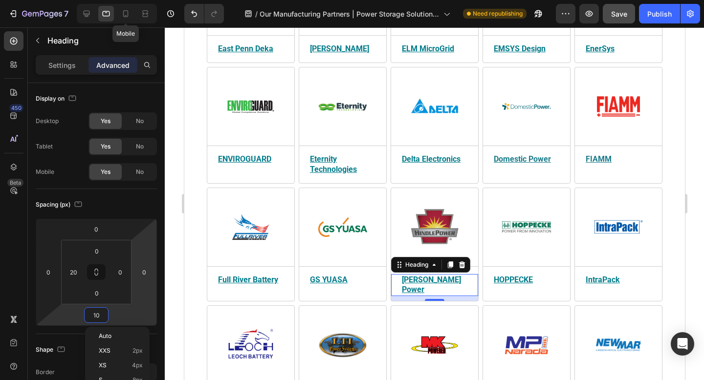
type input "15"
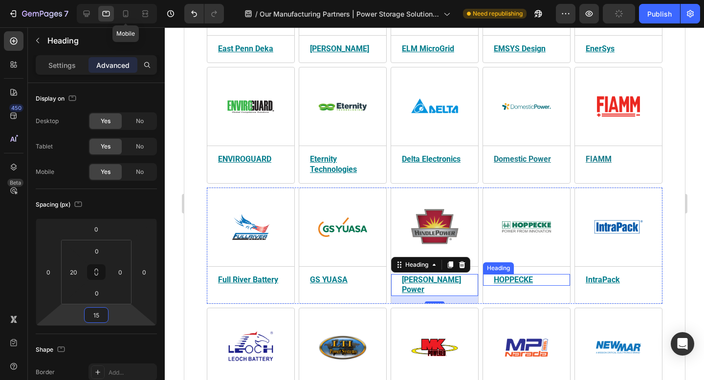
click at [502, 275] on u "HOPPECKE" at bounding box center [512, 279] width 39 height 9
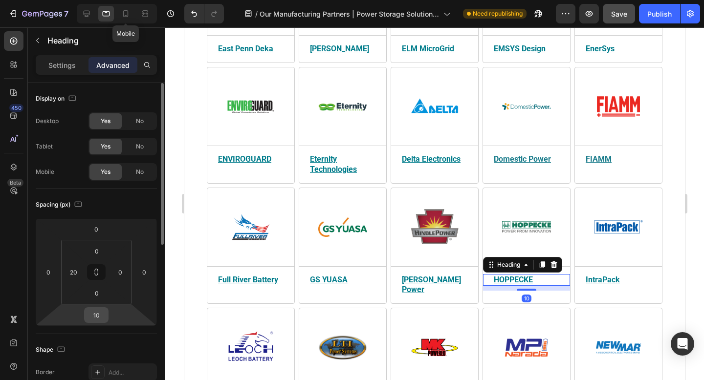
click at [98, 321] on input "10" at bounding box center [96, 315] width 20 height 15
paste input "5"
type input "15"
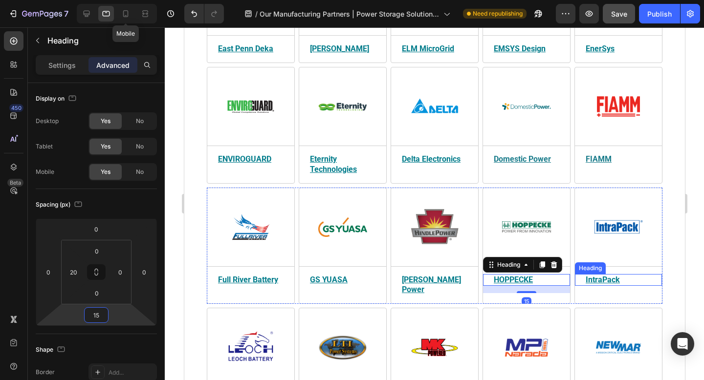
click at [599, 275] on u "IntraPack" at bounding box center [602, 279] width 34 height 9
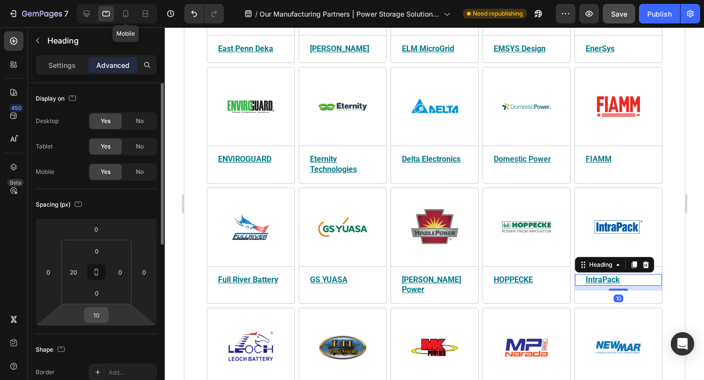
click at [99, 316] on input "10" at bounding box center [96, 315] width 20 height 15
type input "15"
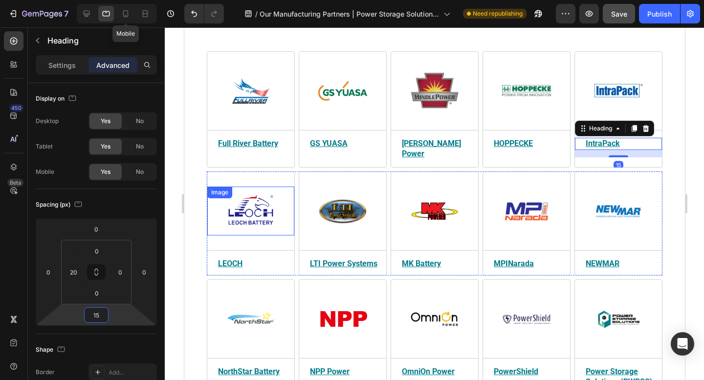
scroll to position [919, 0]
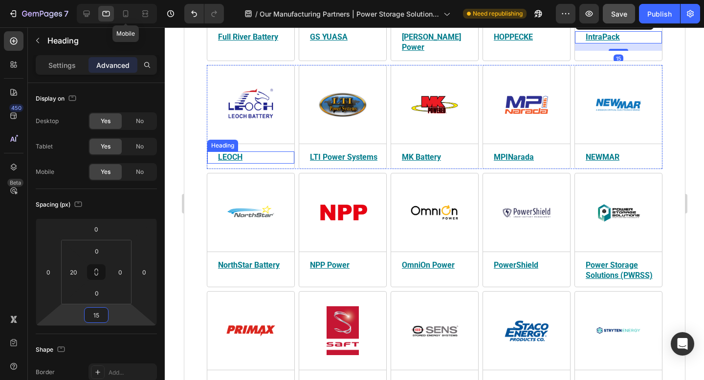
click at [239, 152] on u "LEOCH" at bounding box center [229, 156] width 24 height 9
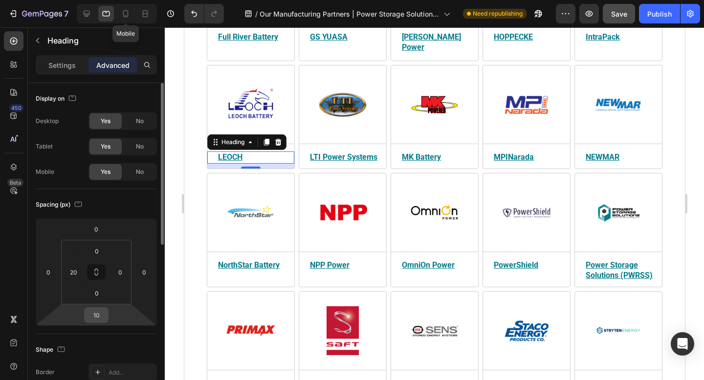
click at [103, 315] on input "10" at bounding box center [96, 315] width 20 height 15
paste input "5"
type input "15"
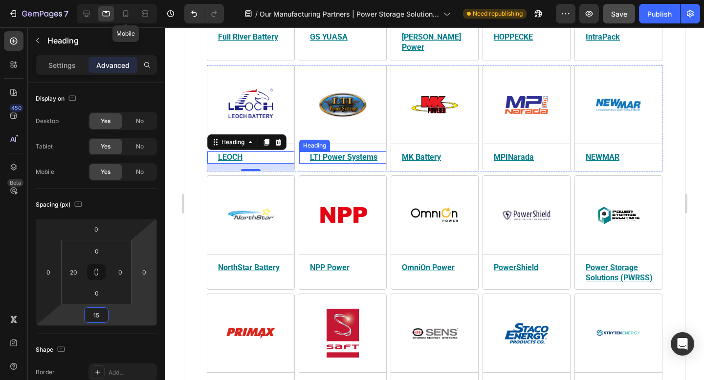
click at [333, 152] on u "LTI Power Systems" at bounding box center [342, 156] width 67 height 9
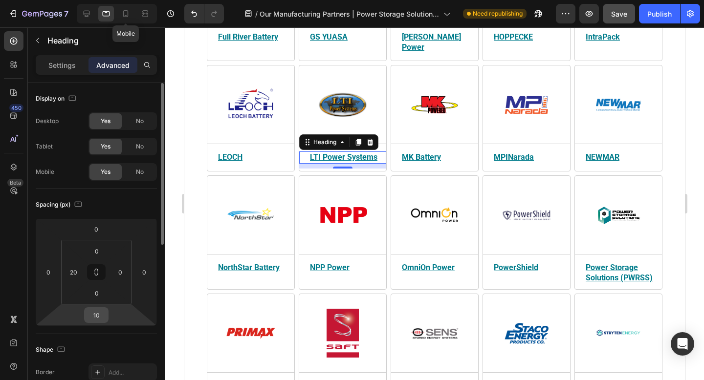
click at [100, 319] on input "10" at bounding box center [96, 315] width 20 height 15
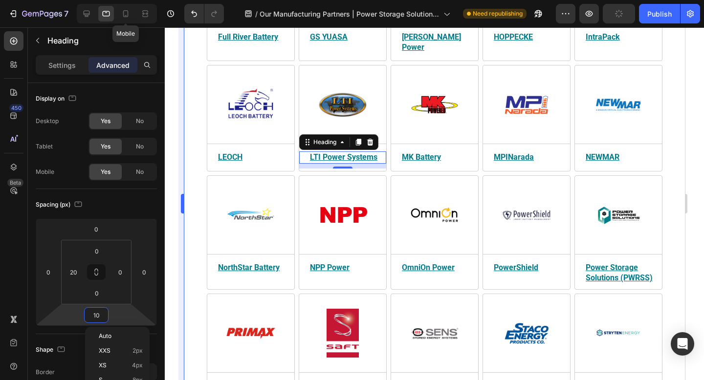
paste input "5"
type input "15"
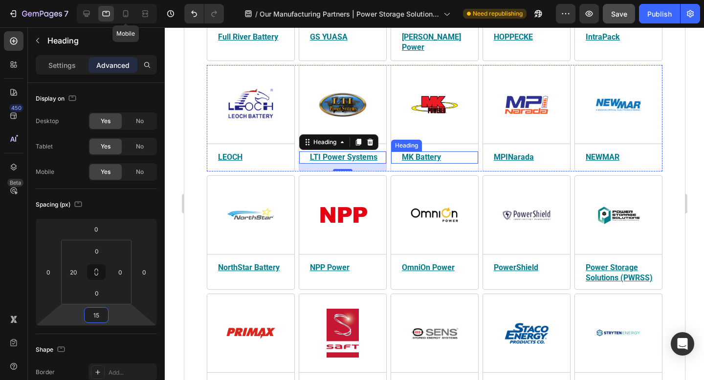
click at [436, 152] on u "MK Battery" at bounding box center [420, 156] width 39 height 9
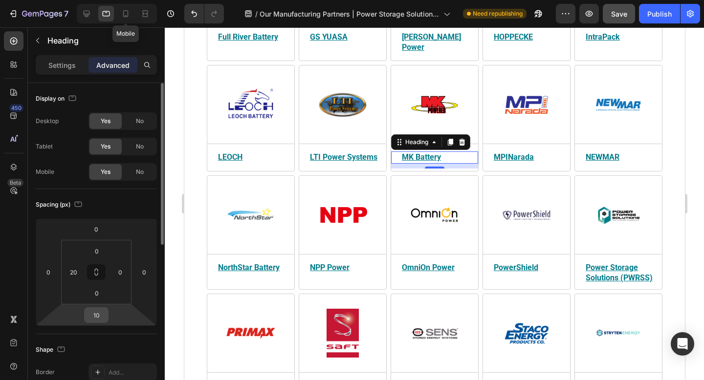
click at [105, 315] on input "10" at bounding box center [96, 315] width 20 height 15
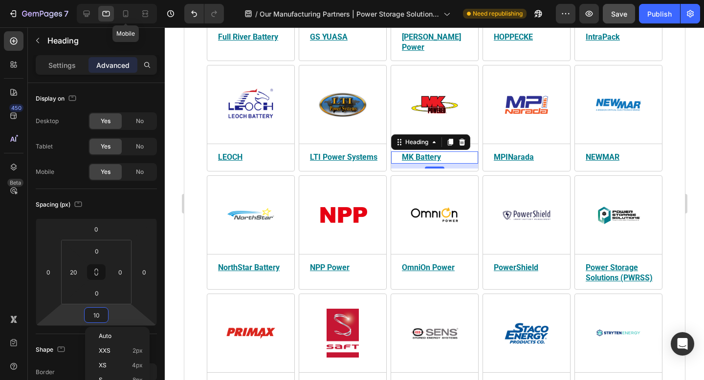
paste input "5"
type input "15"
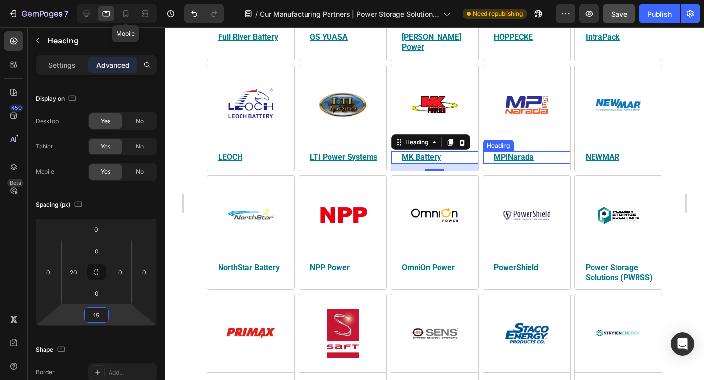
click at [518, 152] on u "MPINarada" at bounding box center [513, 156] width 40 height 9
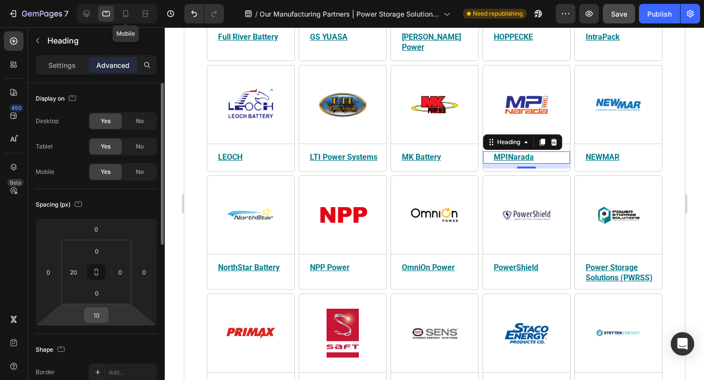
click at [98, 316] on input "10" at bounding box center [96, 315] width 20 height 15
type input "15"
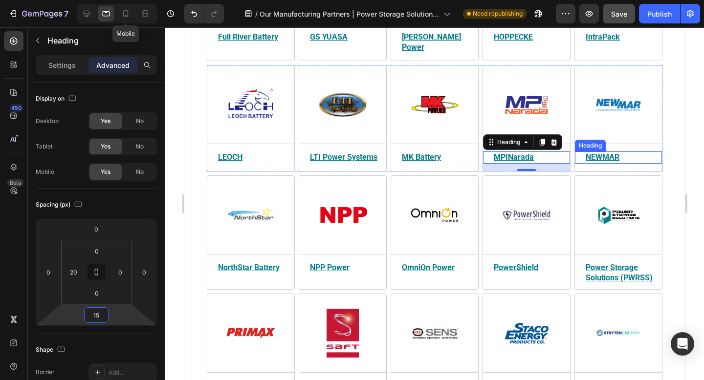
click at [589, 152] on u "NEWMAR" at bounding box center [602, 156] width 34 height 9
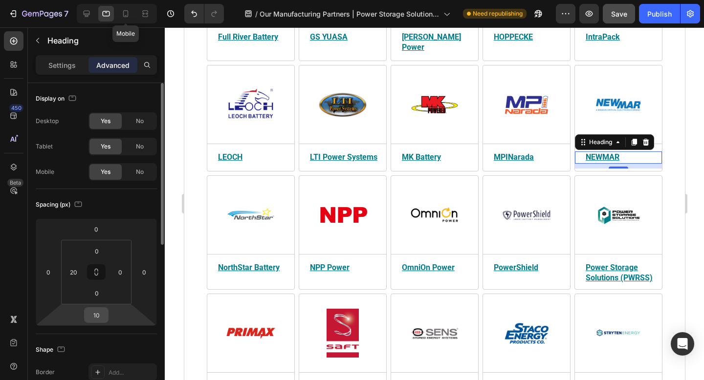
click at [98, 317] on input "10" at bounding box center [96, 315] width 20 height 15
paste input "5"
type input "15"
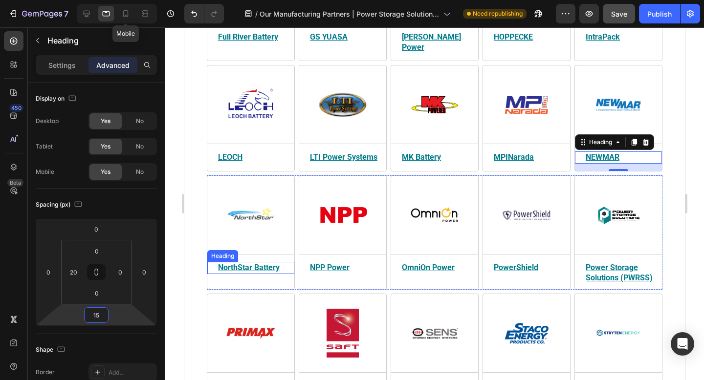
click at [261, 263] on u "NorthStar Battery" at bounding box center [248, 267] width 62 height 9
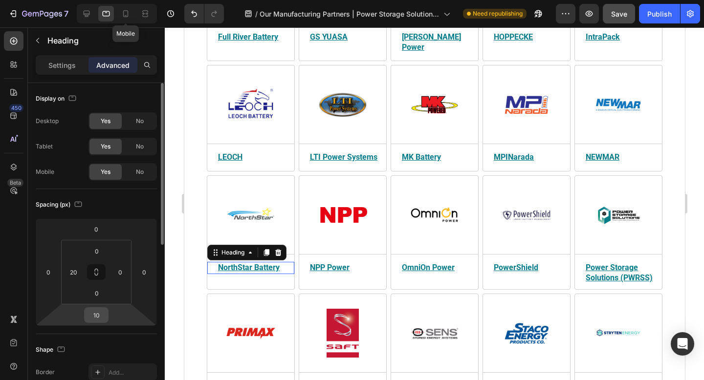
click at [99, 315] on input "10" at bounding box center [96, 315] width 20 height 15
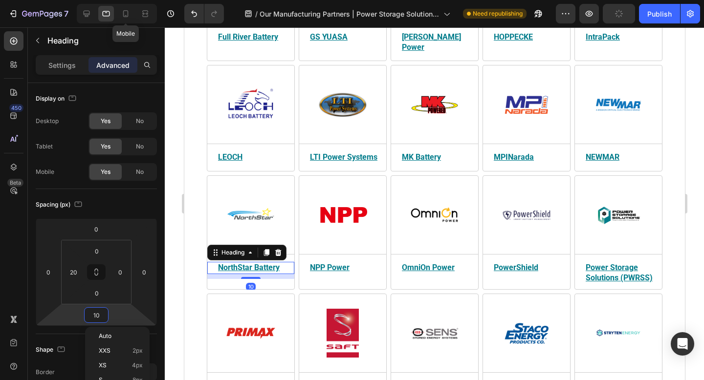
type input "15"
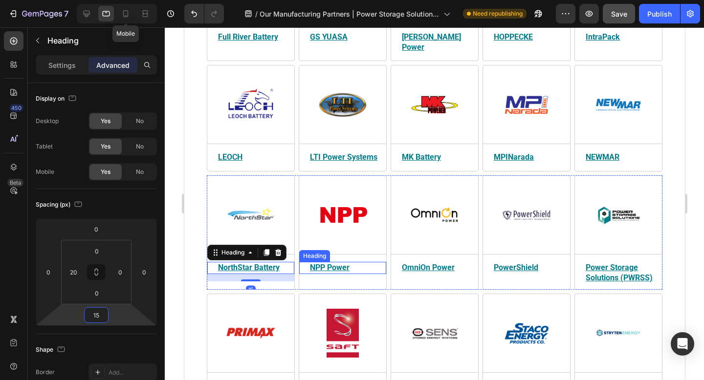
click at [340, 263] on u "NPP Power" at bounding box center [329, 267] width 40 height 9
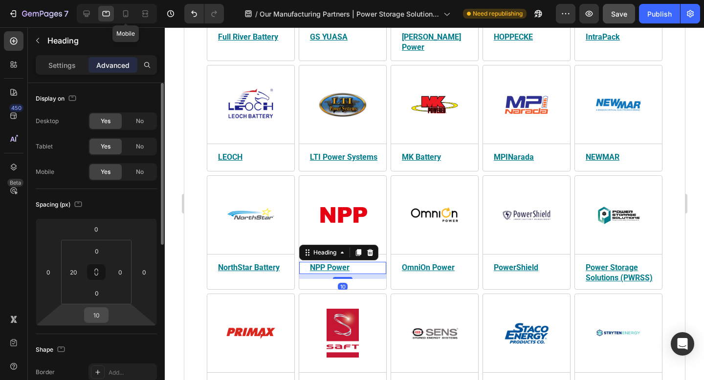
click at [95, 317] on input "10" at bounding box center [96, 315] width 20 height 15
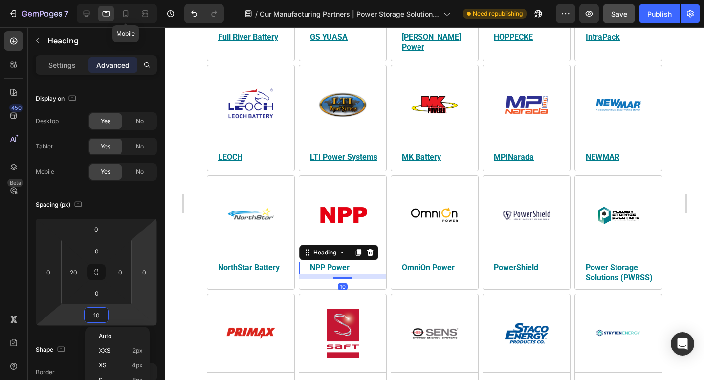
type input "15"
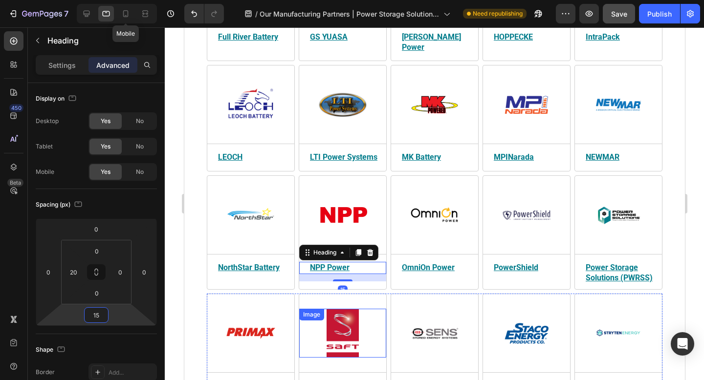
click at [425, 263] on u "OmniOn Power" at bounding box center [427, 267] width 53 height 9
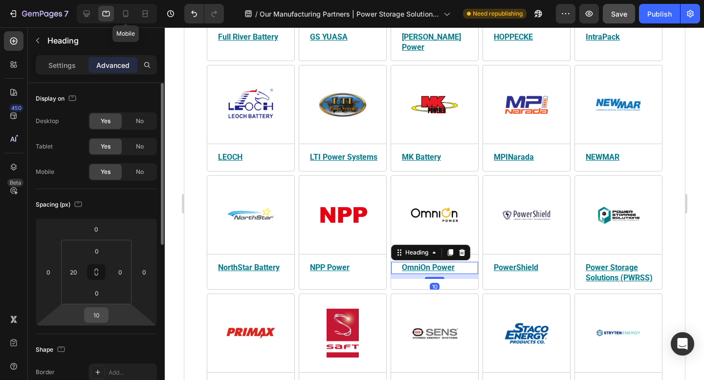
click at [100, 318] on input "10" at bounding box center [96, 315] width 20 height 15
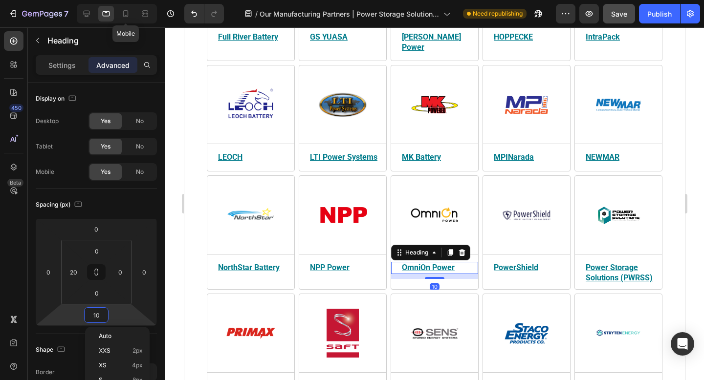
type input "15"
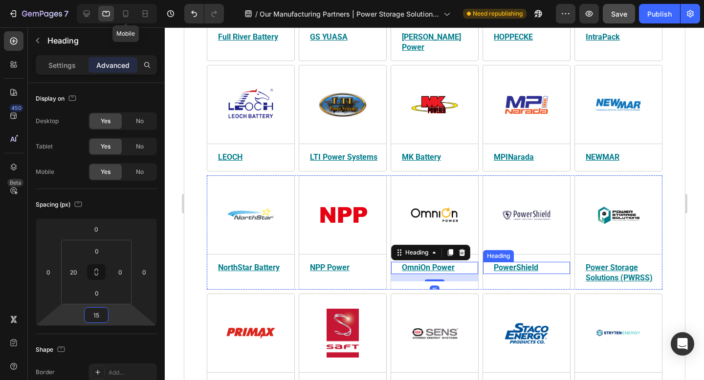
click at [523, 263] on u "PowerShield" at bounding box center [515, 267] width 44 height 9
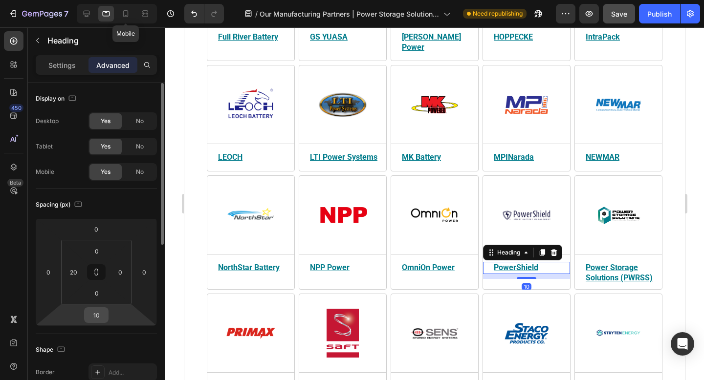
click at [104, 316] on input "10" at bounding box center [96, 315] width 20 height 15
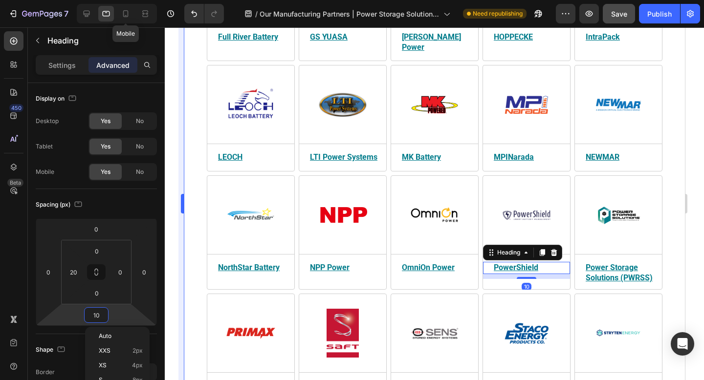
paste input "5"
type input "15"
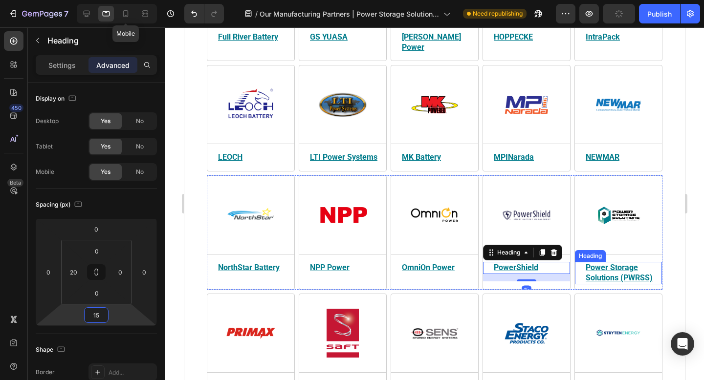
click at [603, 266] on u "Power Storage Solutions (PWRSS)" at bounding box center [618, 273] width 67 height 20
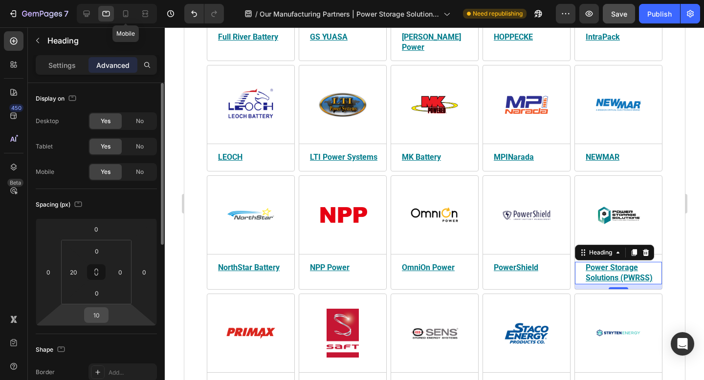
click at [97, 316] on input "10" at bounding box center [96, 315] width 20 height 15
type input "15"
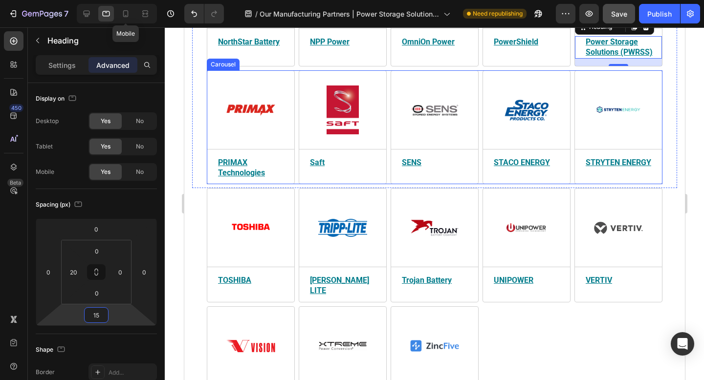
scroll to position [1148, 0]
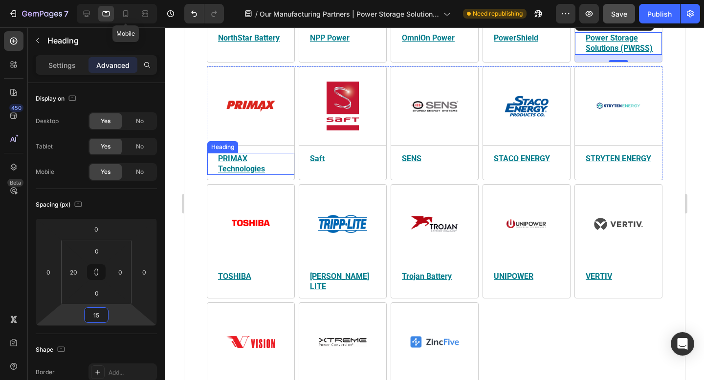
click at [245, 153] on h2 "PRIMAX Technologies" at bounding box center [254, 164] width 77 height 22
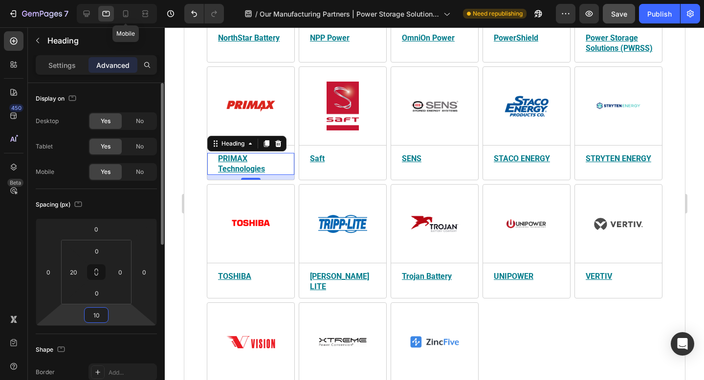
click at [96, 316] on input "10" at bounding box center [96, 315] width 20 height 15
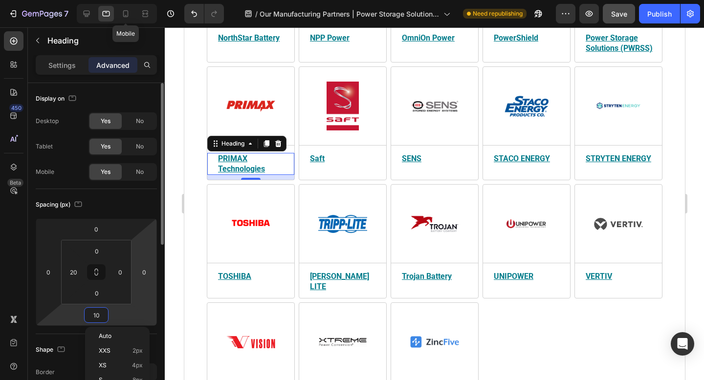
paste input "5"
type input "15"
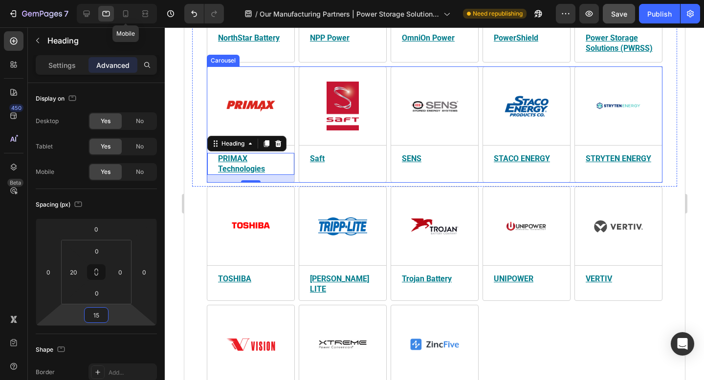
click at [320, 153] on h2 "Saft" at bounding box center [346, 159] width 77 height 12
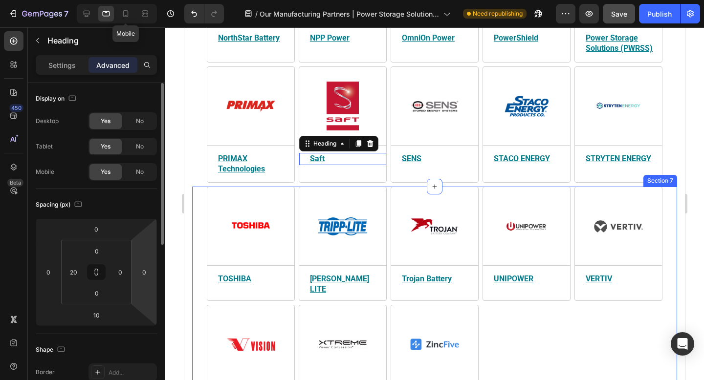
scroll to position [1150, 0]
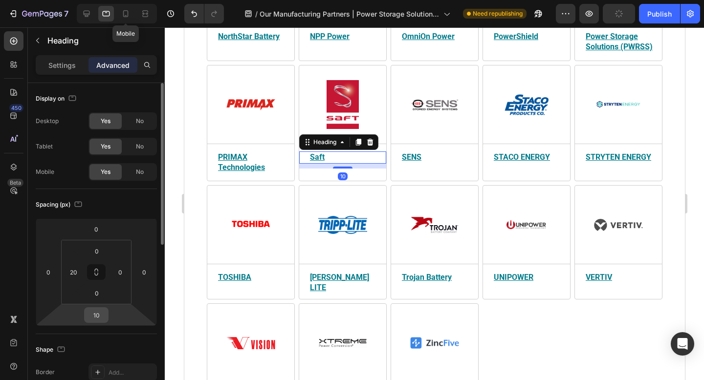
click at [97, 318] on input "10" at bounding box center [96, 315] width 20 height 15
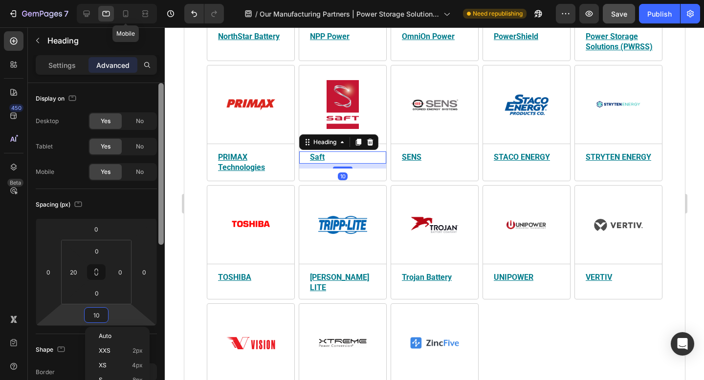
paste input "5"
type input "15"
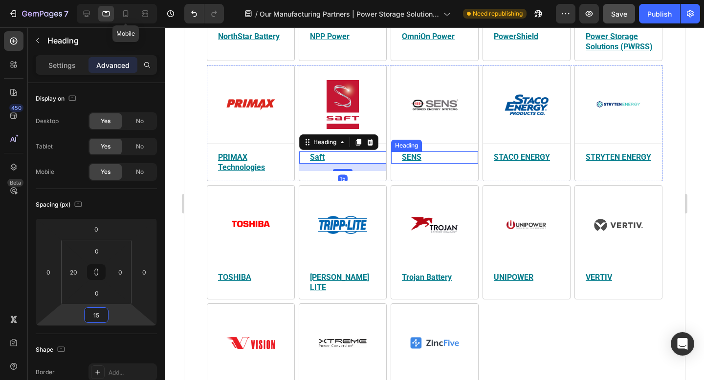
click at [408, 152] on u "SENS" at bounding box center [411, 156] width 20 height 9
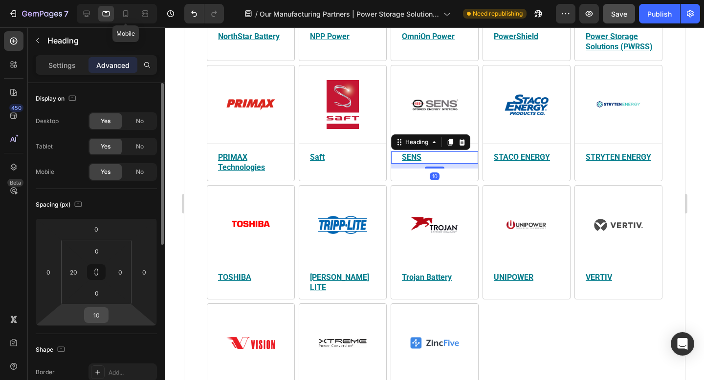
click at [101, 317] on input "10" at bounding box center [96, 315] width 20 height 15
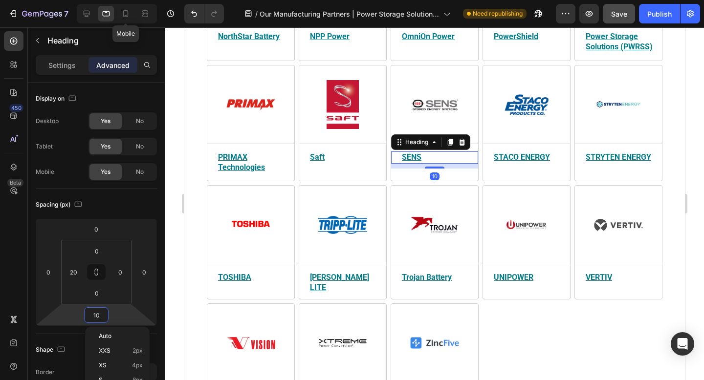
type input "15"
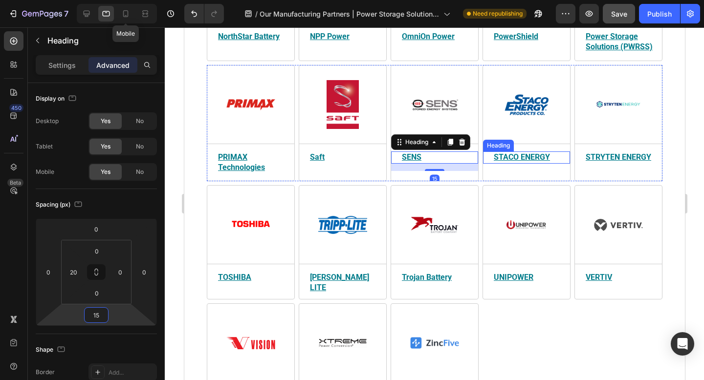
click at [514, 152] on u "STACO ENERGY" at bounding box center [521, 156] width 56 height 9
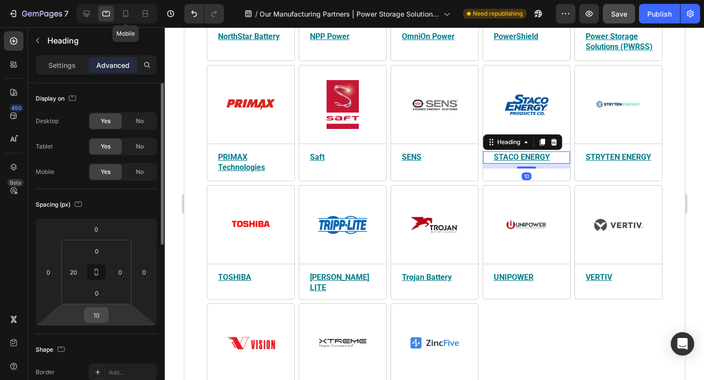
click at [98, 315] on input "10" at bounding box center [96, 315] width 20 height 15
type input "15"
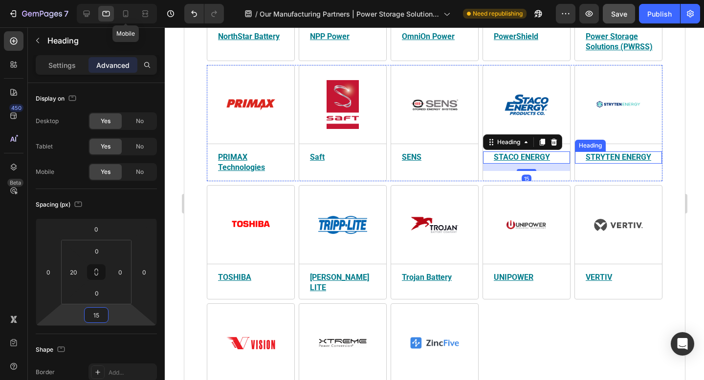
click at [620, 152] on u "STRYTEN ENERGY" at bounding box center [617, 156] width 65 height 9
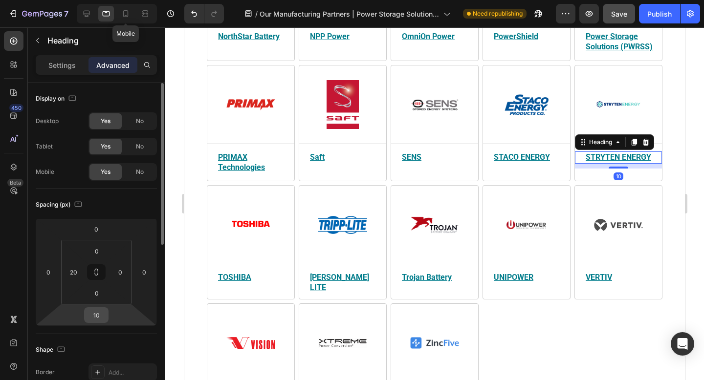
click at [102, 314] on input "10" at bounding box center [96, 315] width 20 height 15
type input "15"
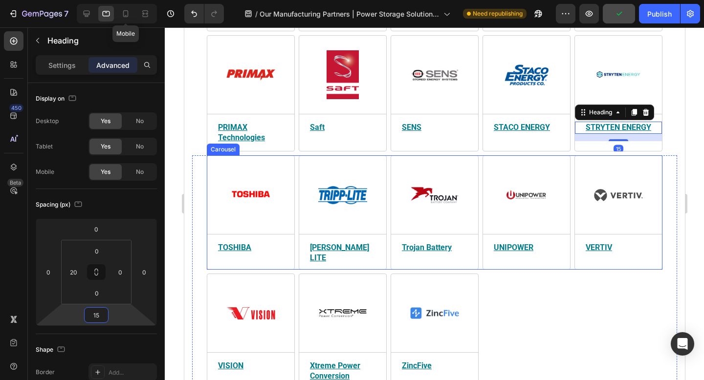
scroll to position [1194, 0]
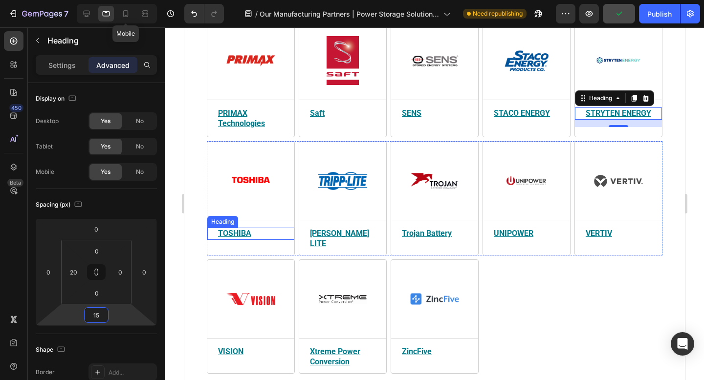
click at [243, 229] on u "TOSHIBA" at bounding box center [233, 233] width 33 height 9
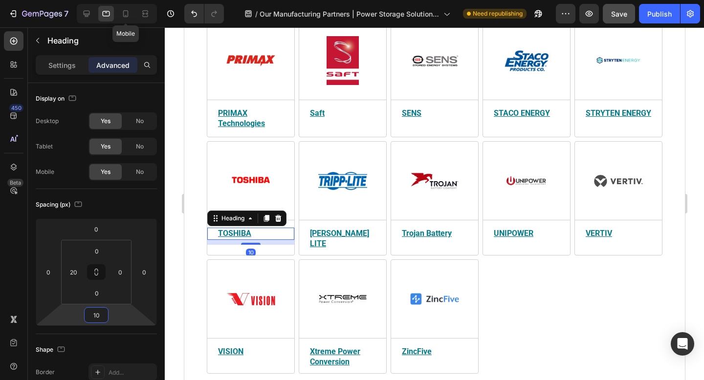
click at [98, 314] on input "10" at bounding box center [96, 315] width 20 height 15
drag, startPoint x: 98, startPoint y: 314, endPoint x: 91, endPoint y: 314, distance: 6.9
click at [91, 314] on input "10" at bounding box center [96, 315] width 20 height 15
type input "15"
click at [341, 229] on u "TRIPP LITE" at bounding box center [338, 239] width 59 height 20
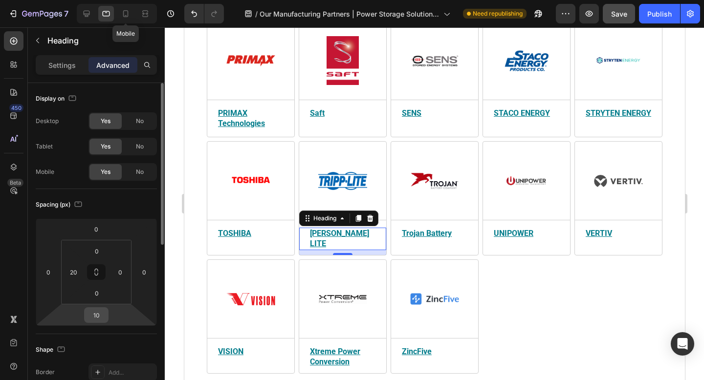
click at [103, 319] on input "10" at bounding box center [96, 315] width 20 height 15
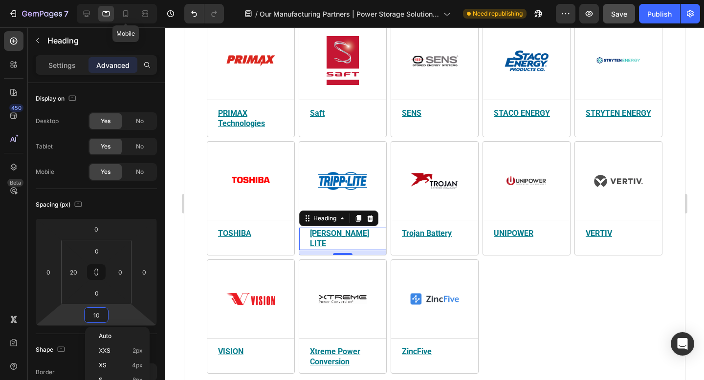
type input "15"
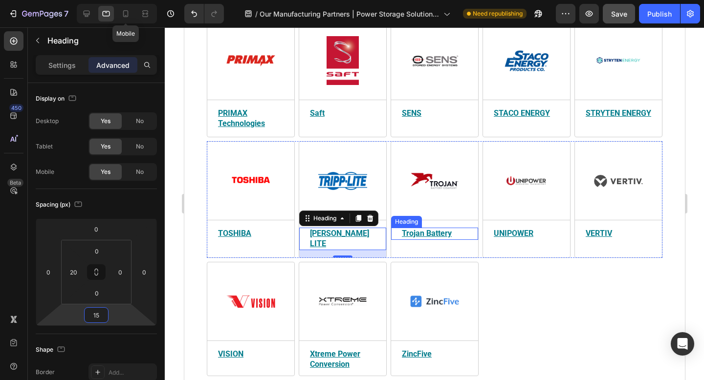
click at [433, 229] on u "Trojan Battery" at bounding box center [426, 233] width 50 height 9
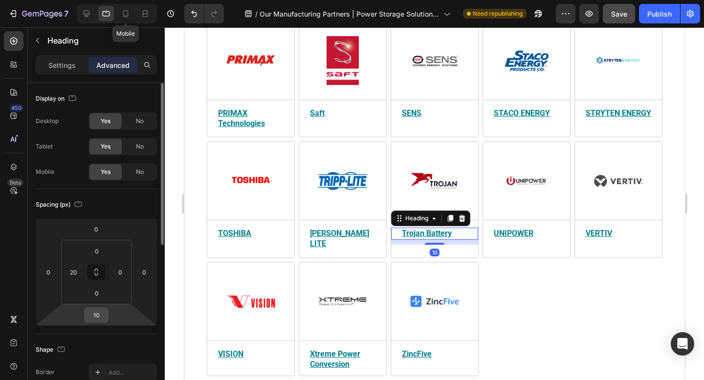
click at [100, 315] on input "10" at bounding box center [96, 315] width 20 height 15
type input "15"
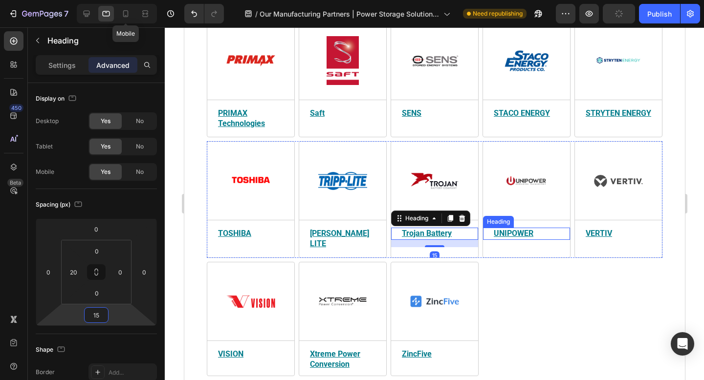
click at [536, 228] on h2 "UNIPOWER" at bounding box center [530, 234] width 77 height 12
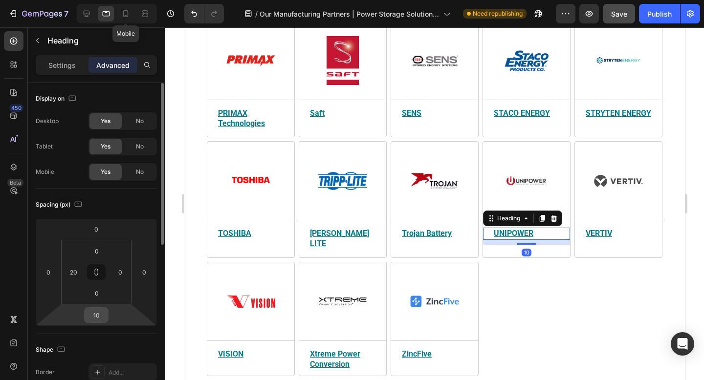
click at [94, 316] on input "10" at bounding box center [96, 315] width 20 height 15
paste input "5"
type input "15"
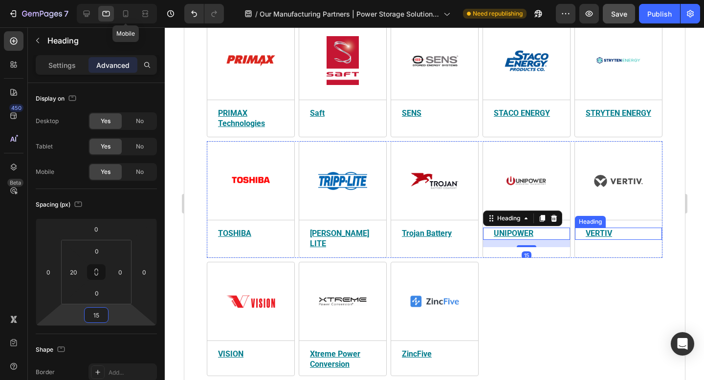
click at [610, 229] on u "VERTIV" at bounding box center [598, 233] width 26 height 9
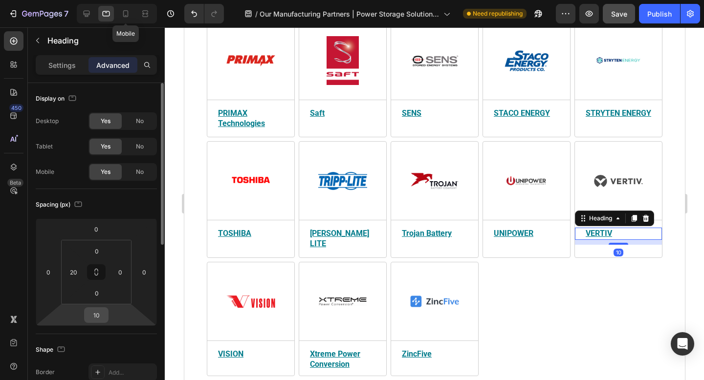
click at [99, 315] on input "10" at bounding box center [96, 315] width 20 height 15
type input "15"
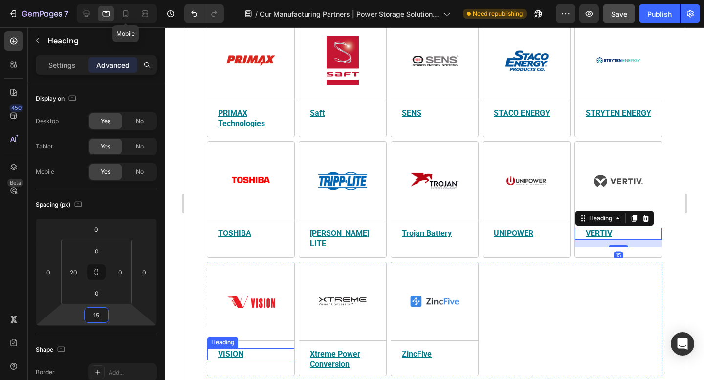
click at [241, 349] on u "VISION" at bounding box center [229, 353] width 25 height 9
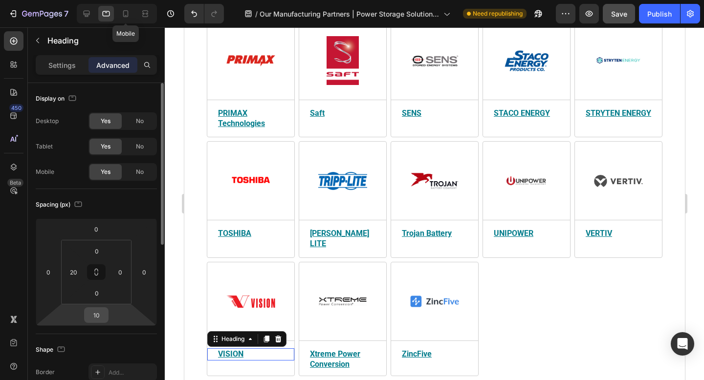
click at [99, 314] on input "10" at bounding box center [96, 315] width 20 height 15
paste input "5"
type input "15"
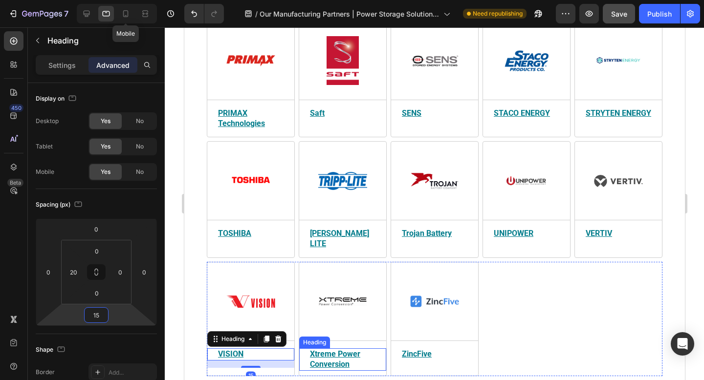
click at [337, 349] on u "Xtreme Power Conversion" at bounding box center [334, 359] width 50 height 20
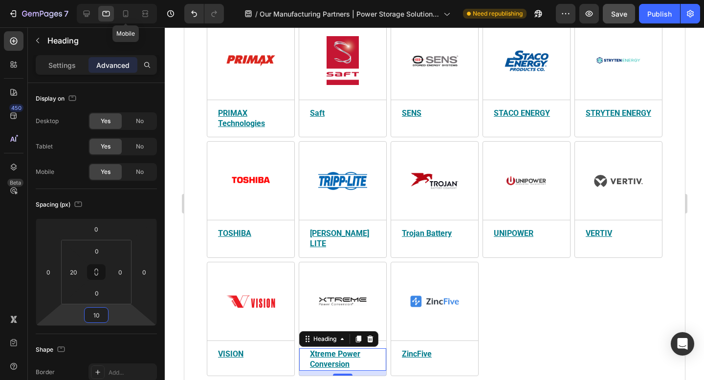
click at [100, 312] on input "10" at bounding box center [96, 315] width 20 height 15
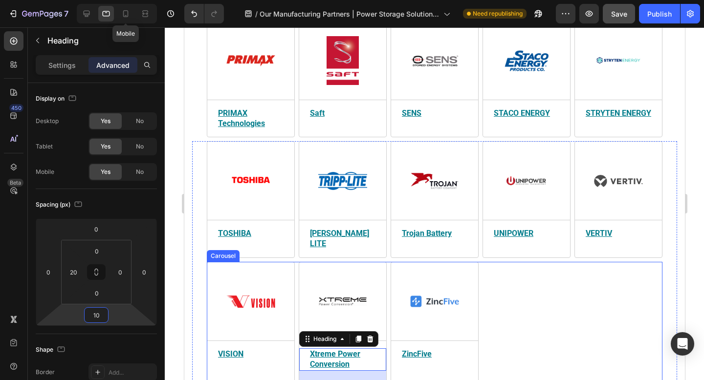
type input "1015"
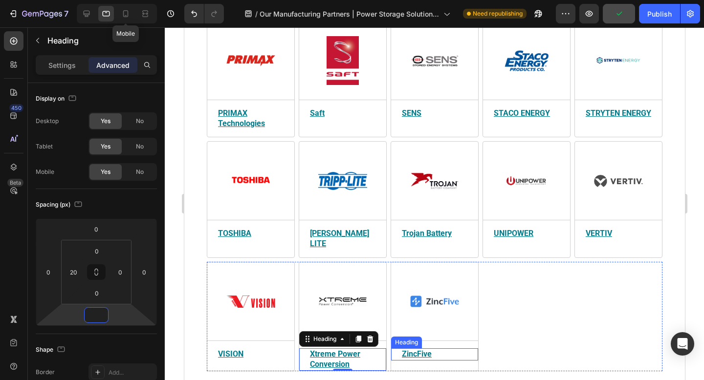
type input "15"
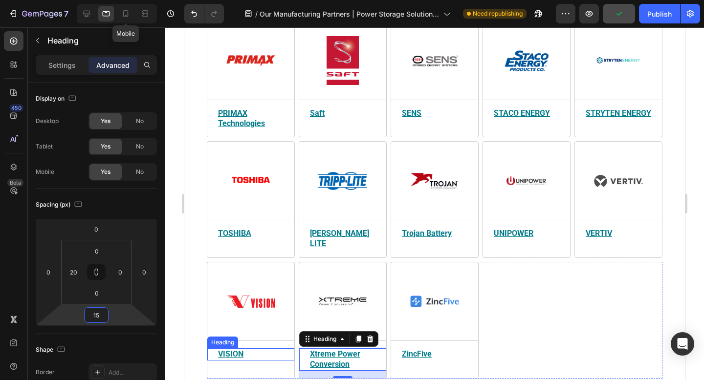
click at [240, 349] on u "VISION" at bounding box center [229, 353] width 25 height 9
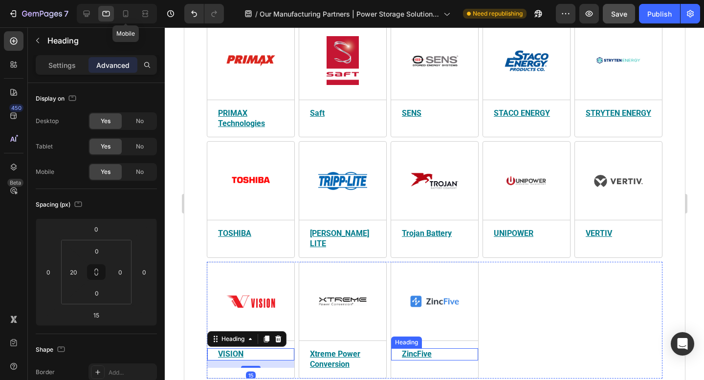
click at [403, 349] on u "ZincFive" at bounding box center [416, 353] width 30 height 9
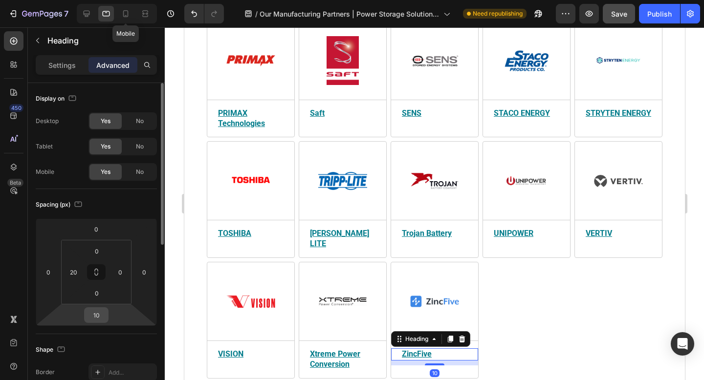
click at [102, 318] on input "10" at bounding box center [96, 315] width 20 height 15
type input "15"
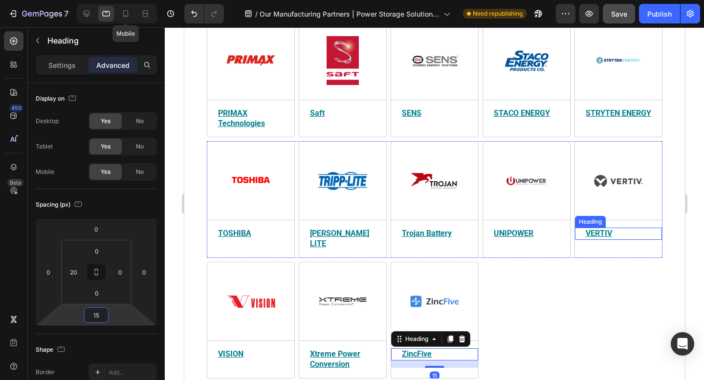
click at [603, 229] on u "VERTIV" at bounding box center [598, 233] width 26 height 9
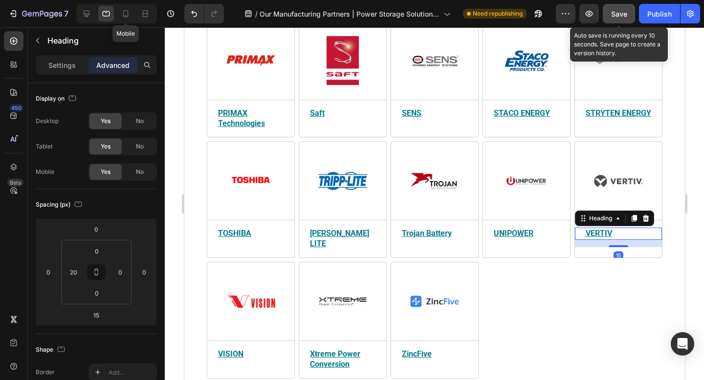
drag, startPoint x: 619, startPoint y: 20, endPoint x: 419, endPoint y: 84, distance: 209.7
click at [619, 20] on button "Save" at bounding box center [619, 14] width 32 height 20
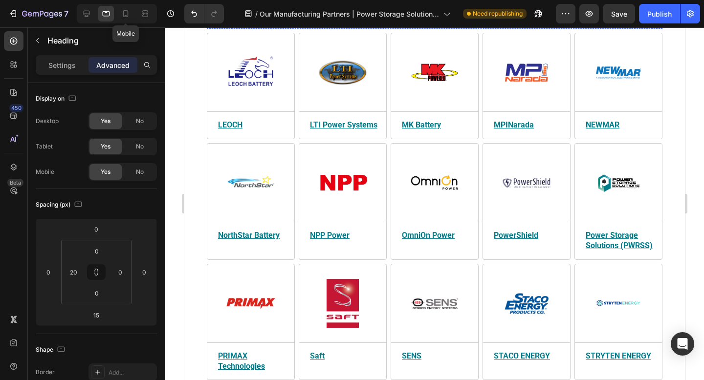
scroll to position [0, 0]
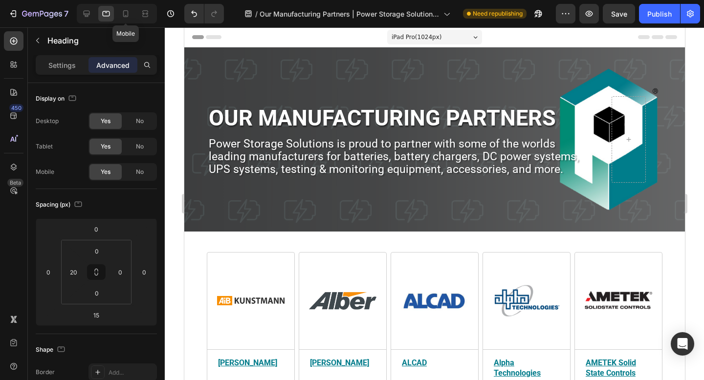
click at [473, 40] on div "iPad Pro ( 1024 px)" at bounding box center [434, 37] width 95 height 15
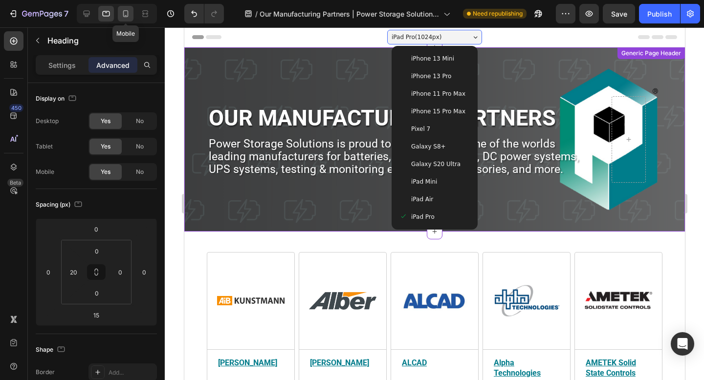
click at [124, 14] on icon at bounding box center [126, 14] width 10 height 10
type input "10"
type input "0"
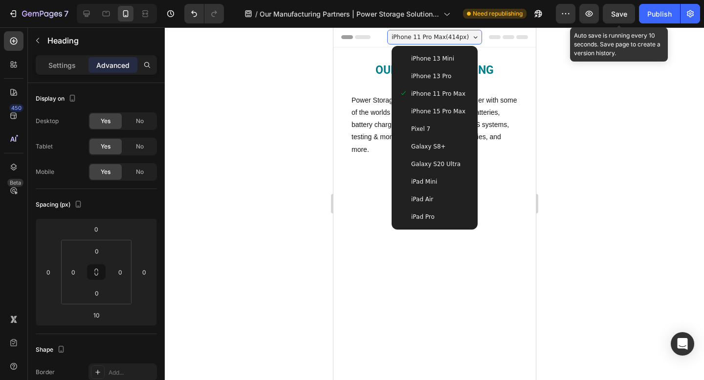
click at [621, 15] on span "Save" at bounding box center [619, 14] width 16 height 8
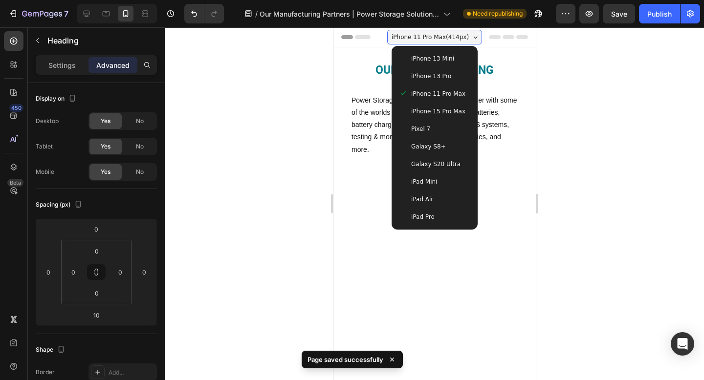
click at [565, 78] on div at bounding box center [434, 203] width 539 height 353
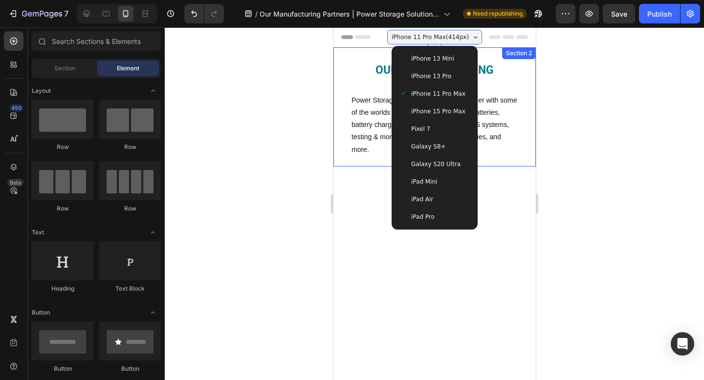
click at [529, 72] on div "our manufacturing partners Heading Power Storage Solutions is proud to partner …" at bounding box center [434, 106] width 202 height 119
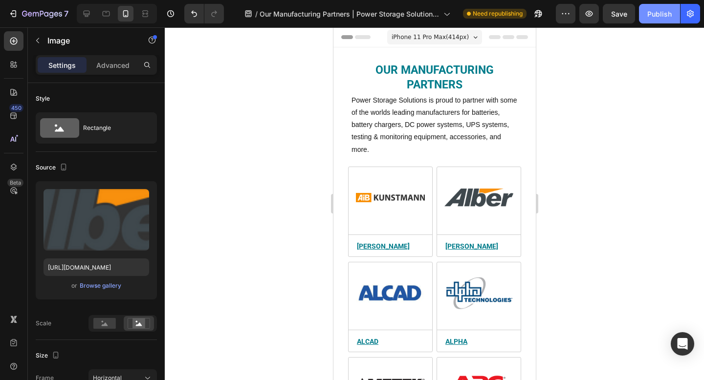
click at [652, 14] on div "Publish" at bounding box center [659, 14] width 24 height 10
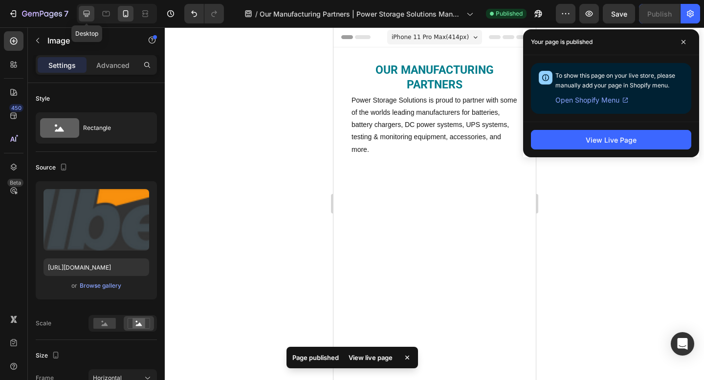
click at [87, 13] on icon at bounding box center [87, 14] width 10 height 10
type input "https://ucarecdn.com/ee6d5074-1640-4cc7-8933-47c8589c3dee/-/format/auto/"
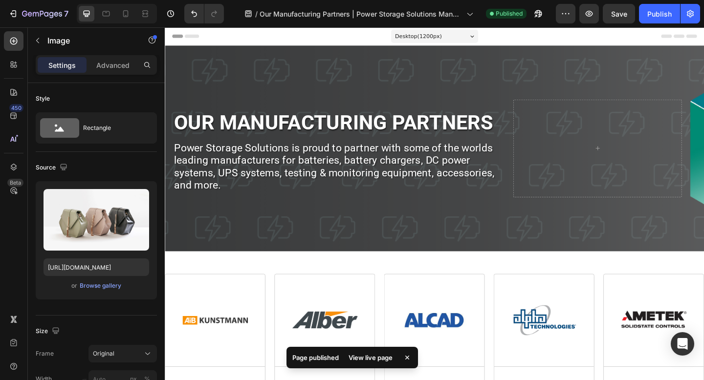
click at [28, 16] on icon "button" at bounding box center [42, 14] width 40 height 8
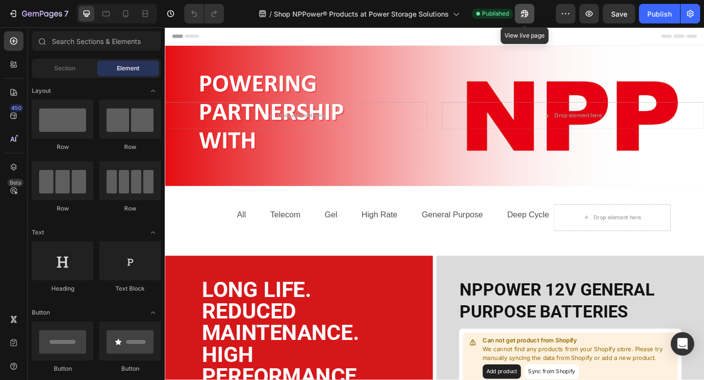
click at [527, 16] on icon "button" at bounding box center [524, 14] width 10 height 10
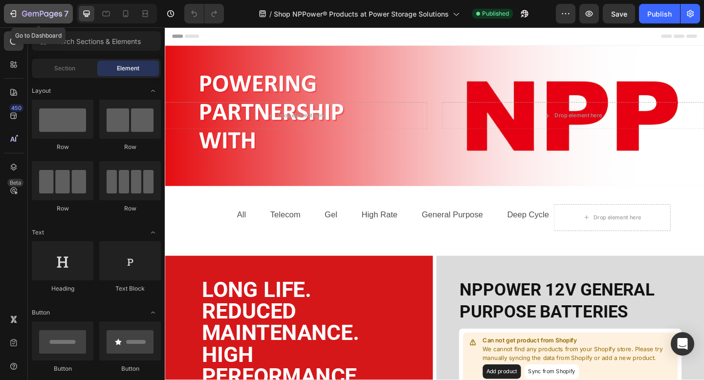
click at [60, 7] on button "7" at bounding box center [38, 14] width 69 height 20
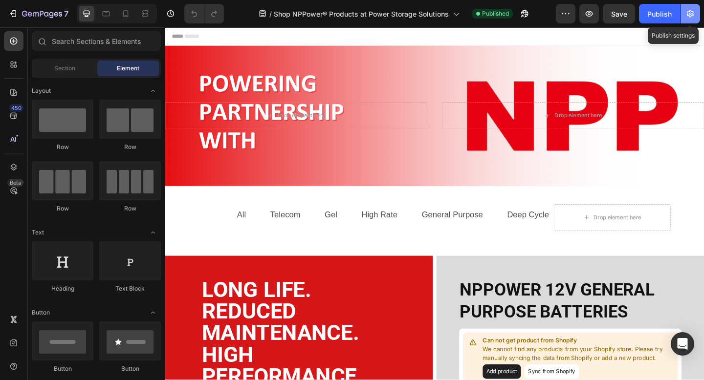
click at [690, 18] on icon "button" at bounding box center [690, 14] width 10 height 10
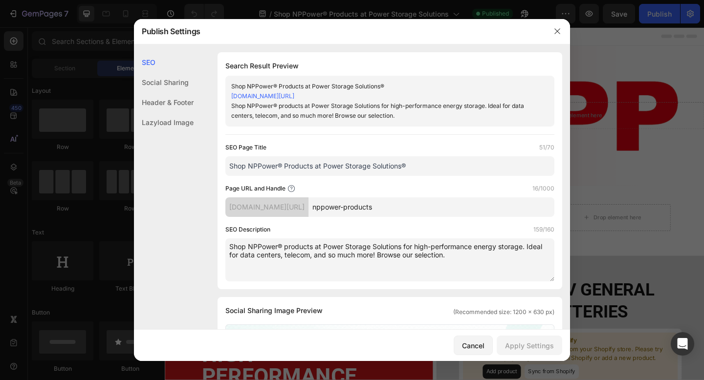
click at [416, 202] on input "nppower-products" at bounding box center [431, 207] width 246 height 20
click at [555, 34] on icon "button" at bounding box center [557, 31] width 8 height 8
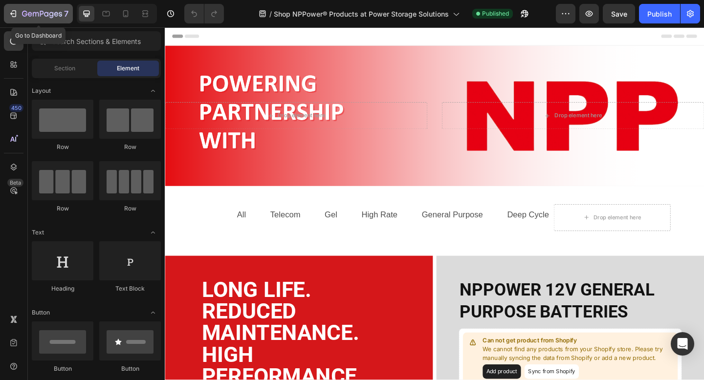
click at [58, 16] on icon "button" at bounding box center [42, 14] width 40 height 8
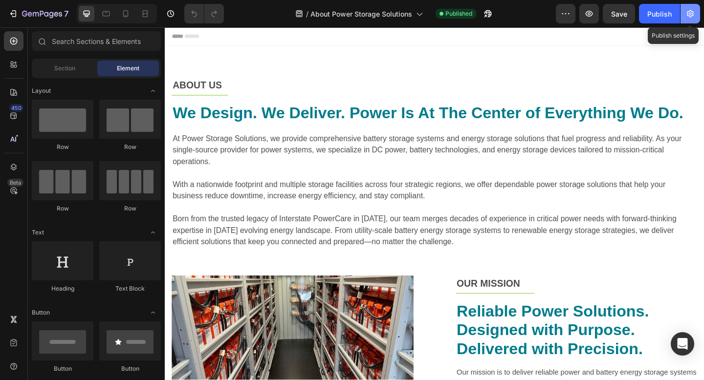
click at [689, 19] on button "button" at bounding box center [690, 14] width 20 height 20
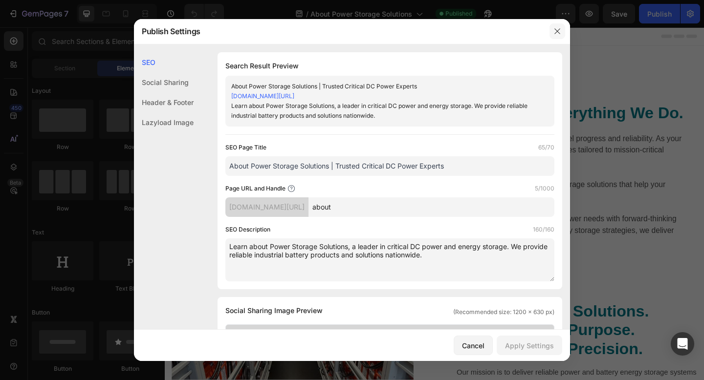
drag, startPoint x: 560, startPoint y: 33, endPoint x: 342, endPoint y: 2, distance: 220.1
click at [560, 33] on icon "button" at bounding box center [557, 31] width 8 height 8
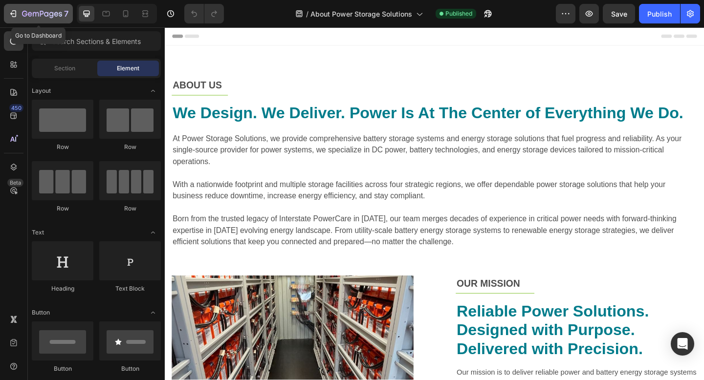
click at [42, 14] on icon "button" at bounding box center [42, 14] width 4 height 6
